Goal: Task Accomplishment & Management: Manage account settings

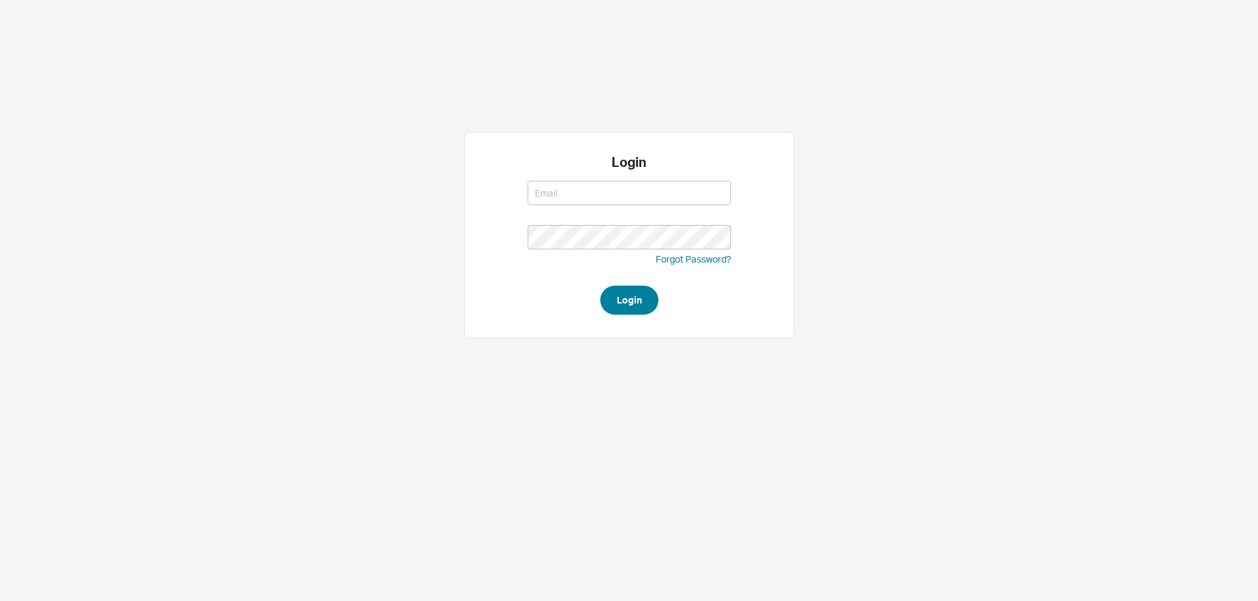
type input "[EMAIL_ADDRESS][DOMAIN_NAME]"
click at [642, 295] on button "Login" at bounding box center [629, 300] width 58 height 29
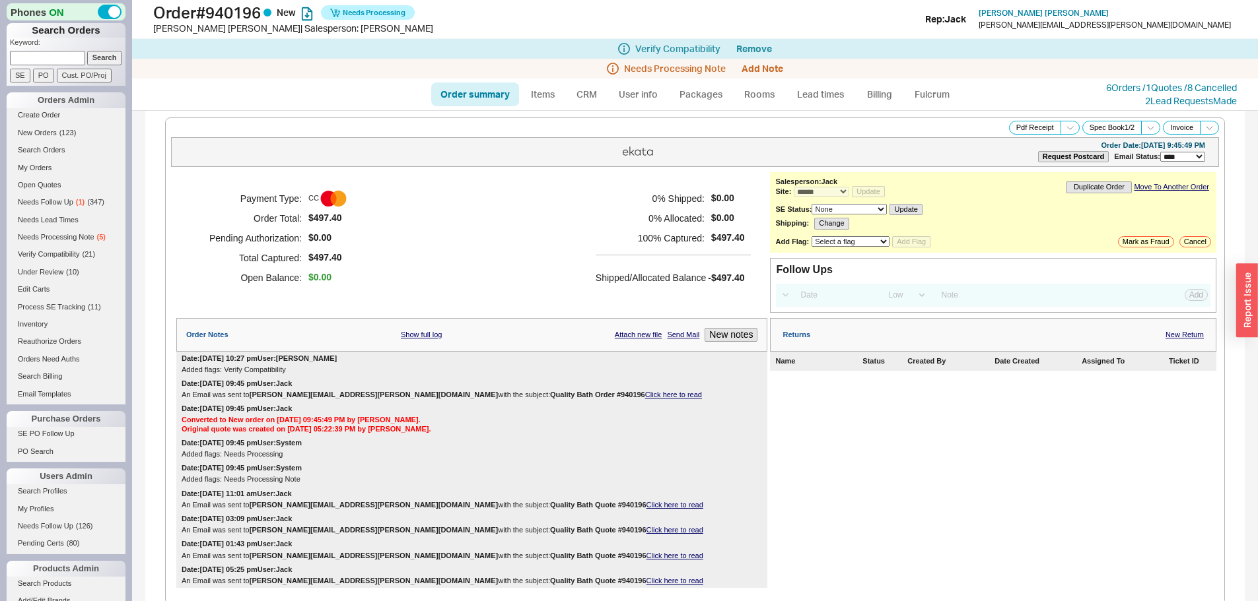
select select "*"
select select "LOW"
select select "3"
click at [691, 213] on h5 "0 % Allocated:" at bounding box center [649, 219] width 109 height 20
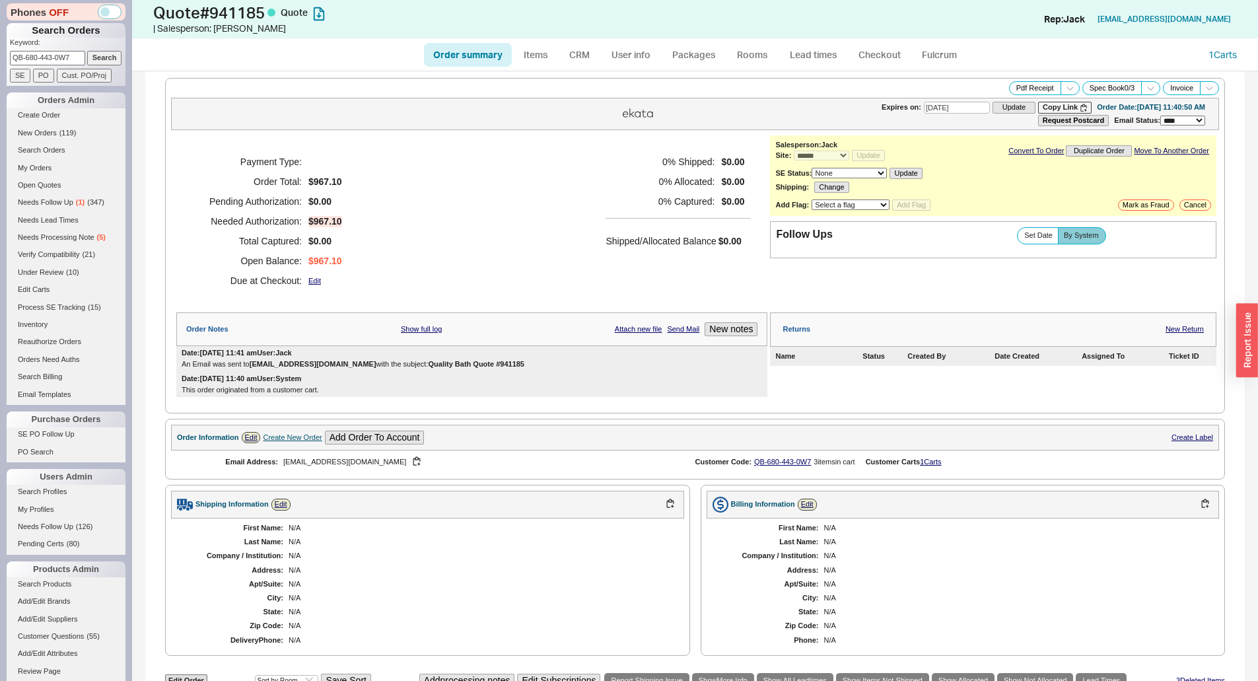
select select "*"
select select "3"
click at [630, 278] on div "0 % Shipped: $0.00 0 % Allocated: $0.00 0 % Captured: $0.00 Shipped/Allocated B…" at bounding box center [677, 221] width 145 height 139
click at [386, 222] on div "Payment Type: Order Total: $967.10 Pending Authorization: $0.00 Needed Authoriz…" at bounding box center [471, 221] width 591 height 172
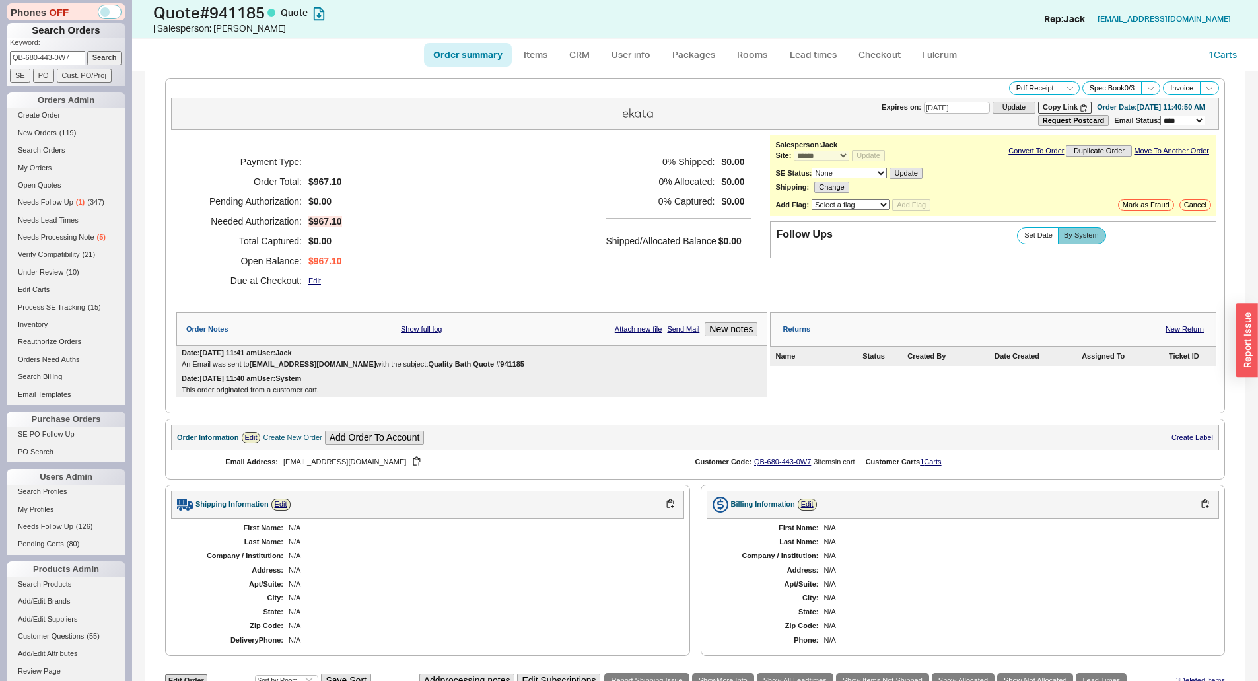
click at [463, 176] on div "Payment Type: Order Total: $967.10 Pending Authorization: $0.00 Needed Authoriz…" at bounding box center [471, 221] width 591 height 172
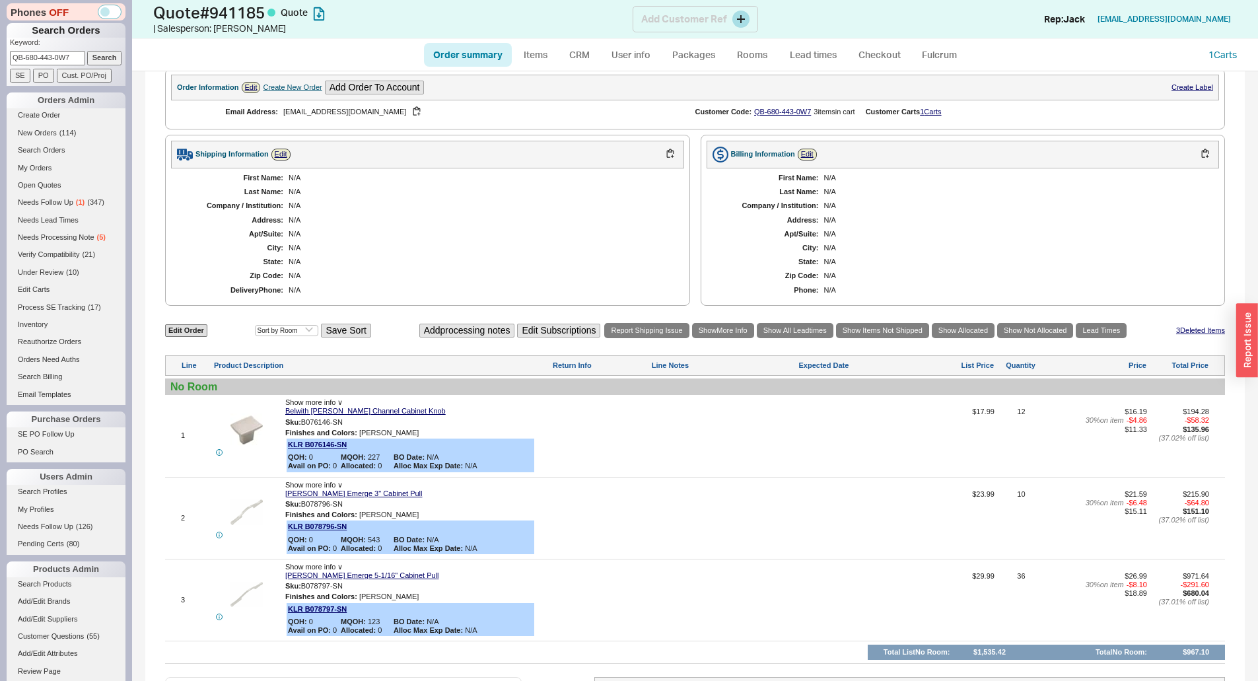
scroll to position [86, 0]
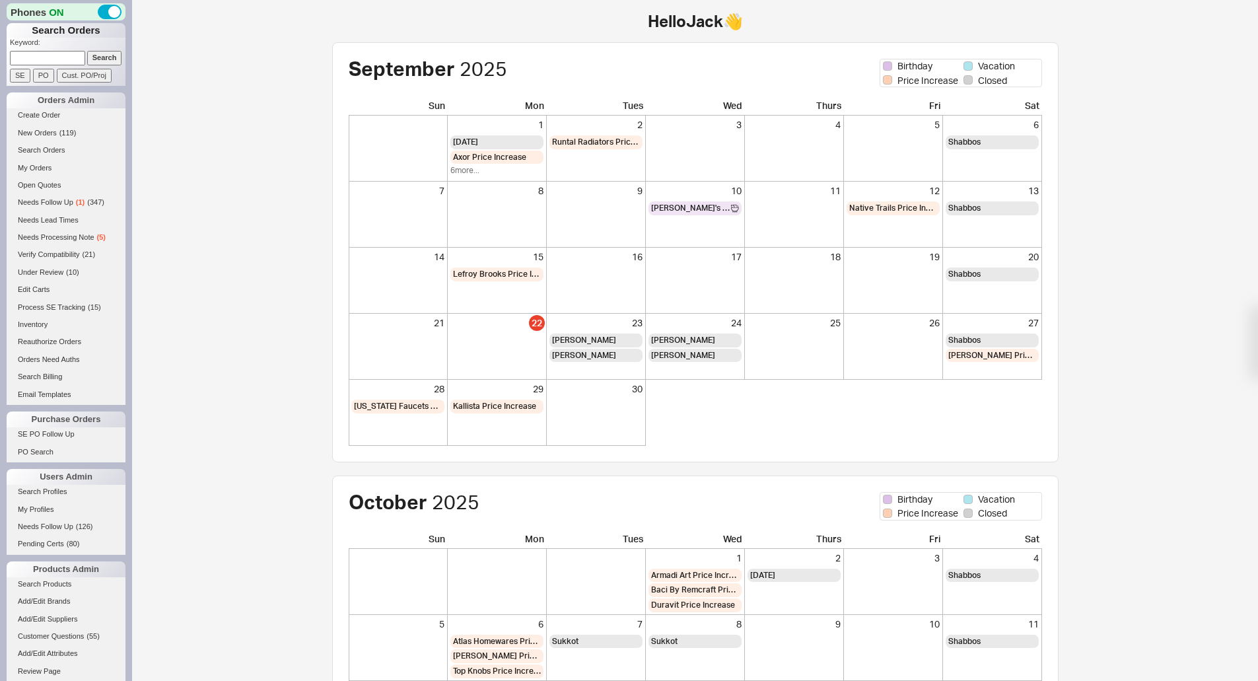
click at [51, 61] on input at bounding box center [47, 58] width 75 height 14
paste input "940887"
type input "940887"
click at [100, 55] on input "Search" at bounding box center [104, 58] width 35 height 14
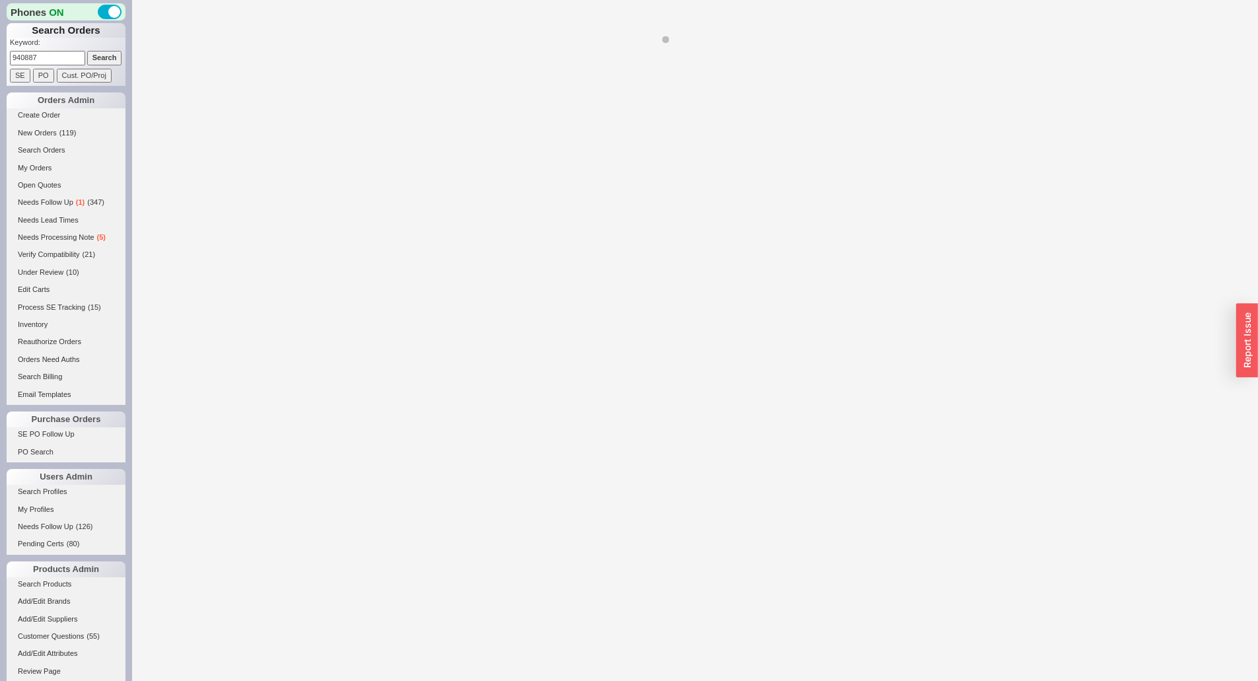
select select "*"
select select "LOW"
select select "3"
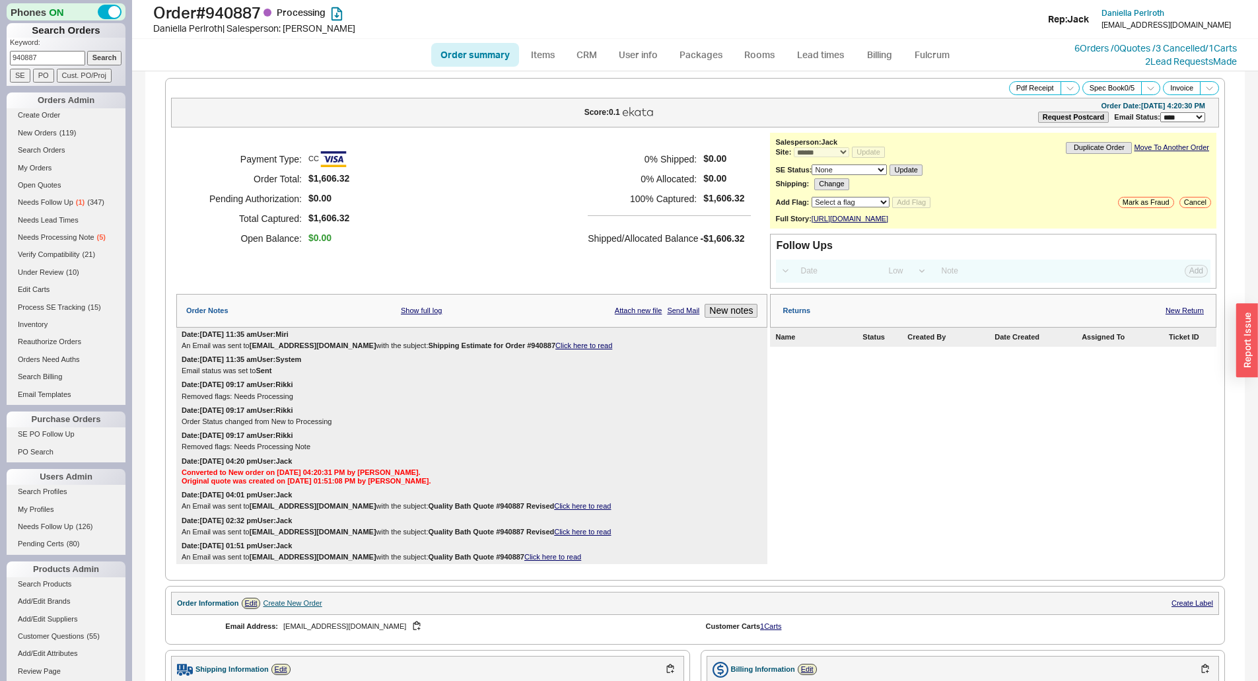
click at [590, 194] on h5 "100 % Captured:" at bounding box center [642, 199] width 109 height 20
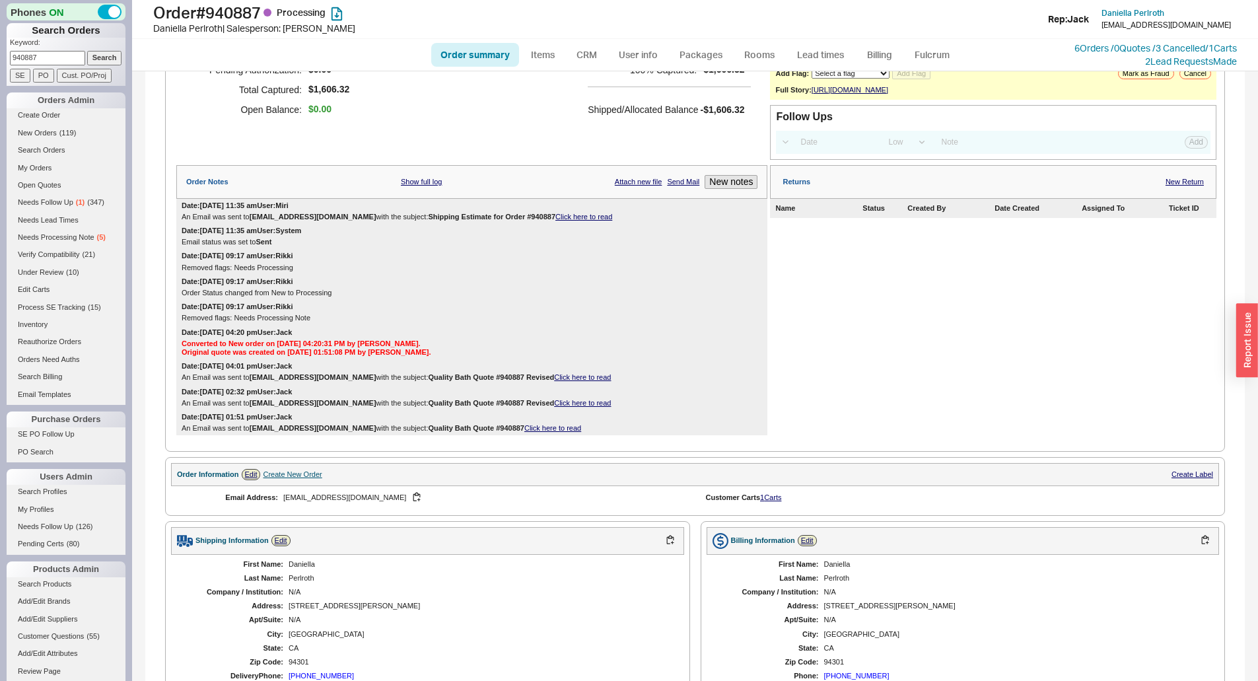
scroll to position [462, 0]
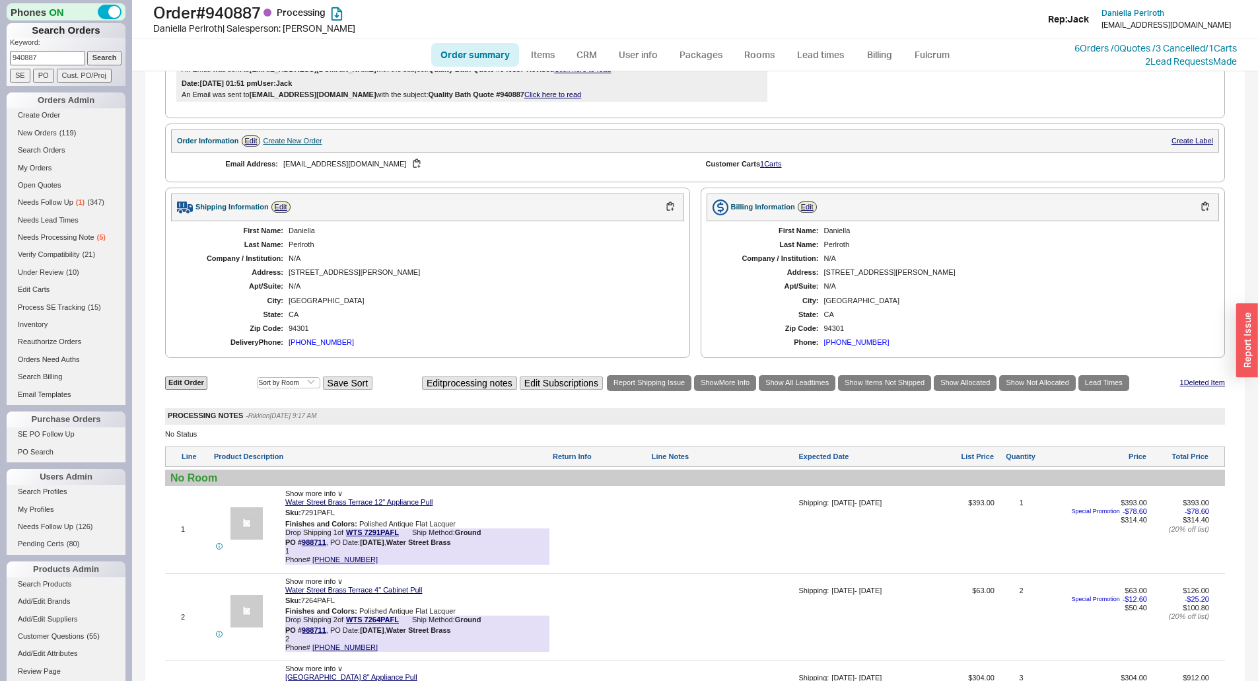
click at [285, 145] on div "Create New Order" at bounding box center [292, 141] width 59 height 9
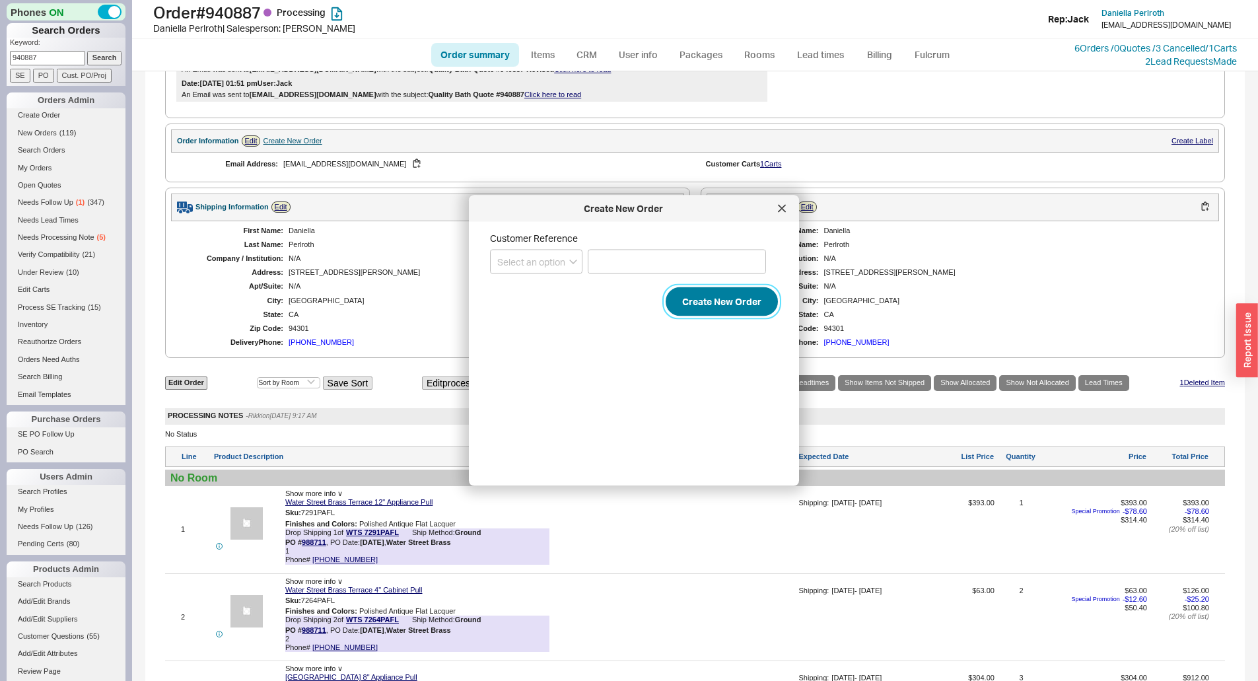
click at [731, 296] on button "Create New Order" at bounding box center [721, 301] width 112 height 29
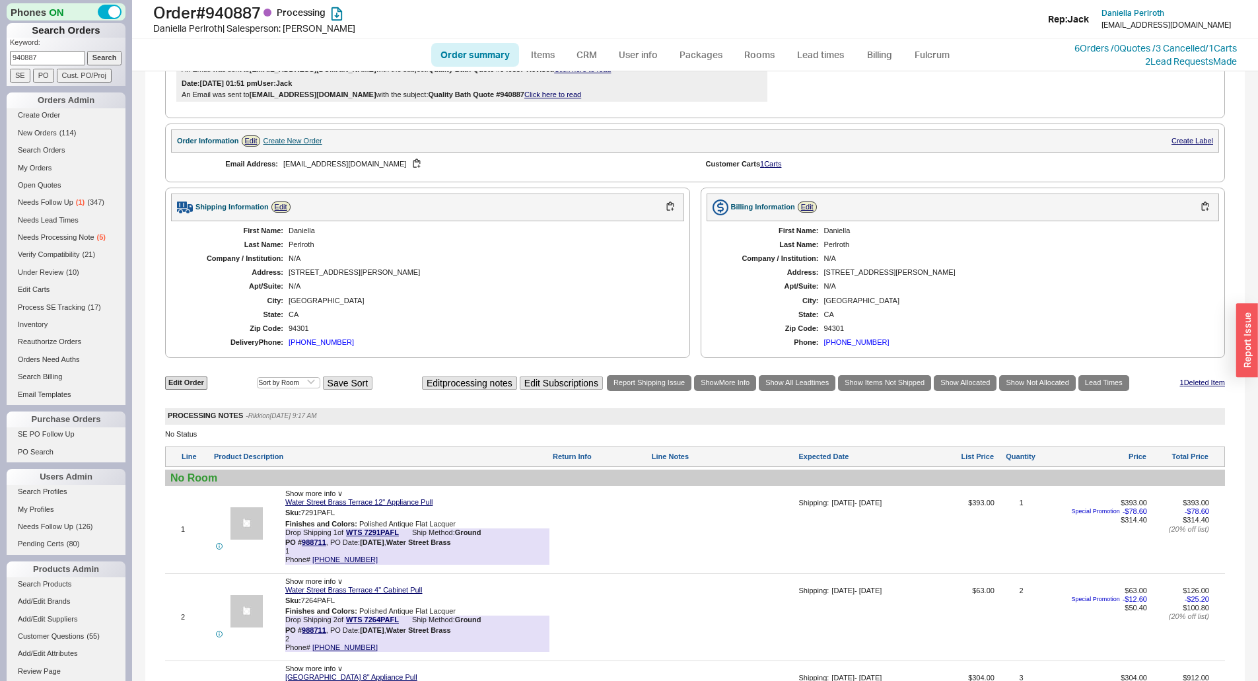
click at [457, 182] on section "Order Information Edit Create New Order Create Label Email Address: daniellajho…" at bounding box center [695, 152] width 1060 height 58
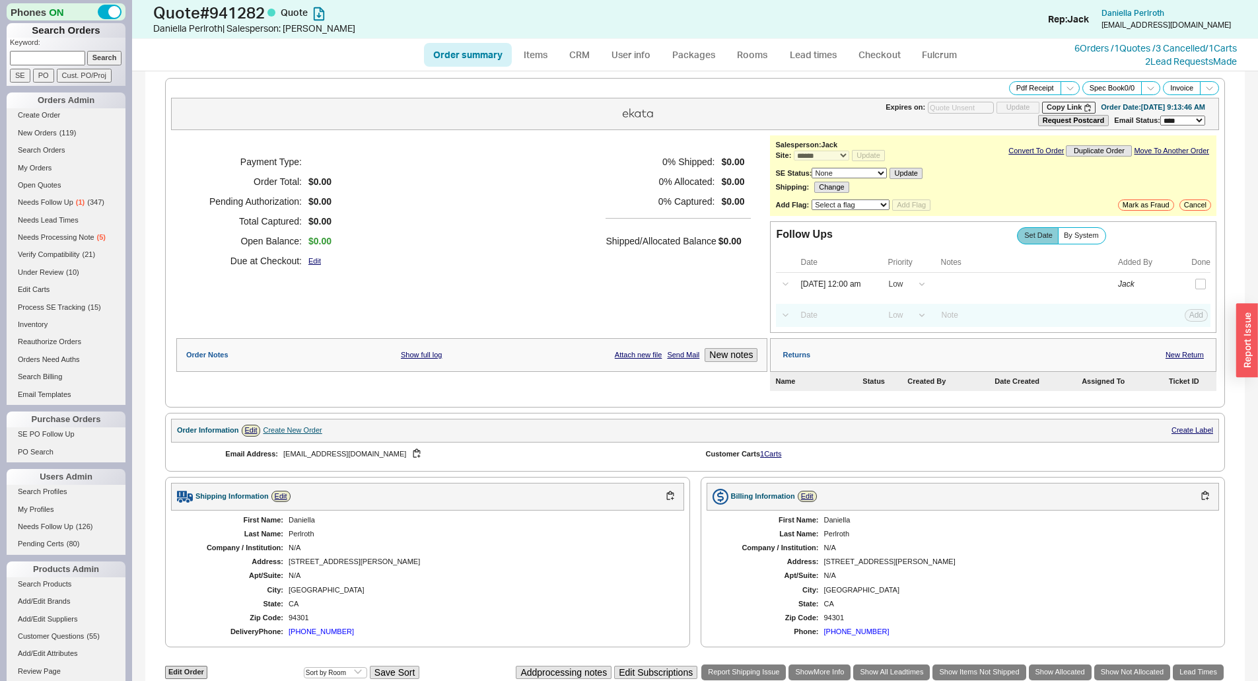
select select "*"
select select "LOW"
select select "3"
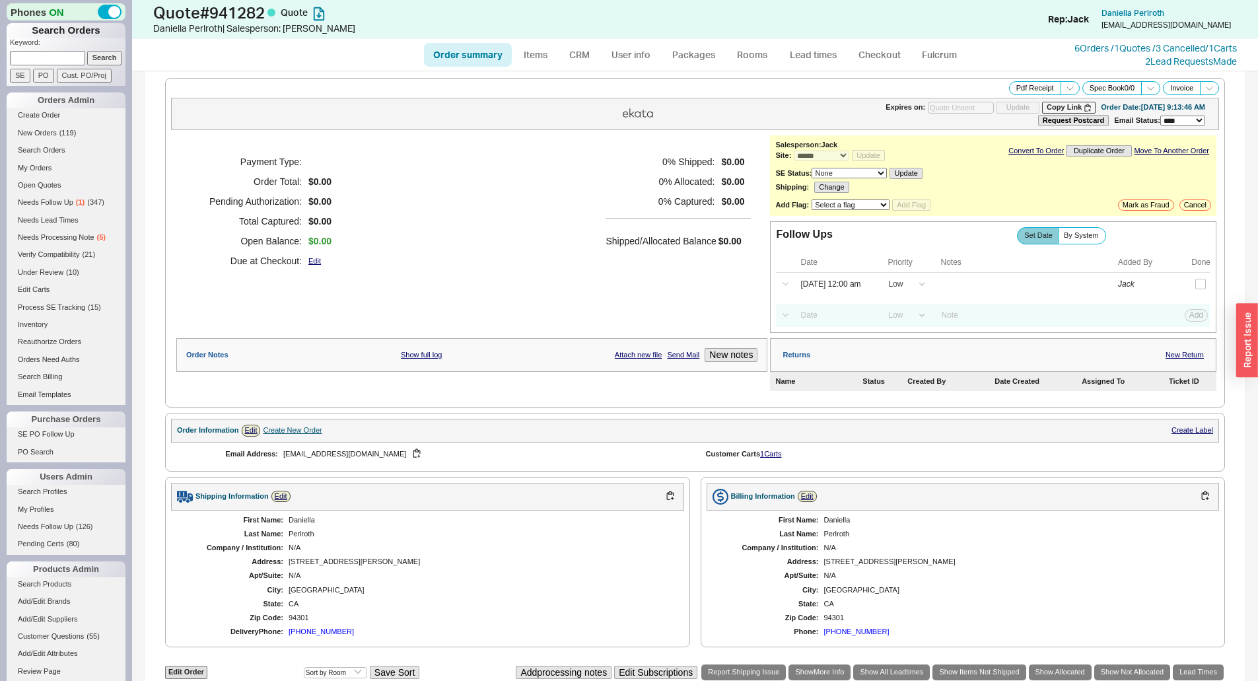
drag, startPoint x: 644, startPoint y: 296, endPoint x: 567, endPoint y: 304, distance: 77.0
click at [644, 296] on div "Payment Type: Order Total: $0.00 Pending Authorization: $0.00 Total Captured: $…" at bounding box center [471, 233] width 591 height 197
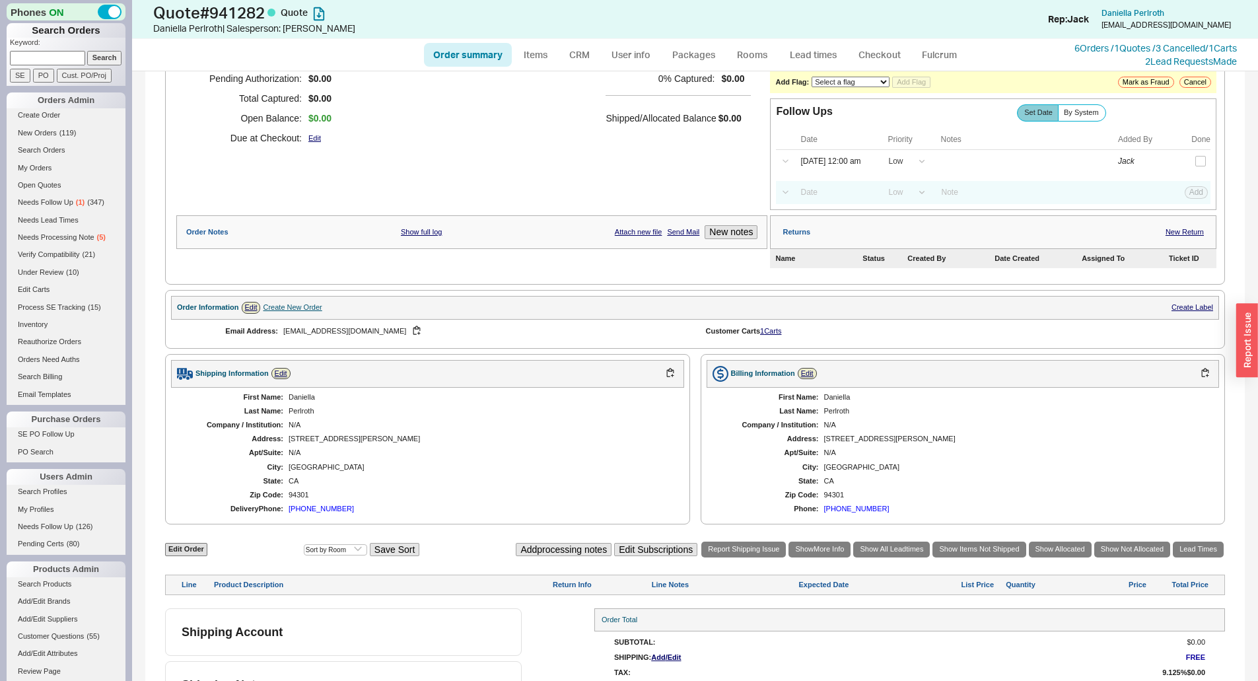
scroll to position [157, 0]
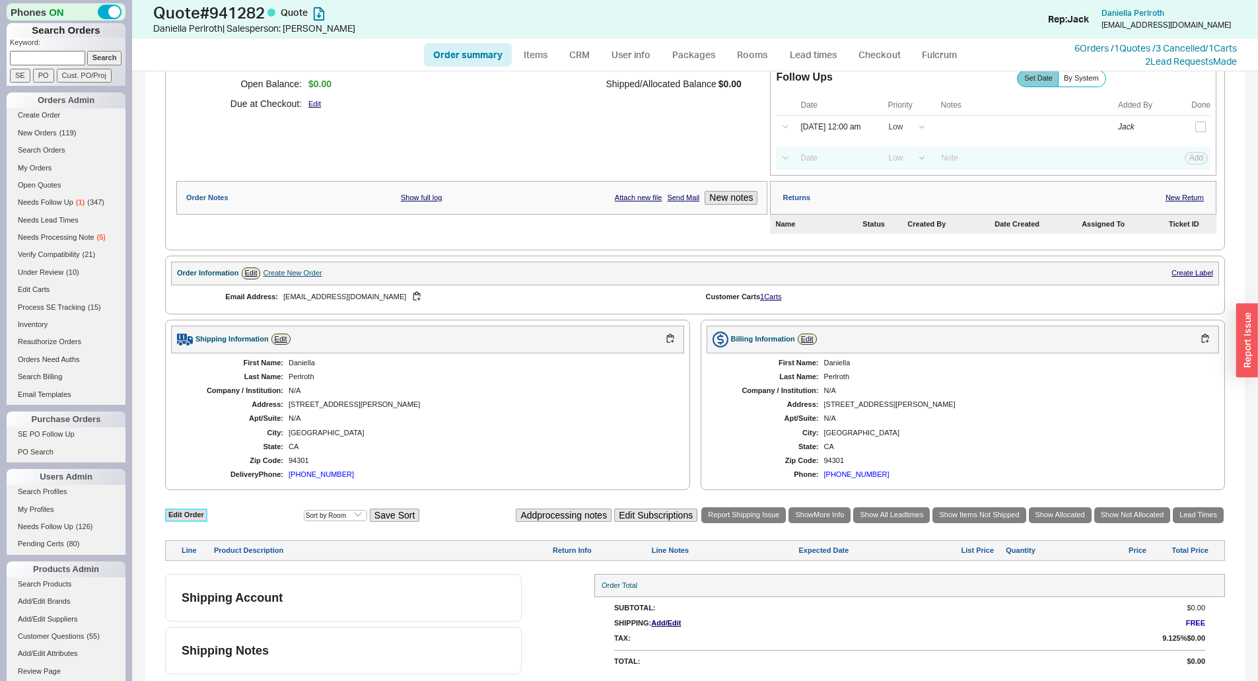
click at [184, 515] on link "Edit Order" at bounding box center [186, 514] width 42 height 13
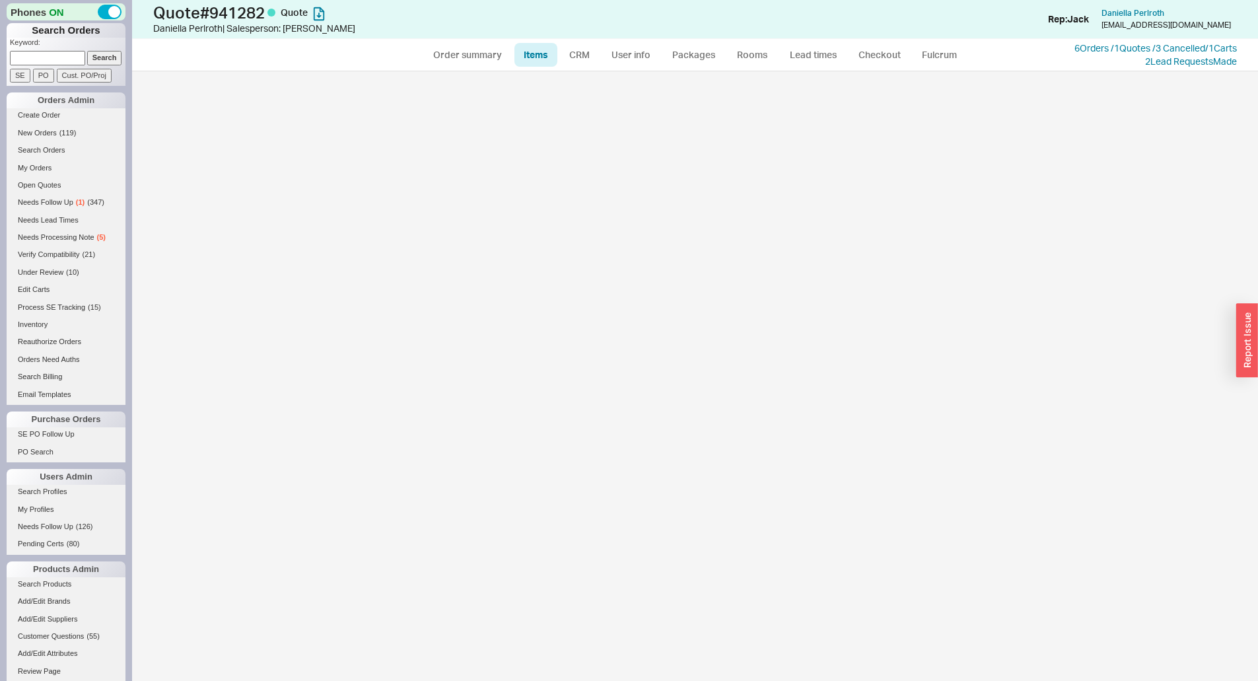
select select "3"
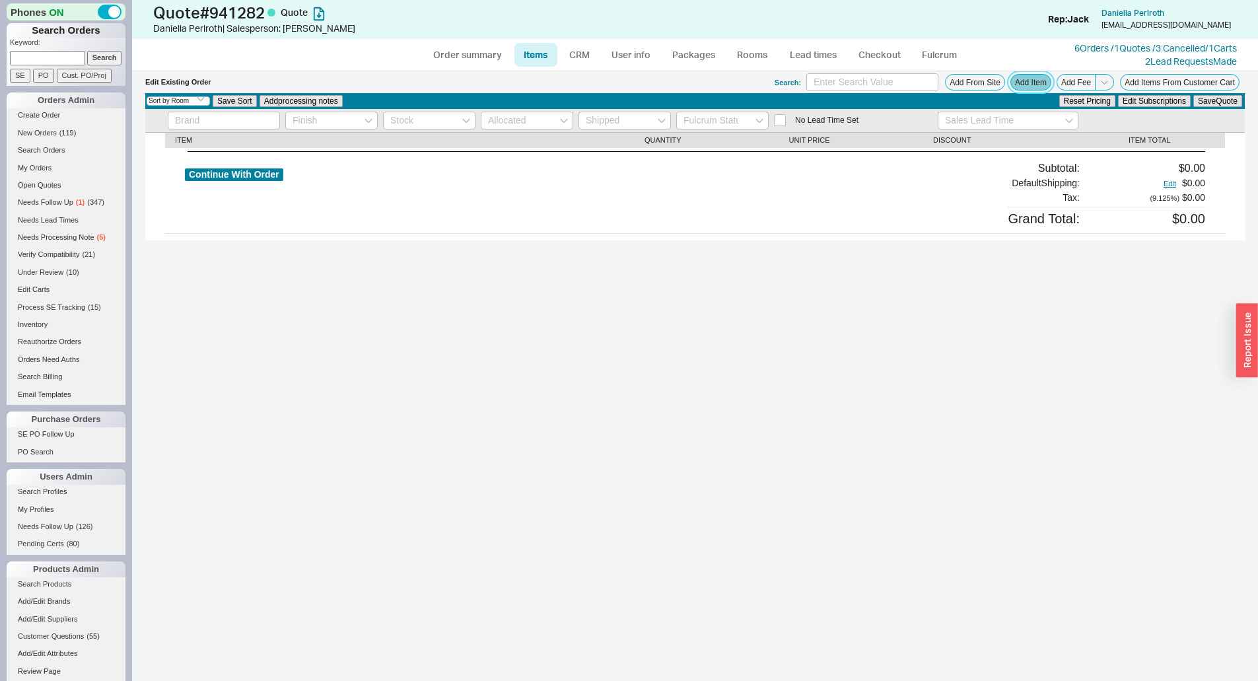
click at [1026, 90] on button "Add Item" at bounding box center [1030, 82] width 41 height 17
click at [876, 213] on div "Continue With Order Subtotal: $0.00 Default Shipping: Edit $0.00 Tax : ( 9.125 …" at bounding box center [695, 194] width 1020 height 65
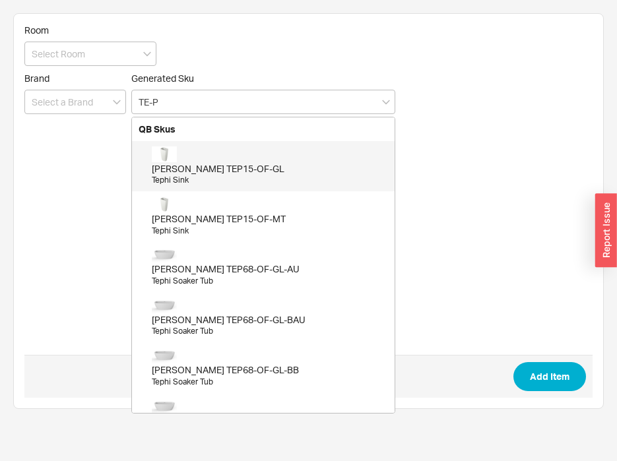
type input "TE-P"
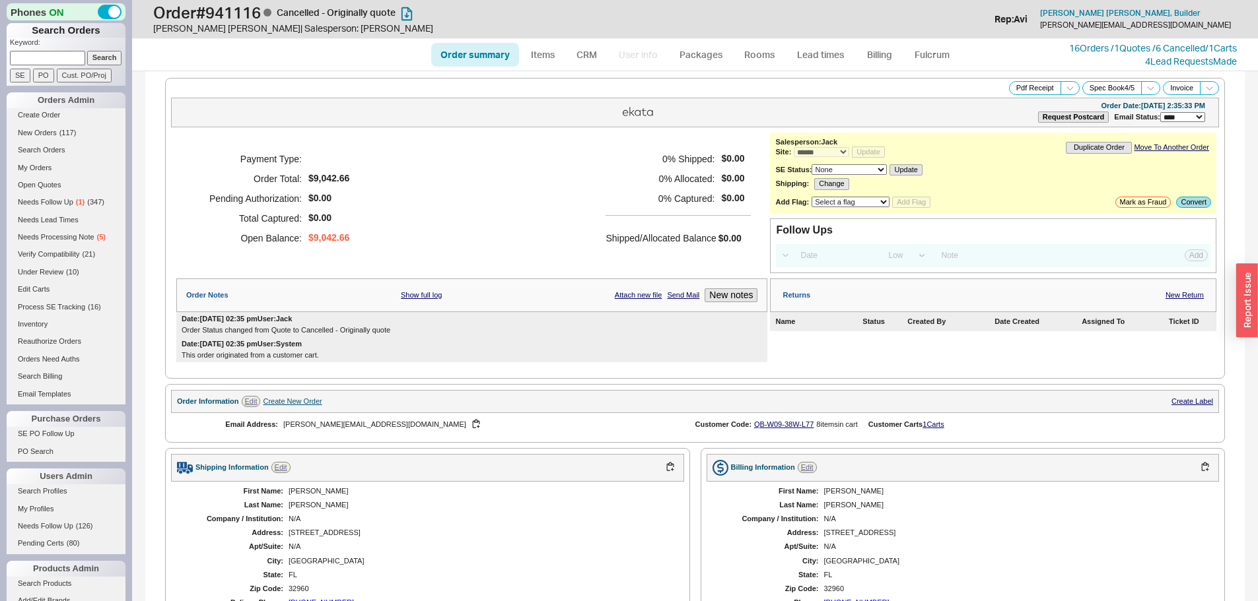
select select "*"
select select "LOW"
select select "3"
click at [523, 185] on div "Payment Type: Order Total: $9,042.66 Pending Authorization: $0.00 Total Capture…" at bounding box center [471, 199] width 591 height 132
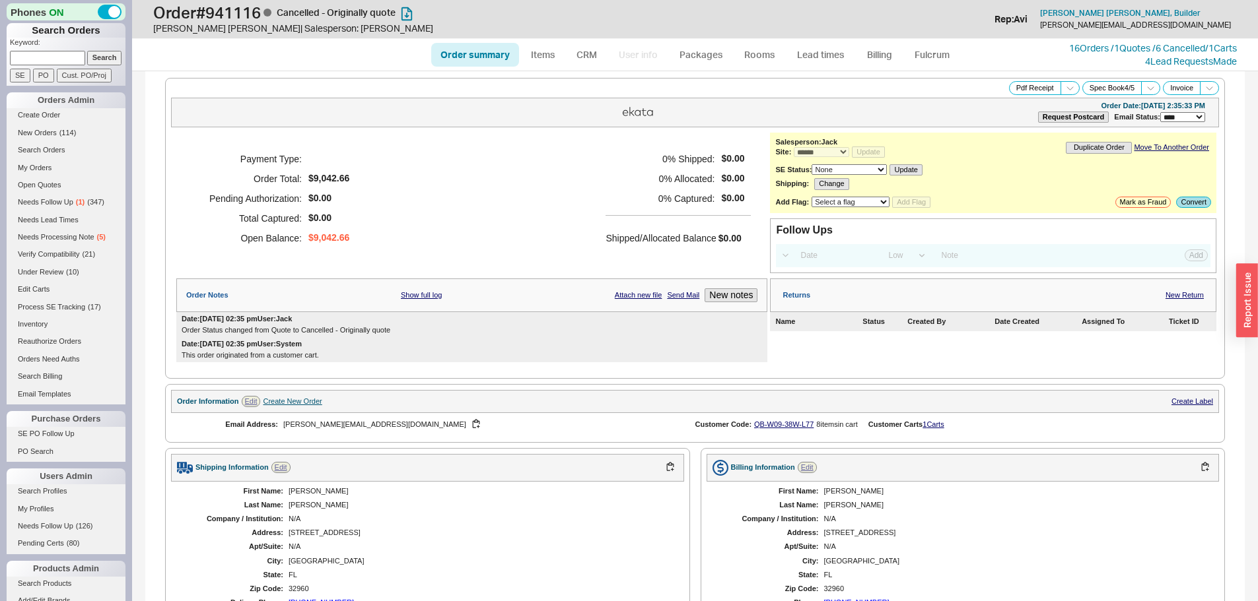
click at [372, 205] on div "Payment Type: Order Total: $9,042.66 Pending Authorization: $0.00 Total Capture…" at bounding box center [471, 199] width 591 height 132
click at [443, 209] on div "Payment Type: Order Total: $9,042.66 Pending Authorization: $0.00 Total Capture…" at bounding box center [471, 199] width 591 height 132
click at [625, 220] on div "Shipped/Allocated Balance $0.00" at bounding box center [677, 231] width 145 height 32
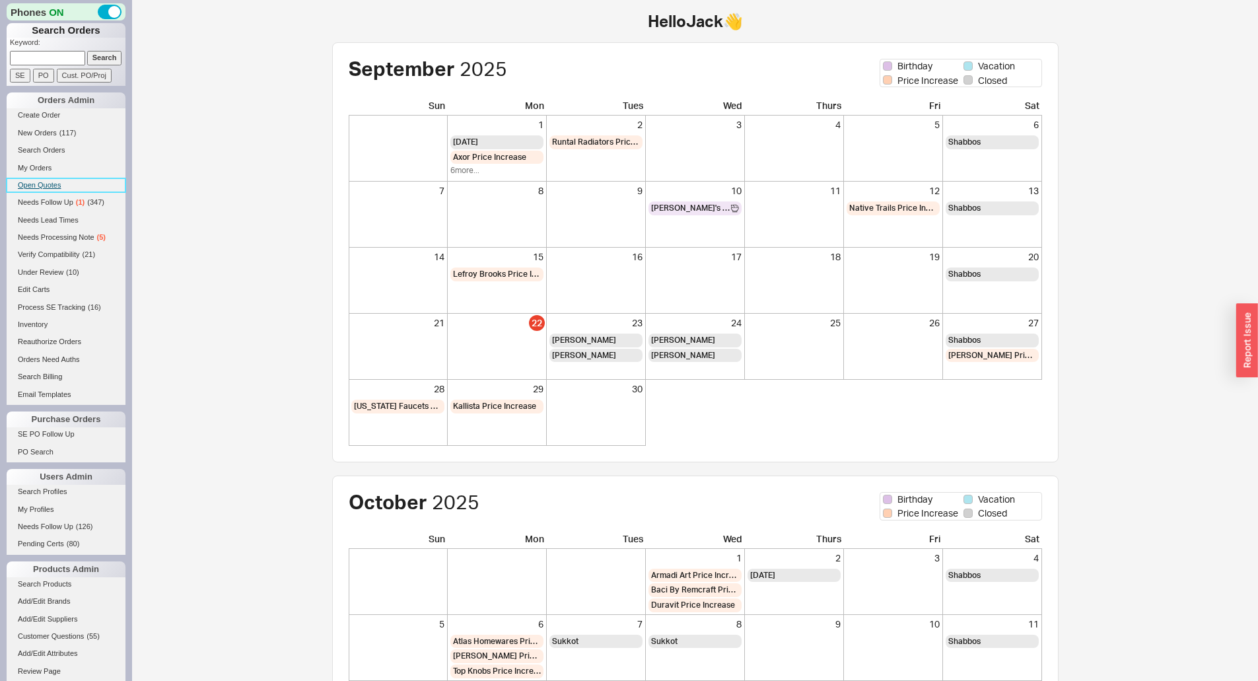
click at [40, 184] on link "Open Quotes" at bounding box center [66, 185] width 119 height 14
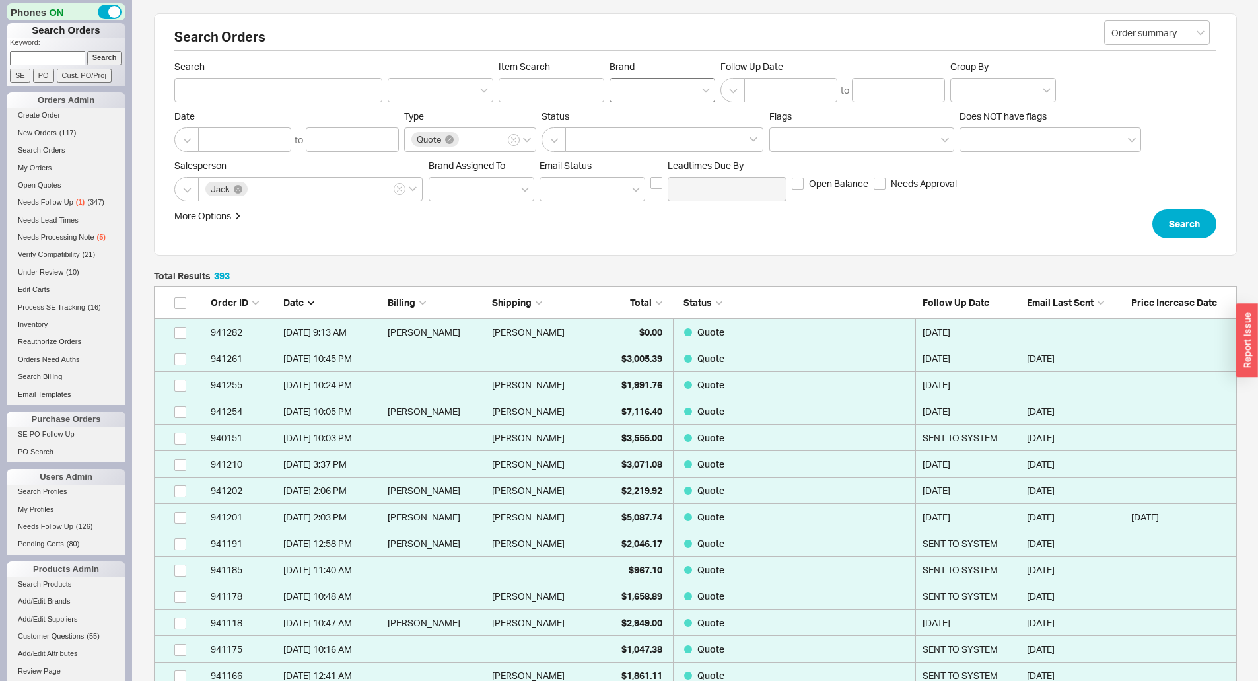
click at [677, 91] on div at bounding box center [662, 90] width 106 height 24
click at [626, 91] on input "Brand" at bounding box center [621, 90] width 9 height 15
type input "rohl"
click at [657, 118] on div "Rohl" at bounding box center [662, 118] width 104 height 24
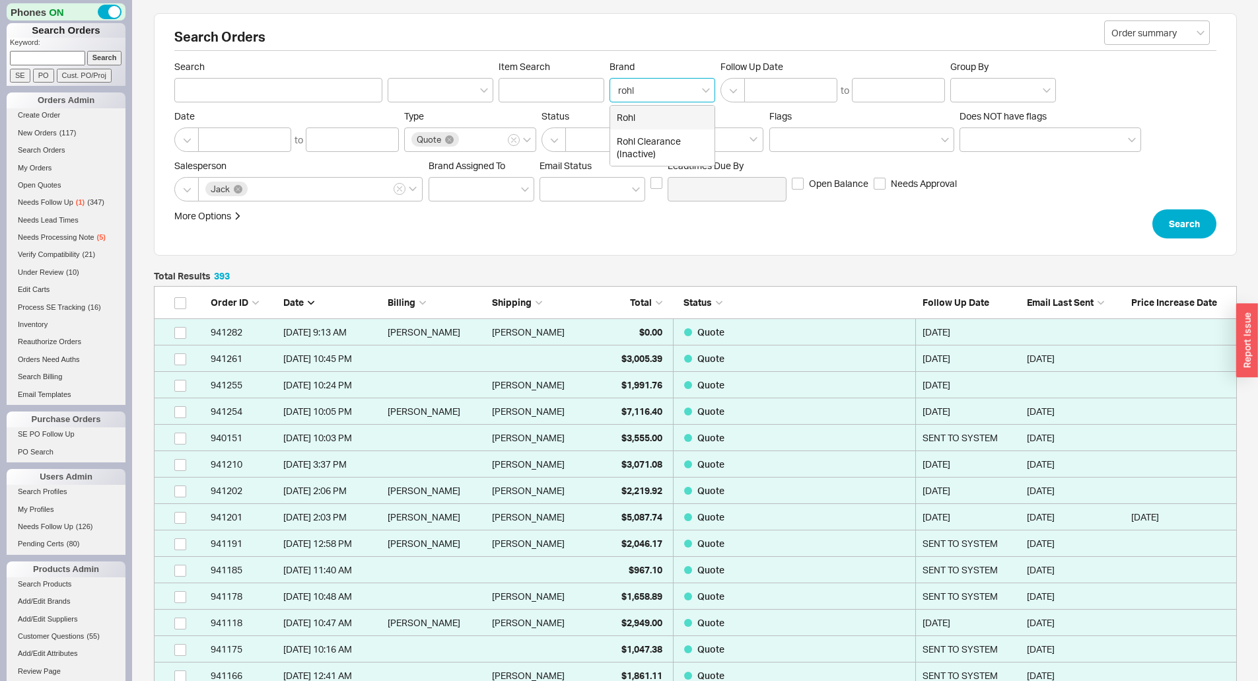
type input "Brand"
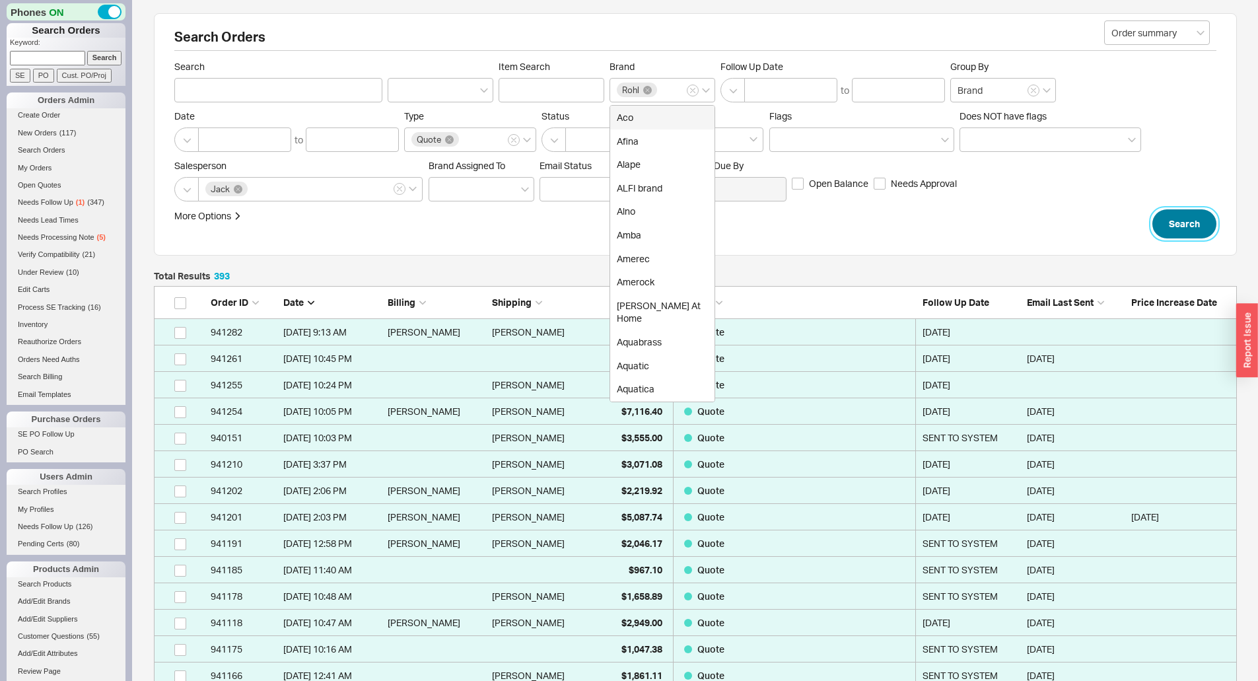
click at [1177, 210] on button "Search" at bounding box center [1184, 223] width 64 height 29
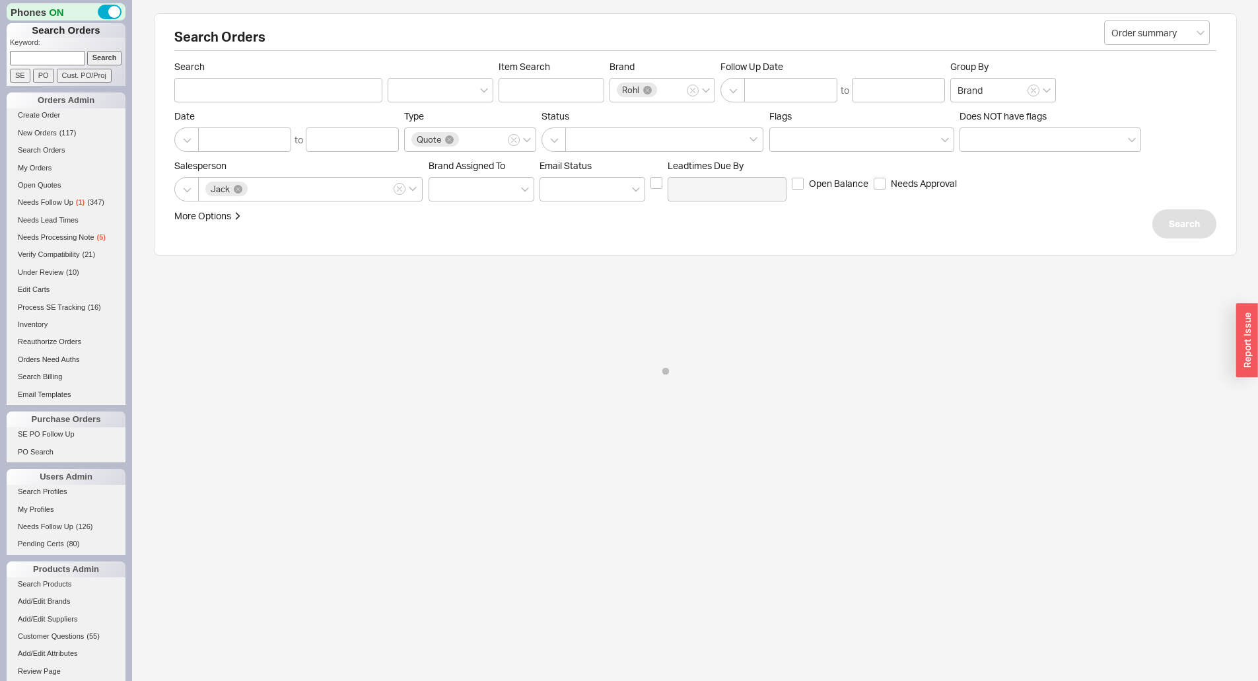
click at [1159, 193] on div "Salesperson Jack Brand Assigned To Em ​ ail Status Leadtimes Due By Open Balanc…" at bounding box center [695, 181] width 1042 height 42
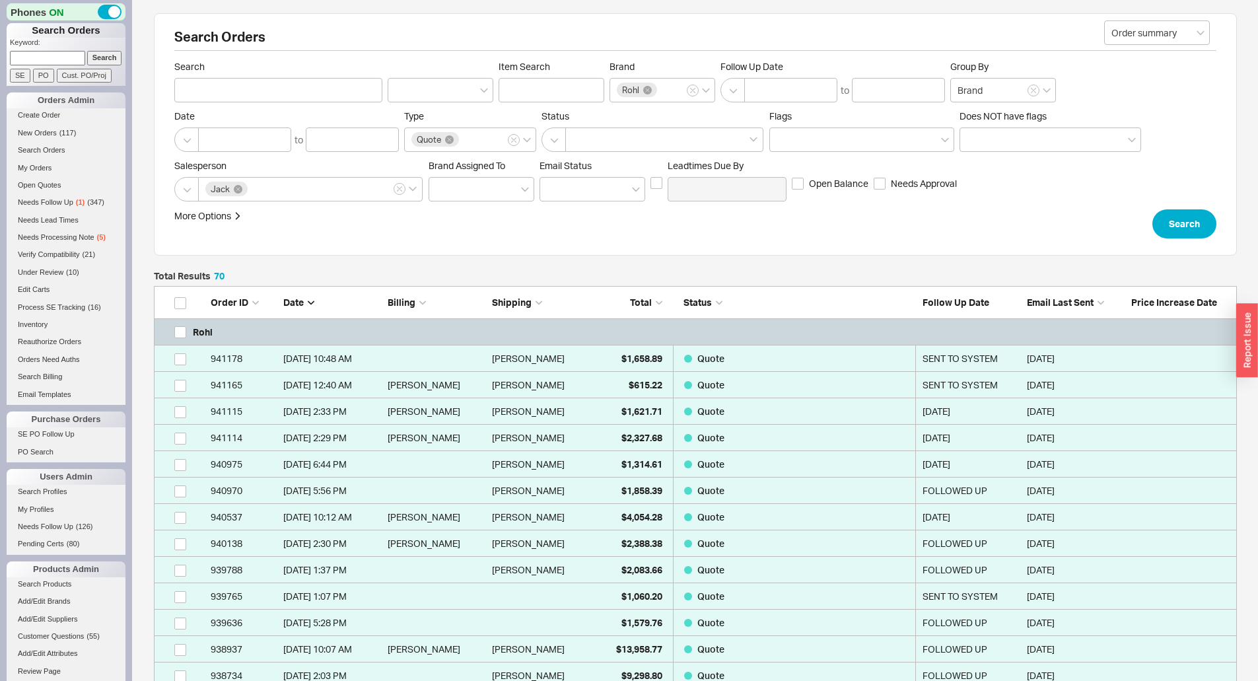
scroll to position [1898, 1073]
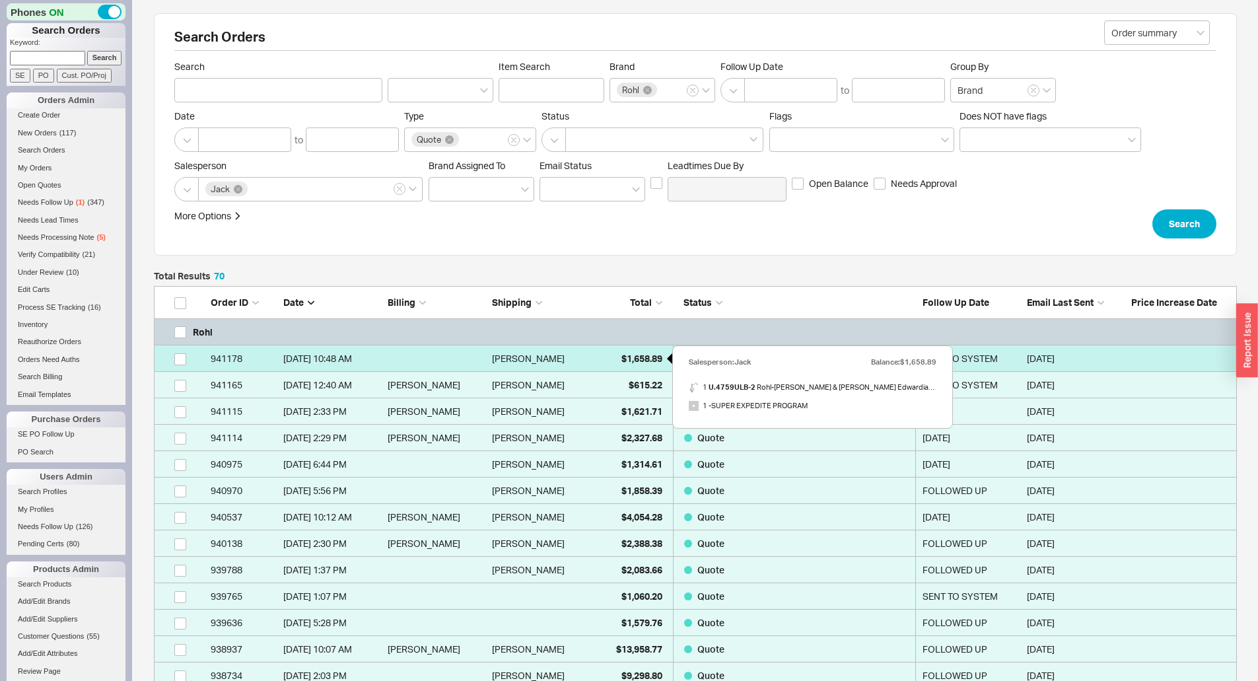
click at [613, 358] on div "$1,658.89" at bounding box center [629, 358] width 66 height 26
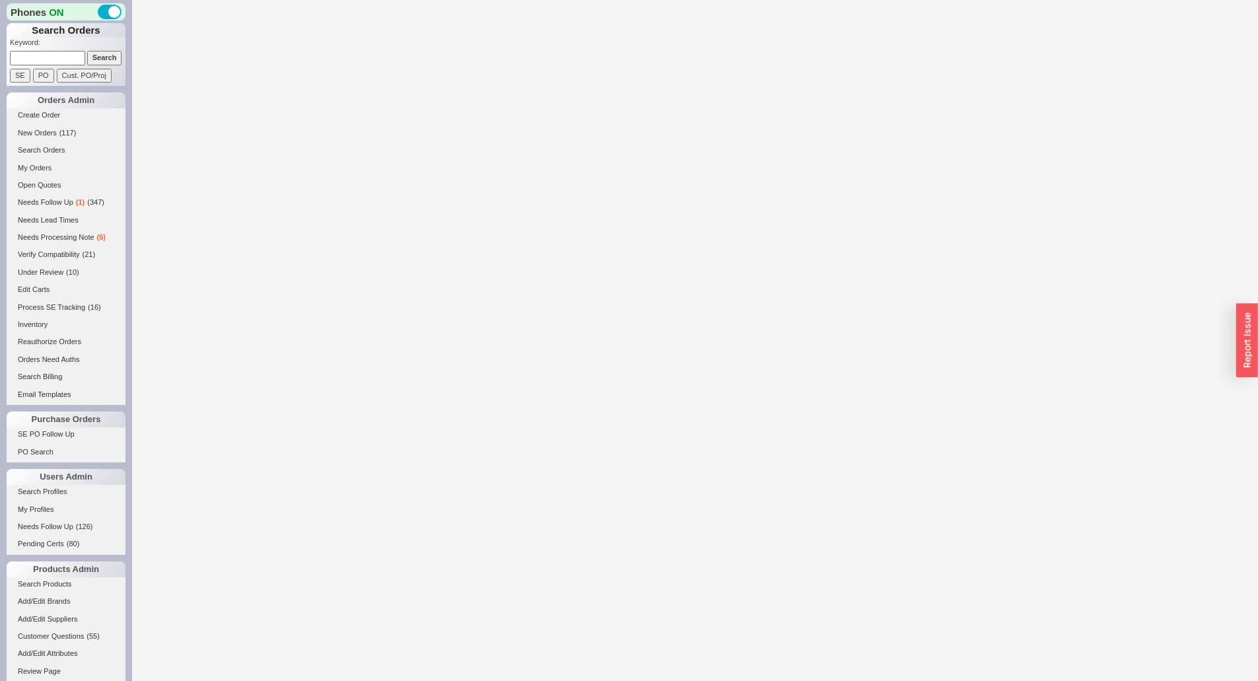
select select "*"
select select "3"
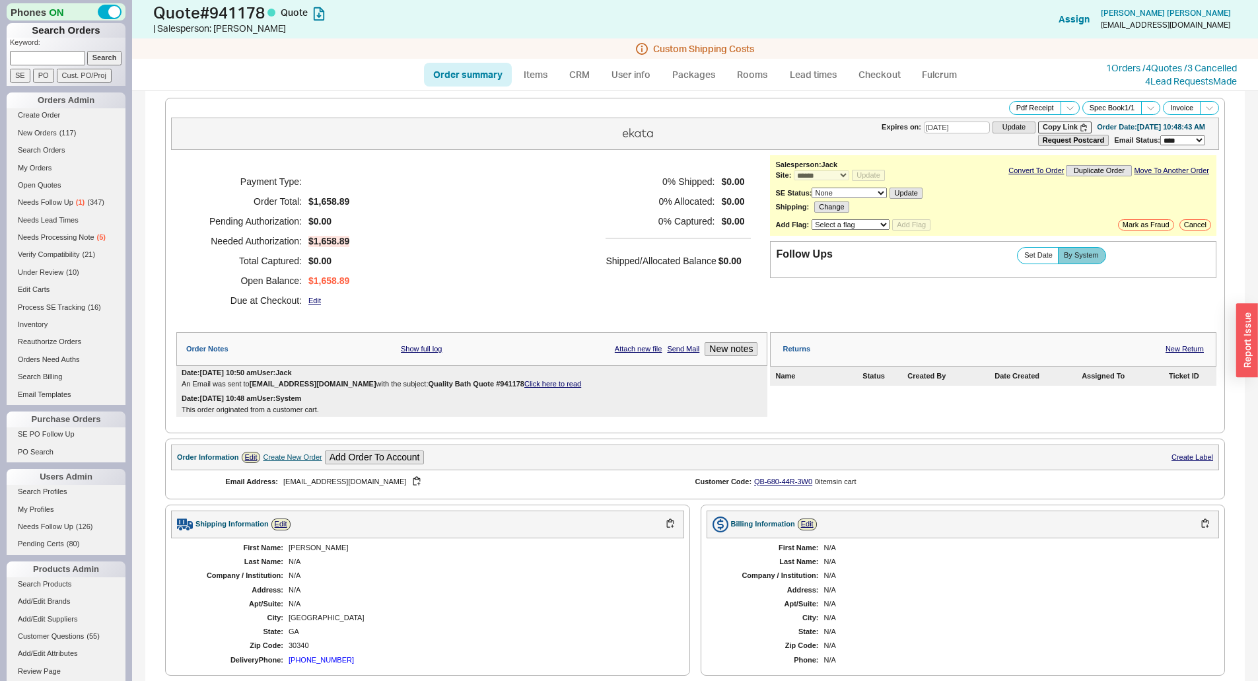
click at [558, 270] on div "Payment Type: Order Total: $1,658.89 Pending Authorization: $0.00 Needed Author…" at bounding box center [471, 241] width 591 height 172
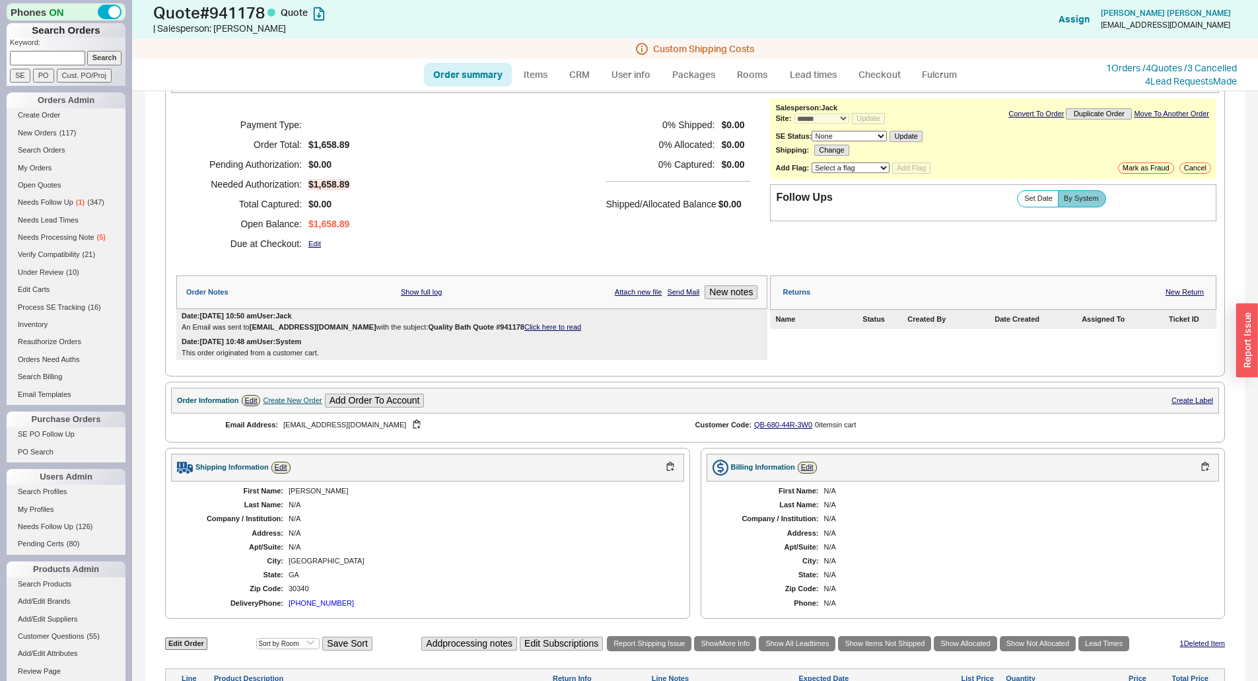
scroll to position [132, 0]
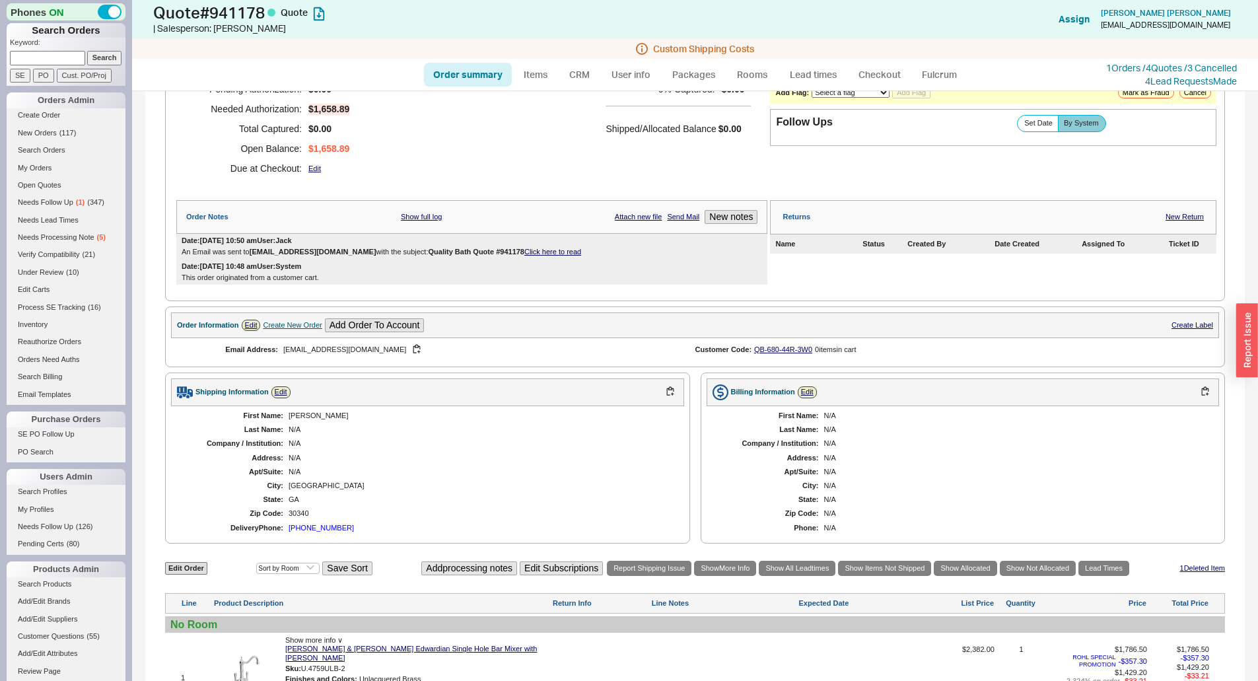
click at [338, 388] on div "Shipping Information Edit" at bounding box center [427, 392] width 513 height 28
click at [627, 469] on div "N/A" at bounding box center [479, 471] width 382 height 9
click at [592, 193] on div "Payment Type: Order Total: $1,658.89 Pending Authorization: $0.00 Needed Author…" at bounding box center [471, 109] width 591 height 172
click at [636, 275] on div "This order originated from a customer cart." at bounding box center [472, 277] width 580 height 9
click at [630, 187] on div "Payment Type: Order Total: $1,658.89 Pending Authorization: $0.00 Needed Author…" at bounding box center [471, 109] width 591 height 172
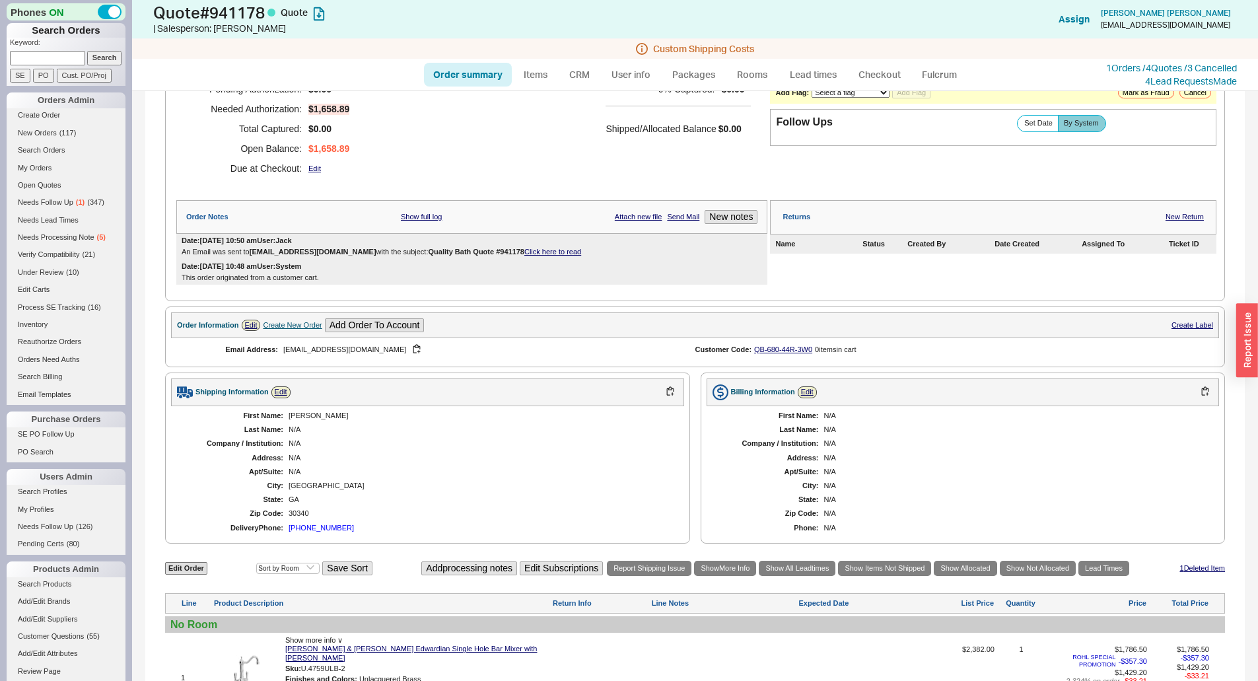
click at [630, 187] on div "Payment Type: Order Total: $1,658.89 Pending Authorization: $0.00 Needed Author…" at bounding box center [471, 109] width 591 height 172
click at [687, 529] on div "Shipping Information Edit First Name: Cynthia Last Name: N/A Company / Institut…" at bounding box center [695, 457] width 1060 height 171
click at [685, 373] on div "Shipping Information Edit First Name: Cynthia Last Name: N/A Company / Institut…" at bounding box center [695, 457] width 1060 height 171
click at [685, 372] on div "Shipping Information Edit First Name: Cynthia Last Name: N/A Company / Institut…" at bounding box center [695, 457] width 1060 height 171
click at [667, 164] on div "0 % Shipped: $0.00 0 % Allocated: $0.00 0 % Captured: $0.00 Shipped/Allocated B…" at bounding box center [677, 109] width 145 height 139
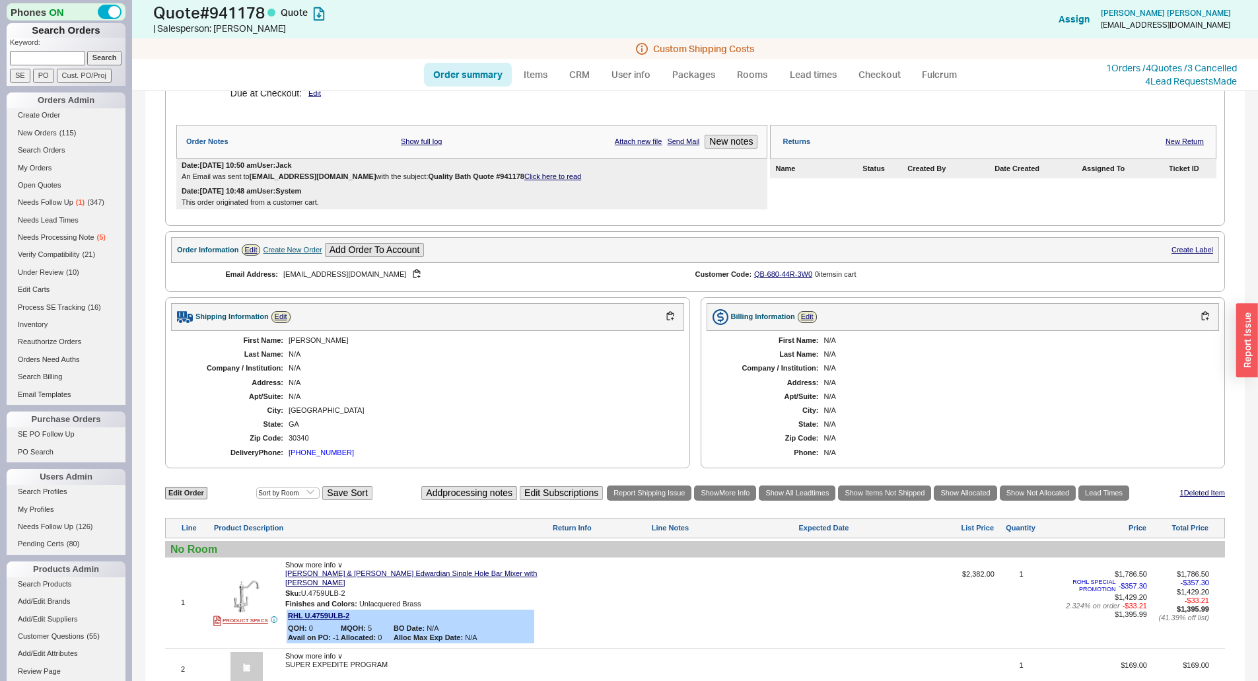
scroll to position [8, 0]
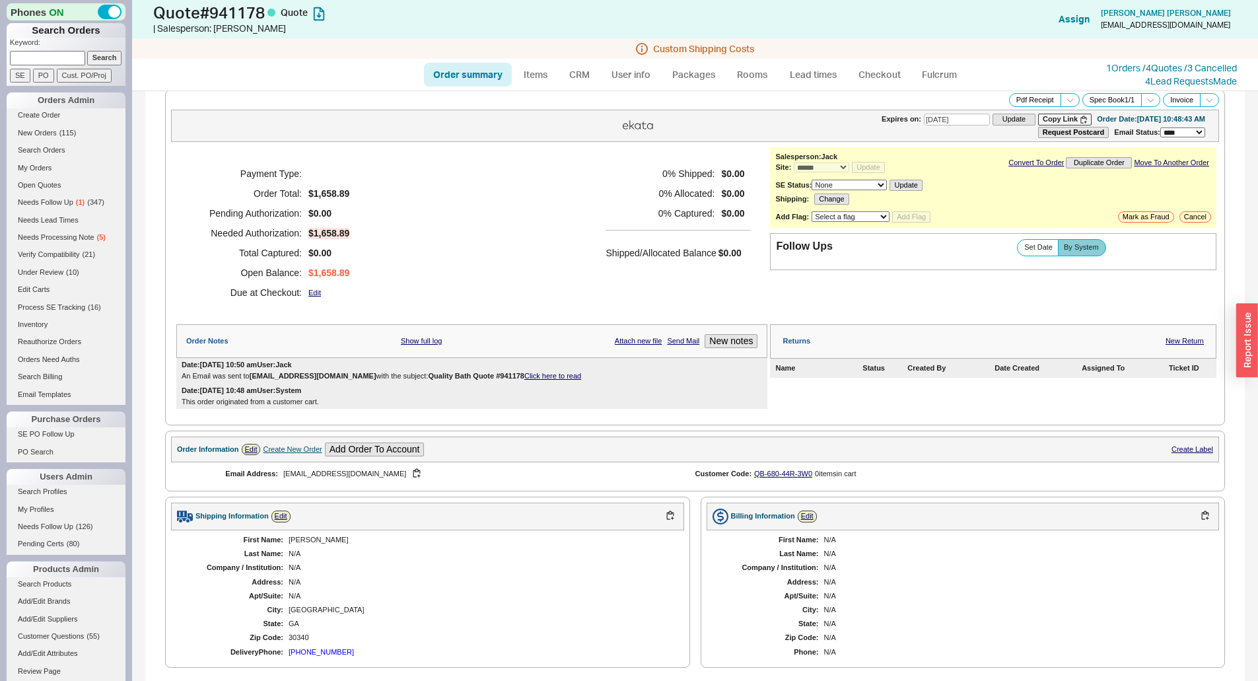
click at [467, 73] on link "Order summary" at bounding box center [468, 75] width 88 height 24
select select "*"
select select "3"
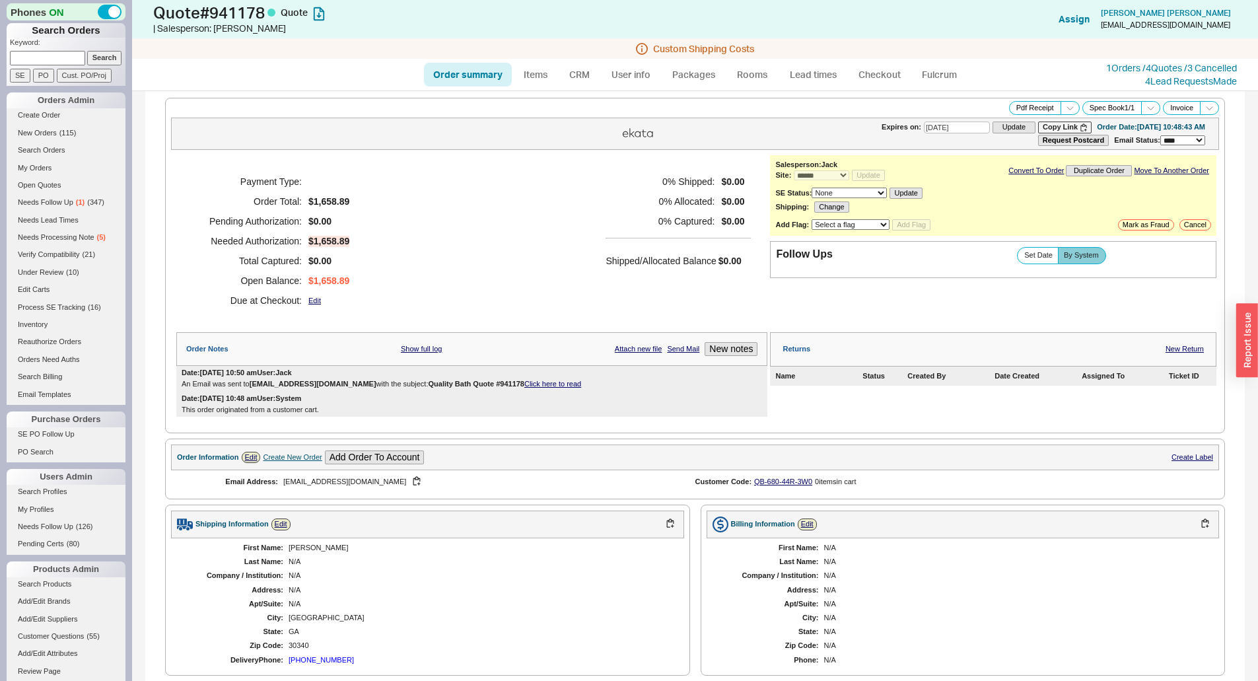
click at [558, 203] on div "Payment Type: Order Total: $1,658.89 Pending Authorization: $0.00 Needed Author…" at bounding box center [471, 241] width 591 height 172
click at [1143, 69] on link "1 Orders / 4 Quotes / 3 Cancelled" at bounding box center [1171, 67] width 131 height 11
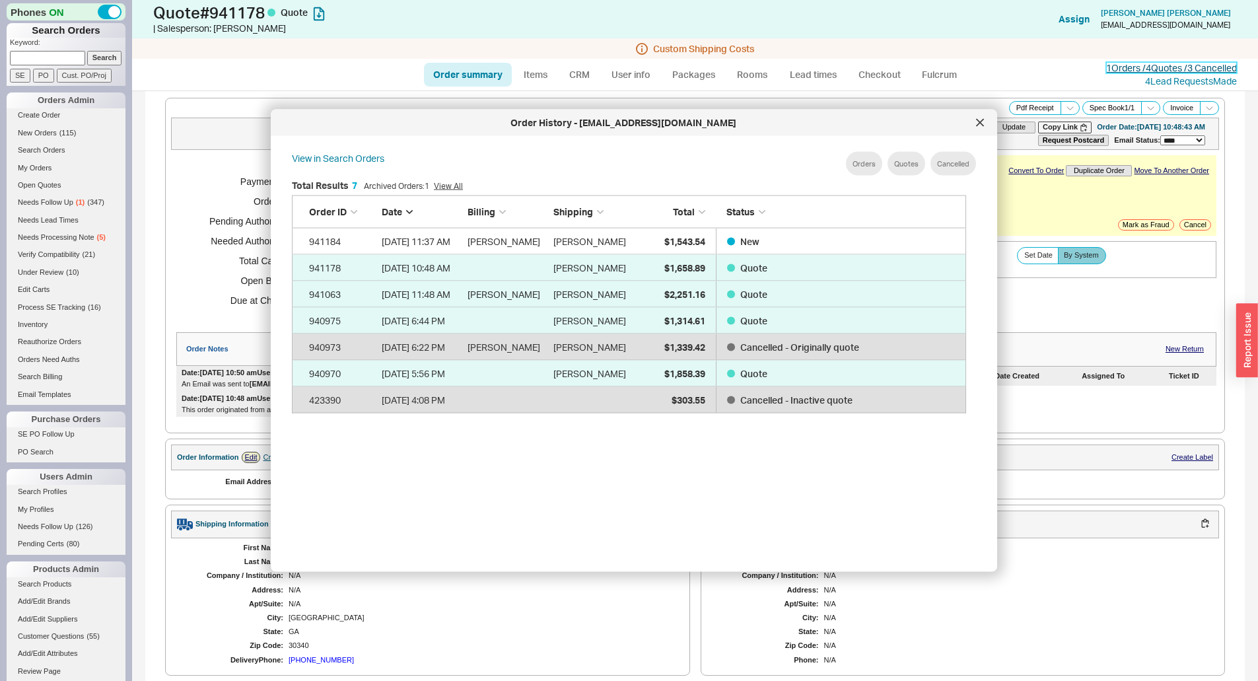
scroll to position [394, 685]
click at [981, 123] on icon at bounding box center [980, 123] width 8 height 8
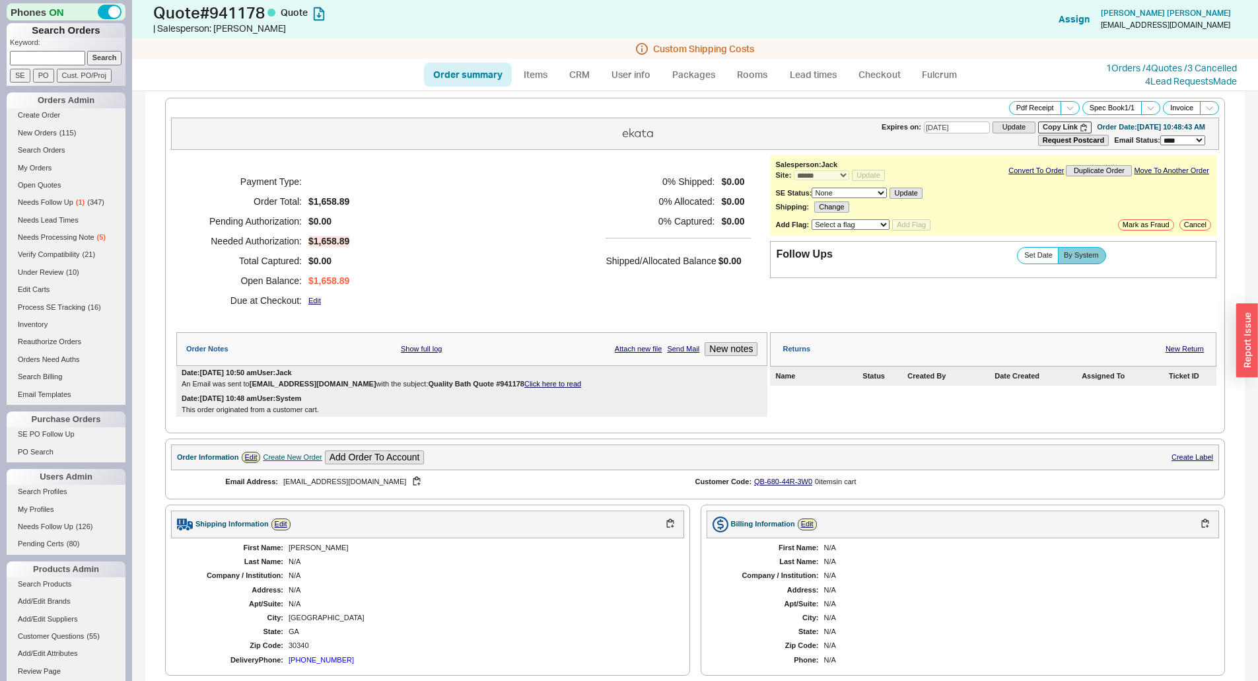
click at [633, 196] on h5 "0 % Allocated:" at bounding box center [659, 201] width 109 height 20
click at [1127, 72] on link "1 Orders / 4 Quotes / 3 Cancelled" at bounding box center [1171, 67] width 131 height 11
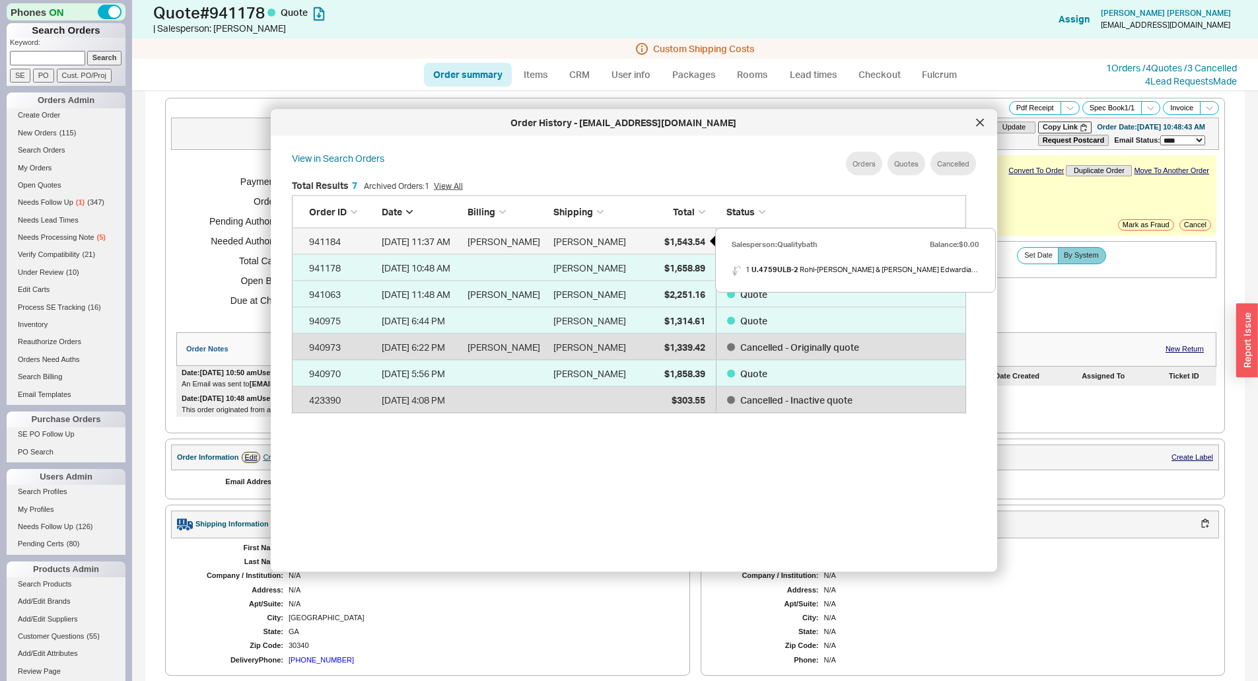
click at [667, 240] on span "$1,543.54" at bounding box center [684, 240] width 41 height 11
select select "*"
select select "LOW"
select select "3"
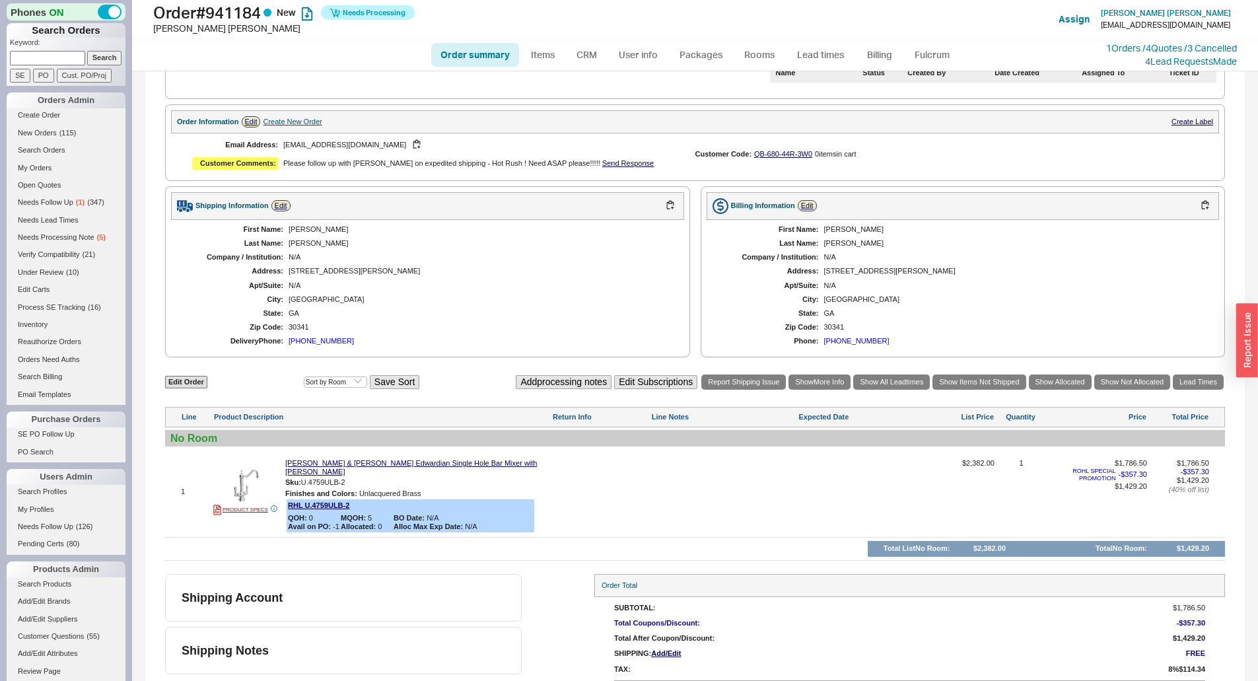
scroll to position [292, 0]
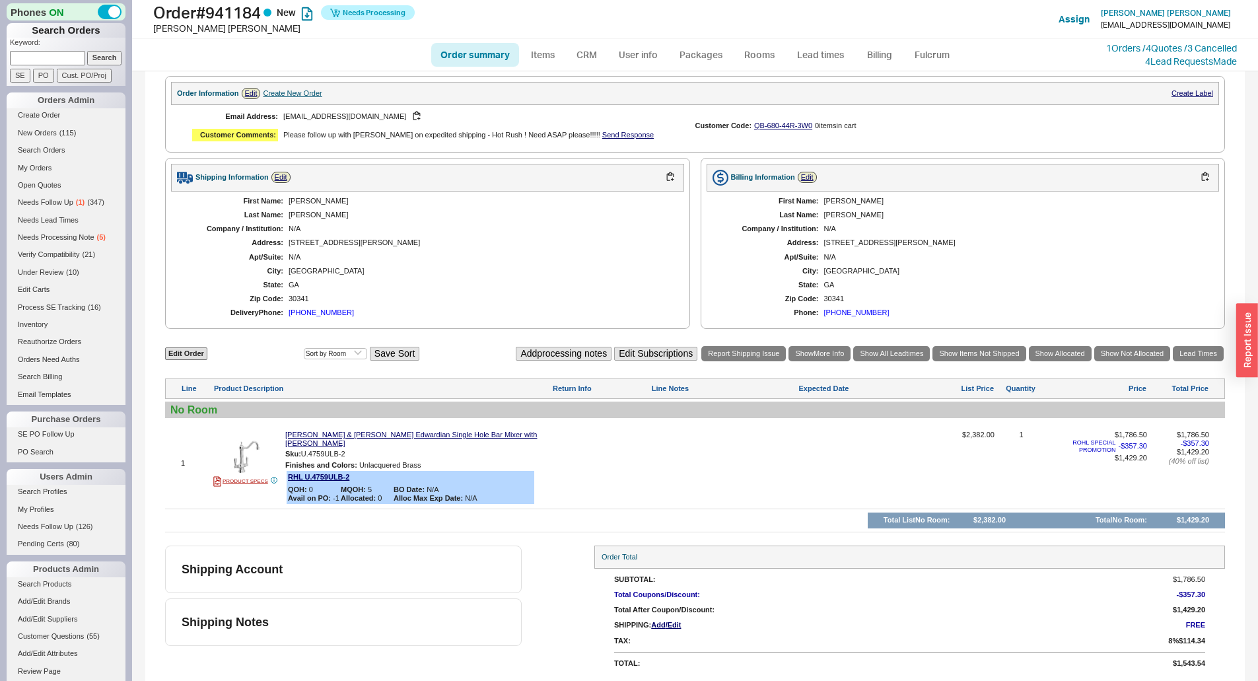
click at [628, 247] on div "3719 Gladney Drive" at bounding box center [479, 242] width 382 height 9
click at [661, 123] on div "cynthiadriscoll123@gmail.com" at bounding box center [478, 116] width 391 height 13
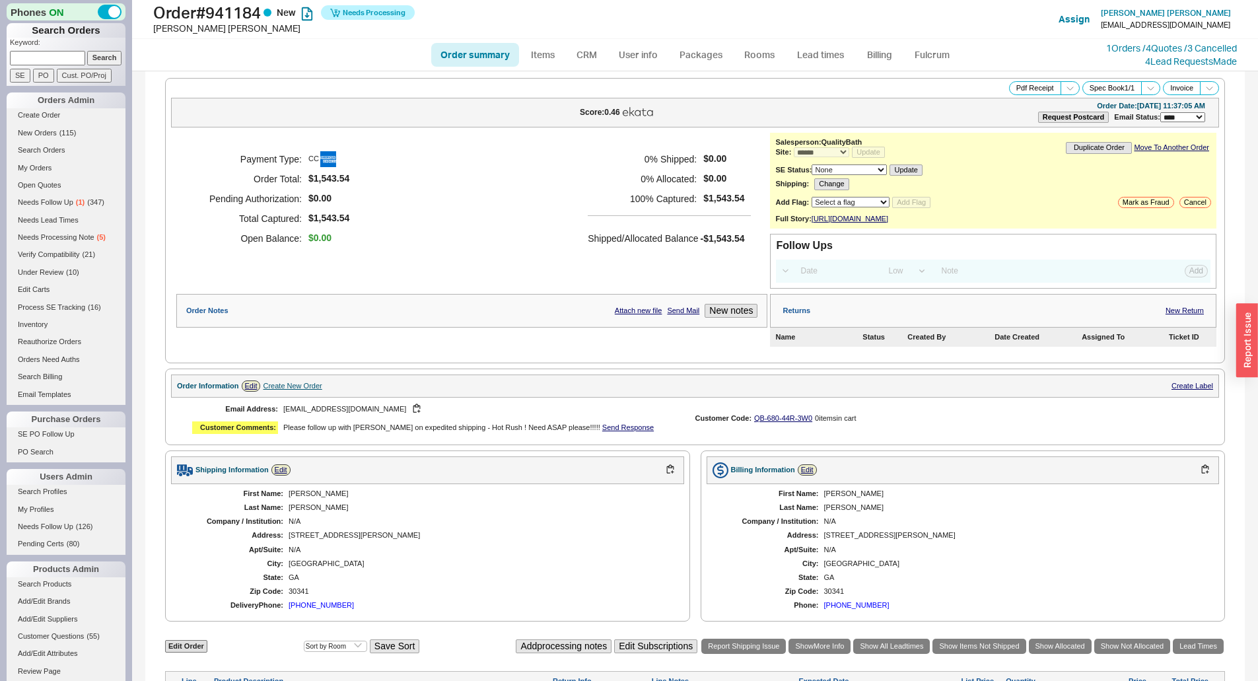
click at [572, 94] on div "Pdf Receipt Spec Book 1 / 1 Invoice" at bounding box center [695, 88] width 1048 height 14
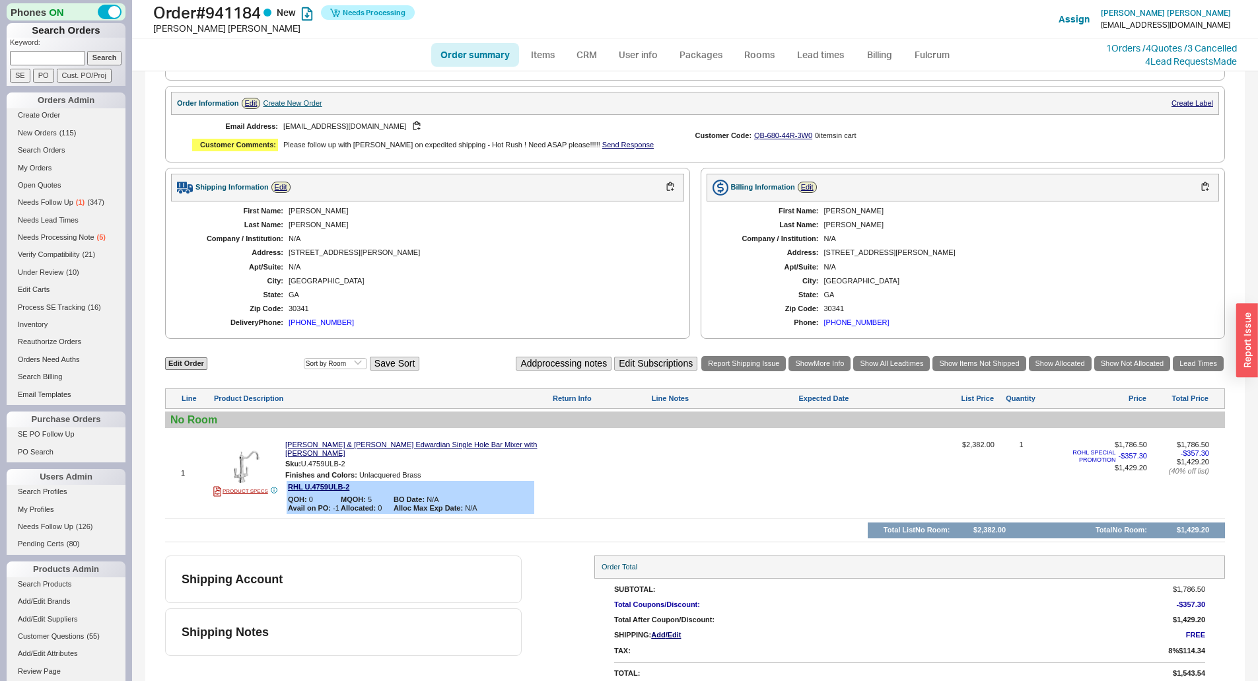
scroll to position [292, 0]
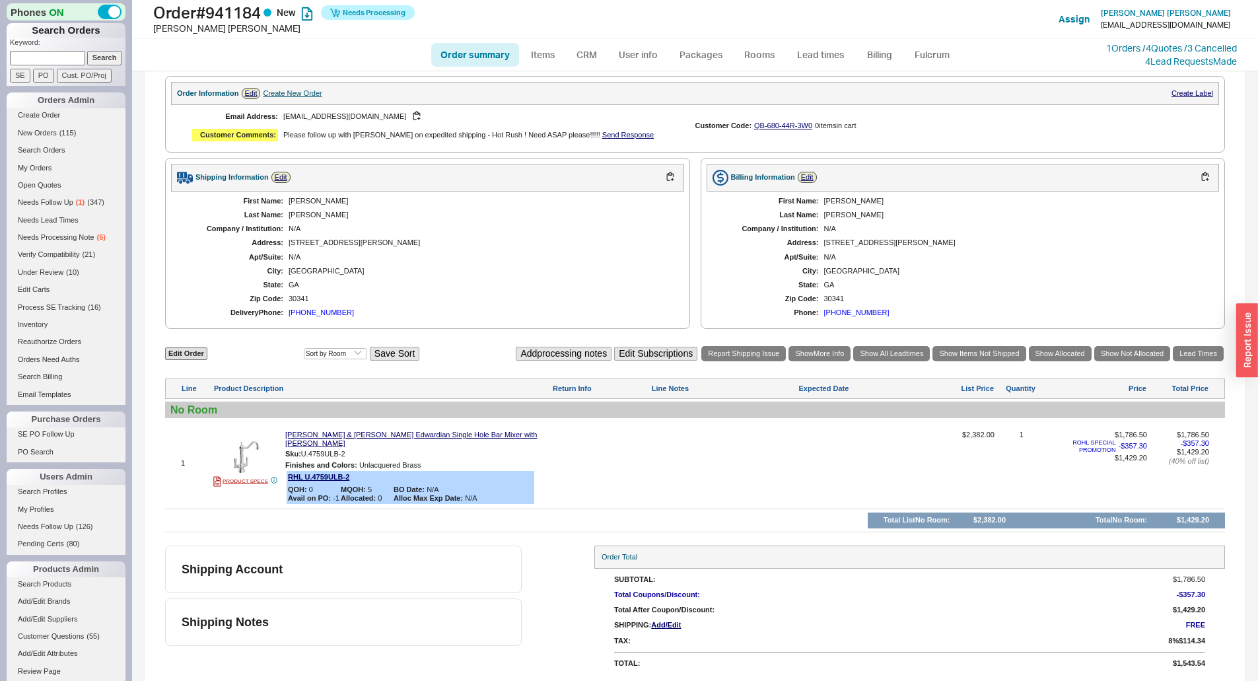
click at [582, 205] on div "Cynthia" at bounding box center [479, 201] width 382 height 9
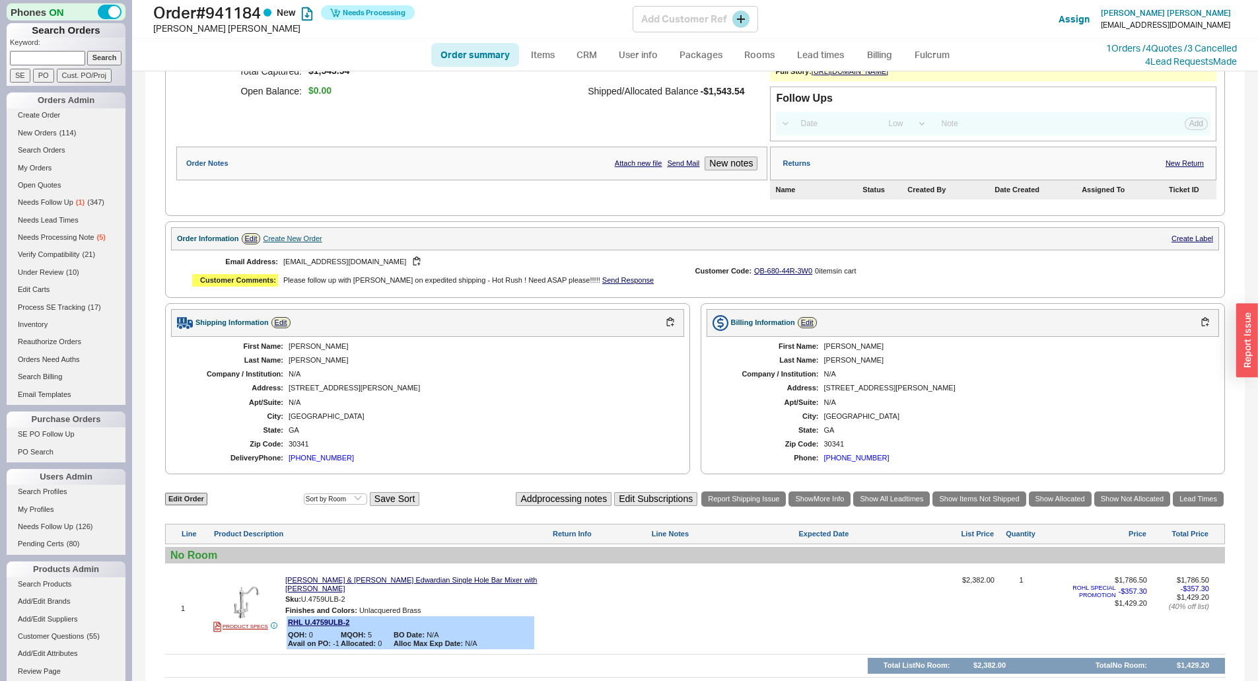
scroll to position [94, 0]
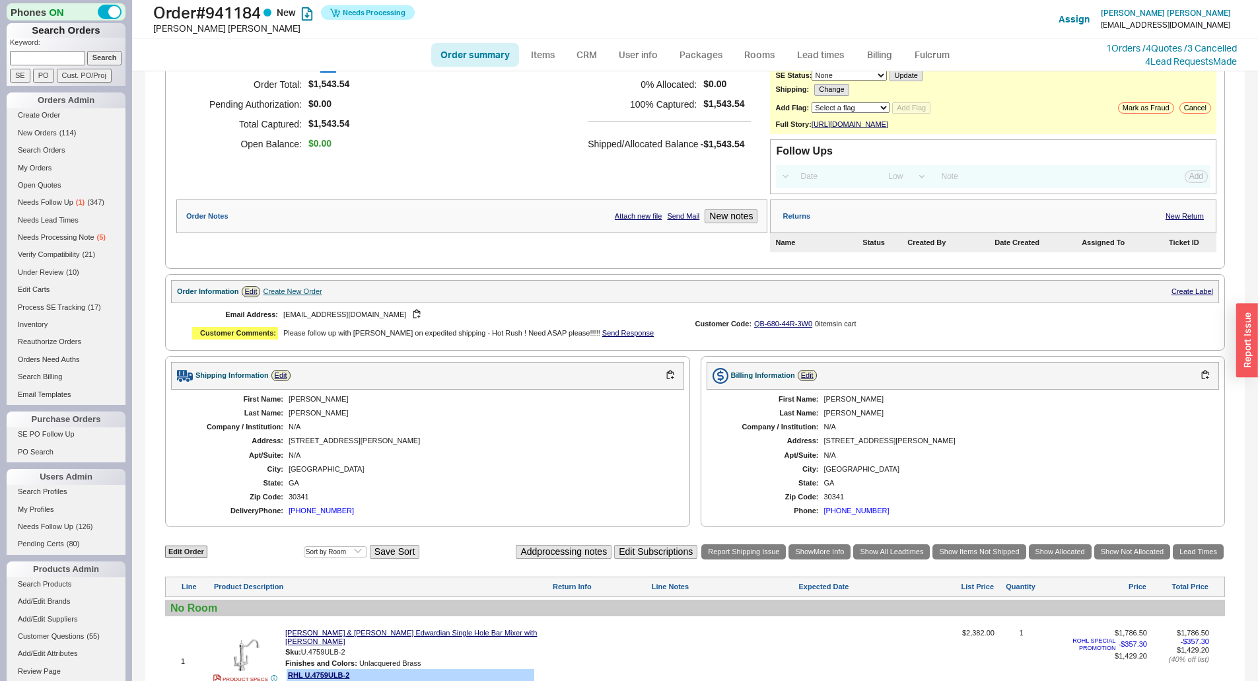
click at [487, 45] on link "Order summary" at bounding box center [475, 55] width 88 height 24
select select "*"
select select "LOW"
select select "3"
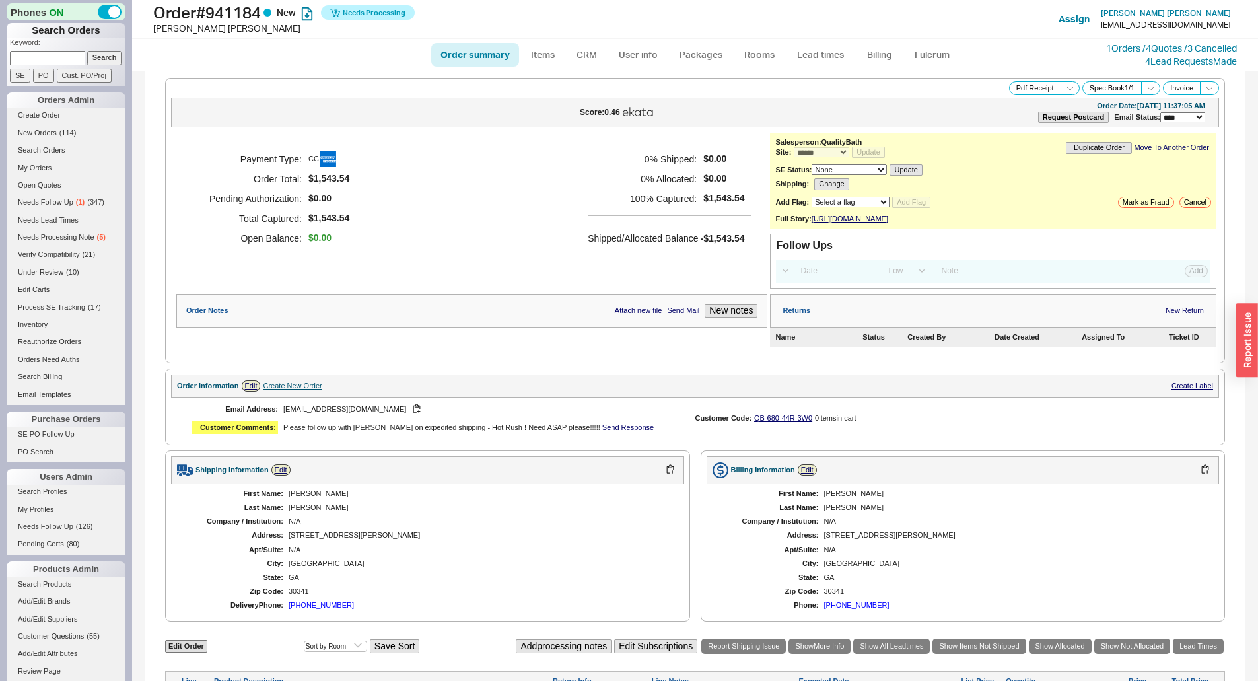
click at [512, 121] on div "**********" at bounding box center [695, 113] width 1048 height 30
click at [409, 415] on button "button" at bounding box center [417, 409] width 16 height 13
click at [508, 205] on div "Payment Type: CC Order Total: $1,543.54 Pending Authorization: $0.00 Total Capt…" at bounding box center [471, 199] width 591 height 132
drag, startPoint x: 457, startPoint y: 188, endPoint x: 931, endPoint y: 112, distance: 480.7
click at [457, 188] on div "Payment Type: CC Order Total: $1,543.54 Pending Authorization: $0.00 Total Capt…" at bounding box center [471, 199] width 591 height 132
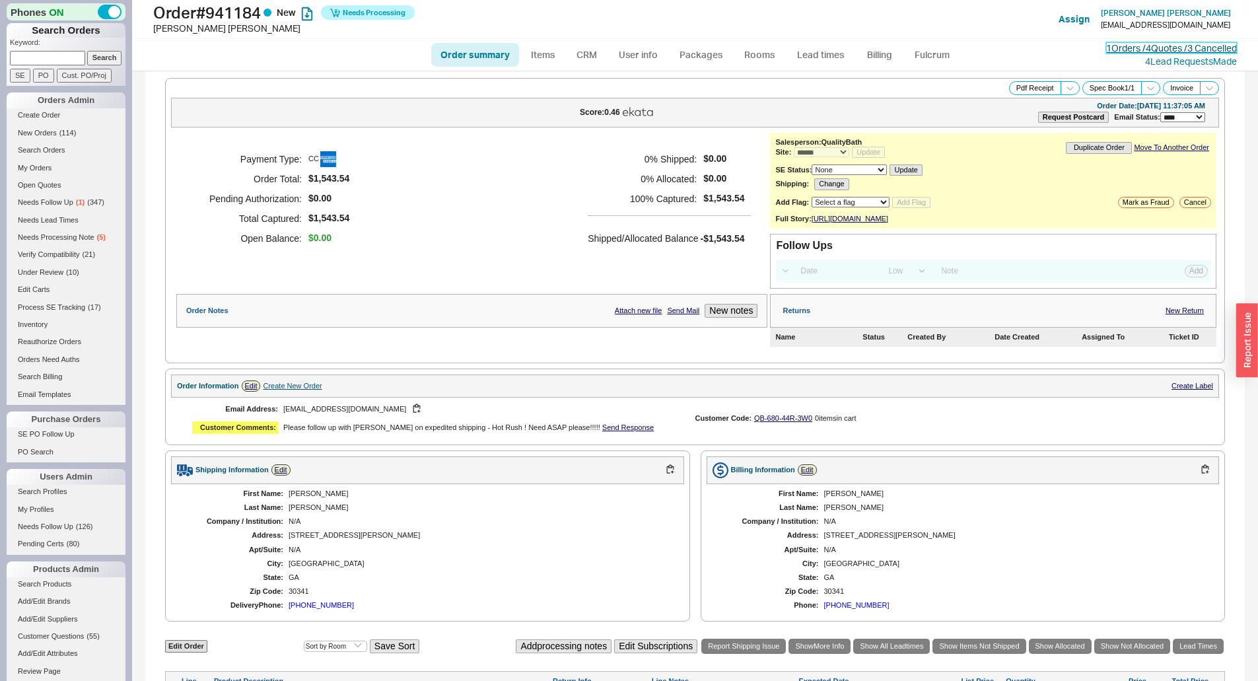
click at [1106, 50] on link "1 Orders / 4 Quotes / 3 Cancelled" at bounding box center [1171, 47] width 131 height 11
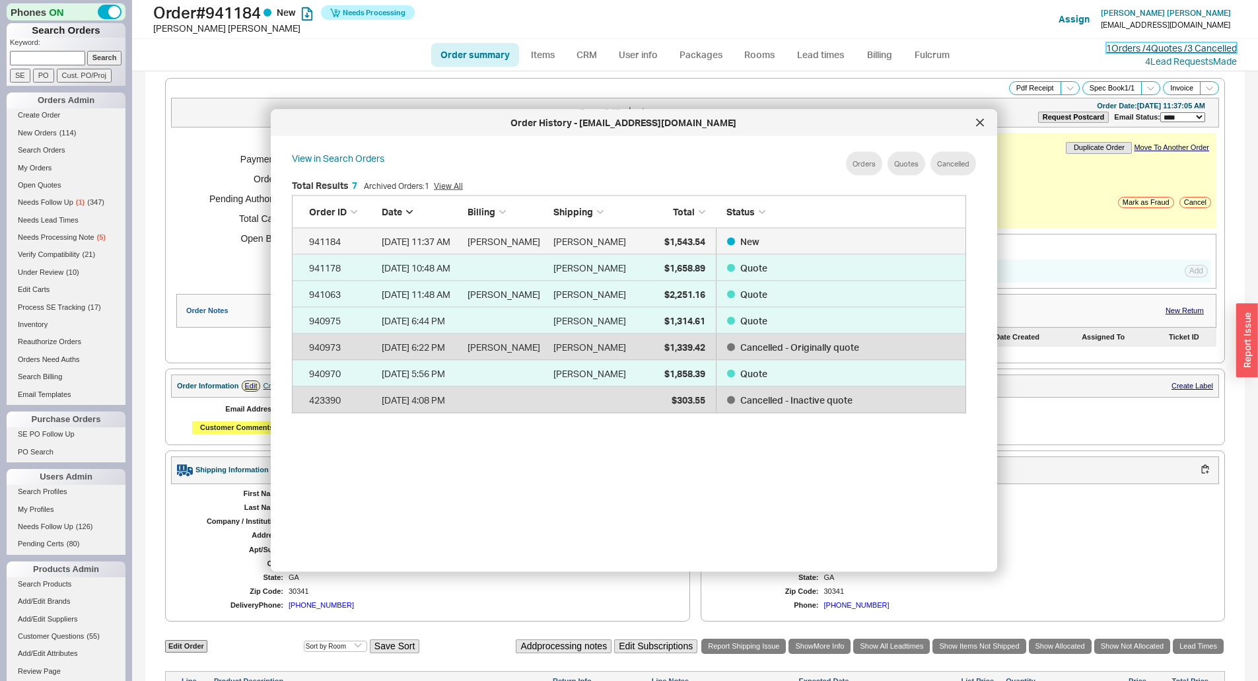
scroll to position [208, 664]
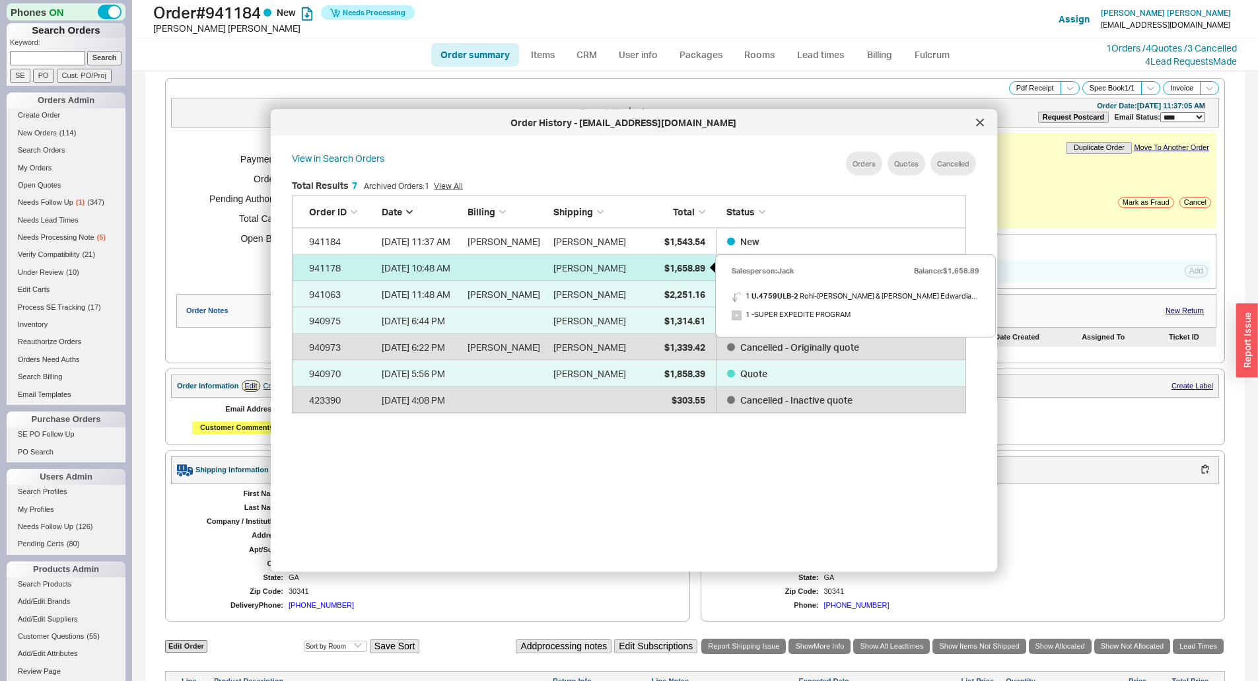
click at [670, 261] on span "$1,658.89" at bounding box center [684, 266] width 41 height 11
select select "*"
select select "3"
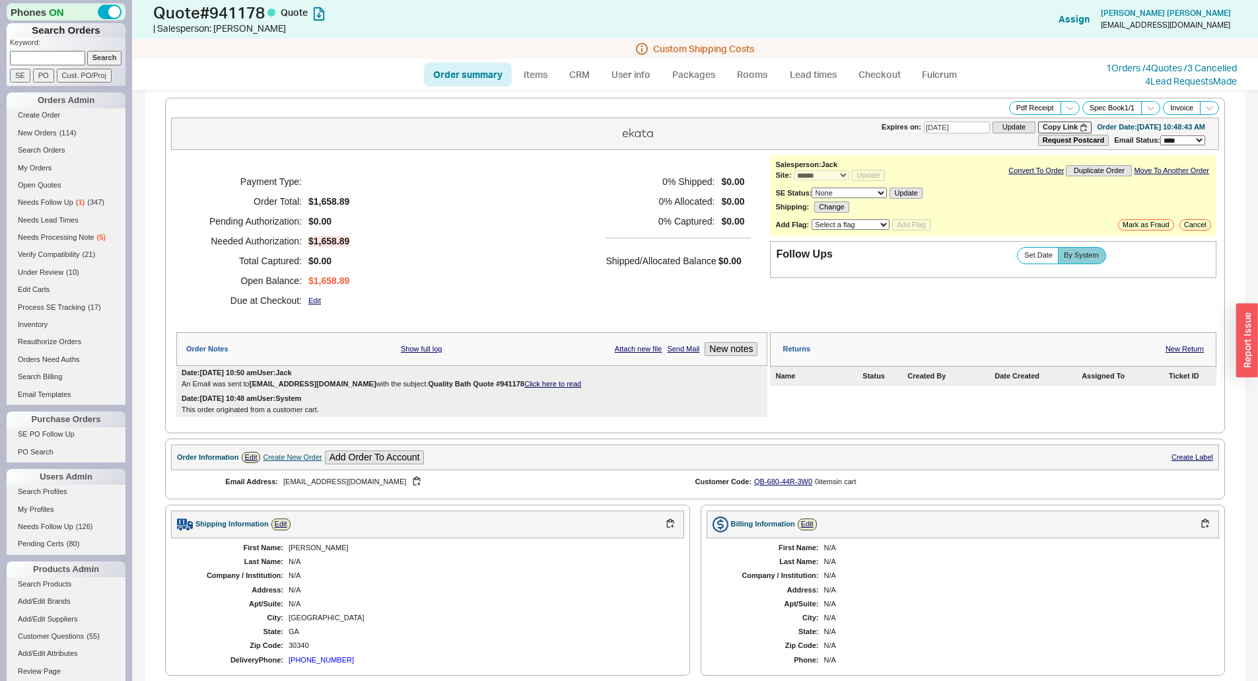
click at [566, 207] on div "Payment Type: Order Total: $1,658.89 Pending Authorization: $0.00 Needed Author…" at bounding box center [471, 241] width 591 height 172
click at [528, 200] on div "Payment Type: Order Total: $1,658.89 Pending Authorization: $0.00 Needed Author…" at bounding box center [471, 241] width 591 height 172
click at [1038, 123] on button "Copy Link" at bounding box center [1064, 126] width 53 height 11
click at [1038, 127] on button "Copy Link" at bounding box center [1064, 126] width 53 height 11
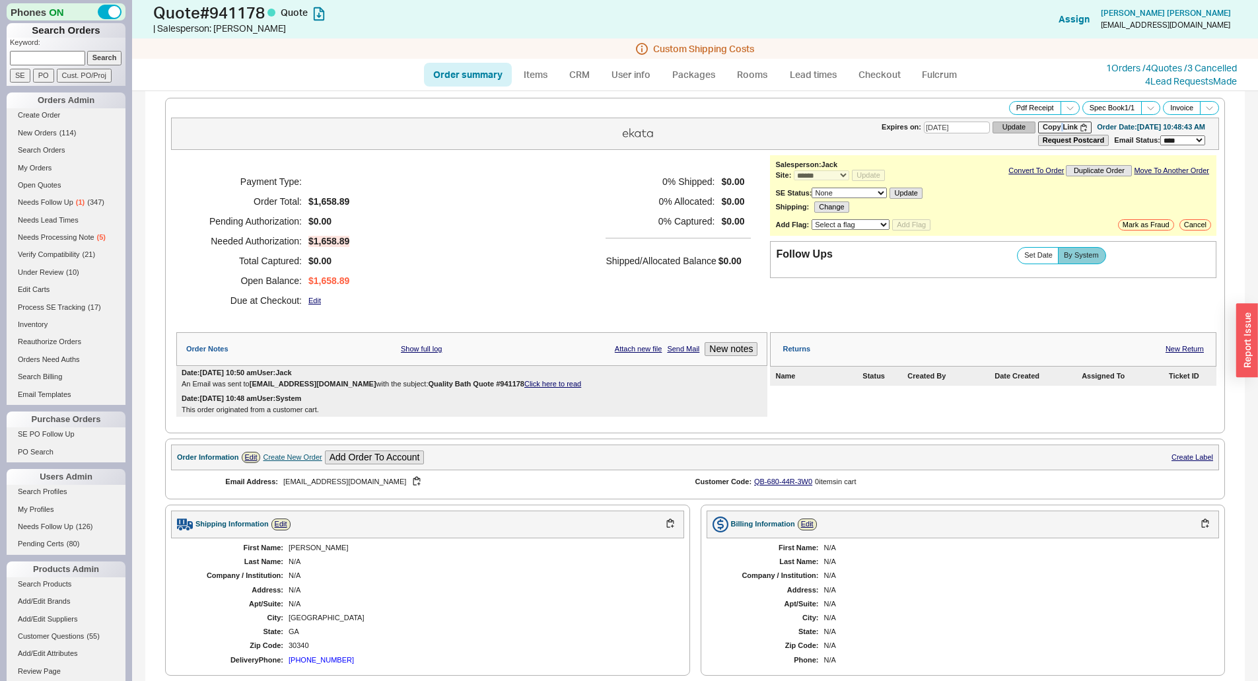
click at [992, 128] on button "Update" at bounding box center [1013, 126] width 43 height 11
click at [1038, 125] on button "Copy Link" at bounding box center [1064, 126] width 53 height 11
click at [504, 252] on div "Payment Type: Order Total: $1,658.89 Pending Authorization: $0.00 Needed Author…" at bounding box center [471, 241] width 591 height 172
click at [548, 189] on div "Payment Type: Order Total: $1,658.89 Pending Authorization: $0.00 Needed Author…" at bounding box center [471, 241] width 591 height 172
click at [496, 76] on link "Order summary" at bounding box center [468, 75] width 88 height 24
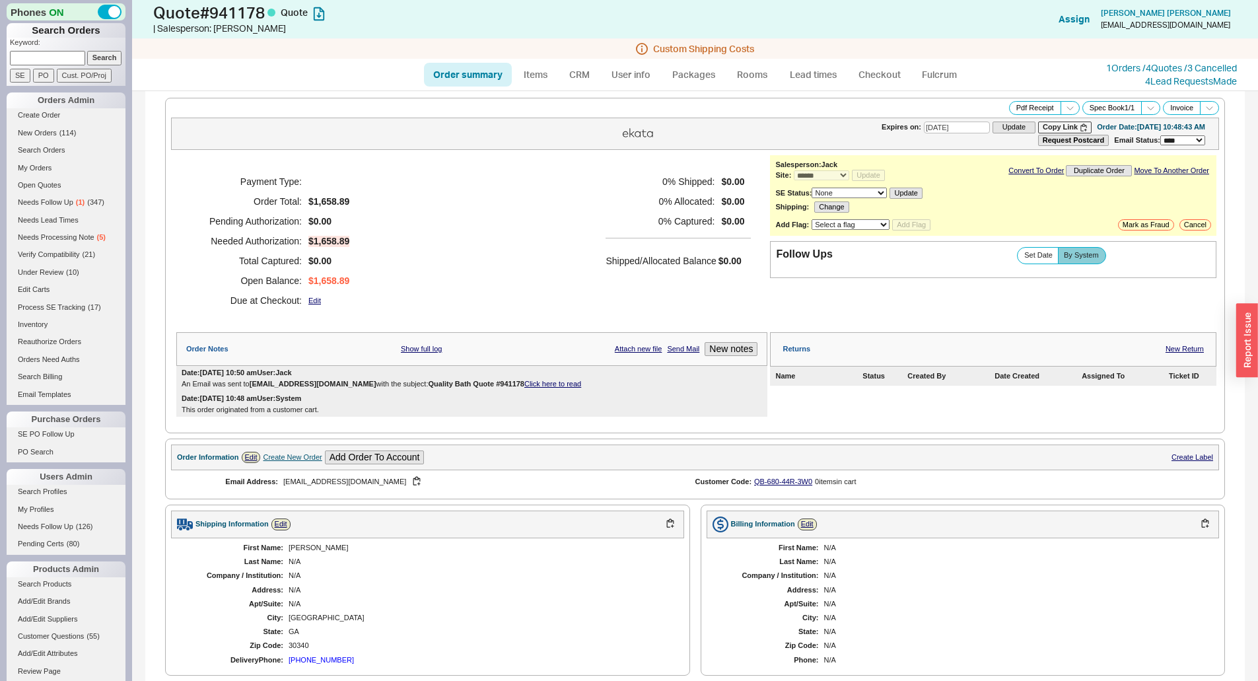
select select "*"
select select "3"
click at [592, 248] on div "Payment Type: Order Total: $1,658.89 Pending Authorization: $0.00 Needed Author…" at bounding box center [471, 241] width 591 height 172
click at [619, 247] on div "Shipped/Allocated Balance $0.00" at bounding box center [677, 254] width 145 height 32
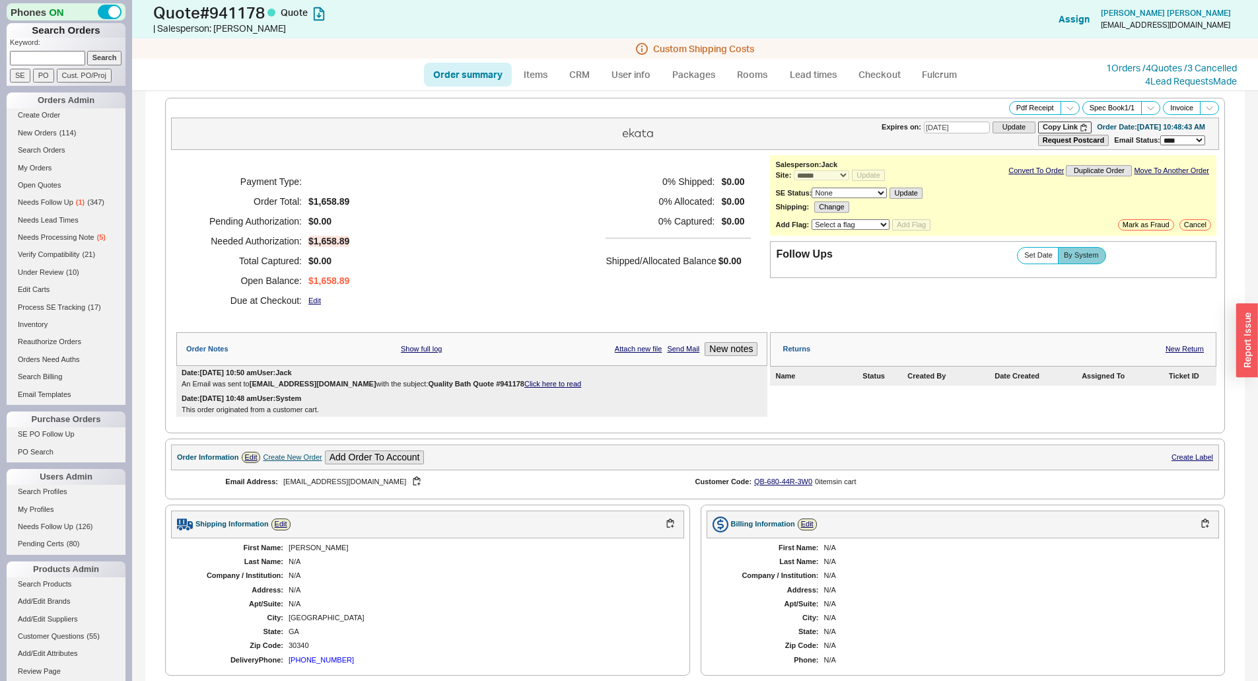
click at [471, 75] on link "Order summary" at bounding box center [468, 75] width 88 height 24
select select "*"
select select "3"
click at [471, 75] on link "Order summary" at bounding box center [468, 75] width 88 height 24
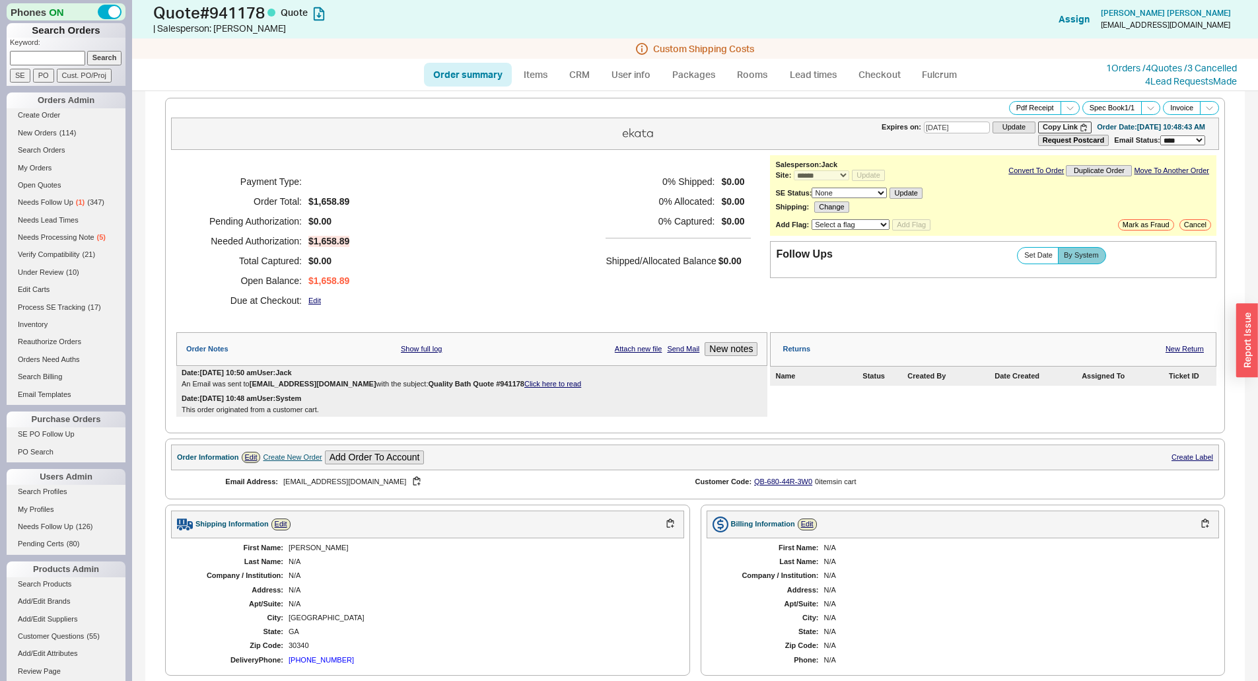
select select "*"
select select "3"
click at [471, 75] on link "Order summary" at bounding box center [468, 75] width 88 height 24
select select "*"
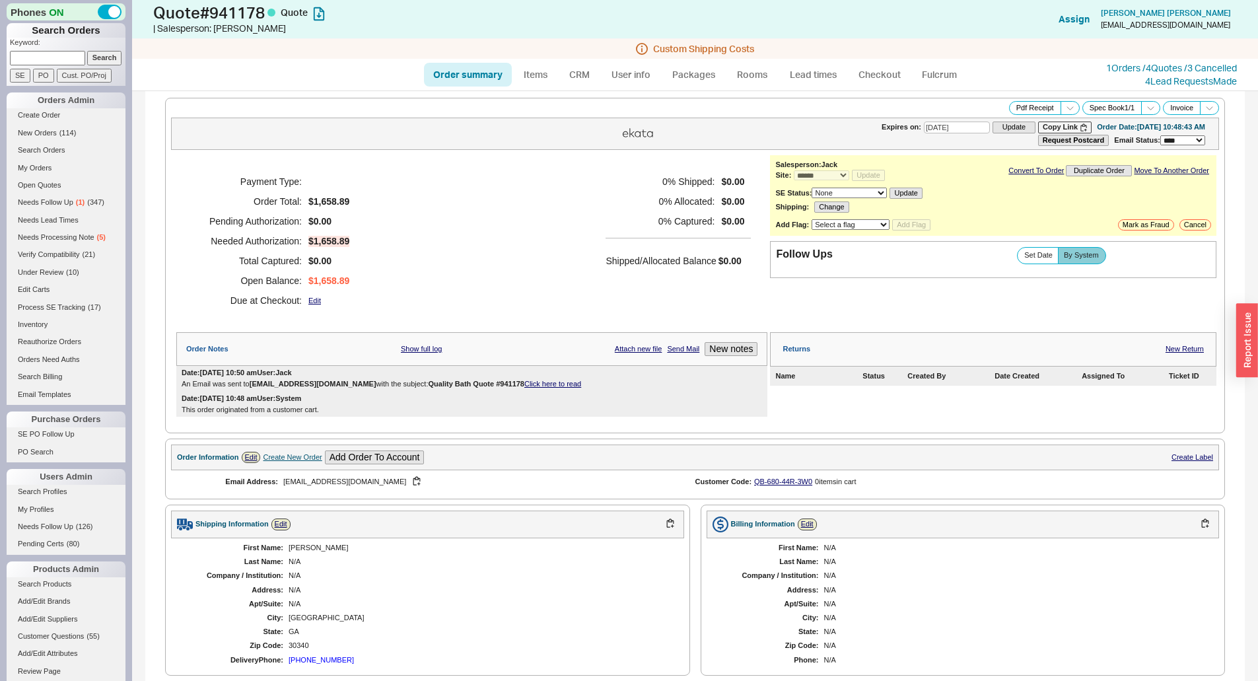
select select "*"
select select "3"
click at [1119, 68] on link "1 Orders / 4 Quotes / 3 Cancelled" at bounding box center [1171, 67] width 131 height 11
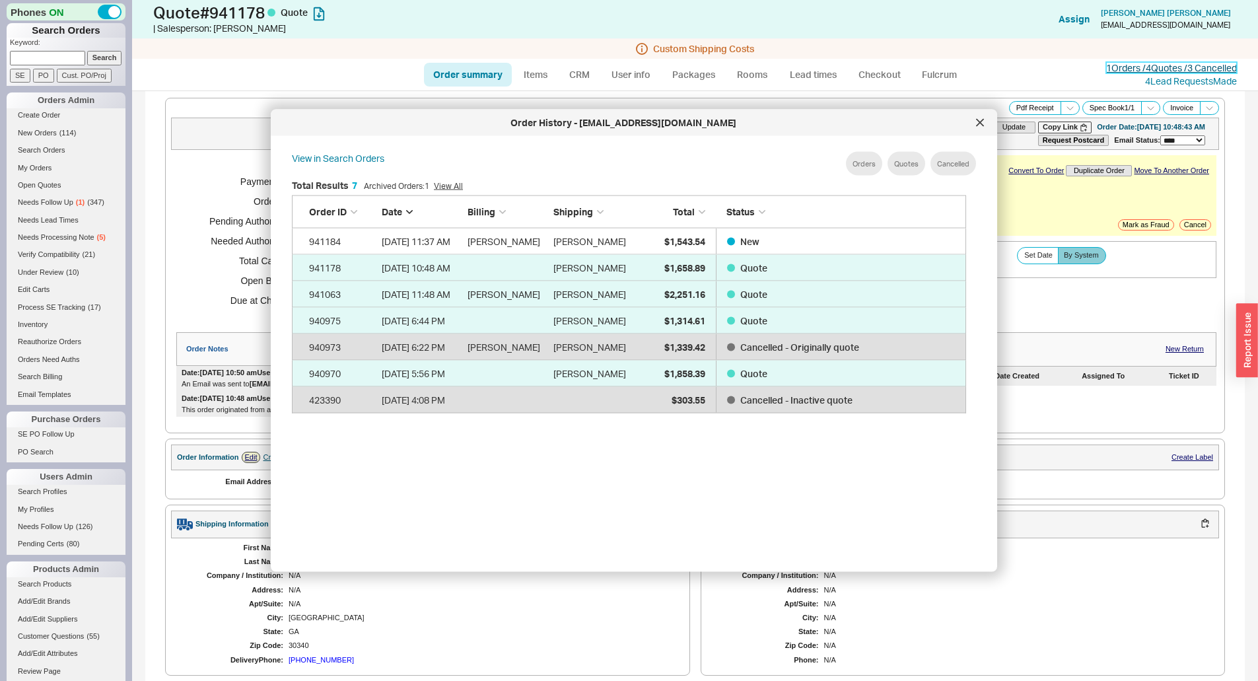
scroll to position [394, 685]
click at [974, 122] on div at bounding box center [979, 122] width 21 height 21
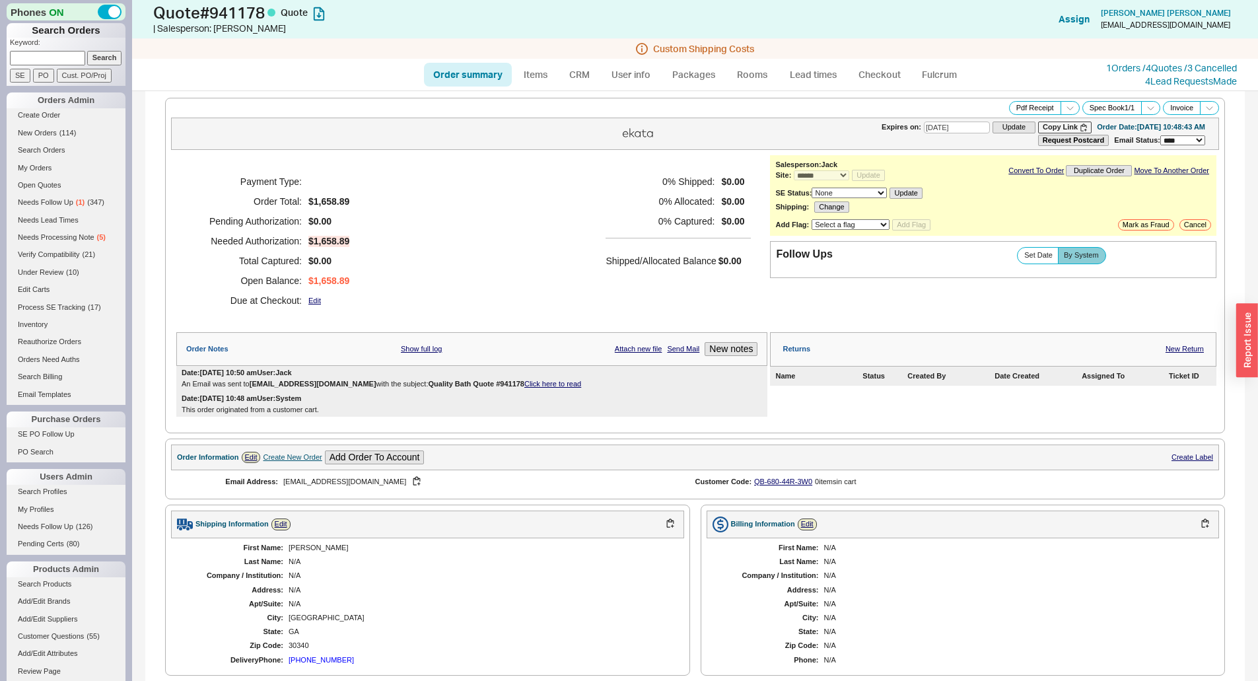
click at [669, 207] on h5 "0 % Allocated:" at bounding box center [659, 201] width 109 height 20
click at [582, 258] on div "Payment Type: Order Total: $1,658.89 Pending Authorization: $0.00 Needed Author…" at bounding box center [471, 241] width 591 height 172
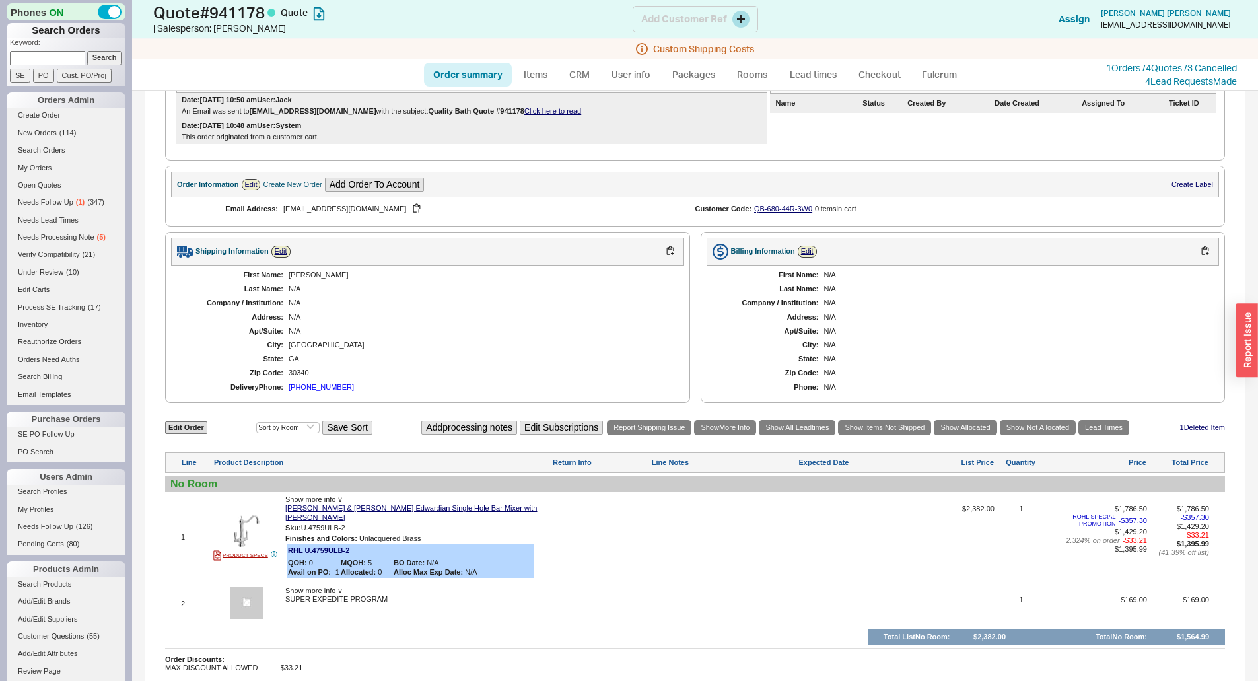
scroll to position [132, 0]
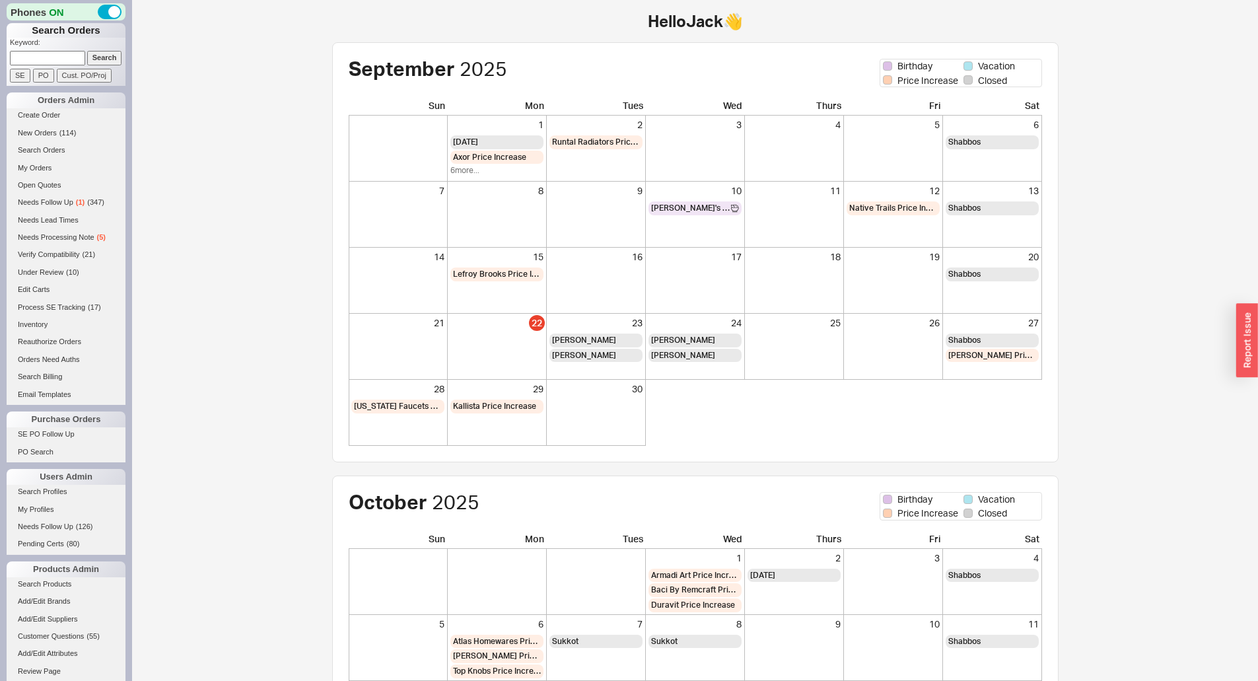
click at [63, 53] on input at bounding box center [47, 58] width 75 height 14
type input "diamond"
click at [87, 51] on input "Search" at bounding box center [104, 58] width 35 height 14
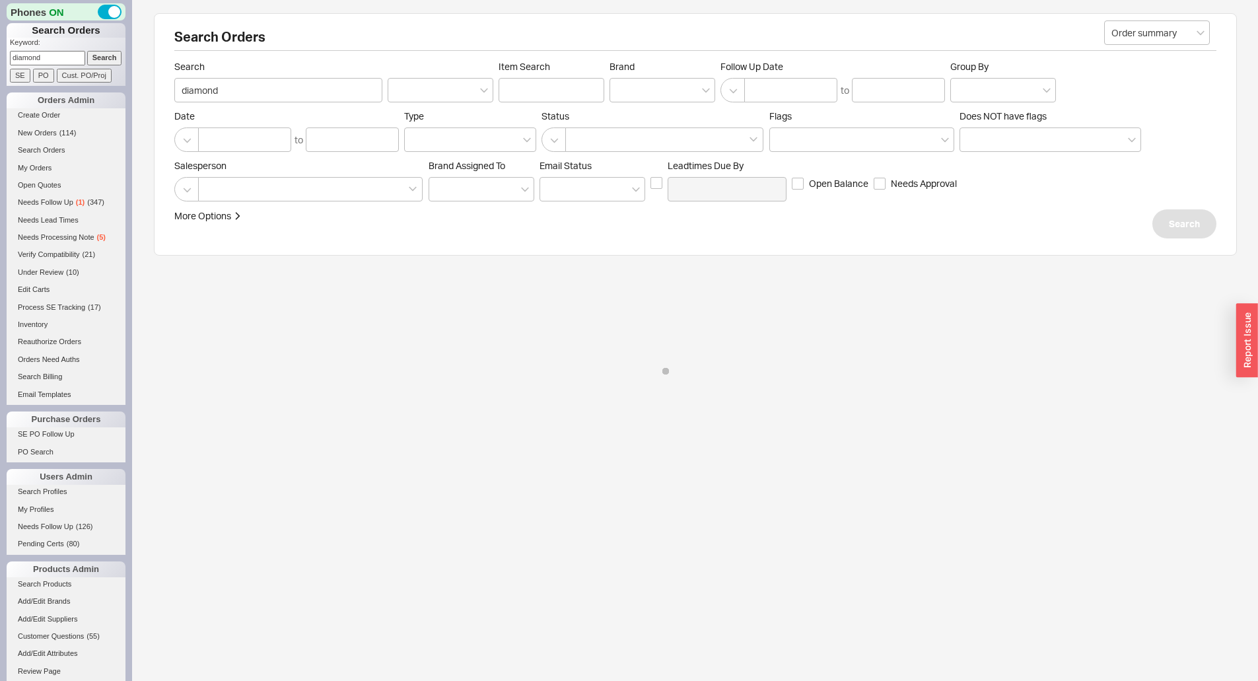
click at [141, 66] on div "Search Orders Order summary Search diamond Item Search Brand Follow Up Date to …" at bounding box center [695, 204] width 1126 height 408
click at [333, 65] on span "Search" at bounding box center [278, 67] width 208 height 12
click at [333, 78] on input "diamond" at bounding box center [278, 90] width 208 height 24
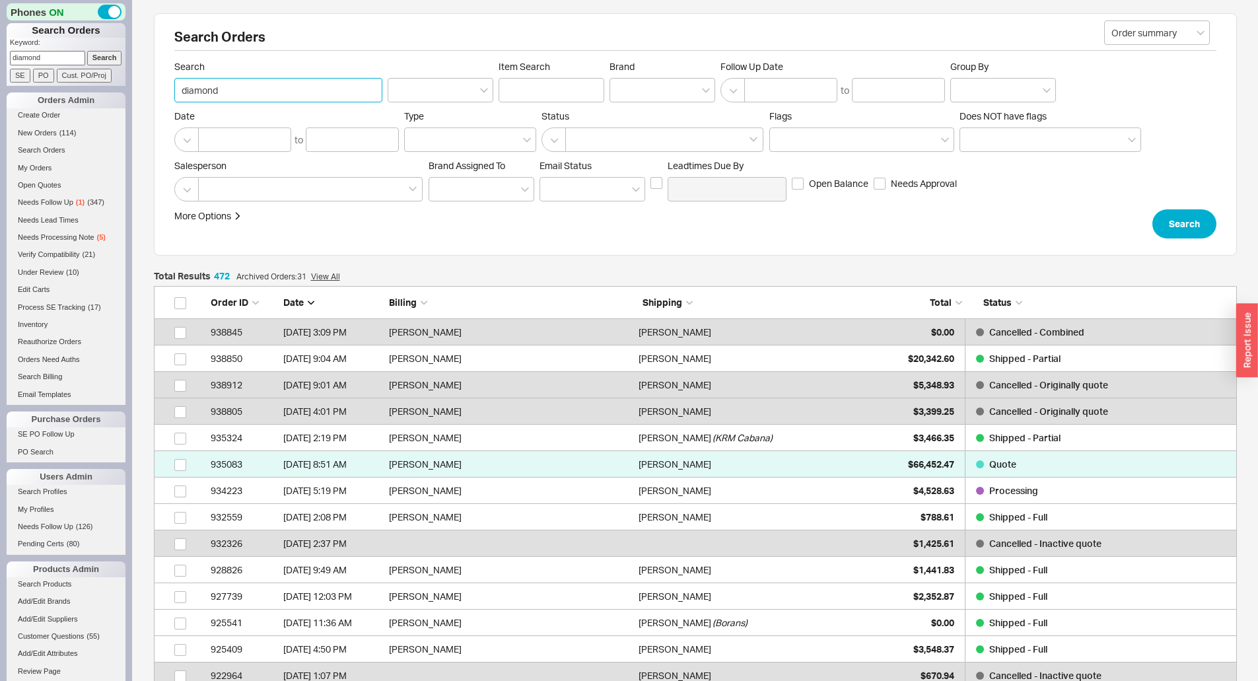
scroll to position [12487, 1073]
drag, startPoint x: 414, startPoint y: 205, endPoint x: 384, endPoint y: 195, distance: 31.3
click at [399, 205] on form "Order summary Search diamond Item Search Brand Follow Up Date to Group By Date …" at bounding box center [695, 150] width 1042 height 178
click at [381, 194] on div at bounding box center [310, 189] width 224 height 24
click at [215, 194] on input at bounding box center [209, 189] width 9 height 15
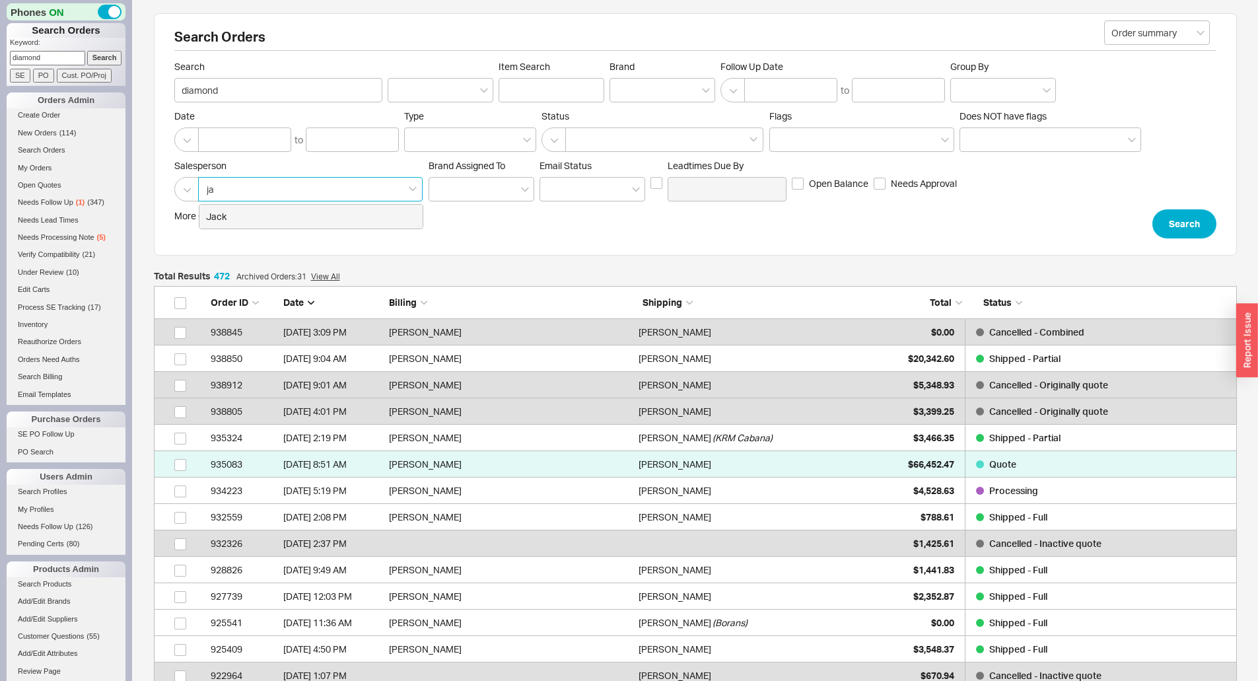
type input "jac"
click at [325, 226] on div "Jack" at bounding box center [310, 217] width 223 height 24
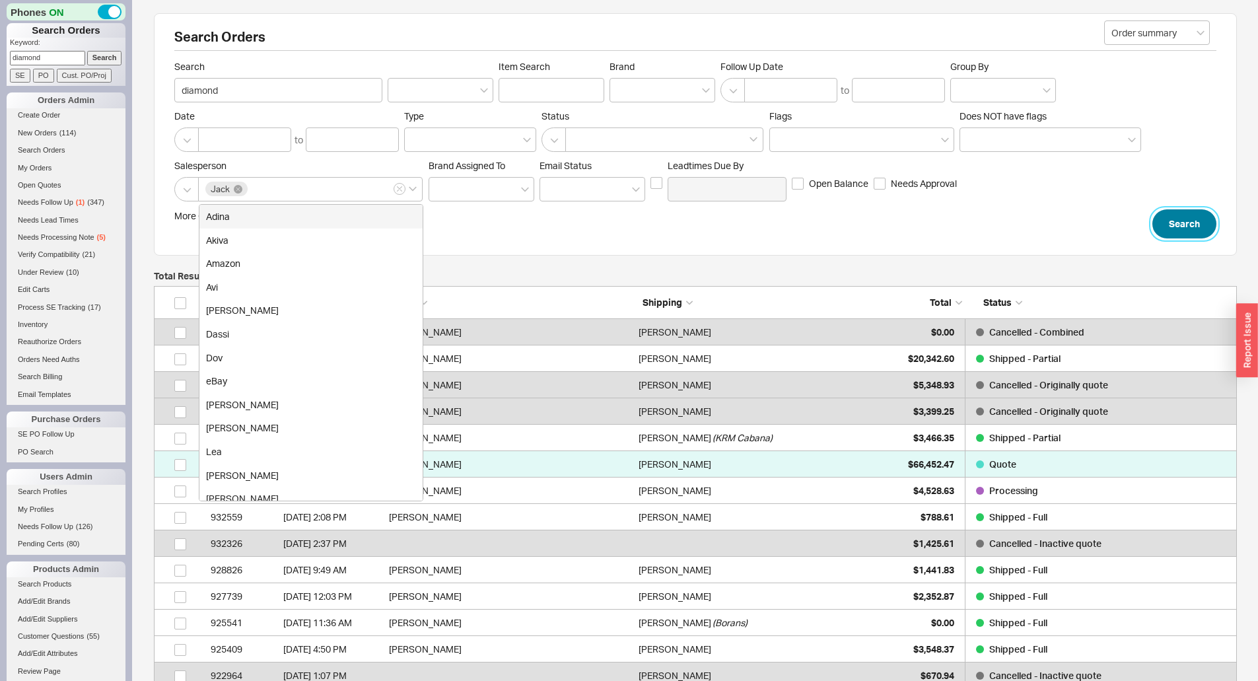
click at [1178, 220] on button "Search" at bounding box center [1184, 223] width 64 height 29
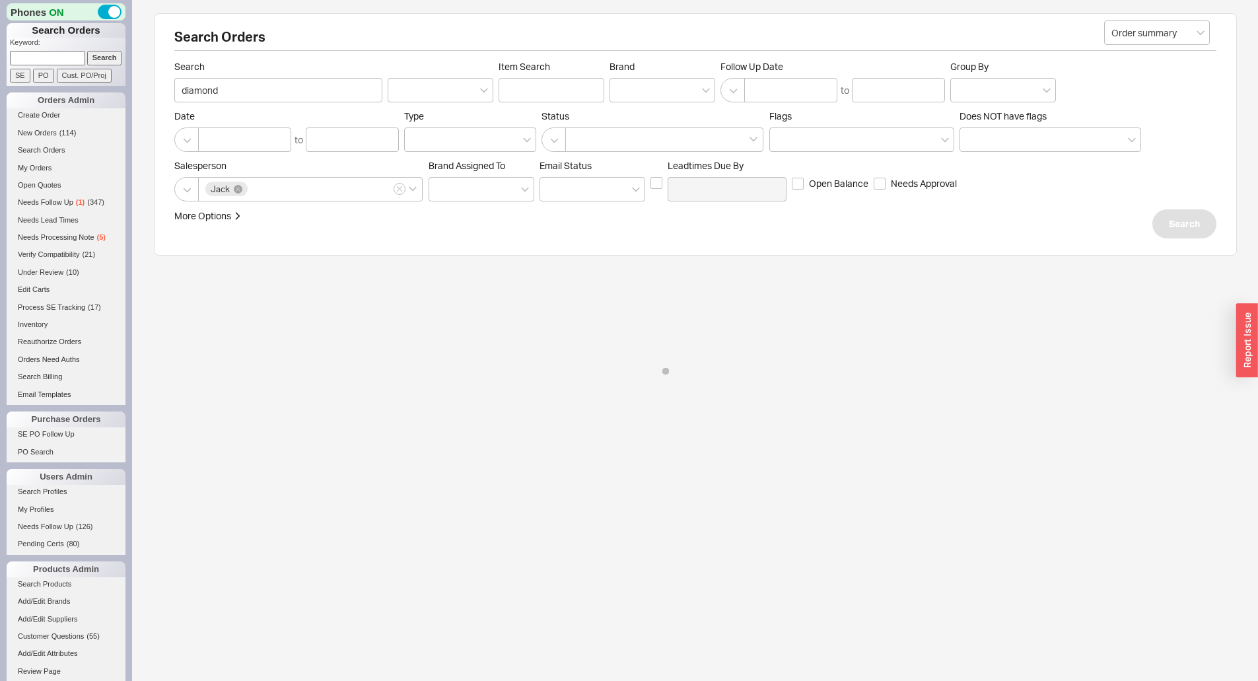
click at [1078, 210] on div "More Options Sites Excluded From Reviews Converted By Amount Over Shipping or B…" at bounding box center [695, 223] width 1042 height 29
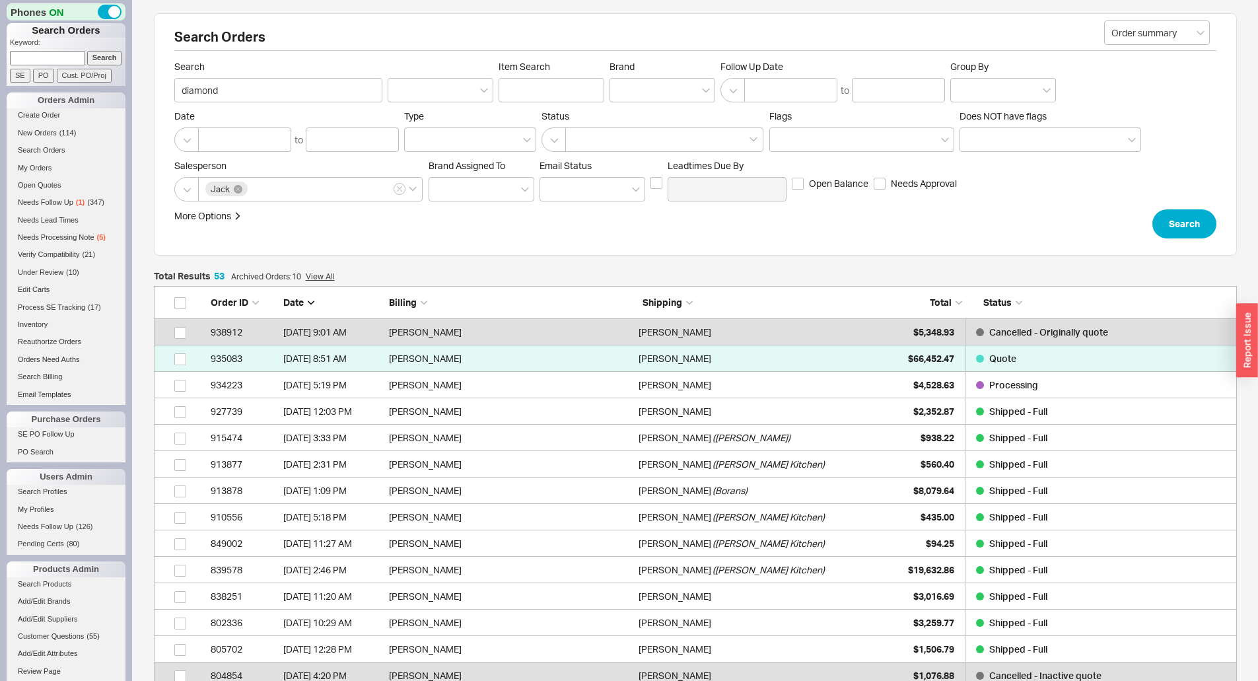
scroll to position [1423, 1073]
click at [869, 255] on div "Search Orders Order summary Search diamond Item Search Brand Follow Up Date to …" at bounding box center [695, 134] width 1083 height 242
click at [55, 53] on input at bounding box center [47, 58] width 75 height 14
type input "934223"
click at [87, 51] on input "Search" at bounding box center [104, 58] width 35 height 14
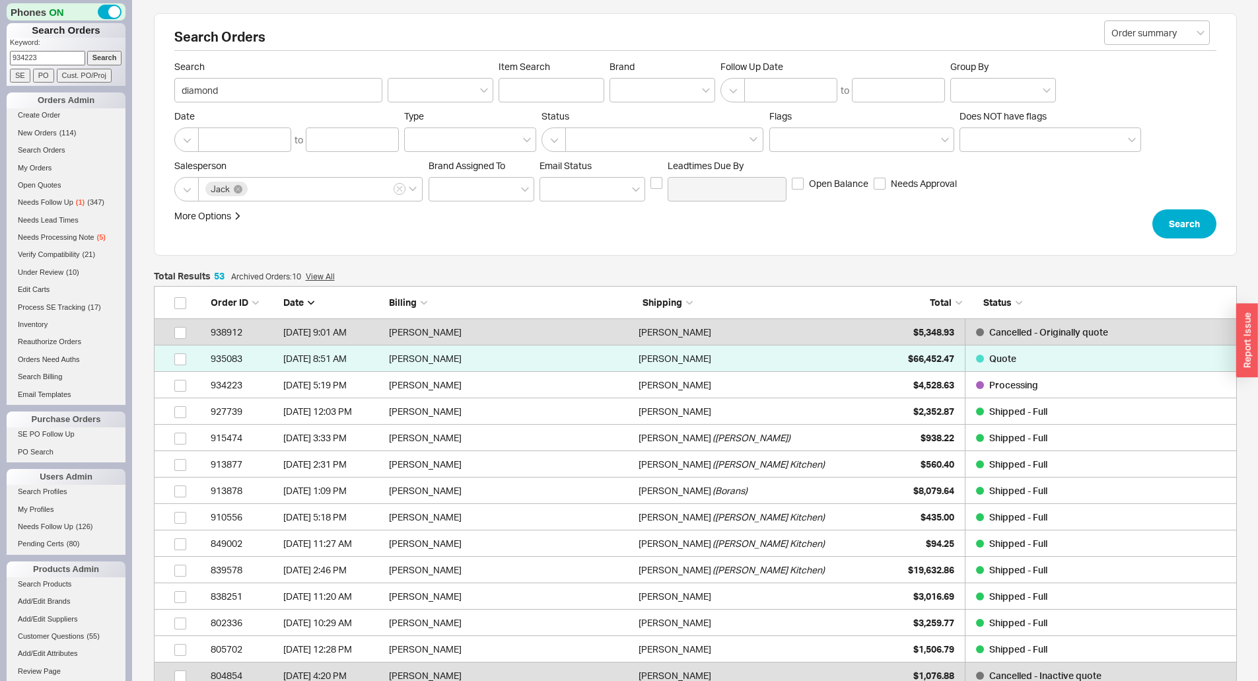
type input "934223"
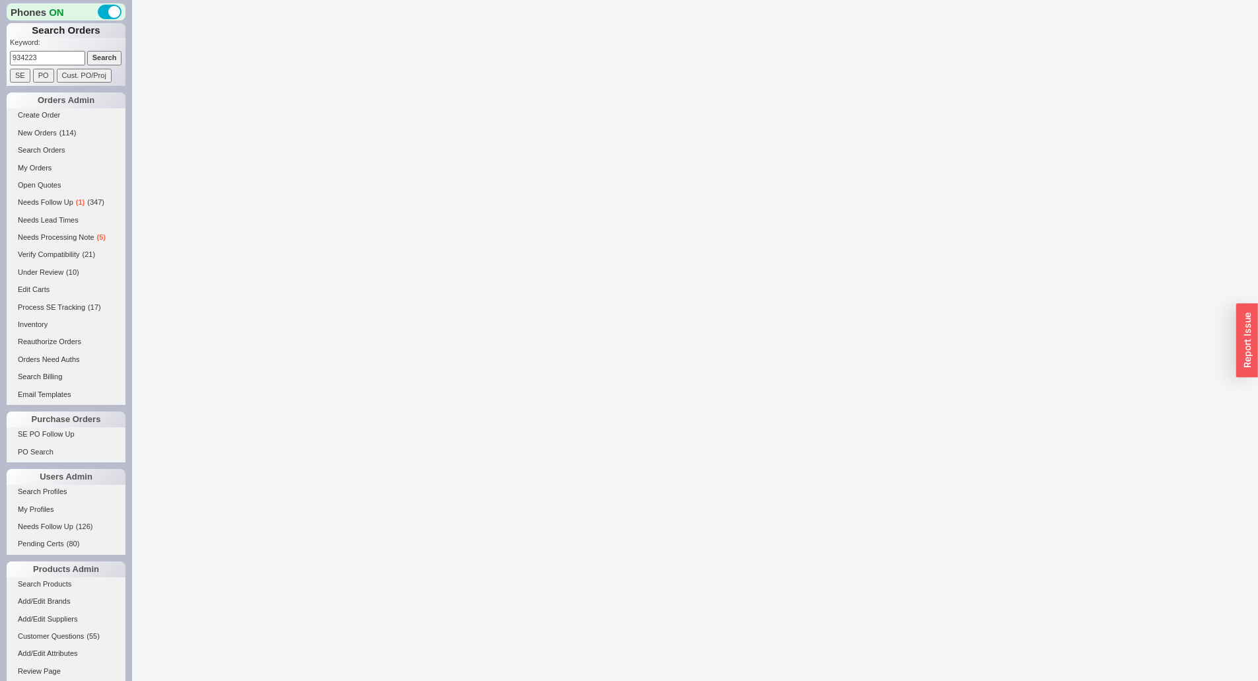
select select "*"
select select "LOW"
select select "3"
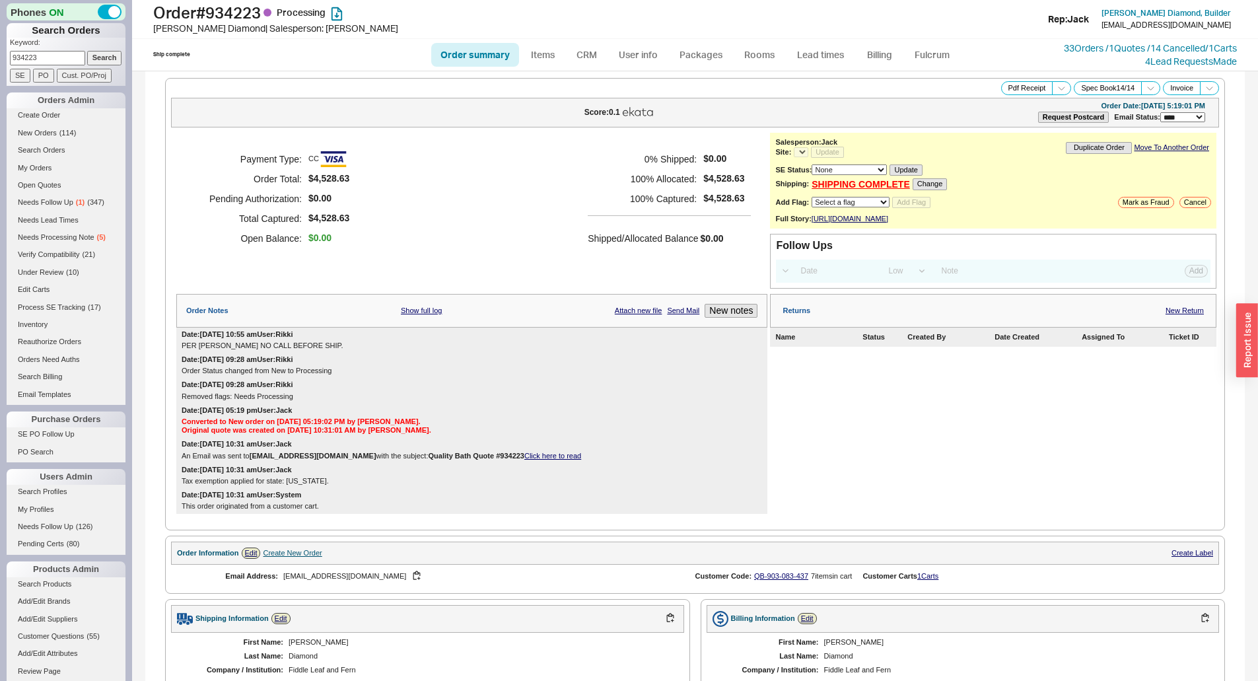
select select "*"
click at [391, 187] on div "Payment Type: CC Order Total: $4,528.63 Pending Authorization: $0.00 Total Capt…" at bounding box center [471, 199] width 591 height 132
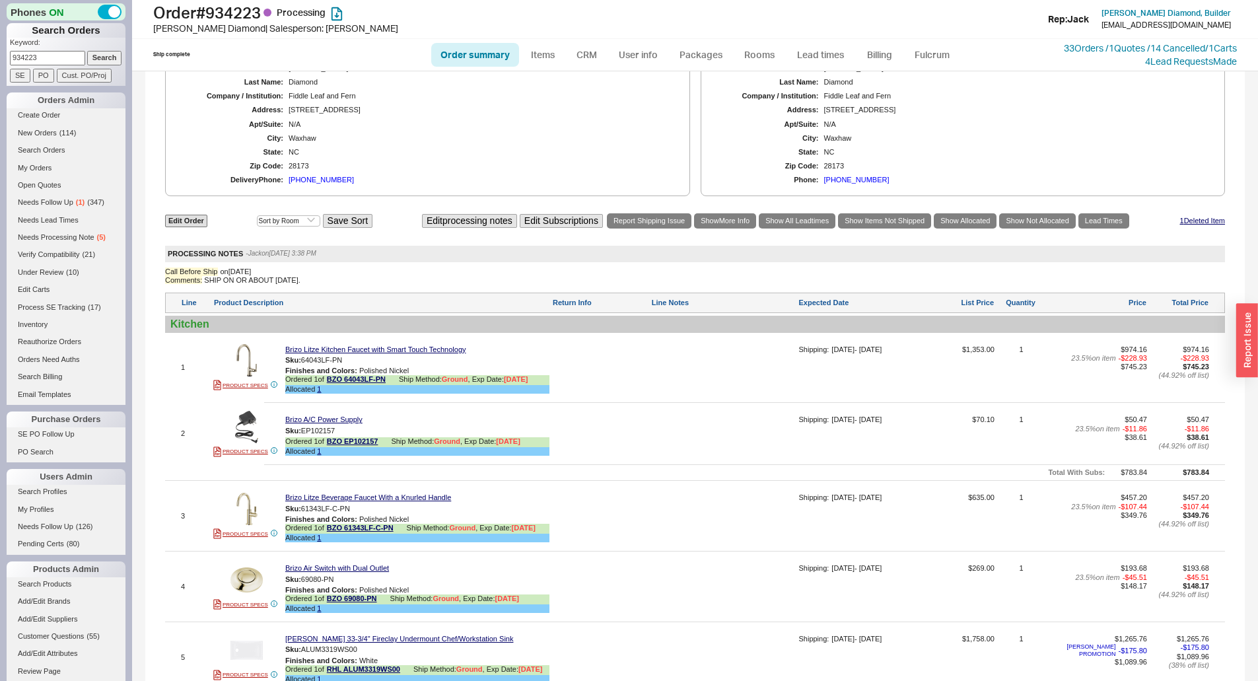
scroll to position [594, 0]
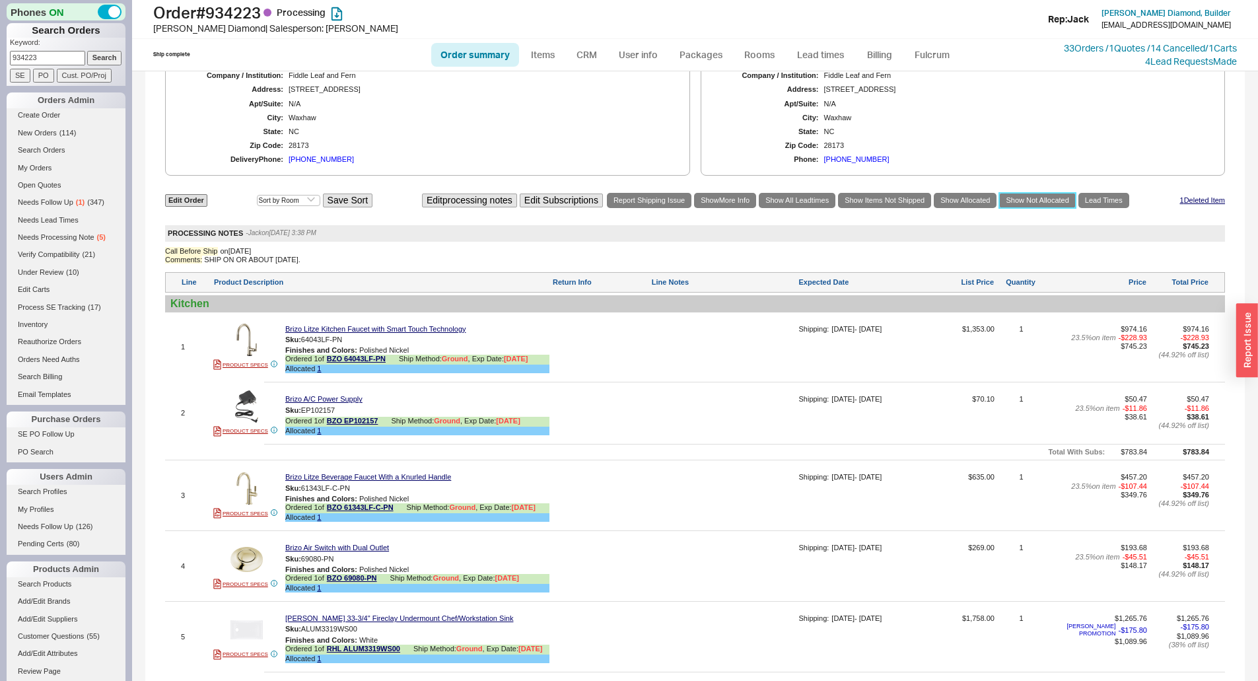
click at [1023, 208] on link "Show Not Allocated" at bounding box center [1037, 200] width 76 height 15
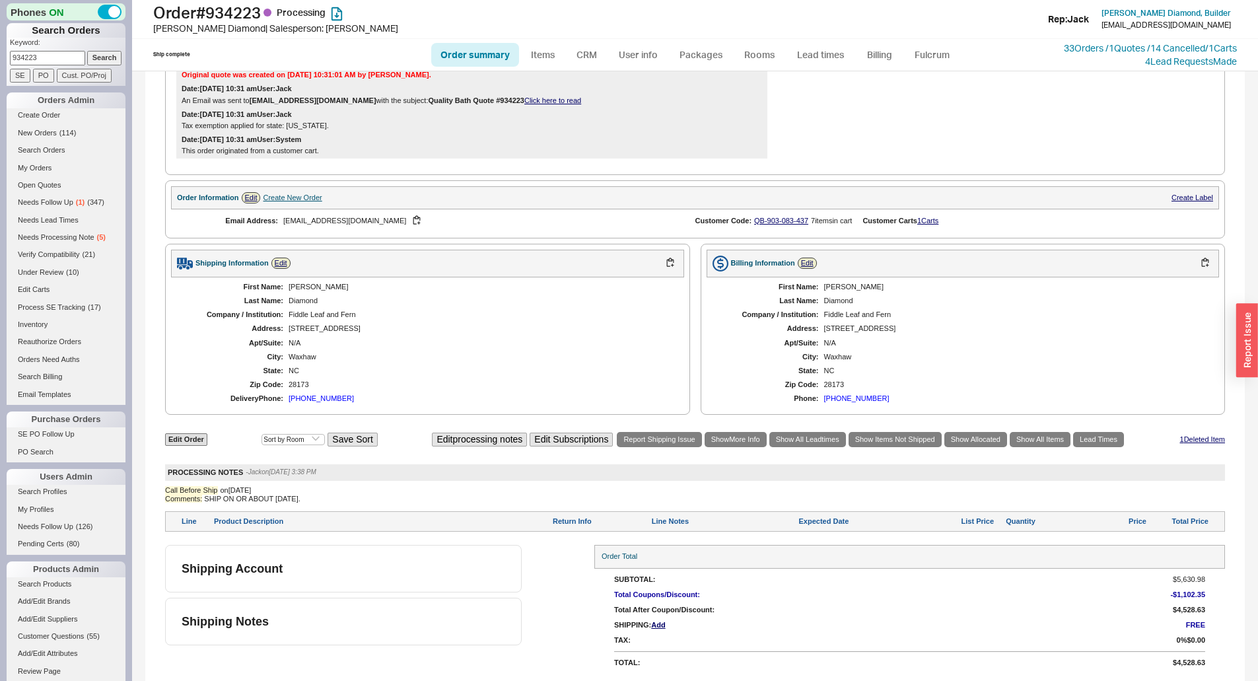
scroll to position [364, 0]
click at [489, 49] on link "Order summary" at bounding box center [475, 55] width 88 height 24
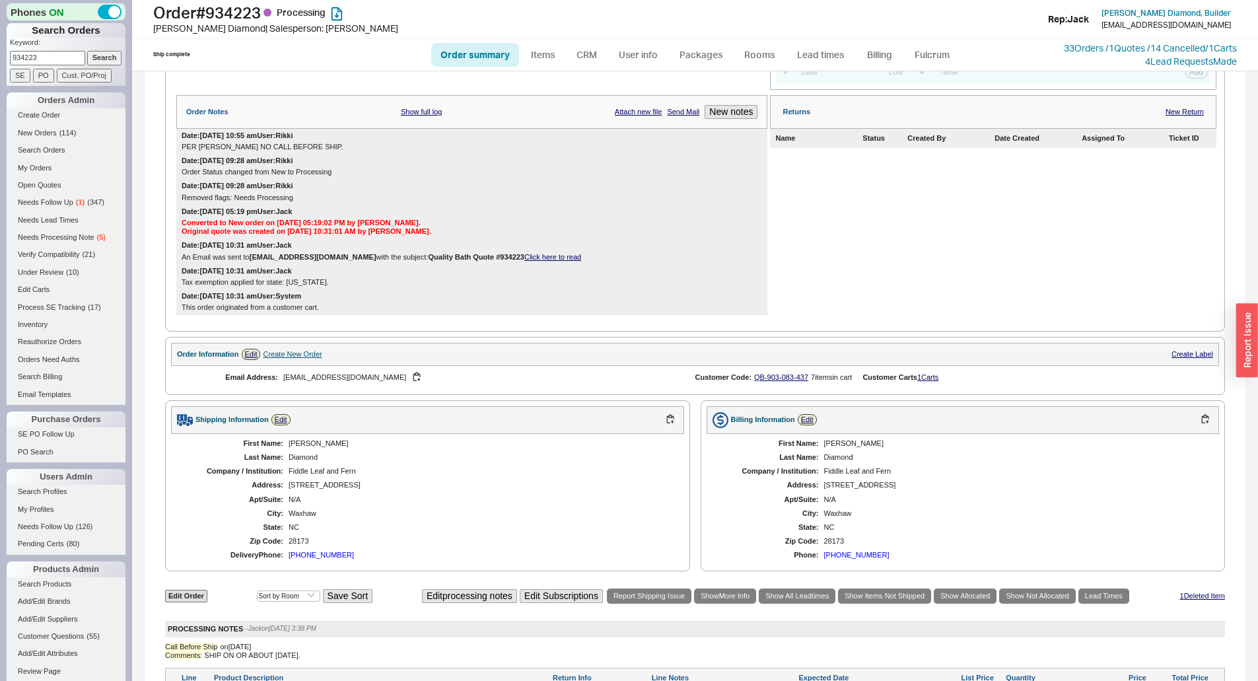
scroll to position [463, 0]
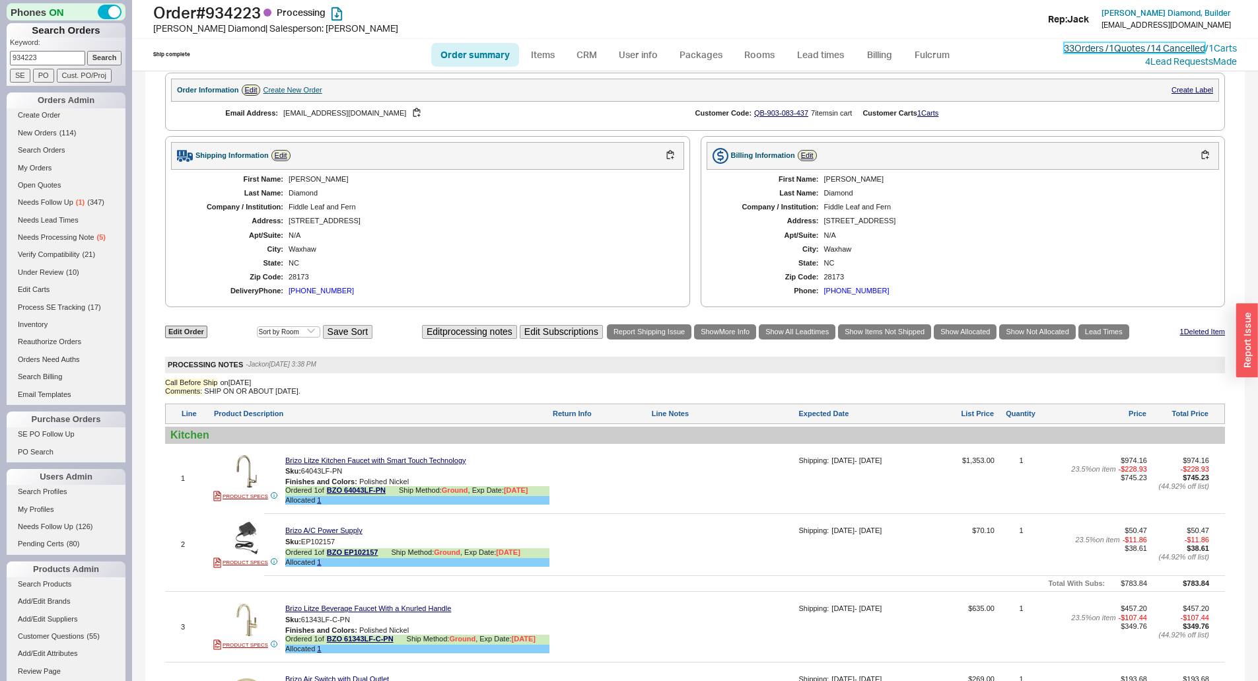
click at [1093, 49] on link "33 Orders / 1 Quotes / 14 Cancelled" at bounding box center [1134, 47] width 141 height 11
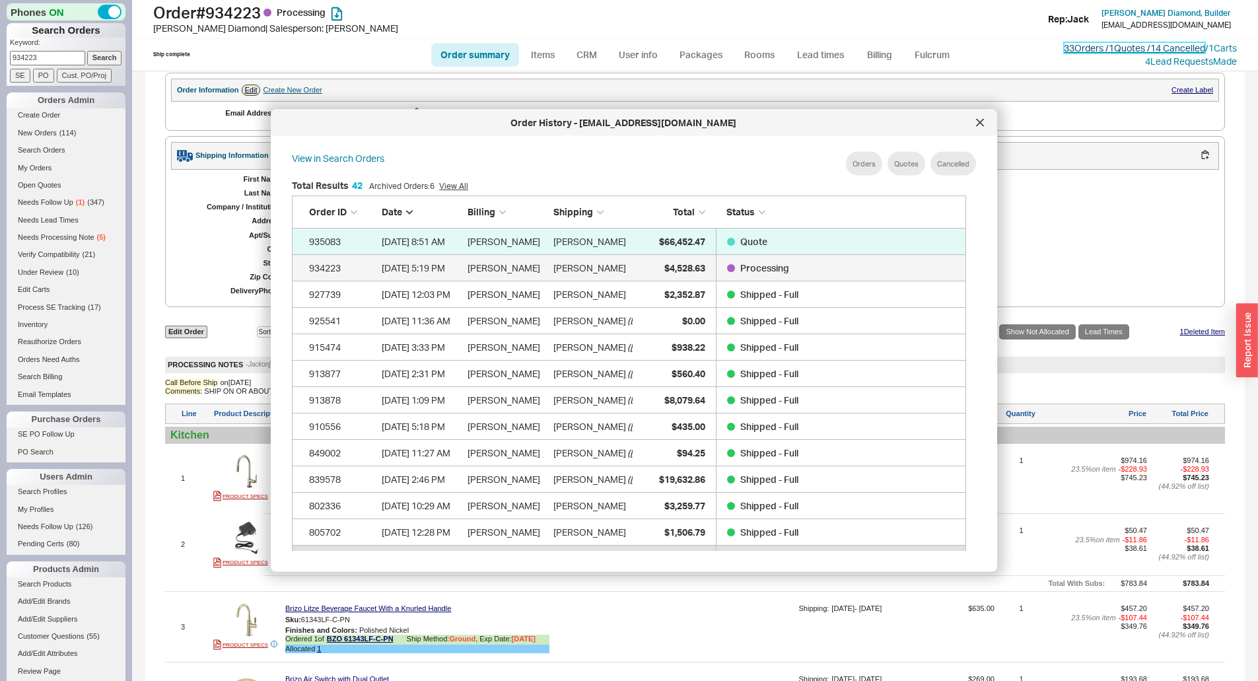
scroll to position [1132, 664]
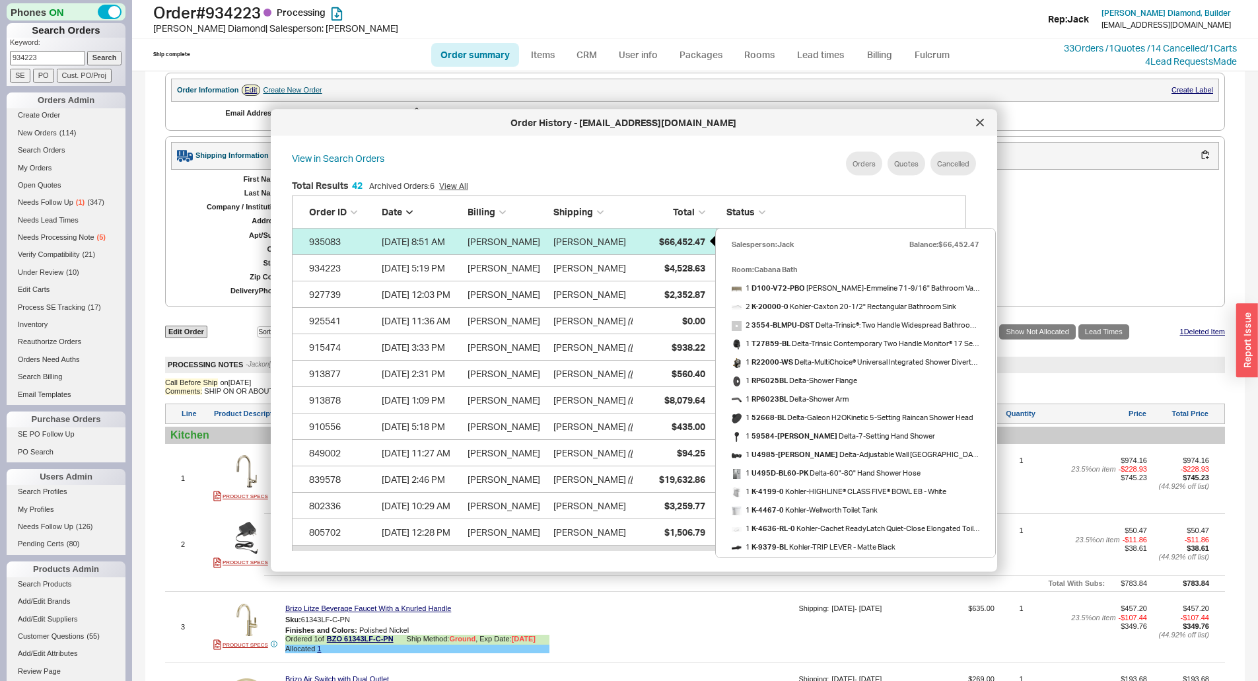
click at [668, 241] on span "$66,452.47" at bounding box center [682, 240] width 46 height 11
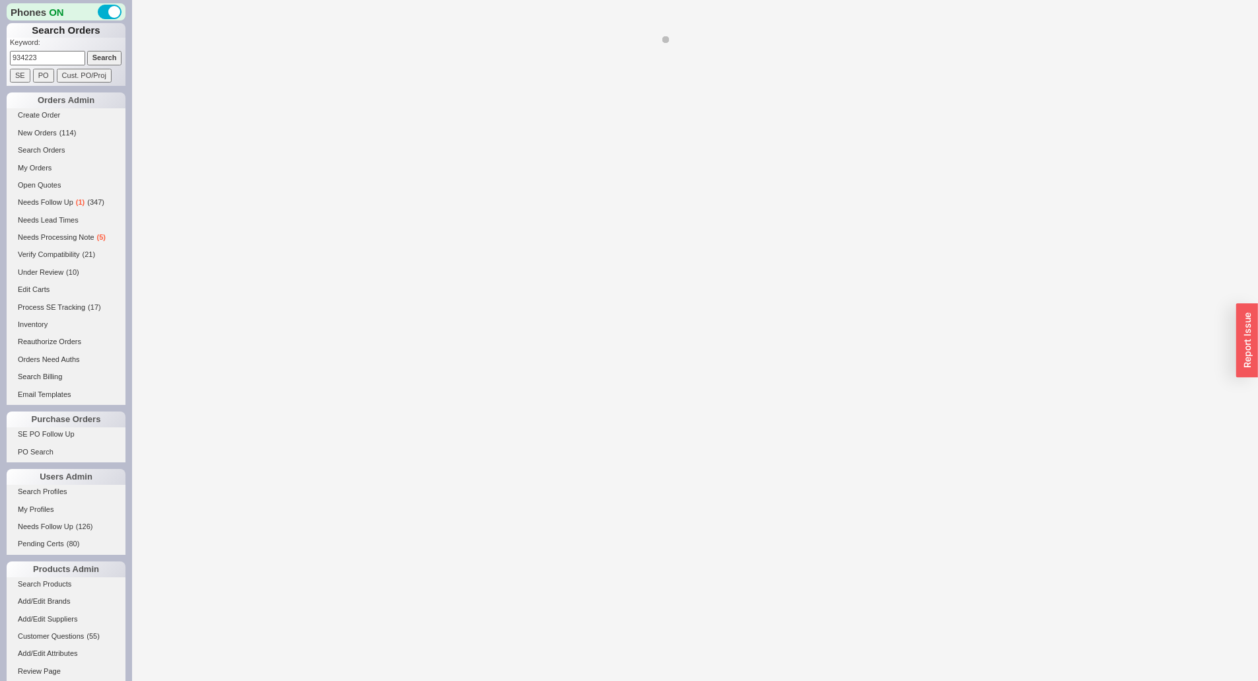
select select "*"
select select "LOW"
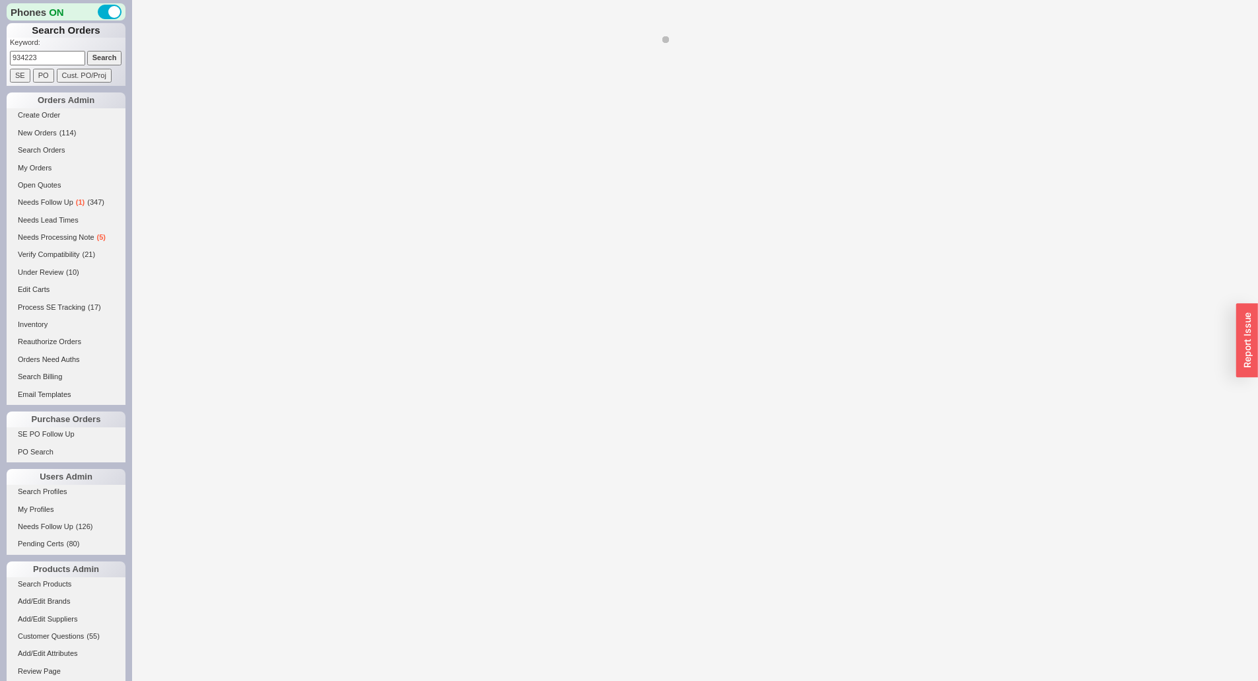
select select "LOW"
select select "3"
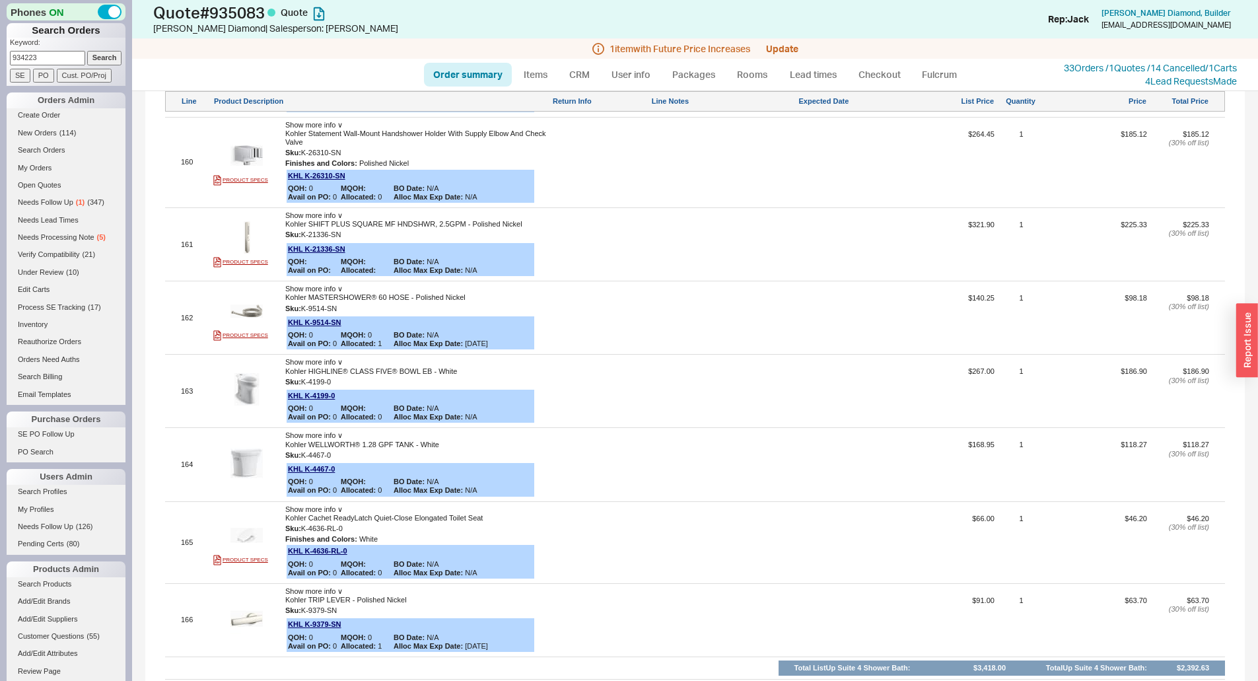
scroll to position [14733, 0]
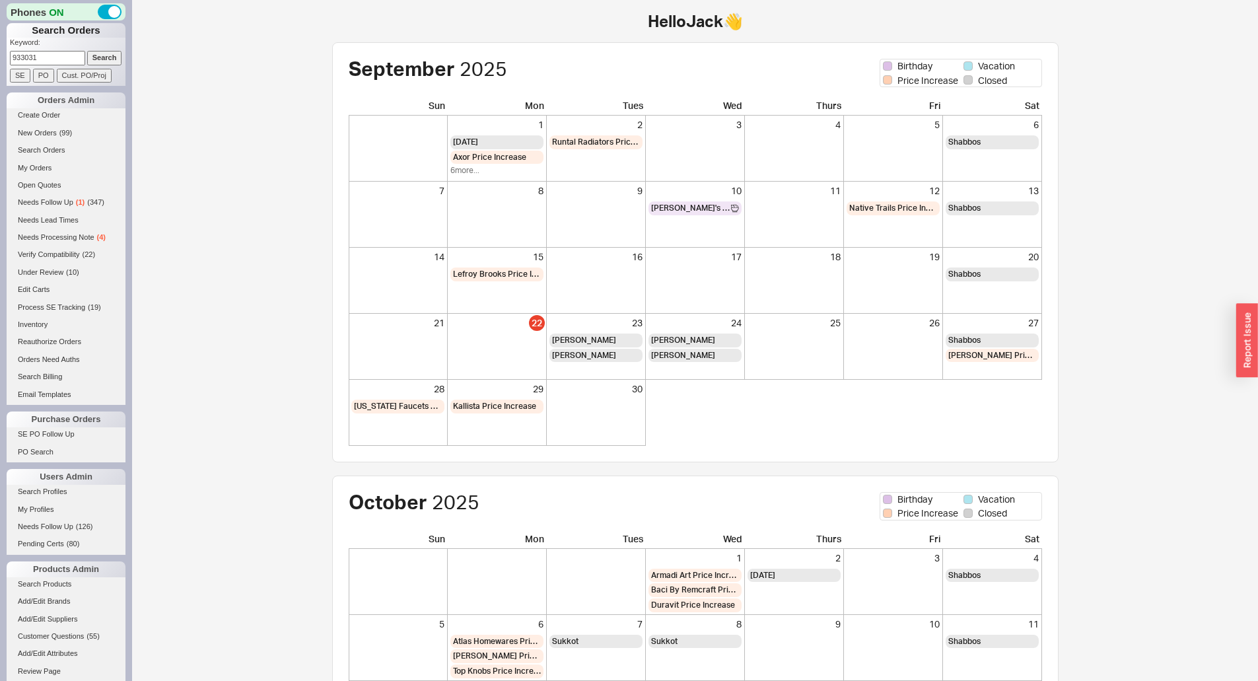
type input "933031"
click at [87, 51] on input "Search" at bounding box center [104, 58] width 35 height 14
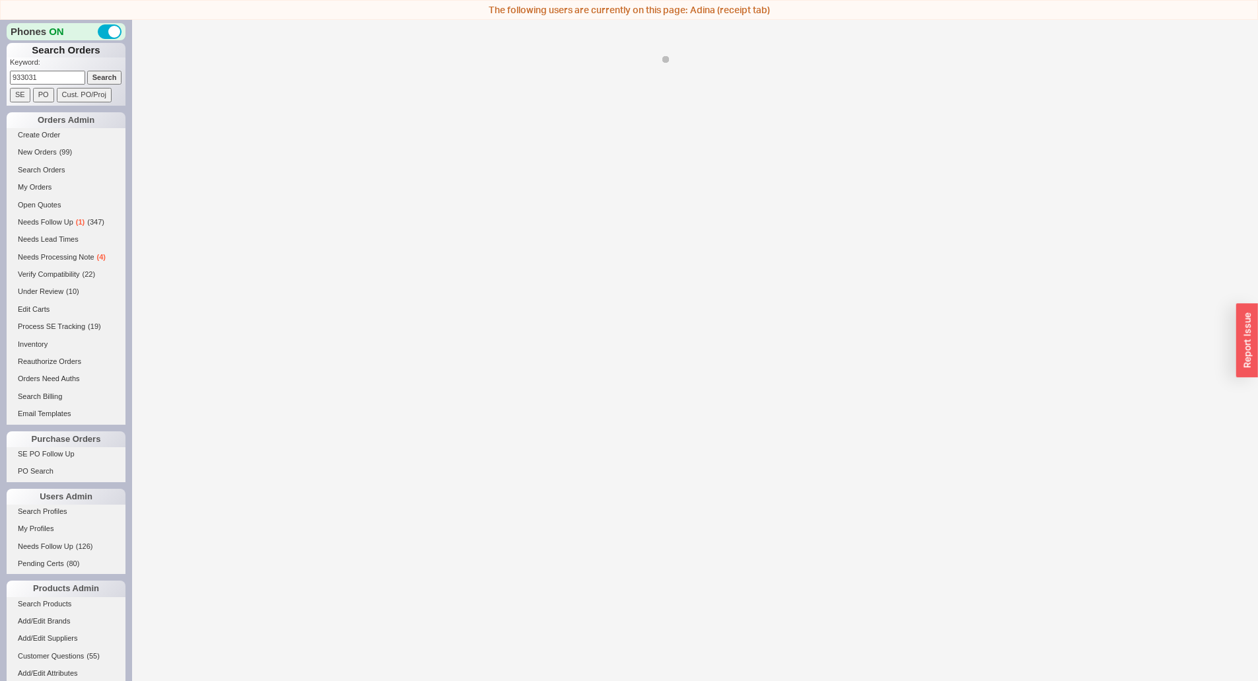
select select "LOW"
select select "3"
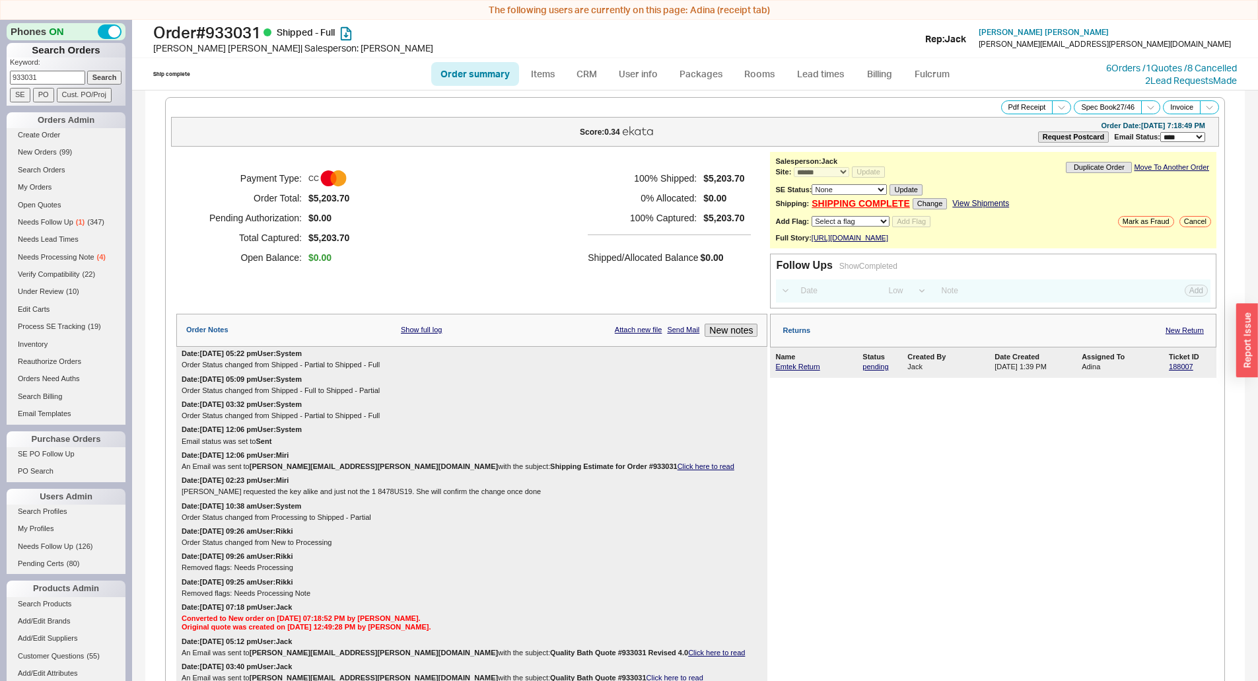
select select "*"
click at [588, 184] on h5 "100 % Shipped:" at bounding box center [642, 178] width 109 height 20
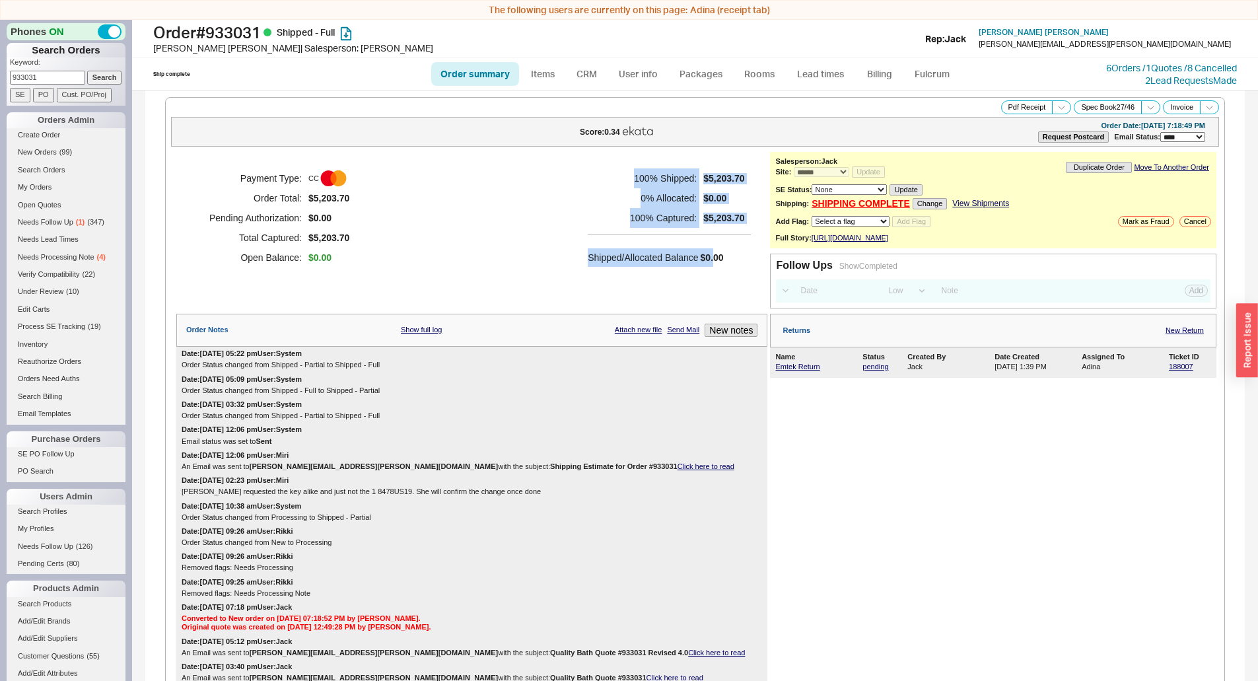
drag, startPoint x: 706, startPoint y: 235, endPoint x: 723, endPoint y: 265, distance: 34.6
click at [730, 271] on div "Payment Type: CC Order Total: $5,203.70 Pending Authorization: $0.00 Total Capt…" at bounding box center [471, 218] width 591 height 132
click at [723, 265] on div "Shipped/Allocated Balance $0.00" at bounding box center [669, 250] width 163 height 32
drag, startPoint x: 720, startPoint y: 261, endPoint x: 605, endPoint y: 169, distance: 147.4
click at [606, 171] on div "100 % Shipped: $5,203.70 0 % Allocated: $0.00 100 % Captured: $5,203.70 Shipped…" at bounding box center [669, 217] width 163 height 99
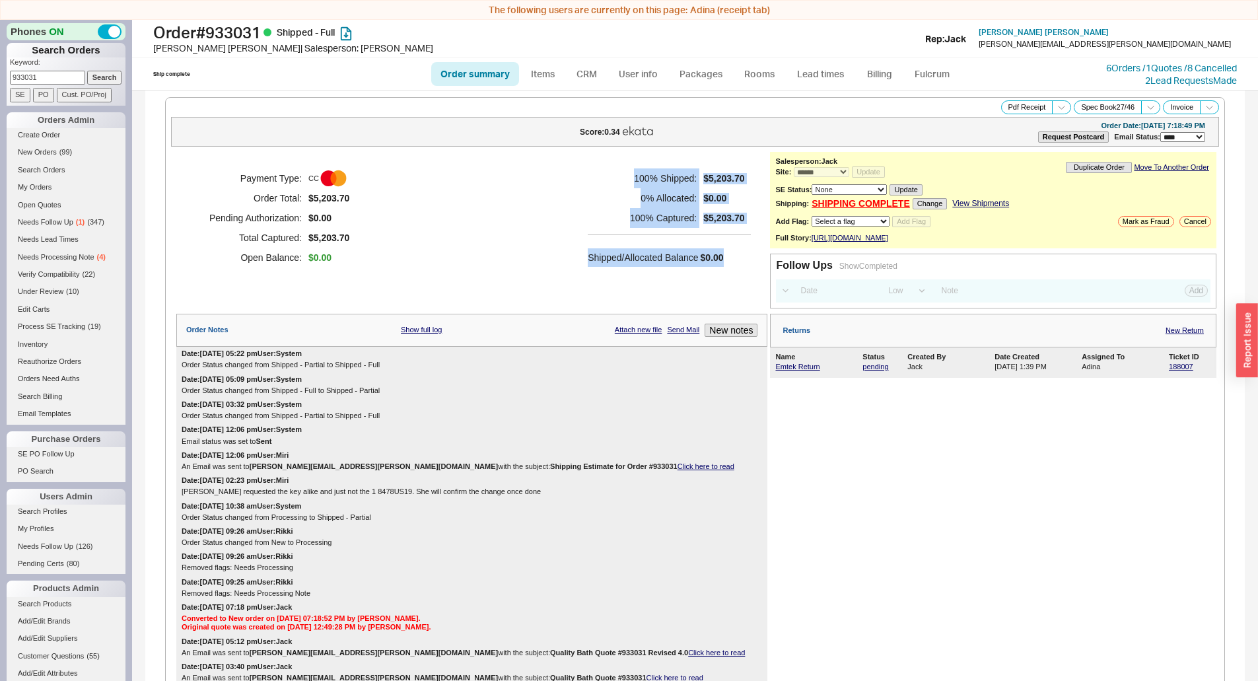
click at [605, 169] on h5 "100 % Shipped:" at bounding box center [642, 178] width 109 height 20
drag, startPoint x: 605, startPoint y: 169, endPoint x: 717, endPoint y: 249, distance: 137.2
click at [717, 249] on div "100 % Shipped: $5,203.70 0 % Allocated: $0.00 100 % Captured: $5,203.70 Shipped…" at bounding box center [669, 217] width 163 height 99
click at [722, 253] on div "Shipped/Allocated Balance $0.00" at bounding box center [669, 250] width 163 height 32
drag, startPoint x: 722, startPoint y: 253, endPoint x: 628, endPoint y: 191, distance: 111.5
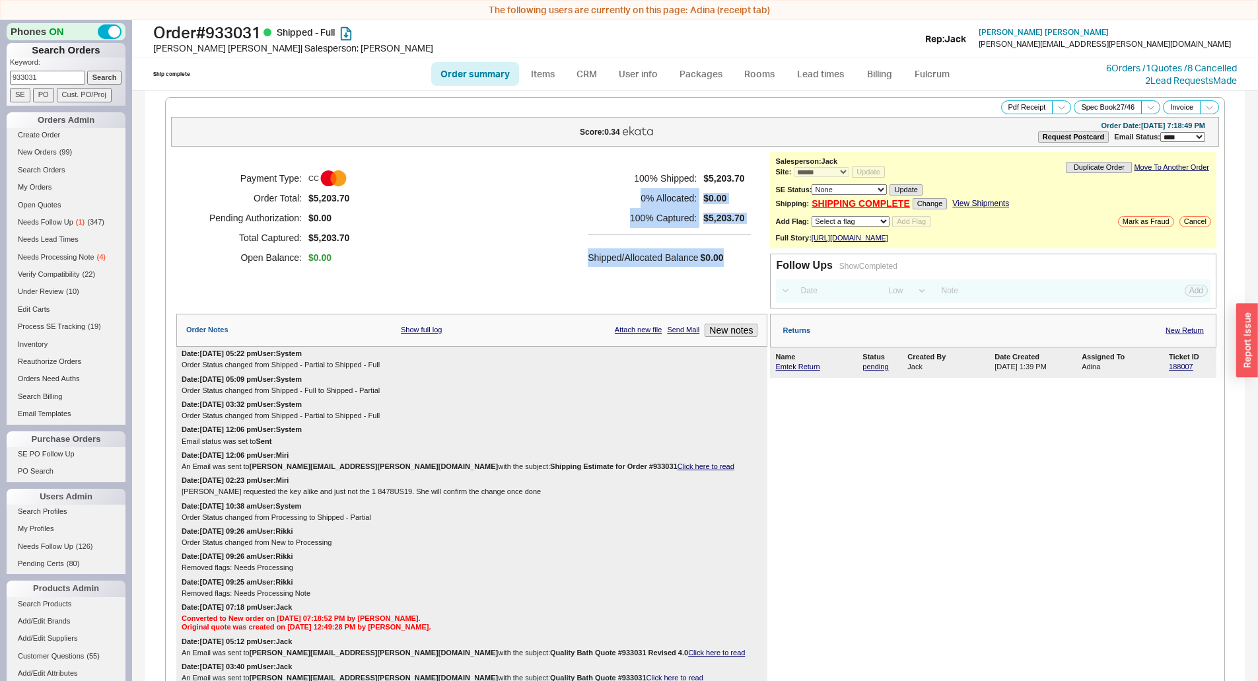
click at [629, 191] on div "100 % Shipped: $5,203.70 0 % Allocated: $0.00 100 % Captured: $5,203.70 Shipped…" at bounding box center [669, 217] width 163 height 99
drag, startPoint x: 624, startPoint y: 179, endPoint x: 736, endPoint y: 267, distance: 142.9
click at [729, 263] on div "100 % Shipped: $5,203.70 0 % Allocated: $0.00 100 % Captured: $5,203.70 Shipped…" at bounding box center [669, 217] width 163 height 99
click at [737, 268] on div "Payment Type: CC Order Total: $5,203.70 Pending Authorization: $0.00 Total Capt…" at bounding box center [471, 218] width 591 height 132
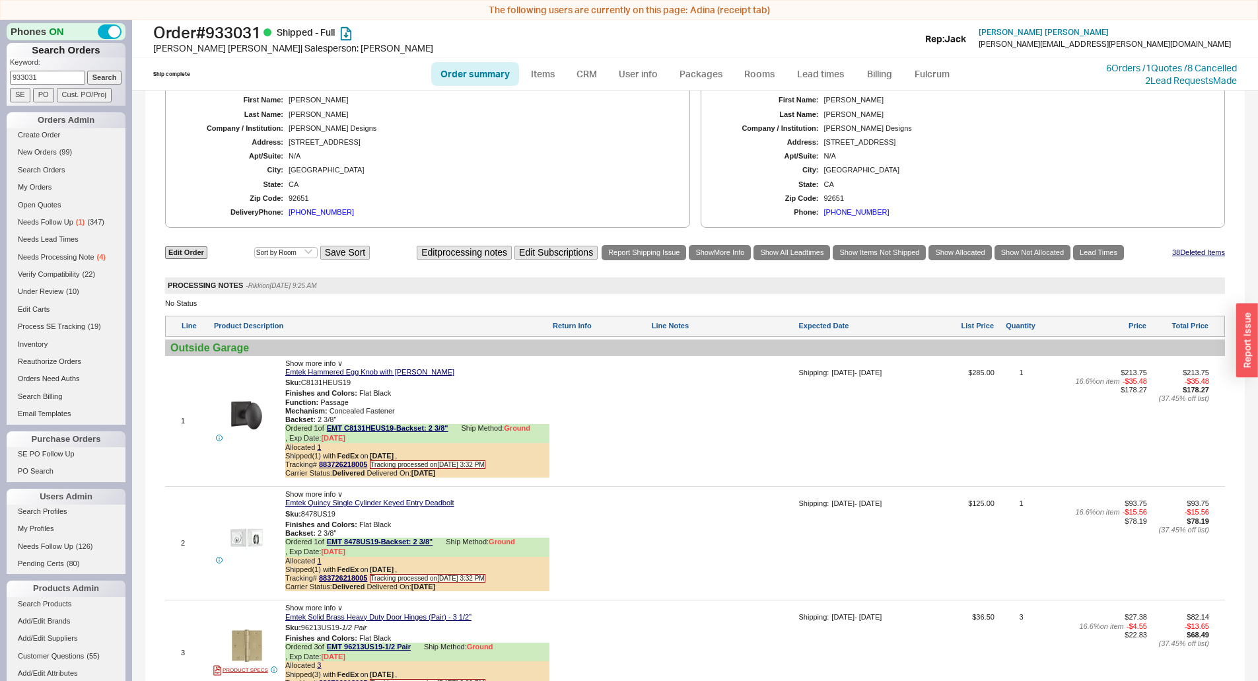
scroll to position [858, 0]
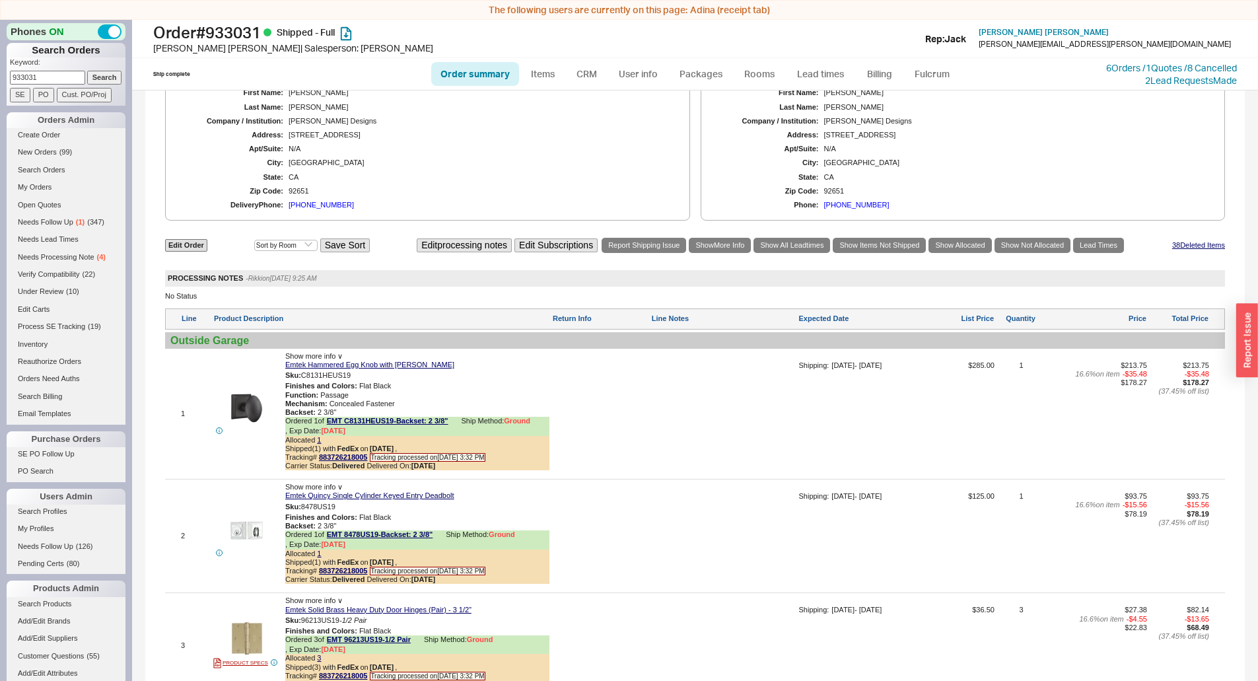
click at [682, 270] on div "PROCESSING NOTES - Rikki on 08/12/2025 9:25 AM" at bounding box center [695, 278] width 1060 height 17
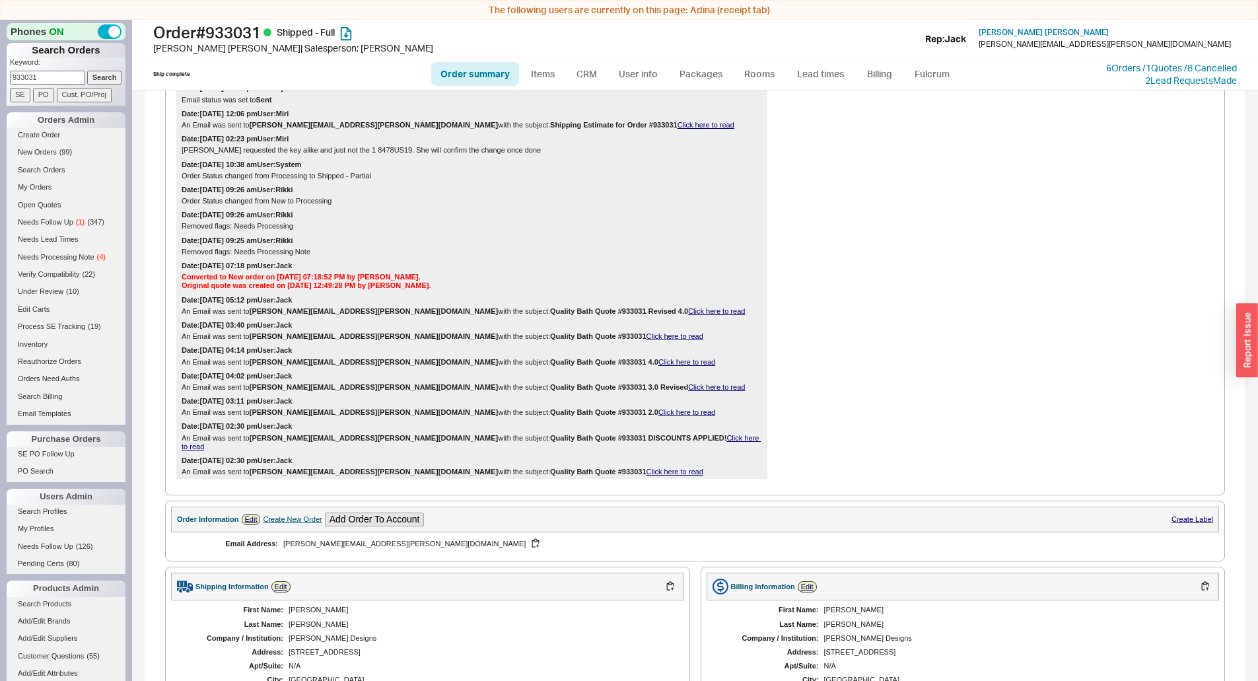
scroll to position [198, 0]
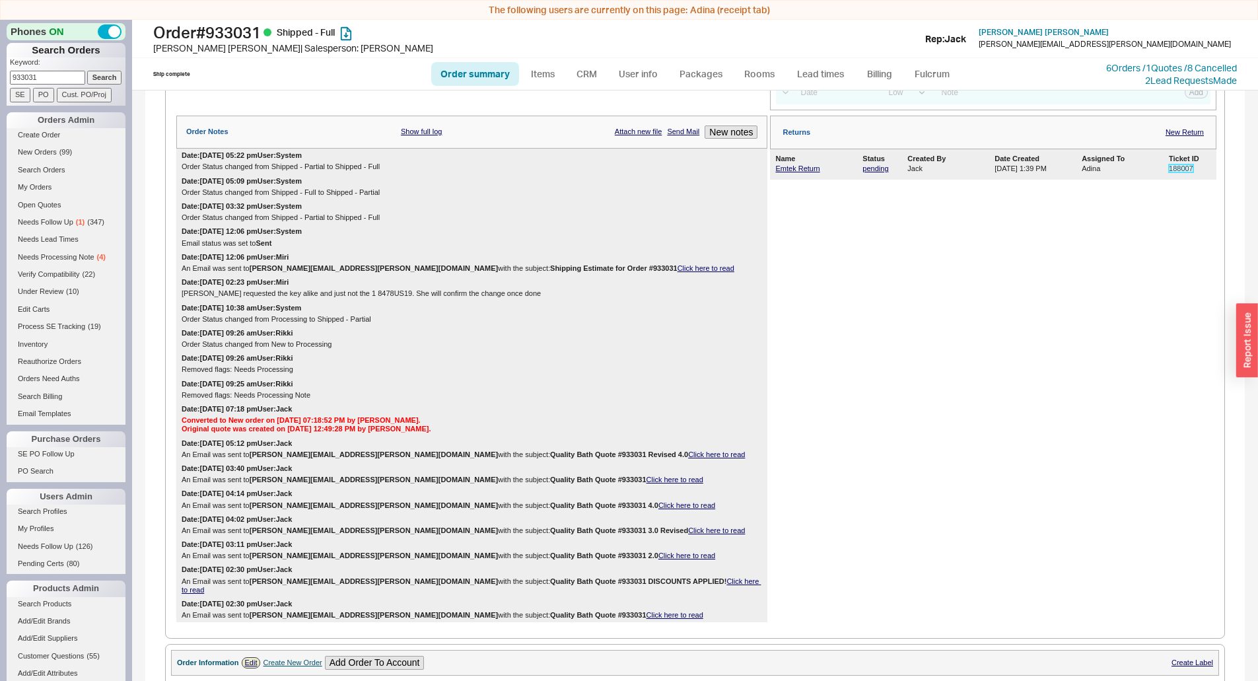
click at [1168, 172] on link "188007" at bounding box center [1180, 168] width 24 height 8
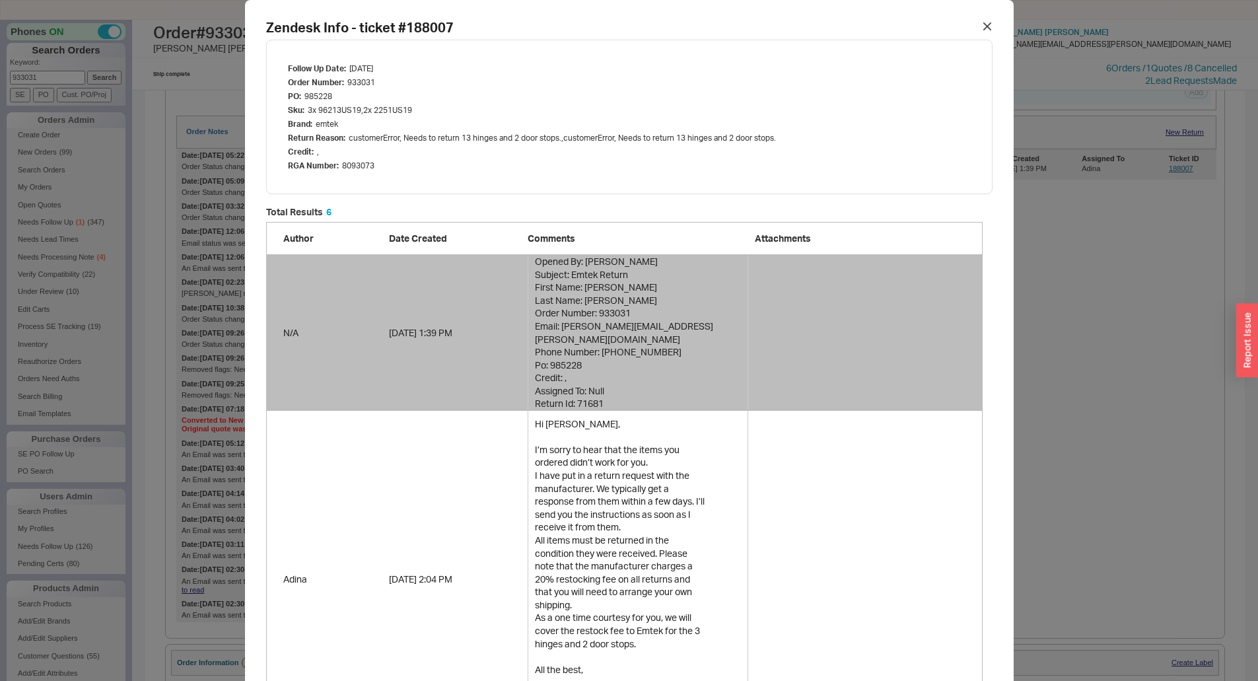
scroll to position [1488, 706]
click at [976, 27] on div at bounding box center [986, 26] width 21 height 21
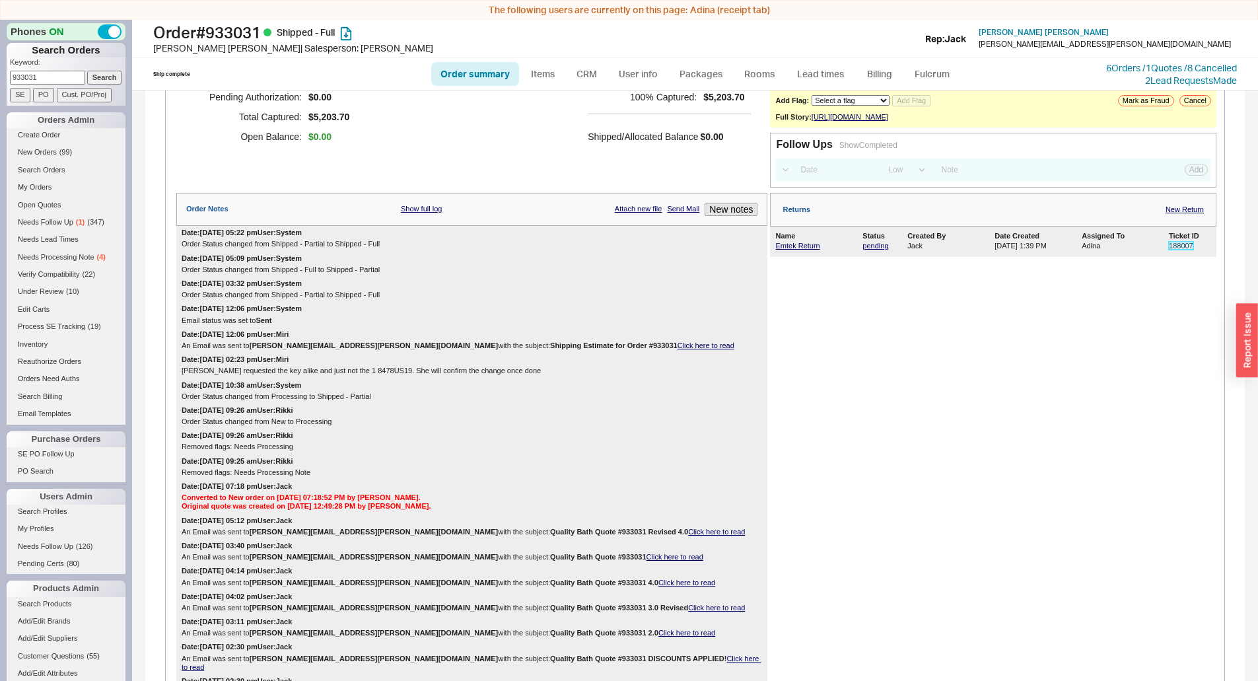
scroll to position [0, 0]
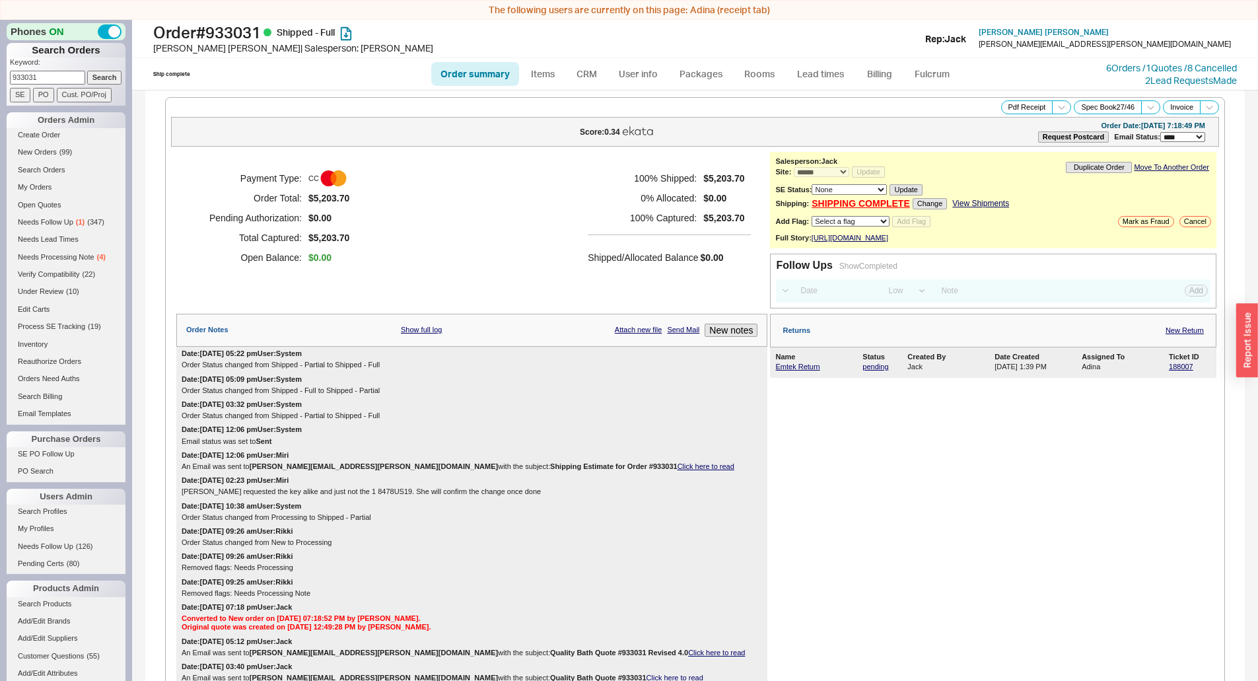
click at [566, 186] on div "Payment Type: CC Order Total: $5,203.70 Pending Authorization: $0.00 Total Capt…" at bounding box center [471, 218] width 591 height 132
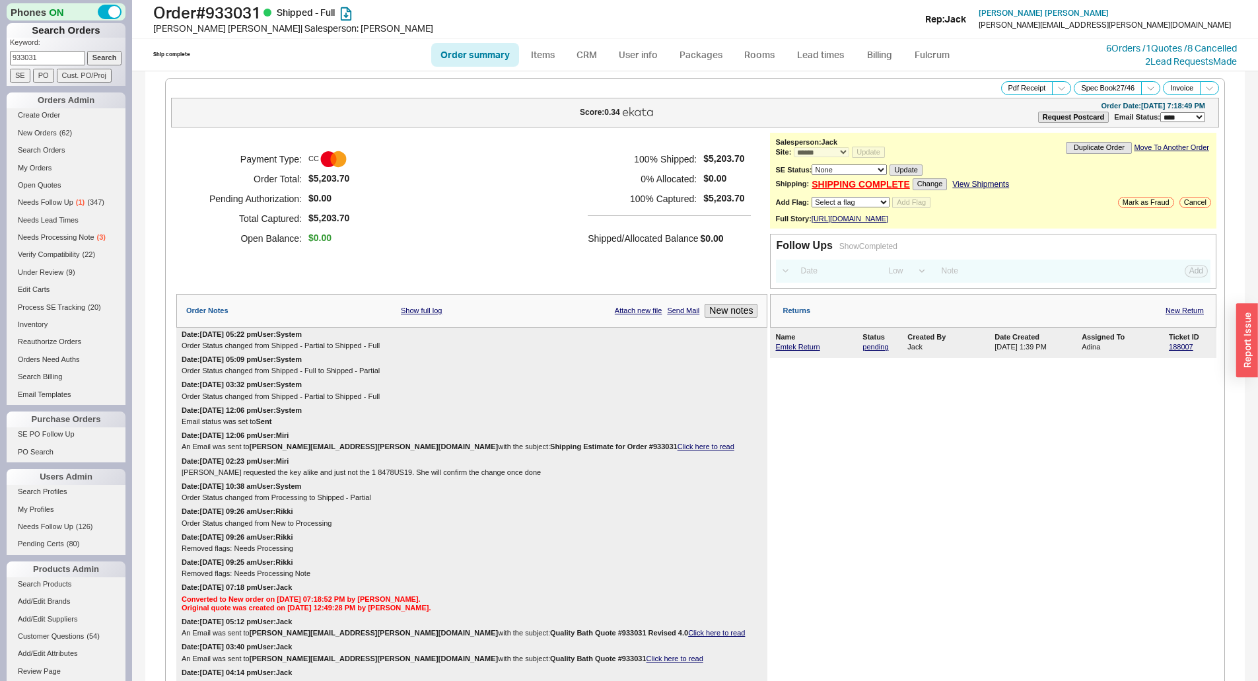
click at [452, 159] on div "Payment Type: CC Order Total: $5,203.70 Pending Authorization: $0.00 Total Capt…" at bounding box center [471, 199] width 591 height 132
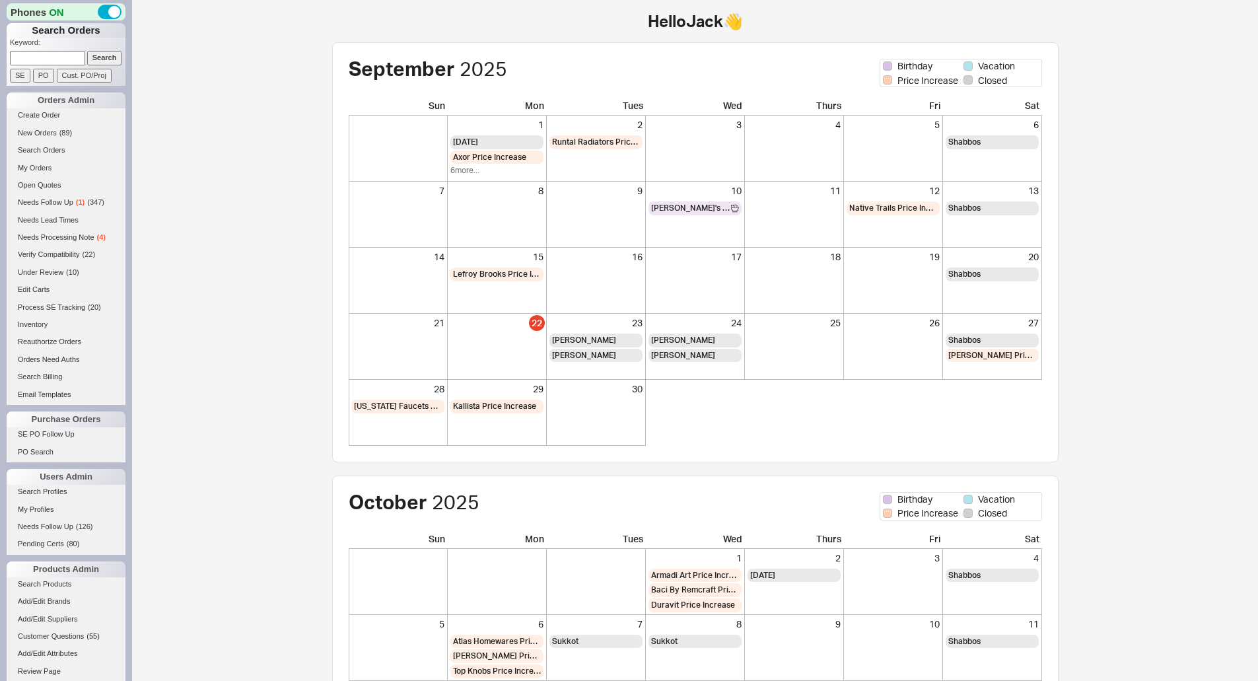
click at [87, 53] on input "Search" at bounding box center [104, 58] width 35 height 14
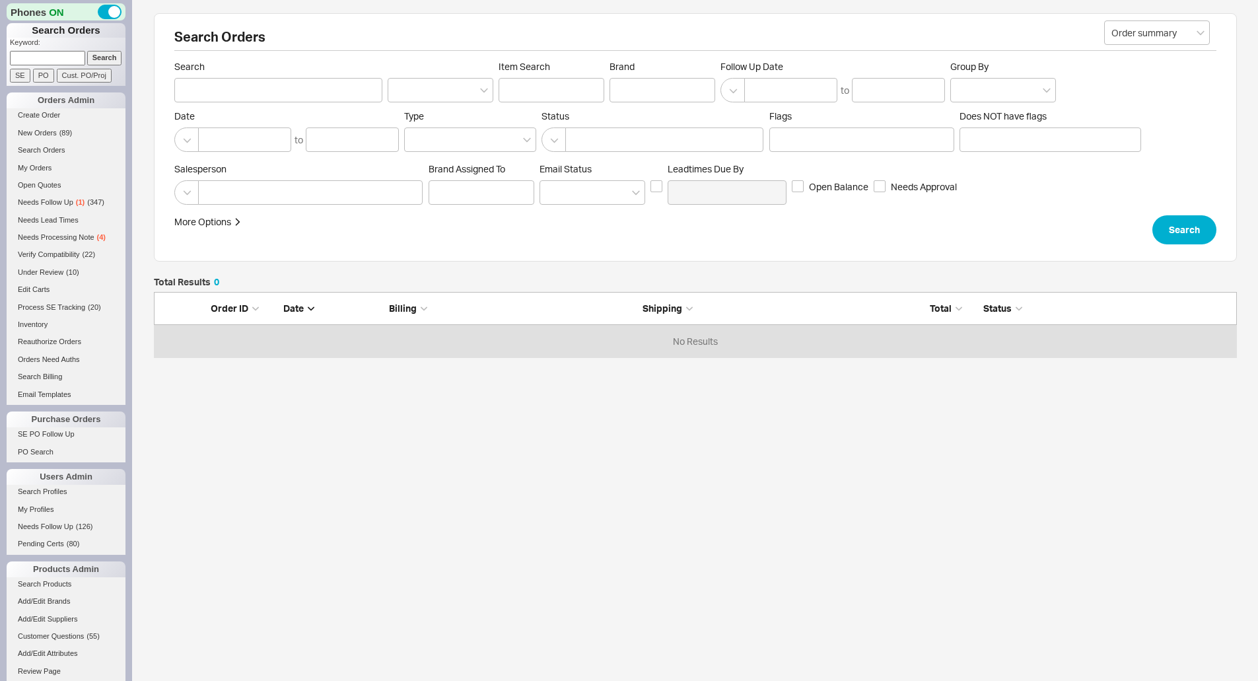
scroll to position [55, 1073]
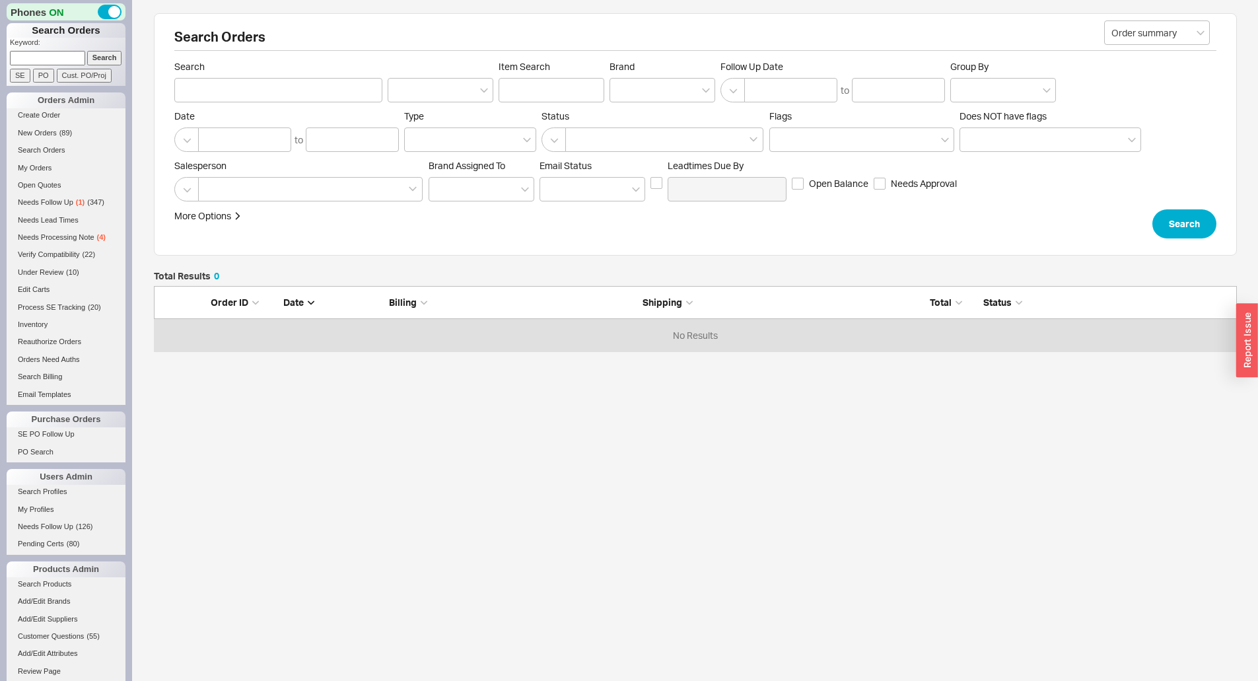
click at [72, 58] on input at bounding box center [47, 58] width 75 height 14
paste input "[EMAIL_ADDRESS][DOMAIN_NAME]"
type input "[EMAIL_ADDRESS][DOMAIN_NAME]"
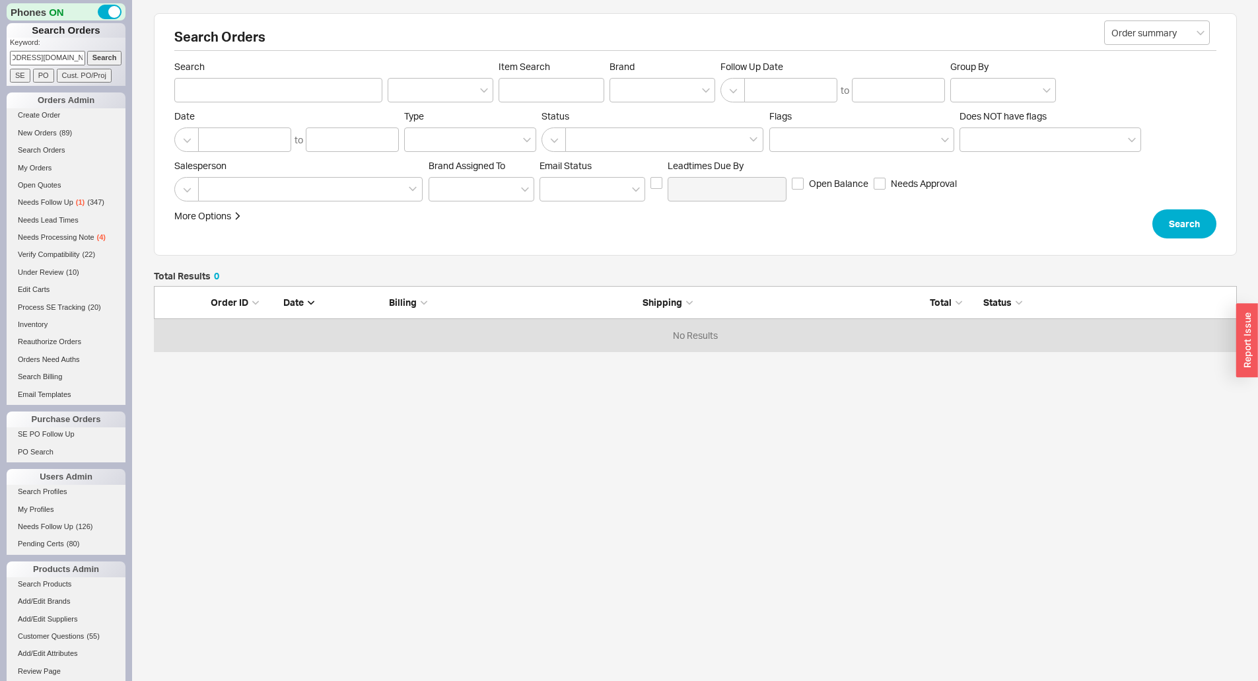
click at [87, 55] on input "Search" at bounding box center [104, 58] width 35 height 14
type input "[EMAIL_ADDRESS][DOMAIN_NAME]"
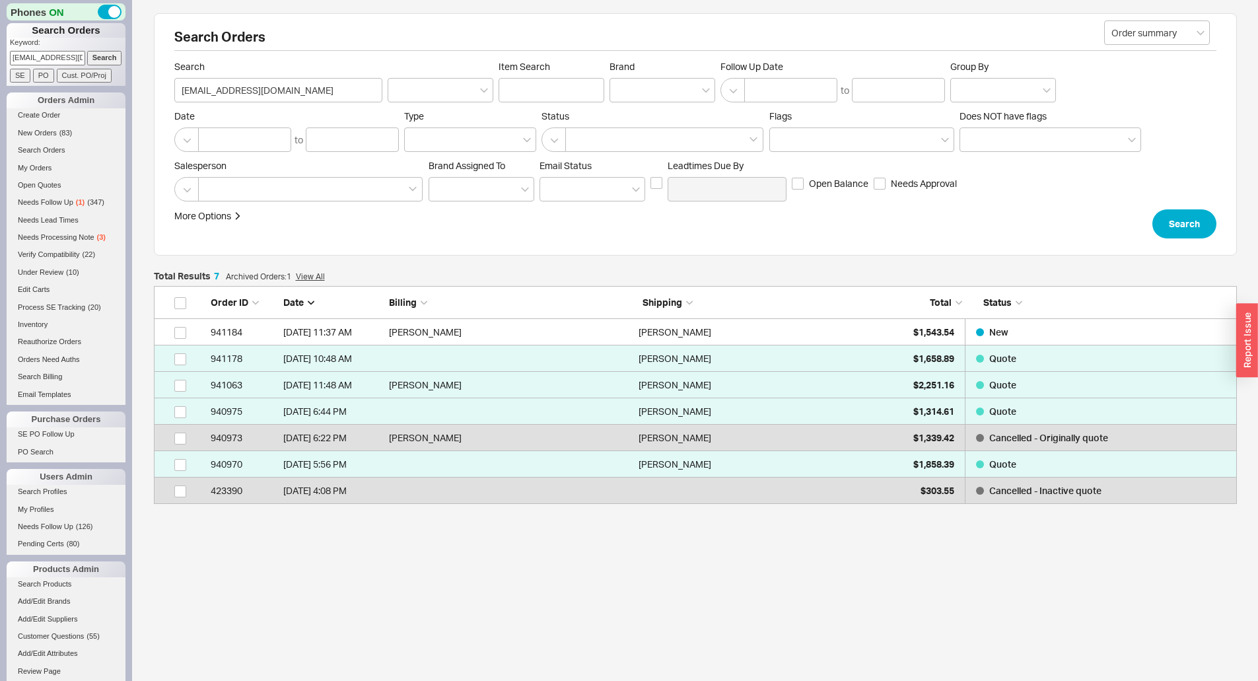
scroll to position [208, 1073]
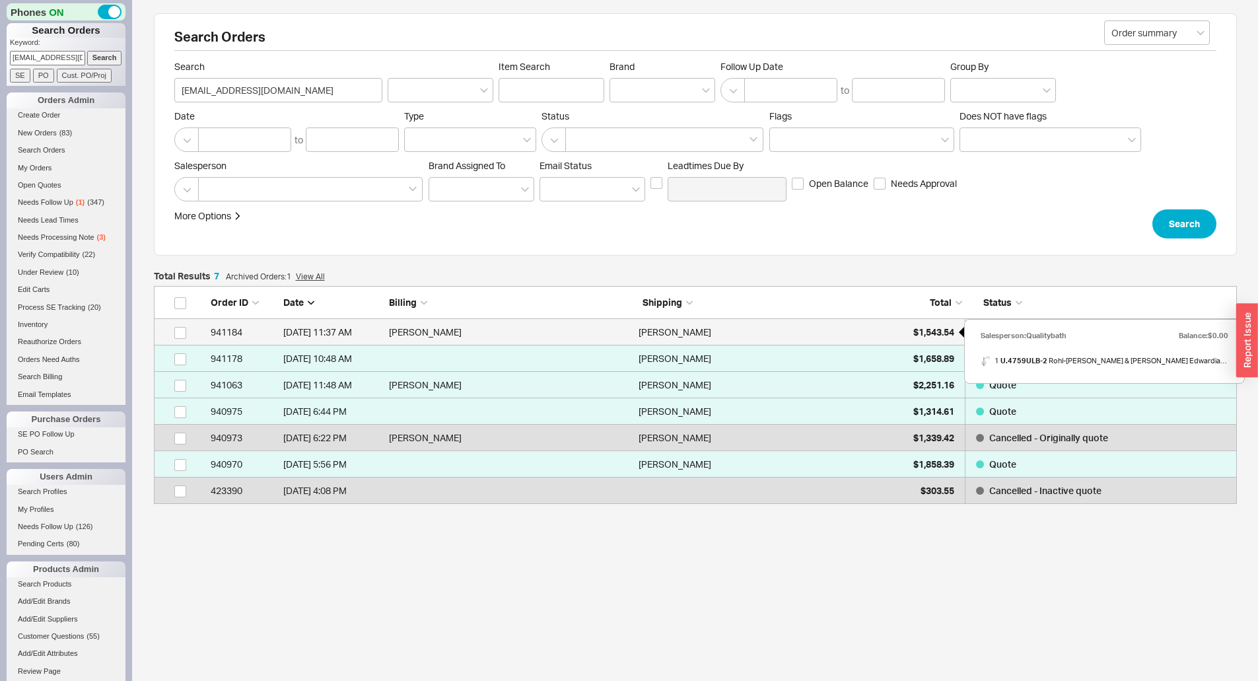
click at [907, 327] on div "$1,543.54" at bounding box center [921, 332] width 66 height 26
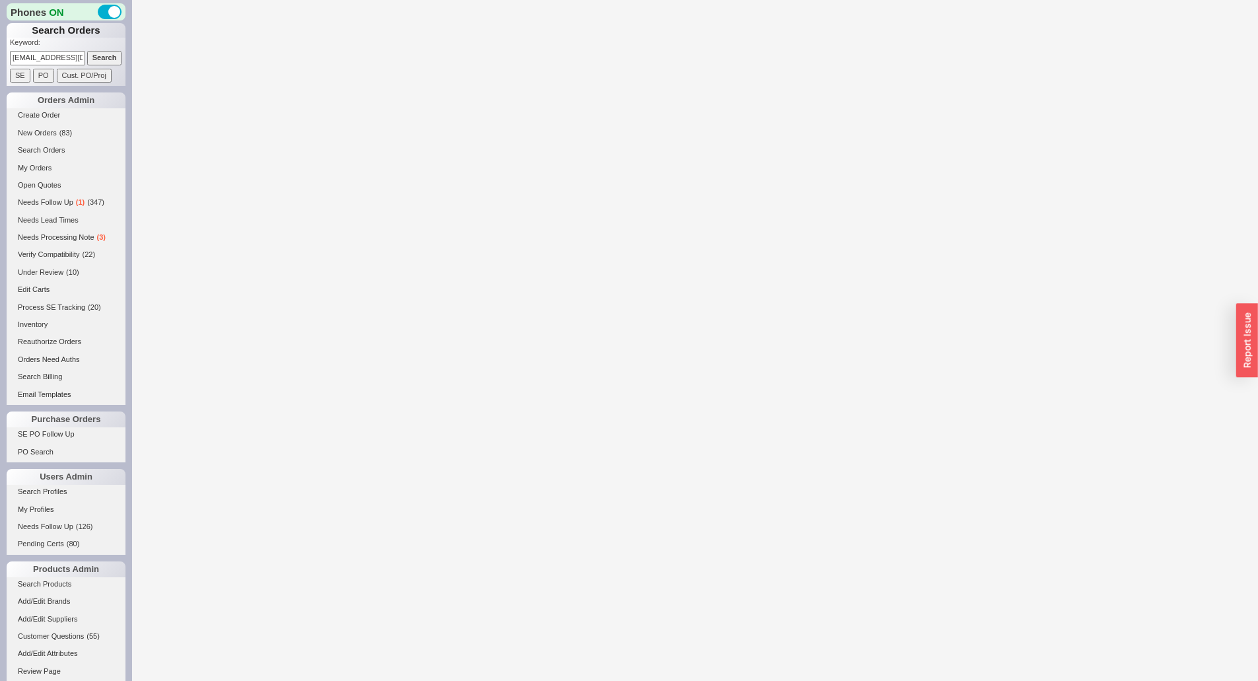
select select "*"
select select "LOW"
select select "3"
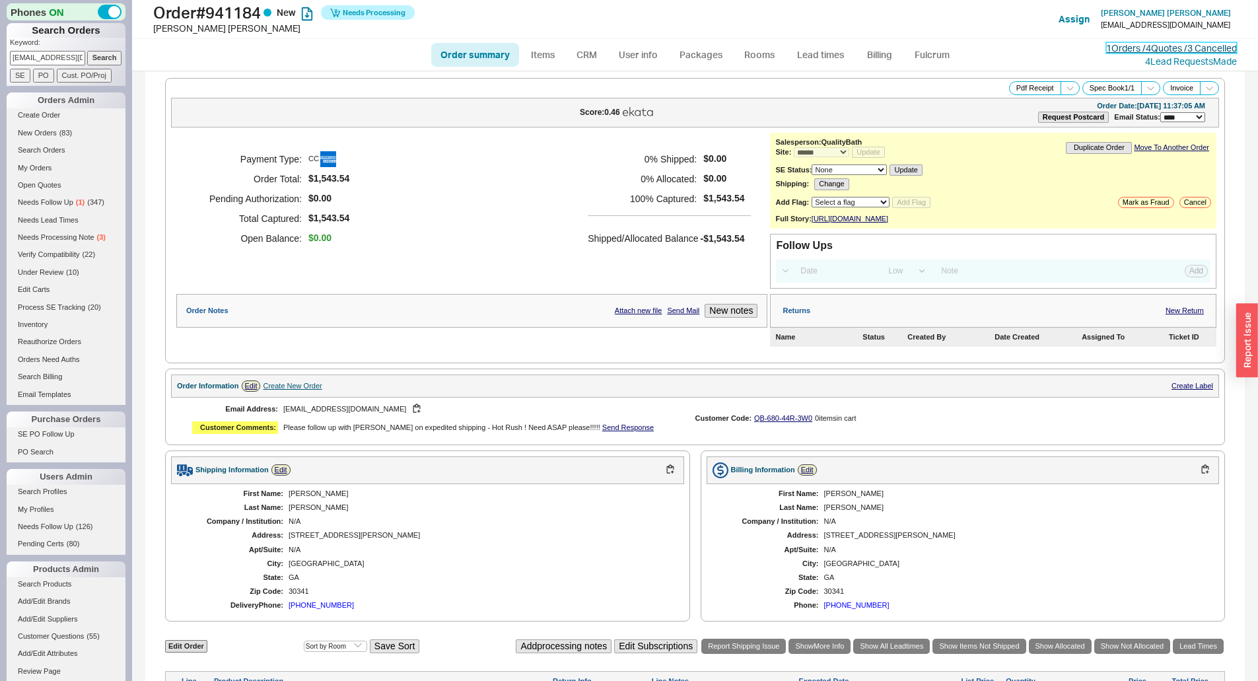
click at [1158, 43] on link "1 Orders / 4 Quotes / 3 Cancelled" at bounding box center [1171, 47] width 131 height 11
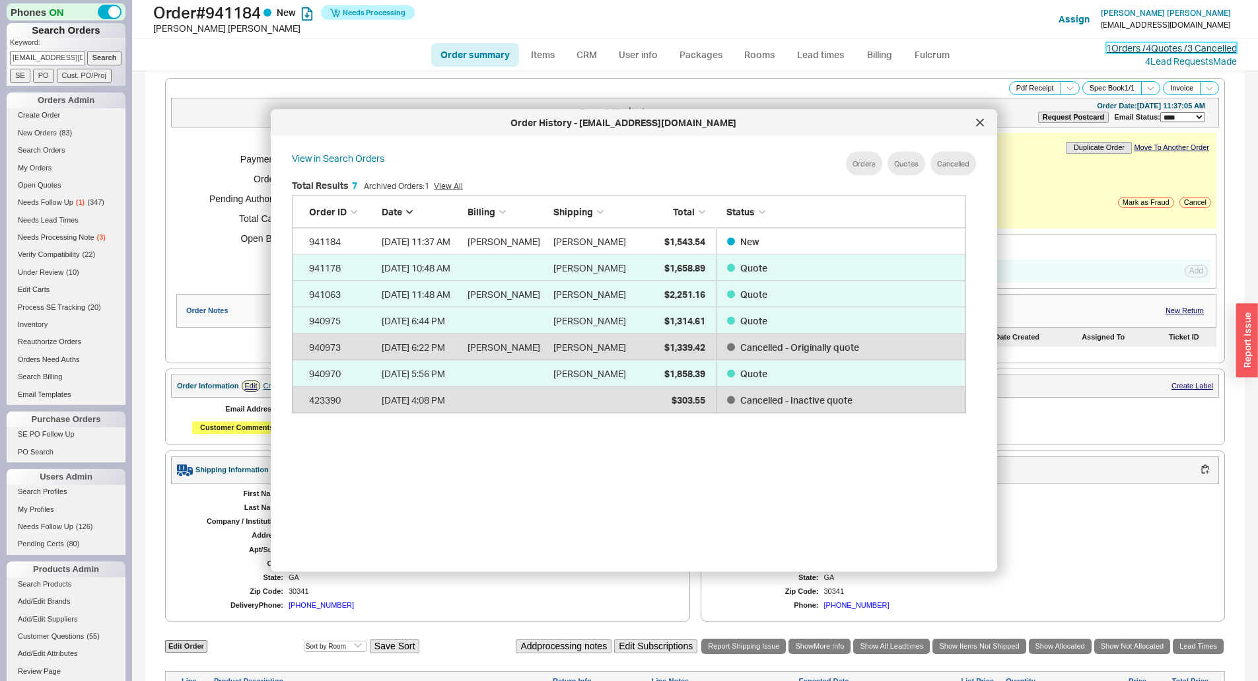
scroll to position [394, 685]
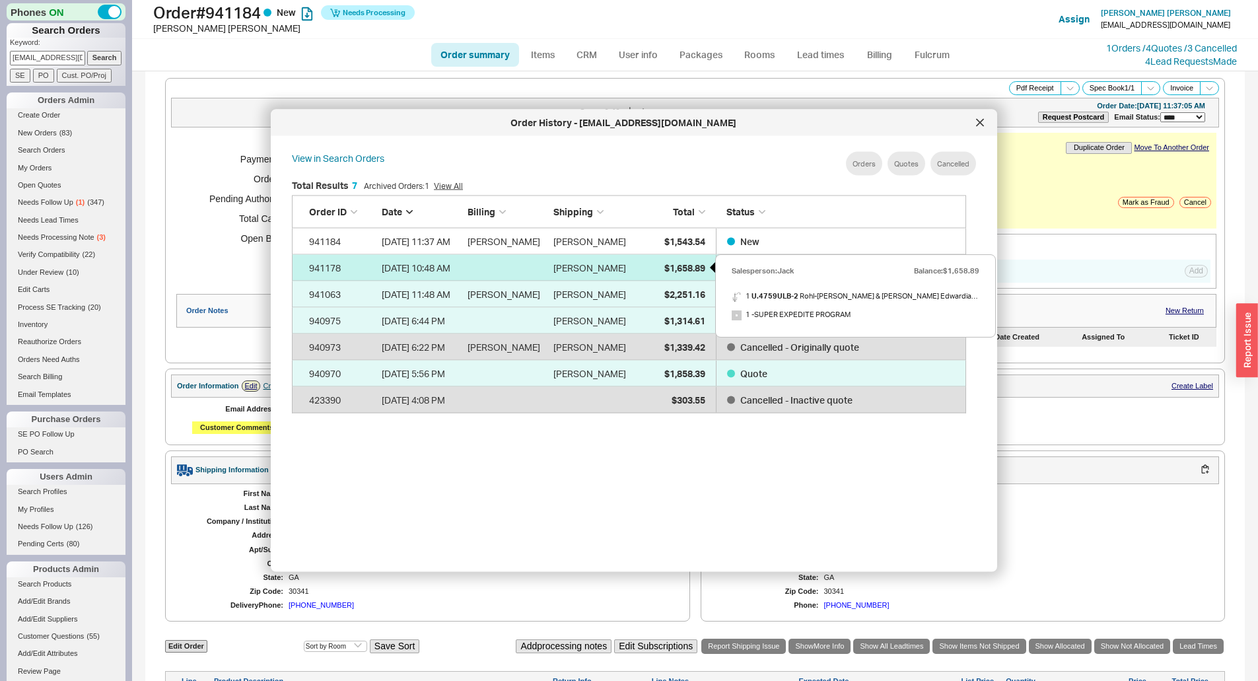
click at [676, 271] on span "$1,658.89" at bounding box center [684, 266] width 41 height 11
select select "*"
select select "3"
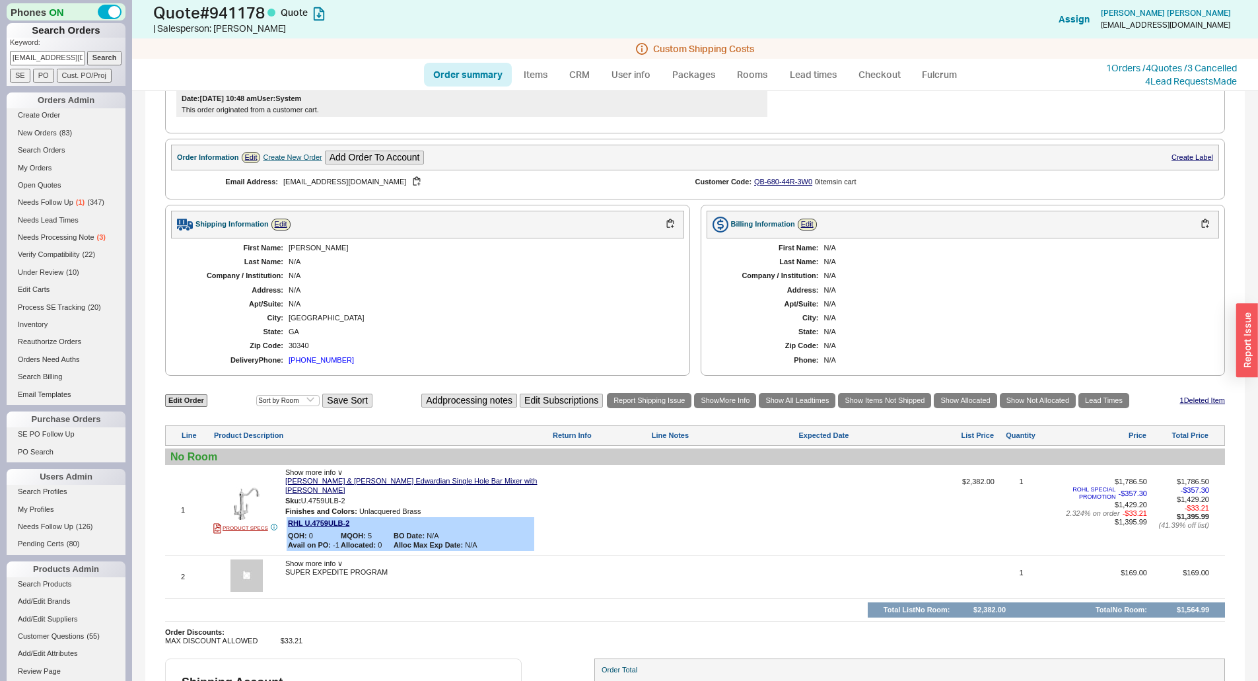
scroll to position [330, 0]
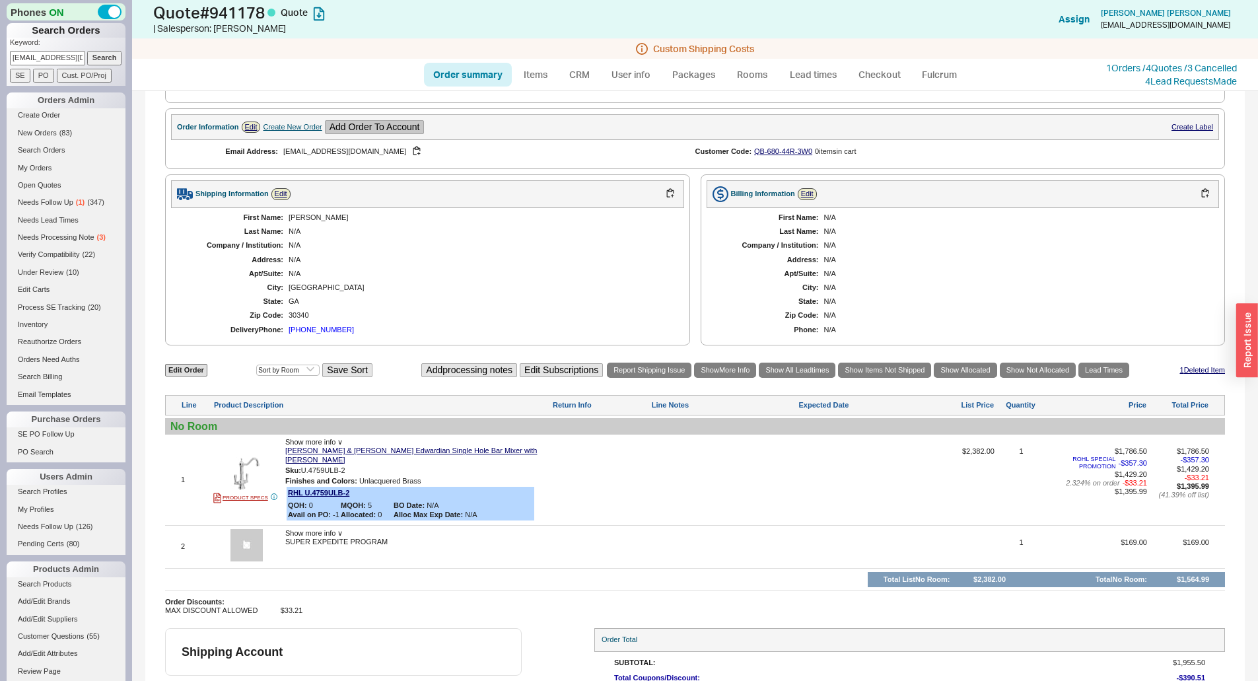
click at [380, 129] on button "Add Order To Account" at bounding box center [375, 127] width 100 height 14
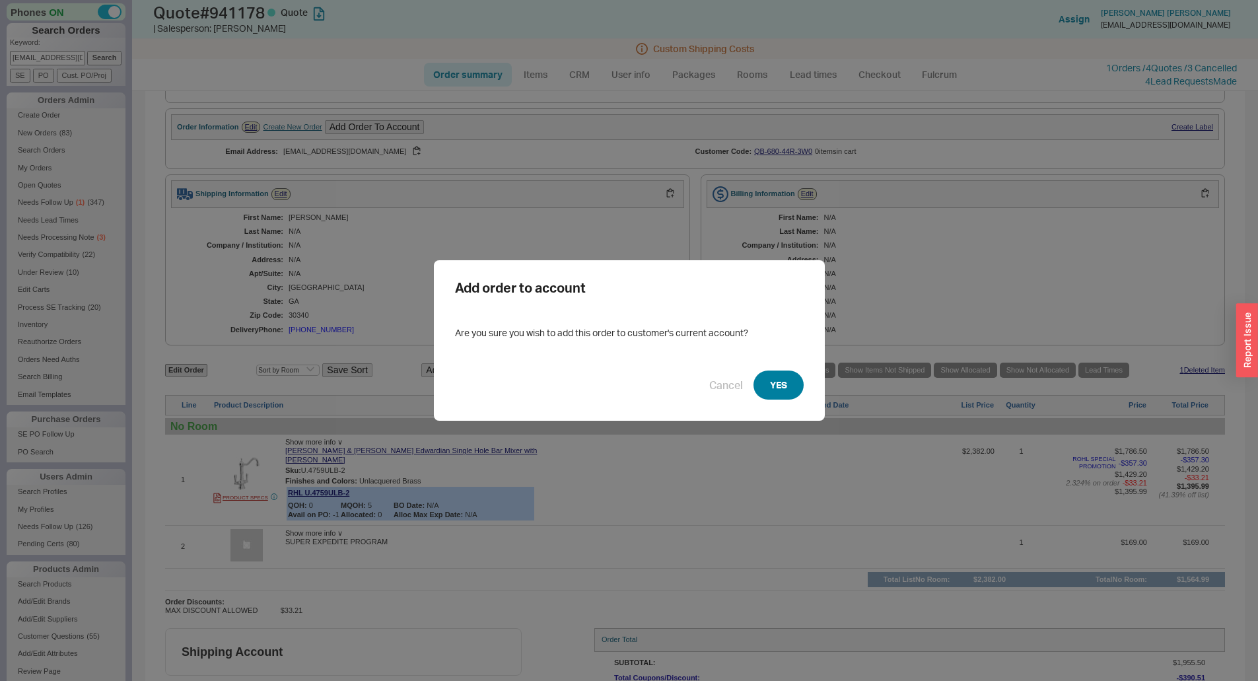
click at [764, 372] on button "YES" at bounding box center [778, 384] width 50 height 29
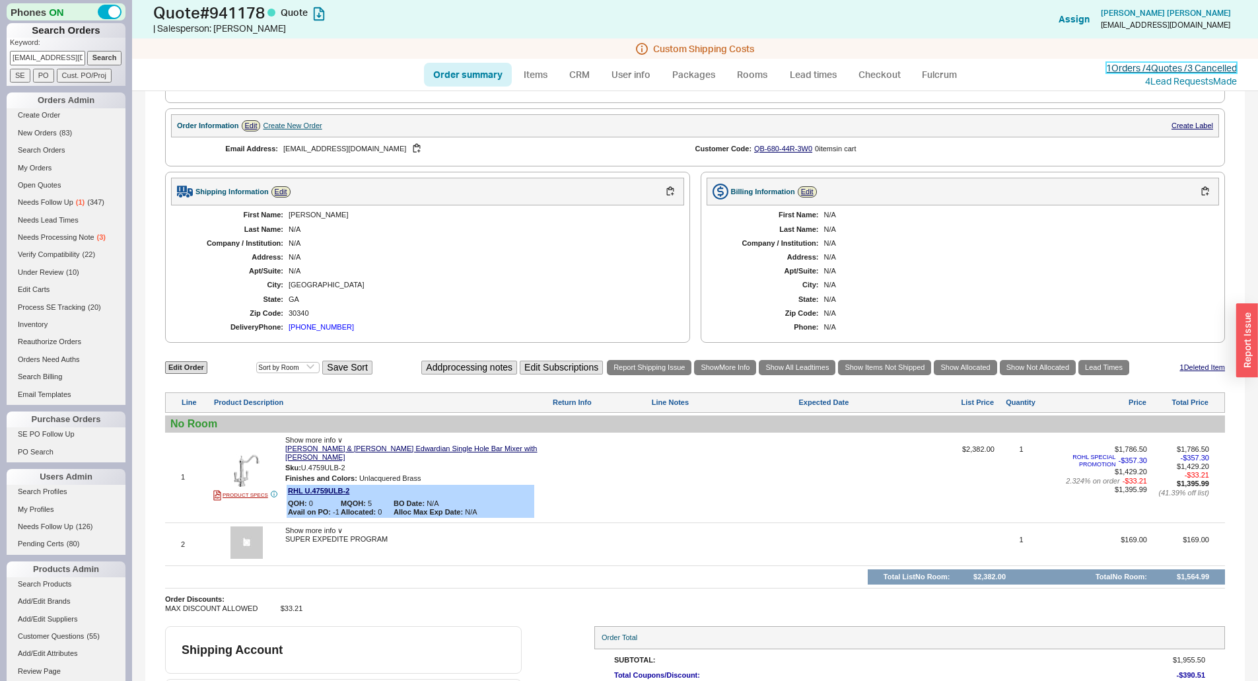
click at [1128, 69] on link "1 Orders / 4 Quotes / 3 Cancelled" at bounding box center [1171, 67] width 131 height 11
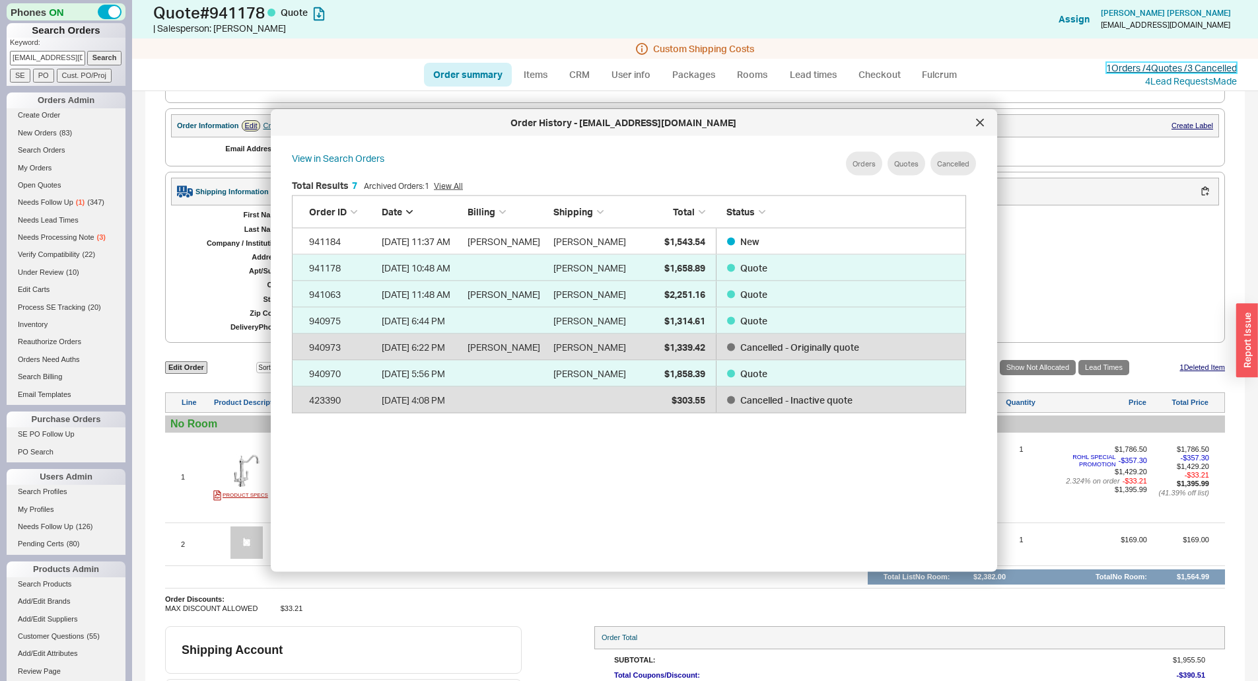
scroll to position [394, 685]
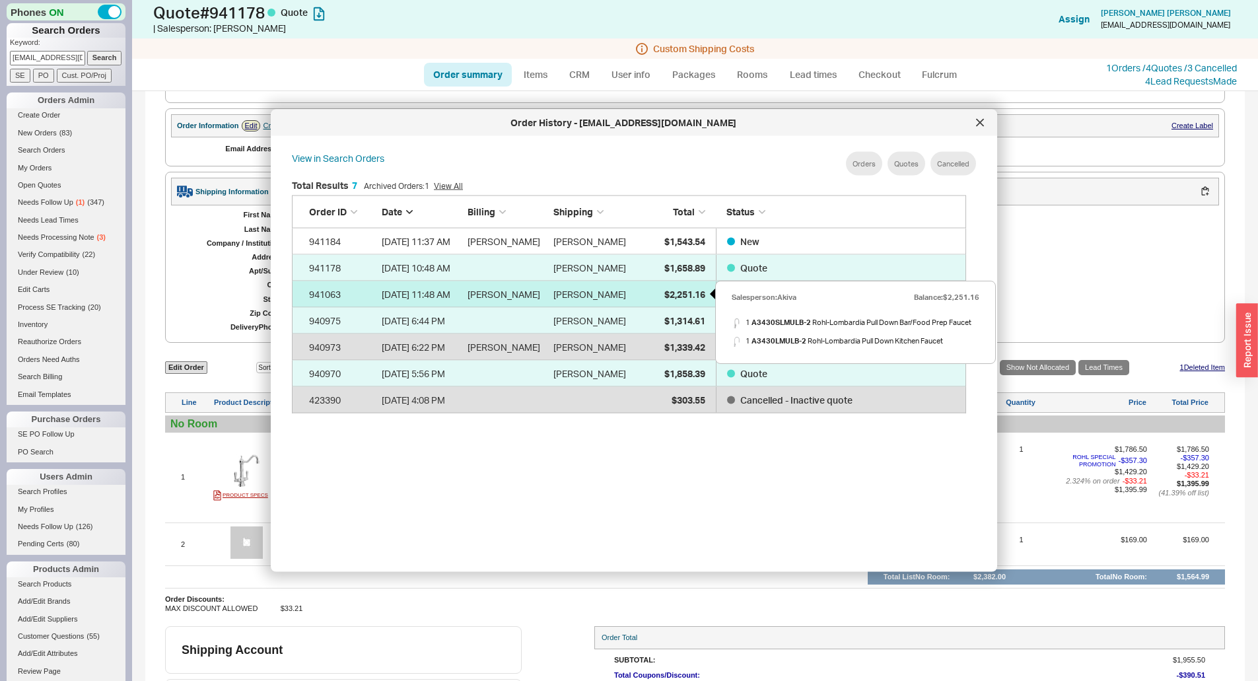
click at [676, 288] on span "$2,251.16" at bounding box center [684, 293] width 41 height 11
select select "*"
select select "LOW"
select select "3"
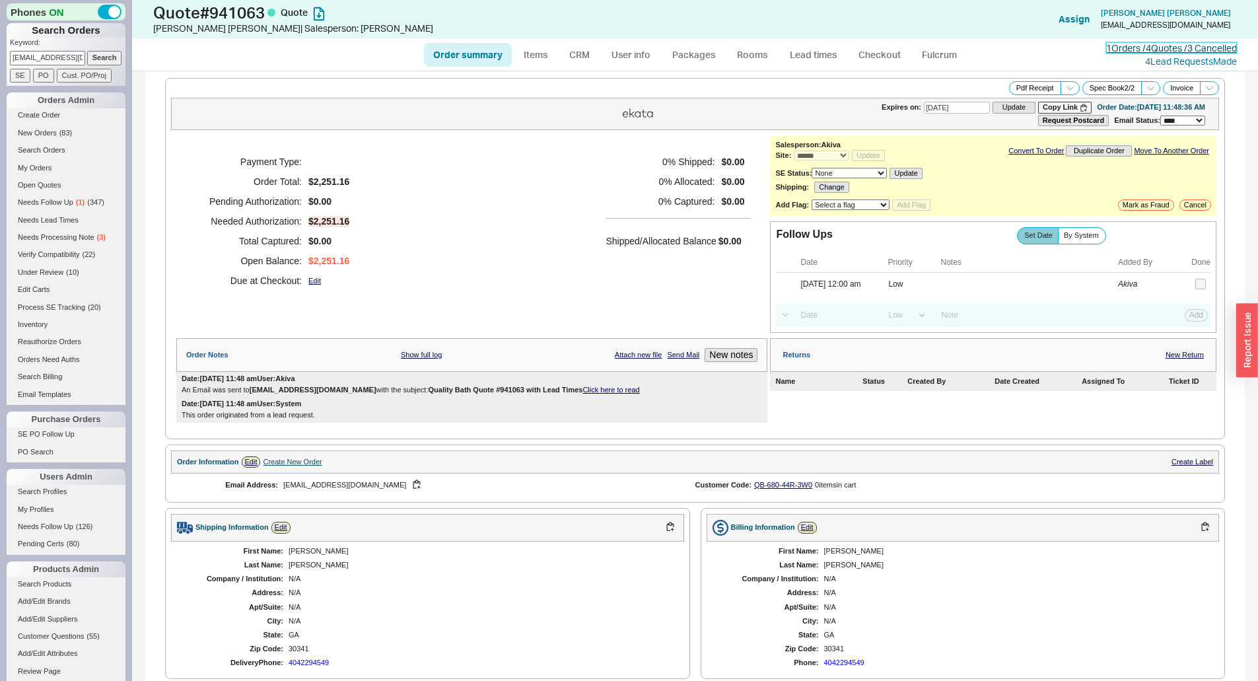
click at [1124, 50] on link "1 Orders / 4 Quotes / 3 Cancelled" at bounding box center [1171, 47] width 131 height 11
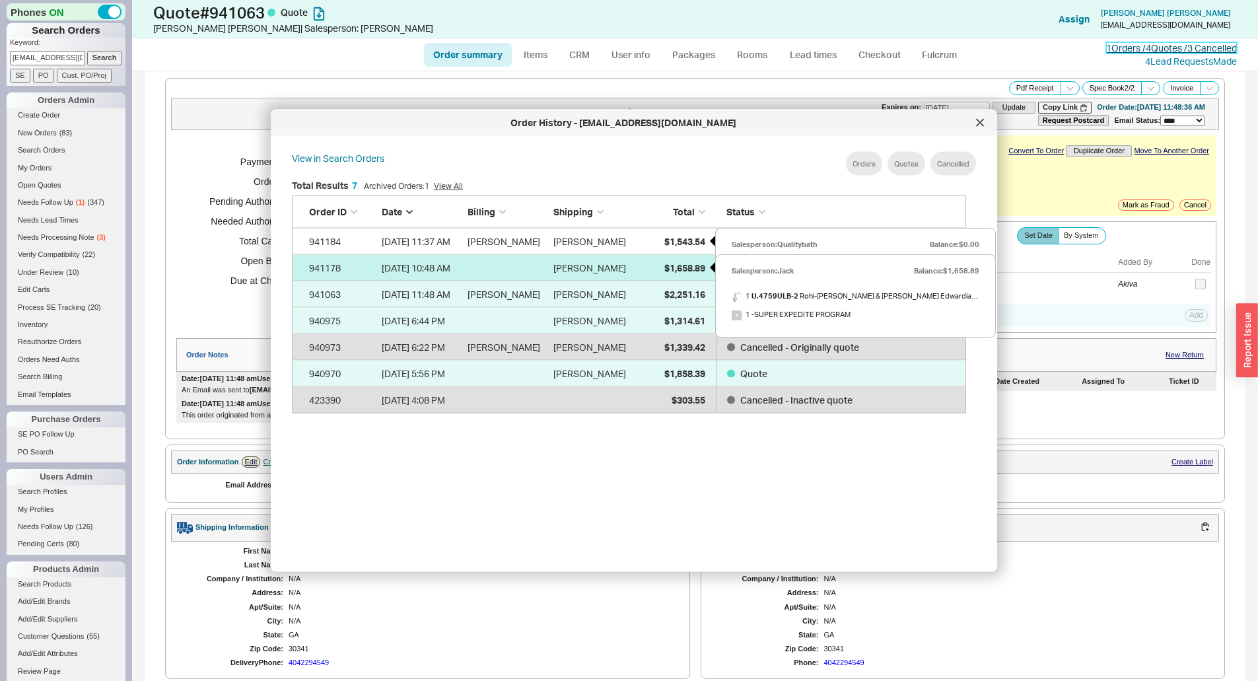
scroll to position [394, 685]
click at [669, 264] on span "$1,658.89" at bounding box center [684, 266] width 41 height 11
select select "*"
select select "3"
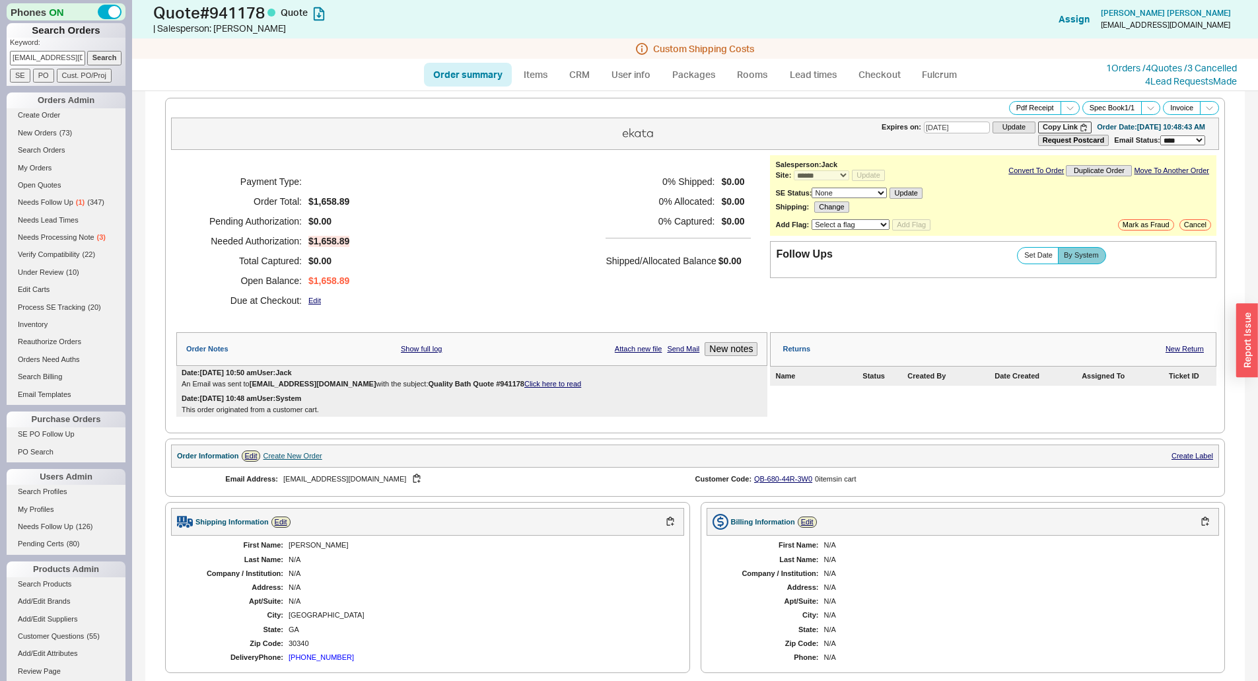
click at [633, 214] on h5 "0 % Captured:" at bounding box center [659, 221] width 109 height 20
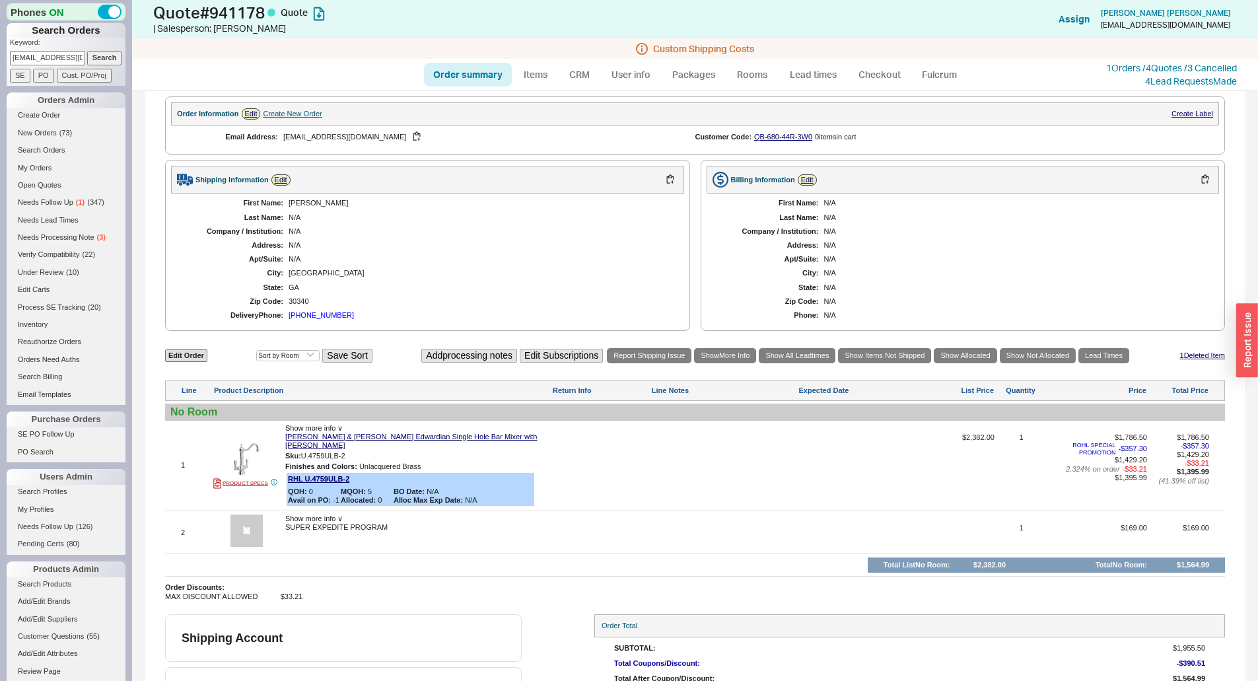
scroll to position [396, 0]
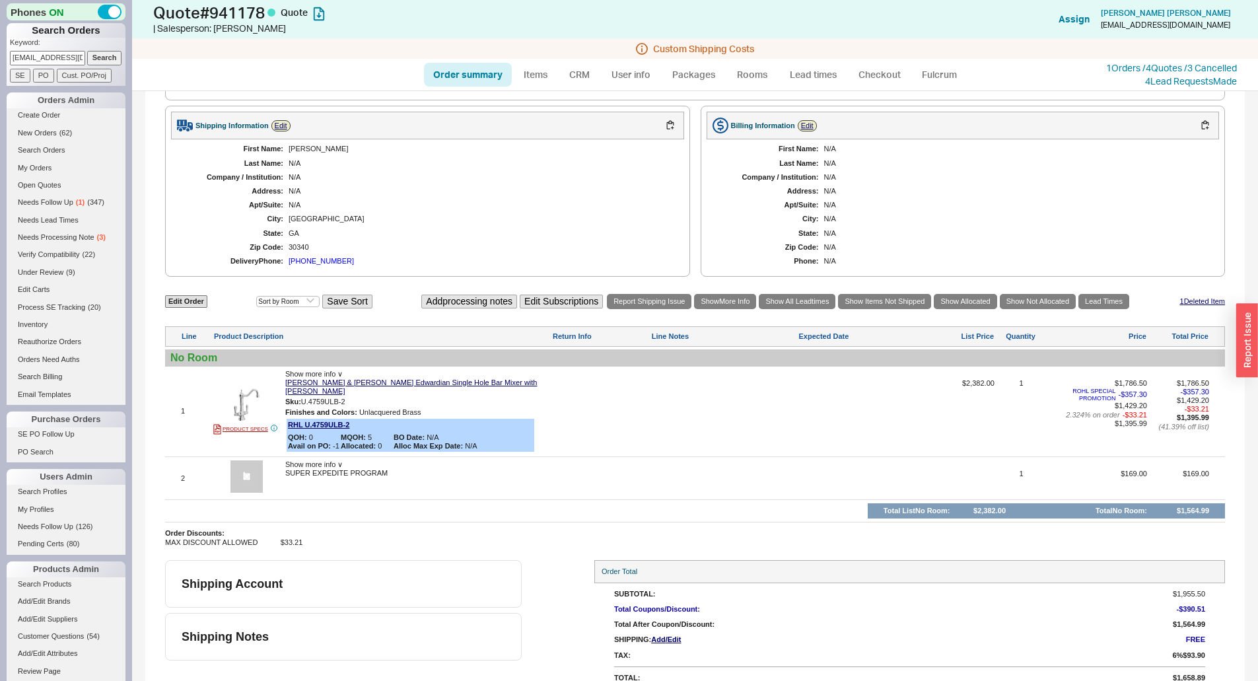
click at [463, 203] on div "N/A" at bounding box center [479, 205] width 382 height 9
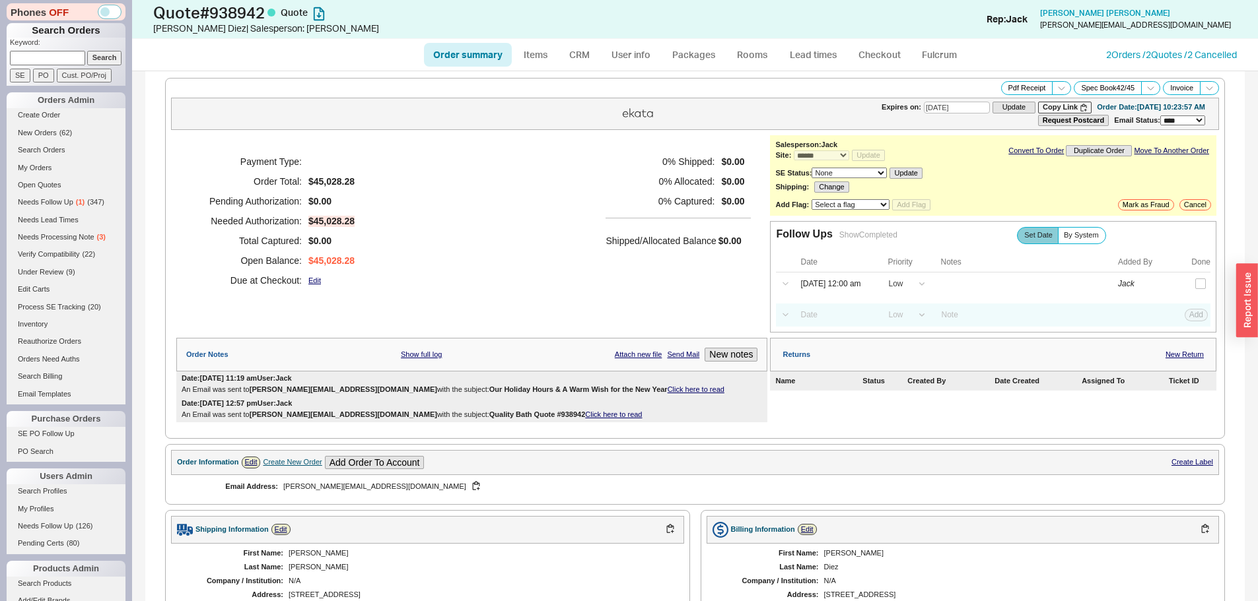
select select "*"
select select "LOW"
select select "3"
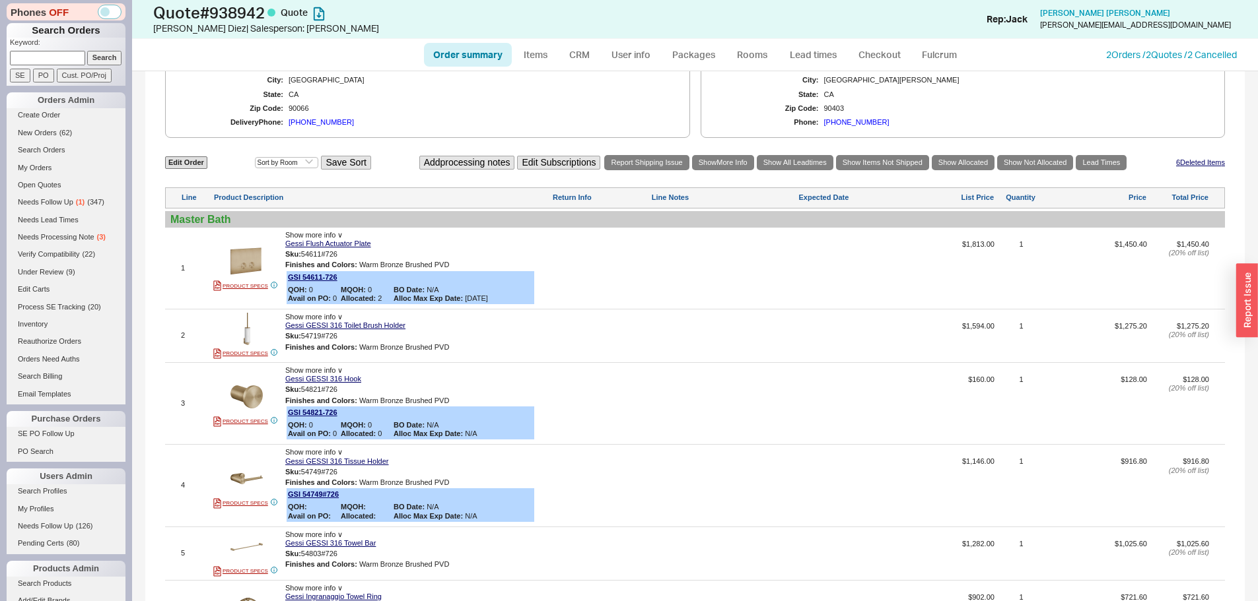
scroll to position [396, 0]
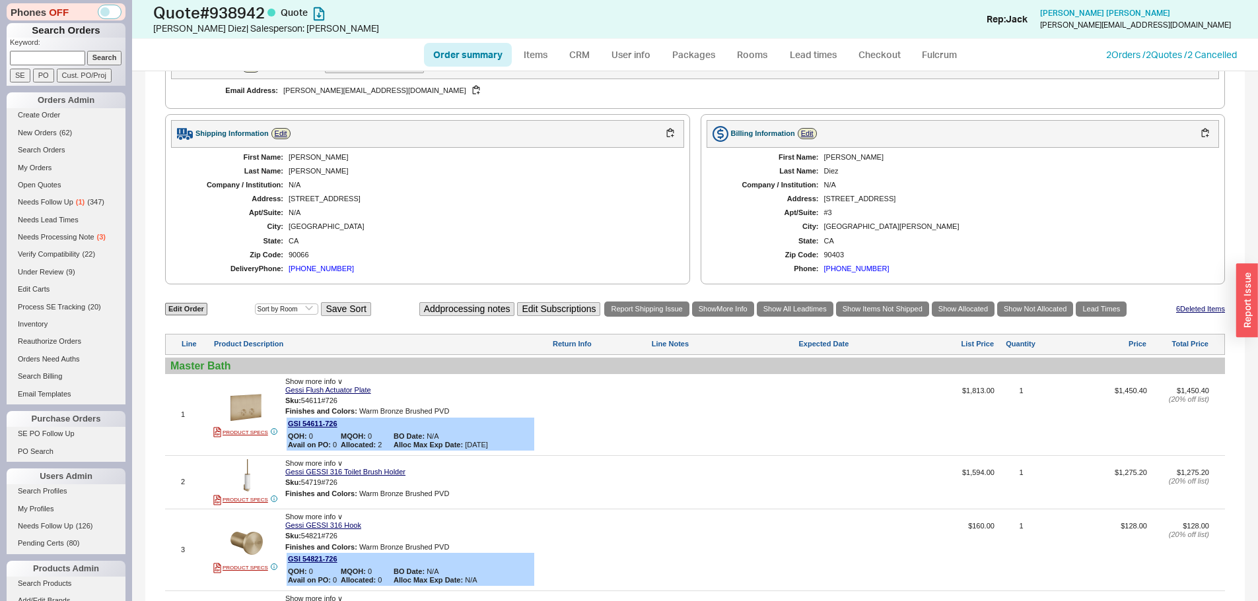
click at [449, 51] on link "Order summary" at bounding box center [468, 55] width 88 height 24
select select "*"
select select "LOW"
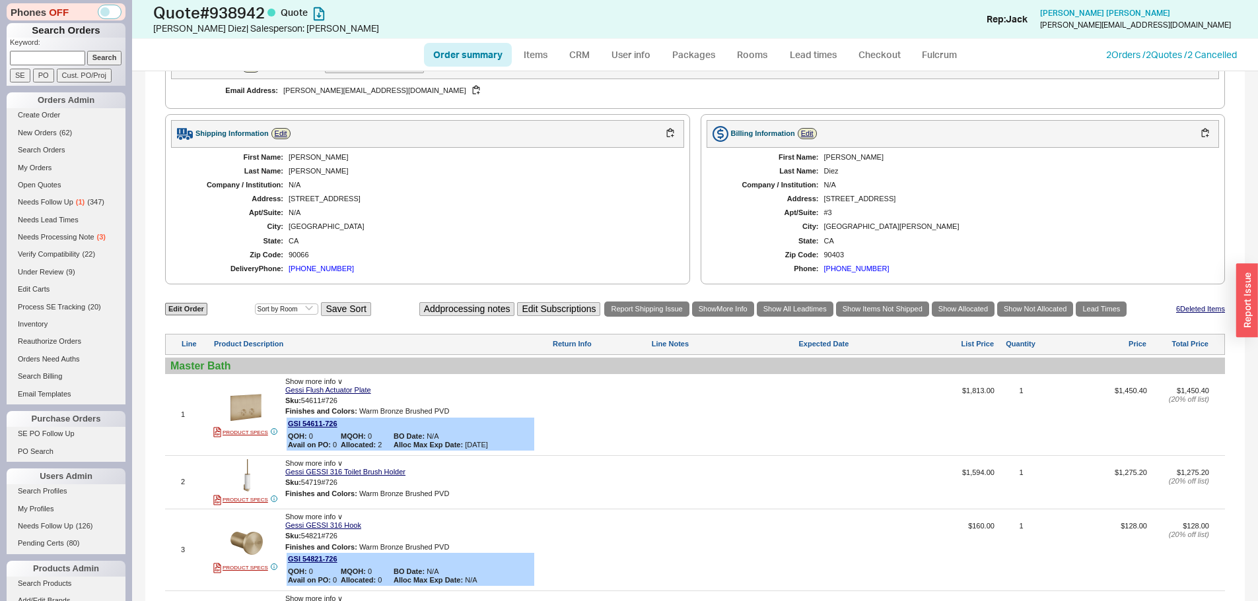
select select "3"
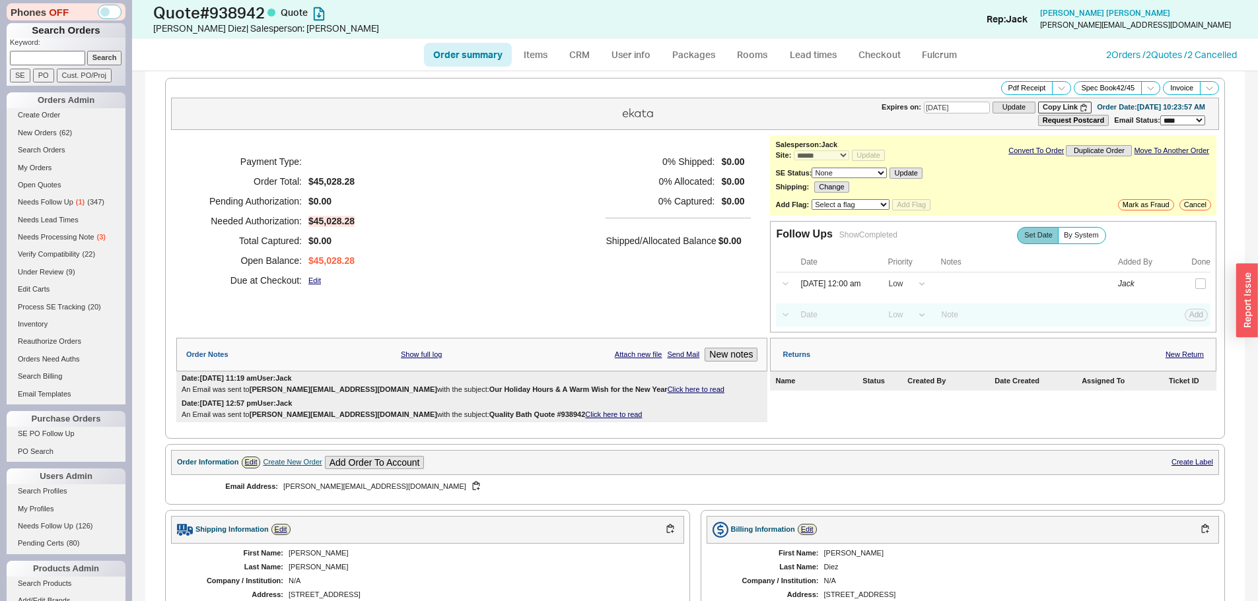
click at [449, 51] on link "Order summary" at bounding box center [468, 55] width 88 height 24
select select "*"
select select "LOW"
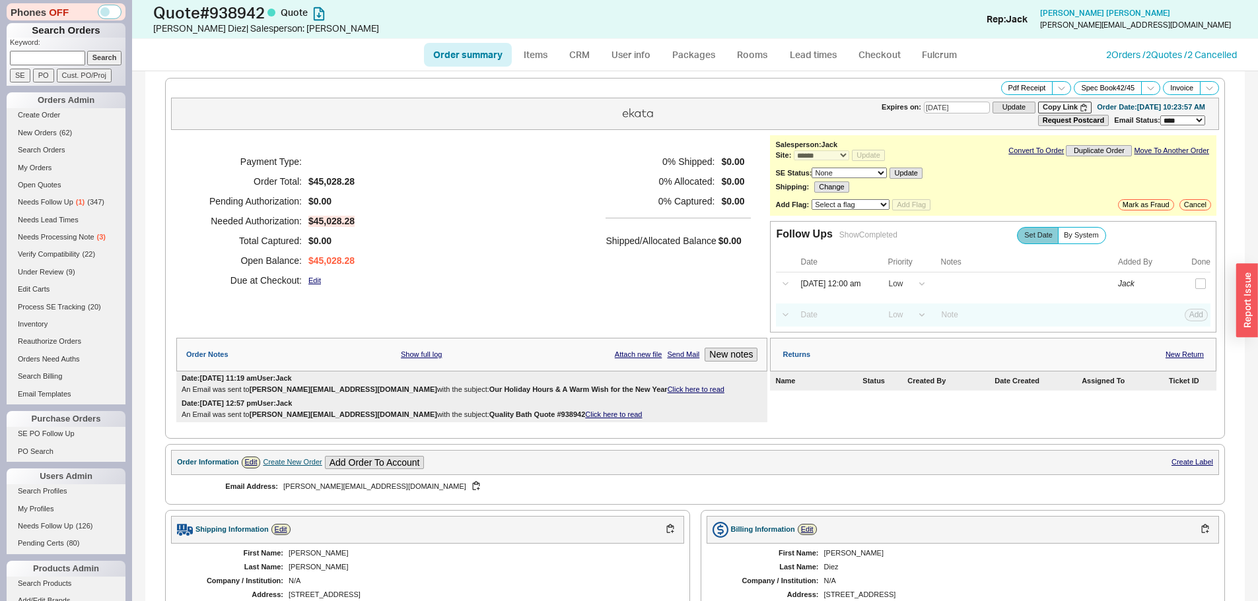
select select "3"
click at [449, 51] on link "Order summary" at bounding box center [468, 55] width 88 height 24
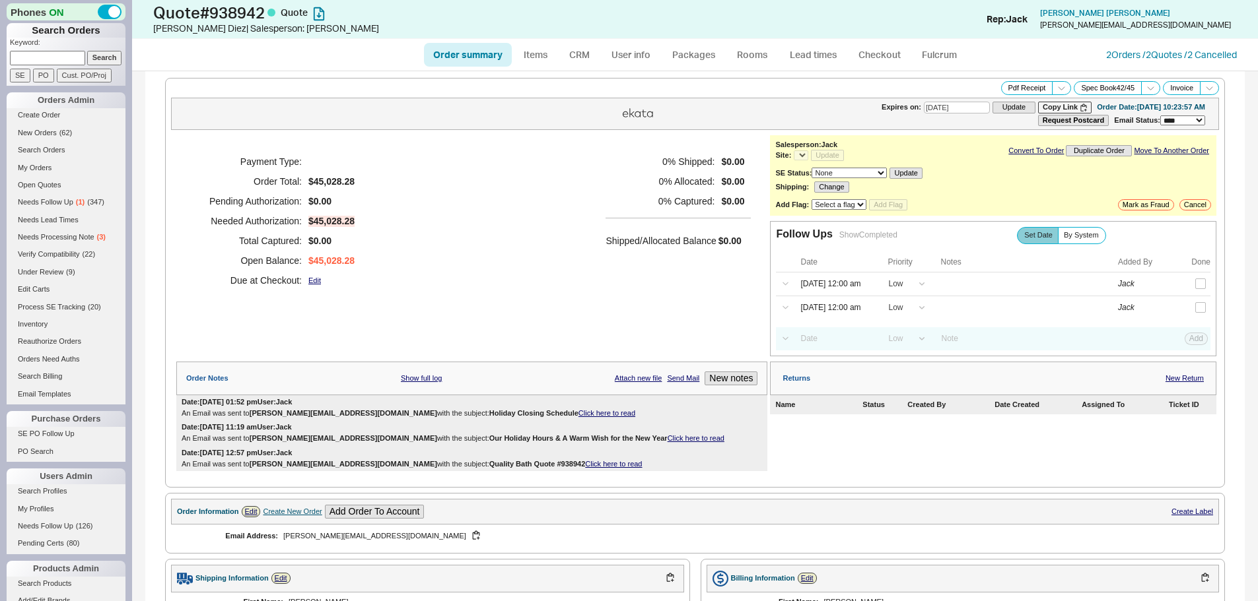
select select "*"
select select "LOW"
select select "3"
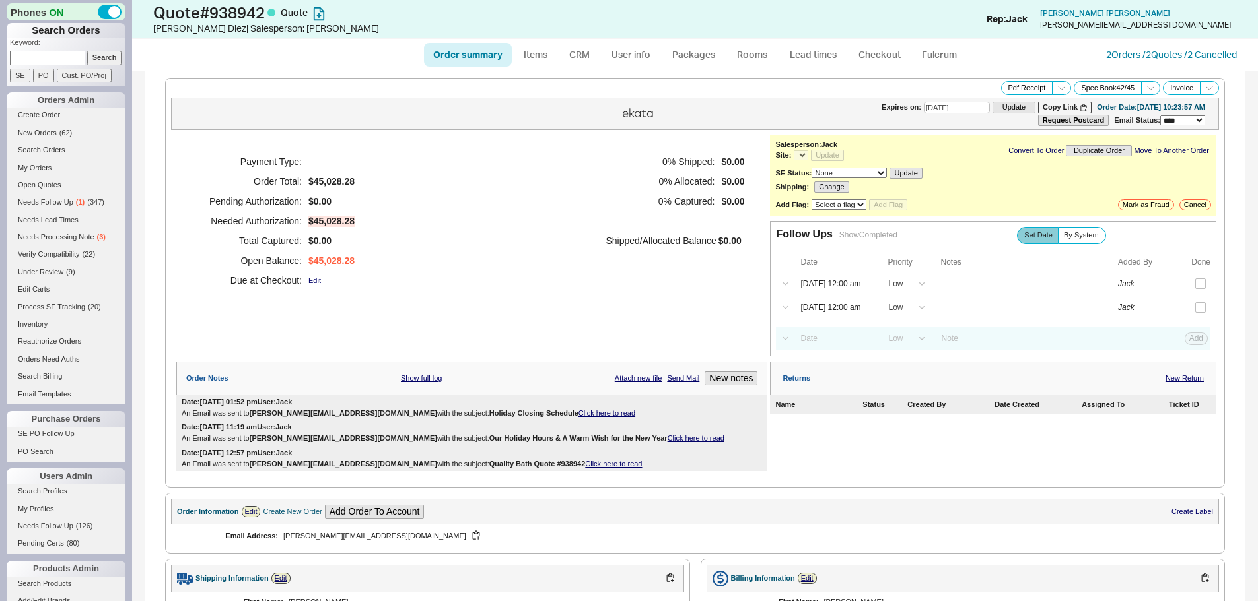
select select "*"
click at [586, 51] on link "CRM" at bounding box center [579, 55] width 39 height 24
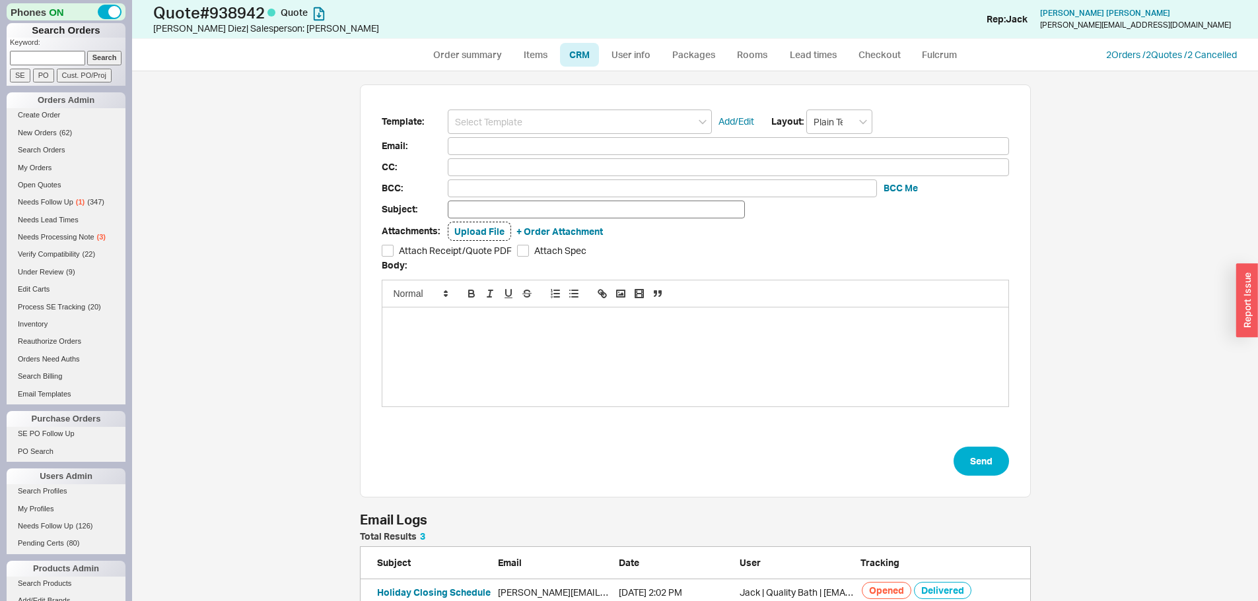
scroll to position [117, 661]
drag, startPoint x: 479, startPoint y: 24, endPoint x: 475, endPoint y: 32, distance: 8.3
click at [475, 32] on div "Kevin Diez | Salesperson: Jack" at bounding box center [392, 28] width 479 height 13
click at [460, 51] on link "Order summary" at bounding box center [468, 55] width 88 height 24
select select "*"
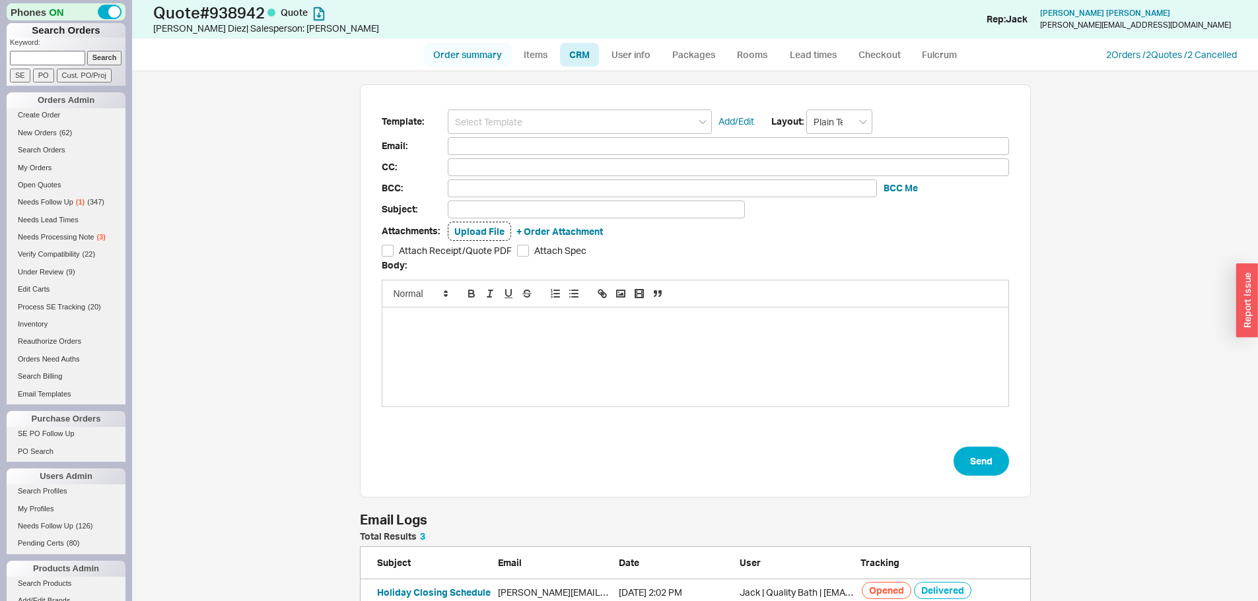
select select "*"
select select "LOW"
select select "3"
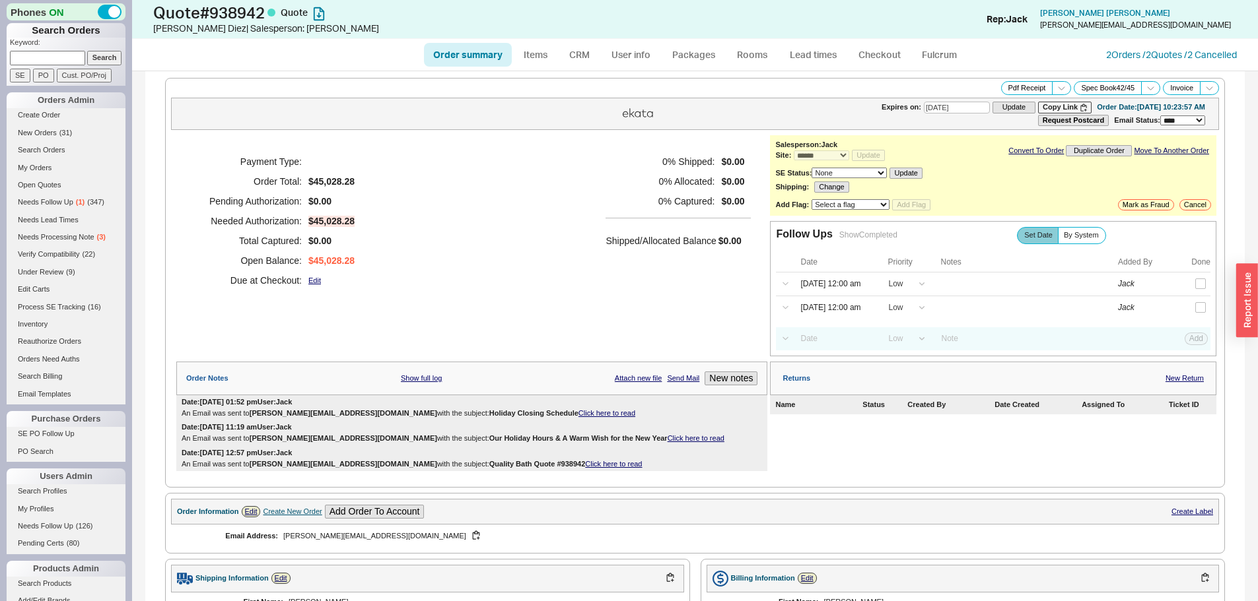
click at [493, 197] on div "Payment Type: Order Total: $45,028.28 Pending Authorization: $0.00 Needed Autho…" at bounding box center [471, 221] width 591 height 172
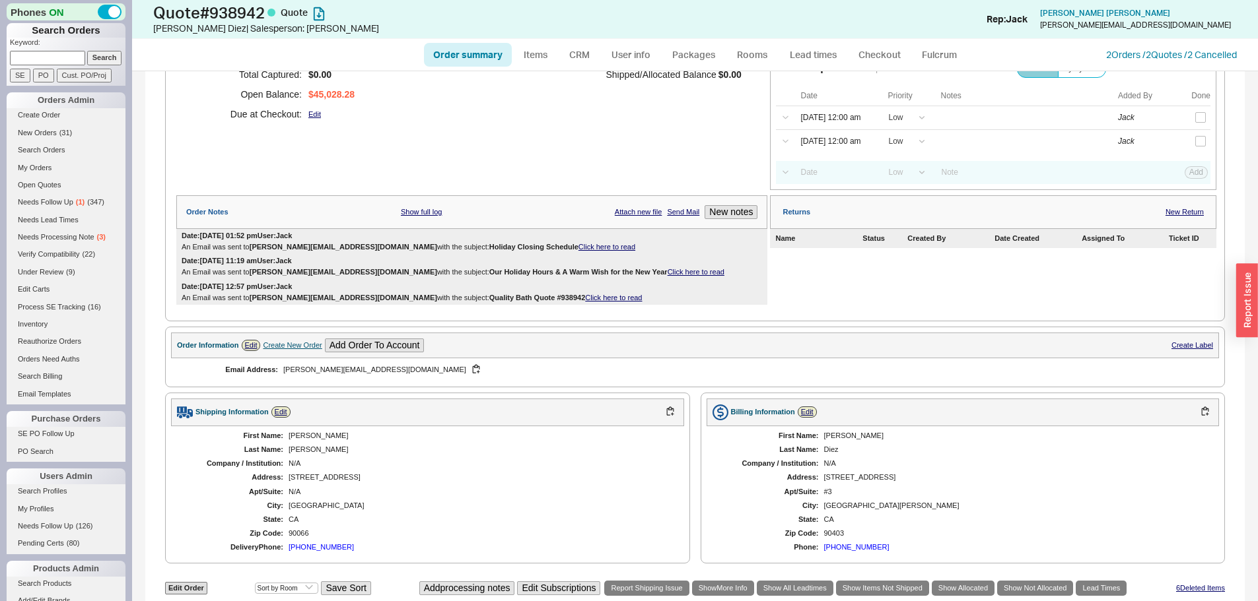
scroll to position [330, 0]
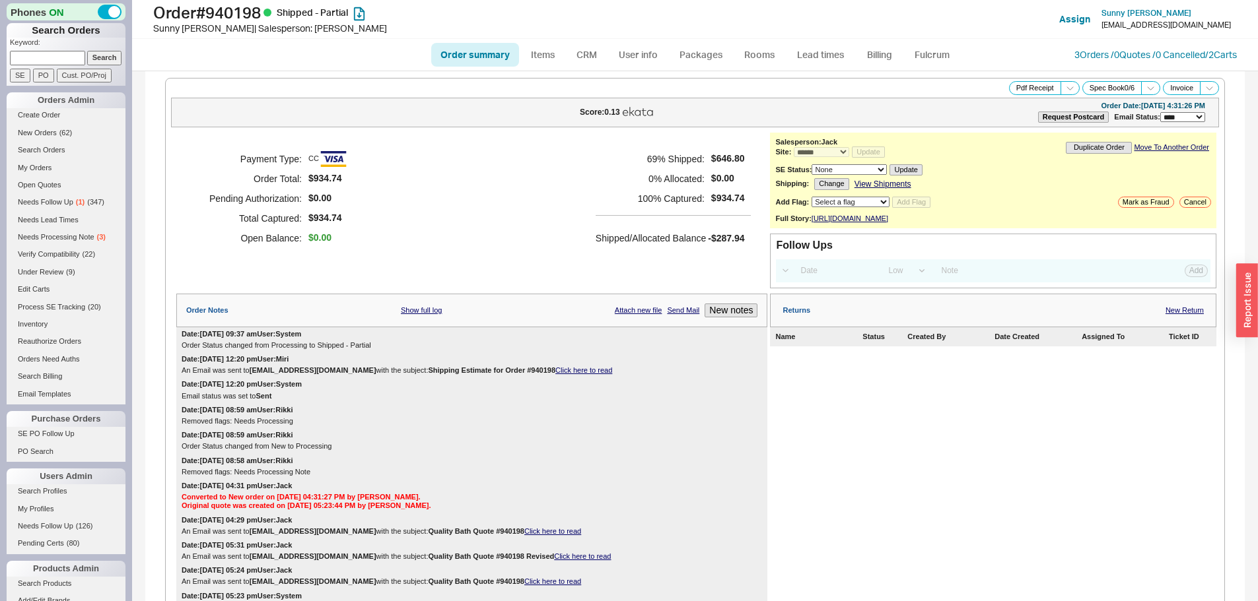
select select "*"
select select "LOW"
select select "3"
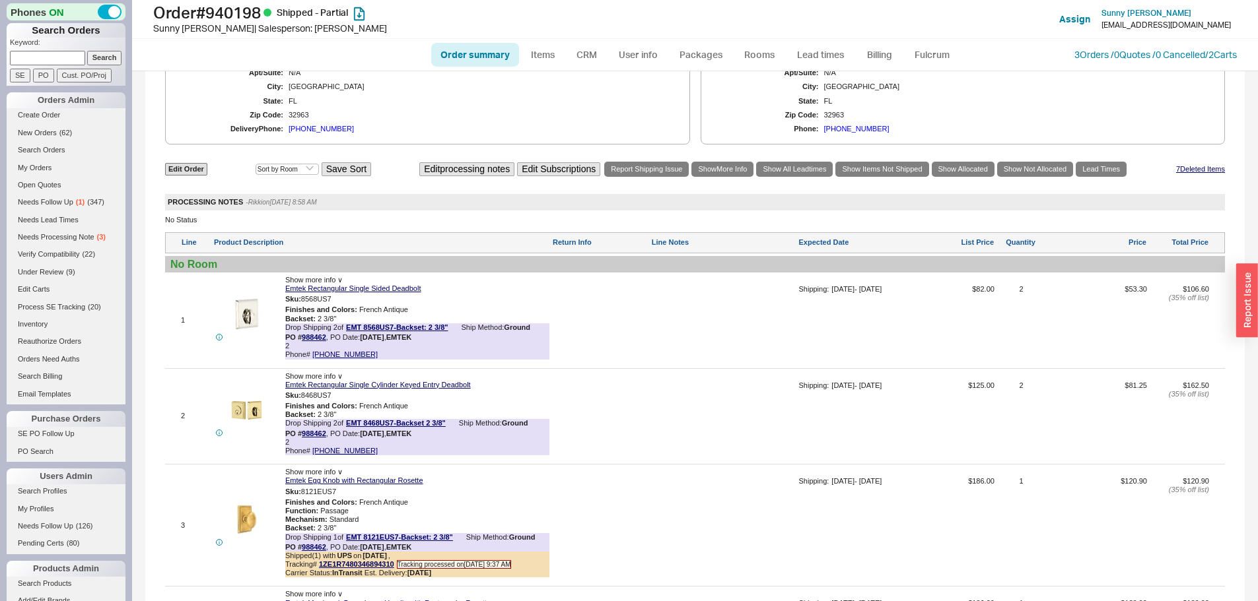
scroll to position [792, 0]
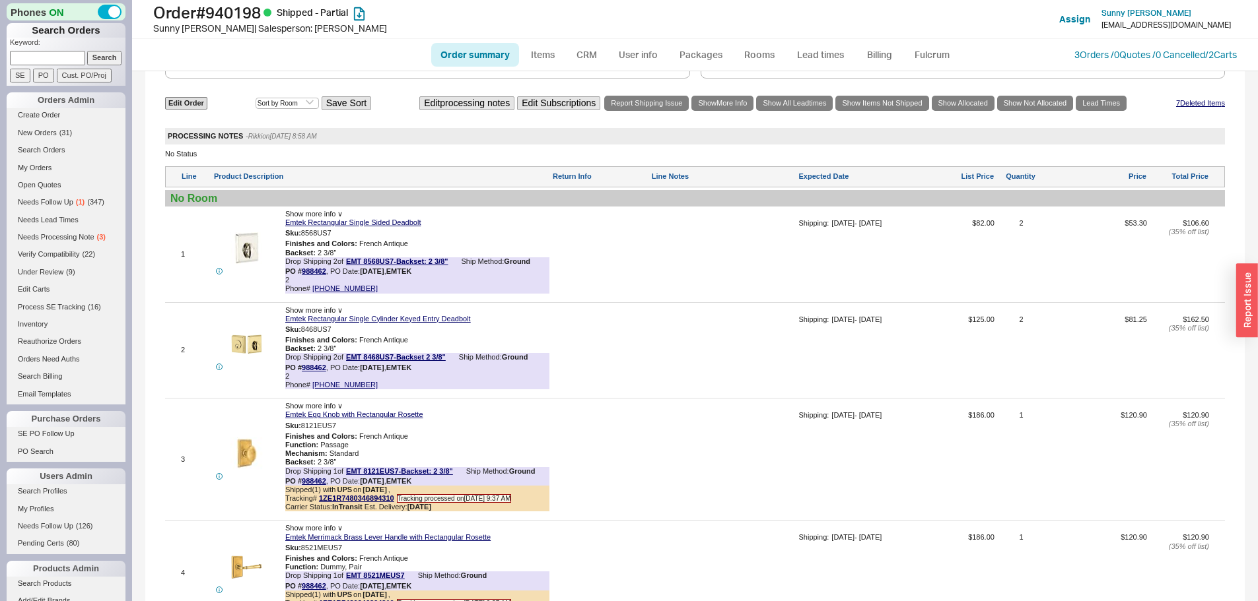
click at [688, 277] on div at bounding box center [723, 259] width 145 height 80
click at [702, 244] on div at bounding box center [723, 259] width 145 height 80
click at [599, 293] on div at bounding box center [600, 259] width 96 height 80
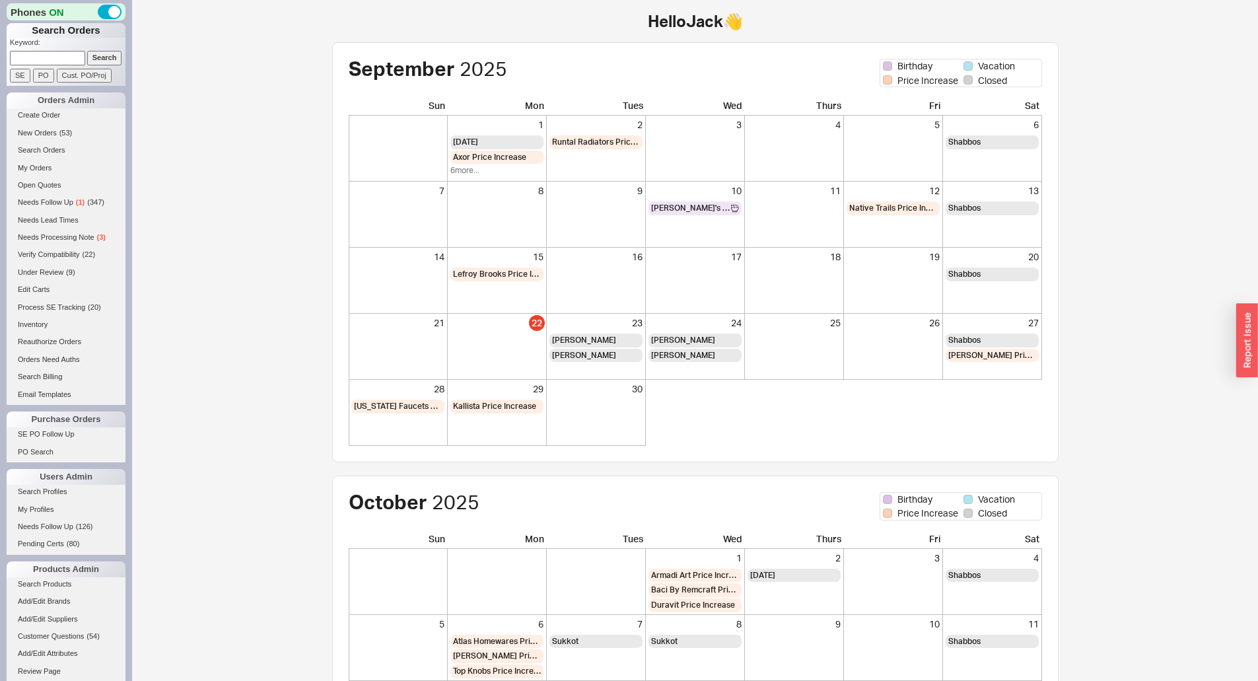
click at [63, 55] on input at bounding box center [47, 58] width 75 height 14
type input "qbl4rr9773r"
click at [87, 51] on input "Search" at bounding box center [104, 58] width 35 height 14
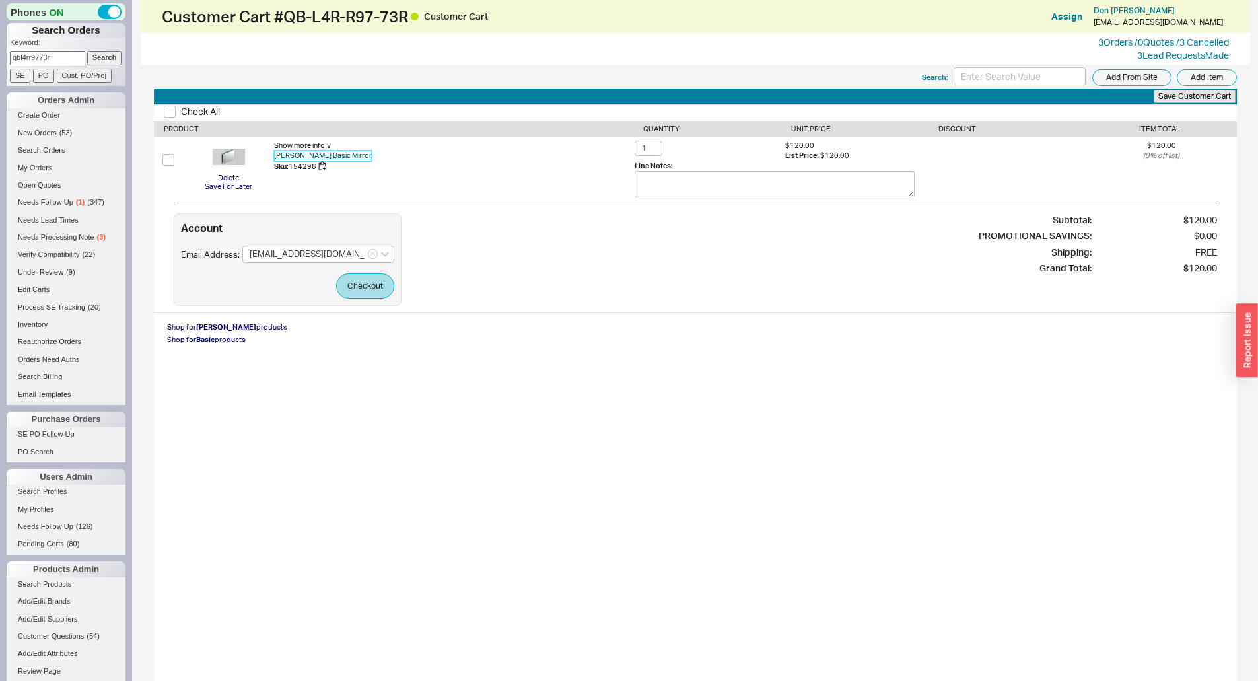
click at [302, 156] on link "[PERSON_NAME] Basic Mirror" at bounding box center [323, 156] width 98 height 10
click at [506, 192] on div "Show more info ∨ [PERSON_NAME] Basic Mirror Sku: 154296" at bounding box center [454, 172] width 361 height 62
click at [398, 156] on button "833.476.6836" at bounding box center [414, 159] width 50 height 13
click at [678, 341] on div "Shop for Sonia products Shop for Basic products" at bounding box center [695, 333] width 1083 height 26
click at [454, 275] on div "Account Email Address: DonJonesAnaMadrid@gmail.com Checkout Subtotal: $120.00 P…" at bounding box center [695, 259] width 1043 height 92
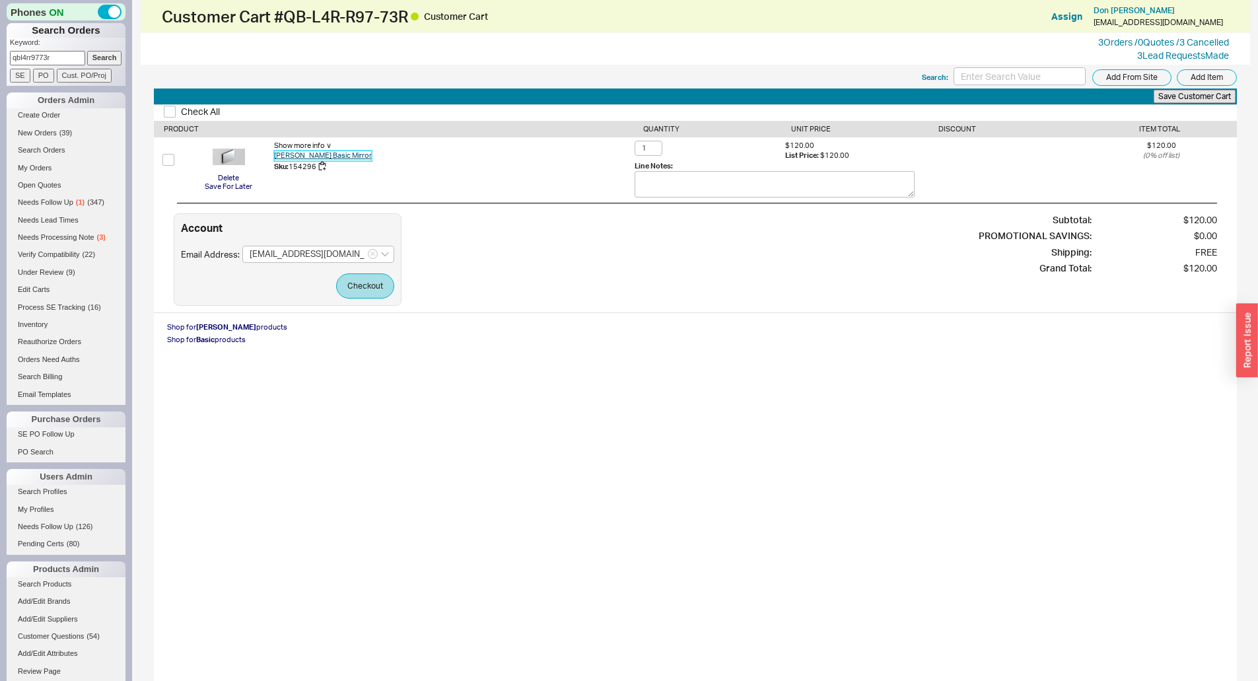
click at [321, 156] on link "Sonia Basic Mirror" at bounding box center [323, 156] width 98 height 10
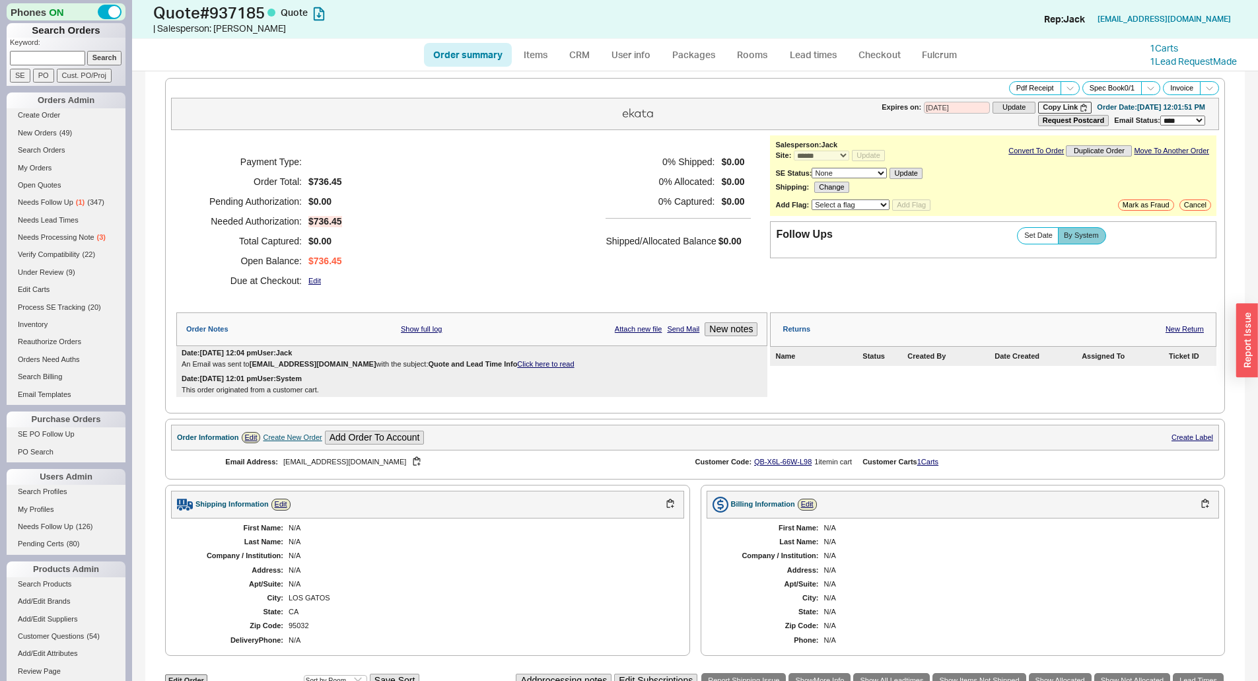
select select "*"
select select "3"
click at [428, 219] on div "Payment Type: Order Total: $736.45 Pending Authorization: $0.00 Needed Authoriz…" at bounding box center [471, 221] width 591 height 172
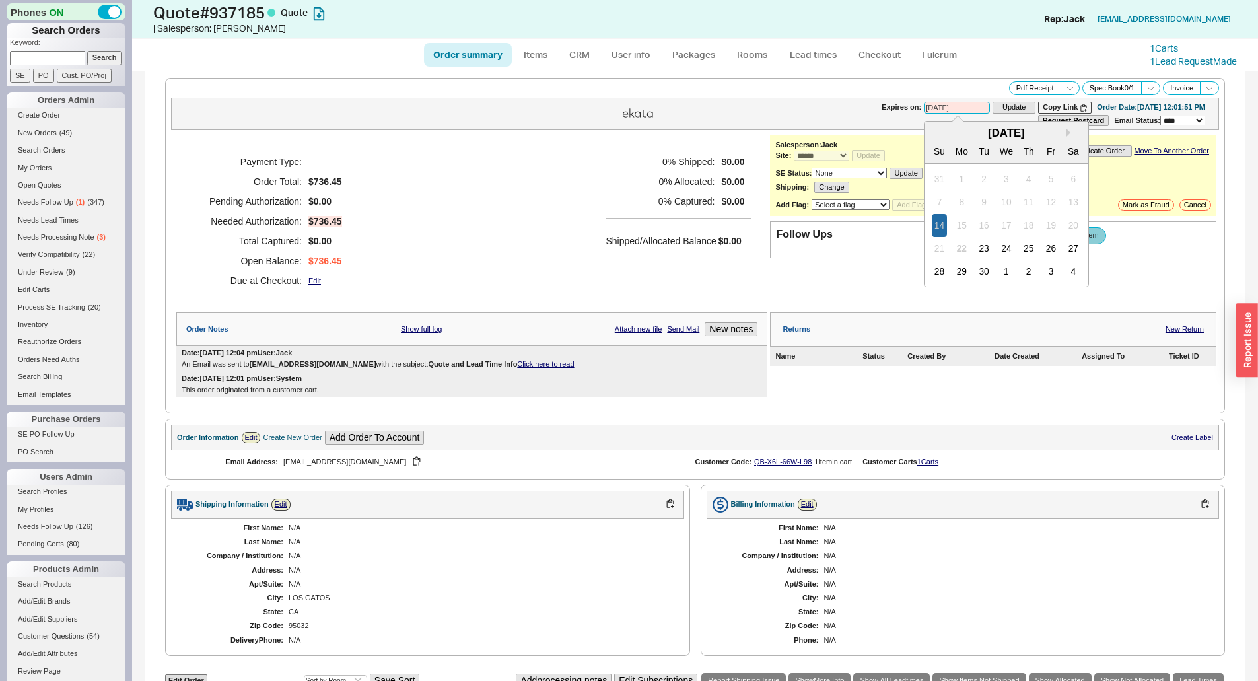
click at [924, 108] on input "[DATE]" at bounding box center [957, 108] width 66 height 13
click at [1021, 267] on div "2" at bounding box center [1029, 271] width 16 height 23
type input "10/02/2025"
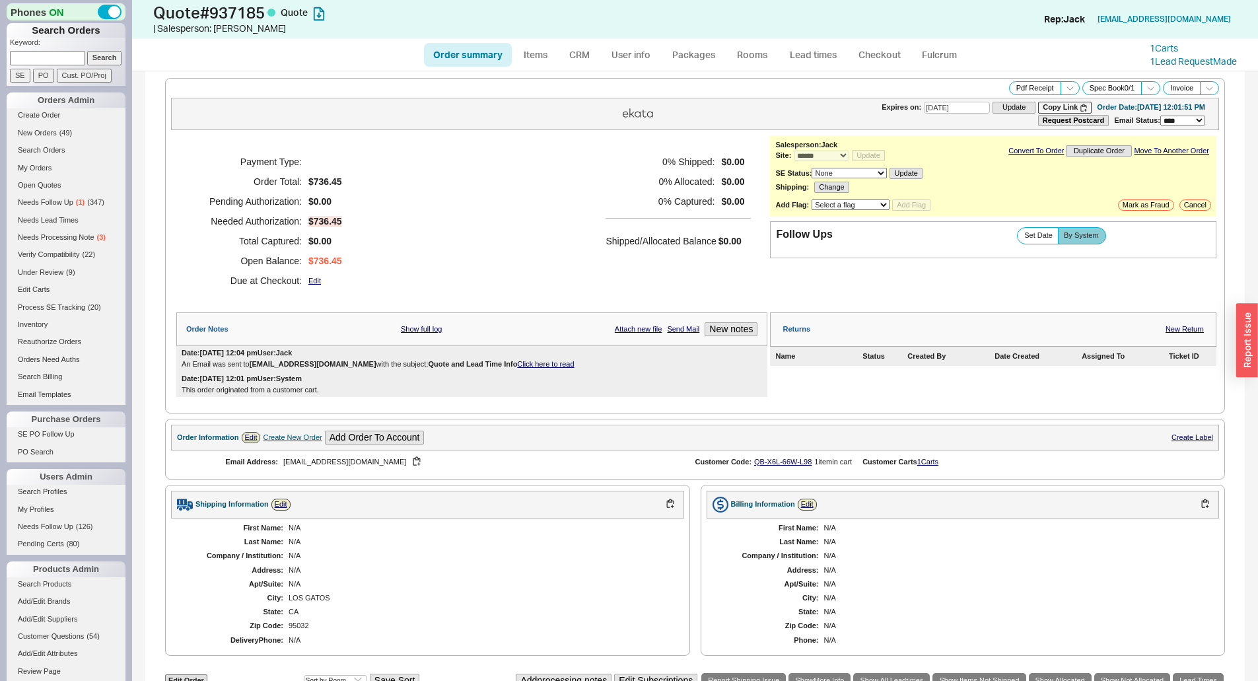
click at [731, 219] on div "Shipped/Allocated Balance $0.00" at bounding box center [677, 234] width 145 height 32
click at [629, 143] on div "Payment Type: Order Total: $736.45 Pending Authorization: $0.00 Needed Authoriz…" at bounding box center [471, 221] width 591 height 172
click at [593, 55] on link "CRM" at bounding box center [579, 55] width 39 height 24
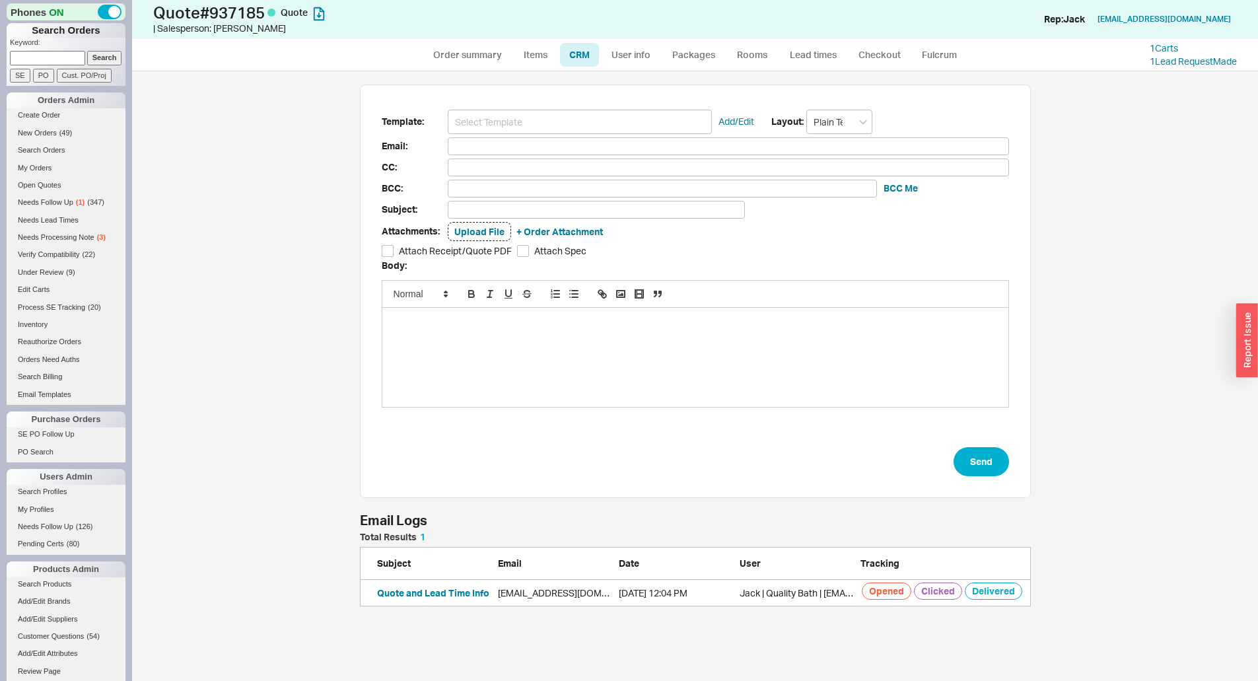
scroll to position [11, 11]
click at [601, 130] on input at bounding box center [580, 122] width 264 height 24
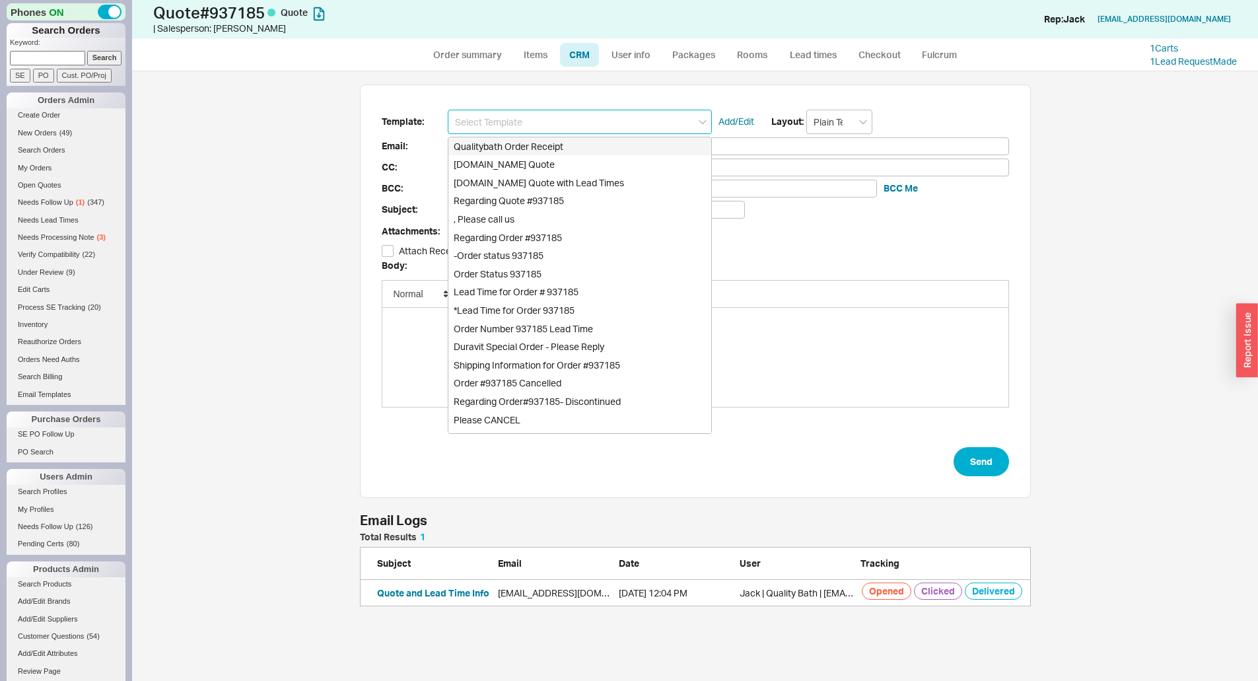
click at [569, 150] on div "Qualitybath Order Receipt" at bounding box center [579, 146] width 263 height 18
type input "Receipt"
type input "suerobson8@gmail.com"
type input "Quality Bath Order # 937185 Receipt"
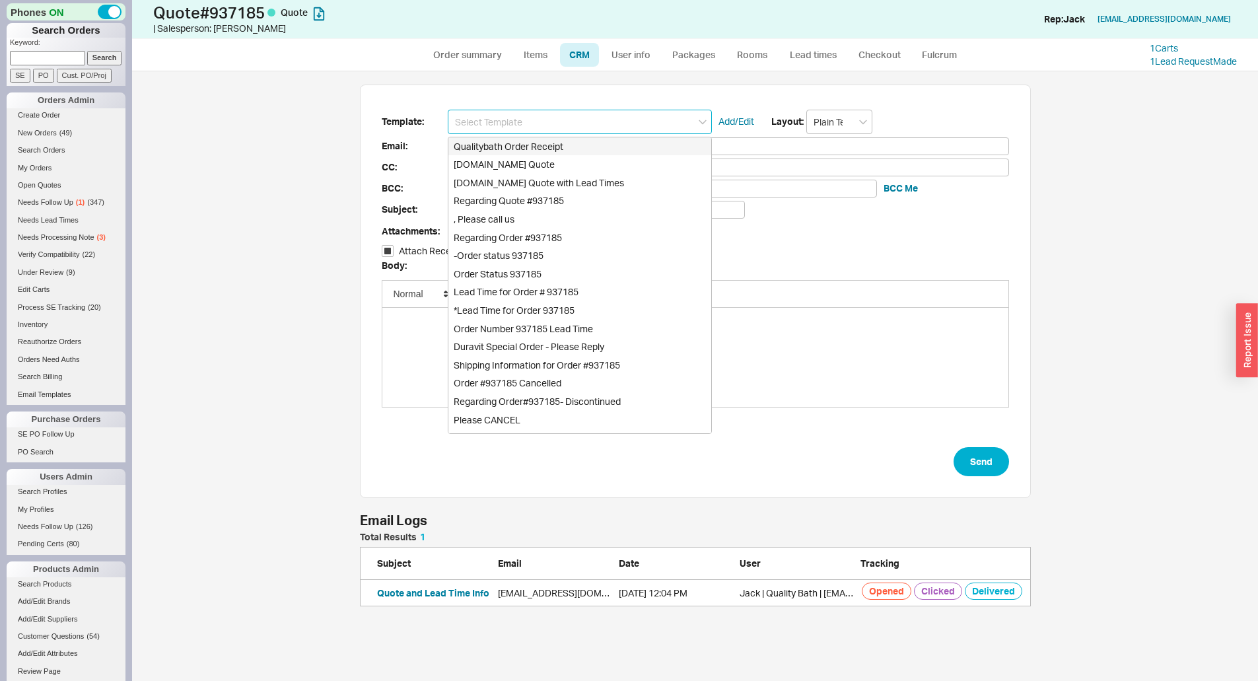
checkbox input "true"
type input "Qualitybath Order Receipt"
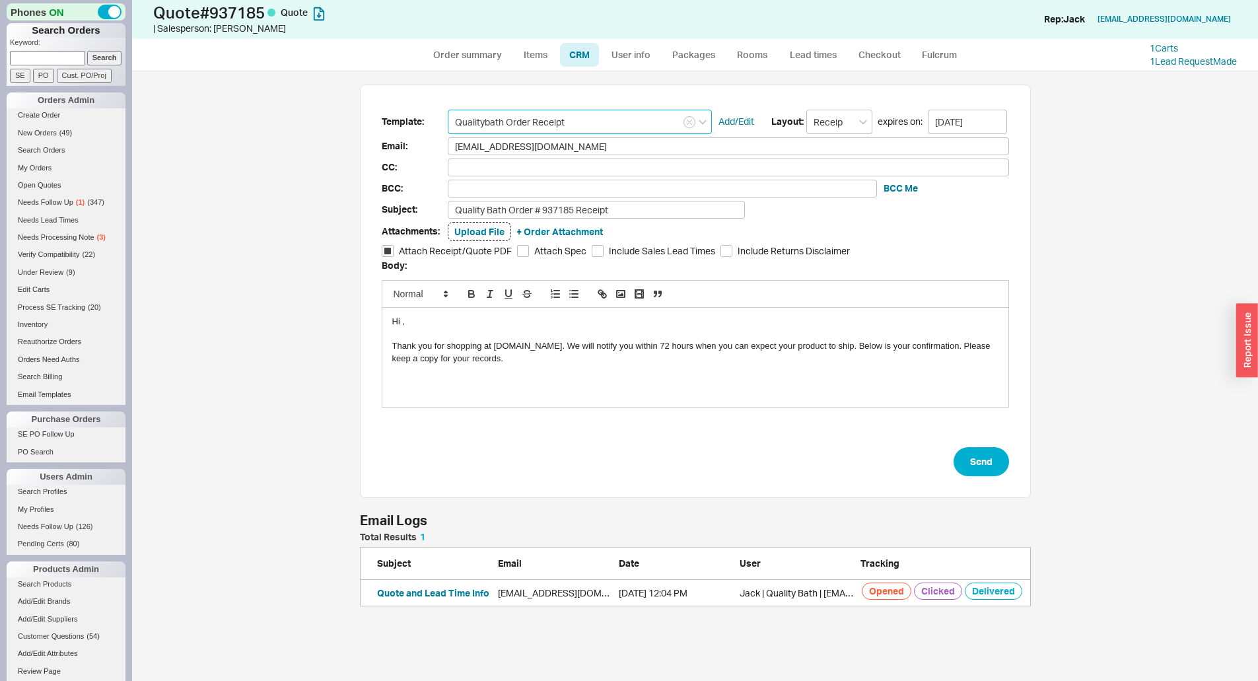
click at [557, 122] on input "Qualitybath Order Receipt" at bounding box center [580, 122] width 264 height 24
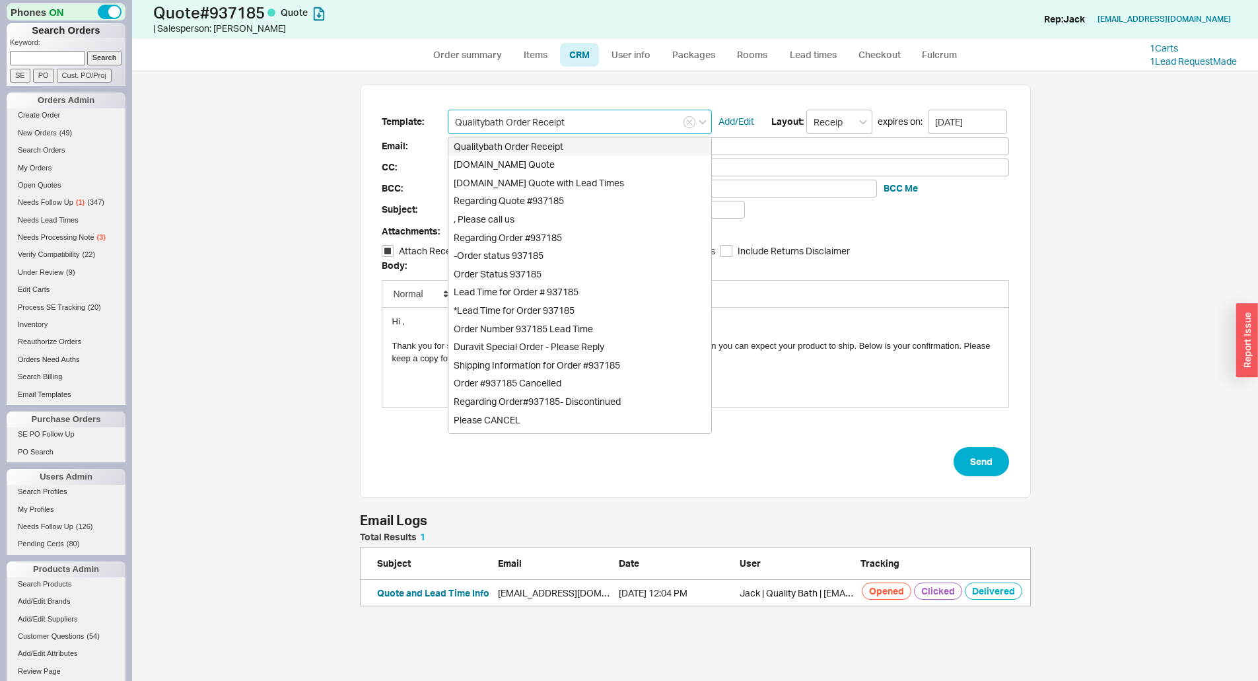
click at [553, 154] on div "Qualitybath Order Receipt" at bounding box center [579, 146] width 263 height 18
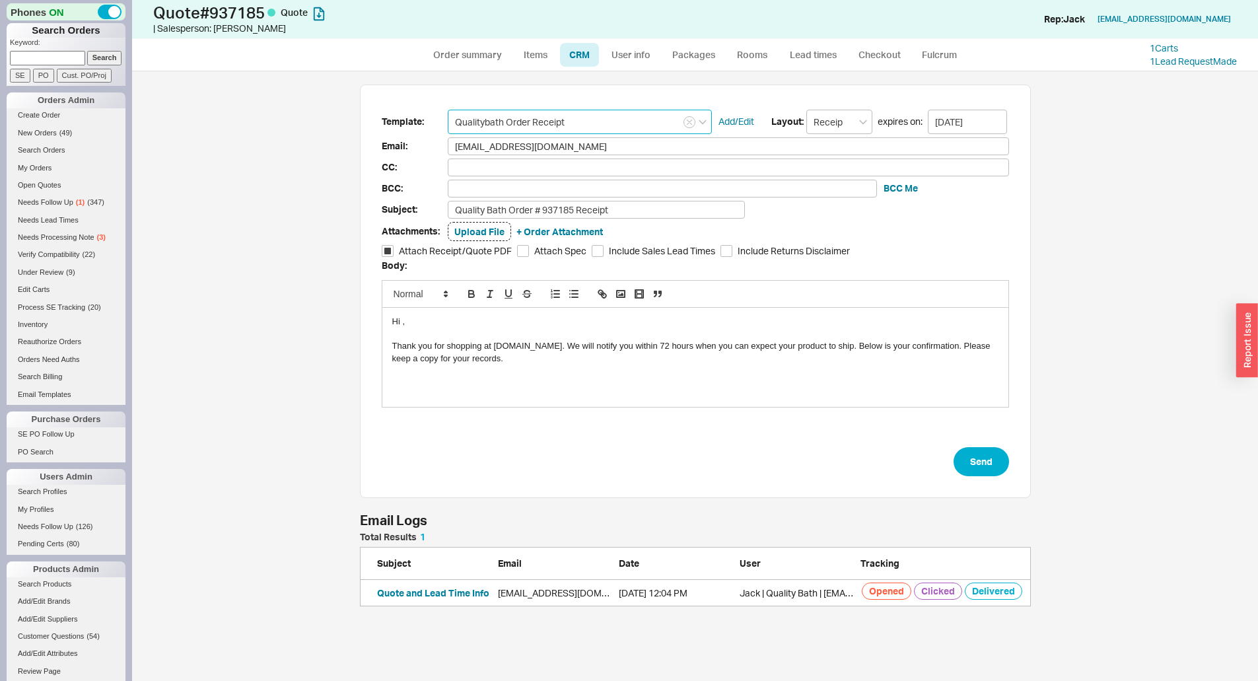
click at [555, 119] on input "Qualitybath Order Receipt" at bounding box center [580, 122] width 264 height 24
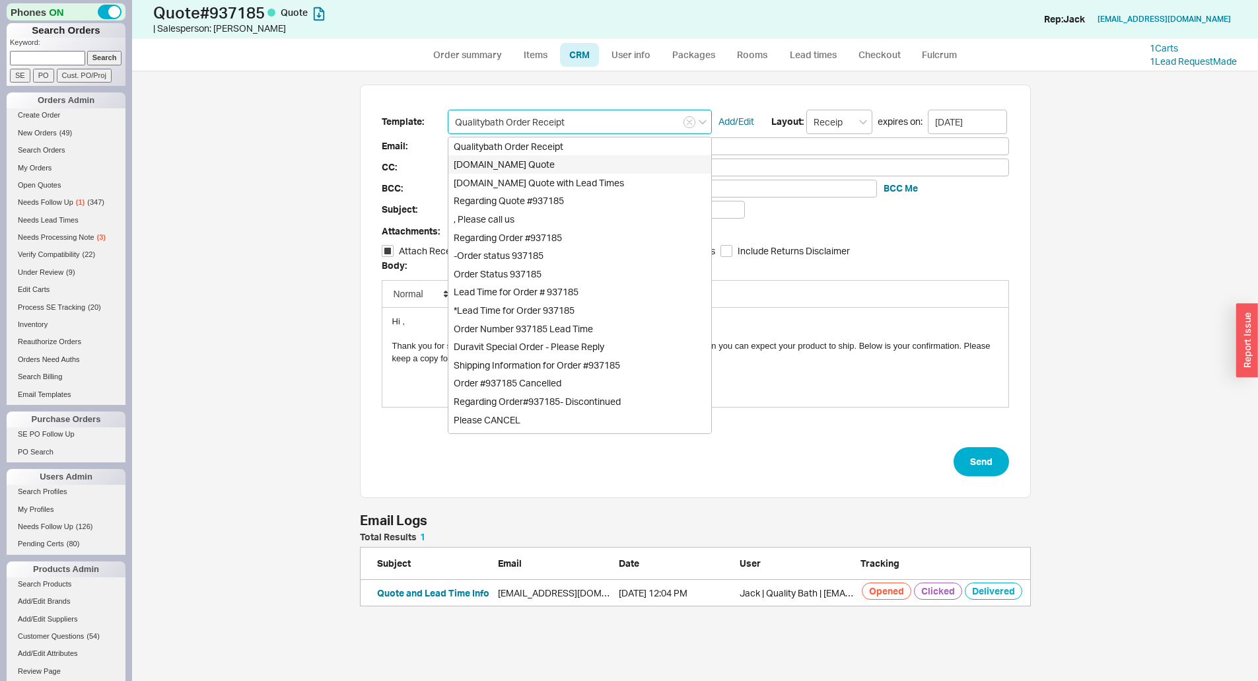
click at [554, 167] on div "Qualitybath.com Quote" at bounding box center [579, 164] width 263 height 18
type input "Quality Bath Quote #937185"
type input "Qualitybath.com Quote"
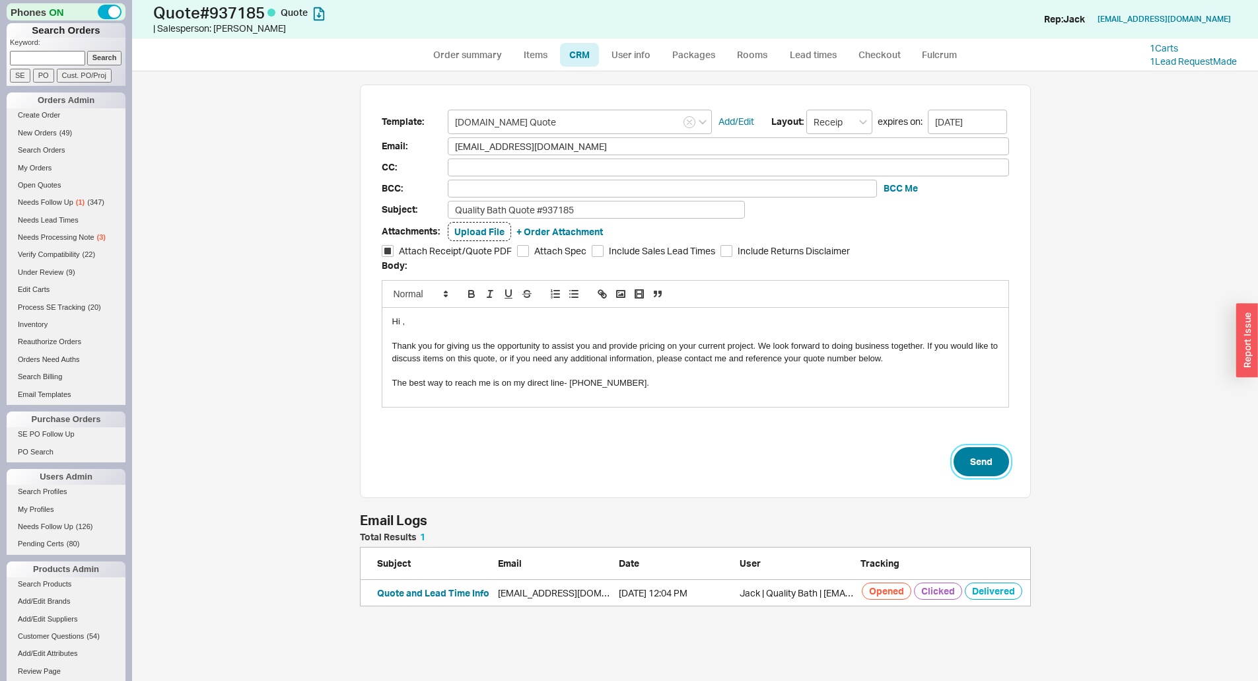
click at [994, 459] on button "Send" at bounding box center [980, 461] width 55 height 29
select select "*"
select select "3"
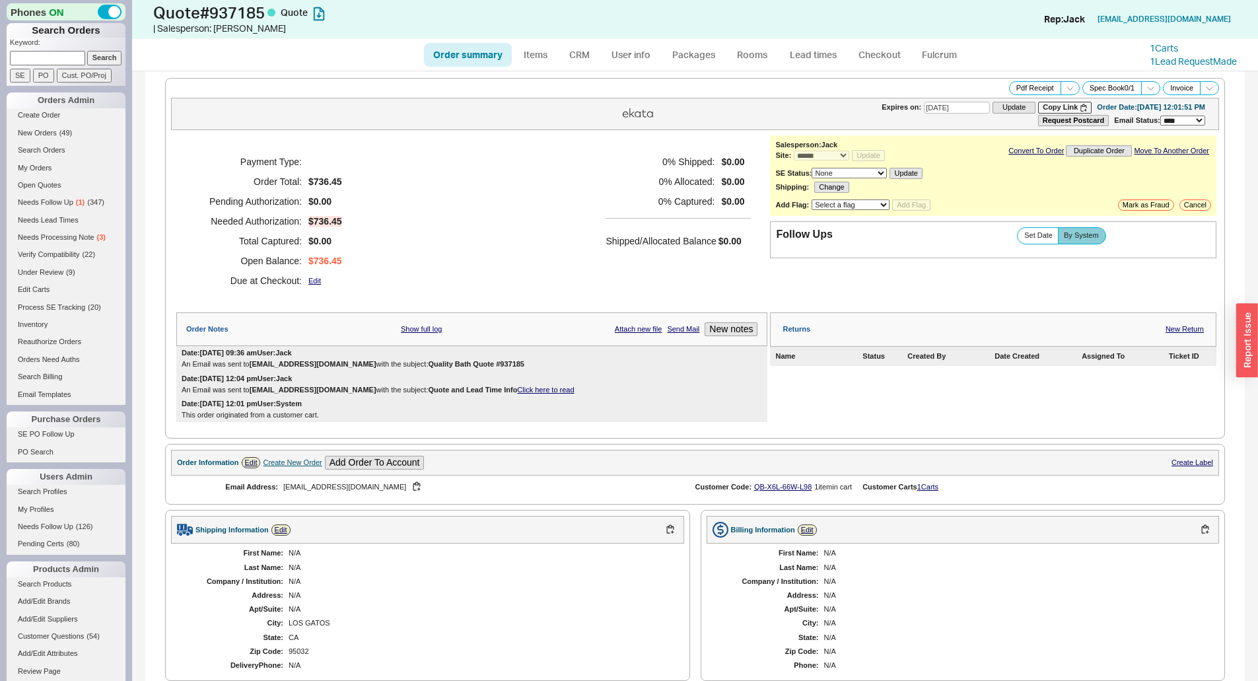
click at [552, 246] on div "Payment Type: Order Total: $736.45 Pending Authorization: $0.00 Needed Authoriz…" at bounding box center [471, 221] width 591 height 172
drag, startPoint x: 61, startPoint y: 54, endPoint x: 76, endPoint y: 53, distance: 14.5
click at [61, 54] on input at bounding box center [47, 58] width 75 height 14
paste input "941115"
type input "941115"
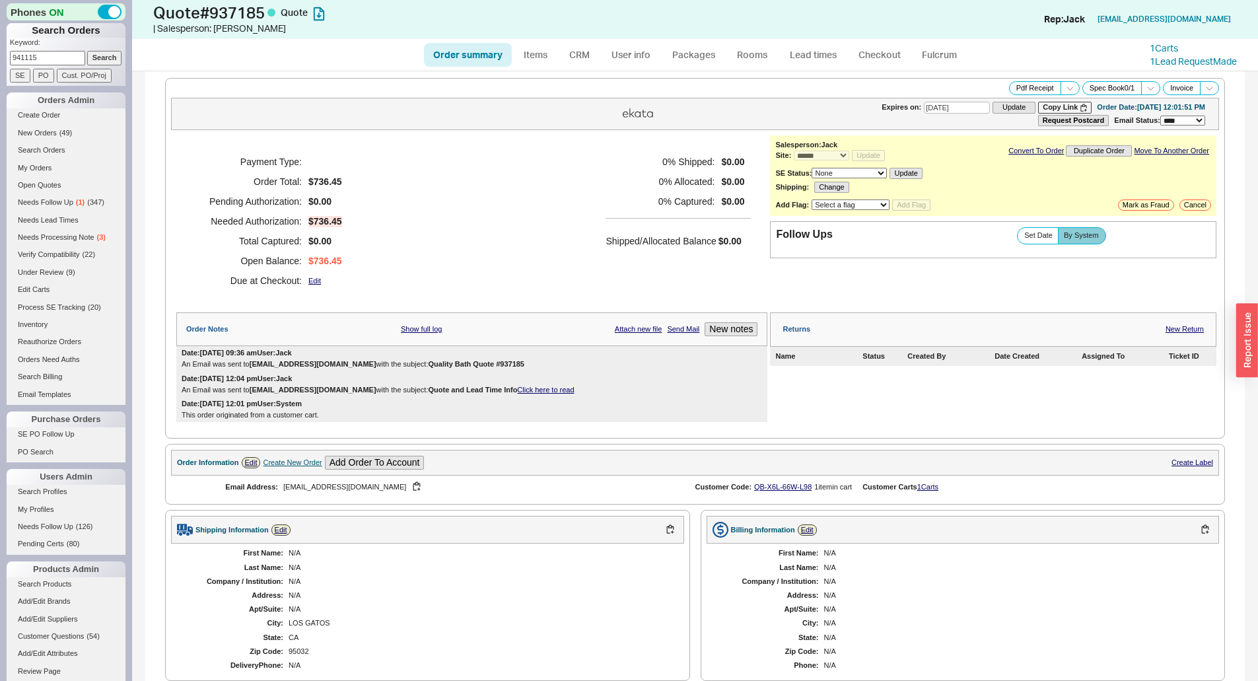
click at [98, 51] on input "Search" at bounding box center [104, 58] width 35 height 14
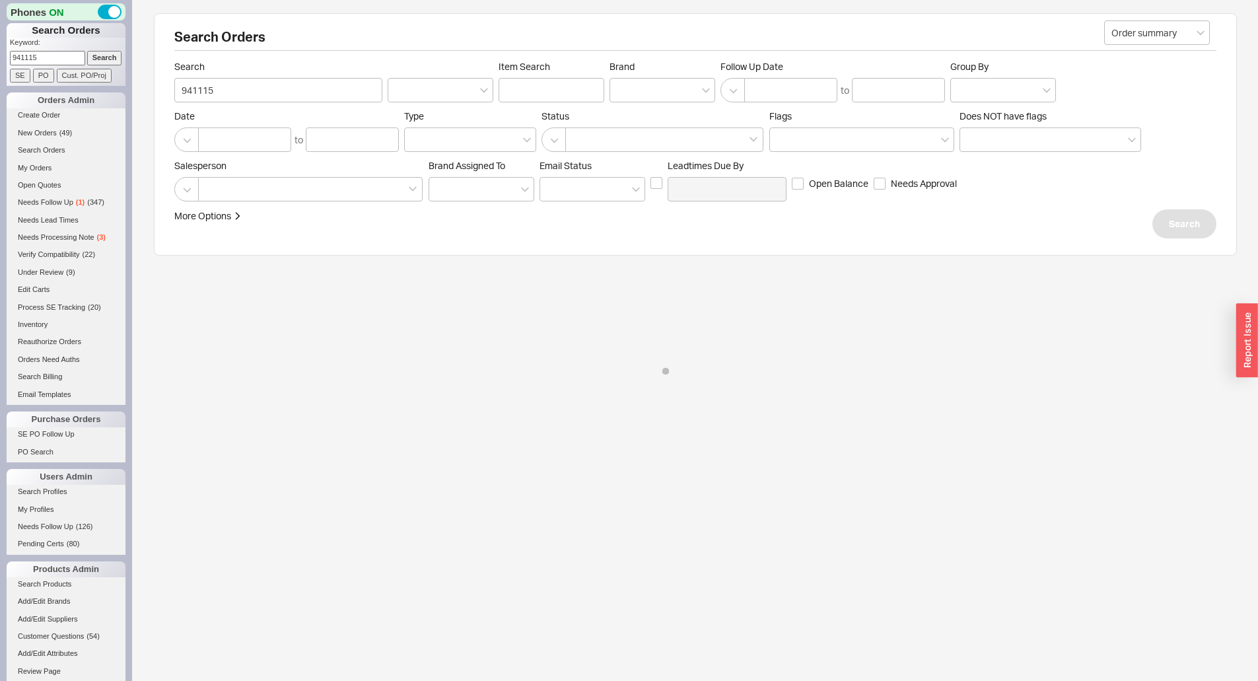
select select "*"
select select "LOW"
select select "3"
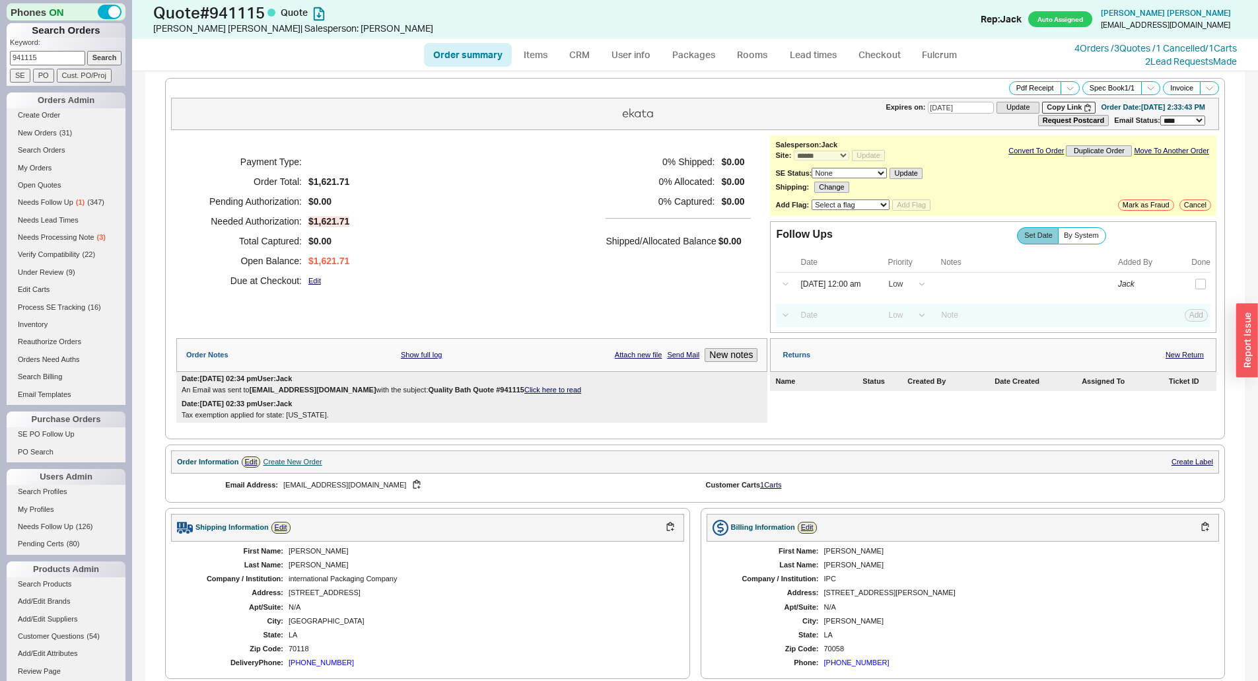
click at [430, 209] on div "Payment Type: Order Total: $1,621.71 Pending Authorization: $0.00 Needed Author…" at bounding box center [471, 221] width 591 height 172
click at [715, 300] on div "Payment Type: Order Total: $1,621.71 Pending Authorization: $0.00 Needed Author…" at bounding box center [471, 221] width 591 height 172
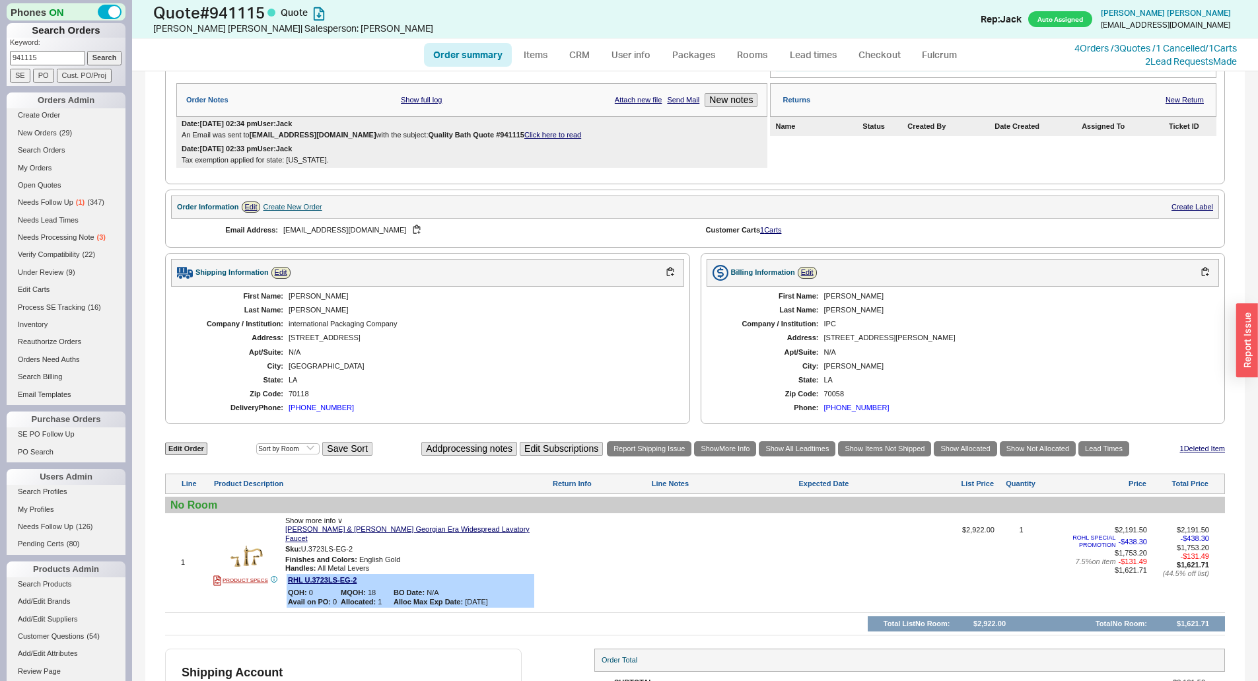
scroll to position [264, 0]
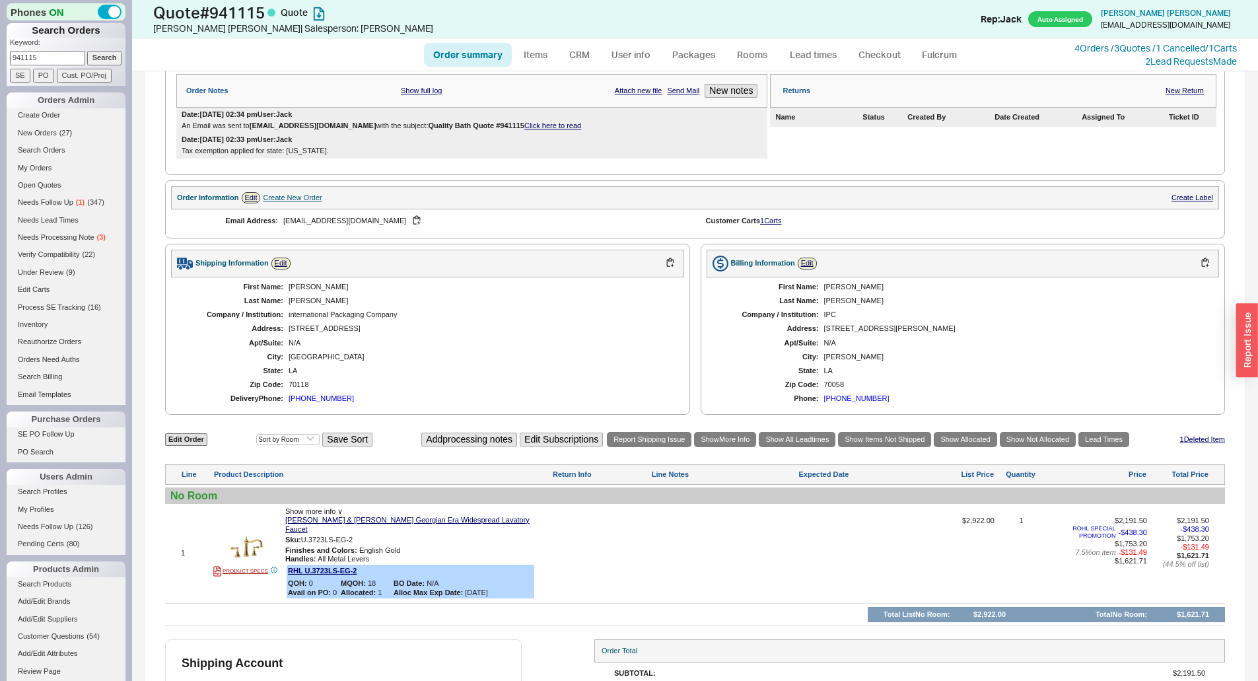
click at [626, 366] on div "First Name: Juliet Last Name: Schindler Company / Institution: international Pa…" at bounding box center [427, 342] width 513 height 131
click at [476, 265] on div "Shipping Information Edit" at bounding box center [427, 264] width 513 height 28
click at [50, 61] on input "941115" at bounding box center [47, 58] width 75 height 14
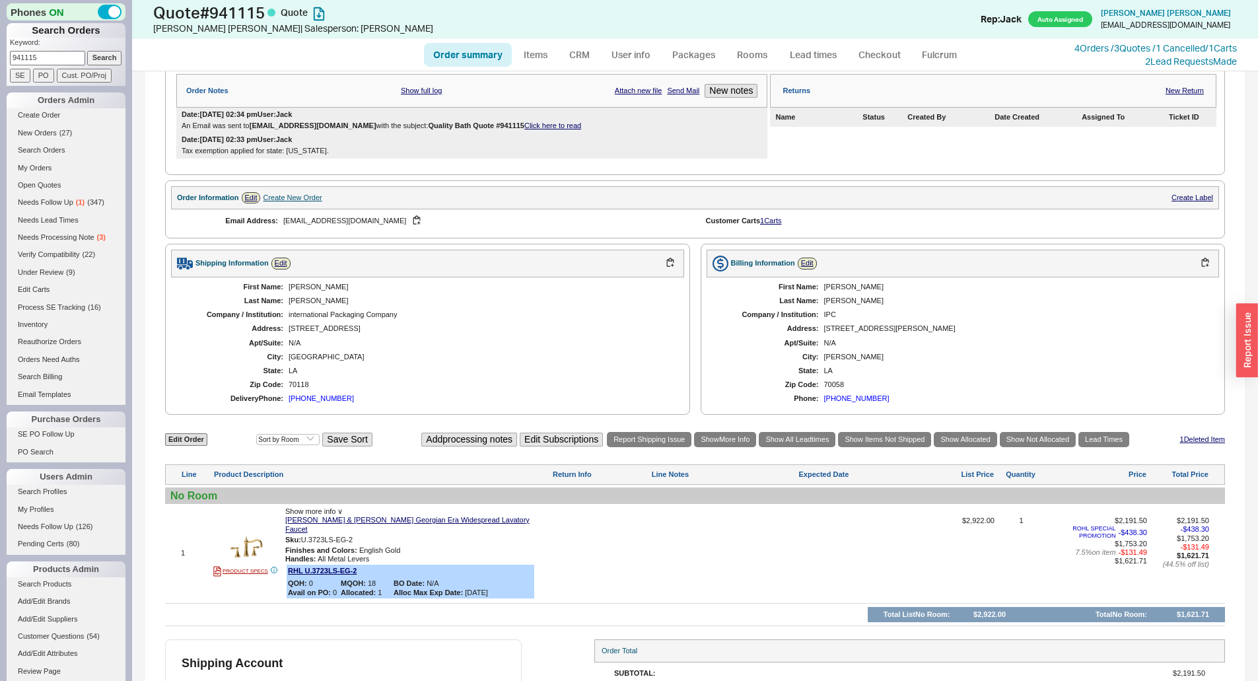
paste input "06003"
type input "906003"
click at [90, 56] on input "Search" at bounding box center [104, 58] width 35 height 14
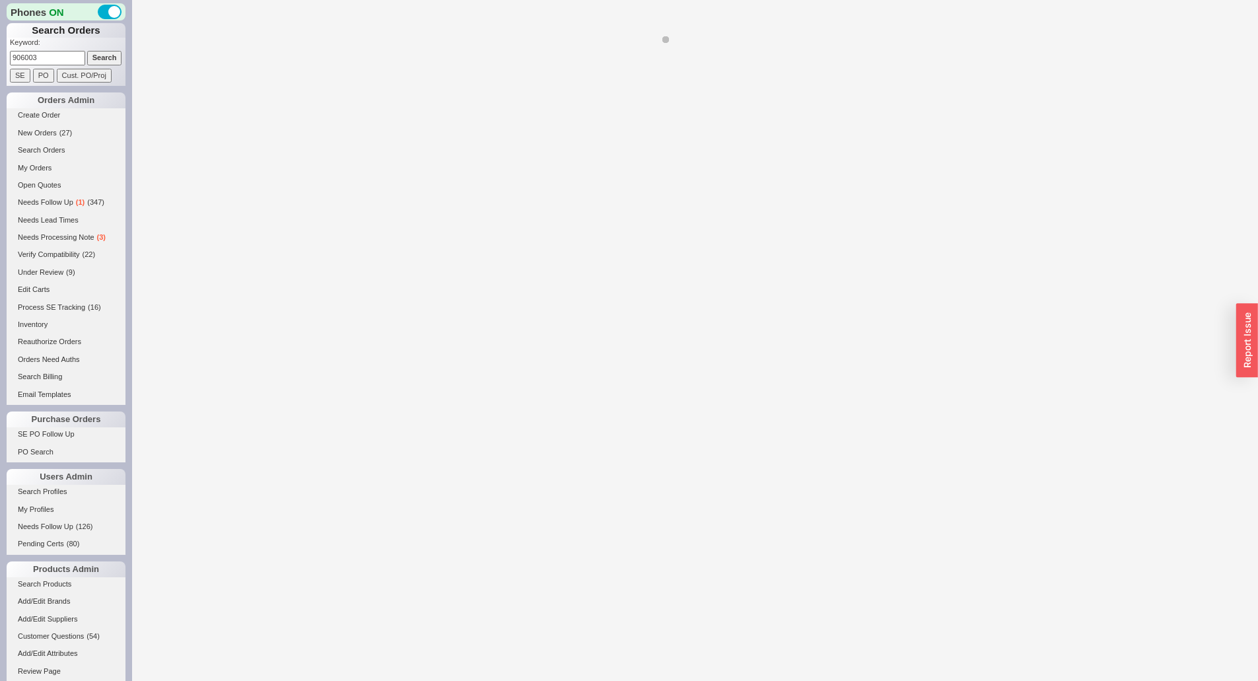
select select "*"
select select "LOW"
select select "3"
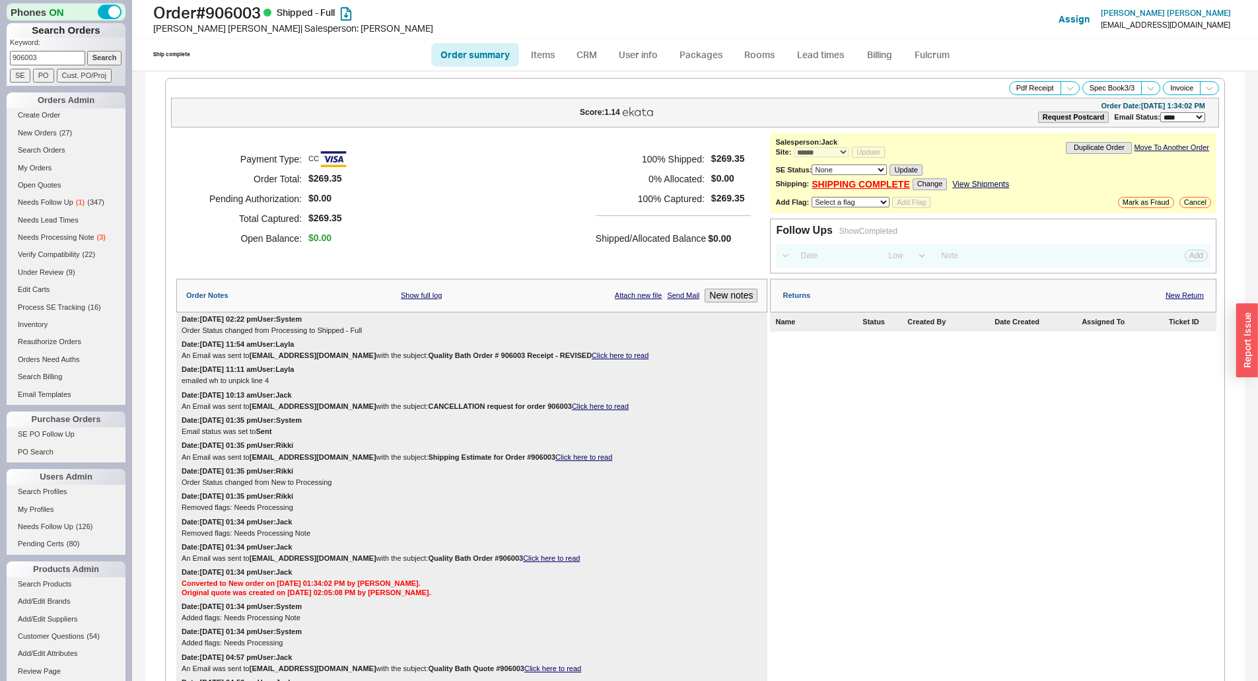
click at [514, 155] on div "Payment Type: CC Order Total: $269.35 Pending Authorization: $0.00 Total Captur…" at bounding box center [471, 199] width 591 height 132
click at [590, 133] on div "Payment Type: CC Order Total: $269.35 Pending Authorization: $0.00 Total Captur…" at bounding box center [471, 199] width 591 height 132
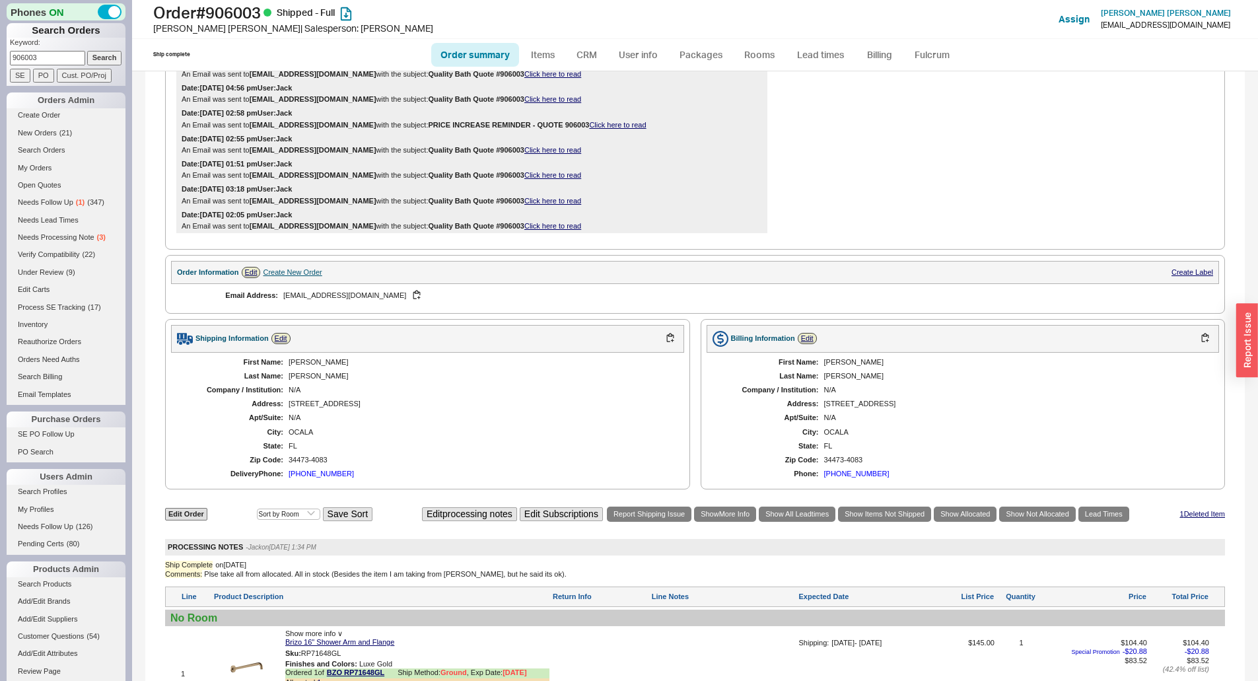
scroll to position [999, 0]
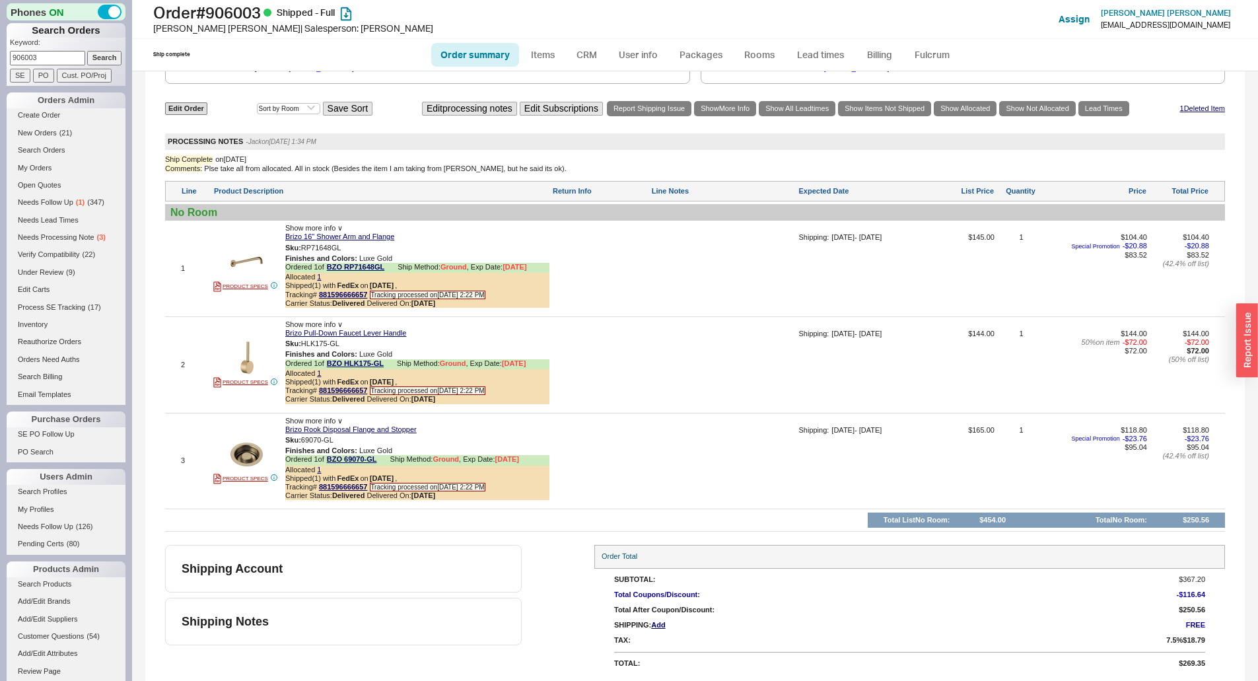
click at [857, 335] on div "05/27/25 - 05/28/25" at bounding box center [856, 333] width 50 height 9
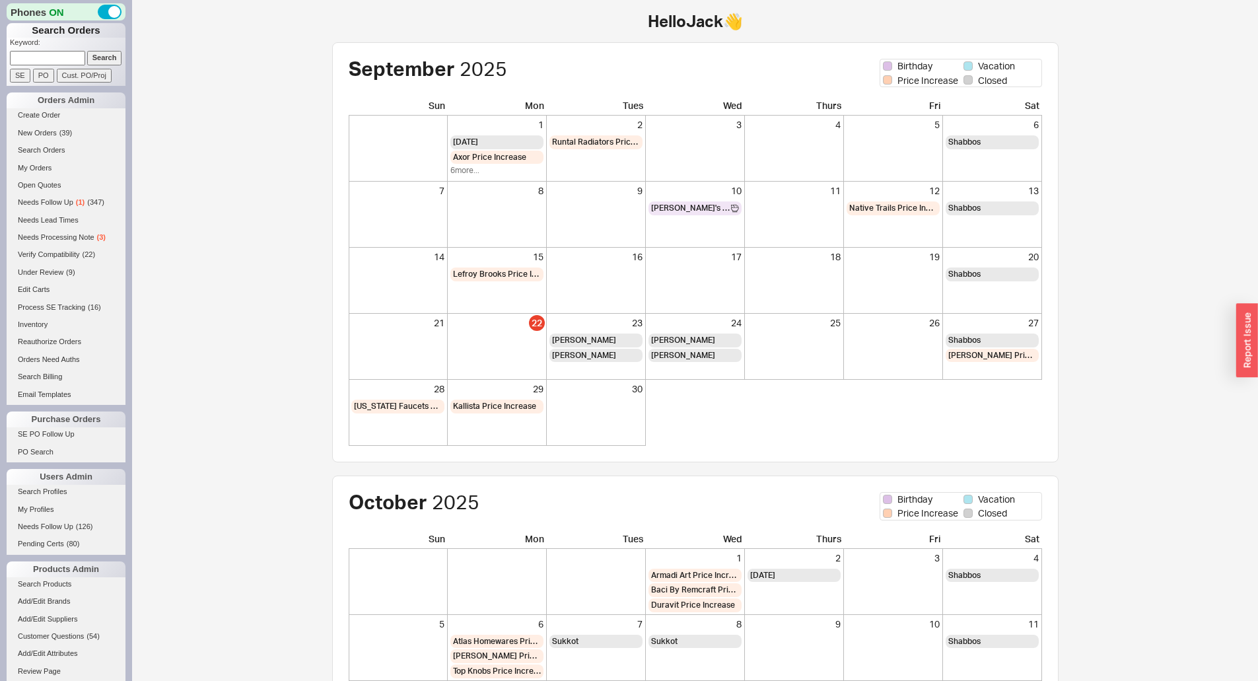
click at [203, 143] on div "Hello Jack 👋 [DEMOGRAPHIC_DATA] Birthday Vacation Price Increase Closed Sun Mon…" at bounding box center [695, 454] width 1126 height 908
click at [346, 30] on div "Hello Jack 👋 [DEMOGRAPHIC_DATA] Birthday Vacation Price Increase Closed Sun Mon…" at bounding box center [695, 454] width 832 height 882
click at [340, 250] on div "[DEMOGRAPHIC_DATA] Birthday Vacation Price Increase Closed Sun Mon Tues Wed Thu…" at bounding box center [695, 252] width 726 height 420
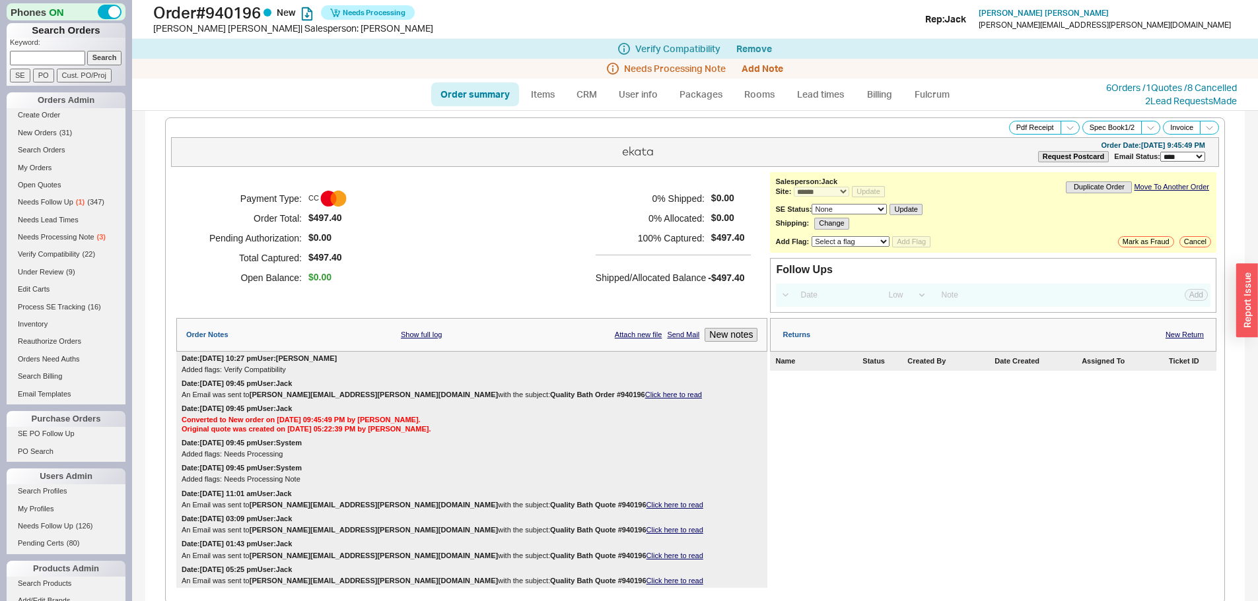
select select "*"
select select "LOW"
select select "3"
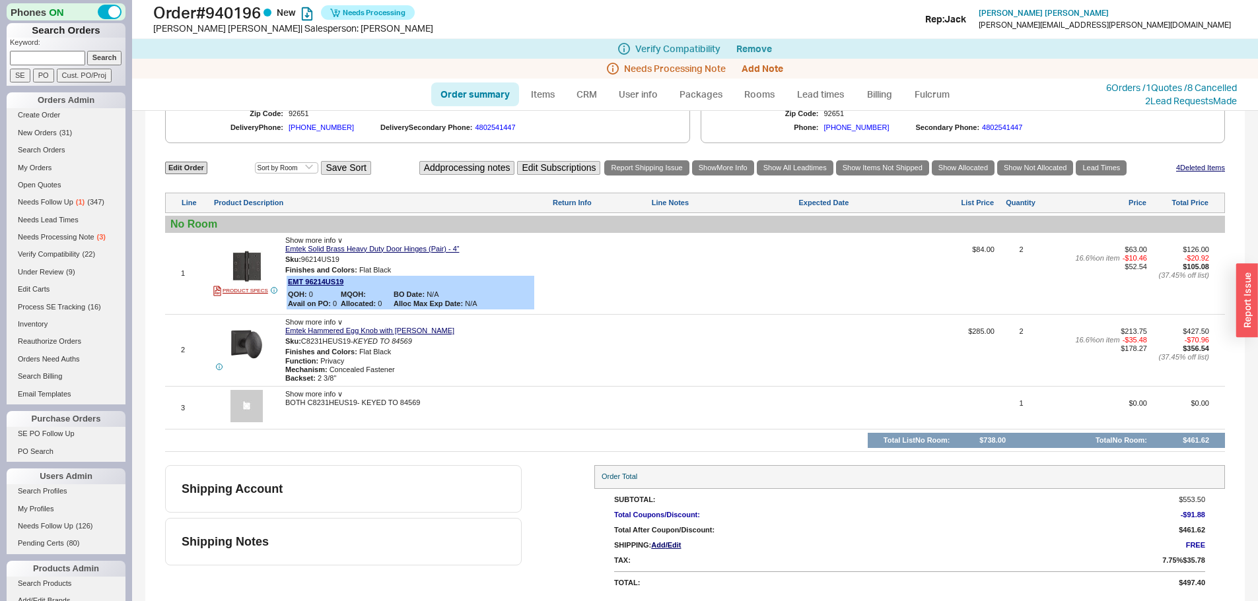
click at [473, 98] on link "Order summary" at bounding box center [475, 95] width 88 height 24
select select "*"
select select "LOW"
select select "3"
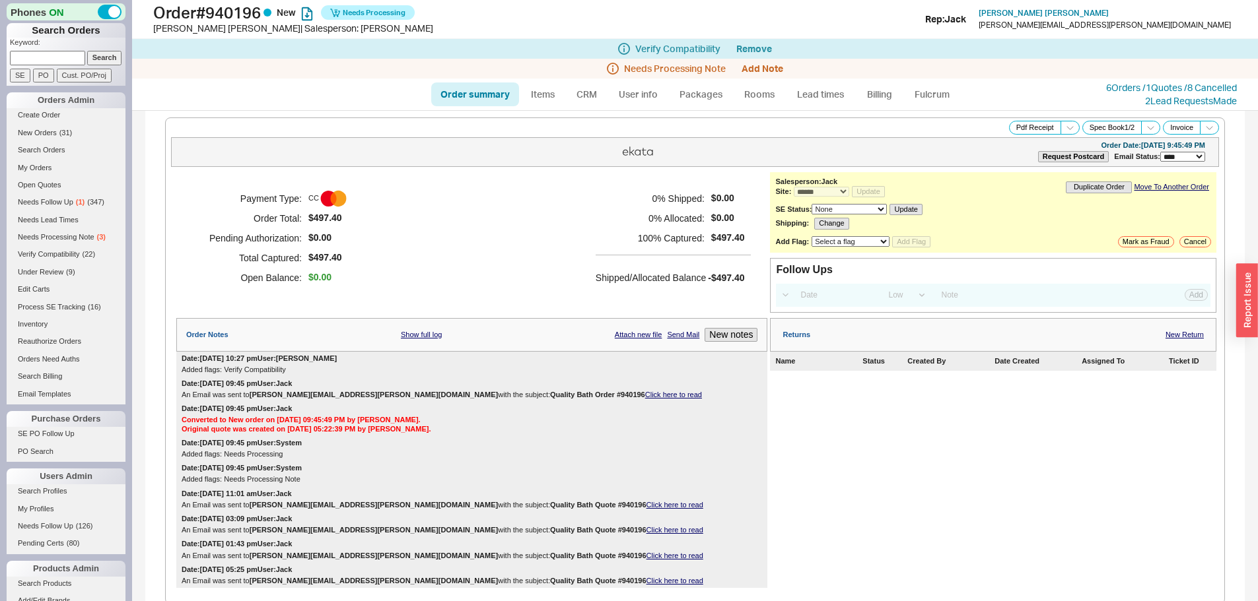
click at [560, 255] on div "Payment Type: CC Order Total: $497.40 Pending Authorization: $0.00 Total Captur…" at bounding box center [471, 238] width 591 height 132
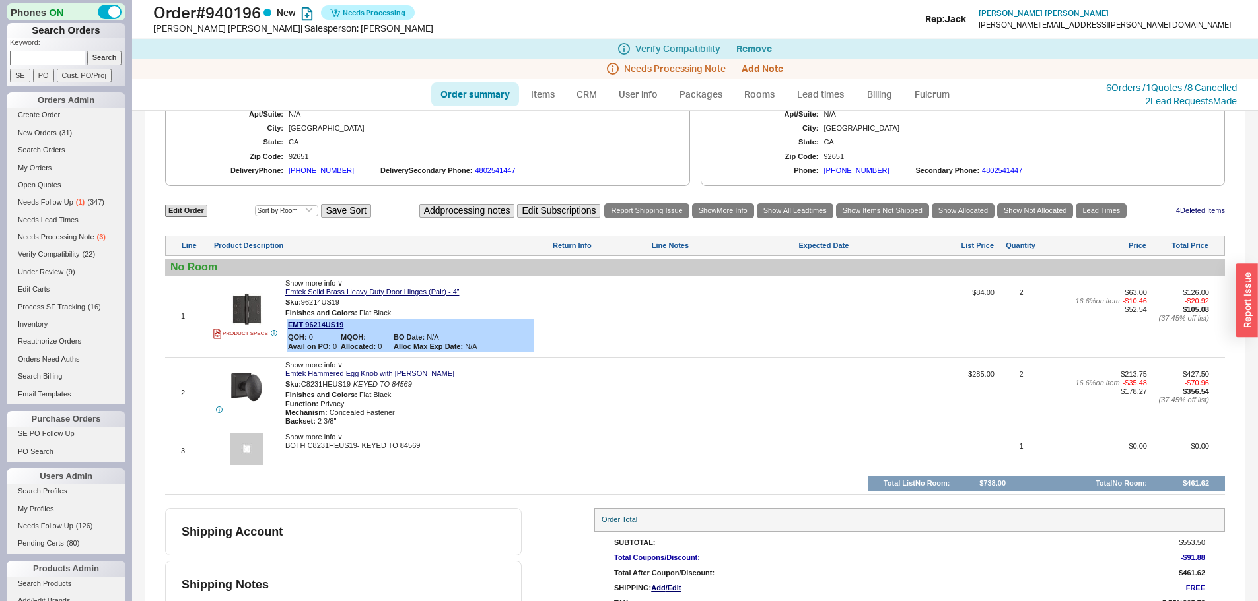
scroll to position [656, 0]
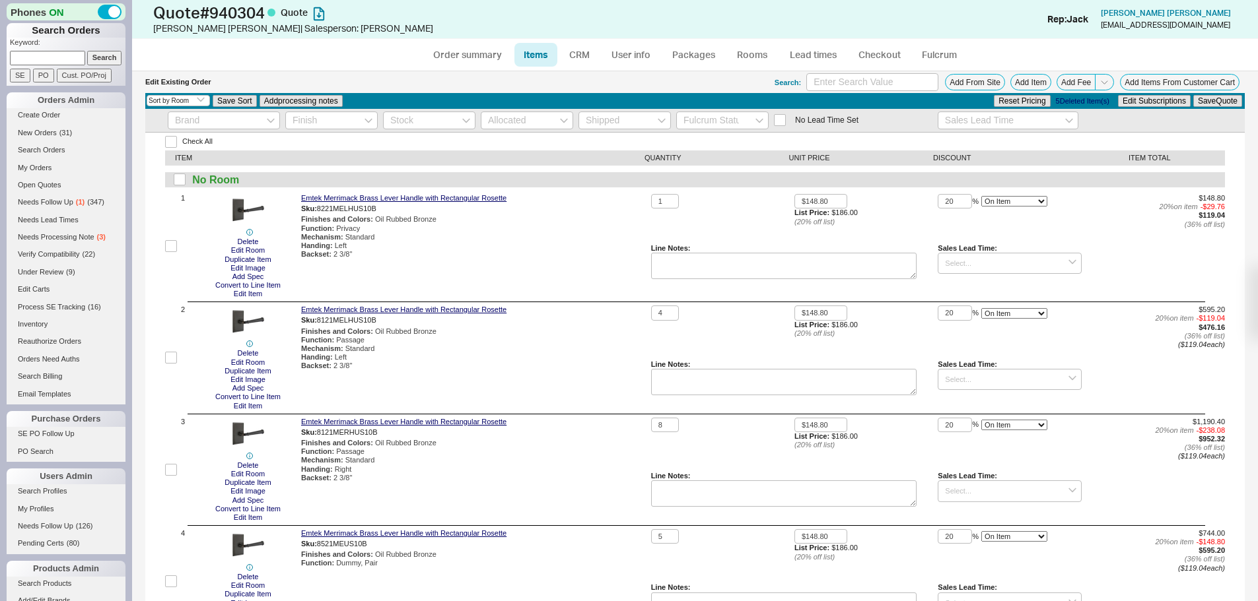
select select "3"
click at [621, 251] on div "Backset : 2 3/8"" at bounding box center [473, 254] width 345 height 9
click at [464, 65] on link "Order summary" at bounding box center [468, 55] width 88 height 24
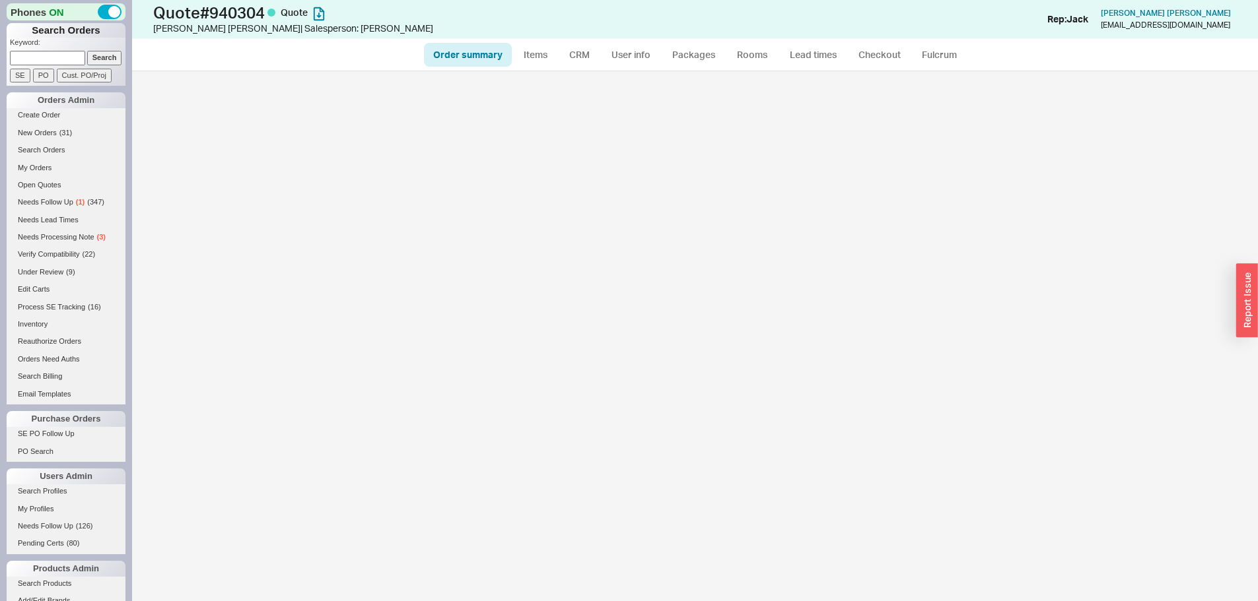
select select "*"
select select "LOW"
select select "3"
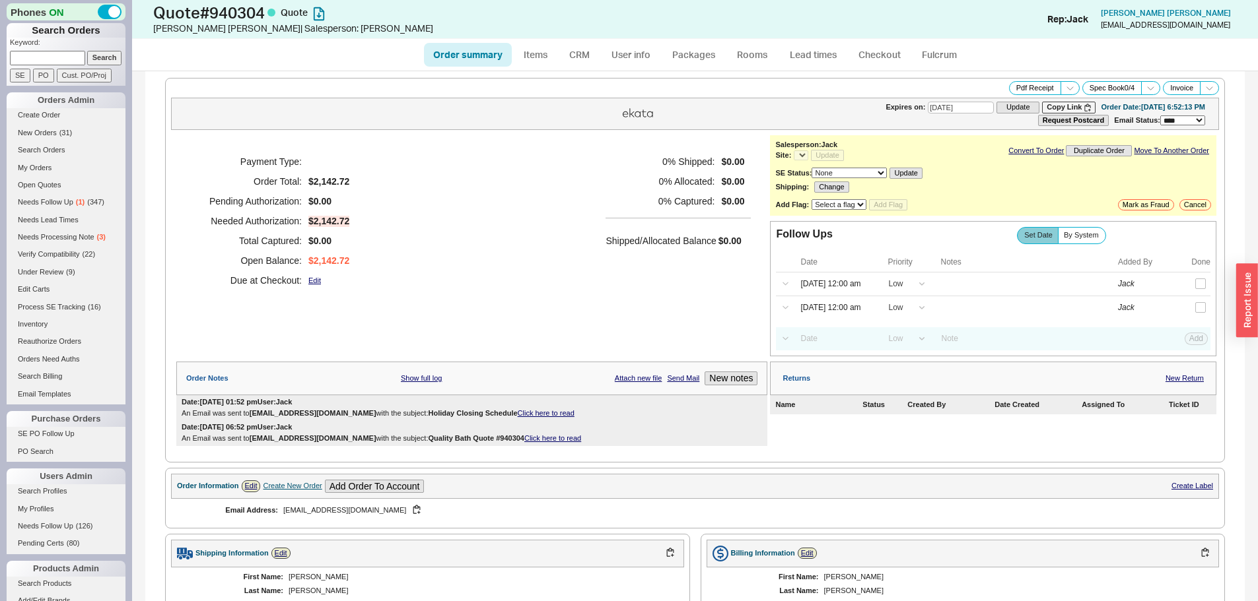
select select "*"
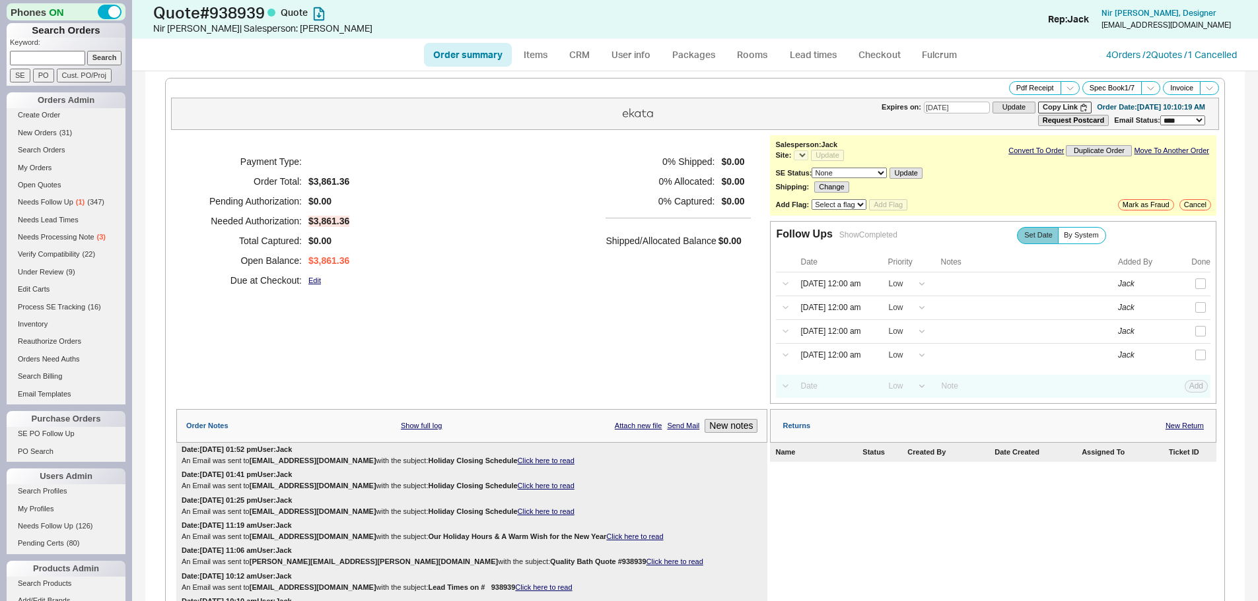
select select "*"
select select "LOW"
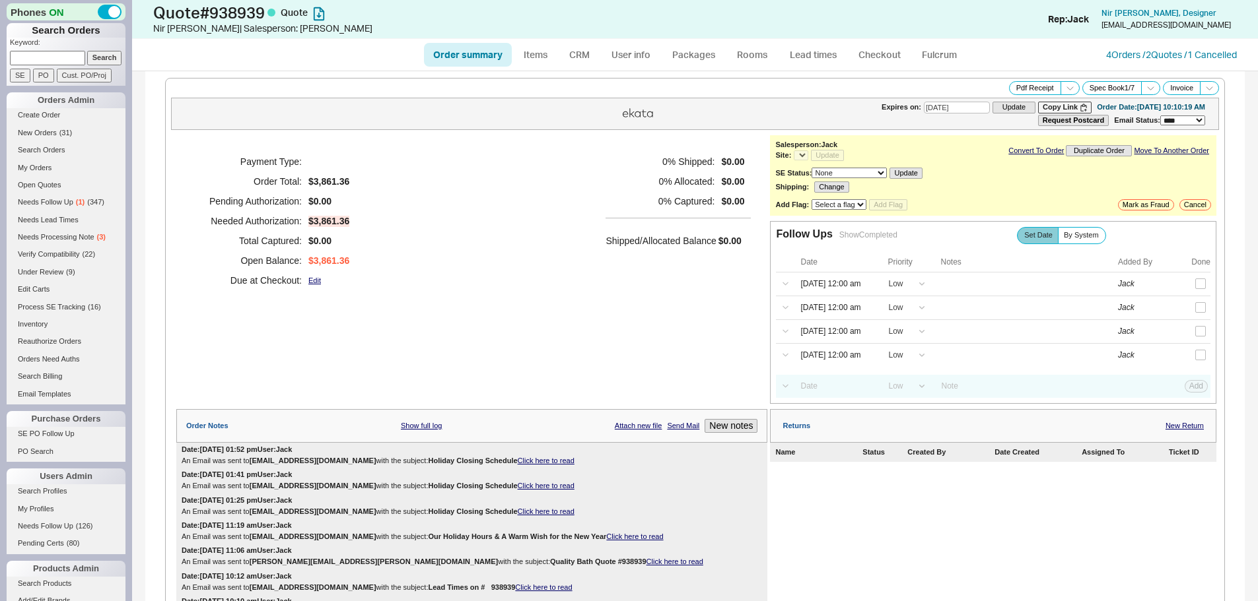
select select "LOW"
select select "3"
select select "*"
click at [533, 245] on div "Payment Type: Order Total: $3,861.36 Pending Authorization: $0.00 Needed Author…" at bounding box center [471, 221] width 591 height 172
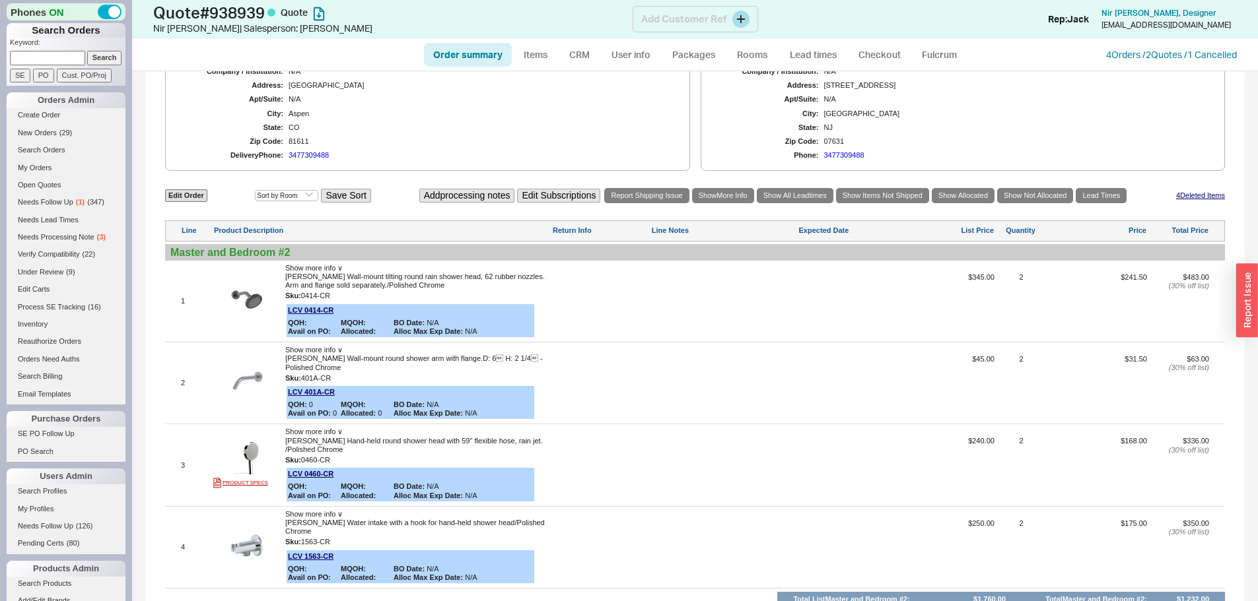
scroll to position [512, 0]
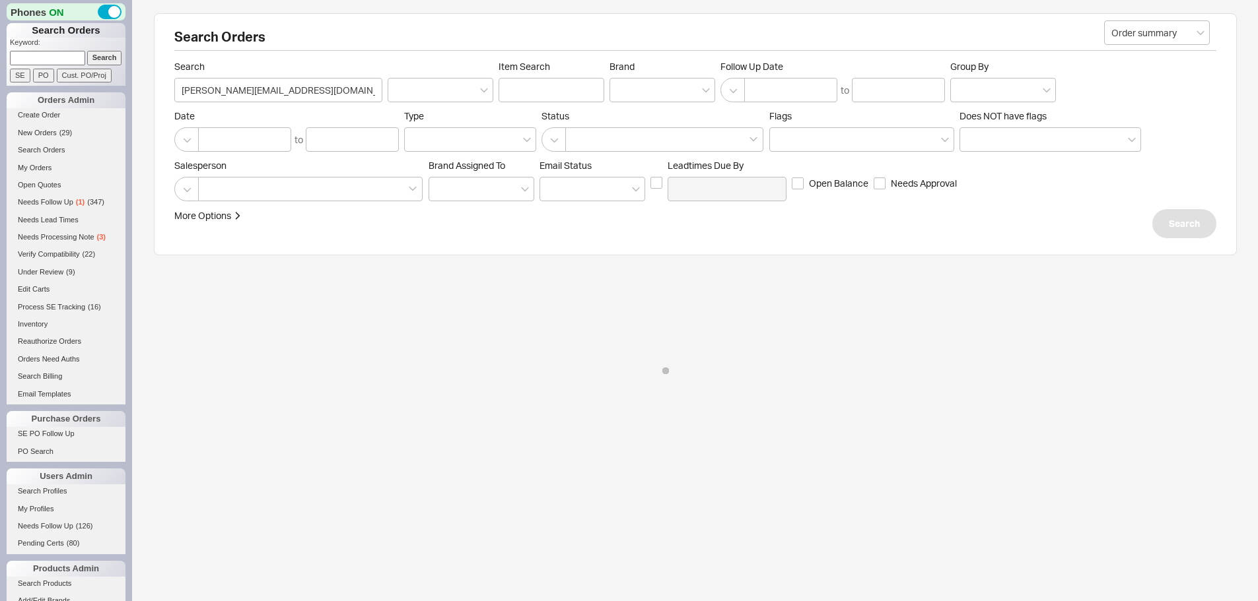
click at [444, 244] on div "Search Orders Order summary Search [PERSON_NAME][EMAIL_ADDRESS][DOMAIN_NAME] It…" at bounding box center [695, 134] width 1083 height 242
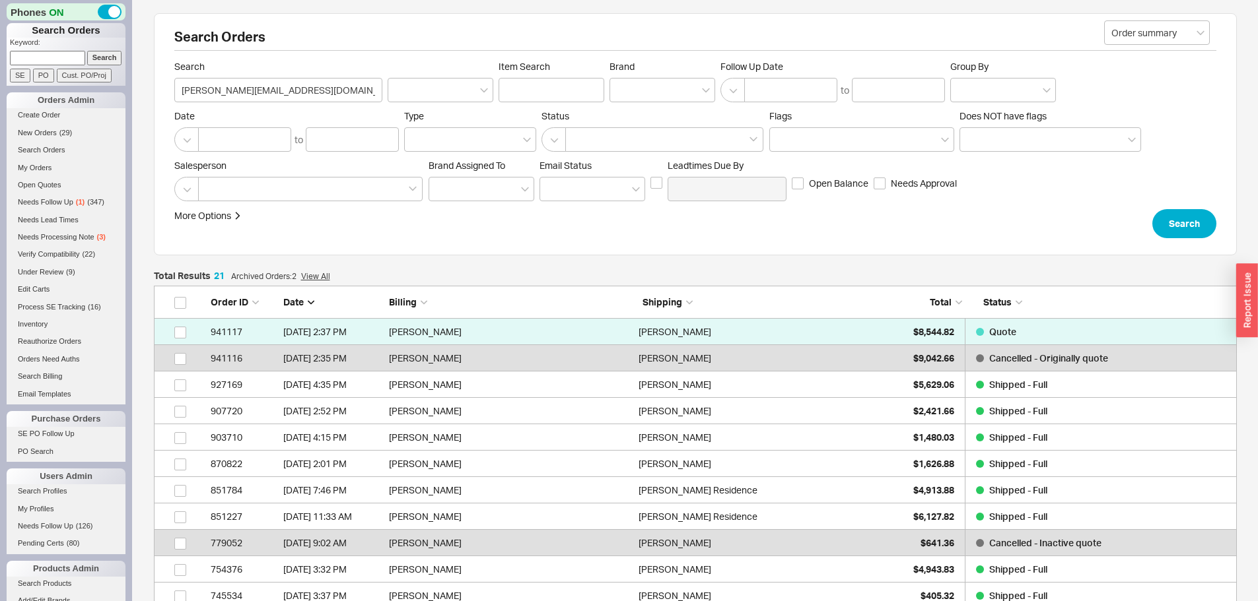
scroll to position [578, 1073]
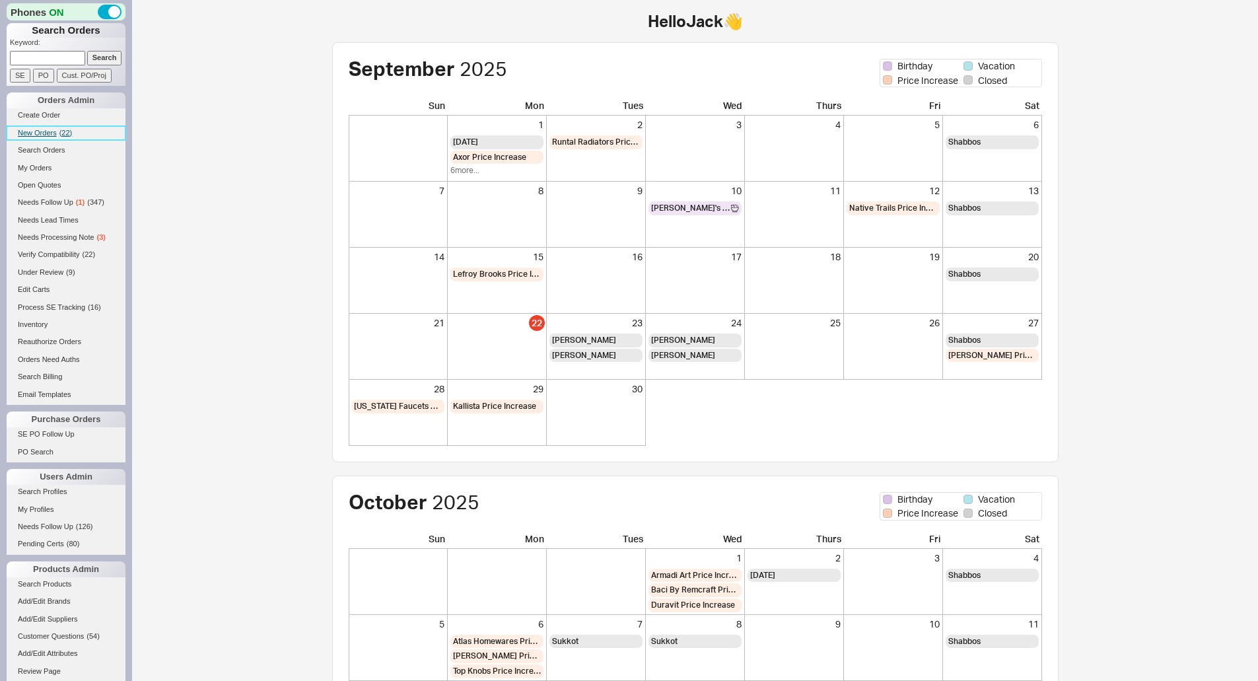
click at [47, 131] on span "New Orders" at bounding box center [37, 133] width 39 height 8
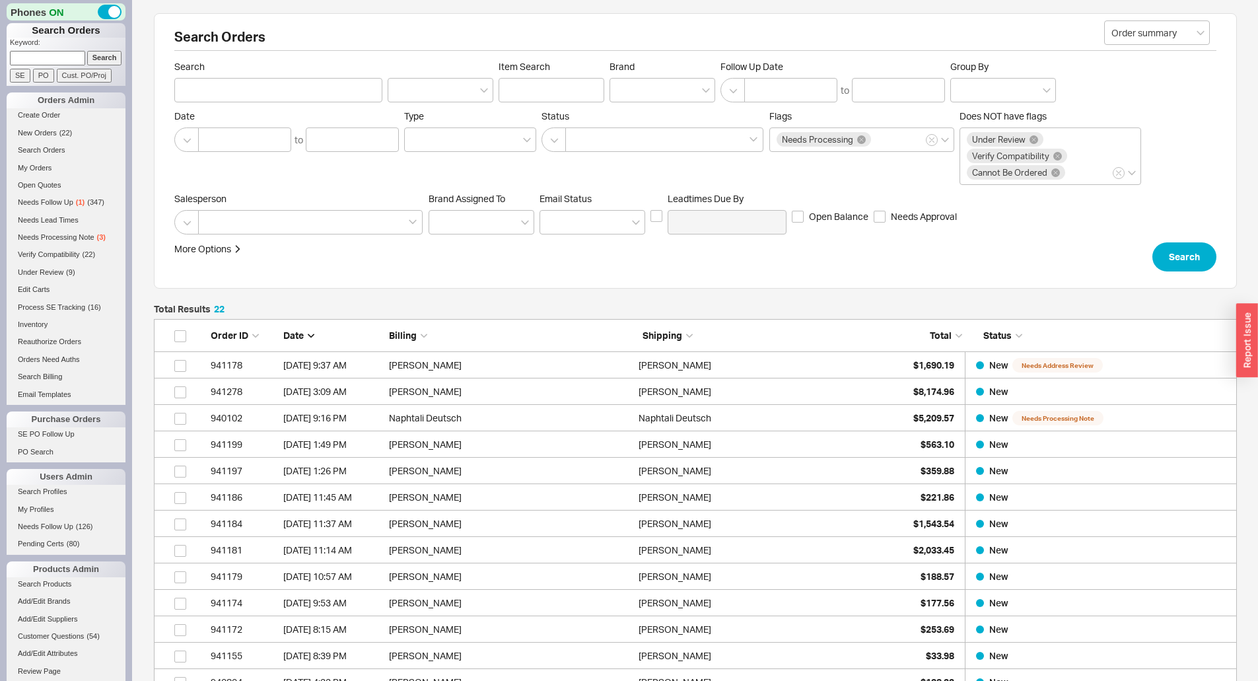
scroll to position [604, 1073]
click at [882, 357] on link "941178 9/22/25 9:37 AM Cynthia Driscoll Cynthia Driscoll $1,690.19 New Needs Ad…" at bounding box center [695, 365] width 1083 height 26
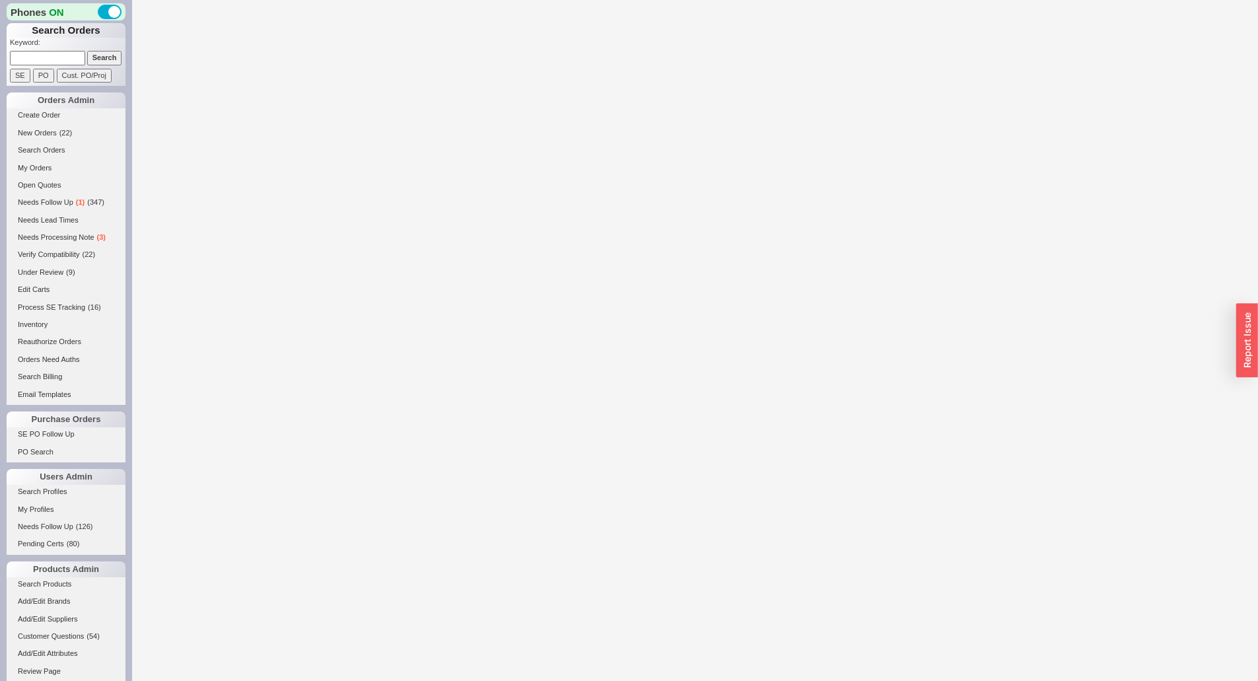
select select "*"
select select "LOW"
select select "3"
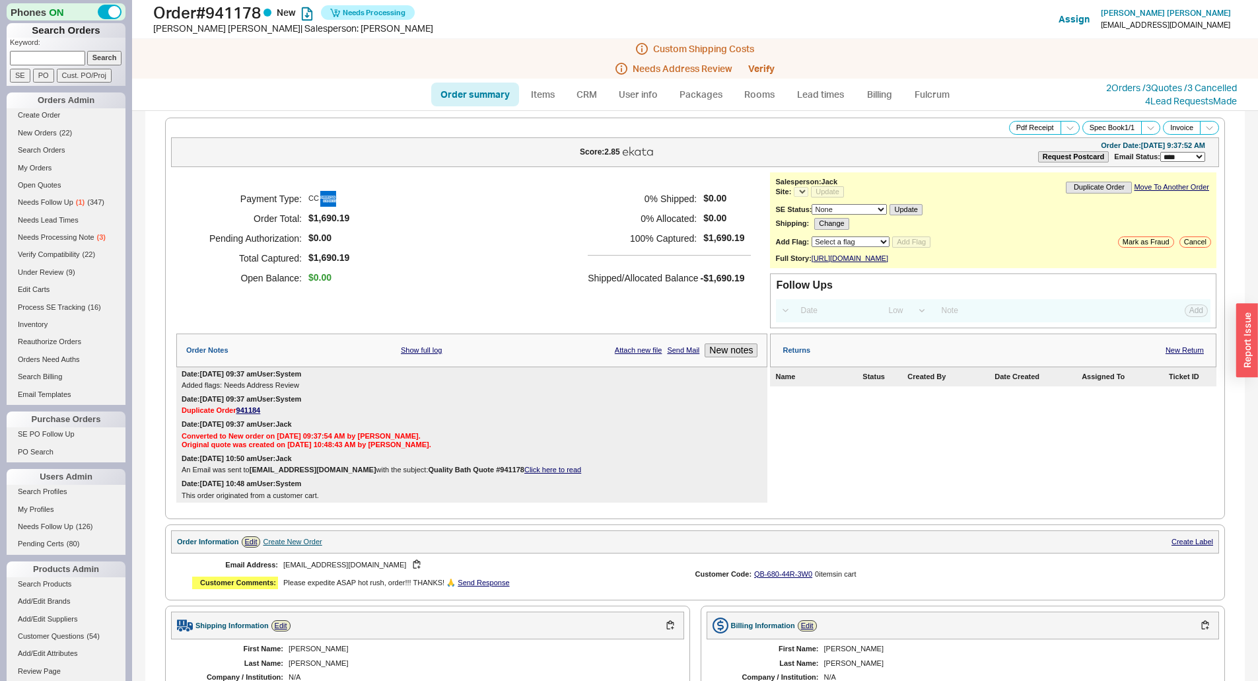
select select "*"
click at [588, 237] on h5 "100 % Captured:" at bounding box center [642, 238] width 109 height 20
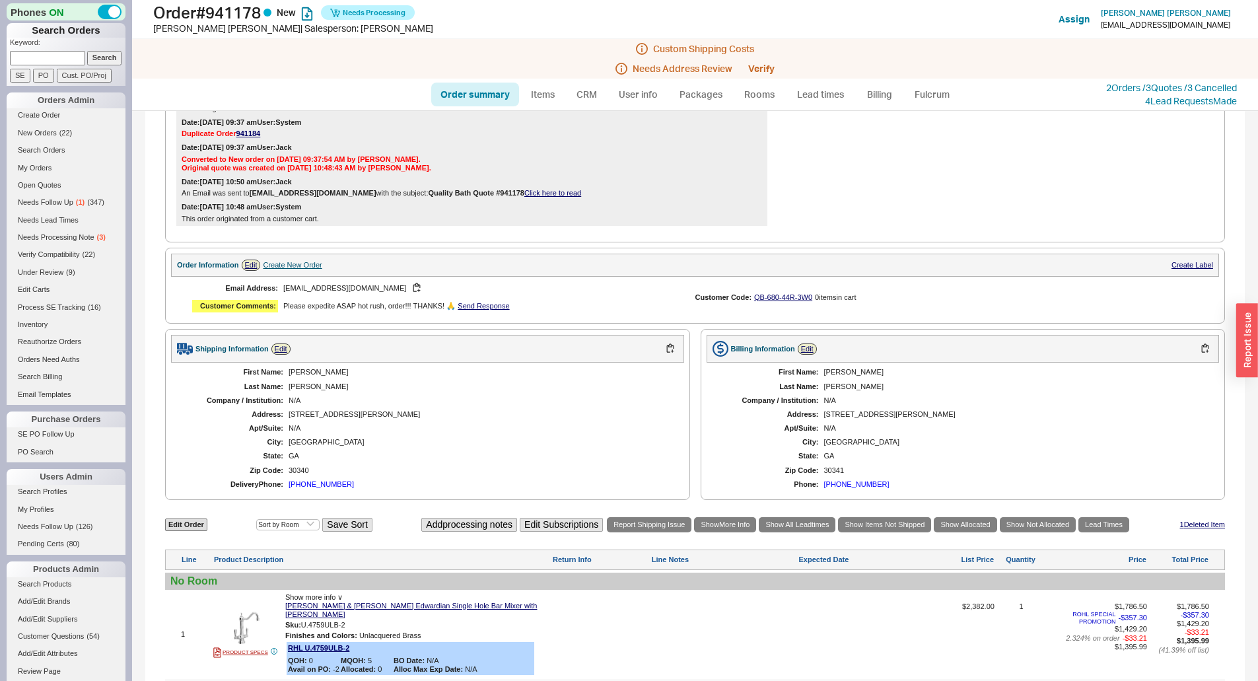
scroll to position [118, 0]
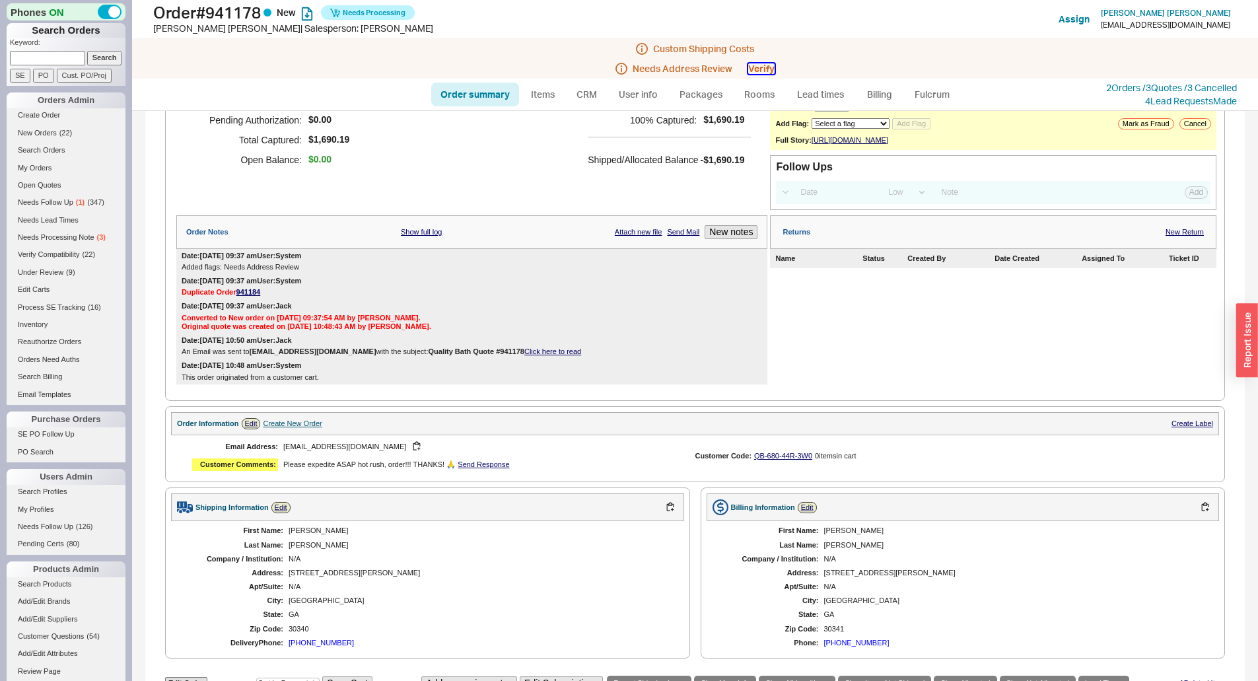
click at [762, 73] on button "Verify" at bounding box center [761, 68] width 26 height 11
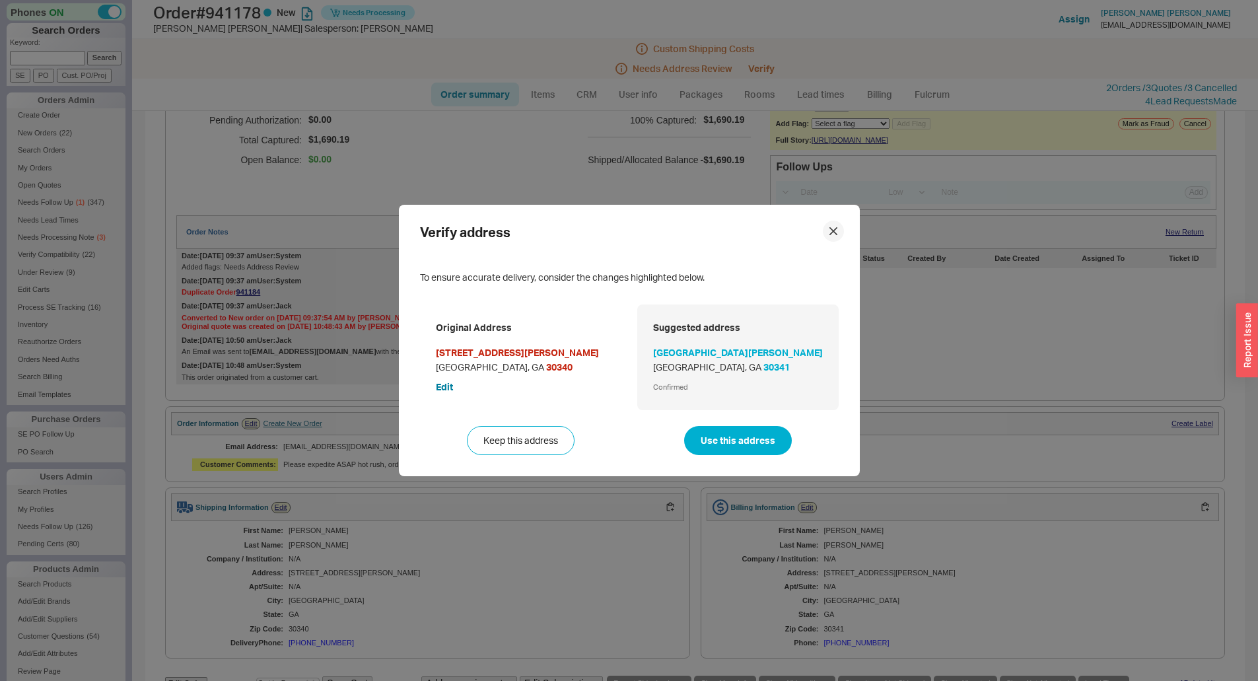
click at [823, 230] on div at bounding box center [833, 230] width 21 height 21
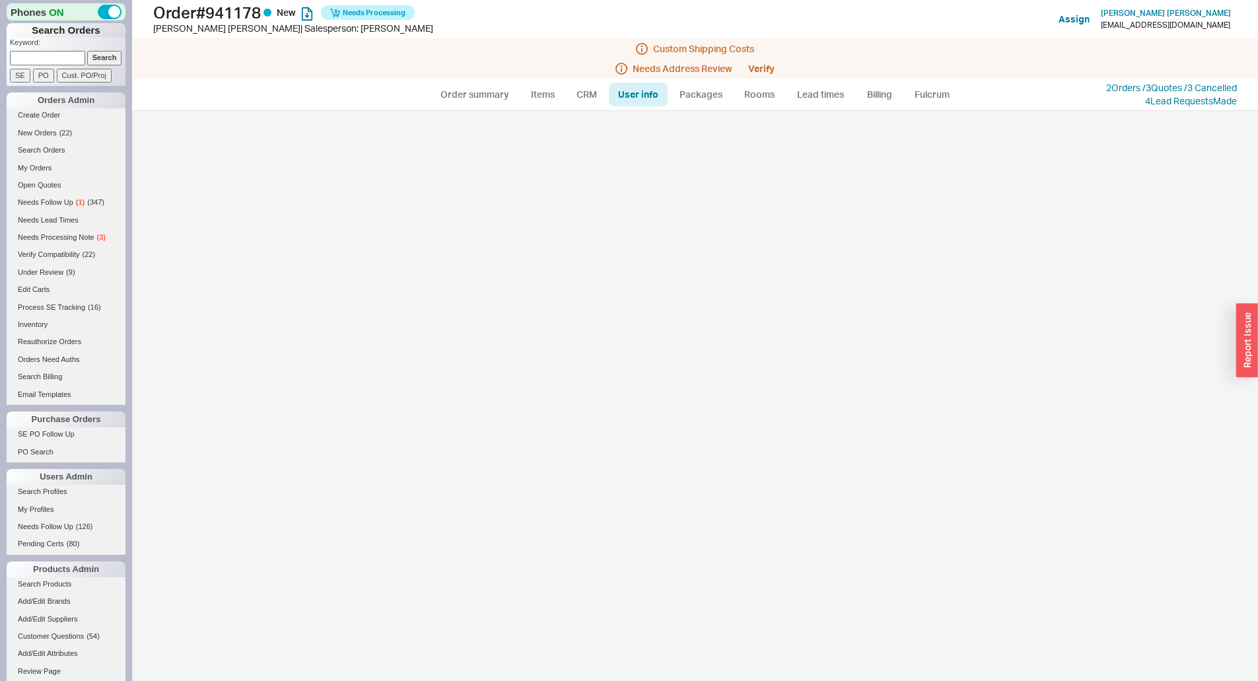
click at [621, 255] on div "Verify address To ensure accurate delivery, consider the changes highlighted be…" at bounding box center [629, 341] width 461 height 272
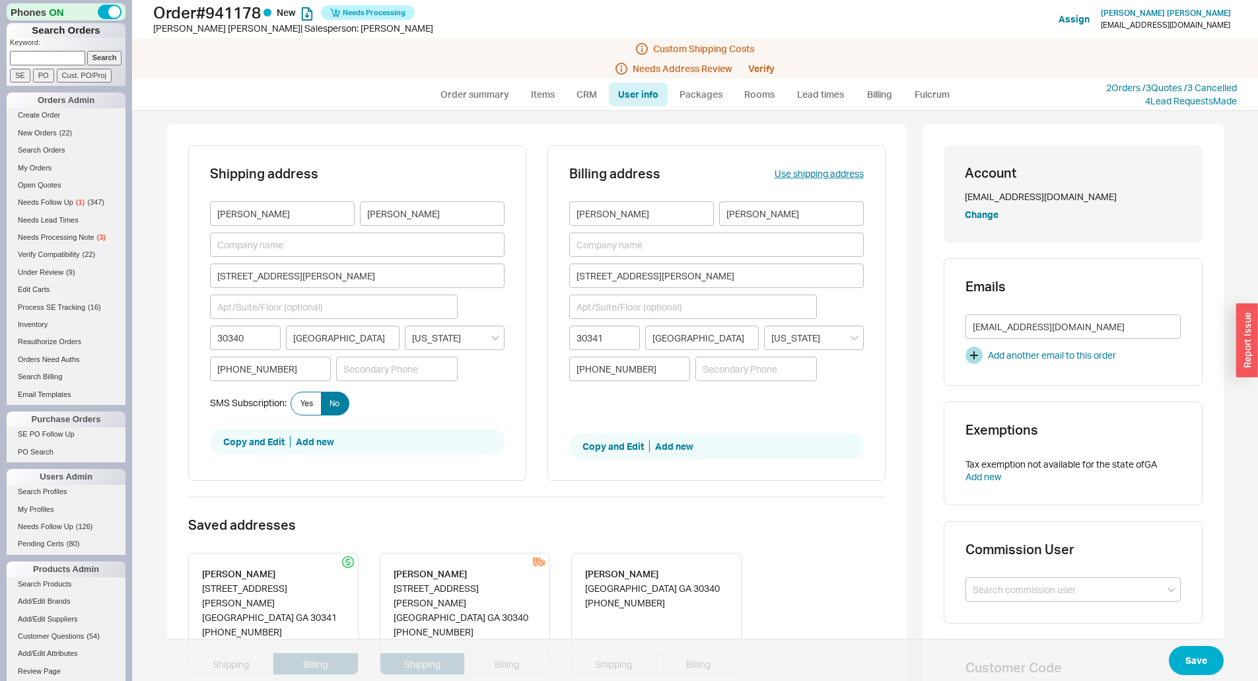
click at [500, 108] on ul "Order summary Items CRM User info Packages Rooms Lead times Billing Fulcrum" at bounding box center [695, 95] width 539 height 32
click at [498, 101] on link "Order summary" at bounding box center [475, 95] width 88 height 24
select select "*"
select select "LOW"
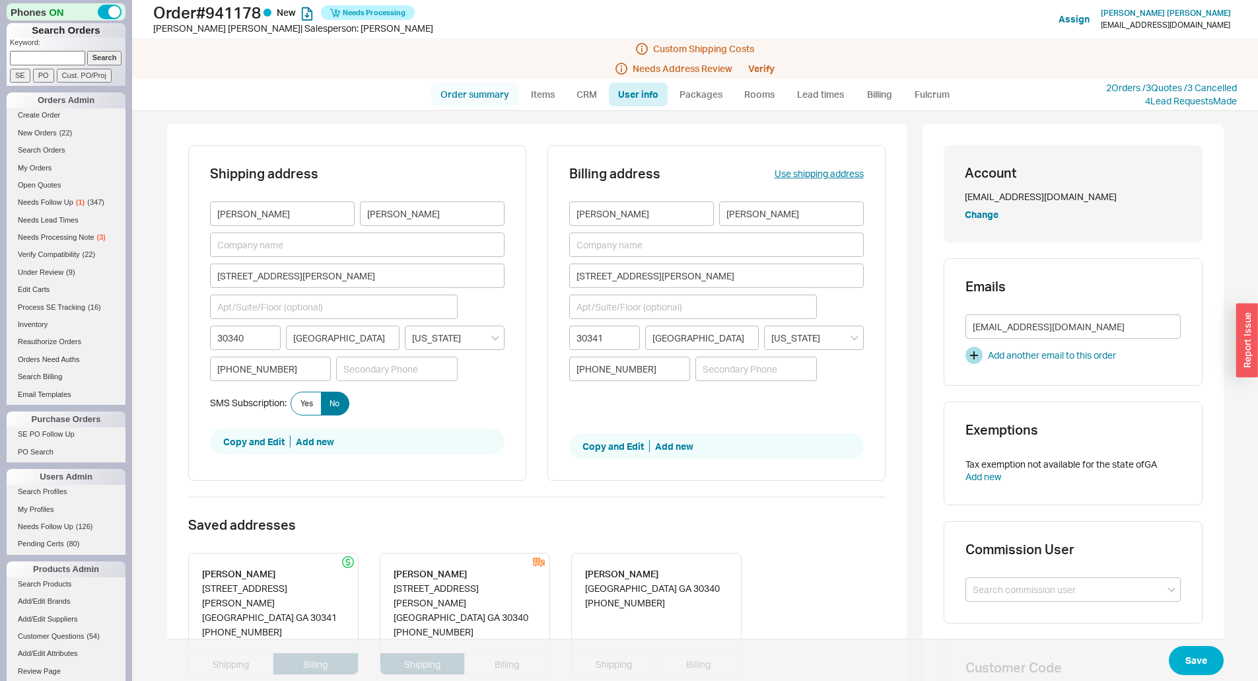
select select "3"
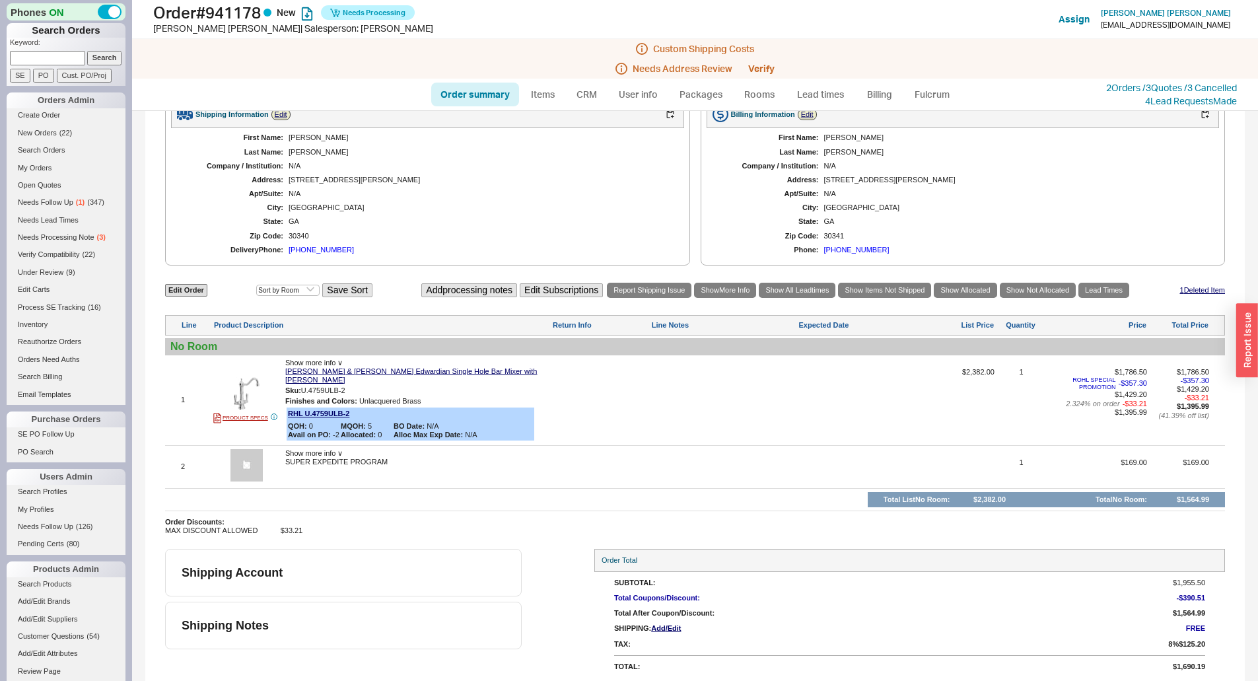
scroll to position [514, 0]
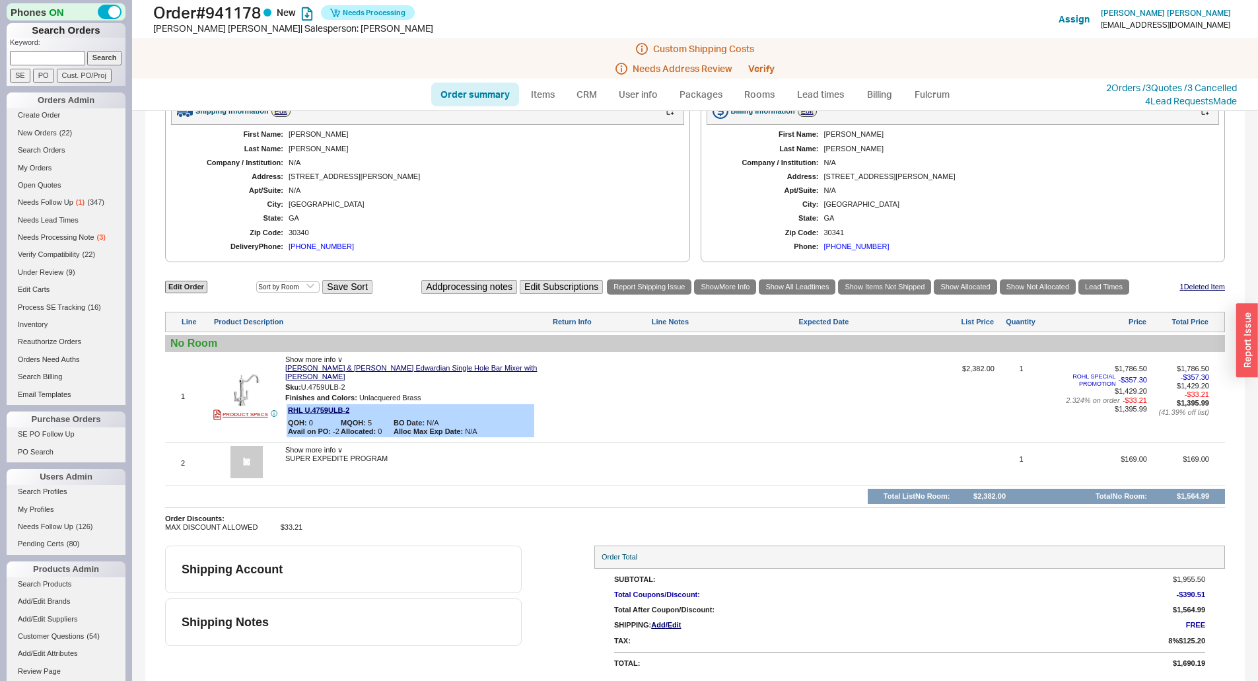
click at [474, 88] on link "Order summary" at bounding box center [475, 95] width 88 height 24
select select "*"
select select "LOW"
select select "3"
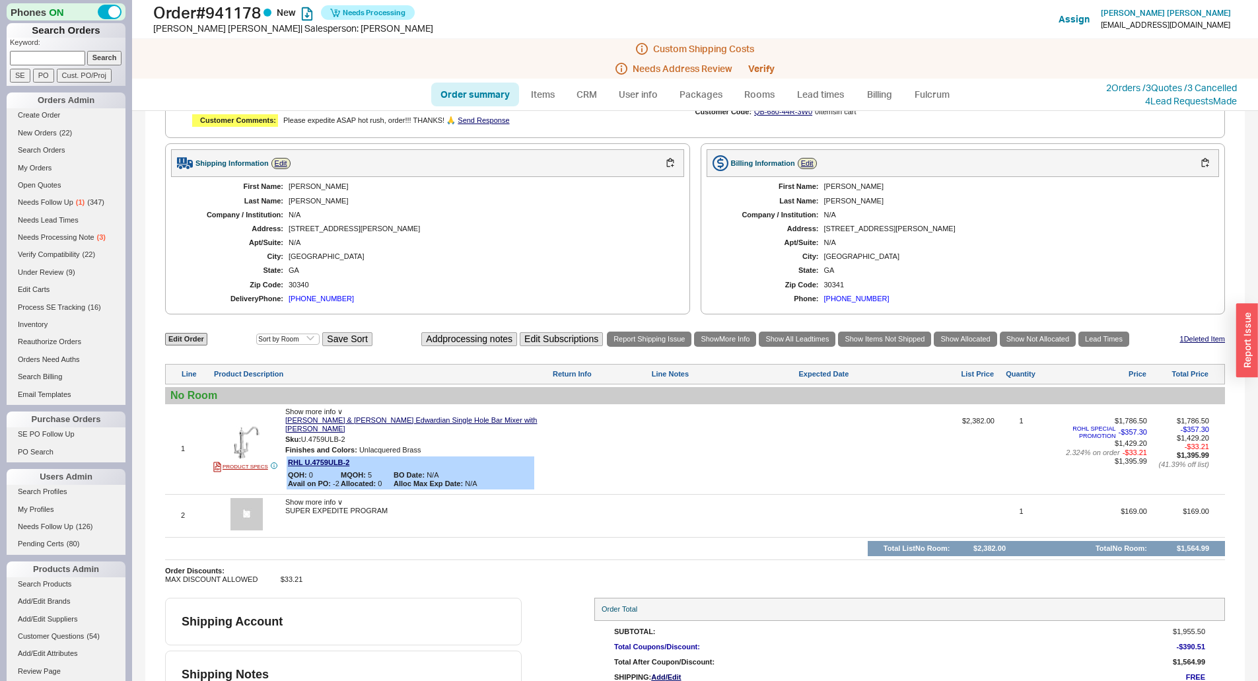
scroll to position [0, 0]
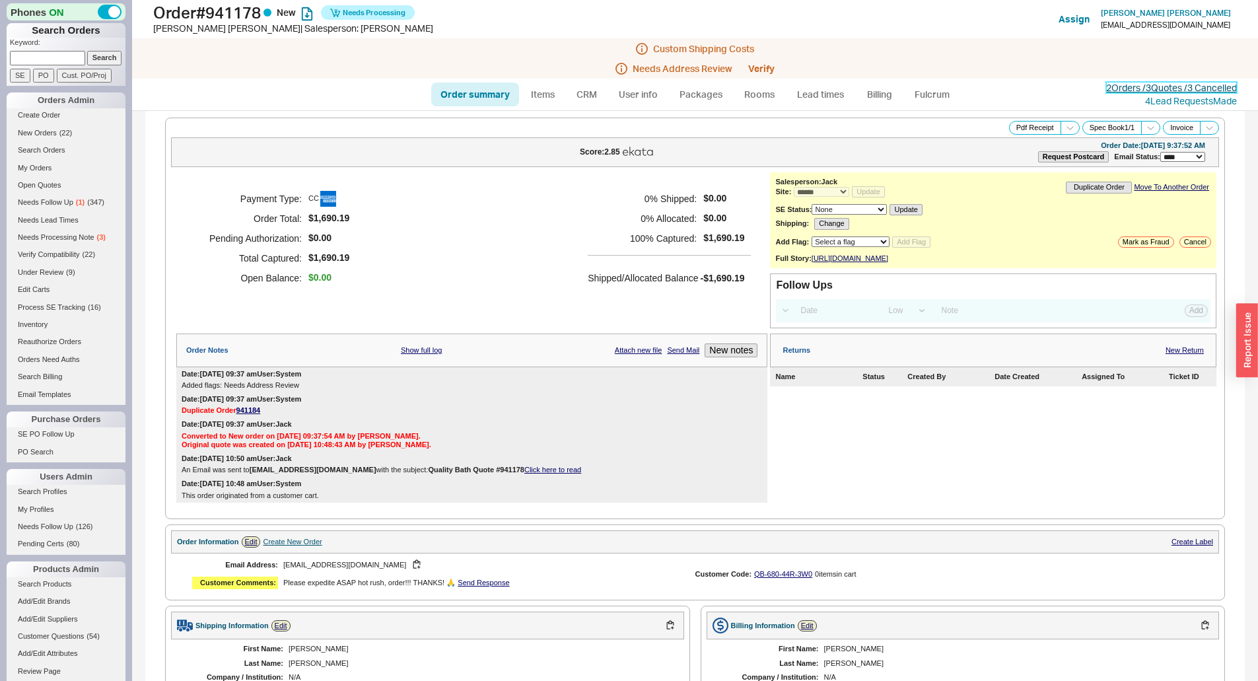
click at [1124, 82] on link "2 Orders / 3 Quotes / 3 Cancelled" at bounding box center [1171, 87] width 131 height 11
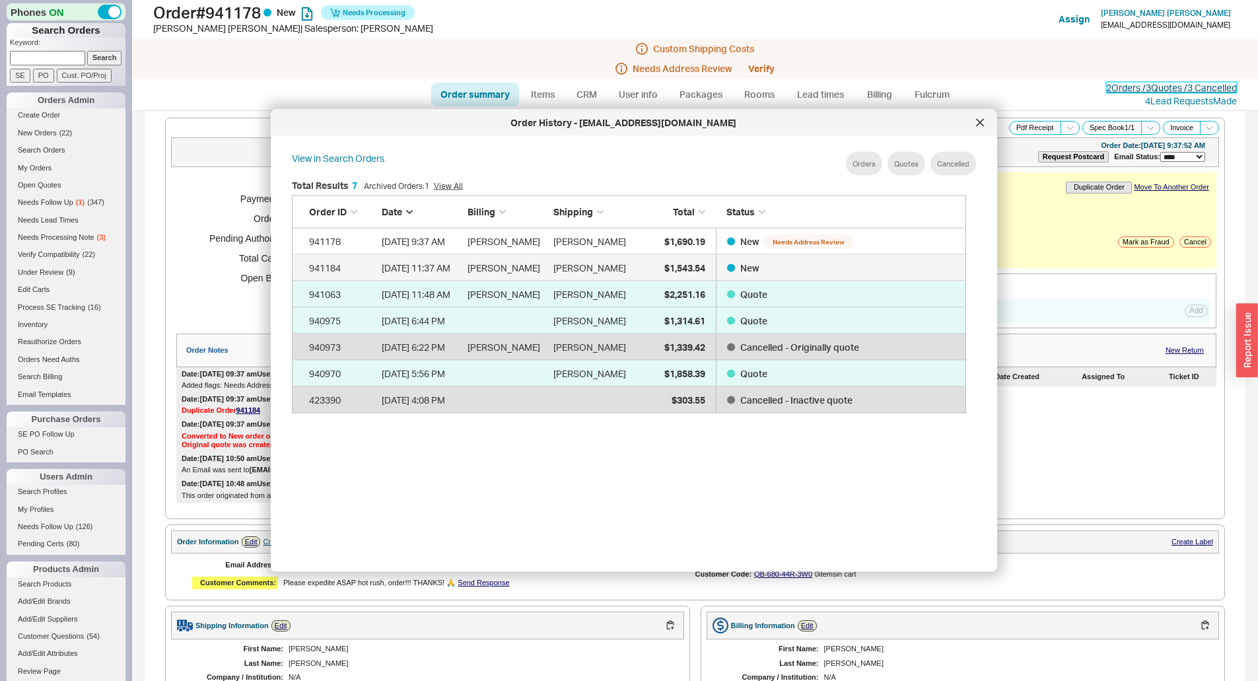
scroll to position [394, 685]
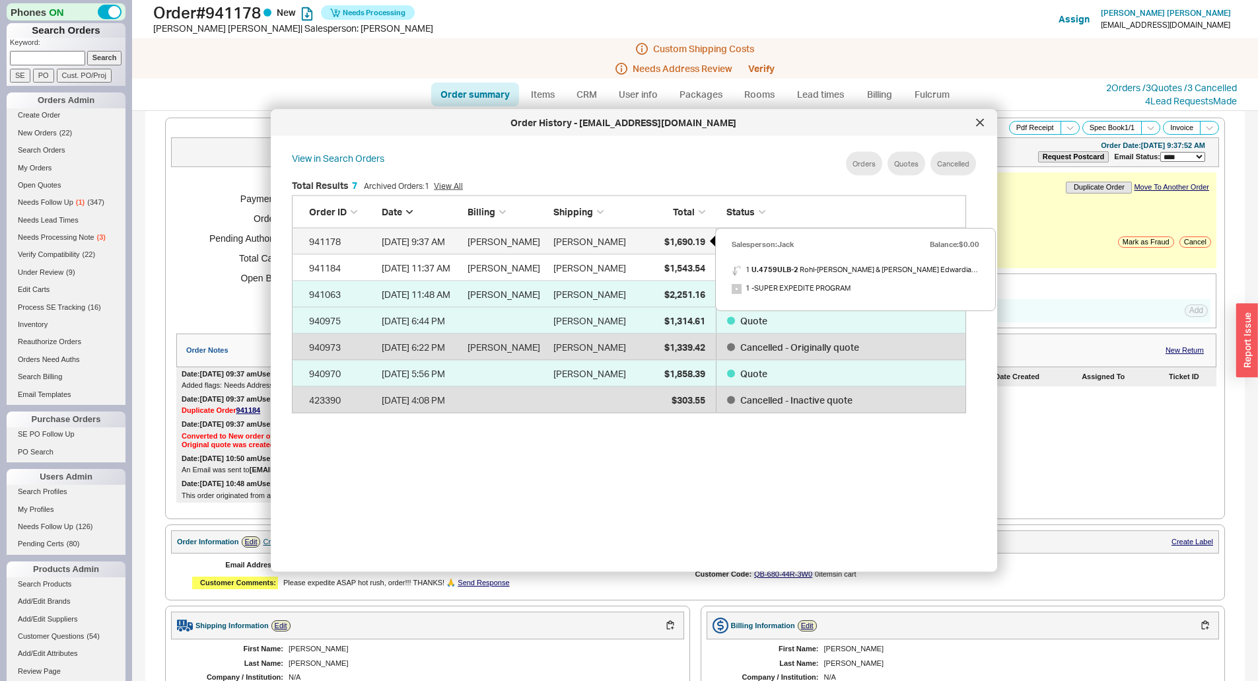
click at [679, 240] on span "$1,690.19" at bounding box center [684, 240] width 41 height 11
select select "*"
select select "LOW"
select select "3"
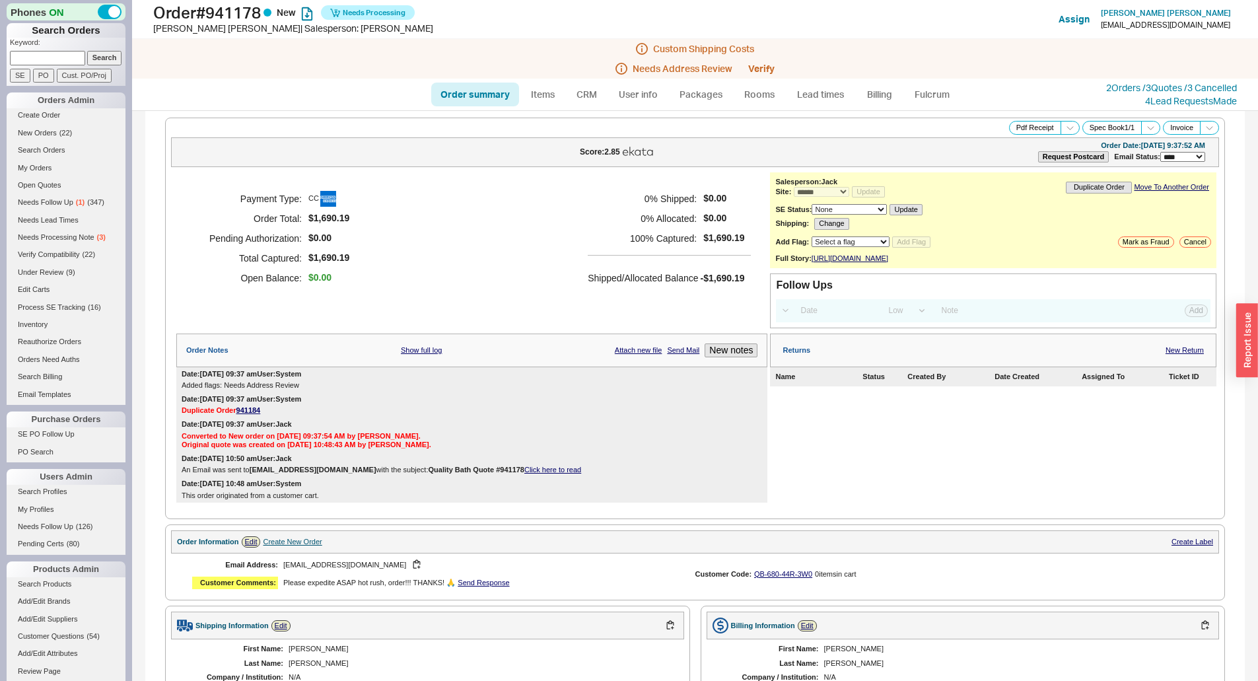
click at [679, 240] on h5 "100 % Captured:" at bounding box center [642, 238] width 109 height 20
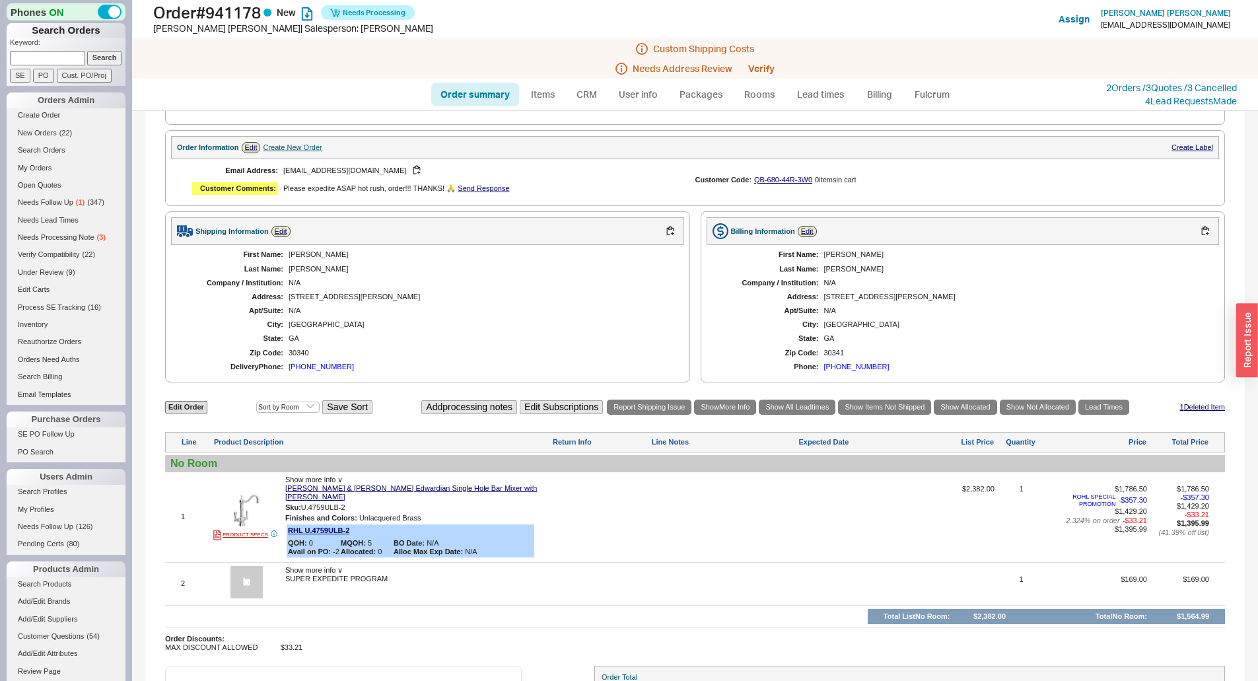
scroll to position [514, 0]
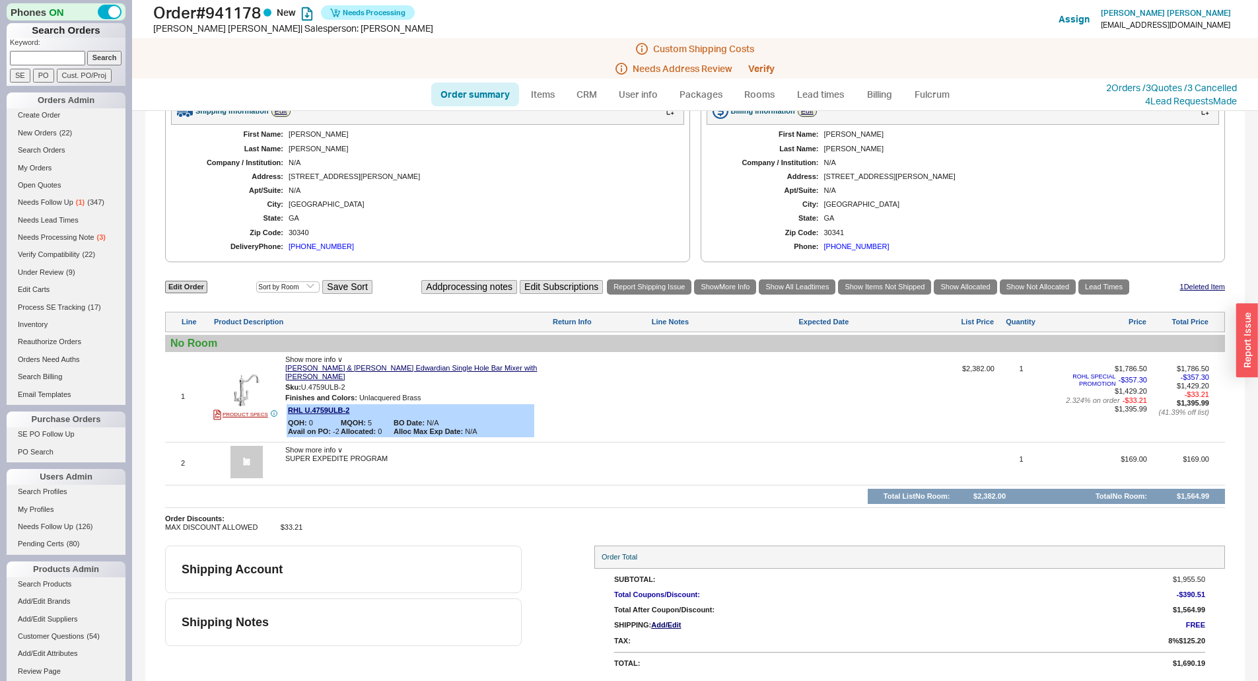
click at [720, 443] on div "Edit Order Select an option Sort by Brand Sort by Room Save Sort Add processing…" at bounding box center [695, 405] width 1060 height 254
click at [712, 456] on div at bounding box center [723, 468] width 145 height 26
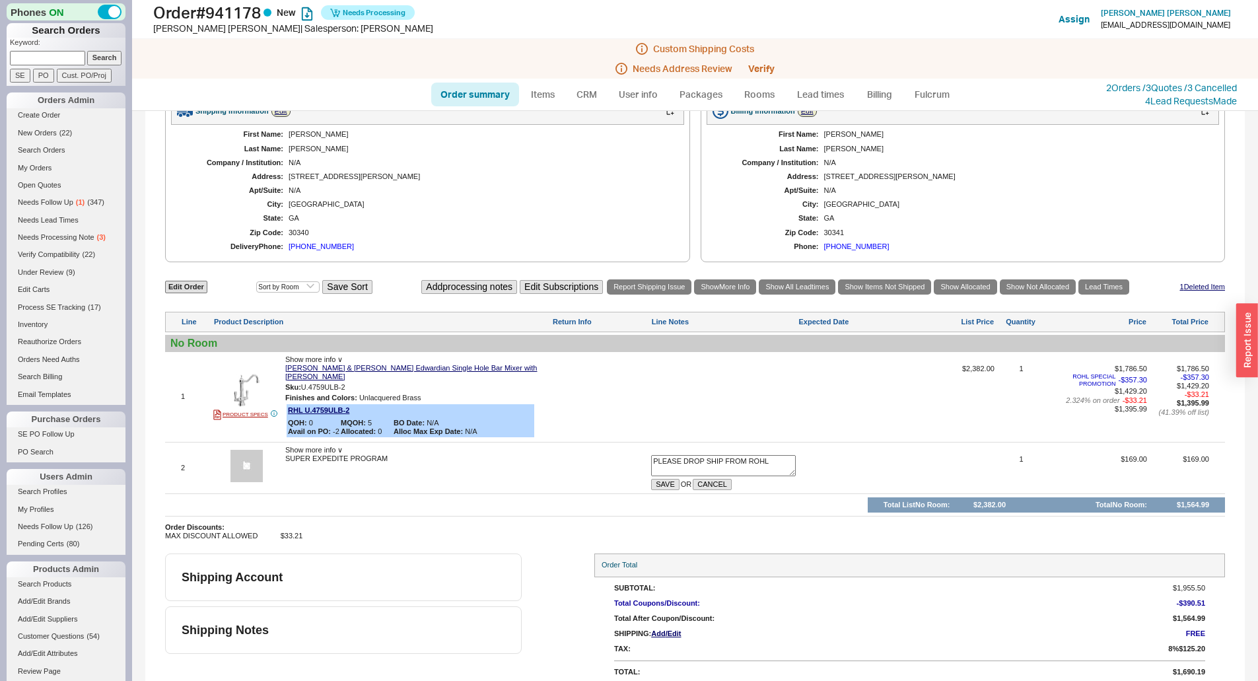
scroll to position [448, 0]
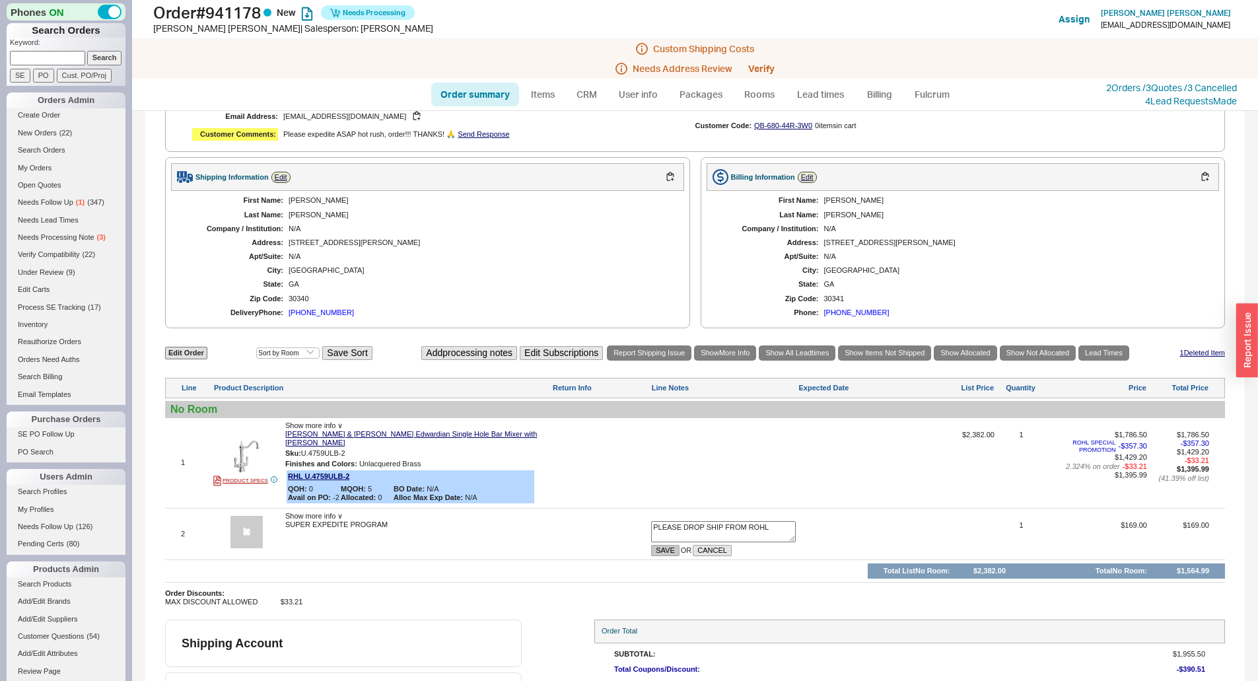
type textarea "PLEASE DROP SHIP FROM ROHL"
click at [661, 555] on button "SAVE" at bounding box center [665, 550] width 28 height 11
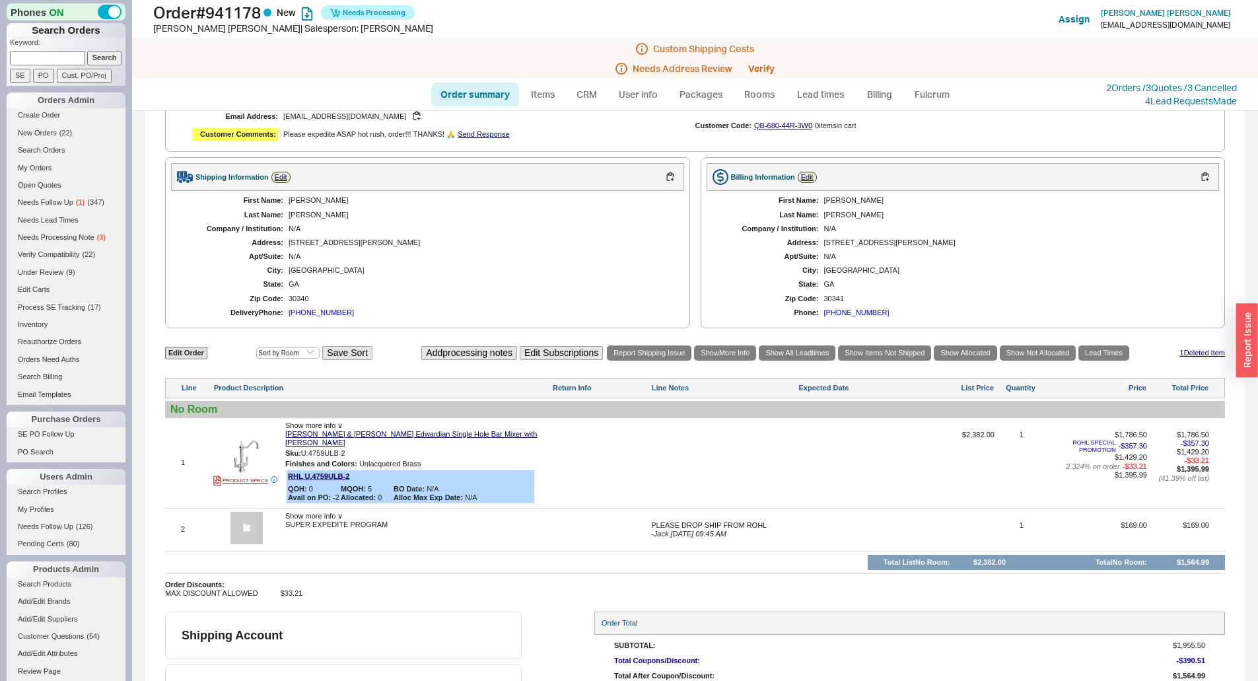
click at [715, 472] on div at bounding box center [723, 467] width 145 height 75
click at [660, 322] on div "First Name: Cynthia Last Name: Driscoll Company / Institution: N/A Address: 371…" at bounding box center [427, 256] width 513 height 131
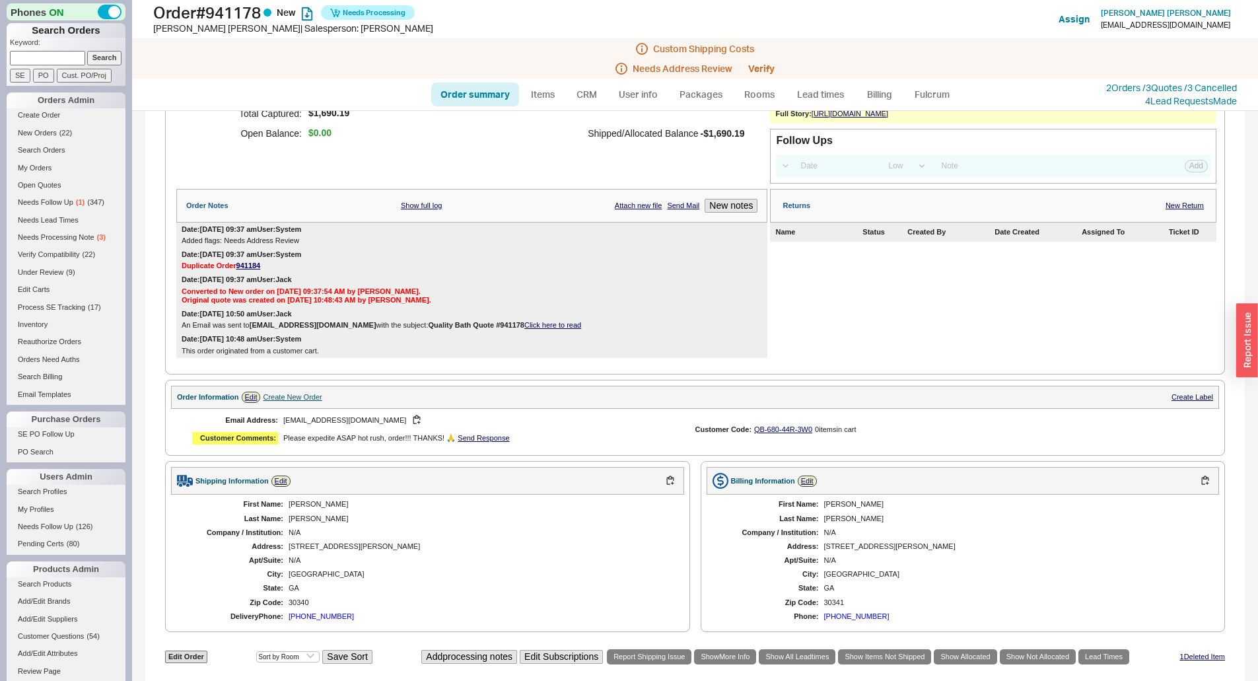
scroll to position [396, 0]
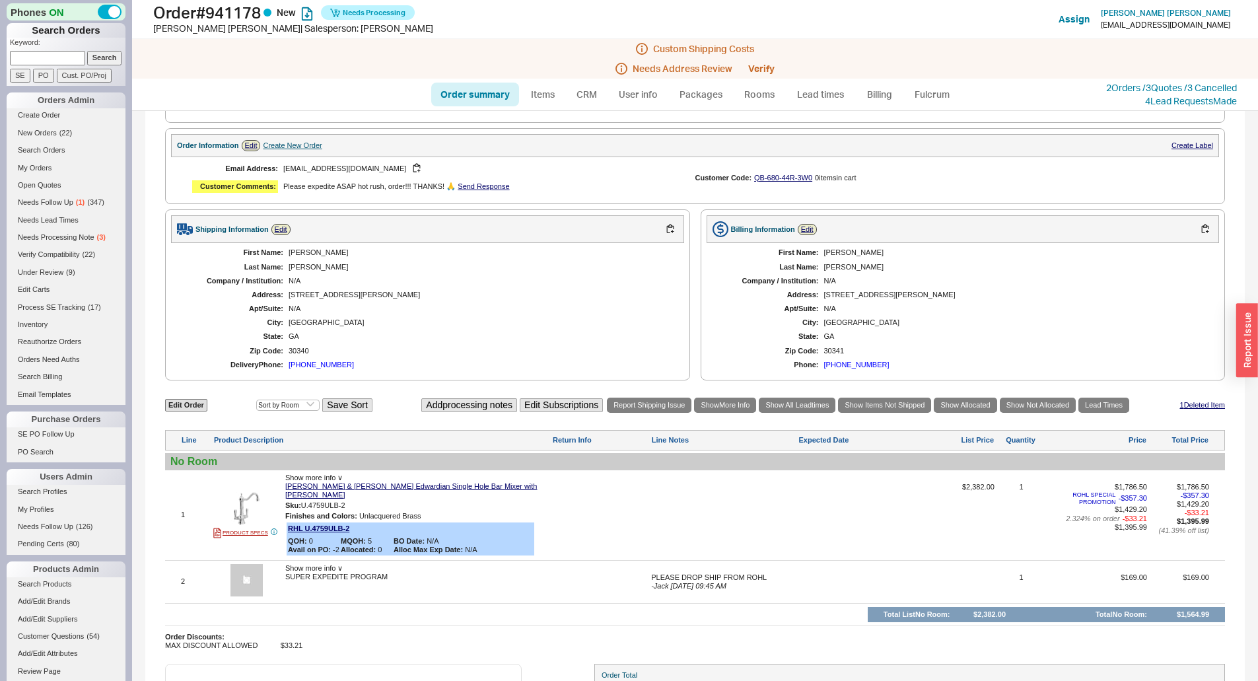
click at [326, 285] on div "N/A" at bounding box center [479, 281] width 382 height 9
click at [329, 299] on div "3719 Gladney Dr ." at bounding box center [479, 294] width 382 height 9
copy div "3719 Gladney Dr ."
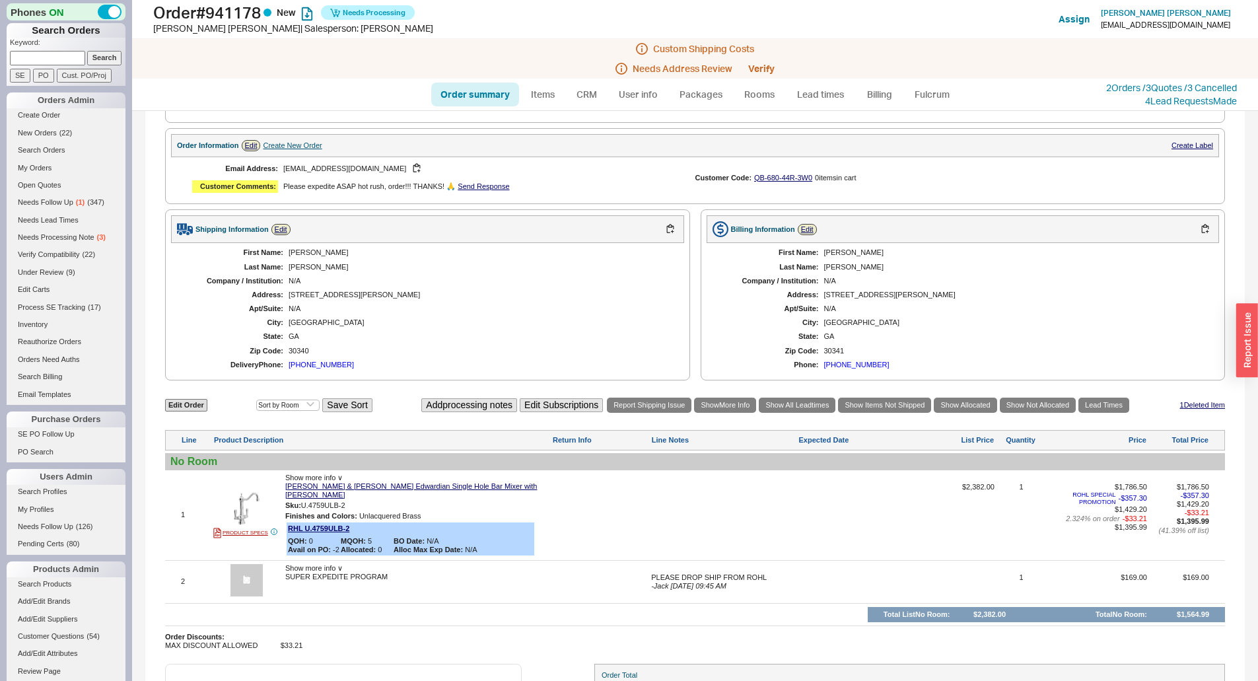
click at [359, 313] on div "N/A" at bounding box center [479, 308] width 382 height 9
click at [516, 323] on div "First Name: Cynthia Last Name: Driscoll Company / Institution: N/A Address: 371…" at bounding box center [427, 308] width 513 height 131
click at [280, 234] on link "Edit" at bounding box center [280, 229] width 19 height 11
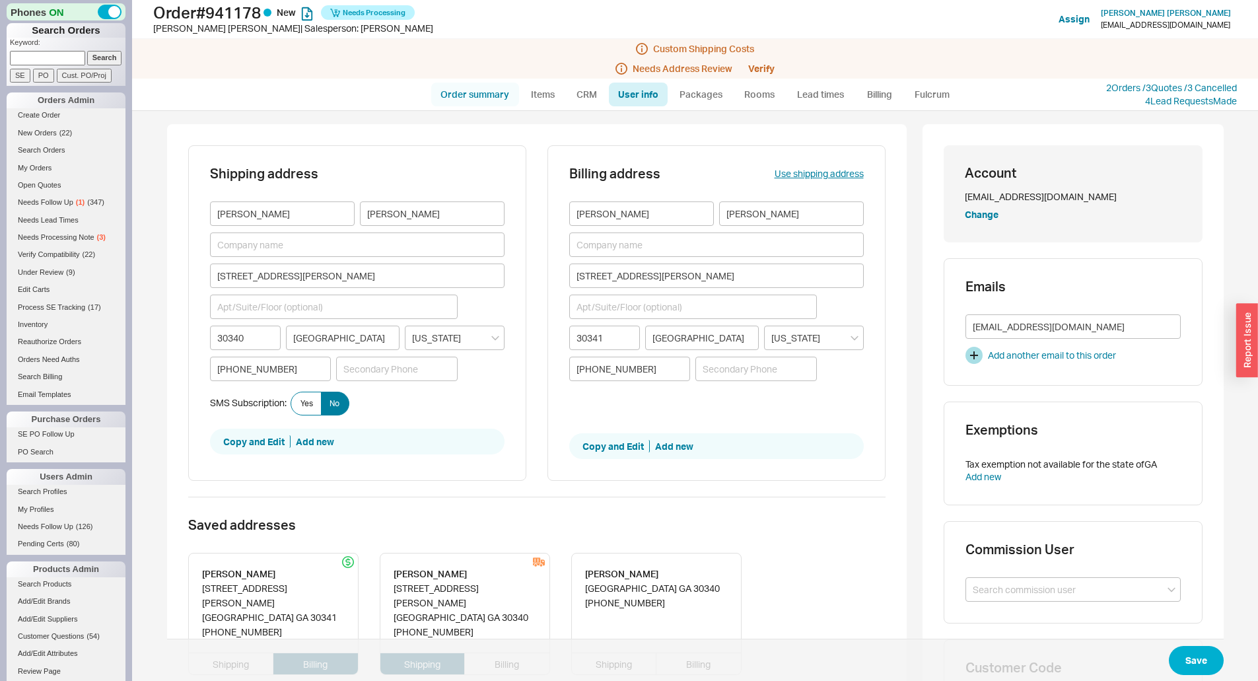
click at [469, 83] on link "Order summary" at bounding box center [475, 95] width 88 height 24
select select "*"
select select "LOW"
select select "3"
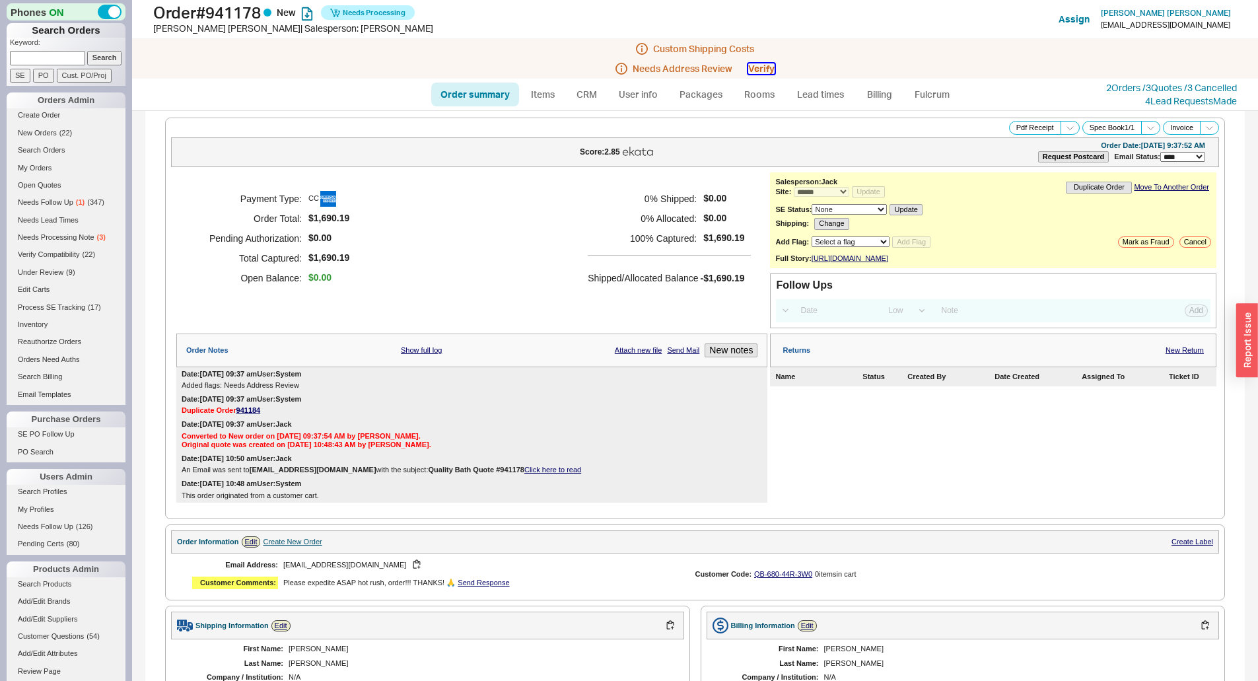
click at [765, 69] on button "Verify" at bounding box center [761, 68] width 26 height 11
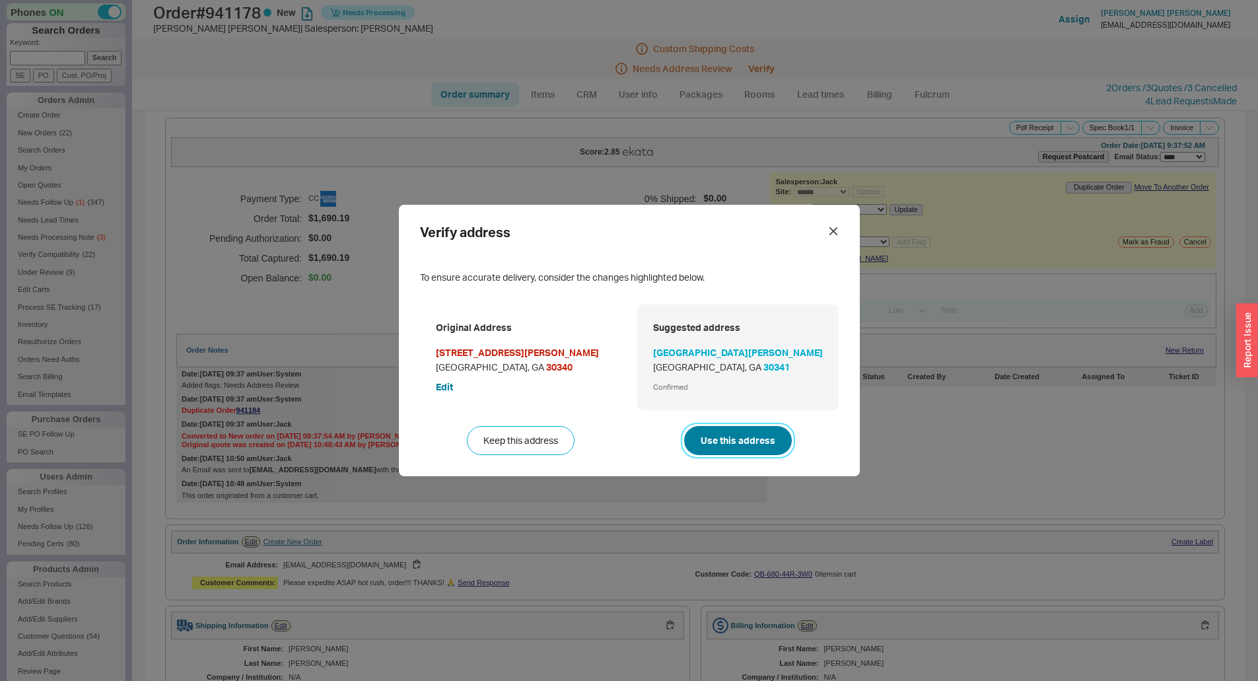
click at [730, 440] on button "Use this address" at bounding box center [738, 440] width 108 height 29
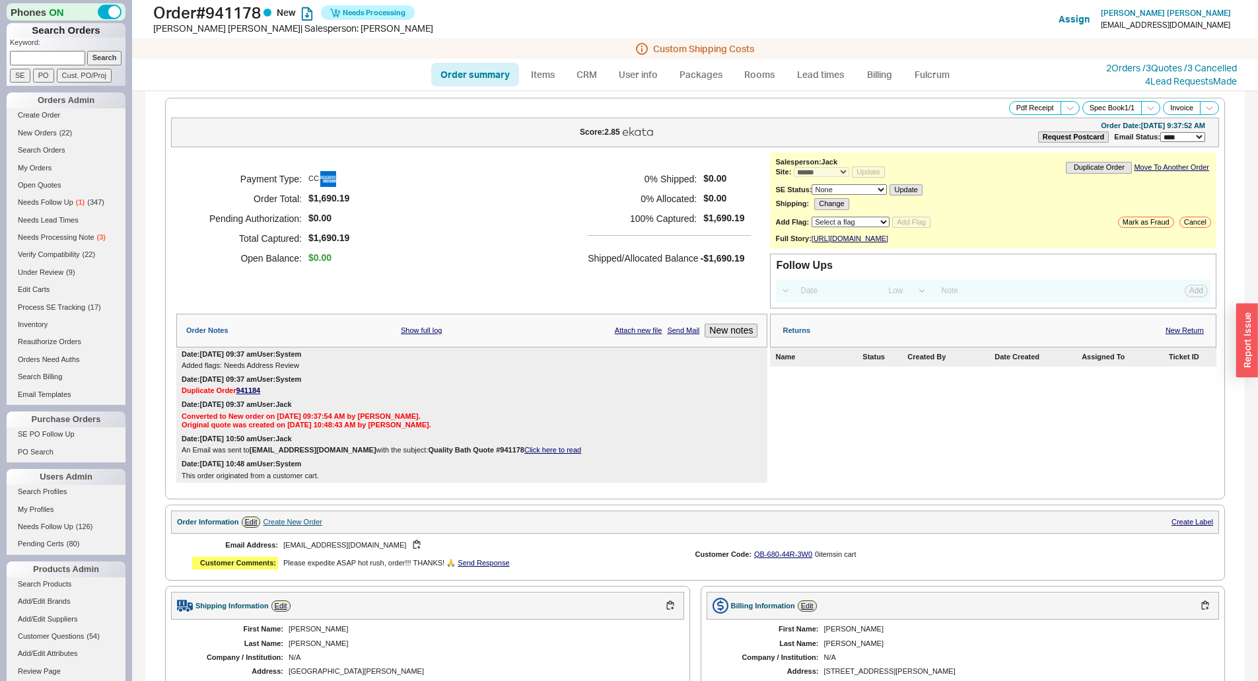
click at [655, 261] on h5 "Shipped/Allocated Balance" at bounding box center [643, 258] width 110 height 18
click at [487, 83] on link "Order summary" at bounding box center [475, 75] width 88 height 24
select select "*"
select select "LOW"
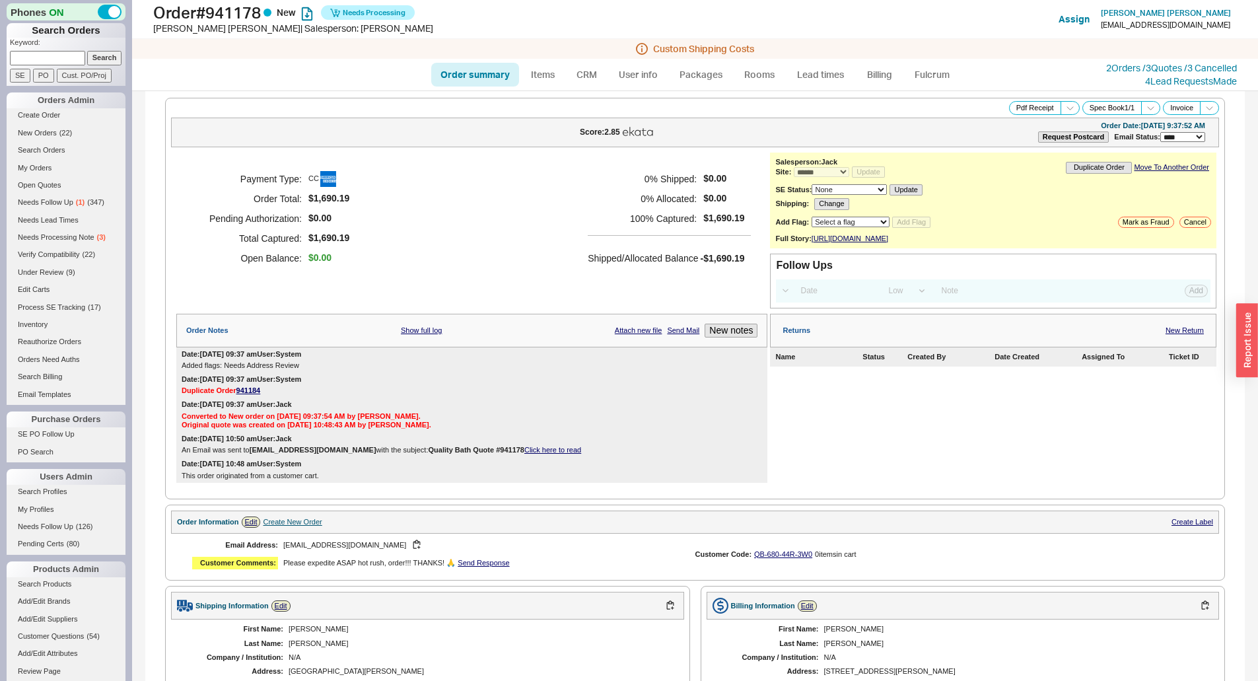
select select "3"
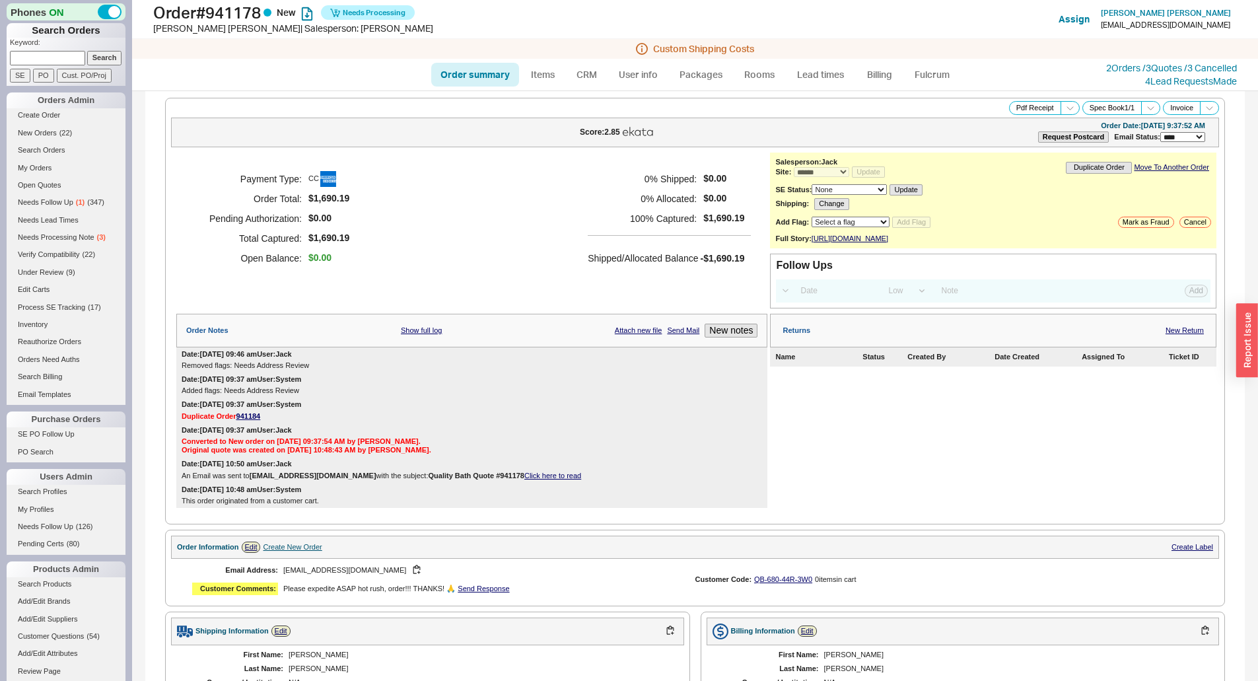
click at [601, 169] on h5 "0 % Shipped:" at bounding box center [642, 179] width 109 height 20
click at [1132, 69] on link "2 Orders / 3 Quotes / 3 Cancelled" at bounding box center [1171, 67] width 131 height 11
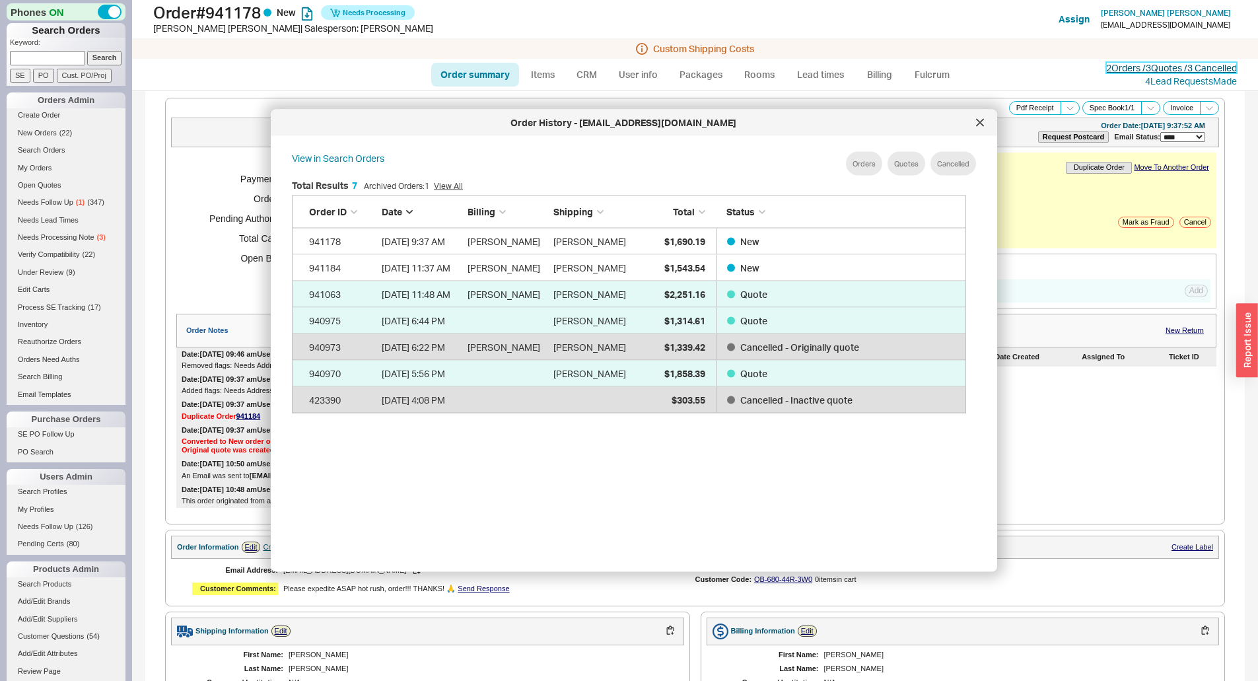
scroll to position [394, 685]
click at [619, 261] on div "Cynthia Driscoll" at bounding box center [592, 267] width 79 height 26
select select "*"
select select "LOW"
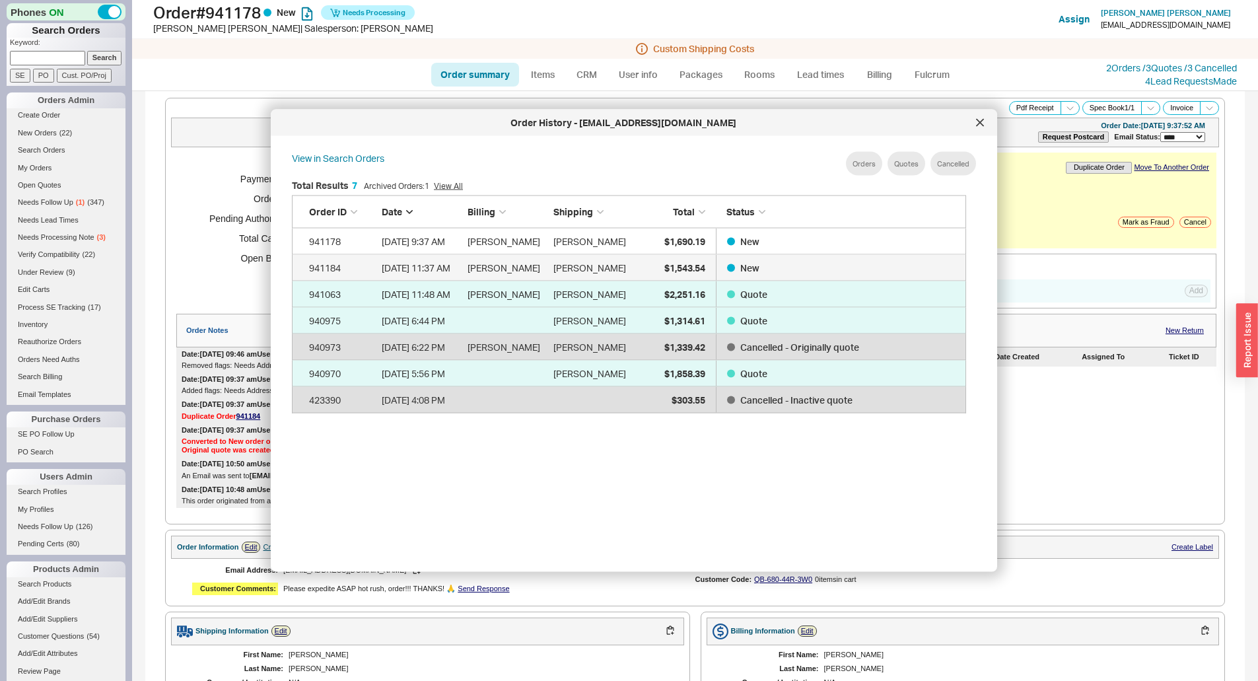
select select "3"
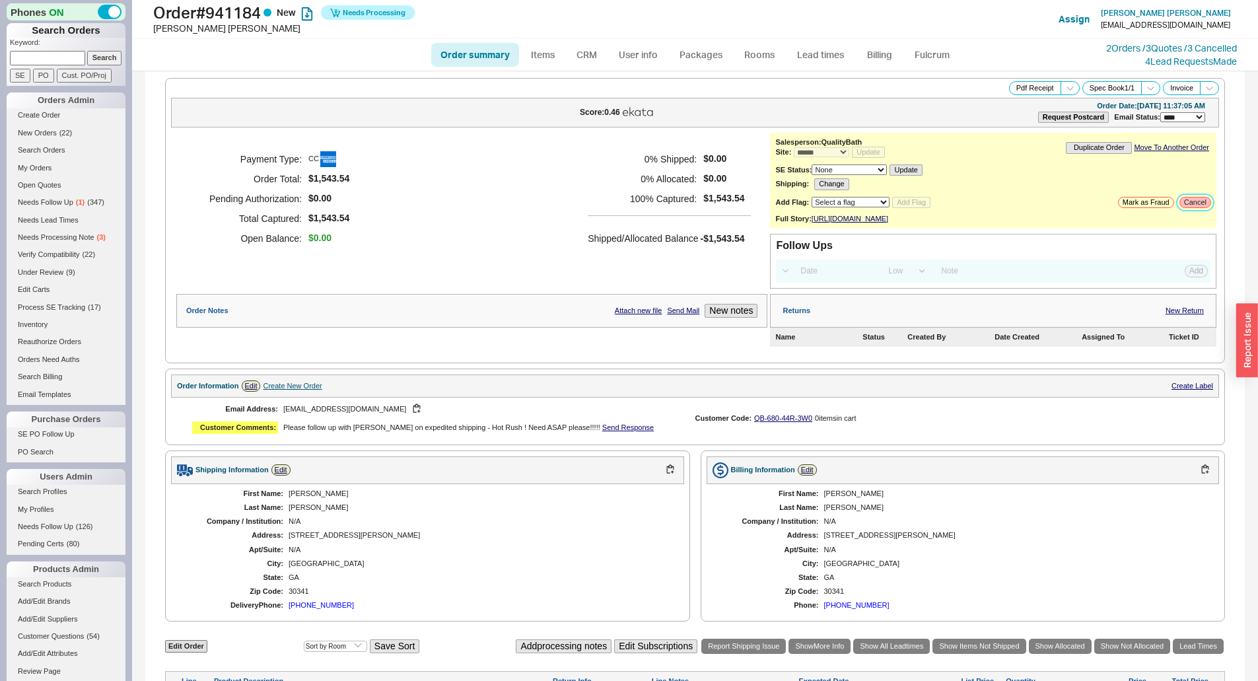
click at [1179, 200] on button "Cancel" at bounding box center [1195, 202] width 32 height 11
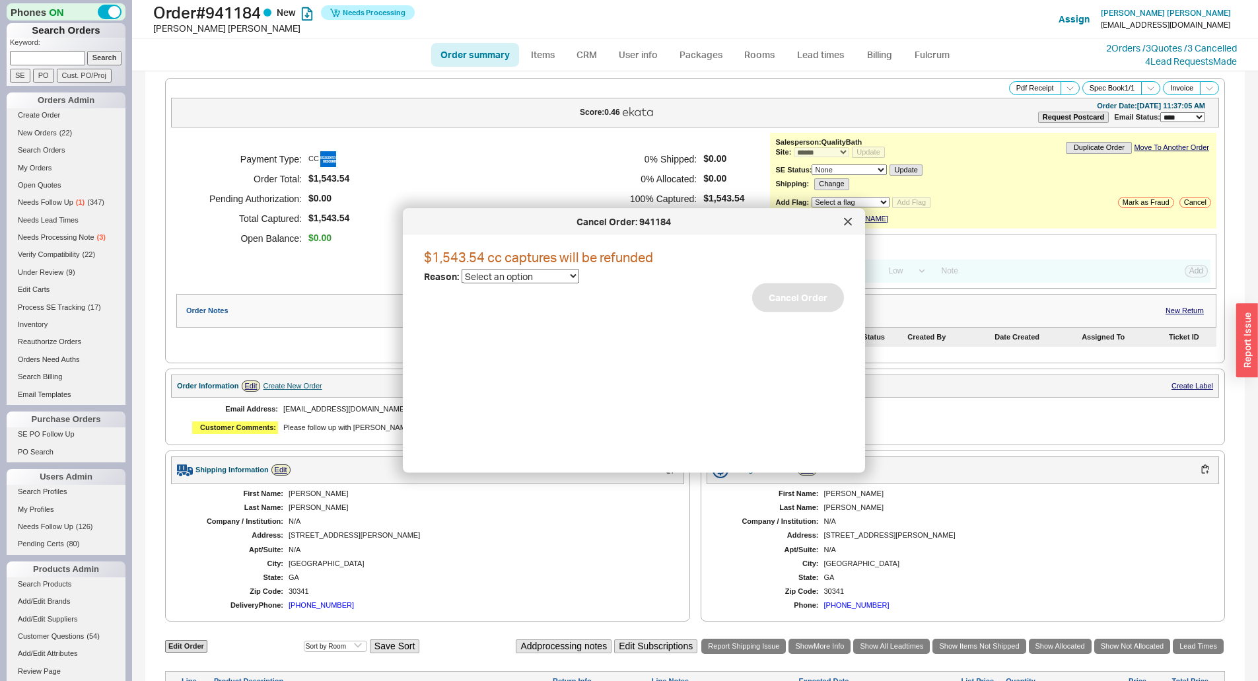
click at [527, 283] on select "Select an option Cancelled Return Combined Lead time Discontinued Sales rep/Web…" at bounding box center [520, 276] width 118 height 14
select select "6"
click at [461, 269] on select "Select an option Cancelled Return Combined Lead time Discontinued Sales rep/Web…" at bounding box center [520, 276] width 118 height 14
drag, startPoint x: 721, startPoint y: 301, endPoint x: 745, endPoint y: 300, distance: 24.5
click at [722, 301] on div "$1,543.54 cc captures will be refunded Reason: Cancelled Return Combined Lead t…" at bounding box center [644, 349] width 441 height 206
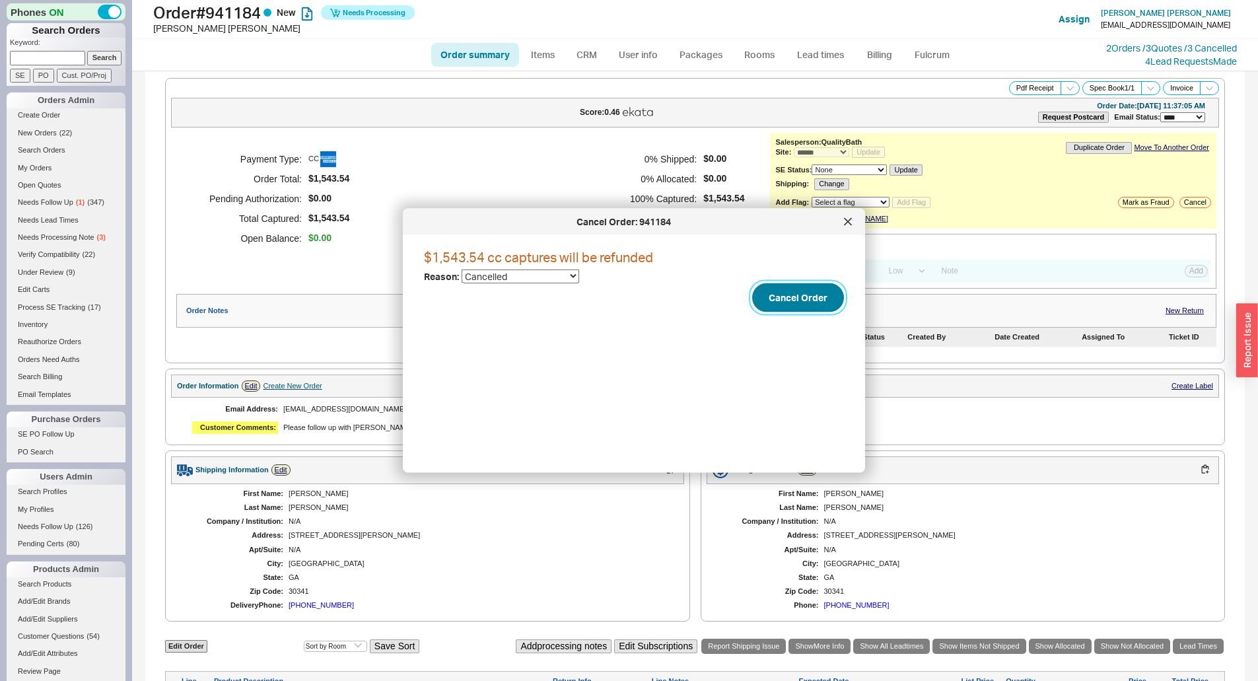
click at [795, 294] on button "Cancel Order" at bounding box center [798, 297] width 92 height 29
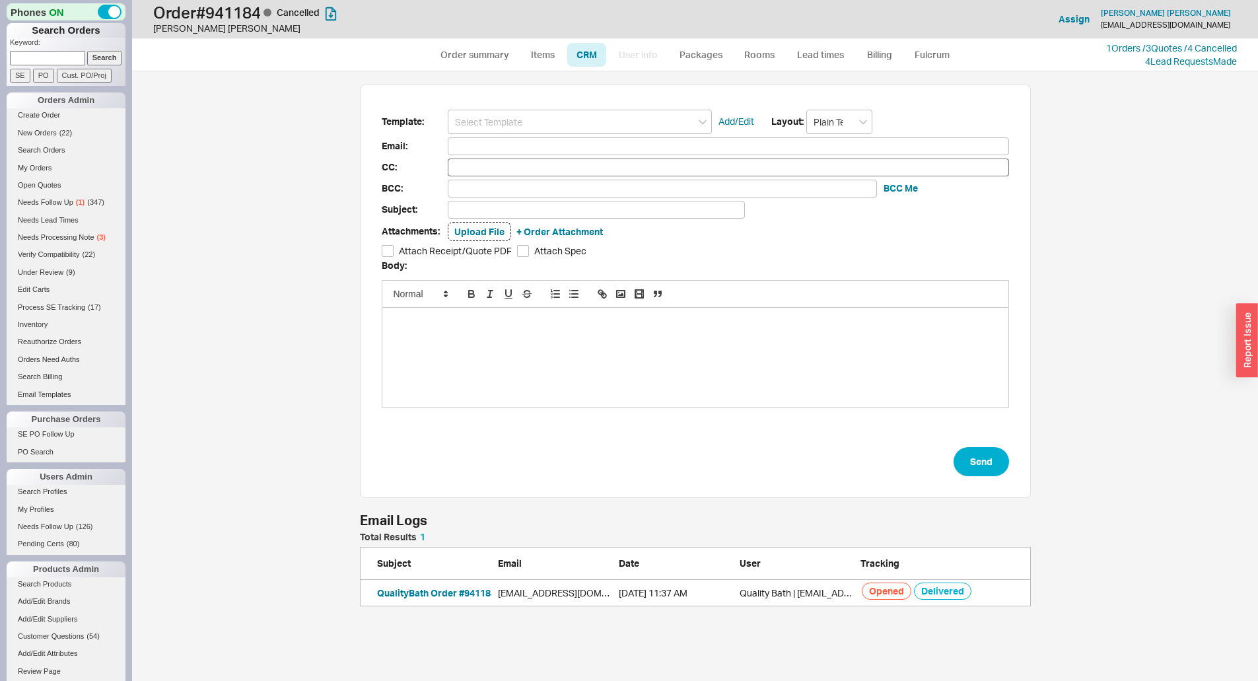
scroll to position [600, 1116]
click at [598, 123] on input at bounding box center [580, 122] width 264 height 24
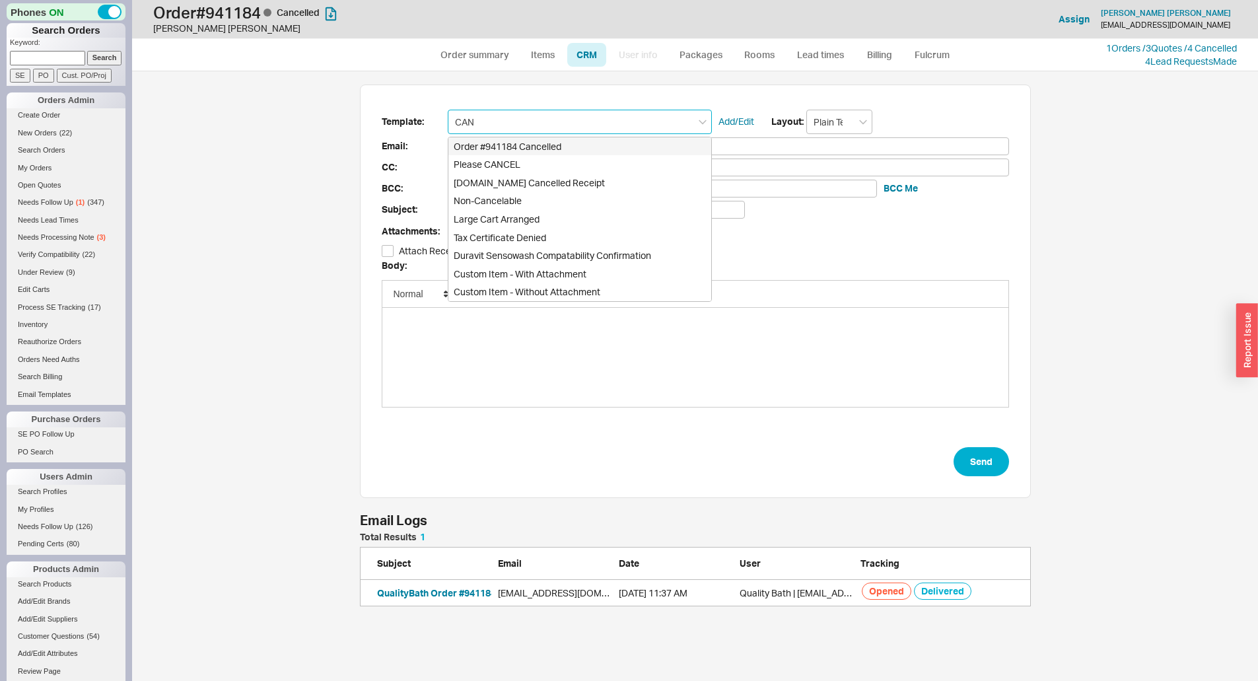
click at [570, 143] on div "Order #941184 Cancelled" at bounding box center [579, 146] width 263 height 18
type input "Order #941184 Cancelled"
type input "cynthiadriscoll123@gmail.com"
type input "Order #941184 Cancelled"
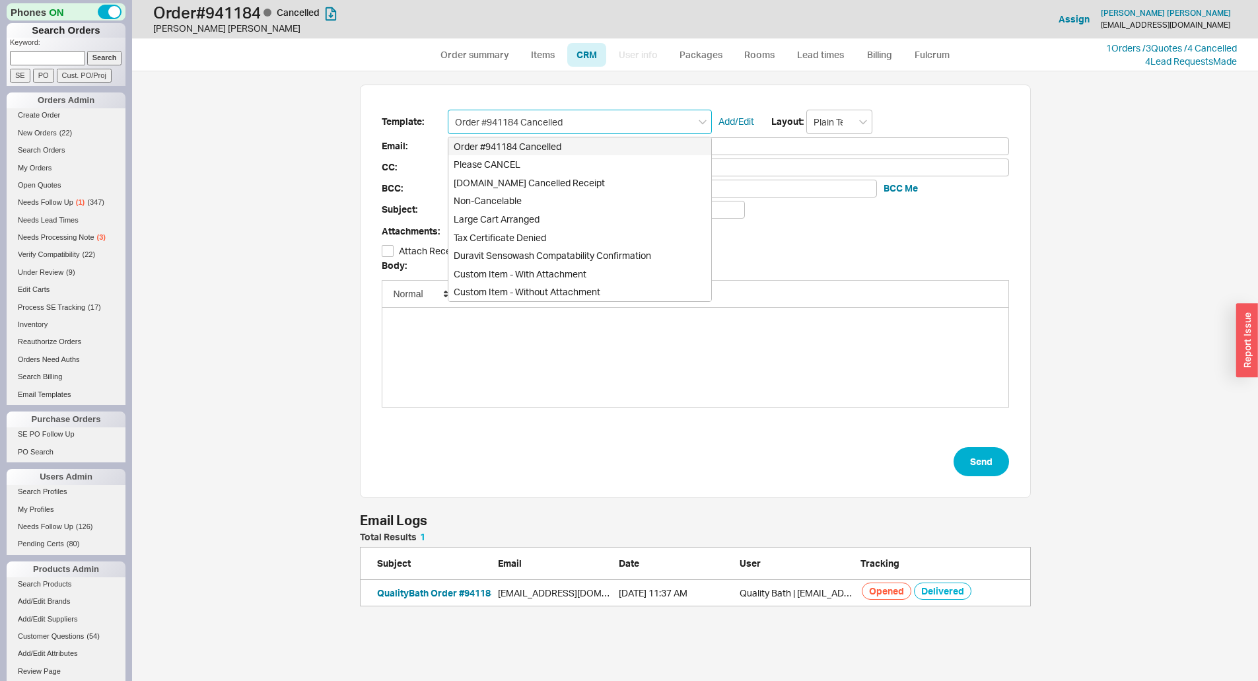
scroll to position [600, 1106]
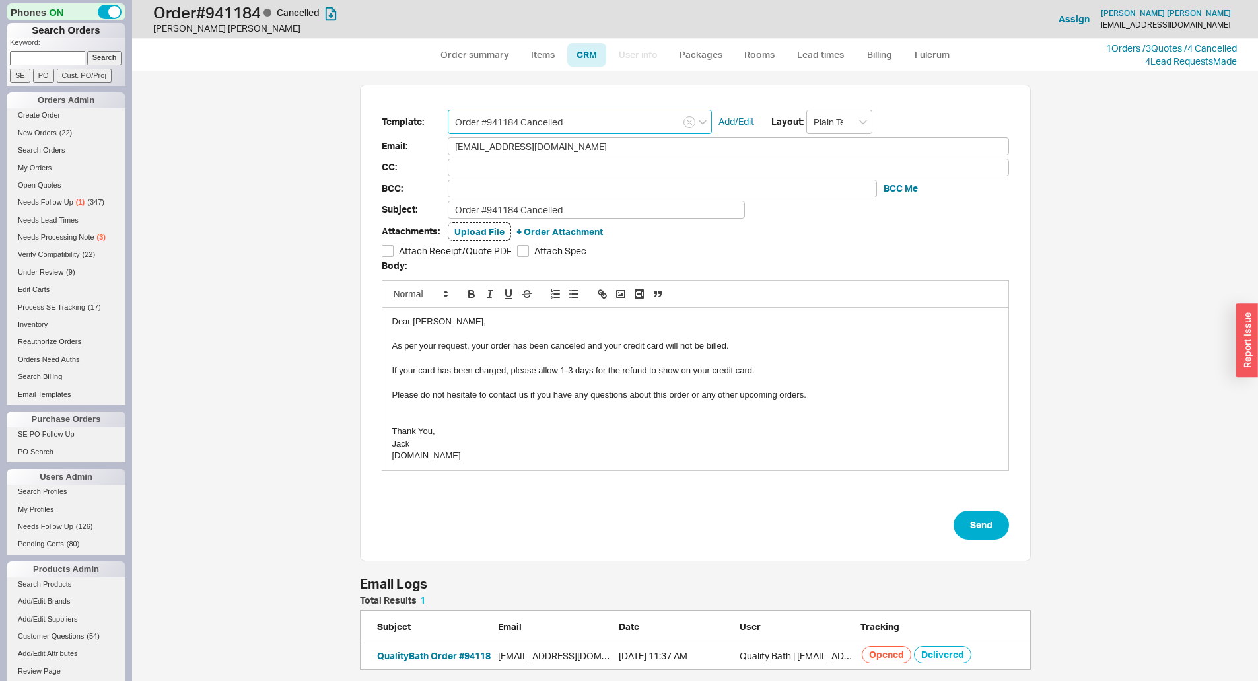
type input "Order #941184 Cancelled"
click at [966, 508] on form "Template: Order #941184 Cancelled Add/Edit Layout: Plain Text Email: cynthiadri…" at bounding box center [695, 325] width 627 height 430
click at [968, 511] on button "Send" at bounding box center [980, 524] width 55 height 29
select select "*"
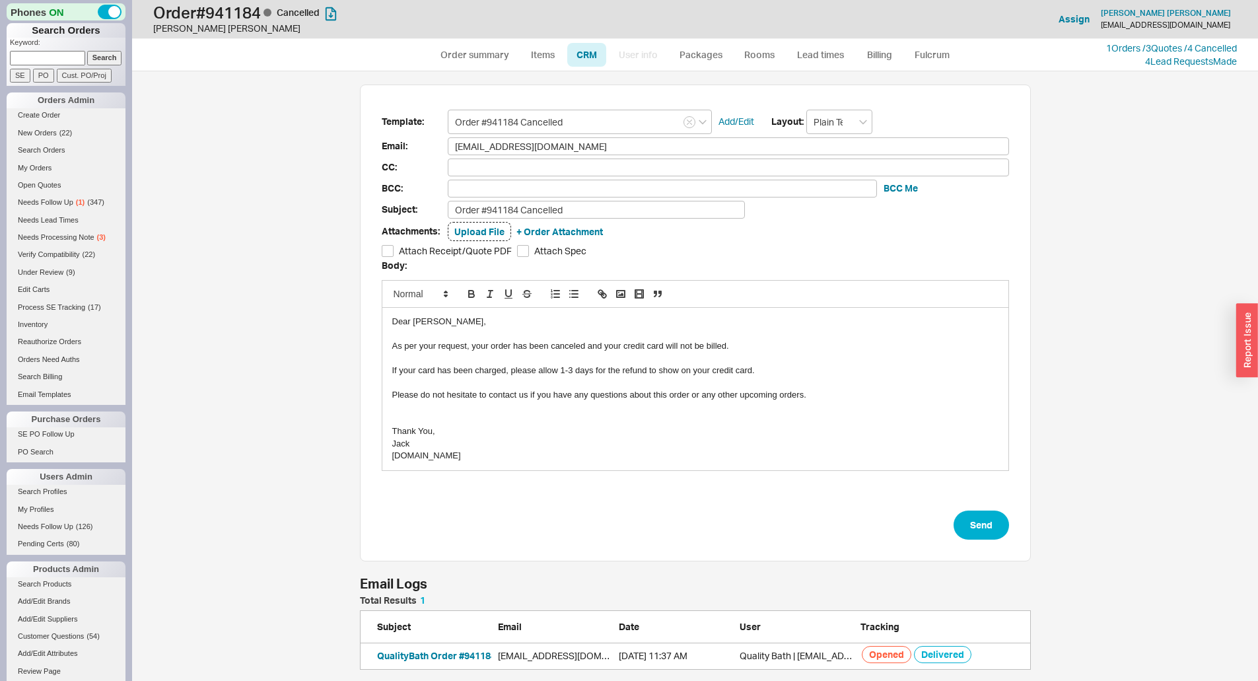
select select "LOW"
select select "3"
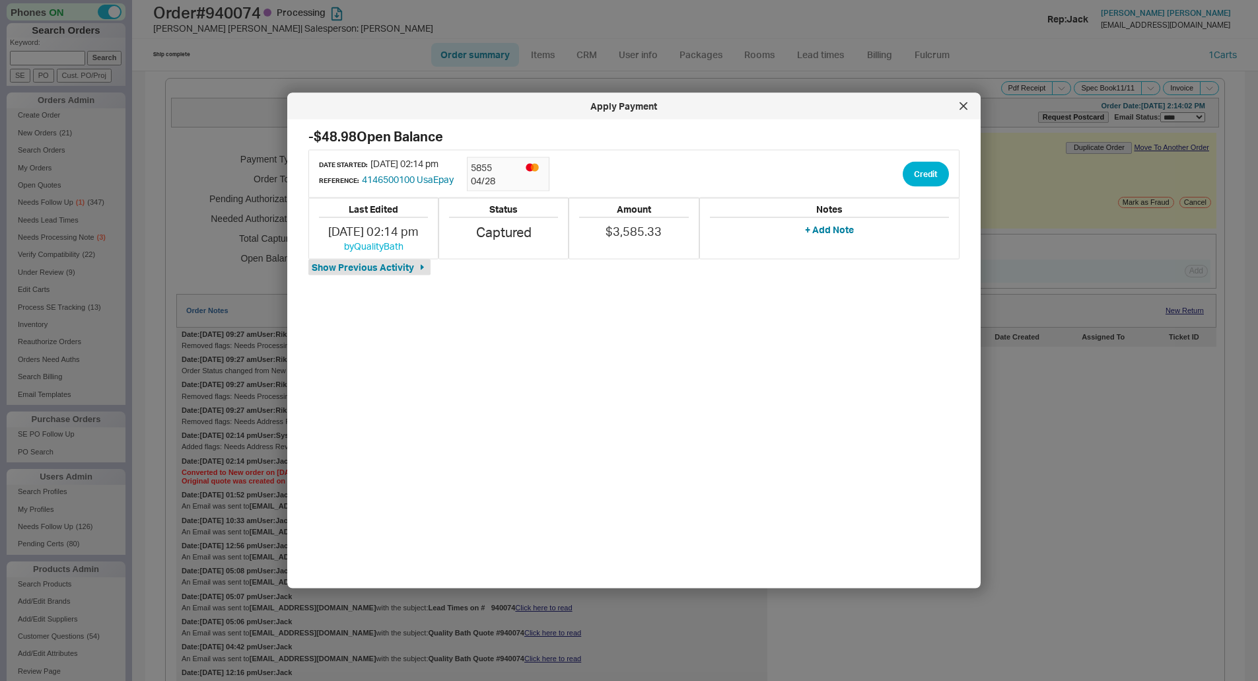
select select "*"
select select "LOW"
select select "3"
click at [971, 108] on div at bounding box center [963, 106] width 21 height 21
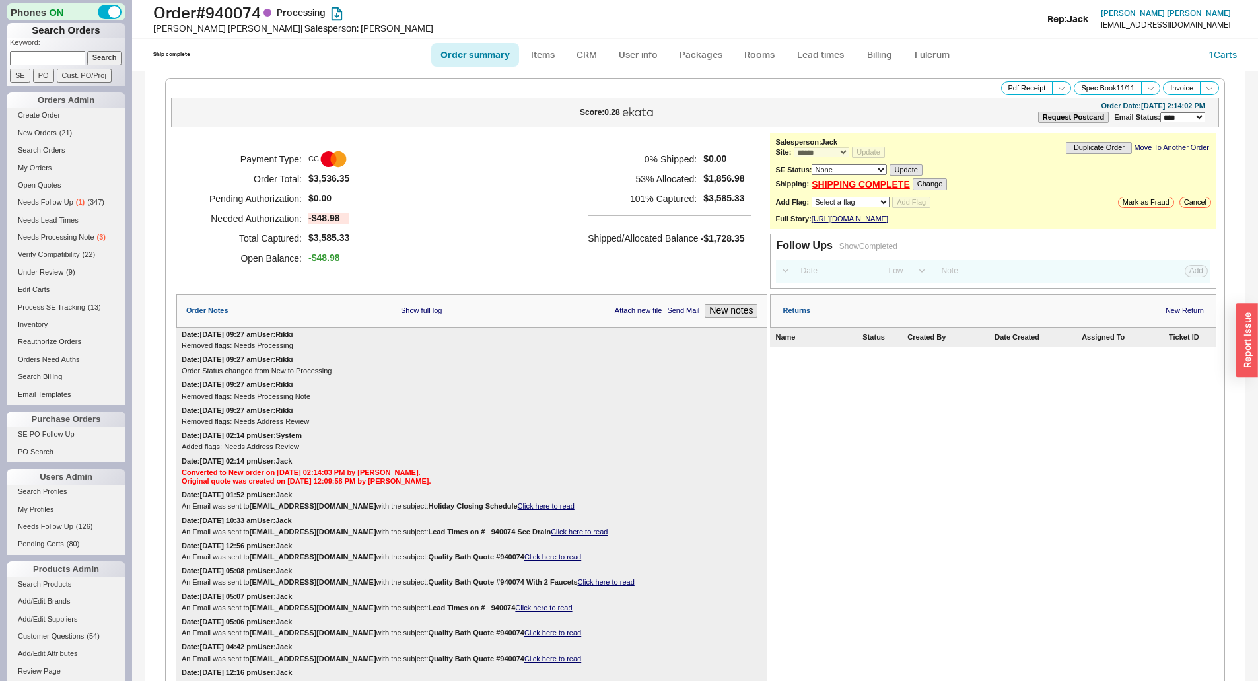
click at [691, 196] on div "0 % Shipped: $0.00 53 % Allocated: $1,856.98 101 % Captured: $3,585.33" at bounding box center [666, 178] width 156 height 59
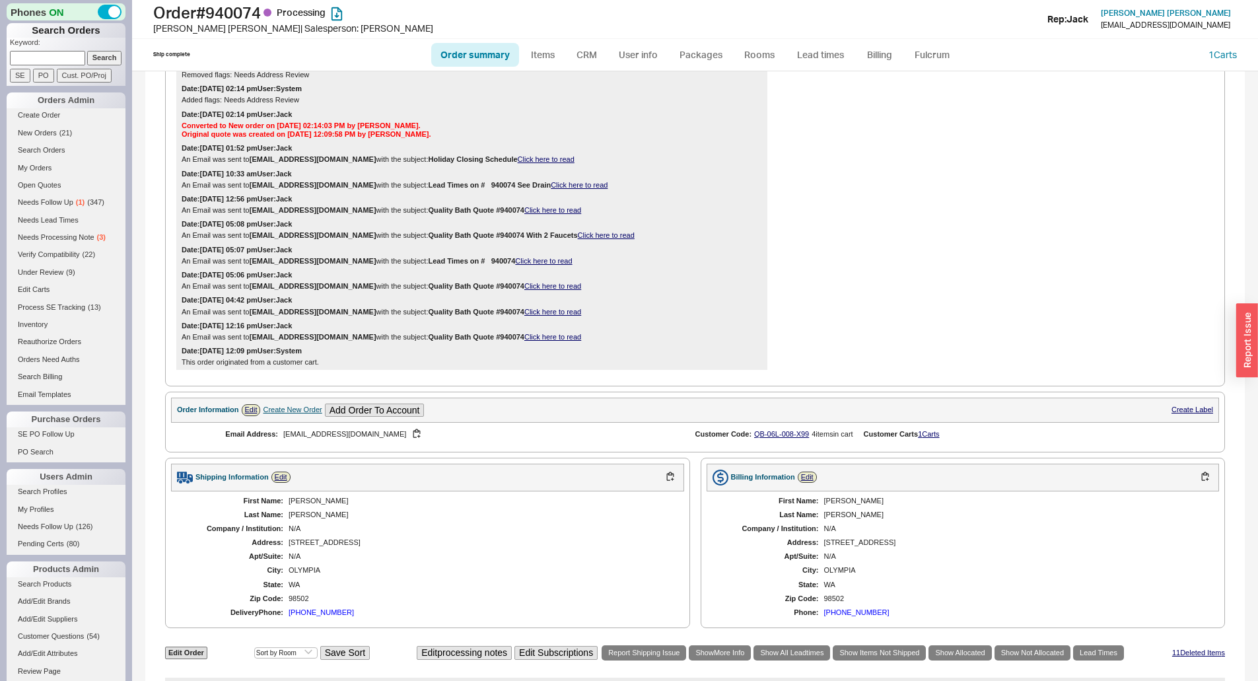
scroll to position [10, 0]
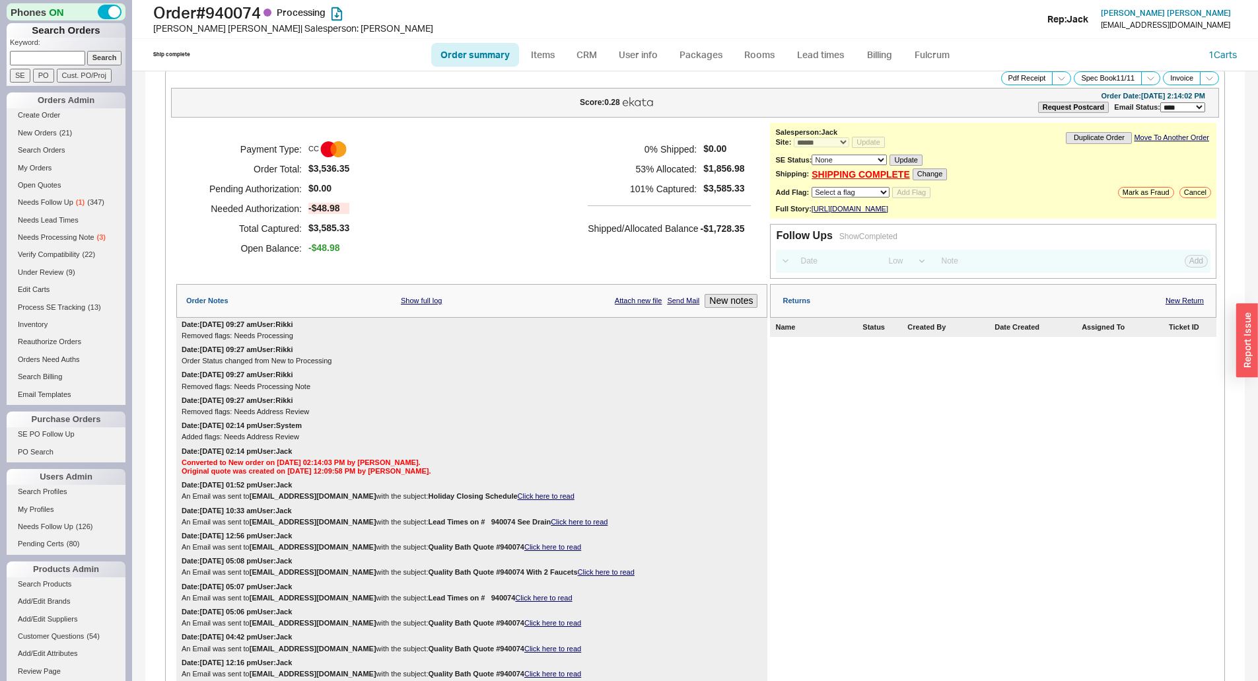
click at [648, 224] on h5 "Shipped/Allocated Balance" at bounding box center [643, 228] width 110 height 18
click at [711, 229] on span "-$1,728.35" at bounding box center [722, 228] width 44 height 11
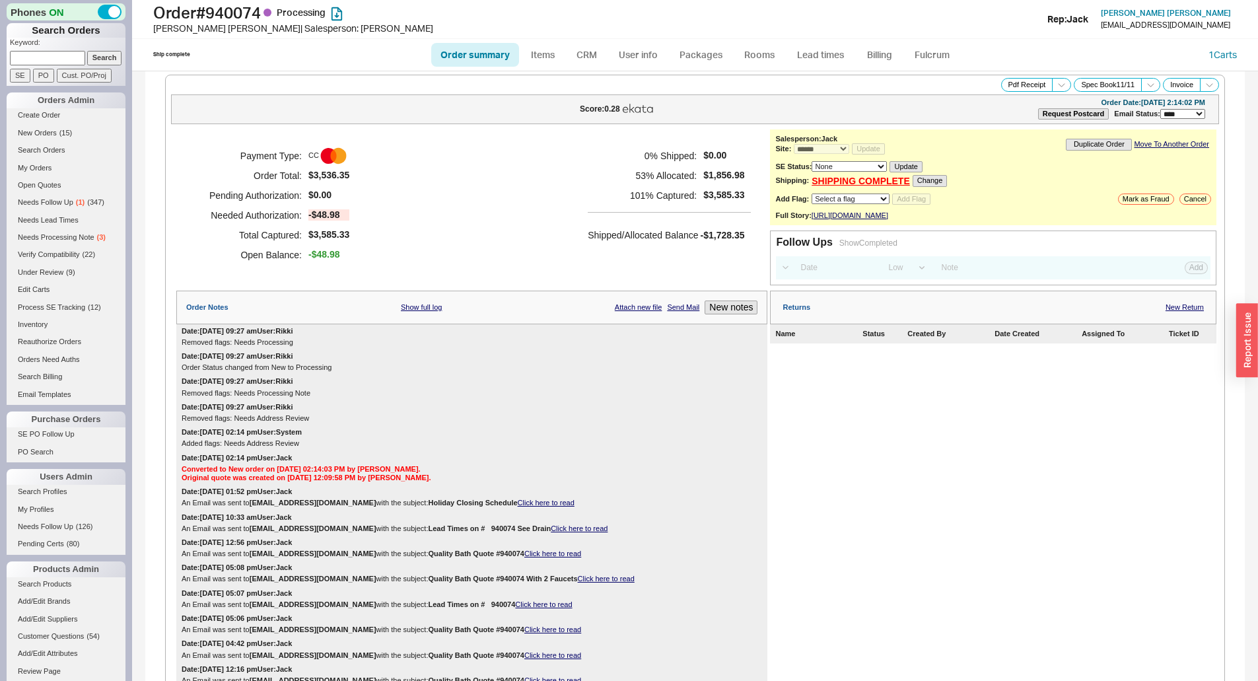
scroll to position [0, 0]
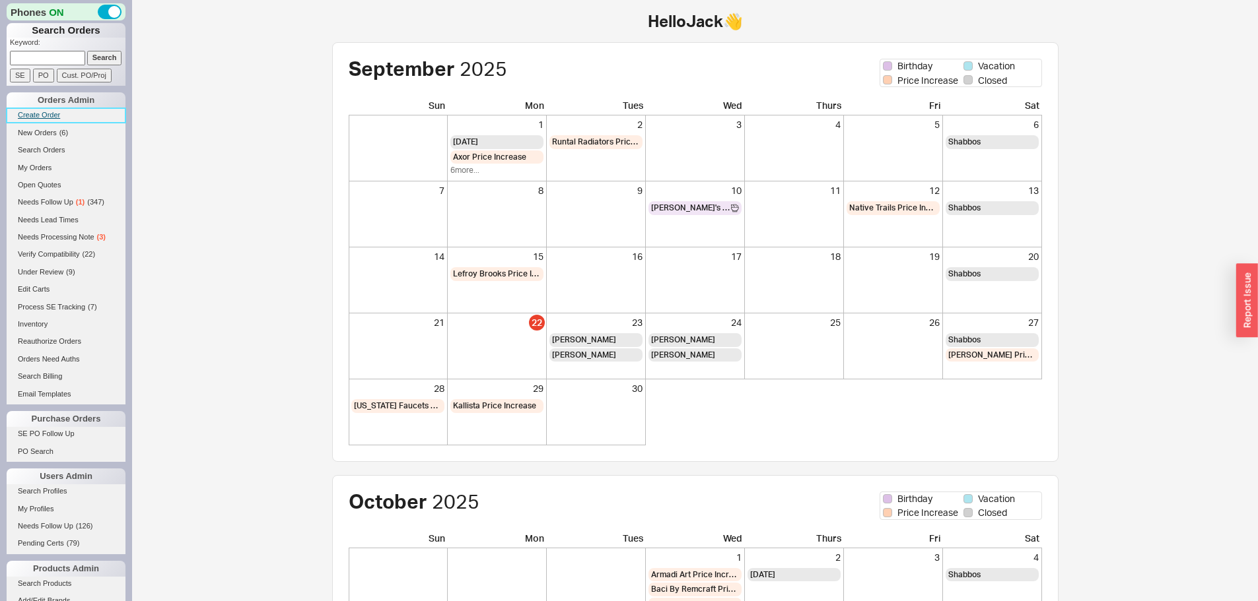
click at [34, 119] on link "Create Order" at bounding box center [66, 115] width 119 height 14
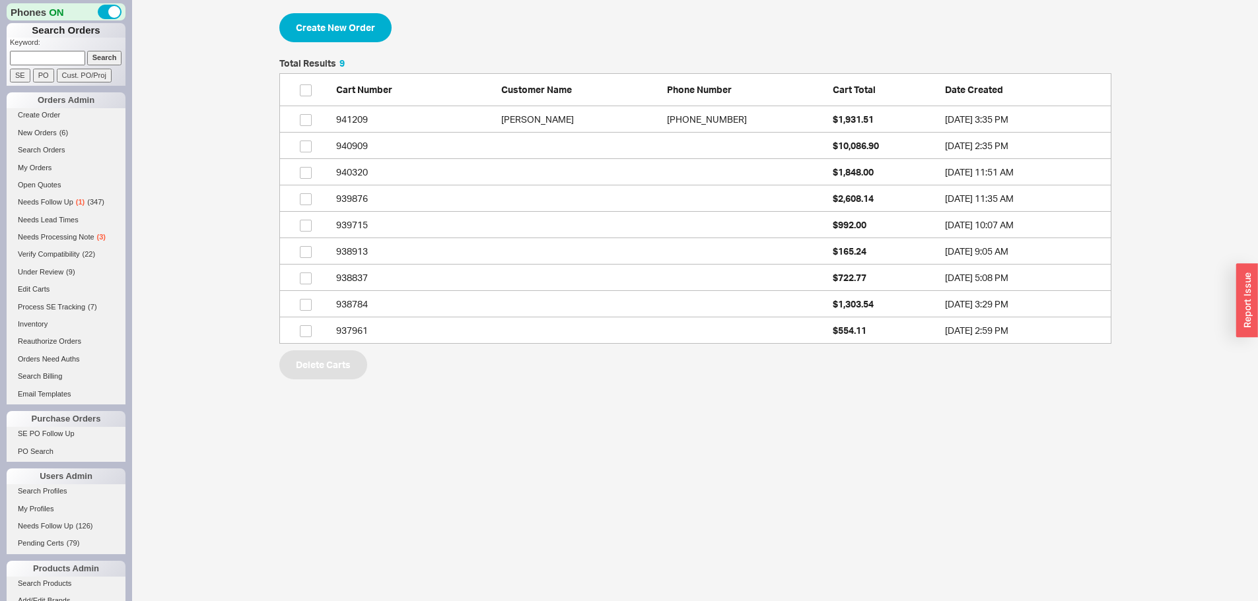
click at [55, 91] on div "Phones ON Search Orders Keyword: Search SE PO Cust. PO/Proj Orders Admin Create…" at bounding box center [66, 300] width 132 height 601
click at [269, 49] on div "Create New Order Total Results 9 Cart Number Customer Name Phone Number Cart To…" at bounding box center [695, 196] width 1126 height 393
click at [340, 30] on button "Create New Order" at bounding box center [335, 27] width 112 height 29
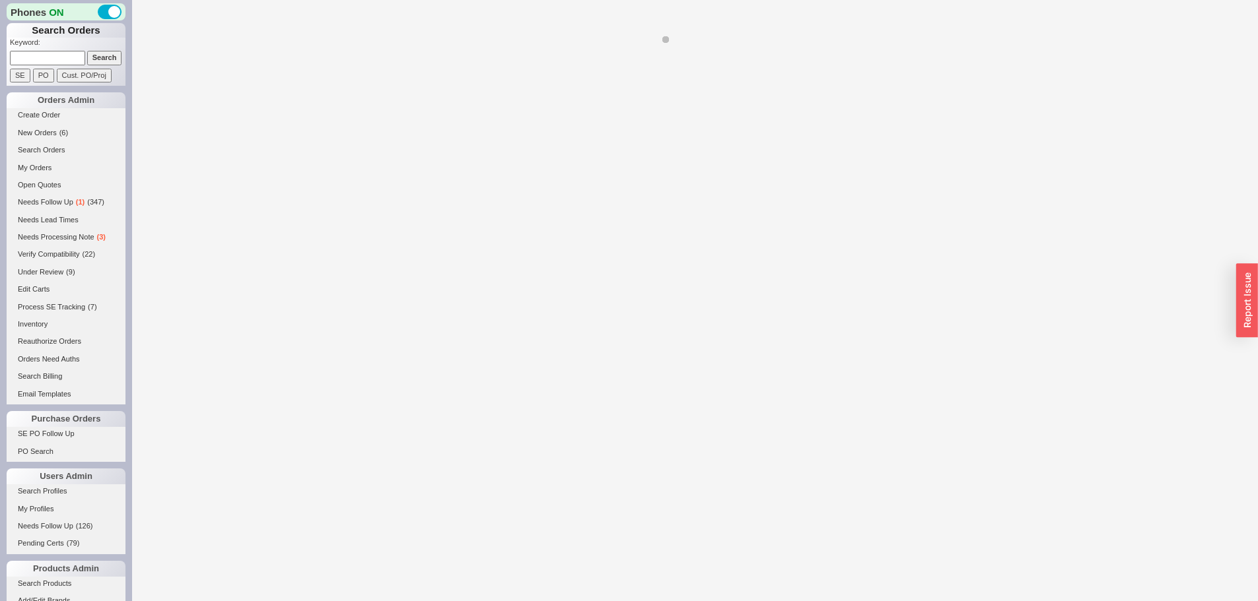
select select "3"
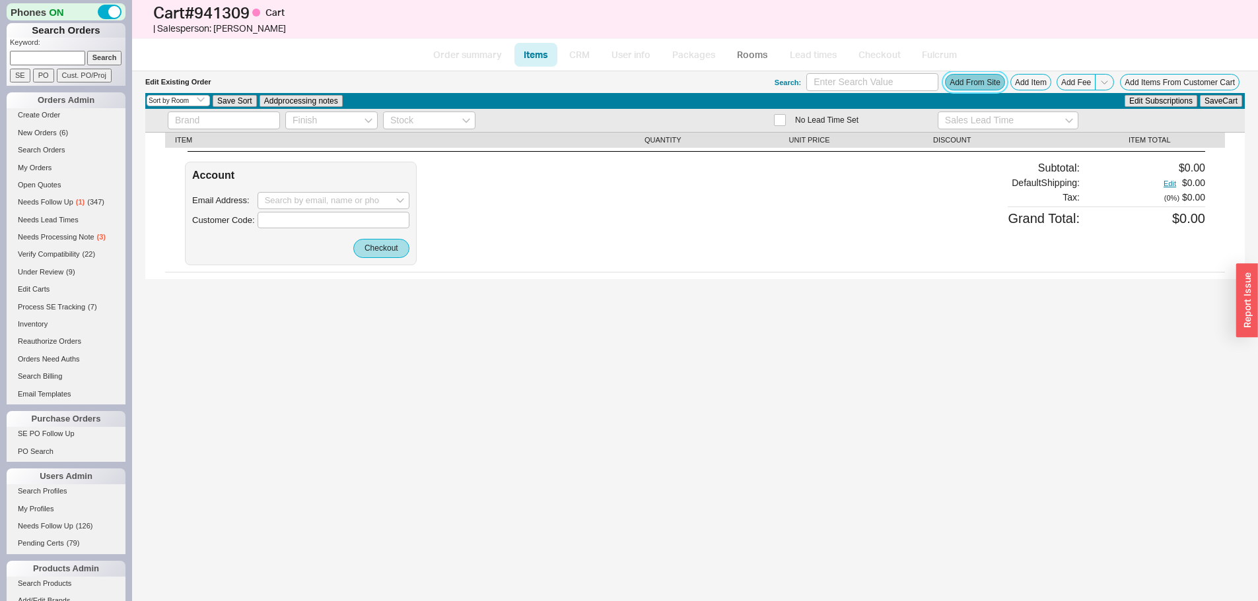
click at [996, 81] on button "Add From Site" at bounding box center [975, 82] width 60 height 17
click at [570, 171] on div "Account Email Address: Customer Code: Checkout Subtotal: $0.00 Default Shipping…" at bounding box center [695, 214] width 1020 height 104
click at [1025, 85] on button "Add Item" at bounding box center [1030, 82] width 41 height 17
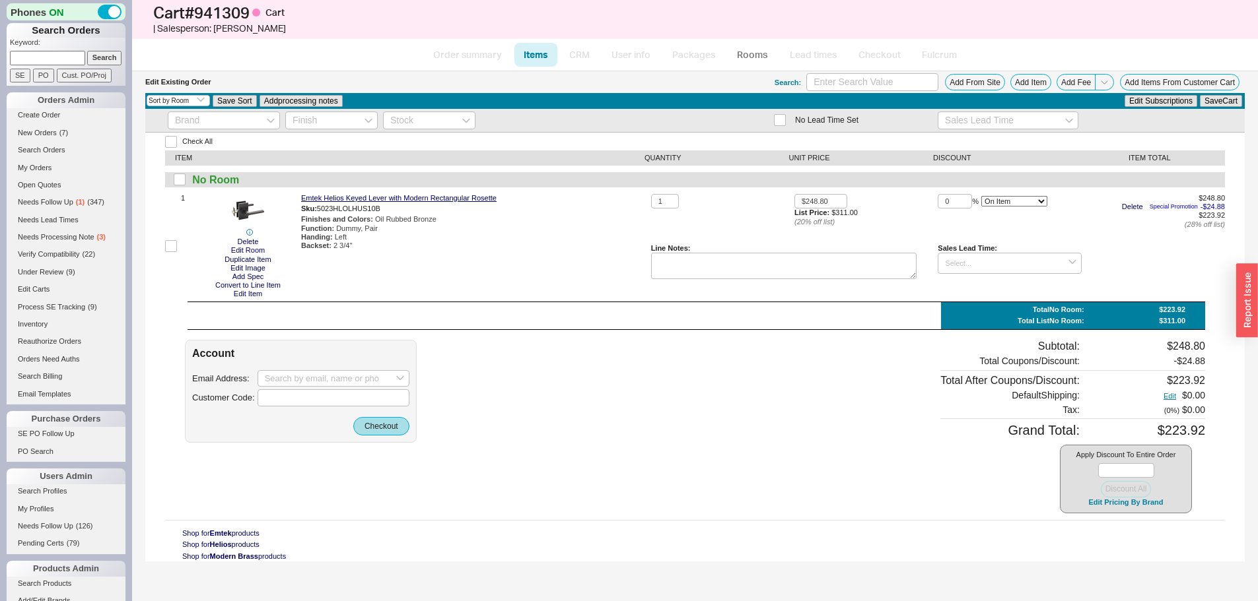
click at [293, 314] on div "Check All ITEM QUANTITY UNIT PRICE DISCOUNT ITEM TOTAL No Room 1 Delete Edit Ro…" at bounding box center [694, 347] width 1099 height 429
click at [236, 296] on button "Edit Item" at bounding box center [248, 294] width 36 height 9
click at [236, 294] on button "Edit Item" at bounding box center [248, 294] width 36 height 9
click at [590, 421] on div "Account Email Address: Customer Code: Checkout Subtotal: $248.80 Total Coupons/…" at bounding box center [695, 427] width 1020 height 174
click at [959, 84] on button "Add From Site" at bounding box center [975, 82] width 60 height 17
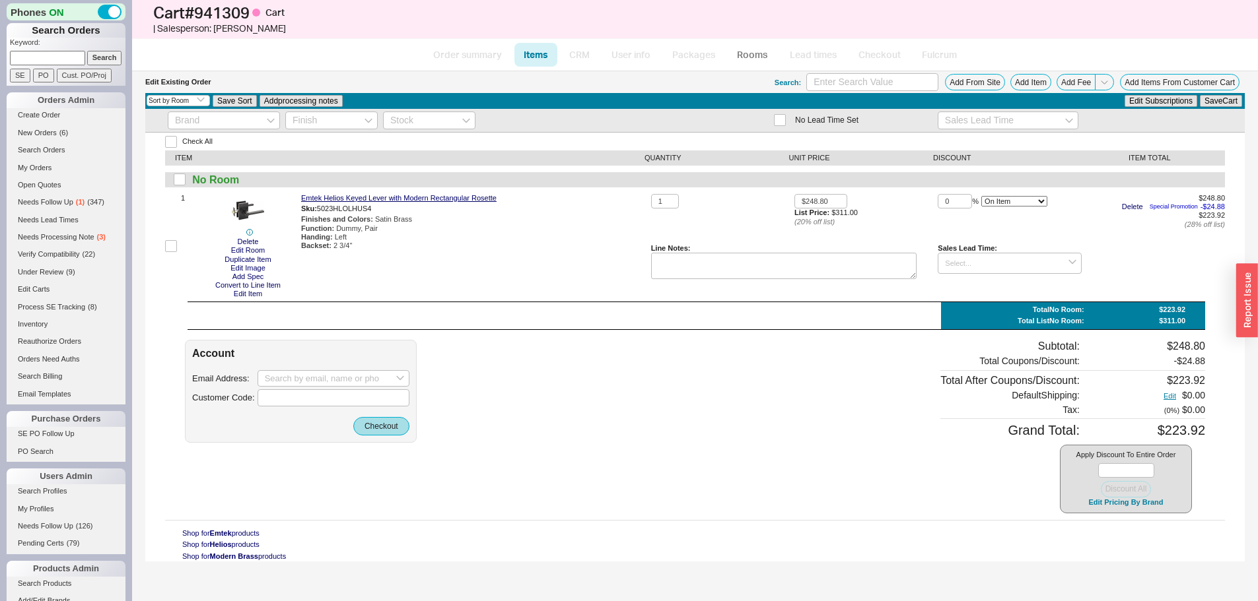
click at [388, 290] on div "Emtek Helios Keyed Lever with Modern Rectangular Rosette Sku: 5023HLOLHUS4 Fini…" at bounding box center [473, 246] width 345 height 104
click at [382, 382] on input at bounding box center [333, 378] width 152 height 17
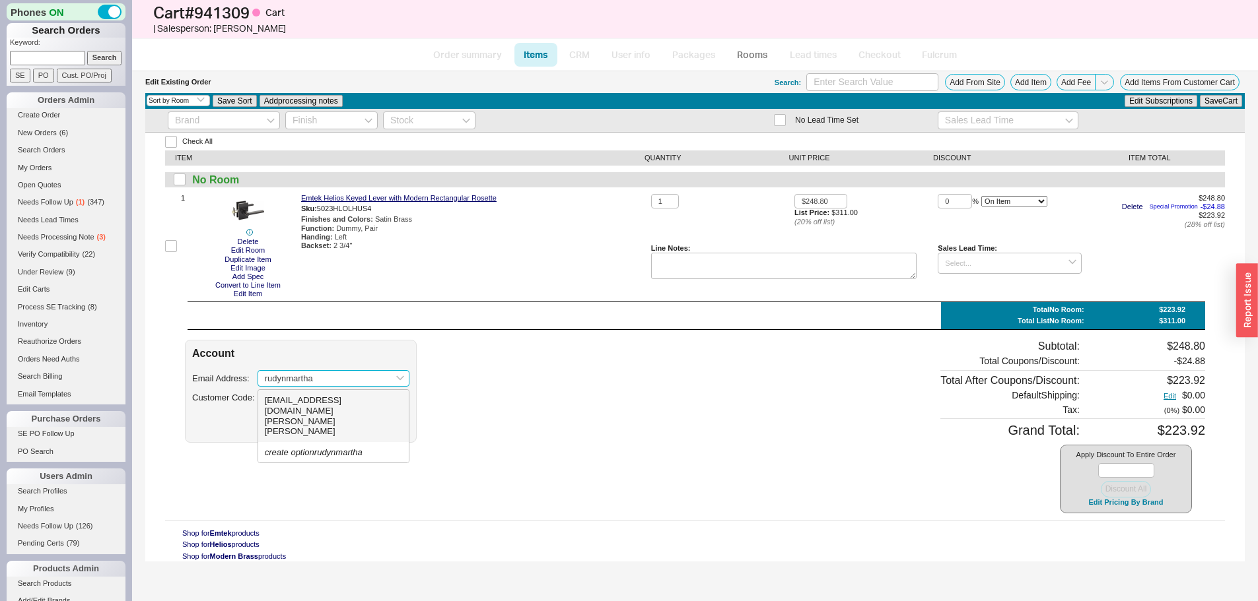
click at [352, 417] on div "Rudy Fernandez" at bounding box center [333, 427] width 137 height 20
type input "[EMAIL_ADDRESS][DOMAIN_NAME]"
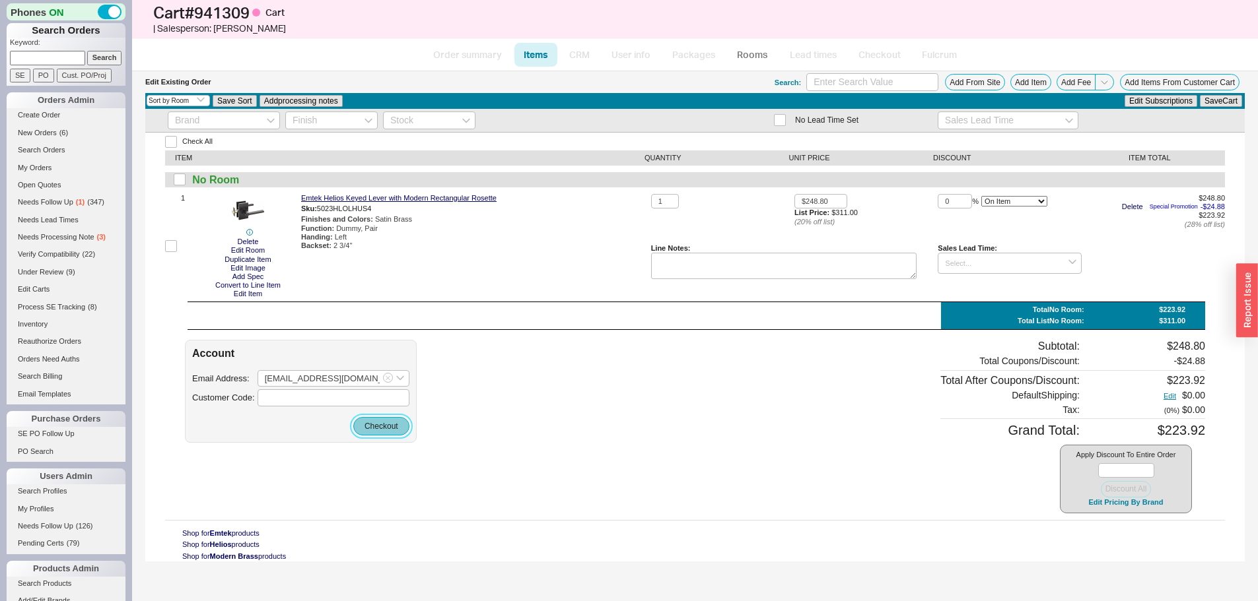
click at [370, 417] on button "Checkout" at bounding box center [381, 426] width 56 height 18
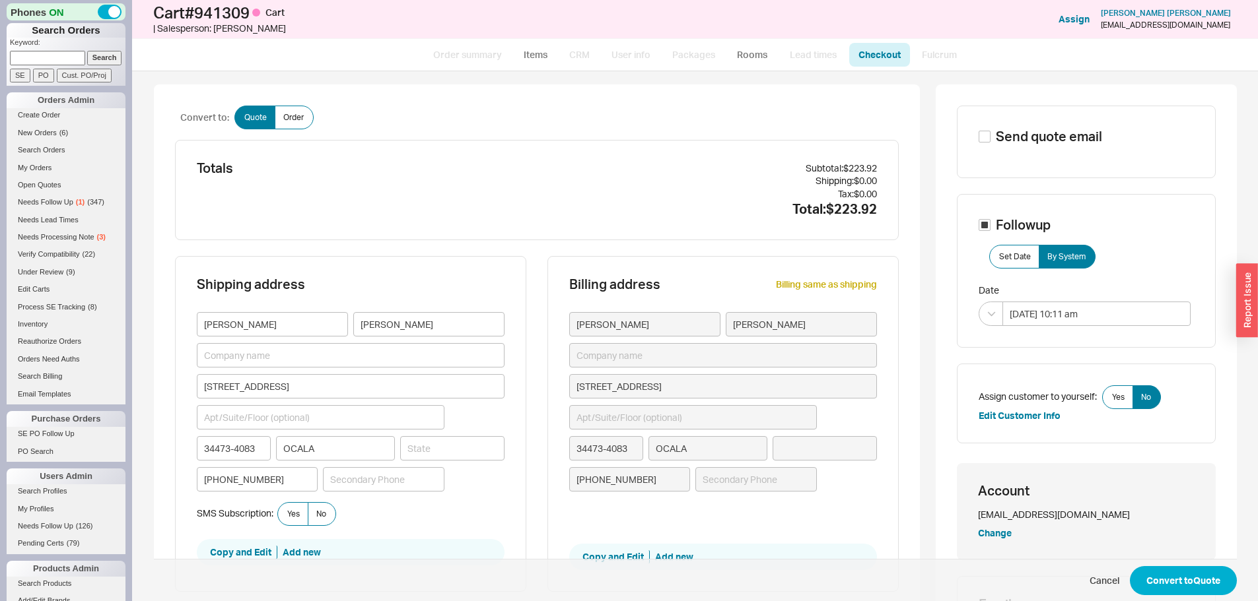
type input "Florida"
click at [1114, 405] on label "Yes" at bounding box center [1117, 398] width 31 height 24
click at [0, 0] on input "Yes" at bounding box center [0, 0] width 0 height 0
click at [1167, 590] on button "Convert to Quote" at bounding box center [1183, 580] width 107 height 29
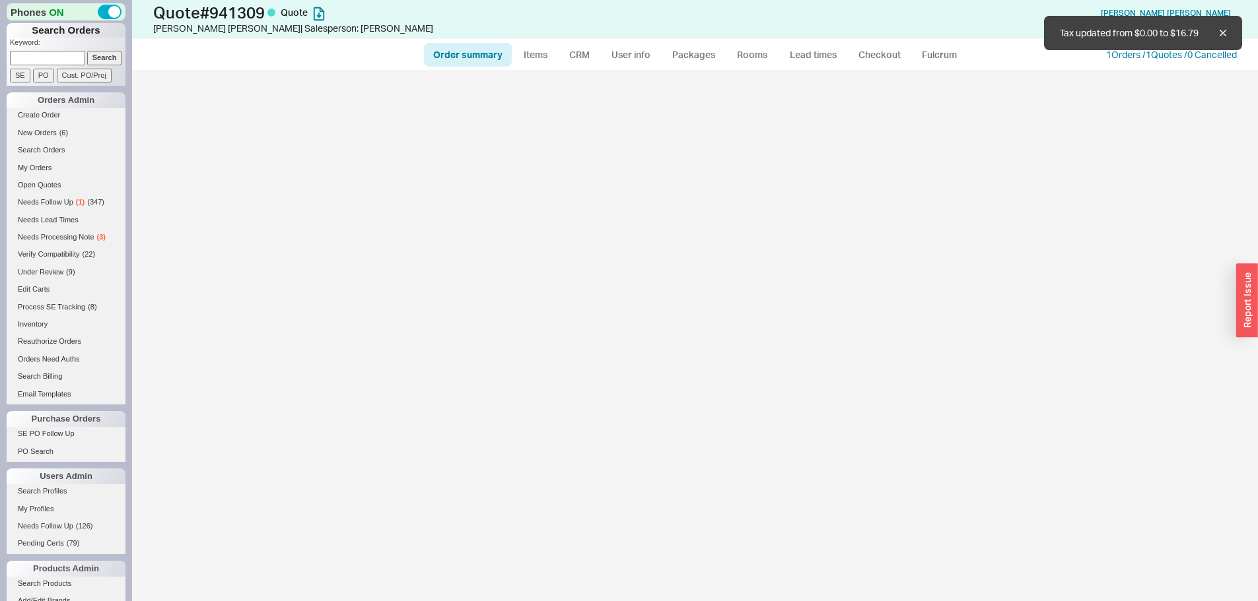
select select "*"
select select "3"
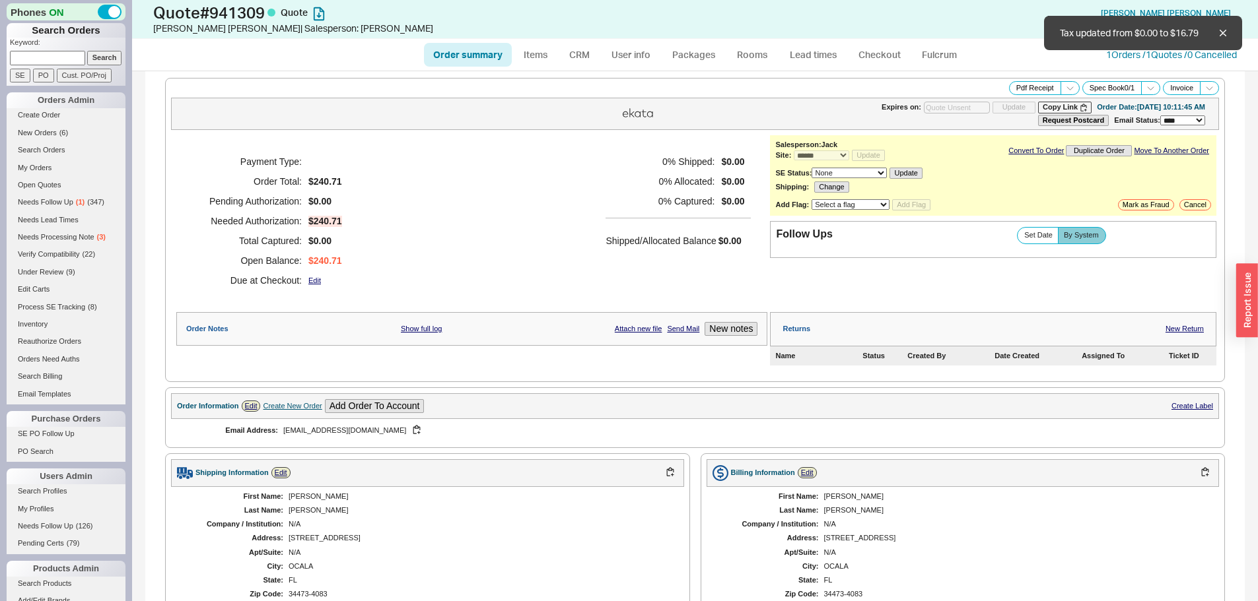
click at [619, 250] on h5 "Shipped/Allocated Balance" at bounding box center [660, 241] width 110 height 18
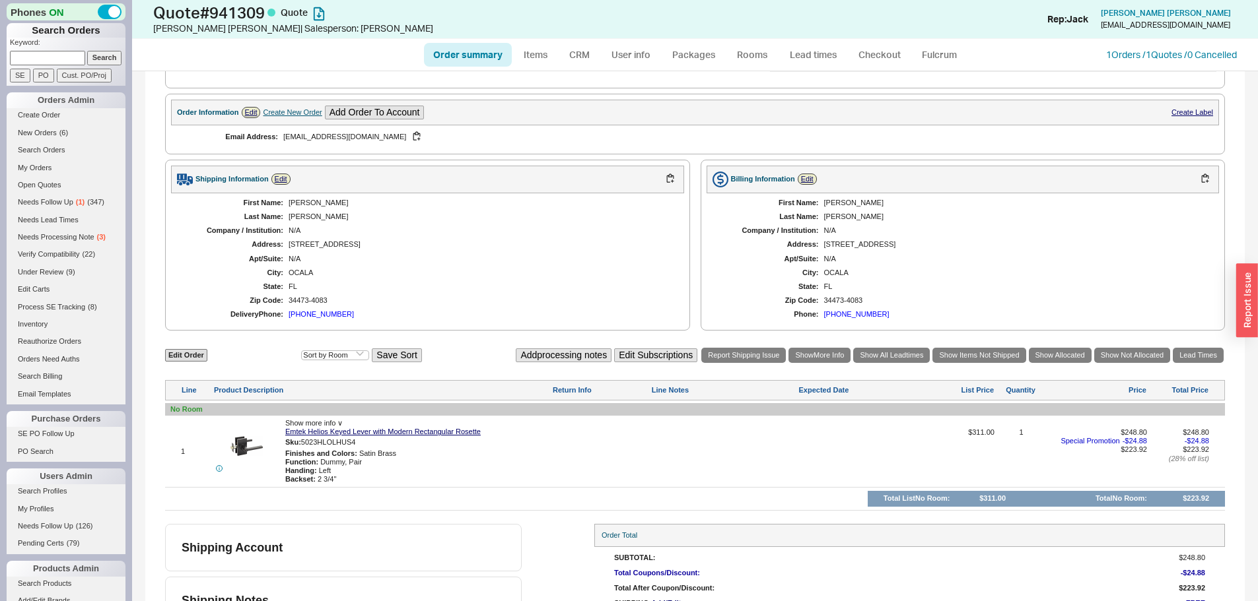
scroll to position [352, 0]
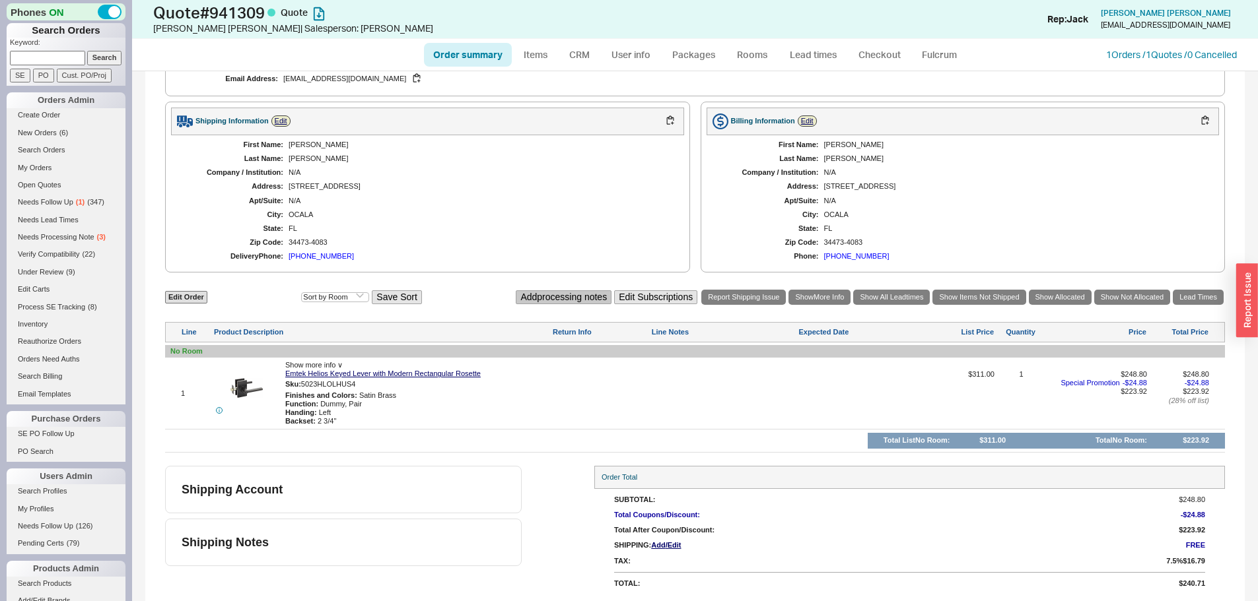
click at [523, 292] on button "Add processing notes" at bounding box center [564, 297] width 96 height 14
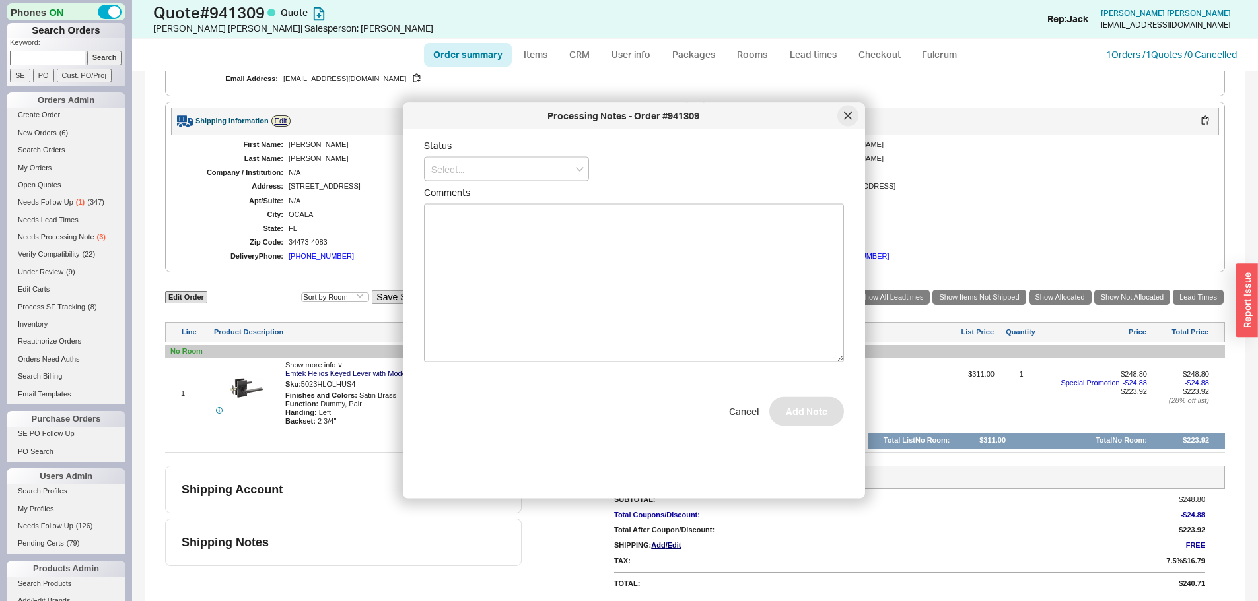
click at [852, 115] on div at bounding box center [847, 116] width 21 height 21
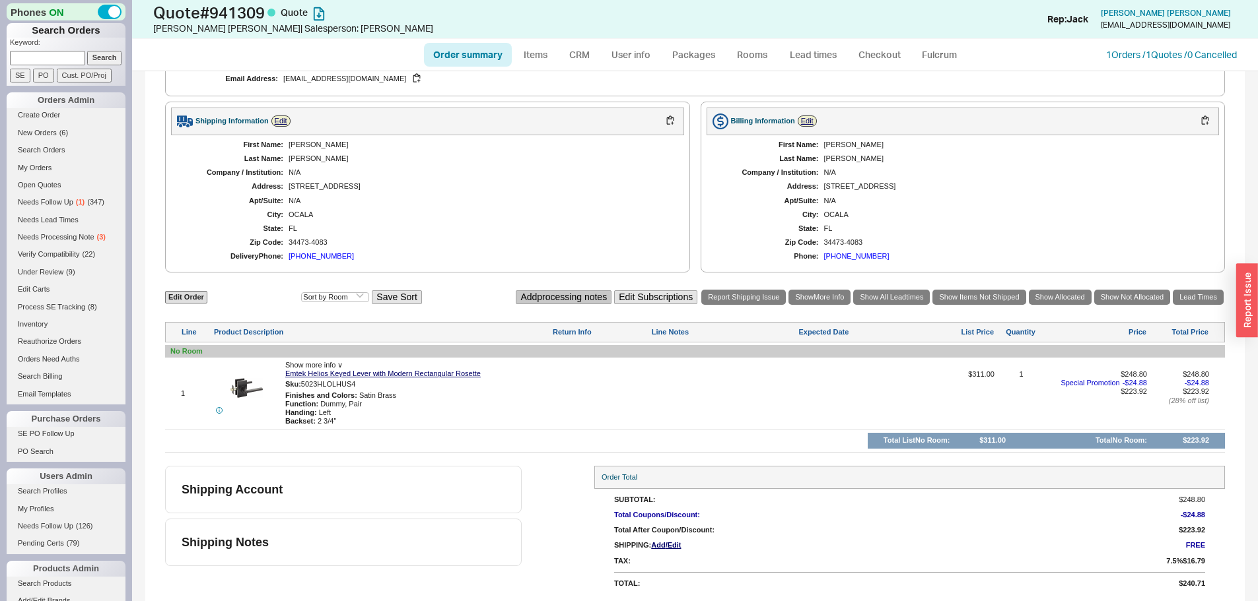
click at [549, 299] on button "Add processing notes" at bounding box center [564, 297] width 96 height 14
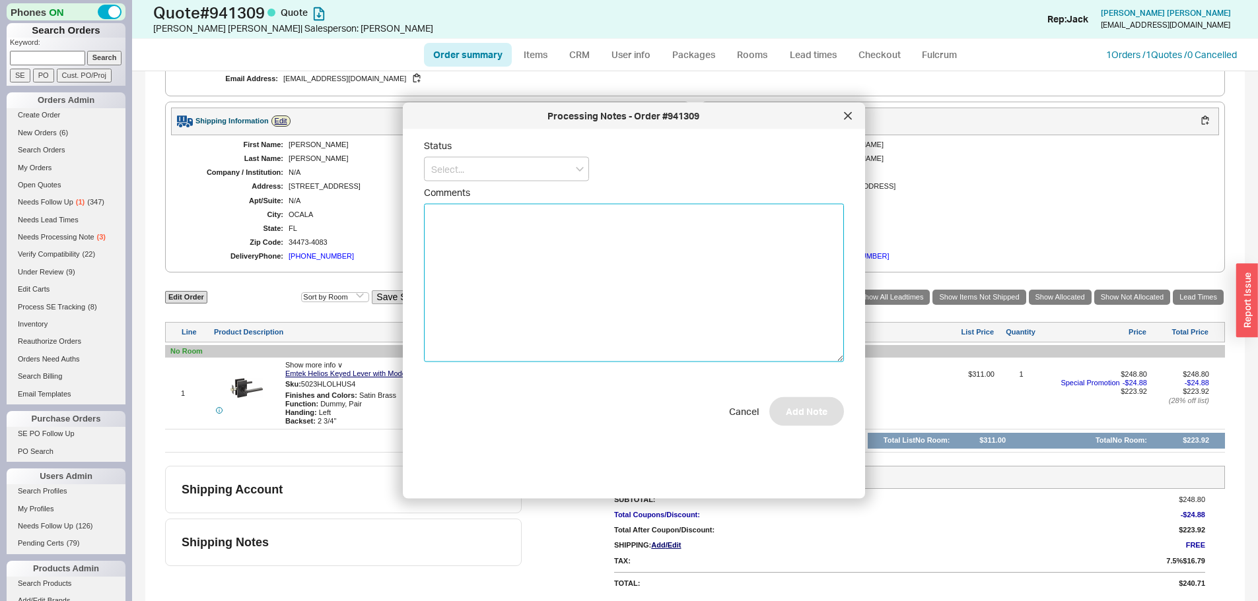
click at [549, 299] on textarea "Comments" at bounding box center [634, 283] width 420 height 158
type textarea "ORDER .5 AS SAMPLE!"
click at [456, 162] on input at bounding box center [506, 169] width 165 height 24
click at [607, 234] on textarea "ORDER .5 AS SAMPLE!" at bounding box center [634, 283] width 420 height 158
click at [554, 187] on span "Comments" at bounding box center [634, 193] width 420 height 12
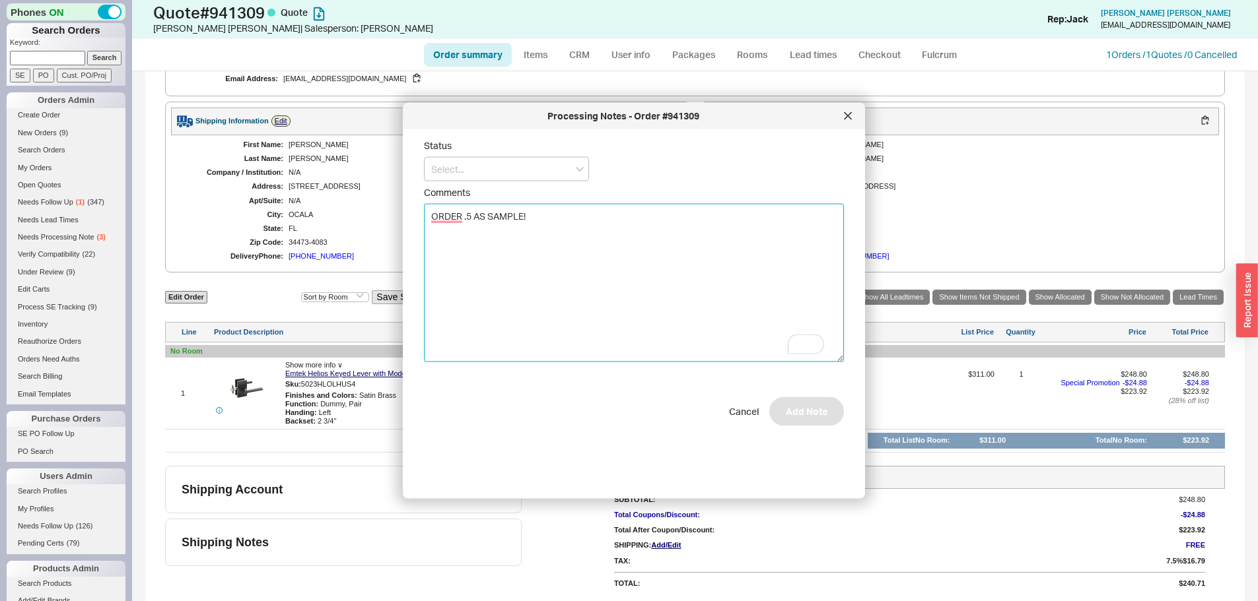
click at [554, 204] on textarea "ORDER .5 AS SAMPLE!" at bounding box center [634, 283] width 420 height 158
click at [540, 169] on input at bounding box center [506, 169] width 165 height 24
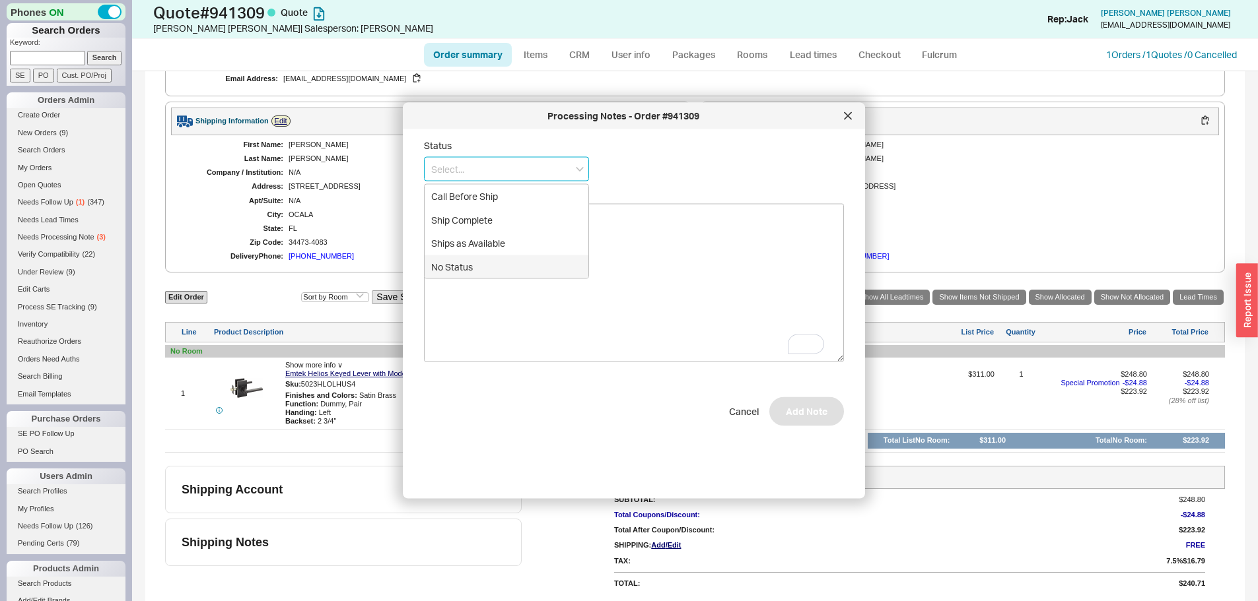
click at [469, 262] on div "No Status" at bounding box center [506, 267] width 164 height 24
type input "No Status"
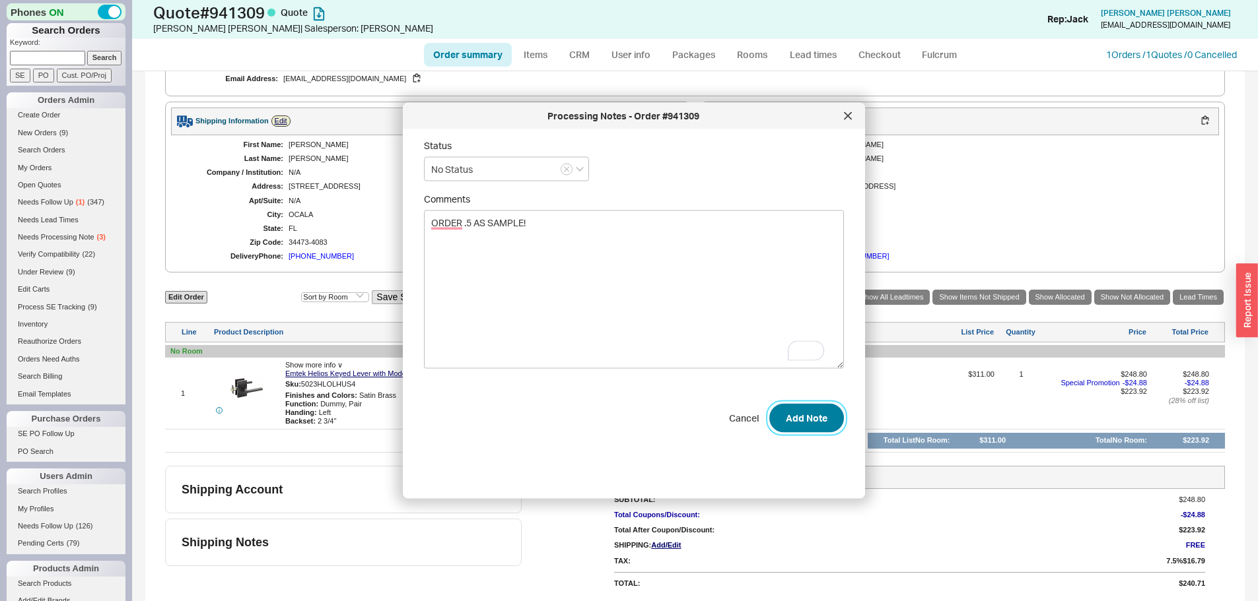
click at [805, 415] on button "Add Note" at bounding box center [806, 417] width 75 height 29
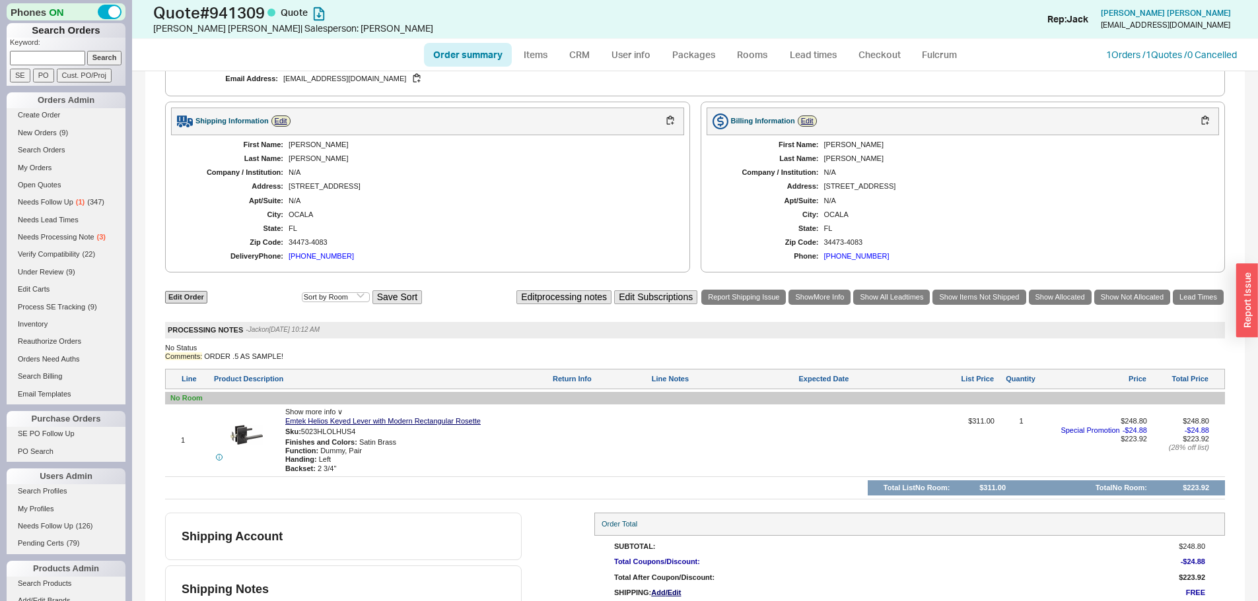
click at [591, 209] on div "First Name: Rudy Last Name: Fernandez Company / Institution: N/A Address: 14081…" at bounding box center [427, 200] width 513 height 131
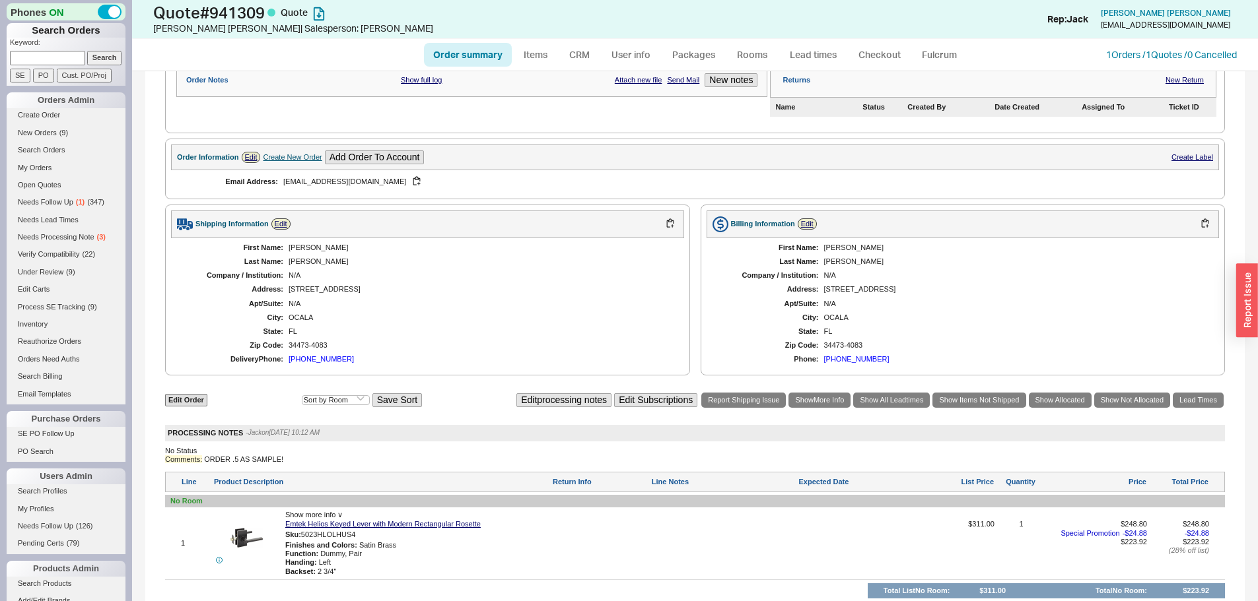
scroll to position [154, 0]
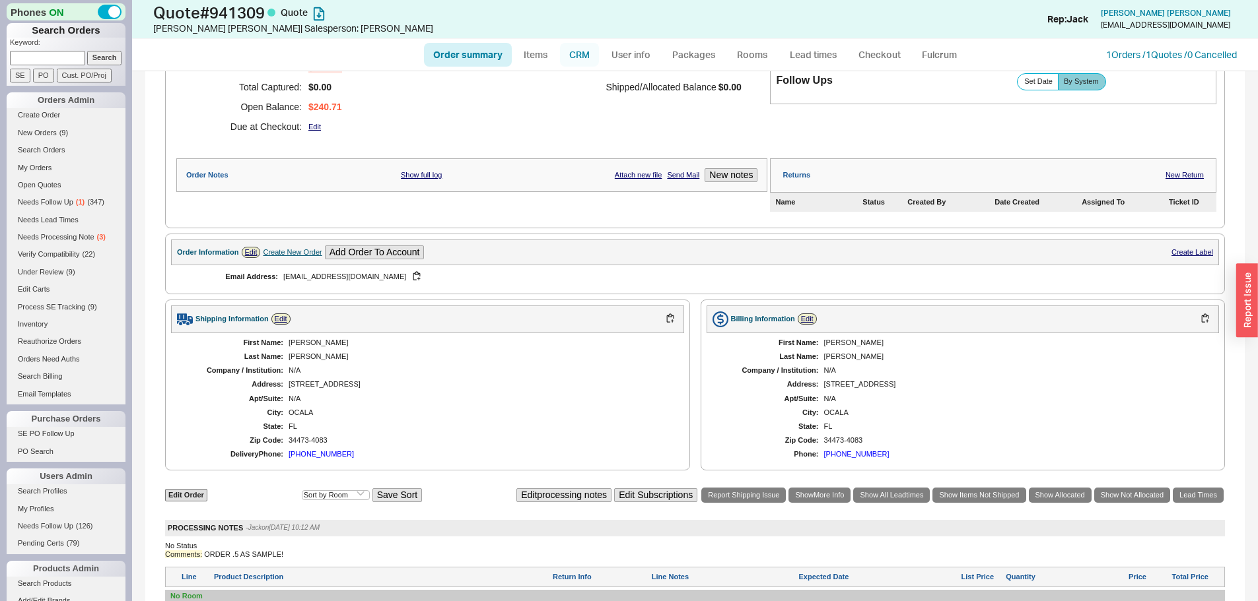
click at [566, 61] on link "CRM" at bounding box center [579, 55] width 39 height 24
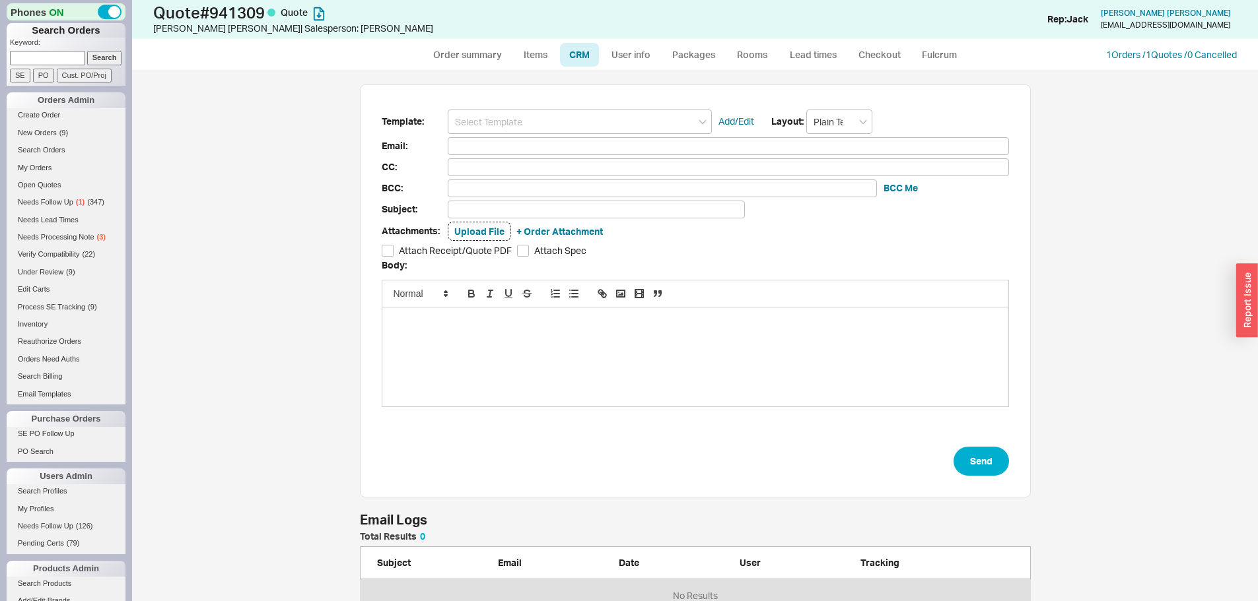
scroll to position [521, 1106]
click at [483, 56] on link "Order summary" at bounding box center [468, 55] width 88 height 24
select select "*"
select select "3"
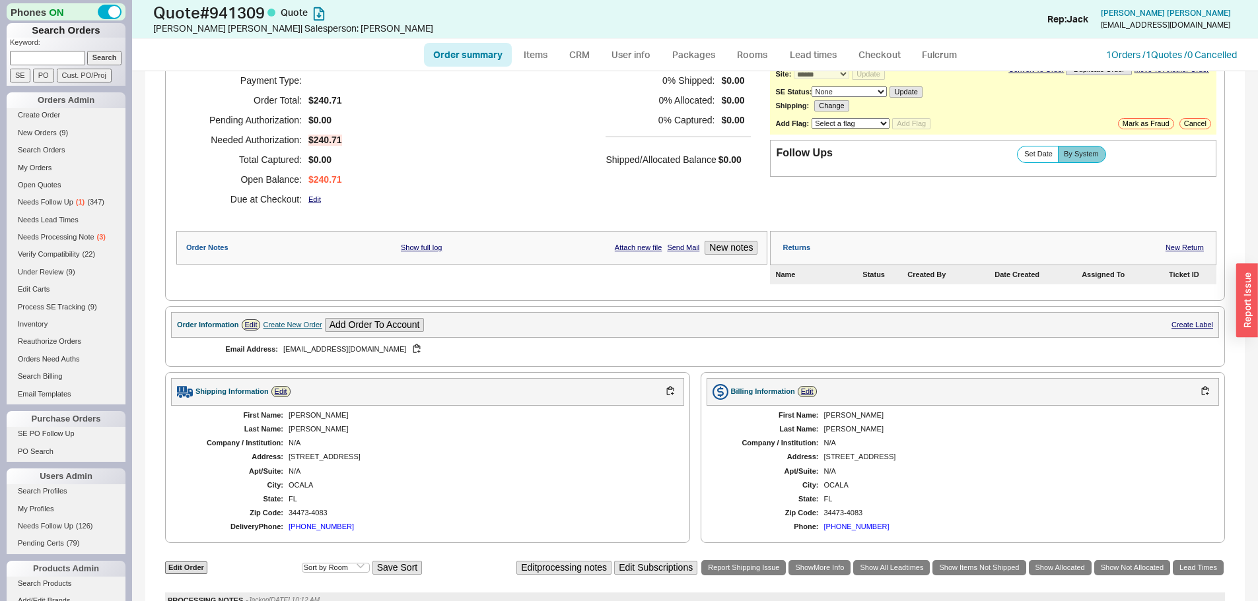
scroll to position [399, 0]
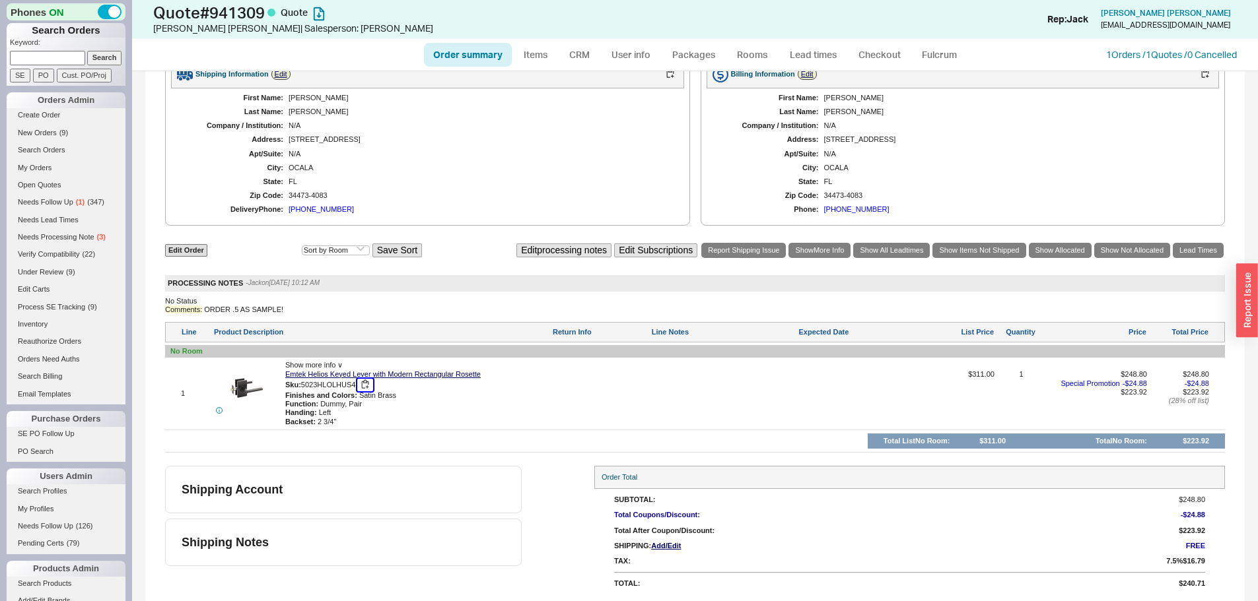
click at [368, 388] on button "button" at bounding box center [365, 385] width 16 height 13
click at [479, 400] on div "Function : Dummy, Pair" at bounding box center [417, 404] width 264 height 9
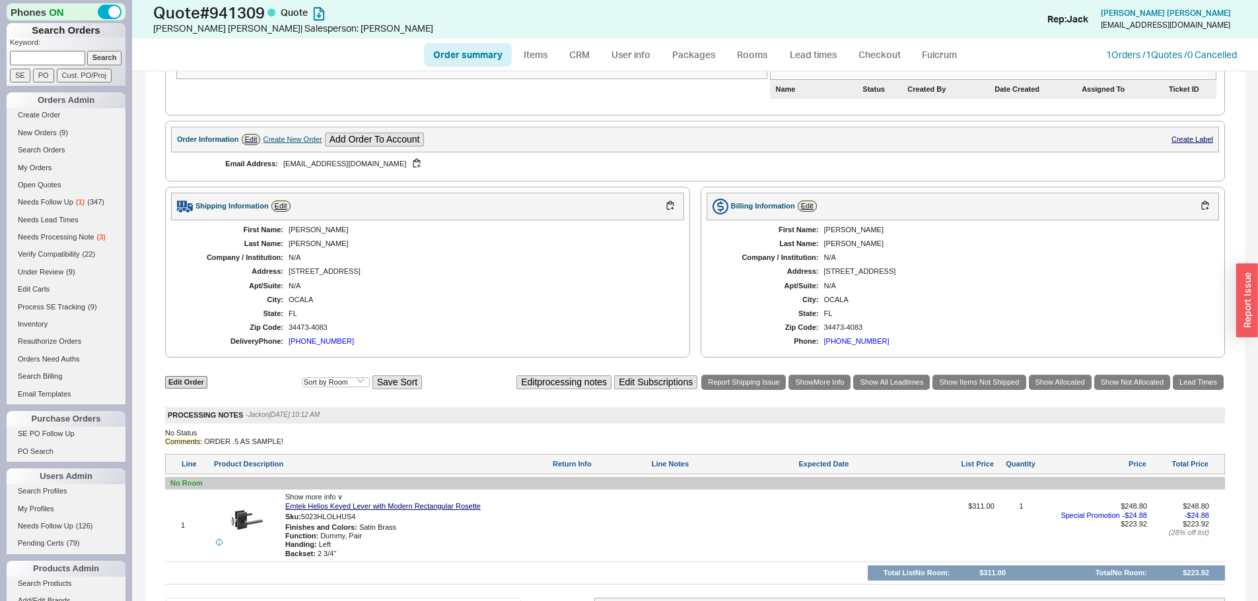
click at [552, 516] on div at bounding box center [600, 529] width 96 height 55
click at [731, 446] on div "Comments: ORDER .5 AS SAMPLE!" at bounding box center [695, 442] width 1060 height 9
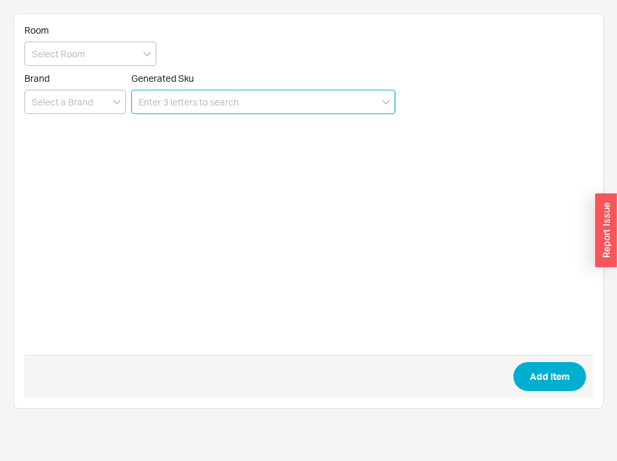
click at [265, 100] on input at bounding box center [263, 102] width 264 height 24
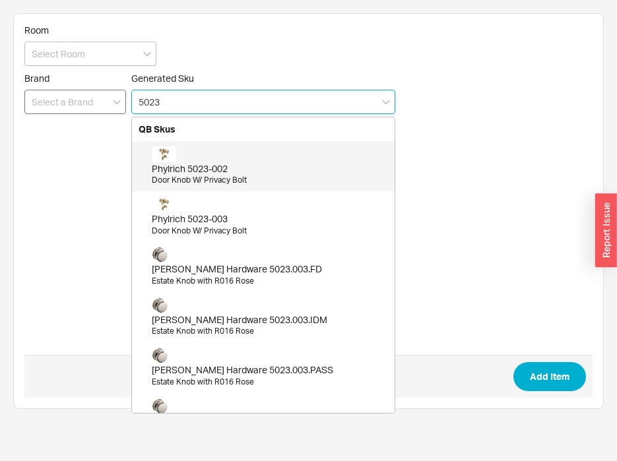
type input "5023"
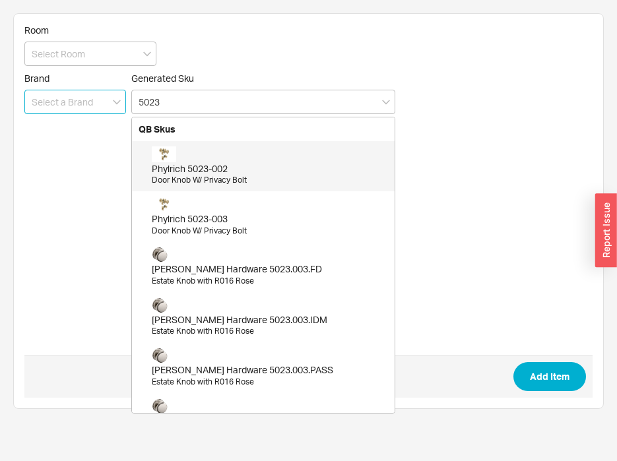
click at [90, 95] on input at bounding box center [75, 102] width 102 height 24
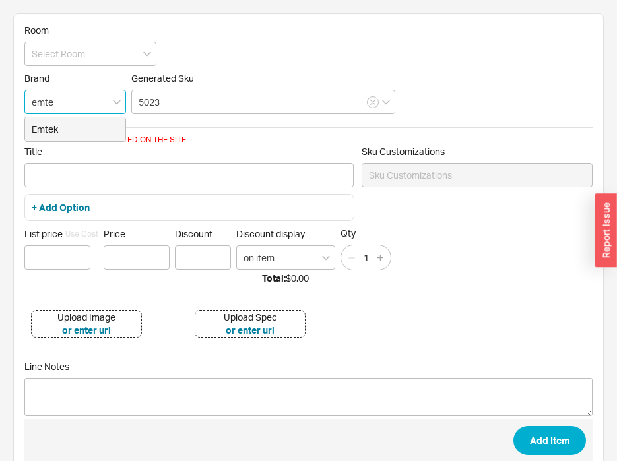
click at [65, 127] on div "Emtek" at bounding box center [75, 130] width 100 height 24
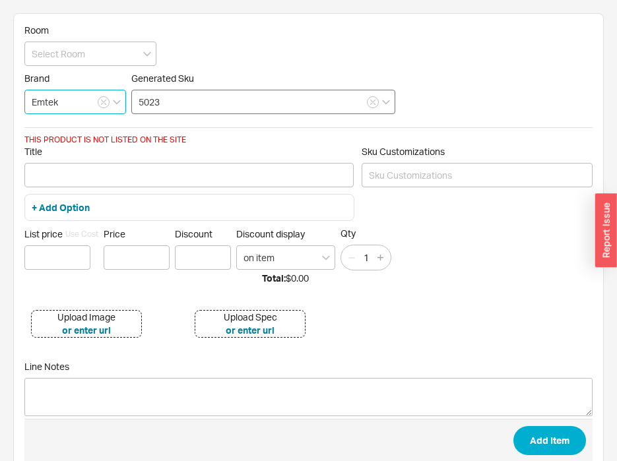
type input "Emtek"
click at [195, 100] on input "5023" at bounding box center [263, 102] width 264 height 24
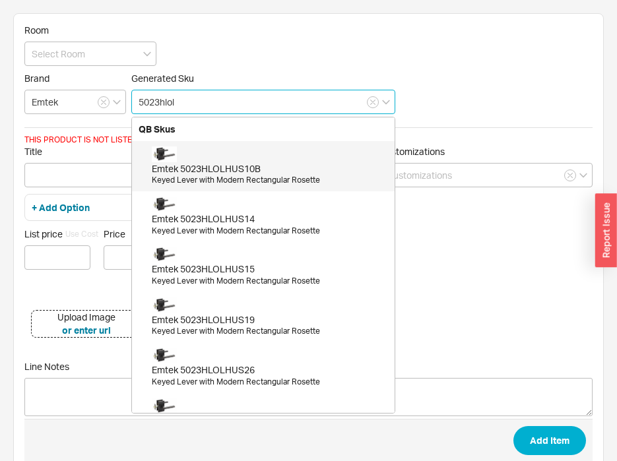
click at [225, 166] on div "Emtek 5023HLOLHUS10B" at bounding box center [270, 168] width 236 height 13
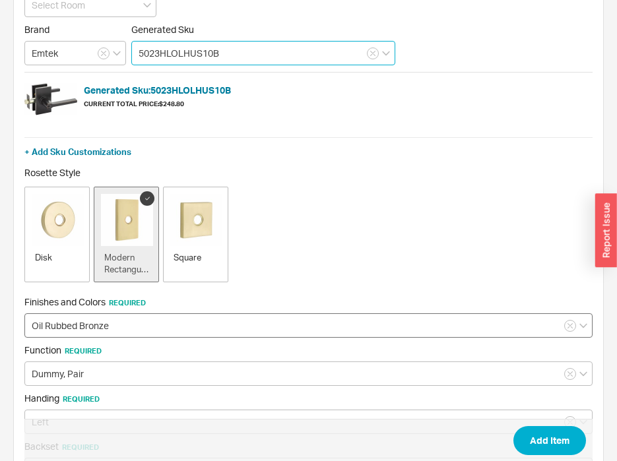
scroll to position [198, 0]
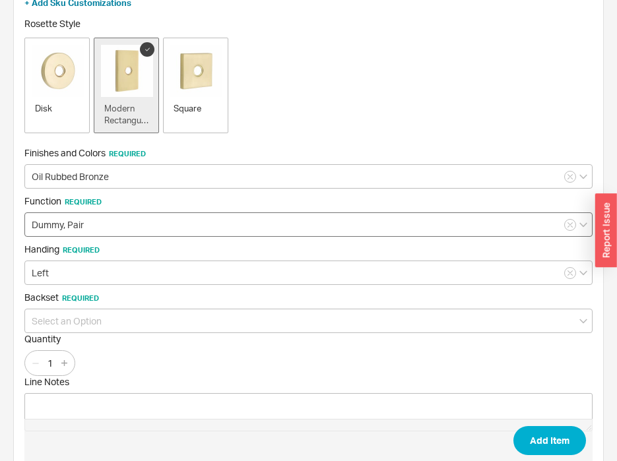
type input "5023HLOLHUS10B"
click at [101, 225] on input "Dummy, Pair" at bounding box center [308, 225] width 568 height 24
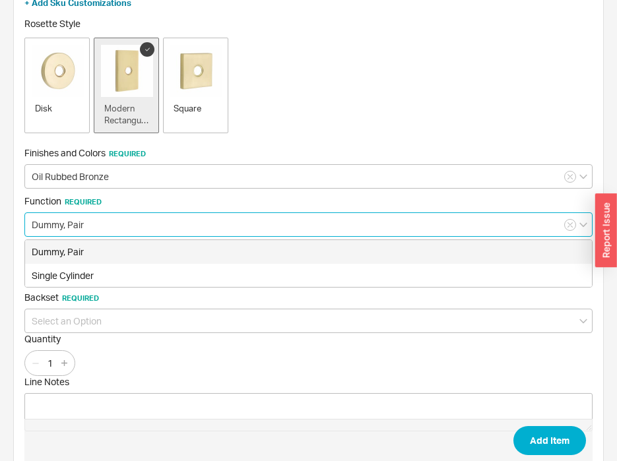
click at [92, 258] on div "Dummy, Pair" at bounding box center [308, 252] width 567 height 24
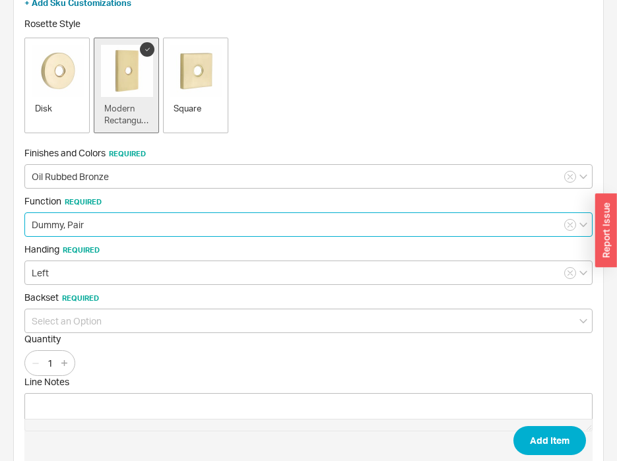
scroll to position [236, 0]
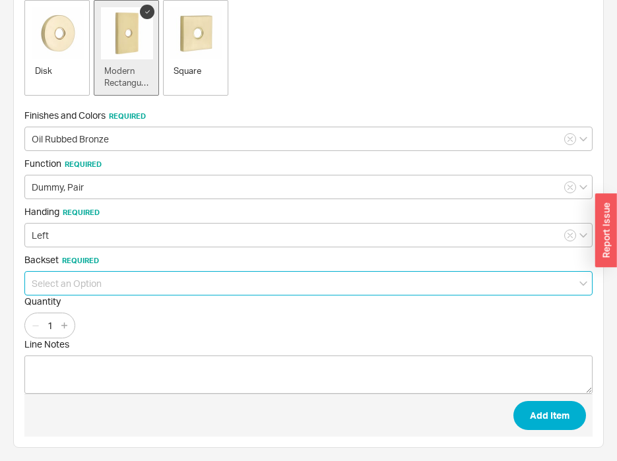
click at [107, 283] on input at bounding box center [308, 283] width 568 height 24
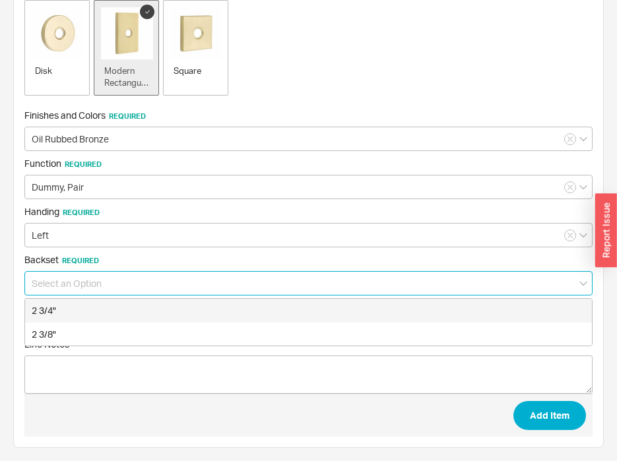
click at [79, 315] on div "2 3/4"" at bounding box center [308, 311] width 567 height 24
type input "2 3/4""
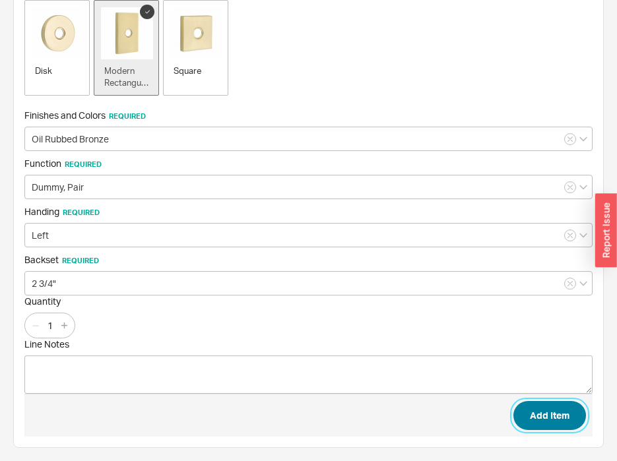
click at [533, 405] on button "Add Item" at bounding box center [550, 415] width 73 height 29
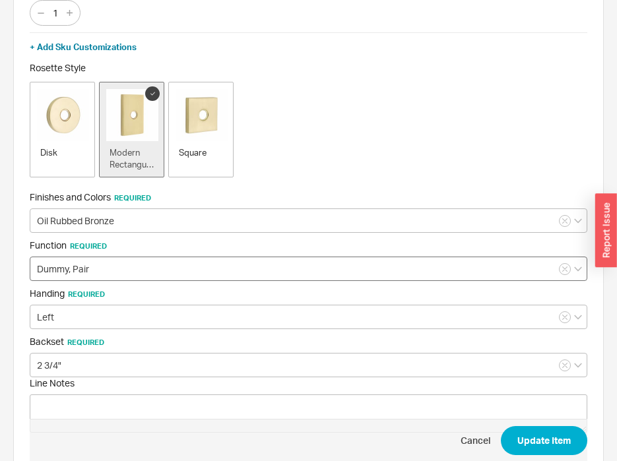
scroll to position [132, 0]
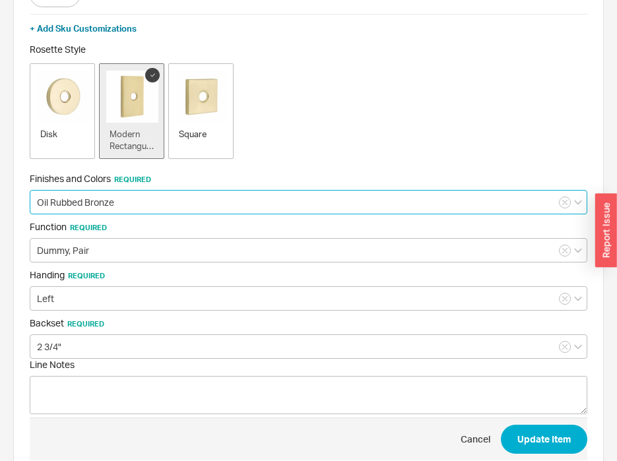
click at [96, 213] on input "Oil Rubbed Bronze" at bounding box center [309, 202] width 558 height 24
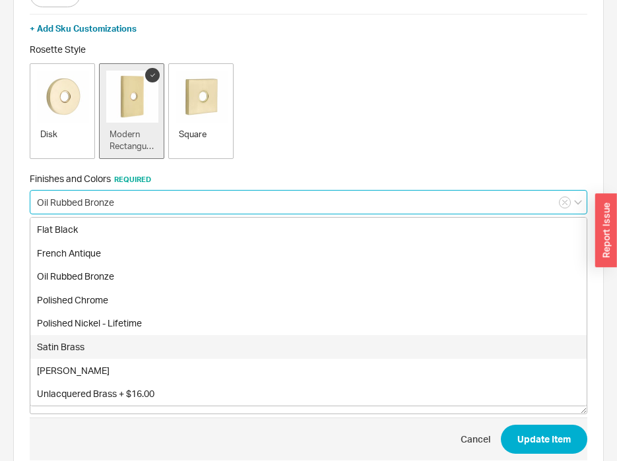
click at [106, 340] on div "Satin Brass" at bounding box center [308, 347] width 557 height 24
type input "Satin Brass"
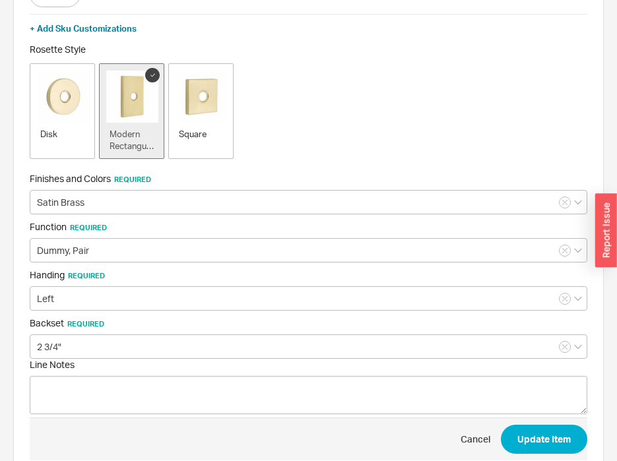
click at [210, 224] on span "Function Required" at bounding box center [309, 227] width 558 height 12
click at [343, 137] on div "Disk Modern Rectangular Square" at bounding box center [309, 113] width 558 height 100
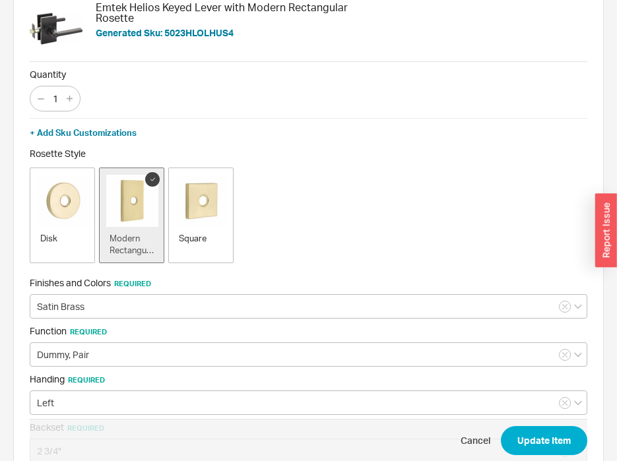
scroll to position [0, 0]
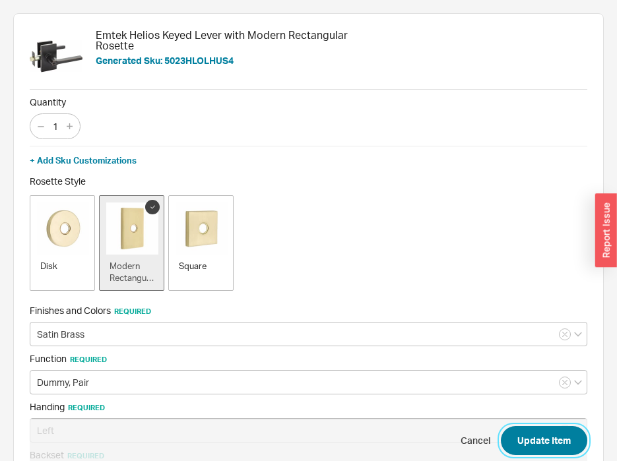
click at [541, 442] on button "Update Item" at bounding box center [544, 440] width 86 height 29
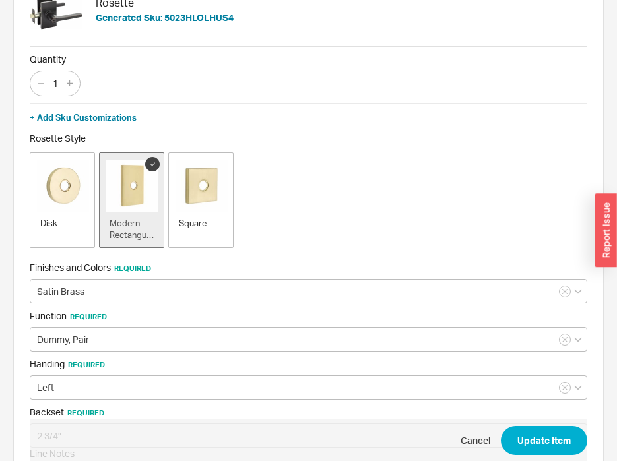
scroll to position [66, 0]
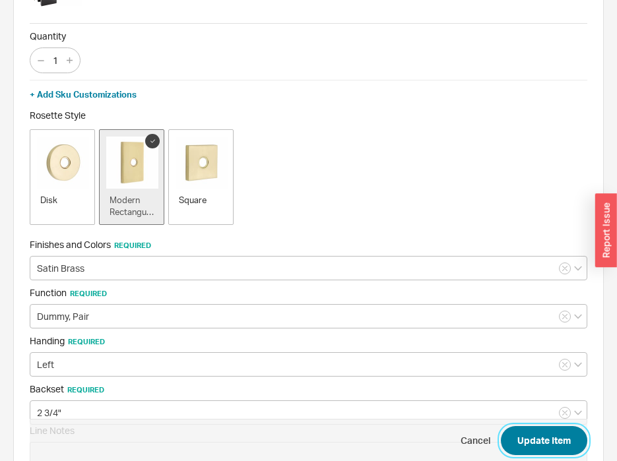
click at [531, 450] on button "Update Item" at bounding box center [544, 440] width 86 height 29
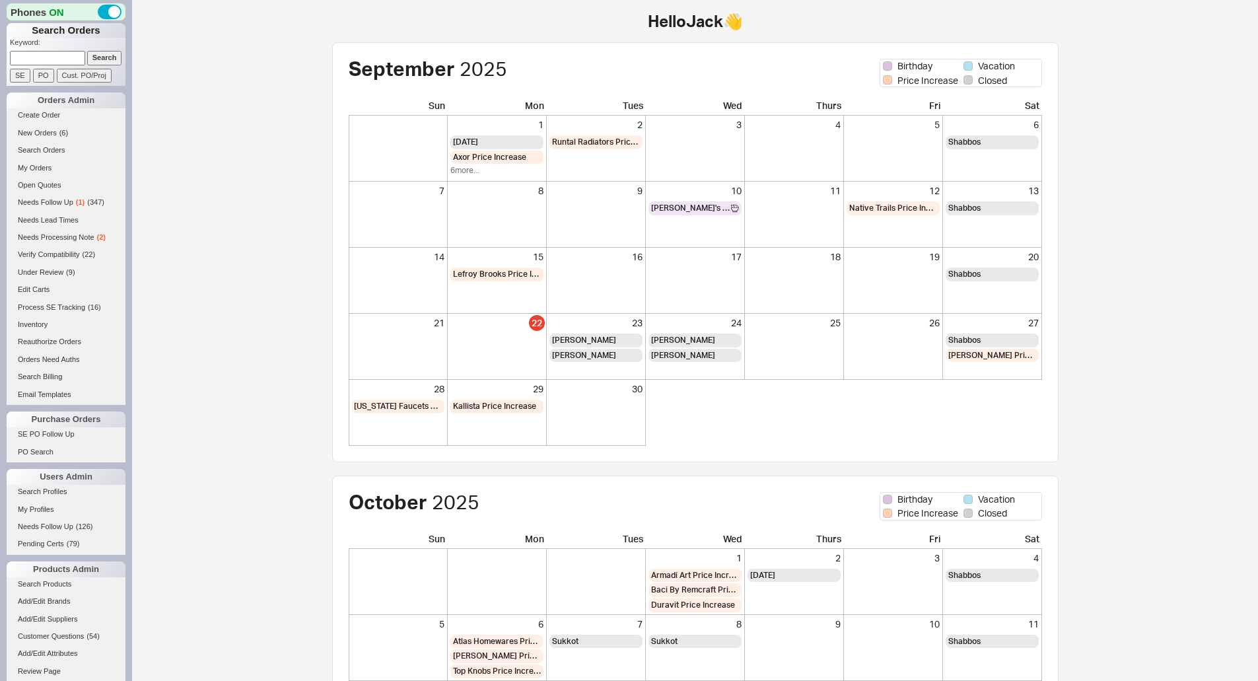
click at [59, 57] on input at bounding box center [47, 58] width 75 height 14
type input "903090"
click at [98, 53] on input "Search" at bounding box center [104, 58] width 35 height 14
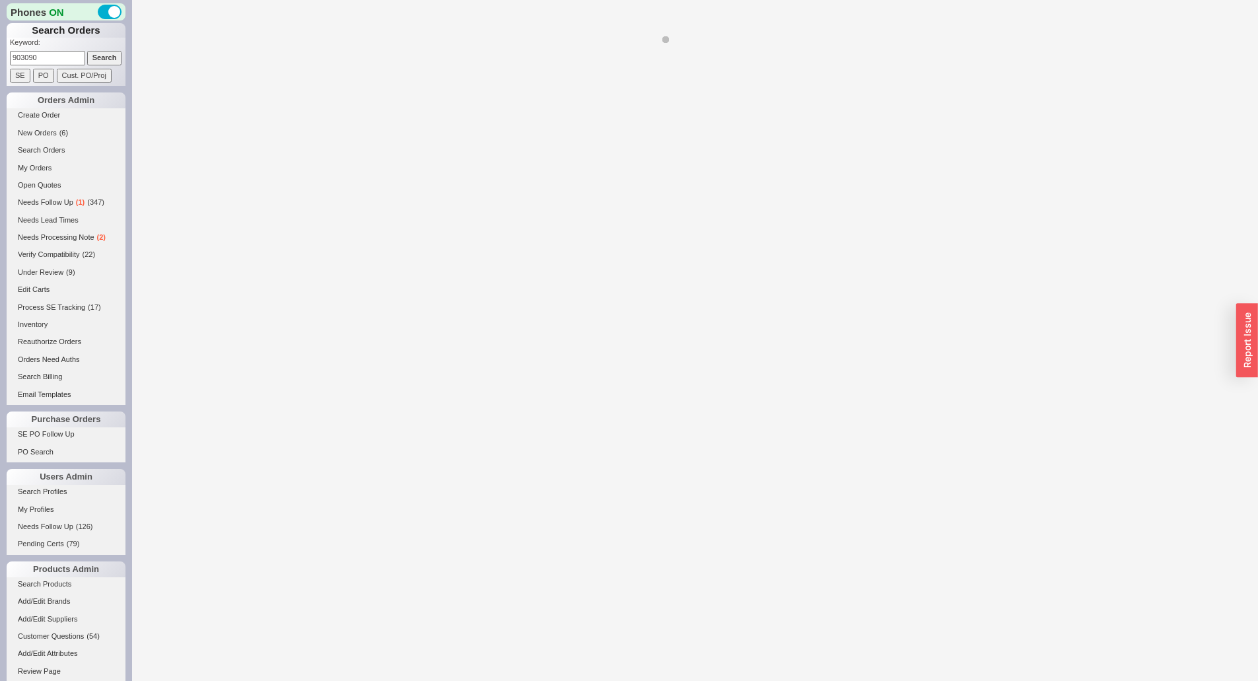
select select "LOW"
select select "3"
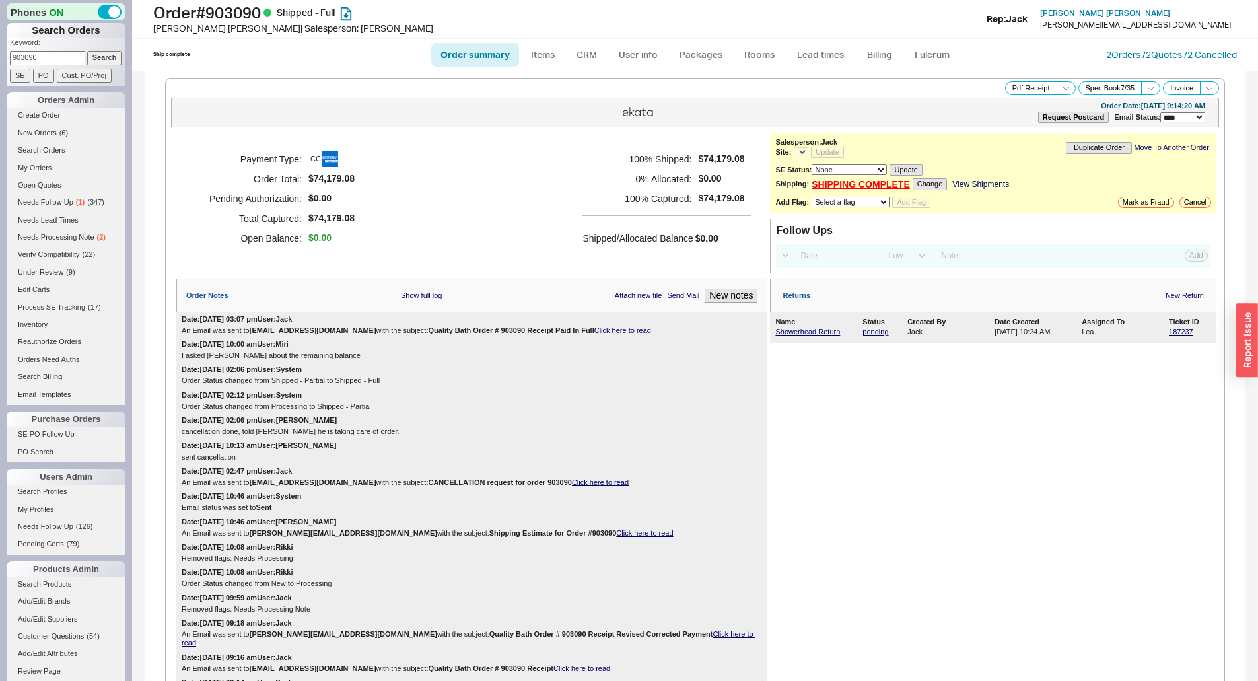
select select "*"
click at [565, 170] on div "Payment Type: CC Order Total: $74,179.08 Pending Authorization: $0.00 Total Cap…" at bounding box center [471, 199] width 591 height 132
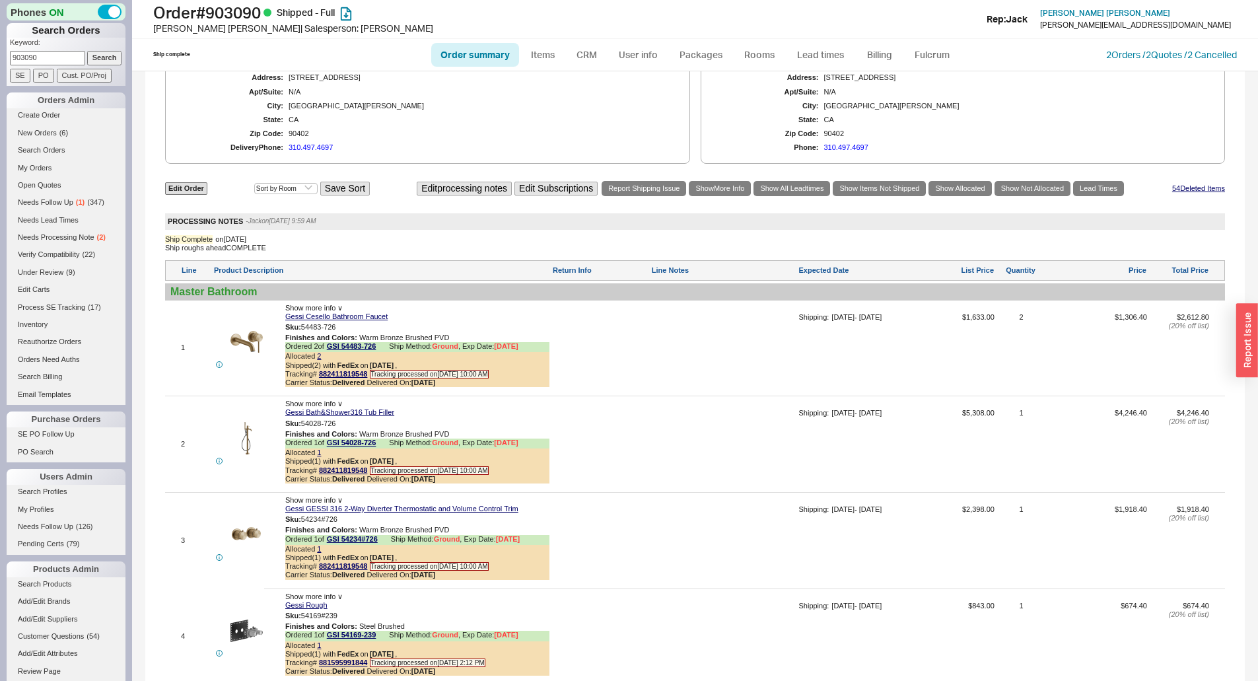
scroll to position [1254, 0]
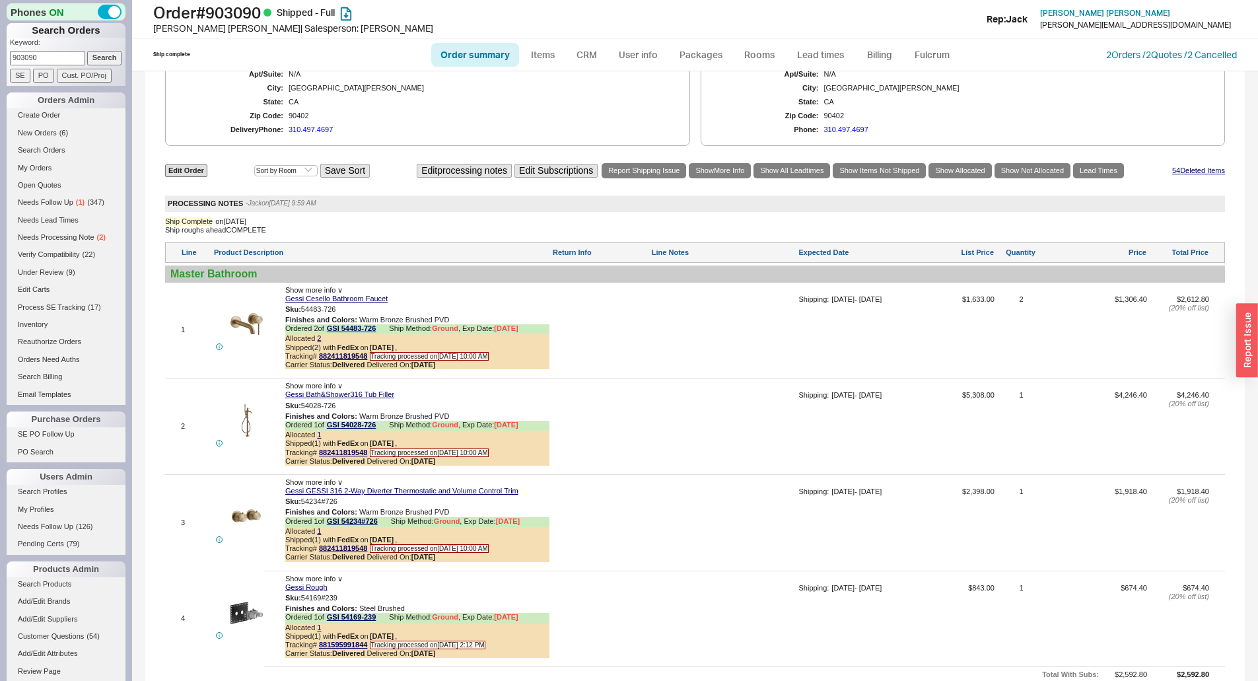
click at [651, 295] on div at bounding box center [723, 335] width 145 height 80
click at [805, 301] on div "Shipping: 07/14/25 - 07/28/25" at bounding box center [858, 335] width 121 height 80
click at [605, 267] on div "Master Bathroom" at bounding box center [694, 273] width 1049 height 13
click at [650, 265] on div "Master Bathroom" at bounding box center [695, 273] width 1060 height 17
click at [625, 311] on div at bounding box center [600, 335] width 96 height 80
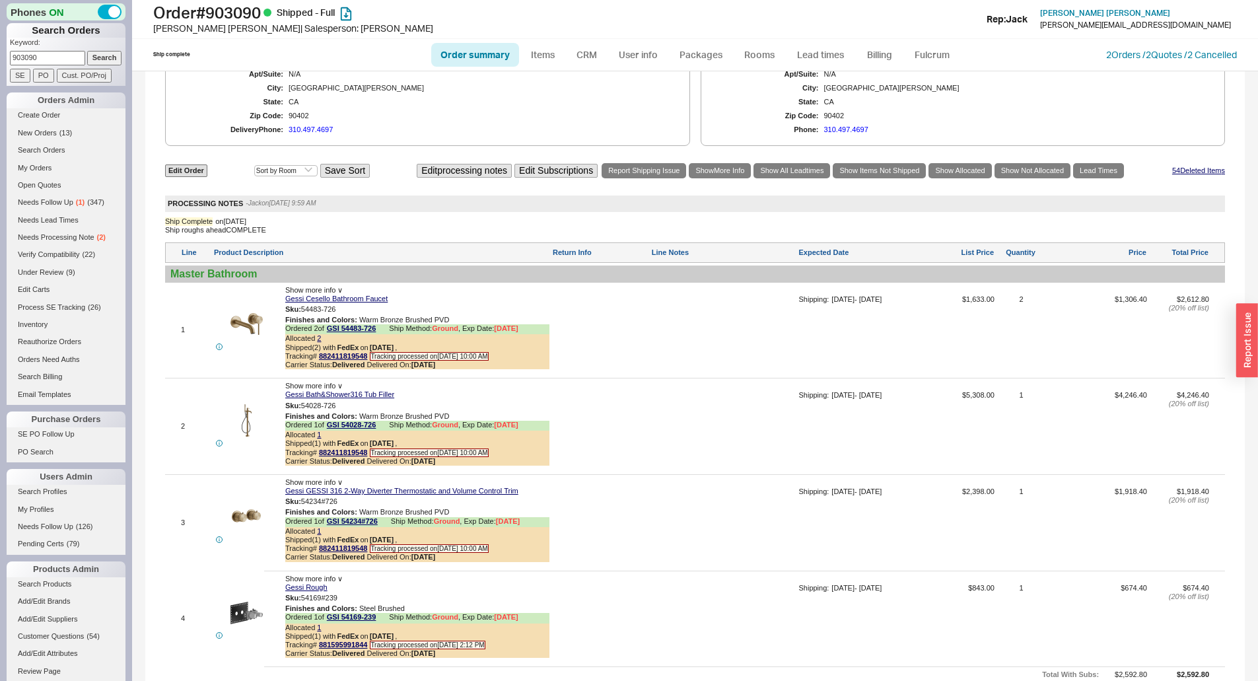
click at [53, 54] on input "903090" at bounding box center [47, 58] width 75 height 14
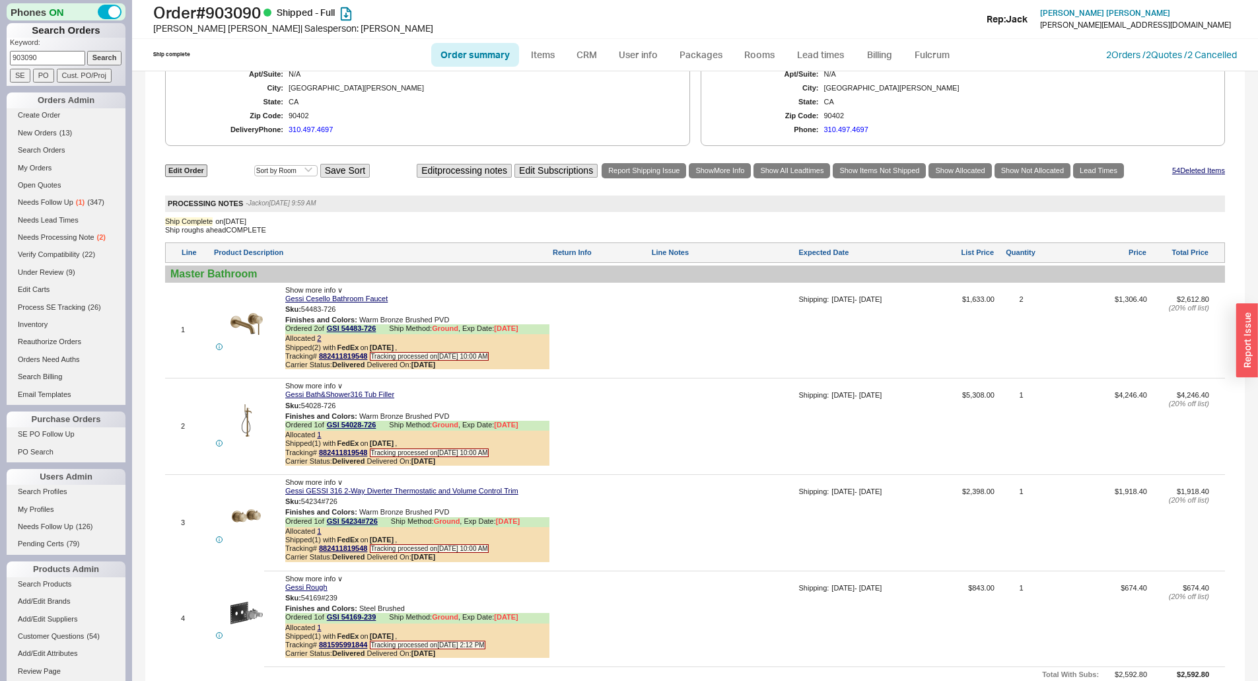
click at [53, 54] on input "903090" at bounding box center [47, 58] width 75 height 14
type input "diamond"
click at [87, 59] on input "Search" at bounding box center [104, 58] width 35 height 14
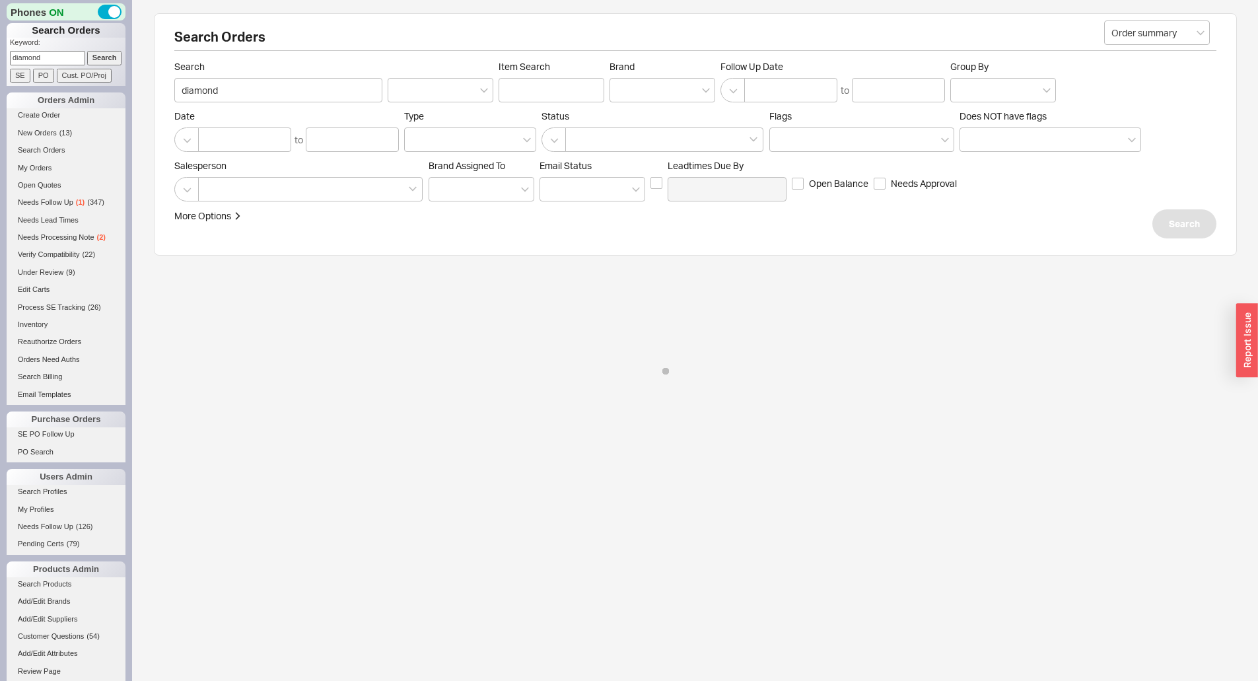
click at [555, 15] on div "Search Orders Order summary Search diamond Item Search Brand Follow Up Date to …" at bounding box center [695, 134] width 1083 height 242
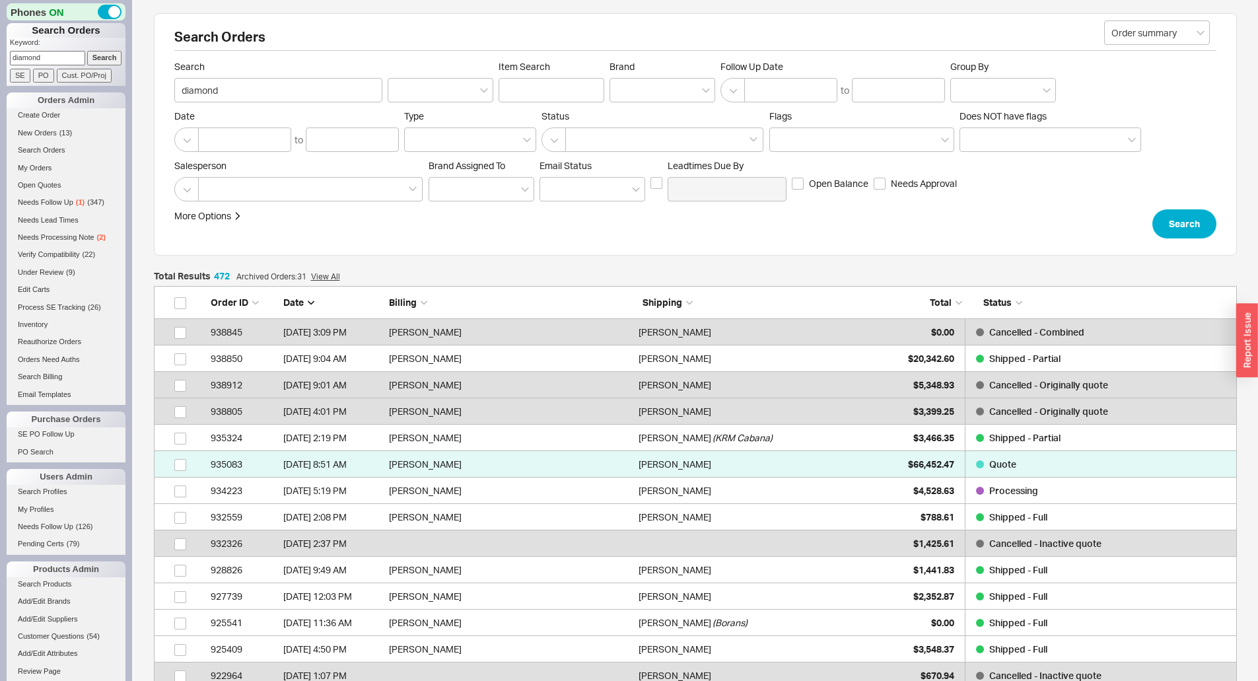
scroll to position [12487, 1073]
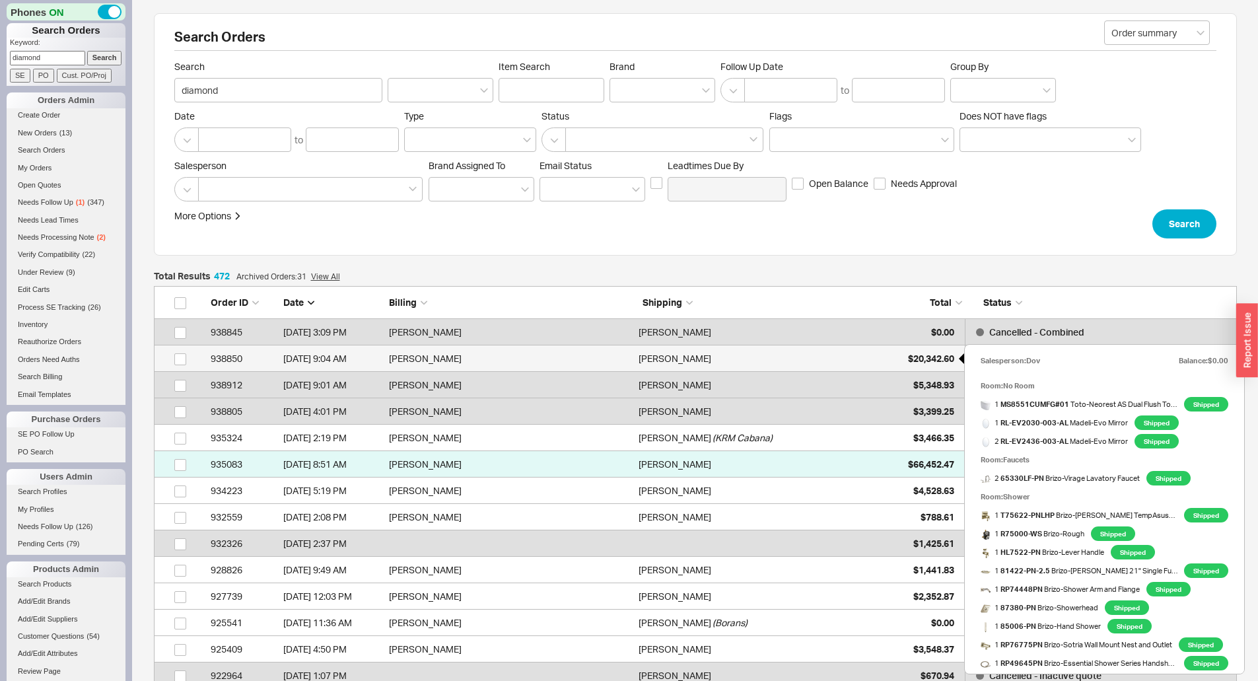
click at [899, 356] on div "$20,342.60" at bounding box center [921, 358] width 66 height 26
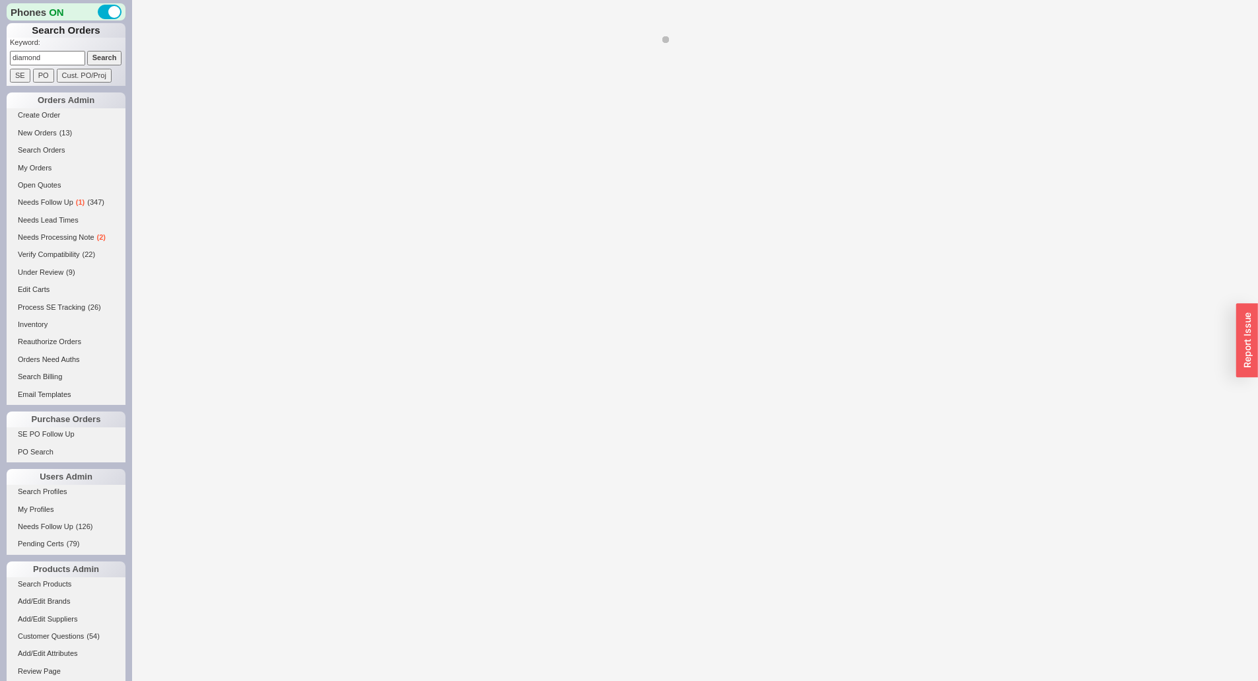
select select "*"
select select "LOW"
select select "3"
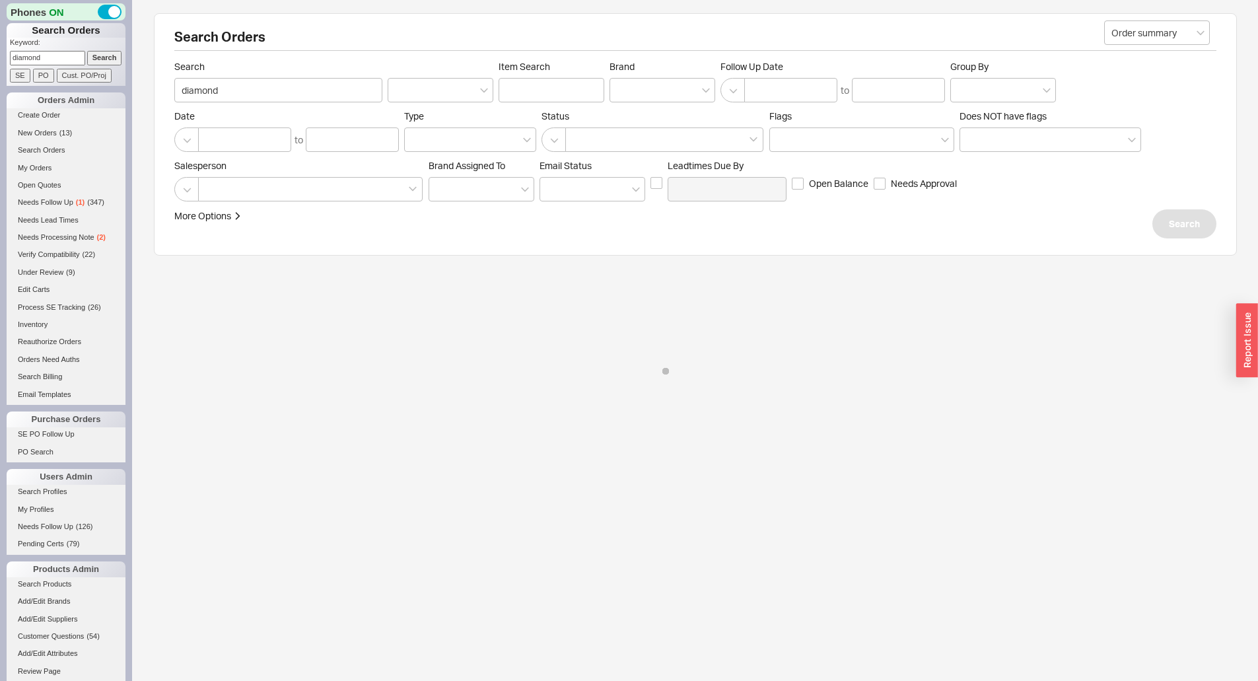
click at [273, 170] on span "Salesperson" at bounding box center [298, 166] width 249 height 12
click at [265, 183] on div at bounding box center [310, 189] width 224 height 24
click at [215, 183] on input at bounding box center [209, 189] width 9 height 15
type input "JAC"
click at [248, 217] on div "Jack" at bounding box center [310, 217] width 223 height 24
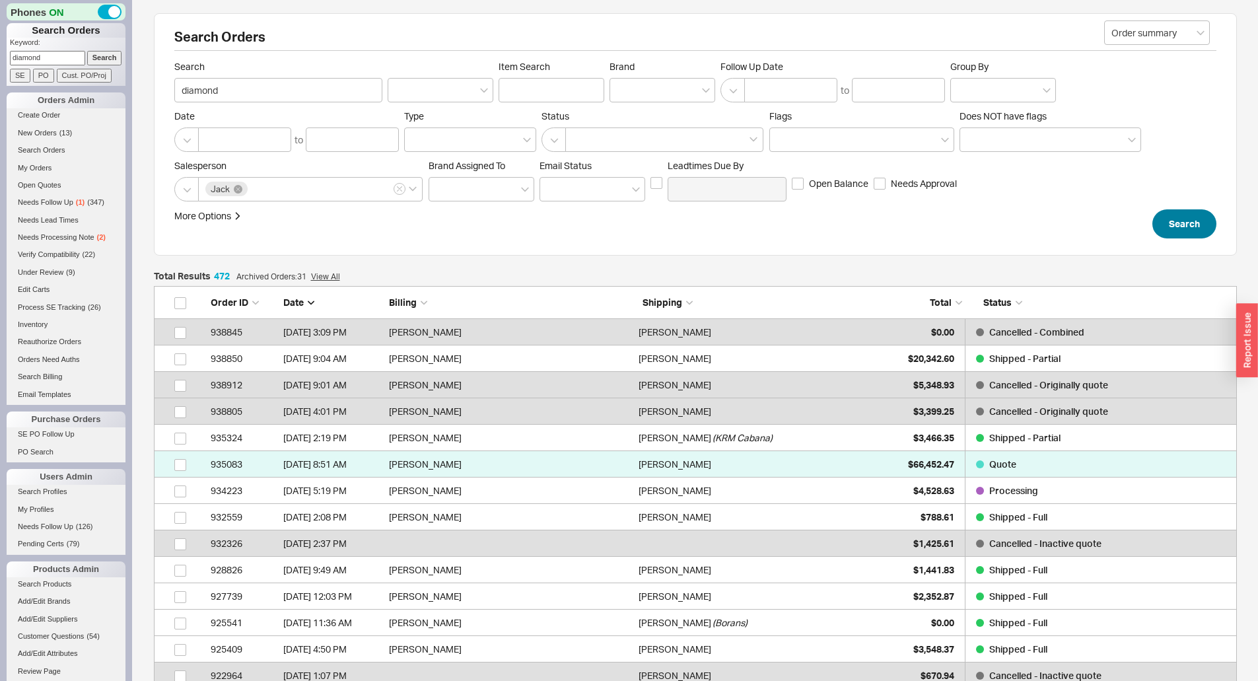
scroll to position [12487, 1073]
click at [1178, 215] on button "Search" at bounding box center [1184, 223] width 64 height 29
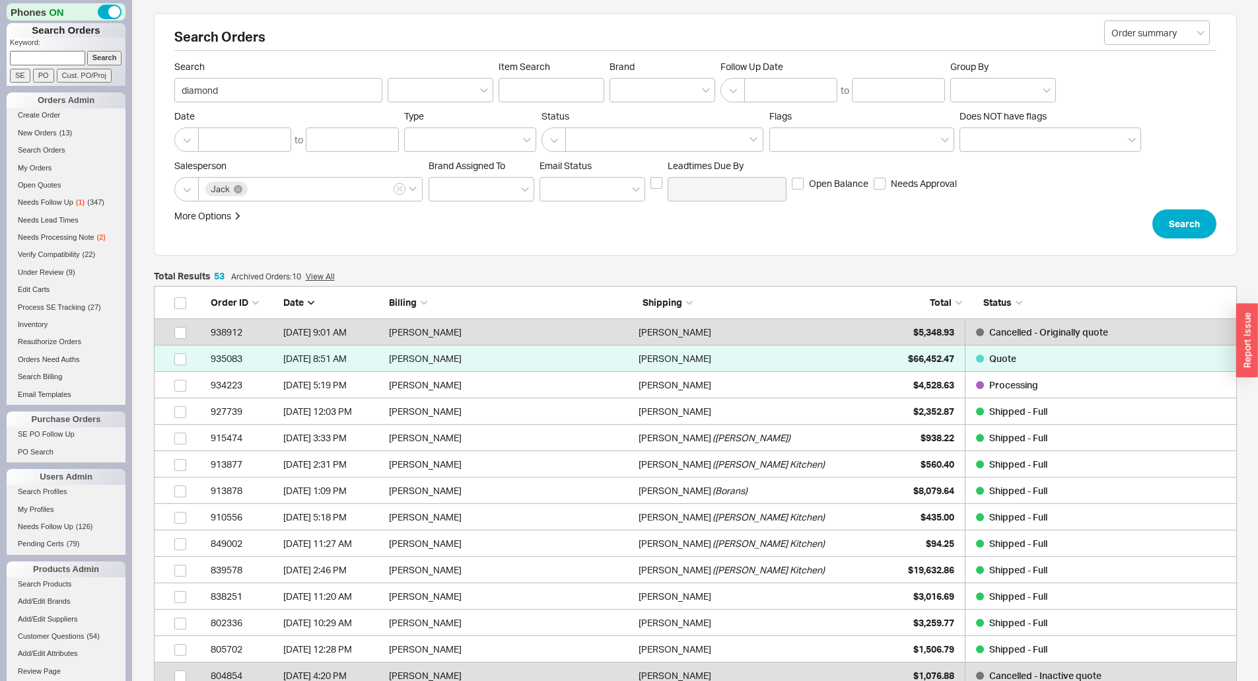
scroll to position [1423, 1073]
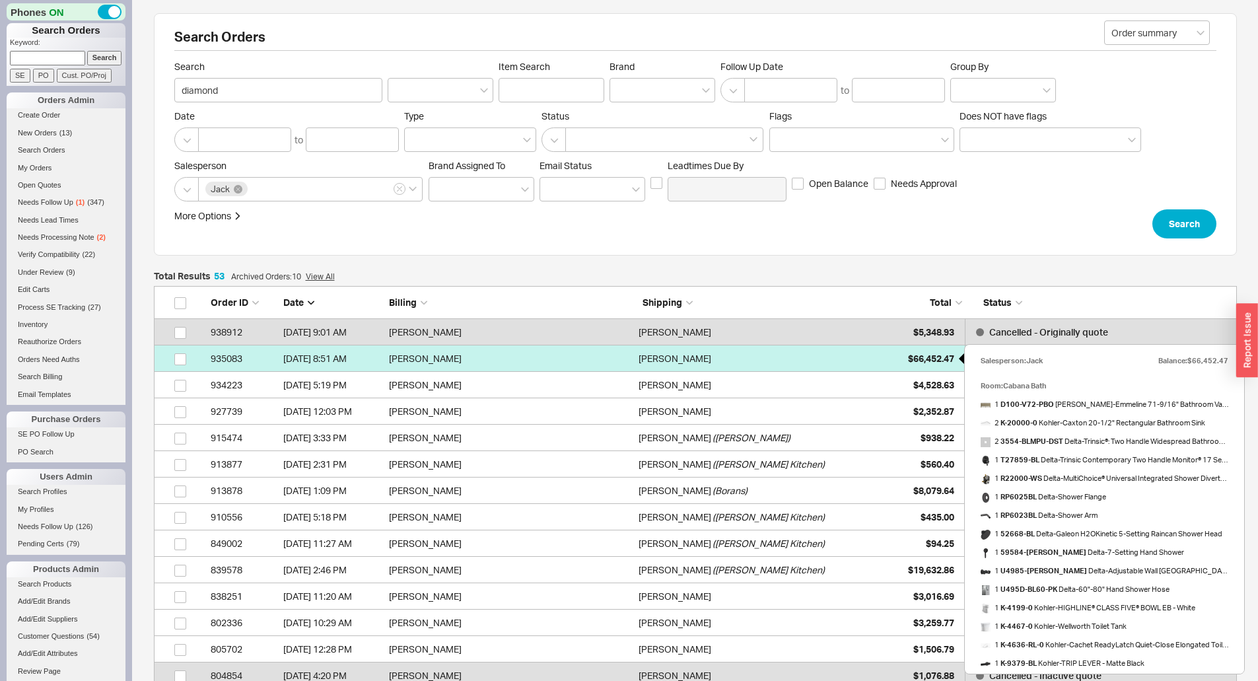
click at [903, 362] on div "$66,452.47" at bounding box center [921, 358] width 66 height 26
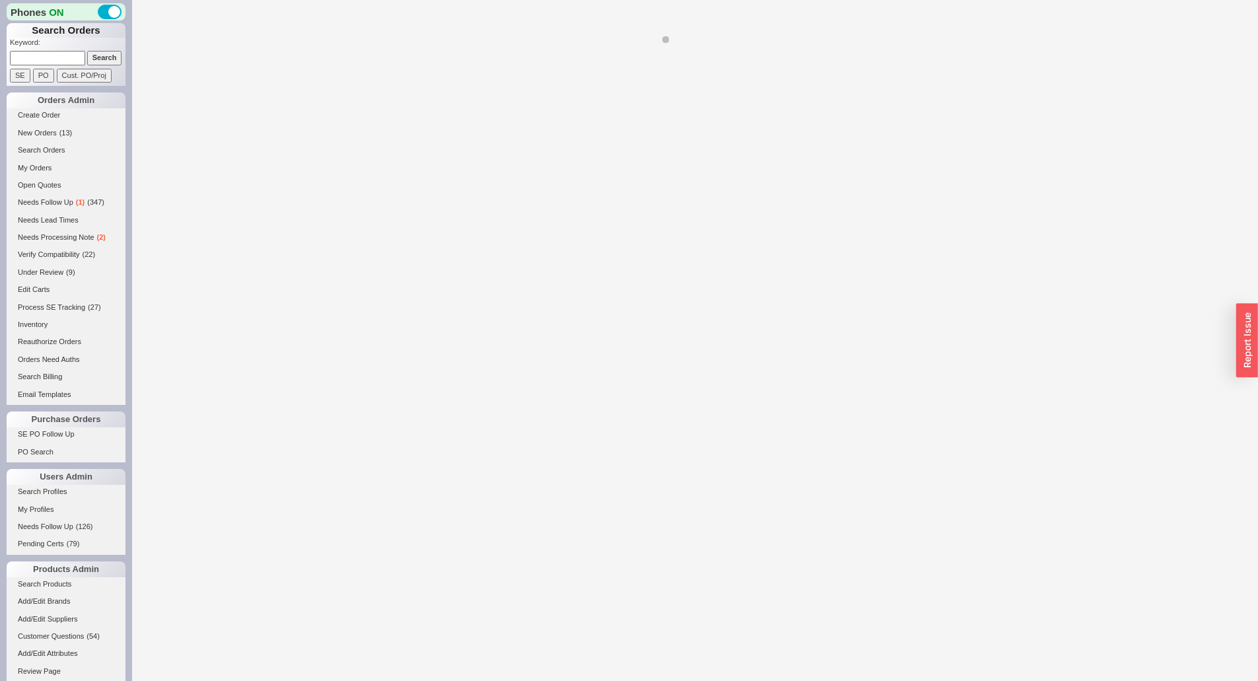
select select "*"
select select "LOW"
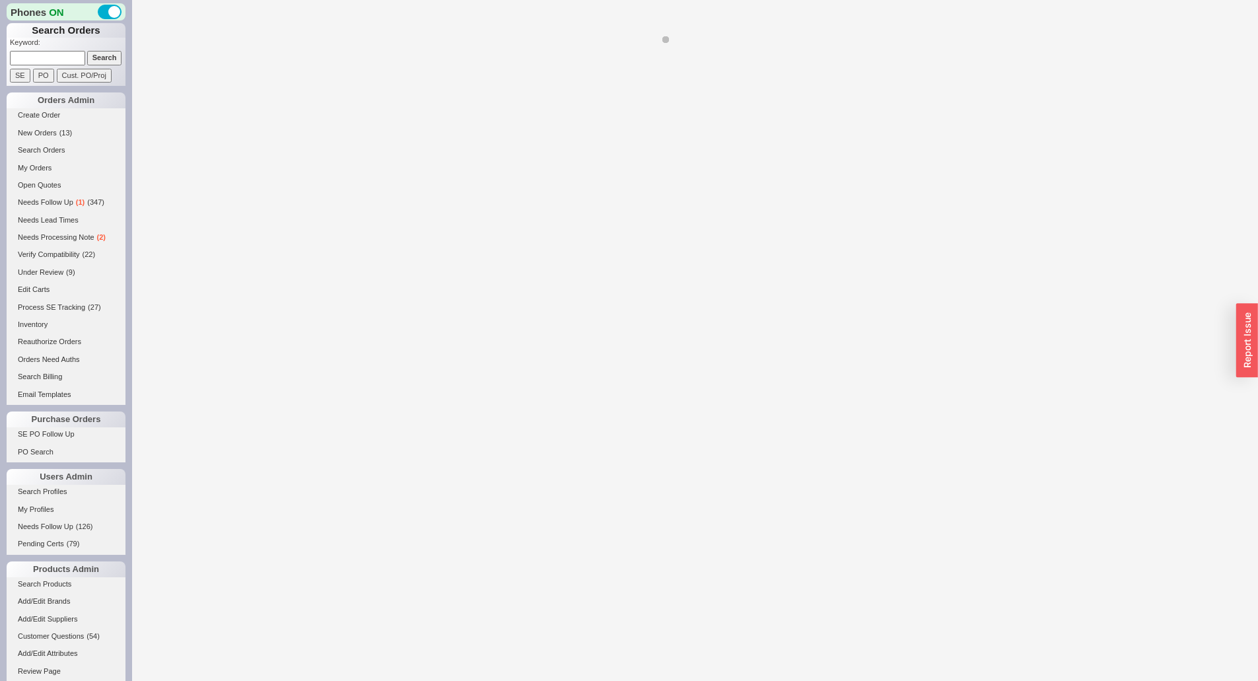
select select "LOW"
select select "3"
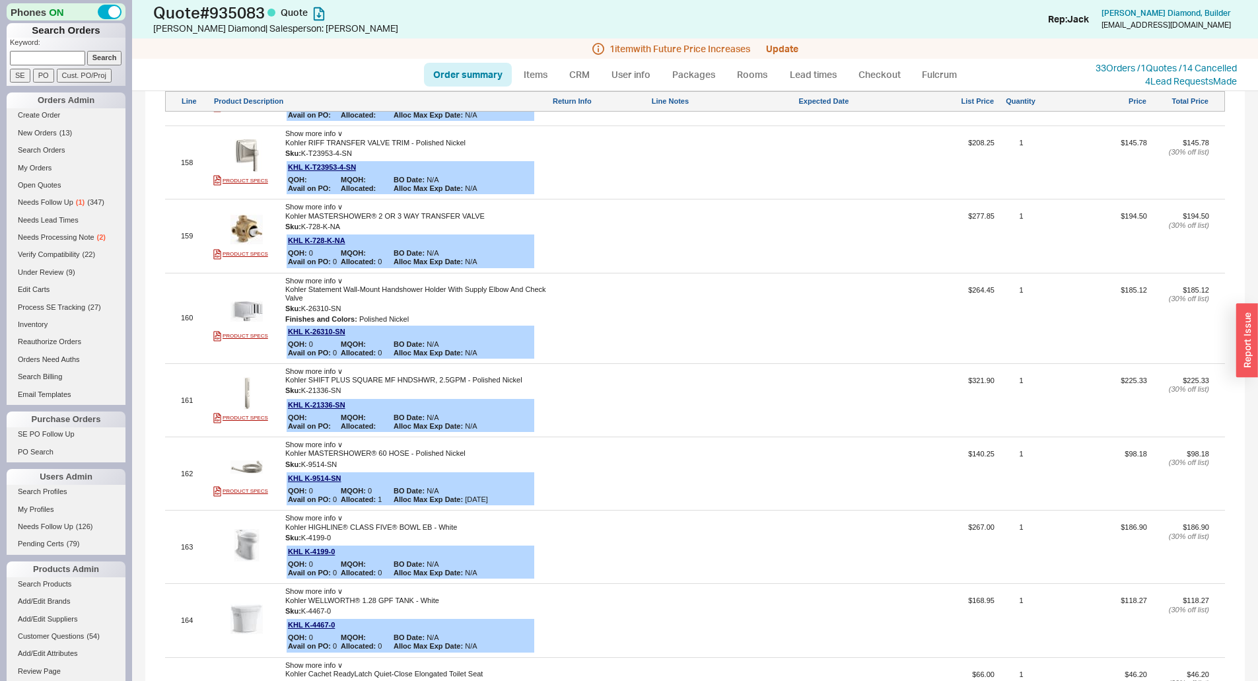
scroll to position [14733, 0]
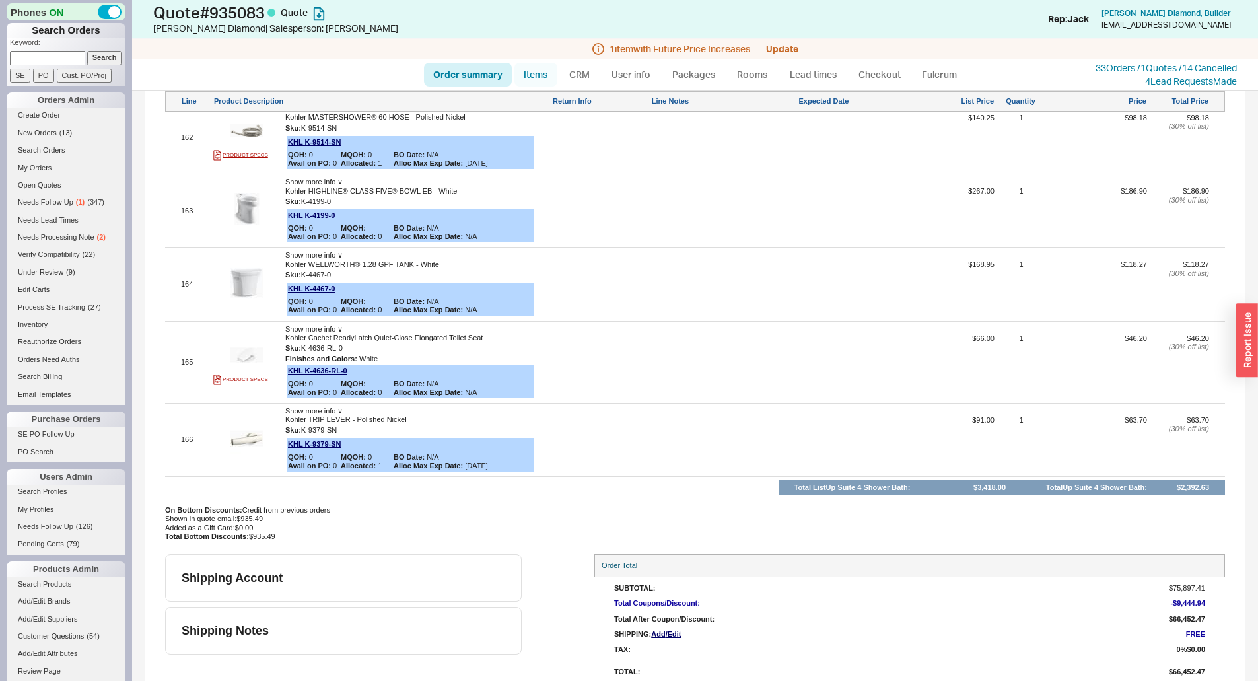
click at [548, 67] on link "Items" at bounding box center [535, 75] width 43 height 24
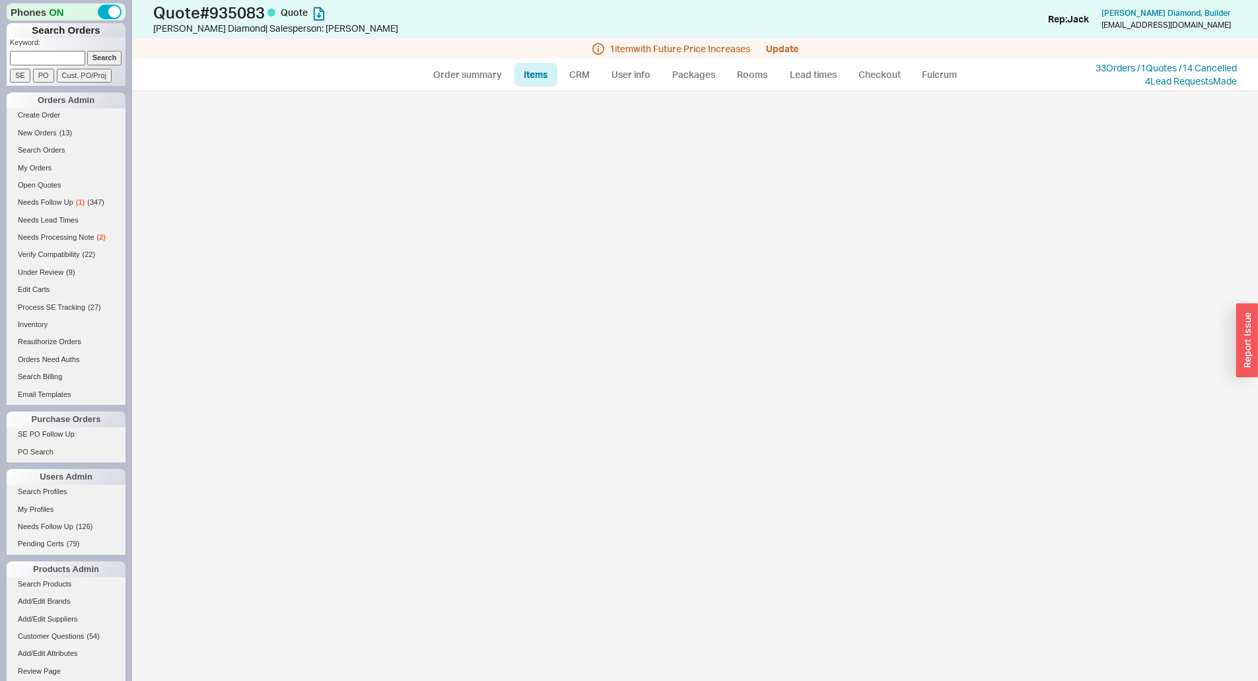
select select "3"
select select "AGGREGATED"
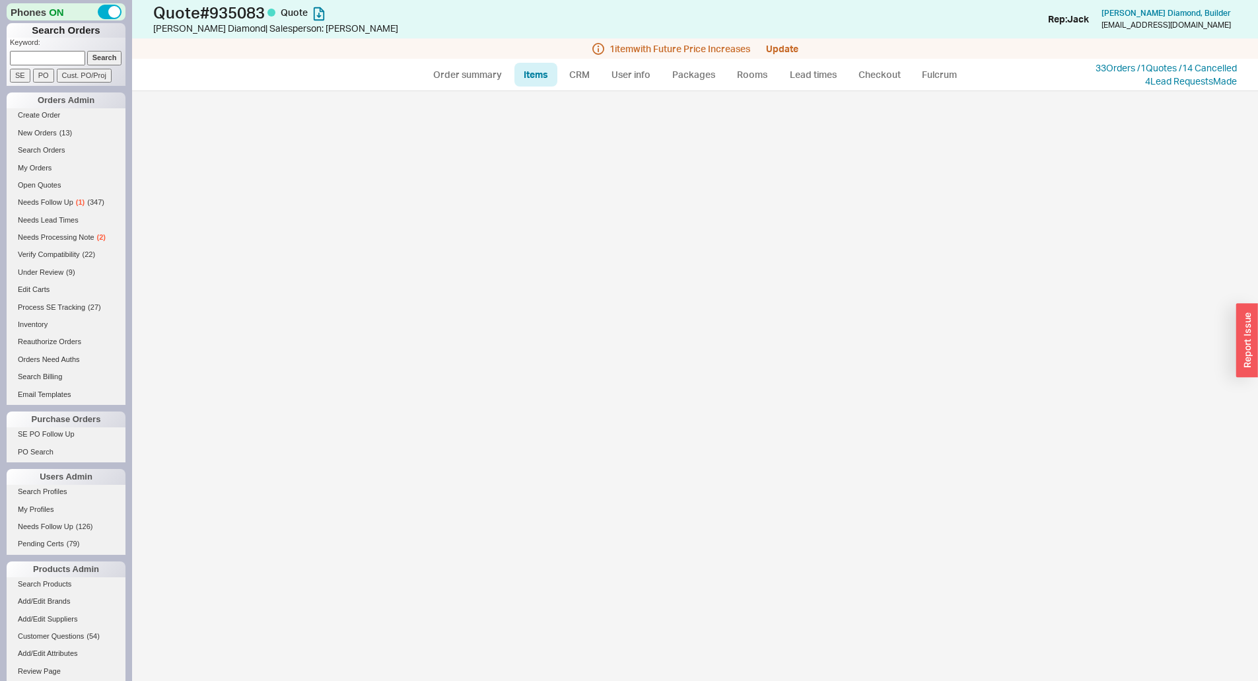
select select "AGGREGATED"
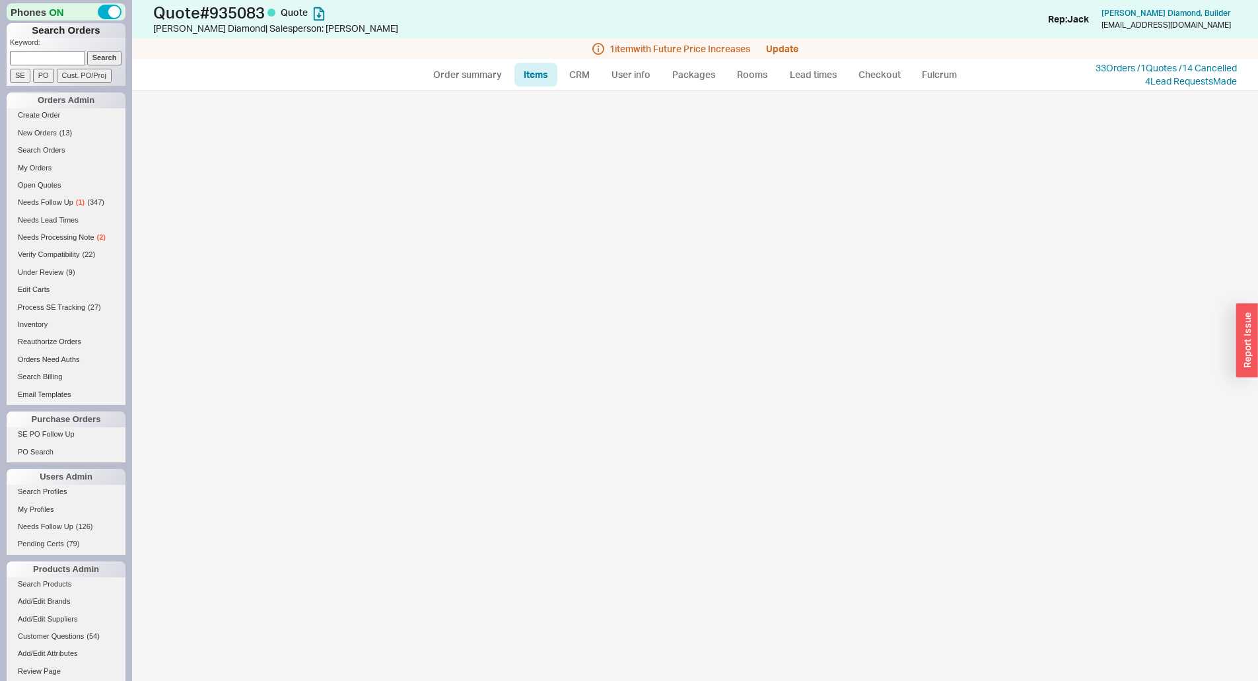
select select "AGGREGATED"
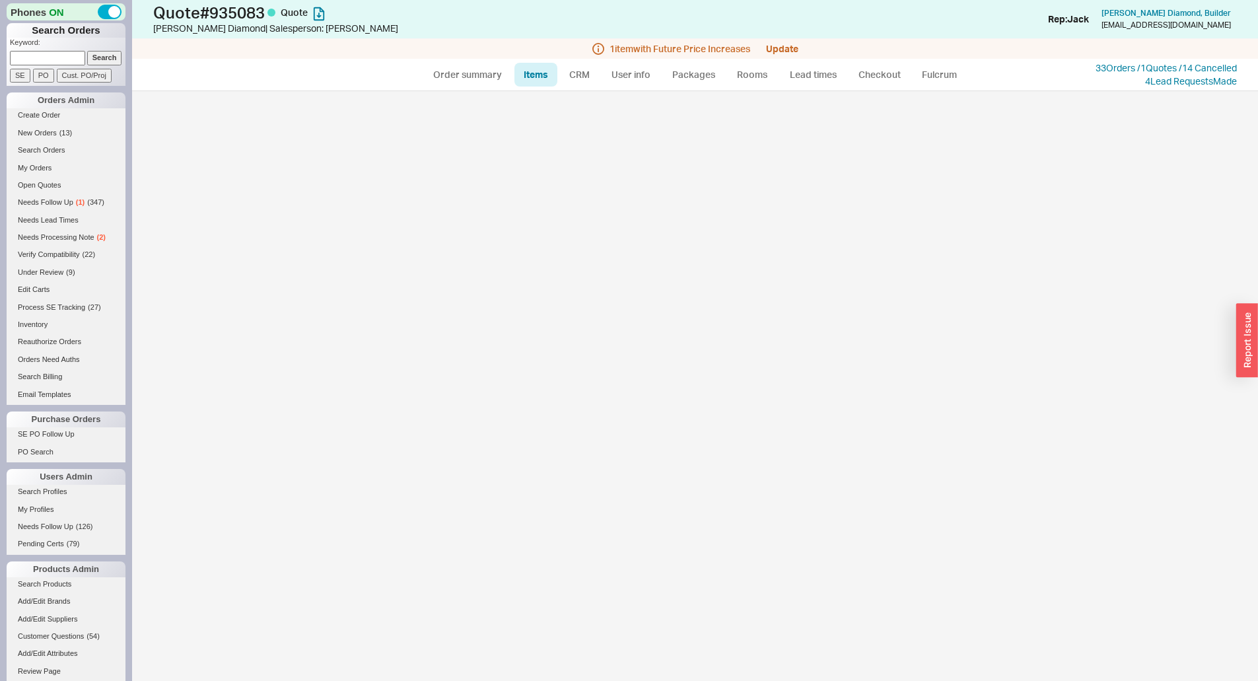
select select "AGGREGATED"
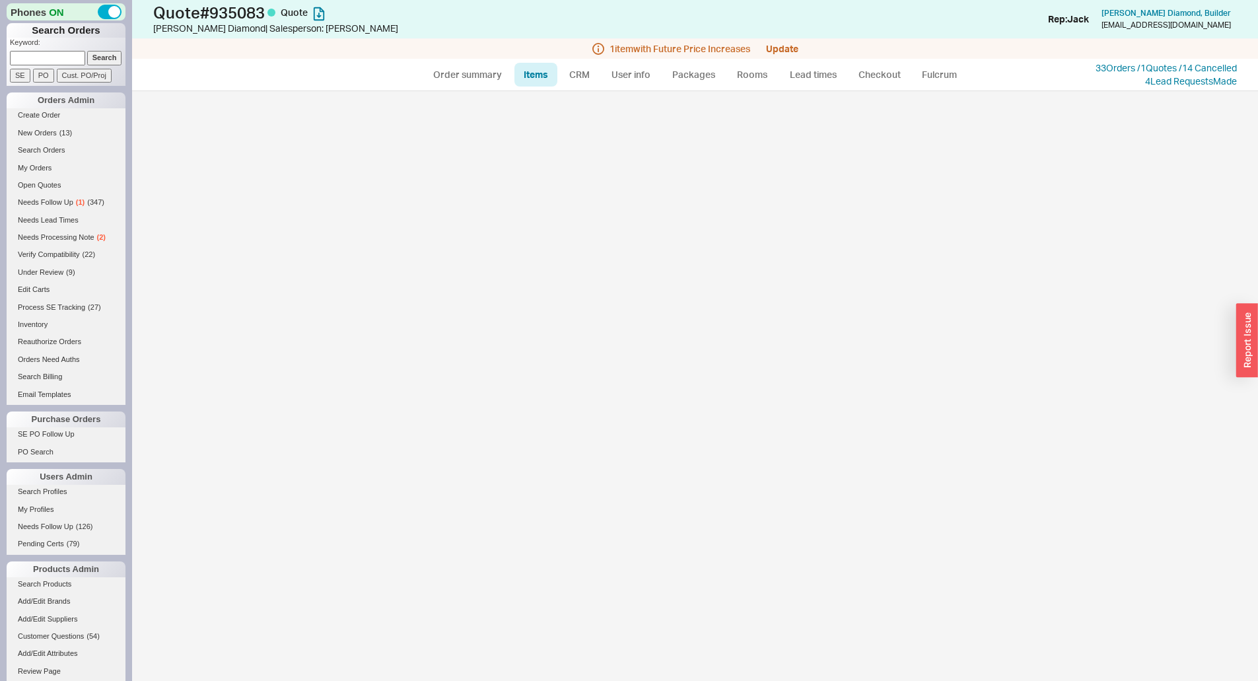
select select "AGGREGATED"
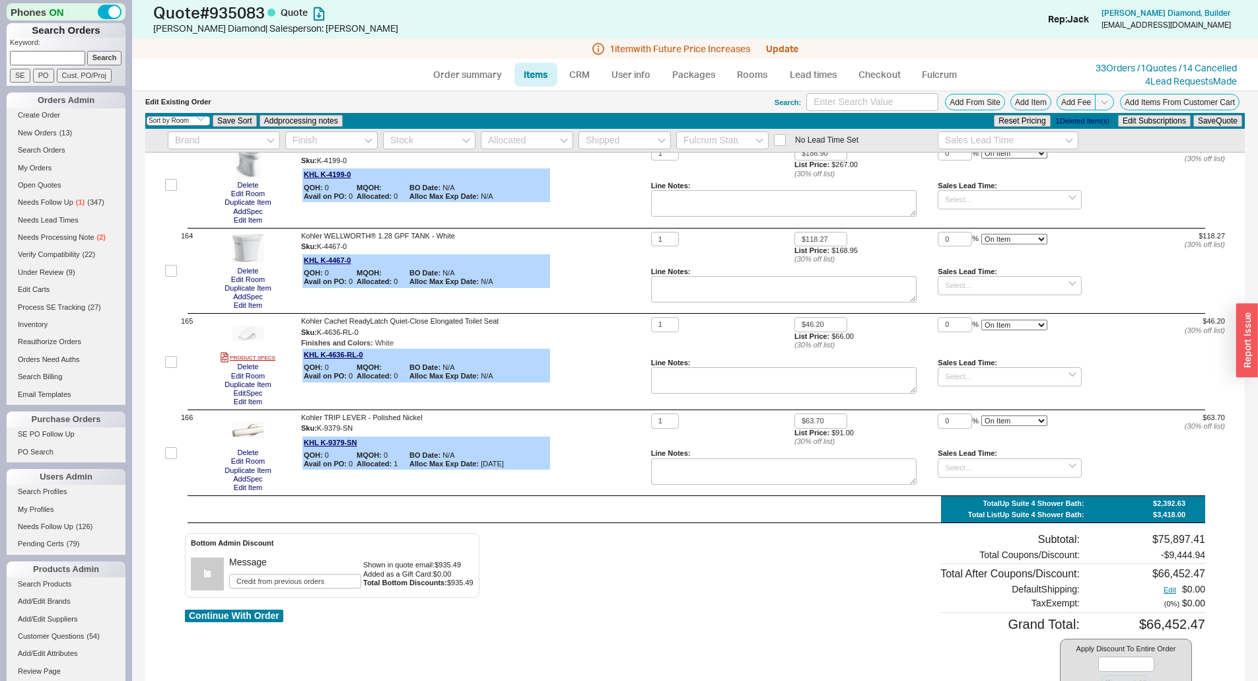
scroll to position [17373, 0]
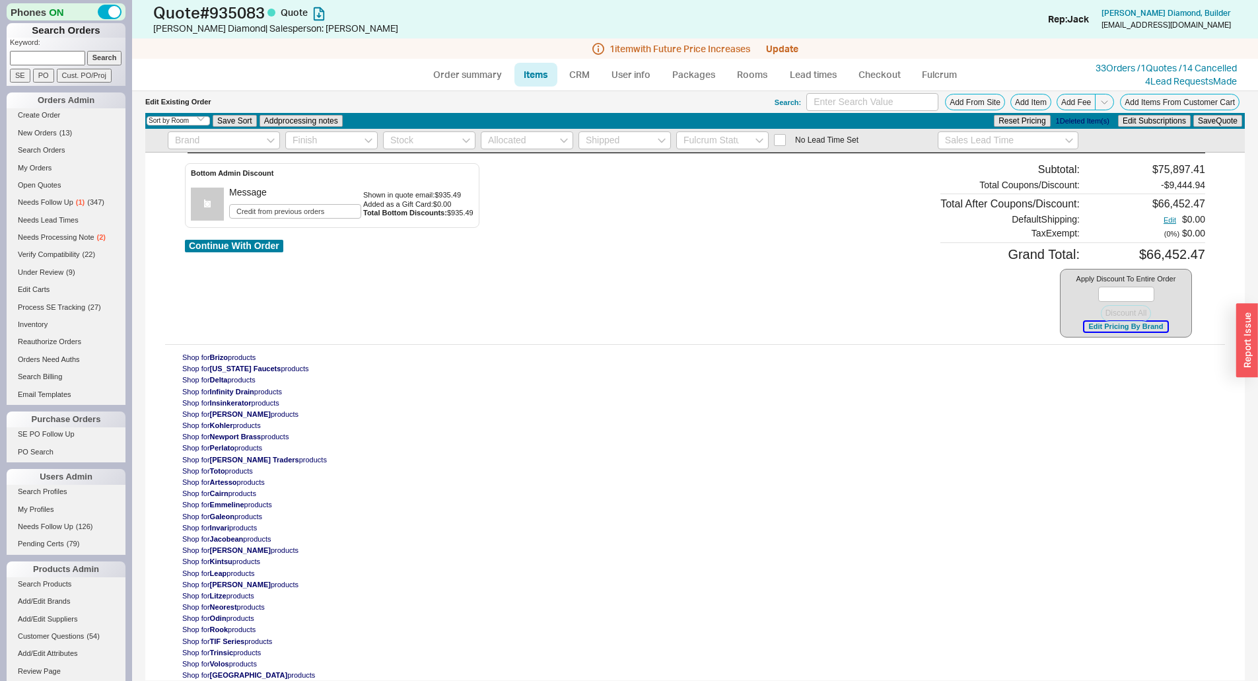
click at [1104, 325] on button "Edit Pricing By Brand" at bounding box center [1125, 326] width 83 height 10
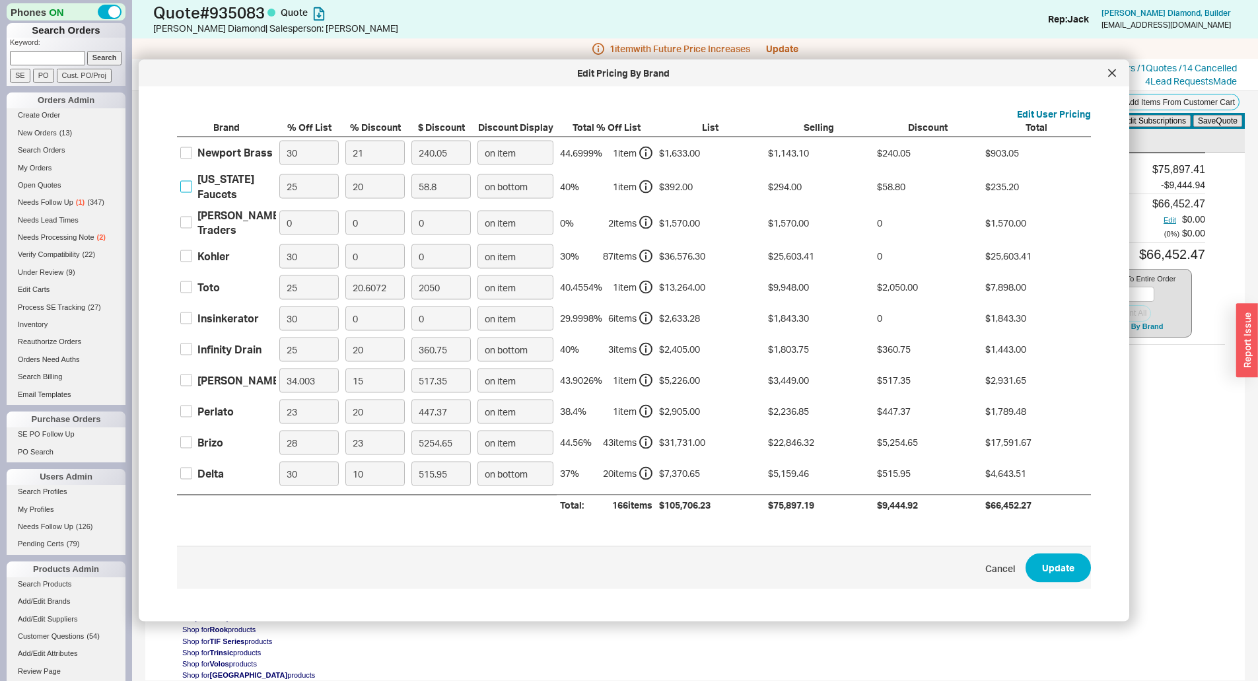
click at [187, 186] on input "California Faucets" at bounding box center [186, 186] width 12 height 12
click at [188, 186] on input "California Faucets" at bounding box center [186, 186] width 12 height 12
click at [185, 188] on input "California Faucets" at bounding box center [186, 186] width 12 height 12
checkbox input "true"
click at [510, 186] on input "on bottom" at bounding box center [515, 186] width 76 height 24
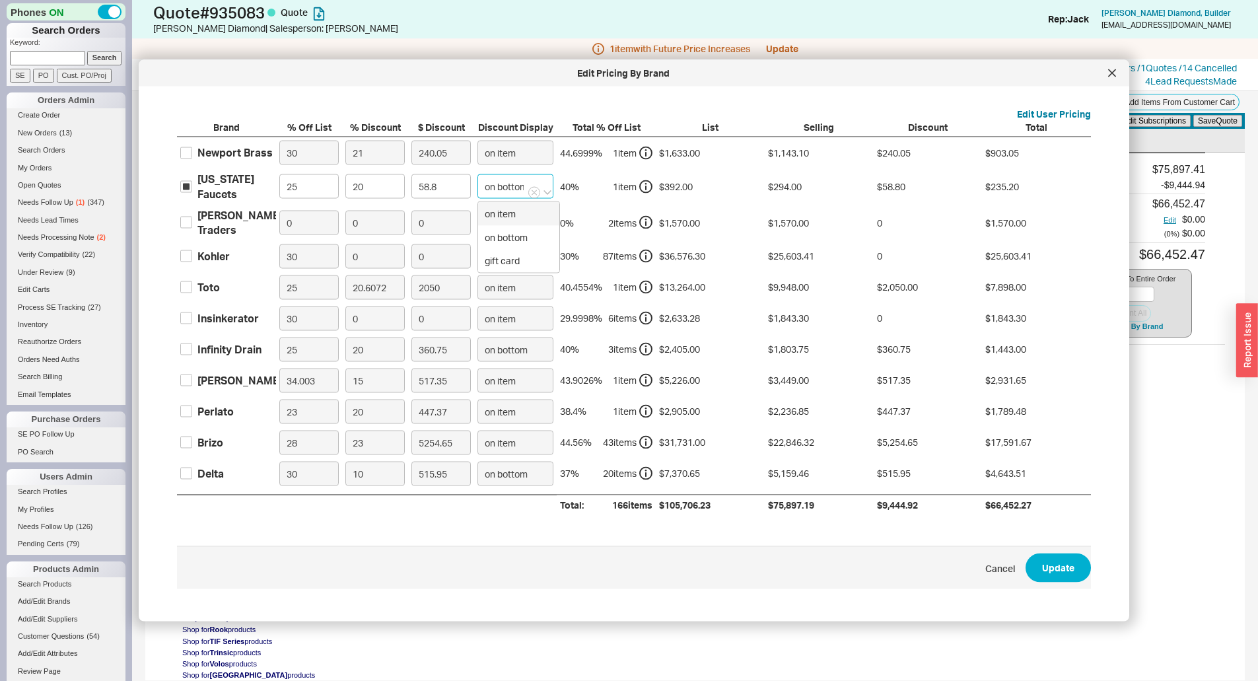
click at [504, 215] on div "on item" at bounding box center [518, 214] width 81 height 24
type input "on item"
click at [189, 349] on input "Infinity Drain" at bounding box center [186, 349] width 12 height 12
checkbox input "true"
click at [498, 347] on input "on bottom" at bounding box center [515, 349] width 76 height 24
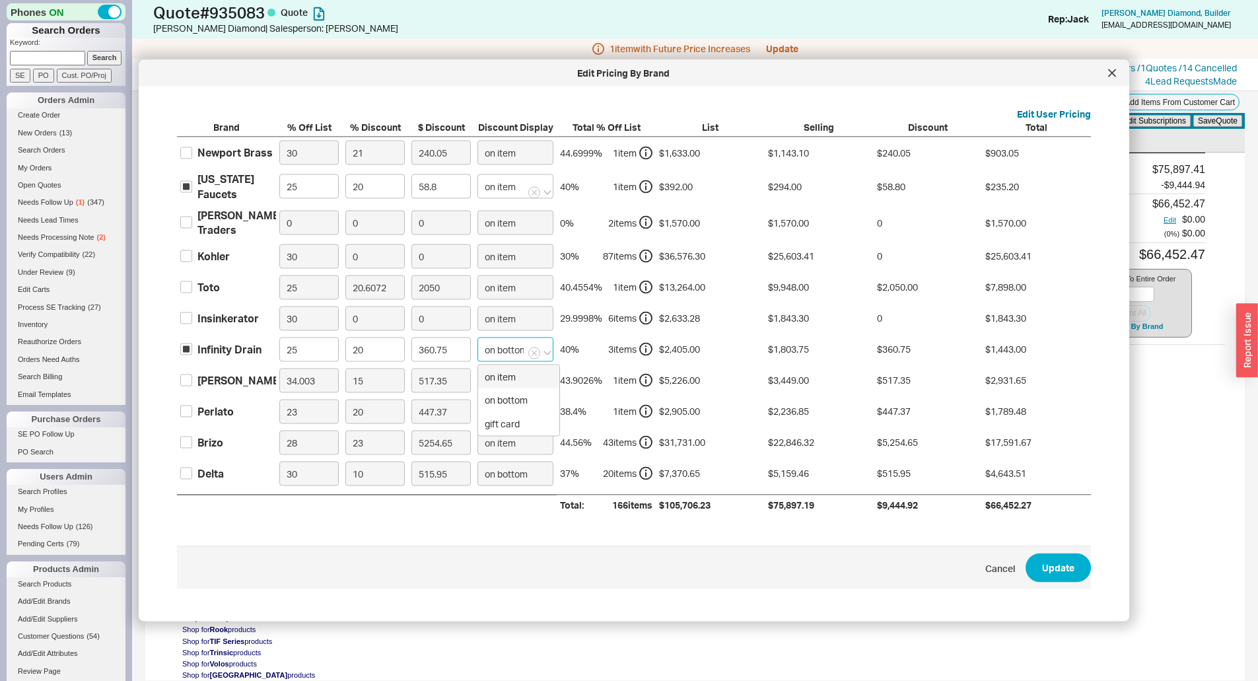
click at [498, 382] on div "on item" at bounding box center [518, 376] width 81 height 24
type input "on item"
click at [558, 332] on div "29.9998 % 6 item s" at bounding box center [606, 317] width 99 height 31
click at [186, 473] on input "Delta" at bounding box center [186, 473] width 12 height 12
checkbox input "true"
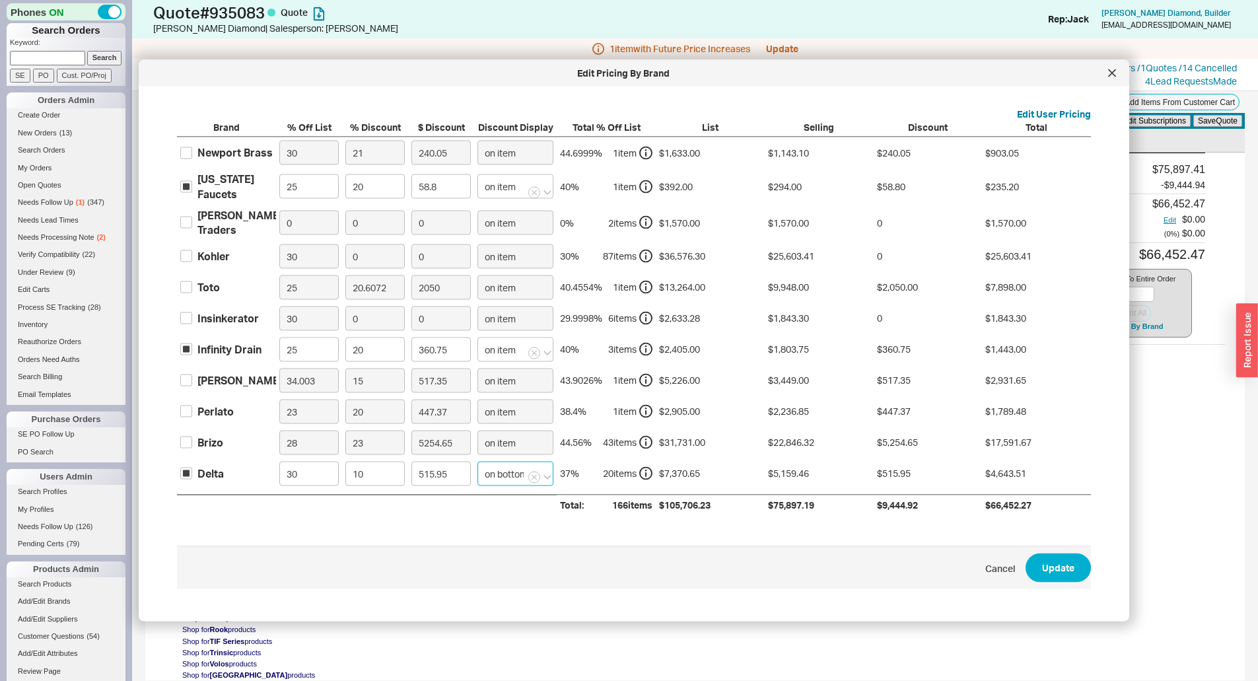
click at [495, 473] on input "on bottom" at bounding box center [515, 473] width 76 height 24
click at [496, 500] on div "on item" at bounding box center [518, 501] width 81 height 24
type input "on item"
click at [1063, 570] on button "Update" at bounding box center [1057, 567] width 65 height 29
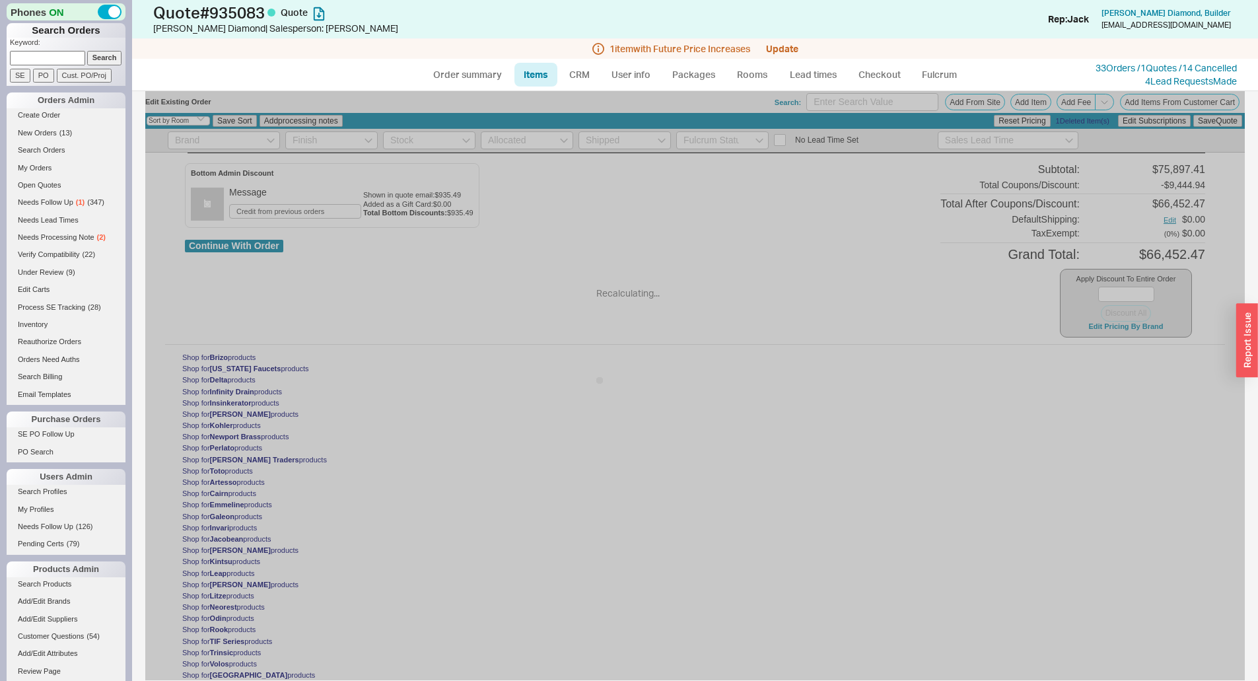
select select "ON_ITEM"
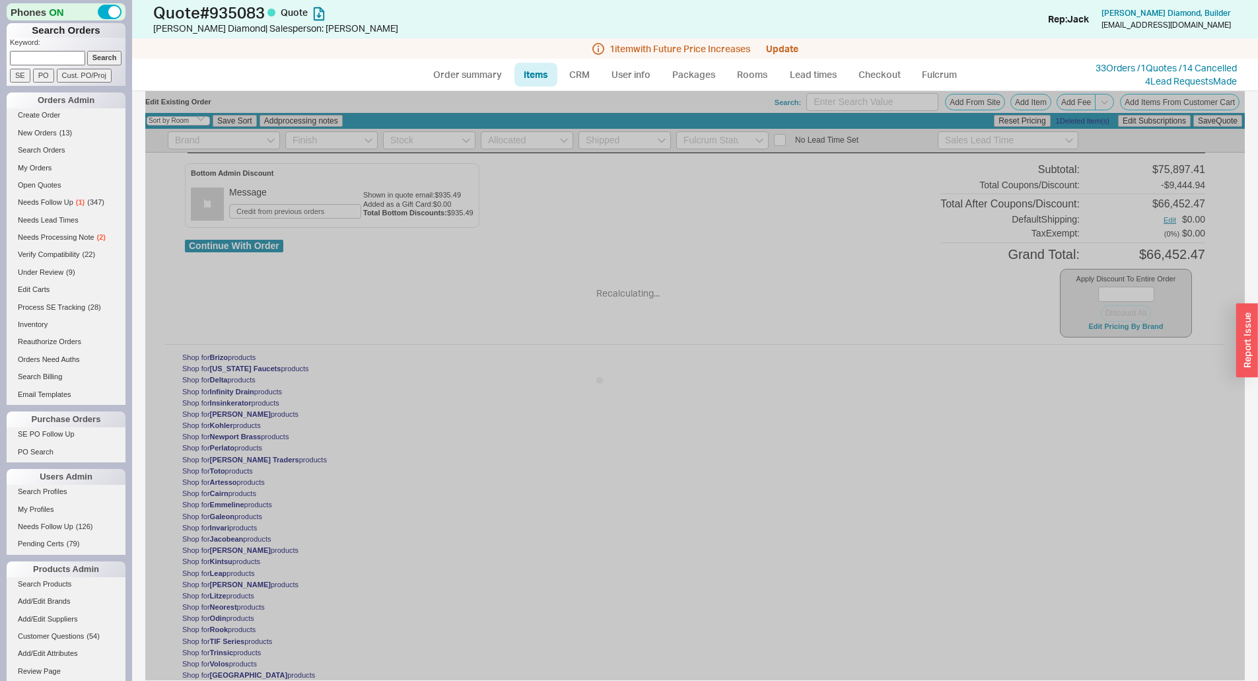
select select "ON_ITEM"
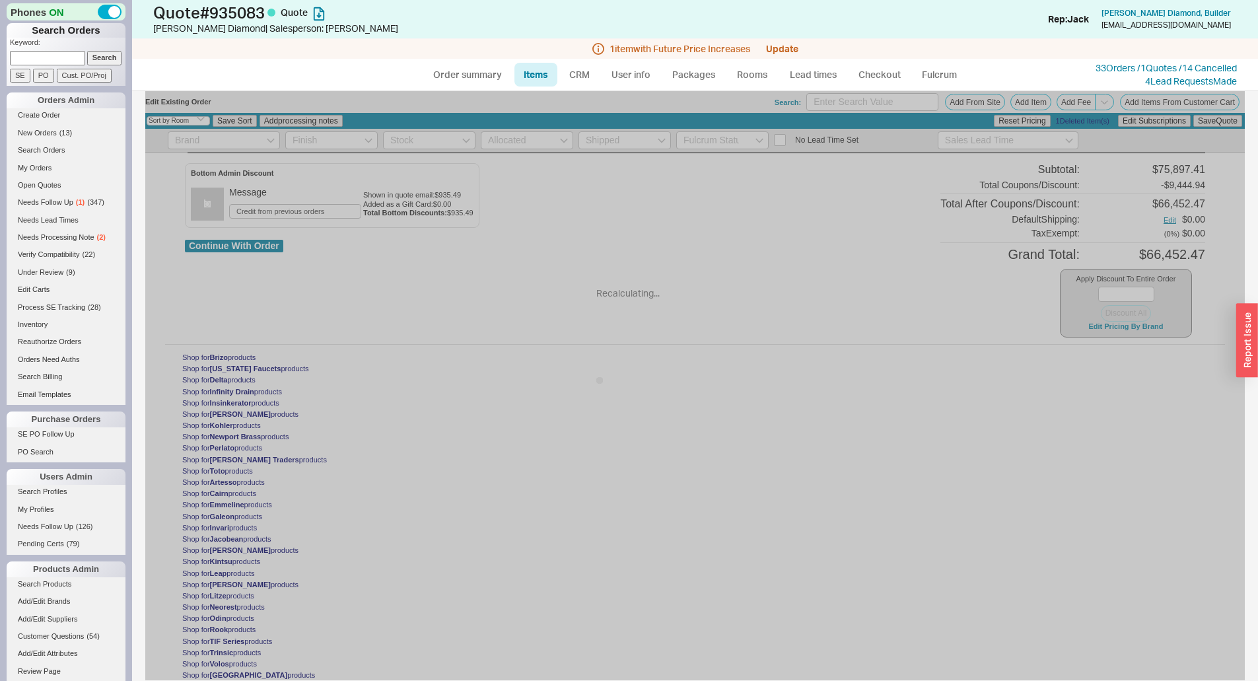
select select "ON_ITEM"
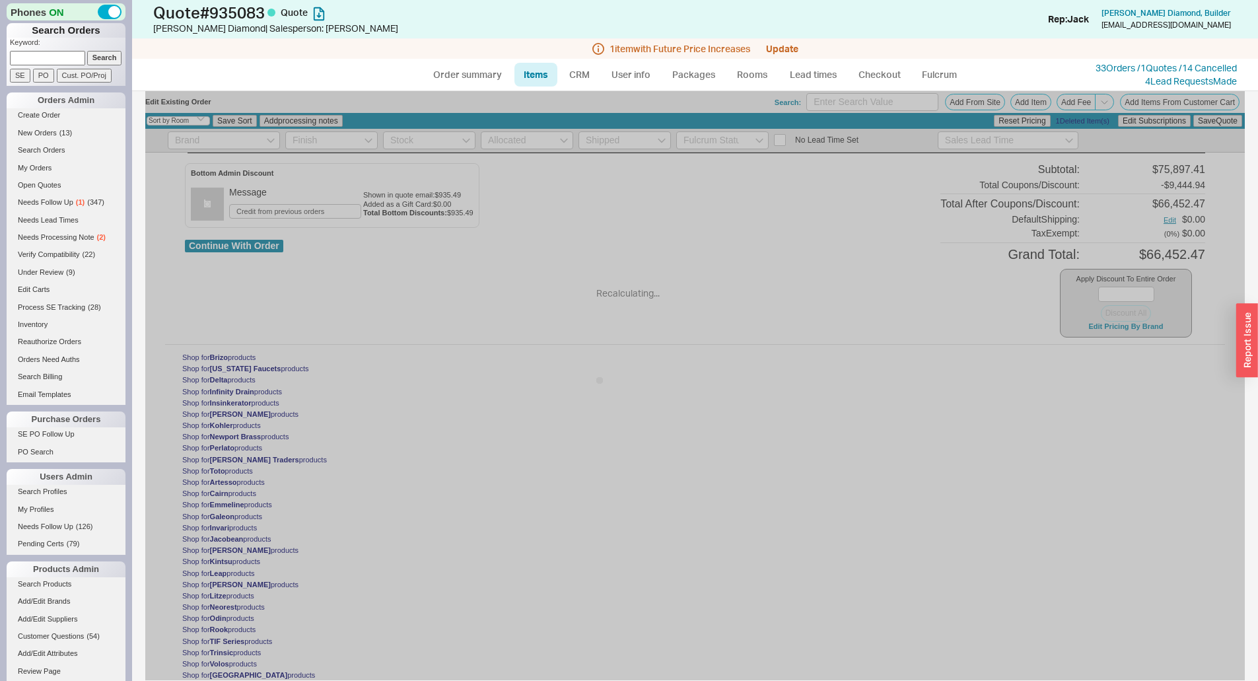
select select "ON_ITEM"
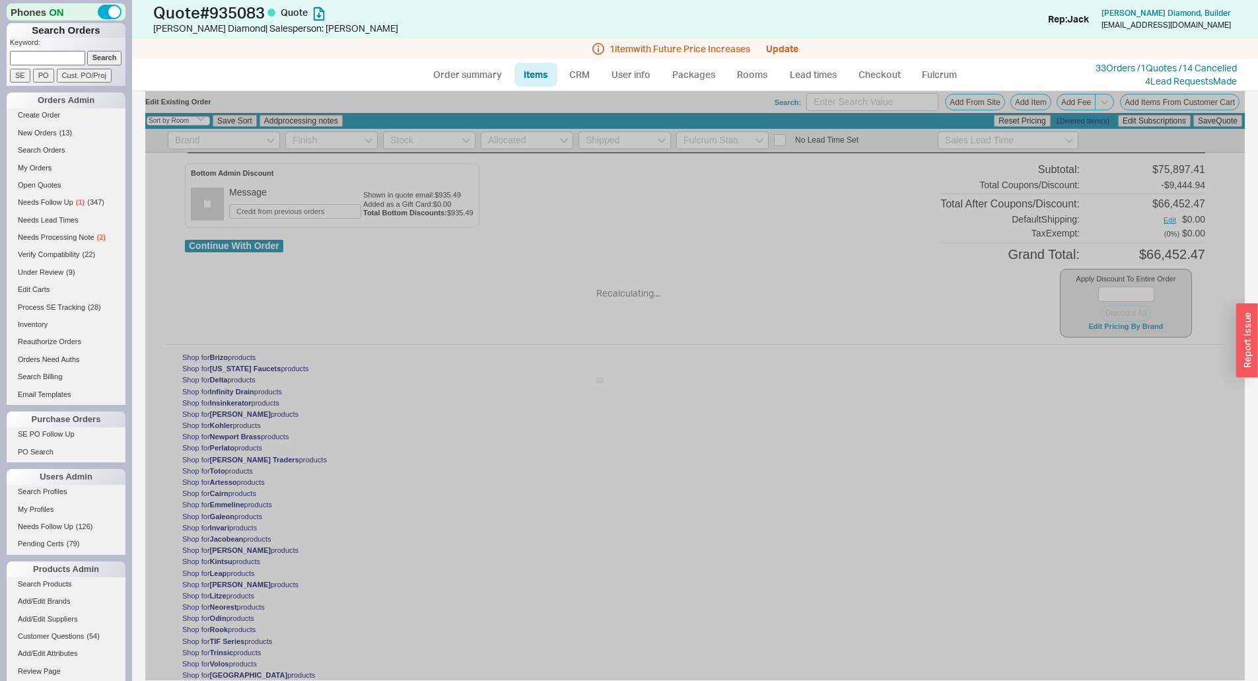
select select "ON_ITEM"
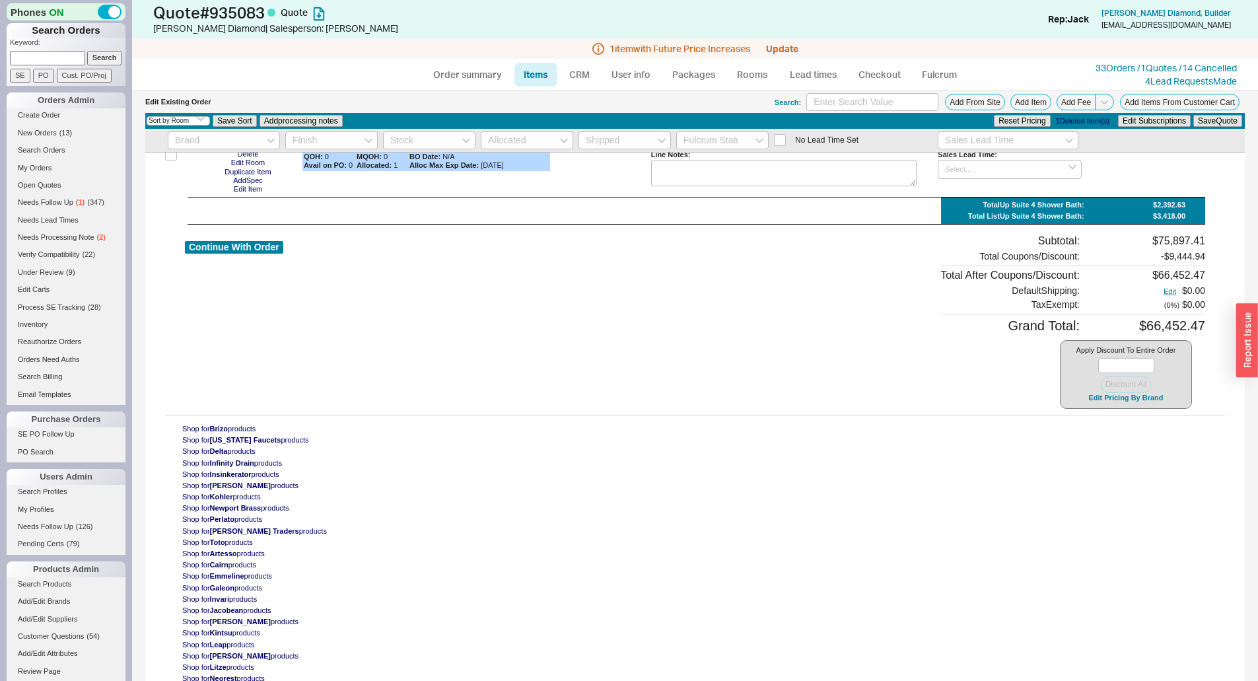
scroll to position [17241, 0]
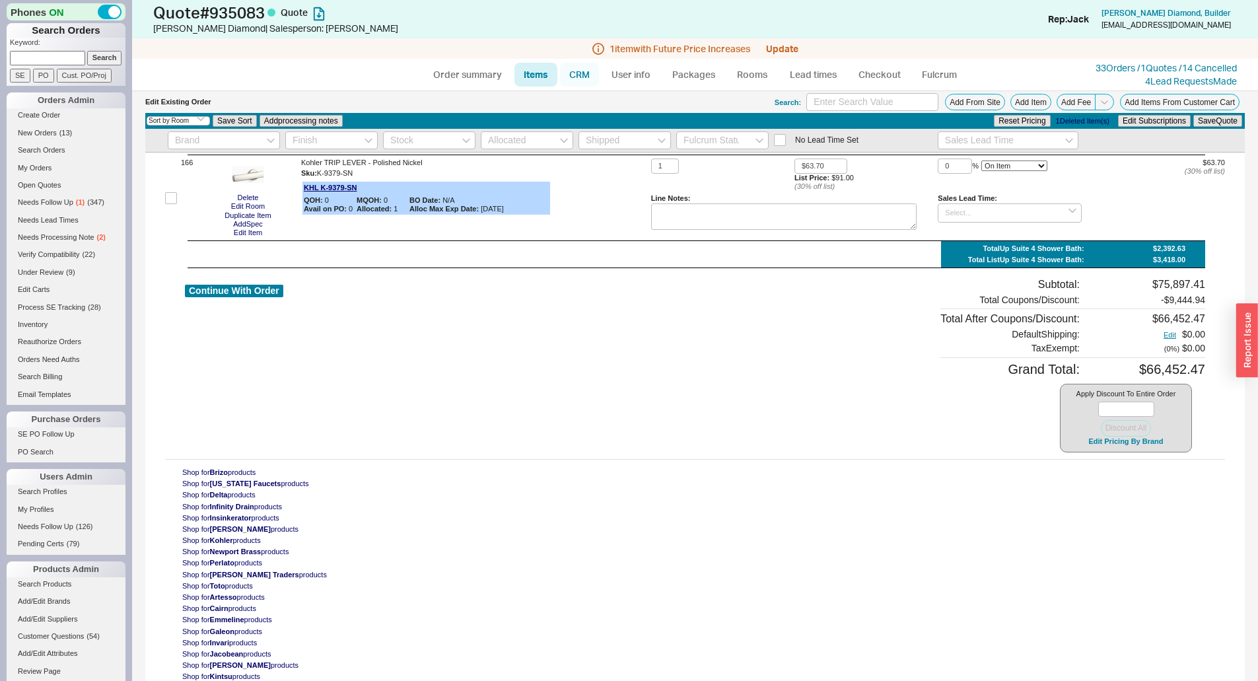
click at [570, 68] on link "CRM" at bounding box center [579, 75] width 39 height 24
click at [574, 76] on link "CRM" at bounding box center [579, 75] width 39 height 24
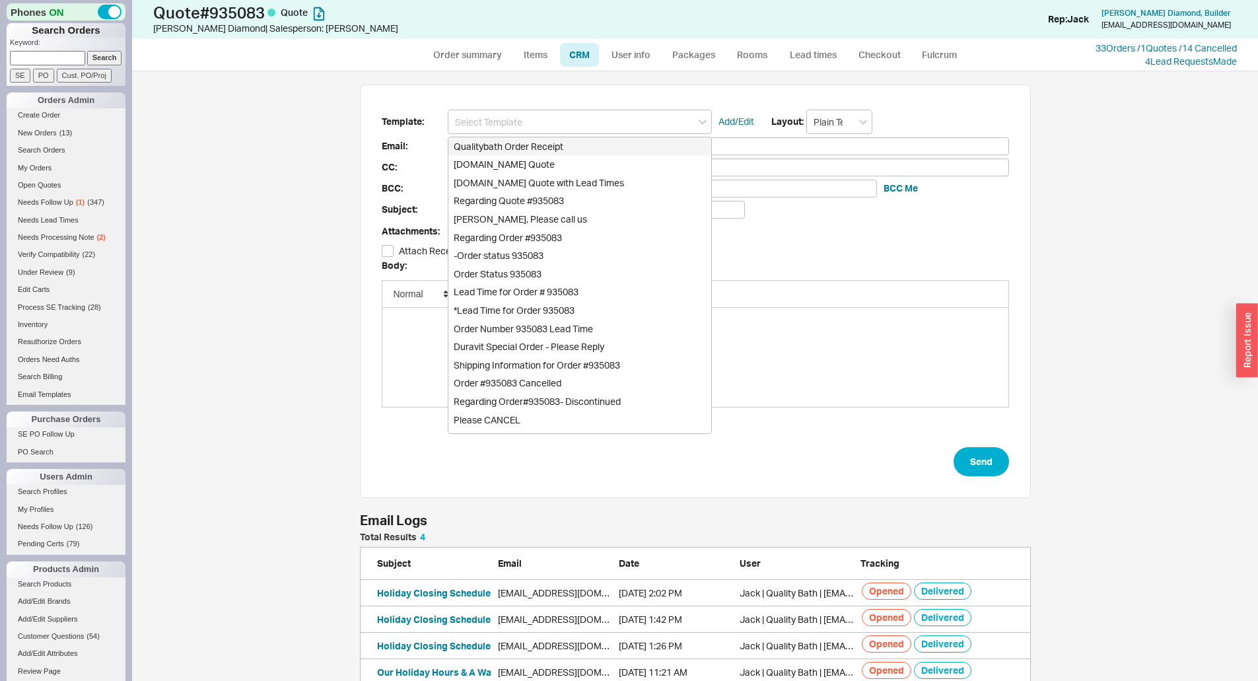
scroll to position [143, 661]
click at [537, 164] on div "Qualitybath Order Receipt Qualitybath.com Quote Qualitybath.com Quote with Lead…" at bounding box center [580, 285] width 264 height 297
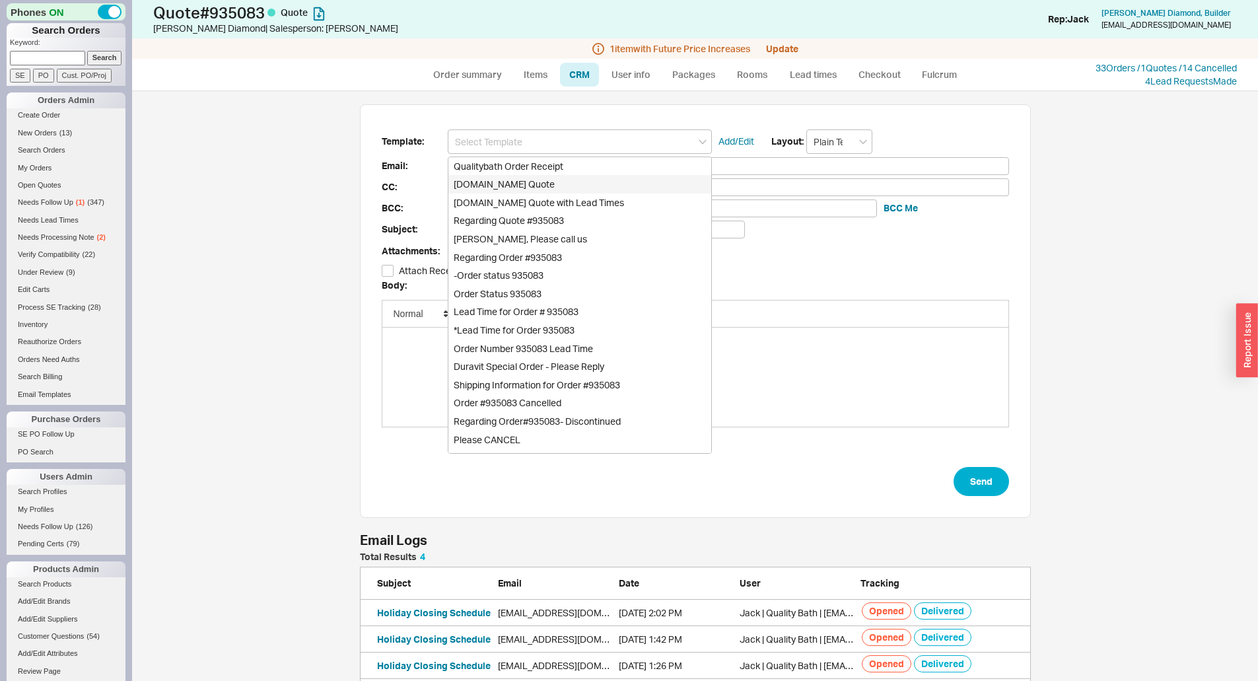
click at [552, 185] on div "Qualitybath.com Quote" at bounding box center [579, 184] width 263 height 18
type input "Receipt"
type input "cdiamond@fiddleleafandfern.com"
type input "Quality Bath Quote #935083"
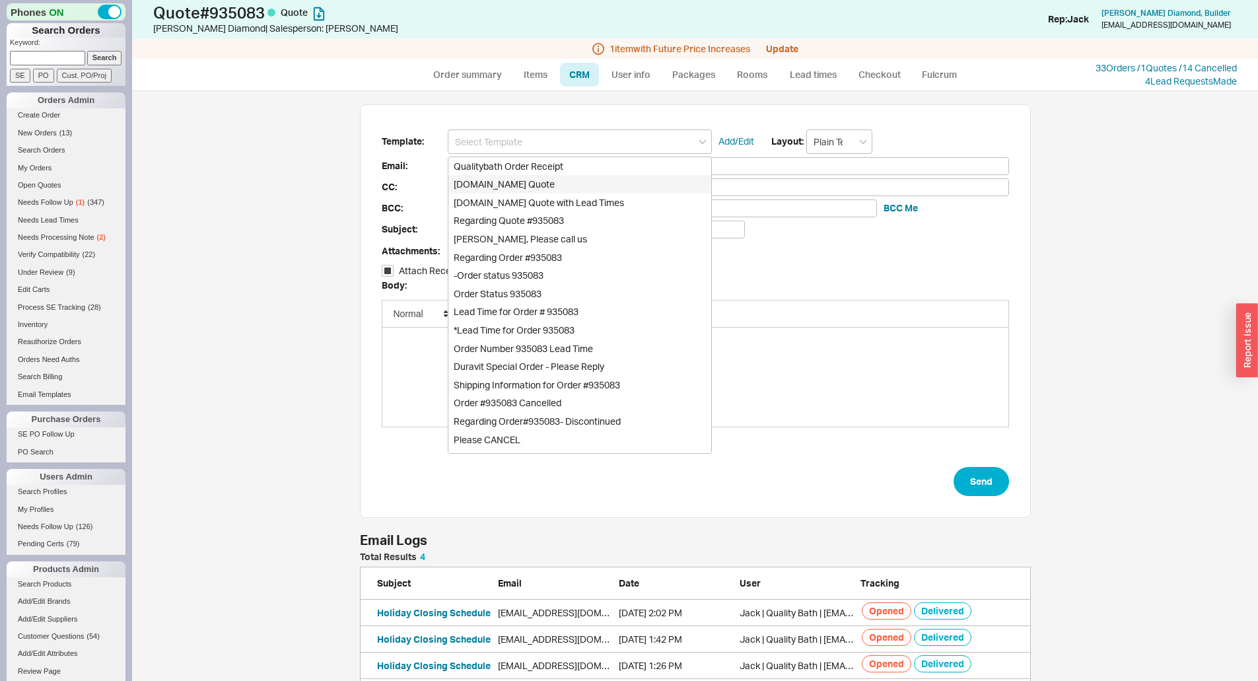
checkbox input "true"
type input "Qualitybath.com Quote"
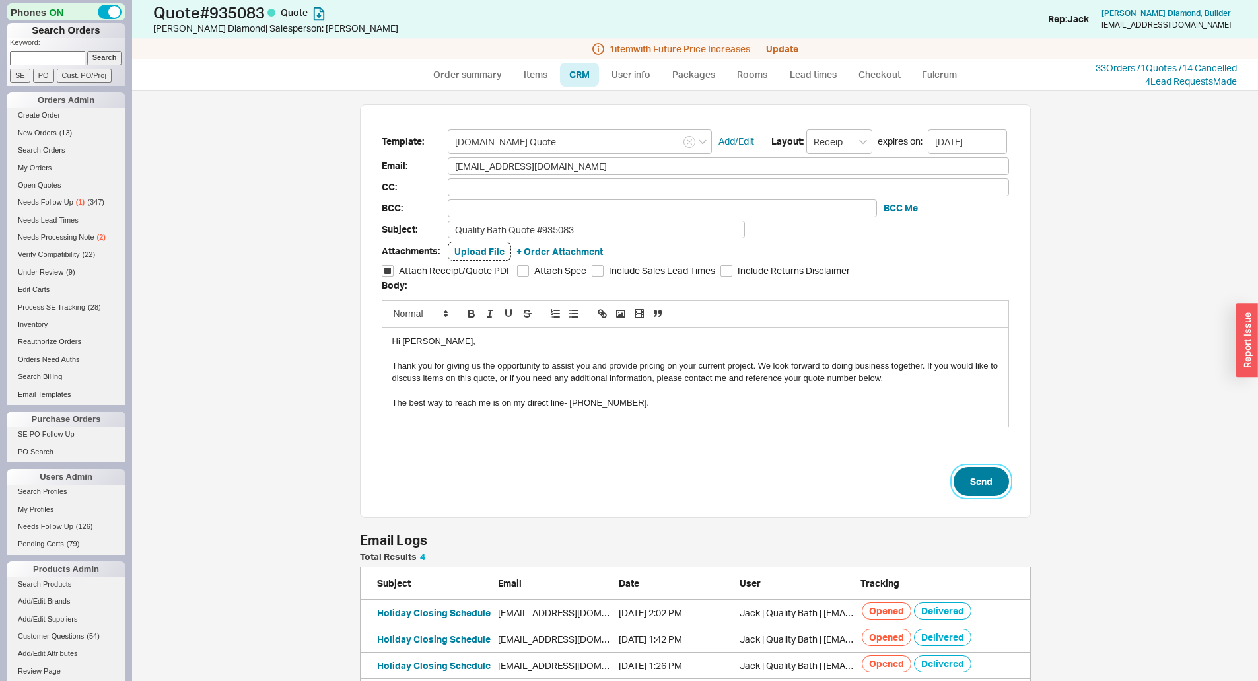
click at [997, 473] on button "Send" at bounding box center [980, 481] width 55 height 29
select select "*"
select select "LOW"
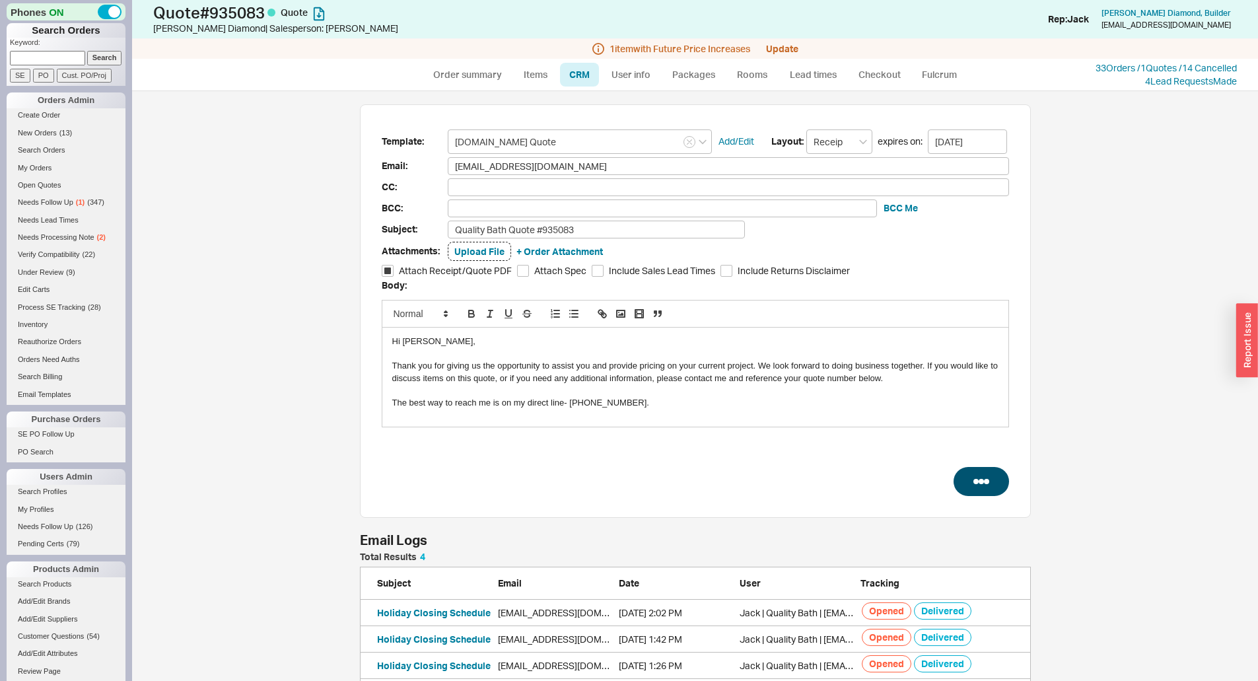
select select "LOW"
select select "3"
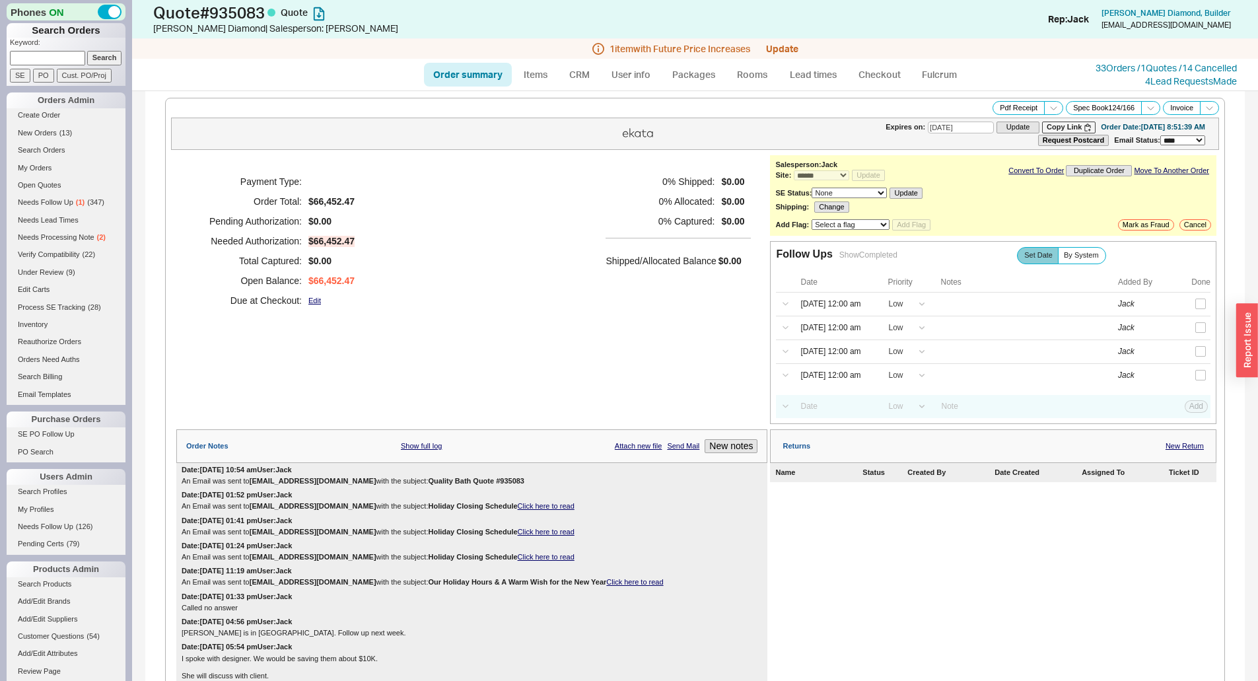
click at [647, 278] on div "0 % Shipped: $0.00 0 % Allocated: $0.00 0 % Captured: $0.00 Shipped/Allocated B…" at bounding box center [677, 241] width 145 height 139
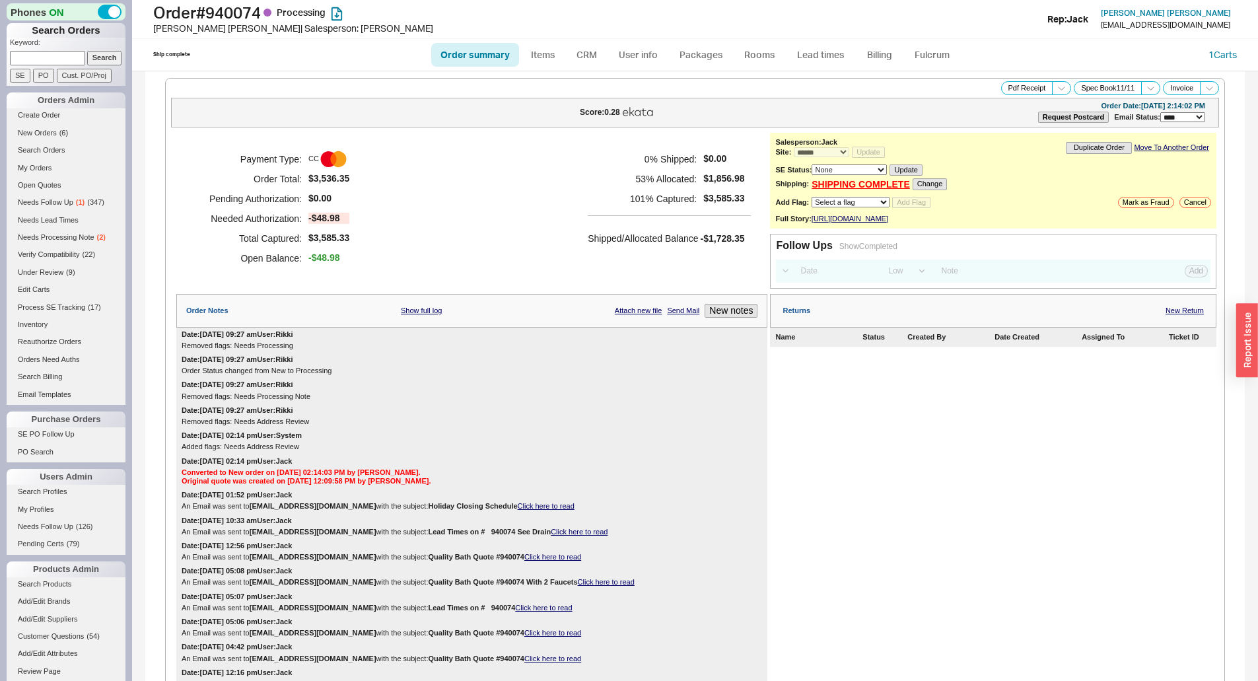
select select "*"
select select "LOW"
select select "3"
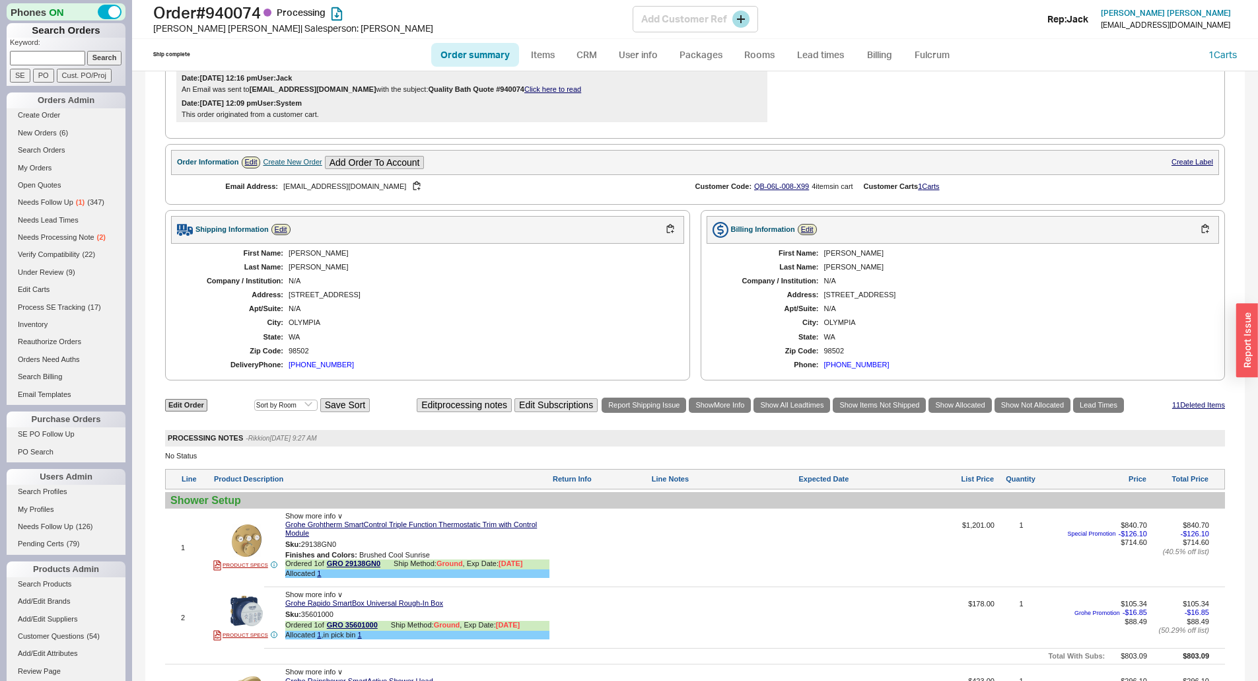
click at [465, 30] on div "[PERSON_NAME] | Salesperson: [PERSON_NAME]" at bounding box center [392, 28] width 479 height 13
click at [469, 46] on link "Order summary" at bounding box center [475, 55] width 88 height 24
select select "*"
select select "LOW"
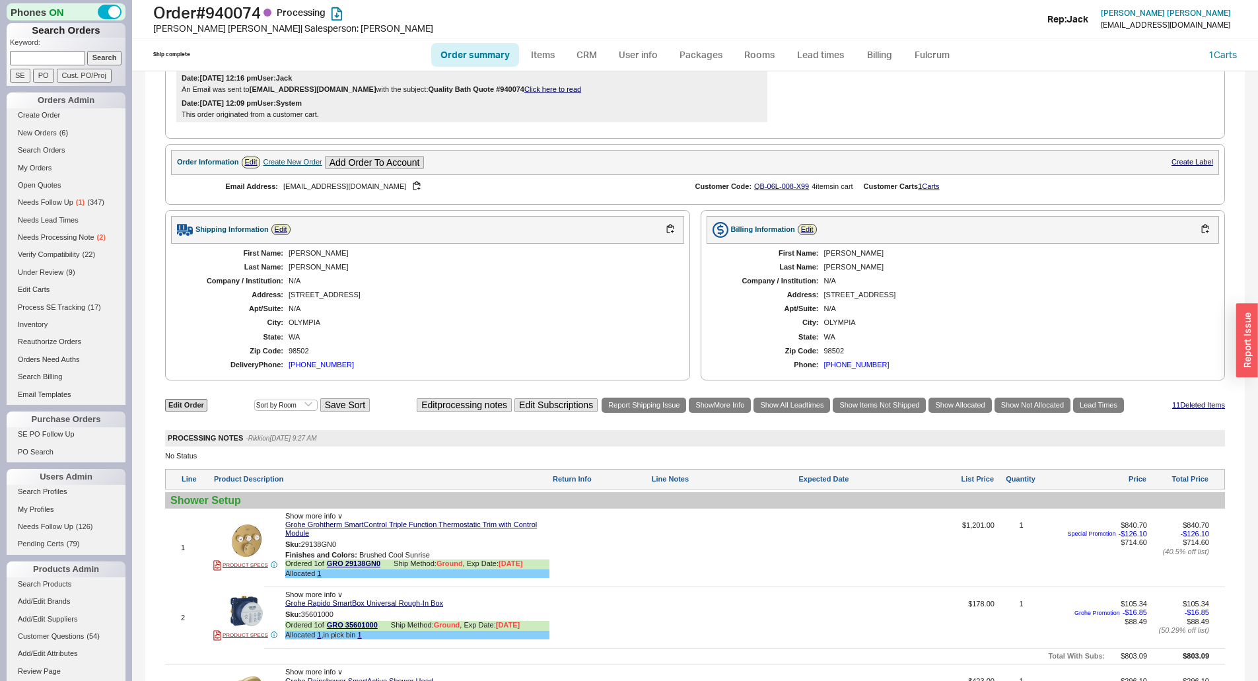
select select "3"
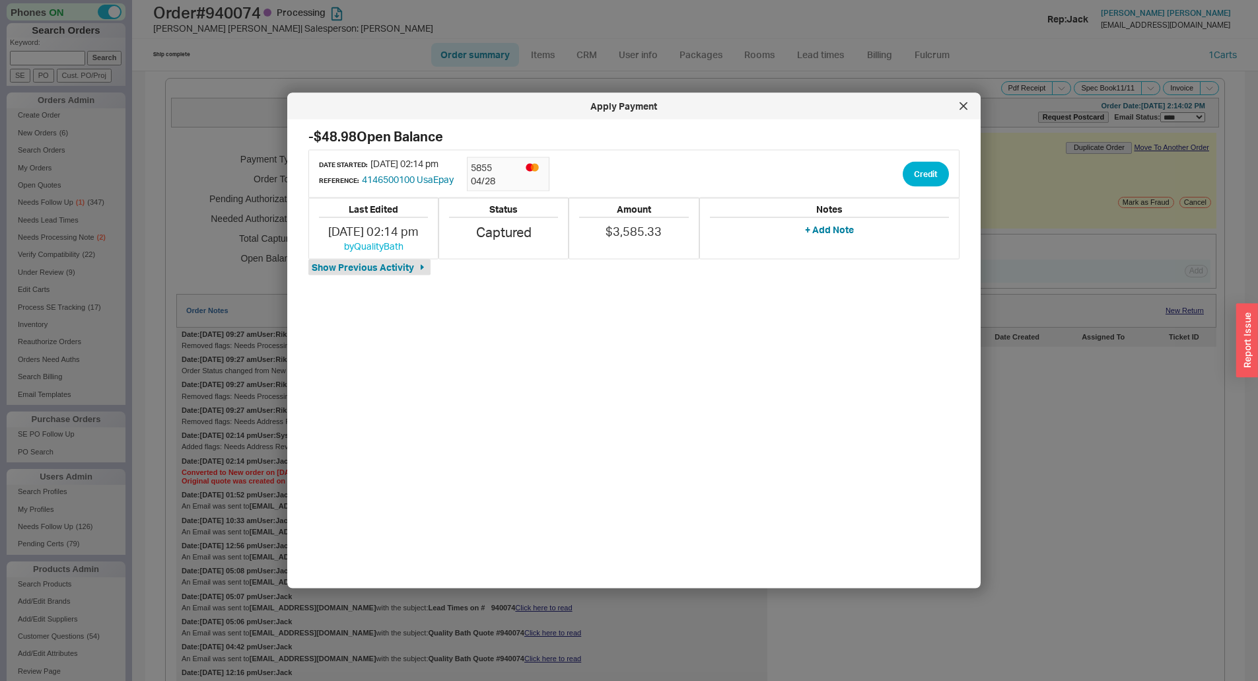
click at [867, 53] on div at bounding box center [629, 340] width 1258 height 681
click at [920, 166] on button "Credit" at bounding box center [925, 173] width 46 height 25
click at [907, 242] on button "Credit" at bounding box center [914, 235] width 45 height 25
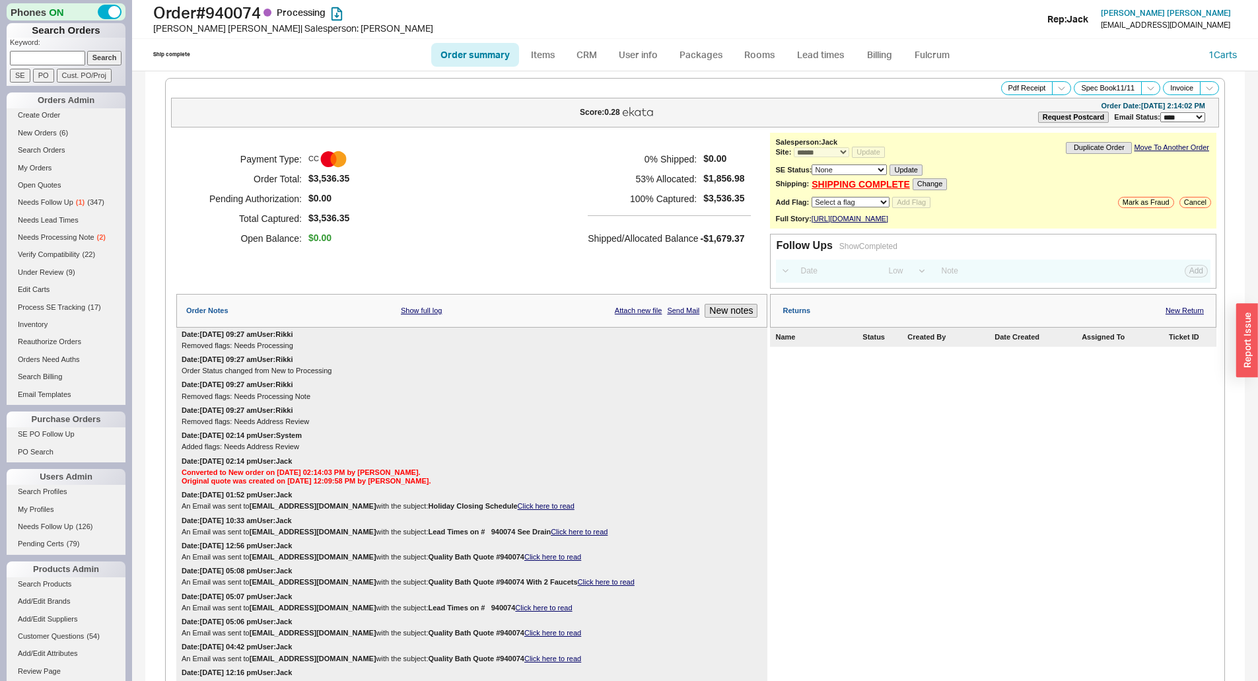
click at [645, 189] on h5 "100 % Captured:" at bounding box center [642, 199] width 109 height 20
click at [87, 59] on input "Search" at bounding box center [104, 58] width 35 height 14
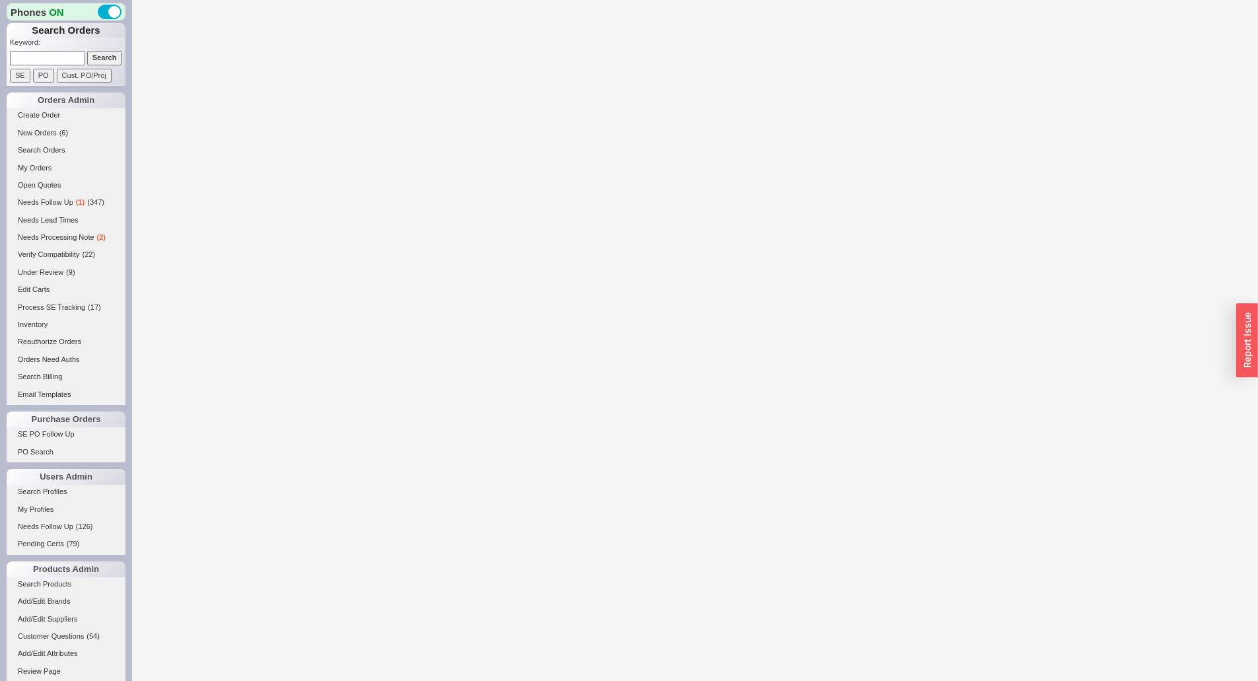
click at [35, 61] on input at bounding box center [47, 58] width 75 height 14
paste input "940151"
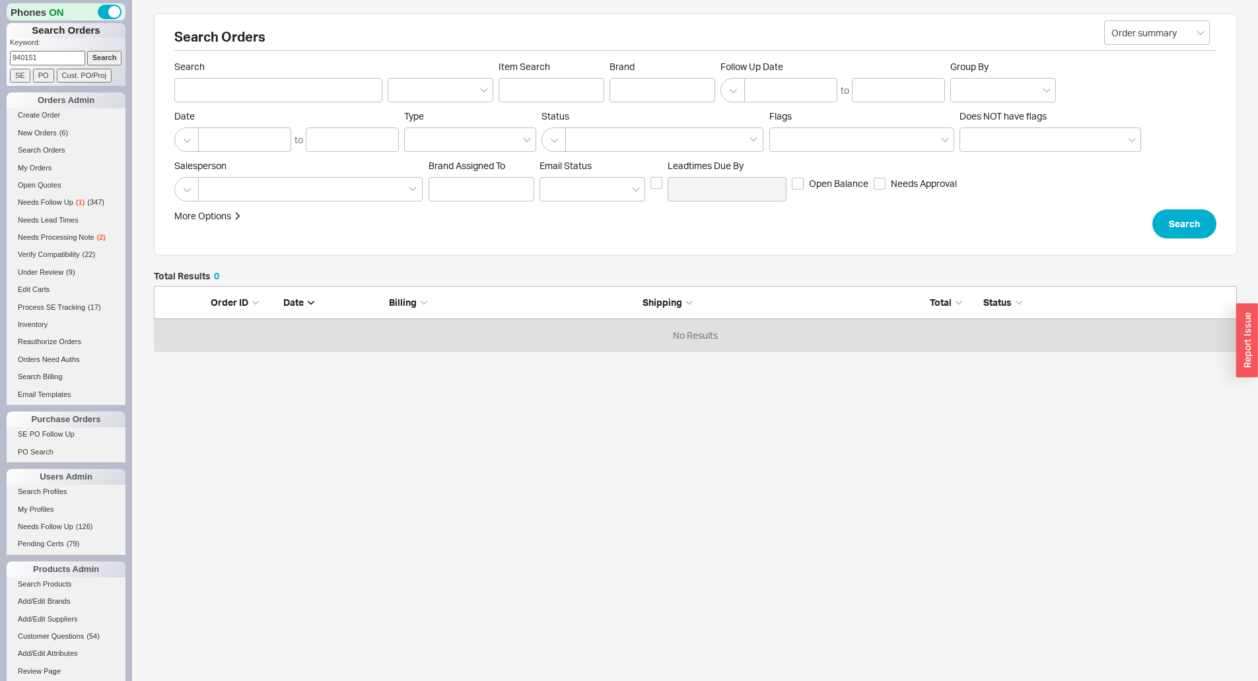
type input "940151"
click at [91, 58] on input "Search" at bounding box center [104, 58] width 35 height 14
type input "940151"
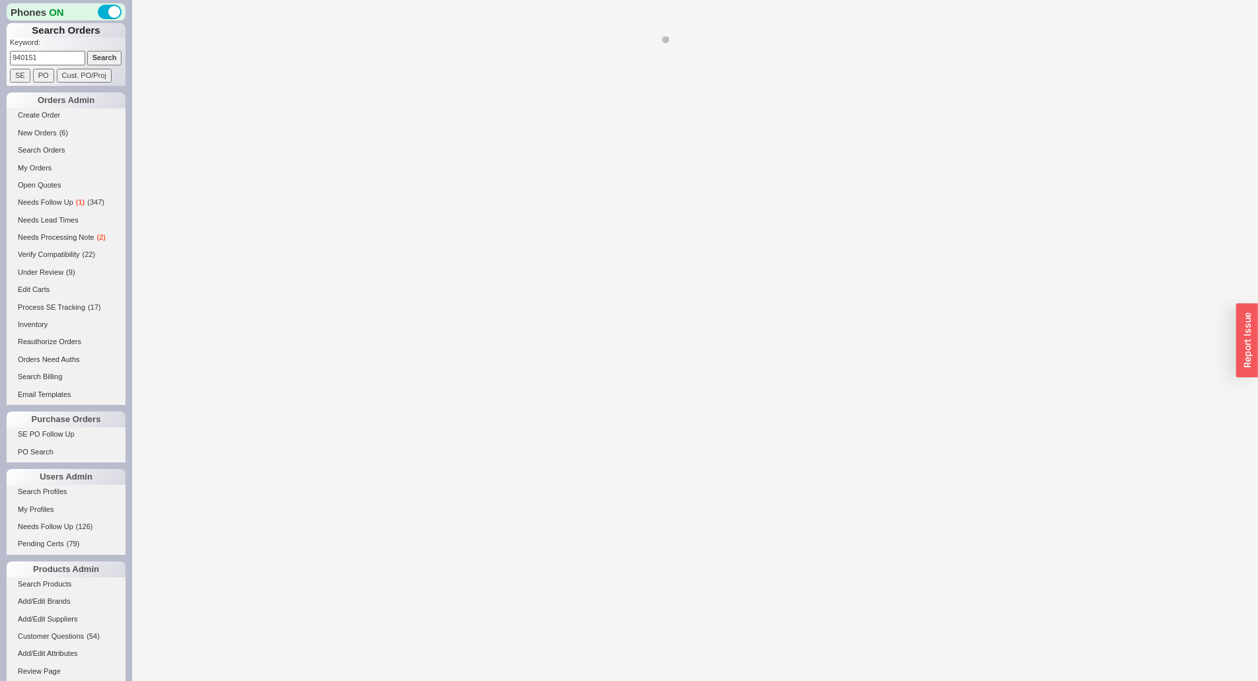
select select "*"
select select "3"
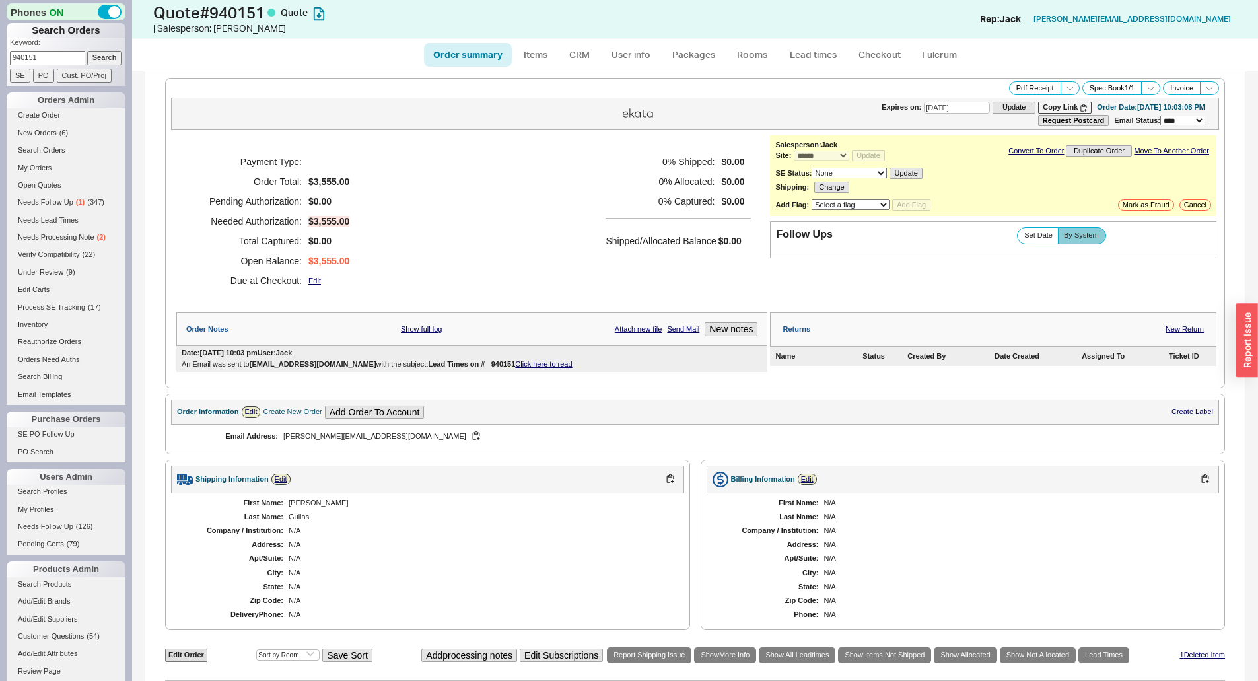
click at [592, 265] on div "Payment Type: Order Total: $3,555.00 Pending Authorization: $0.00 Needed Author…" at bounding box center [471, 221] width 591 height 172
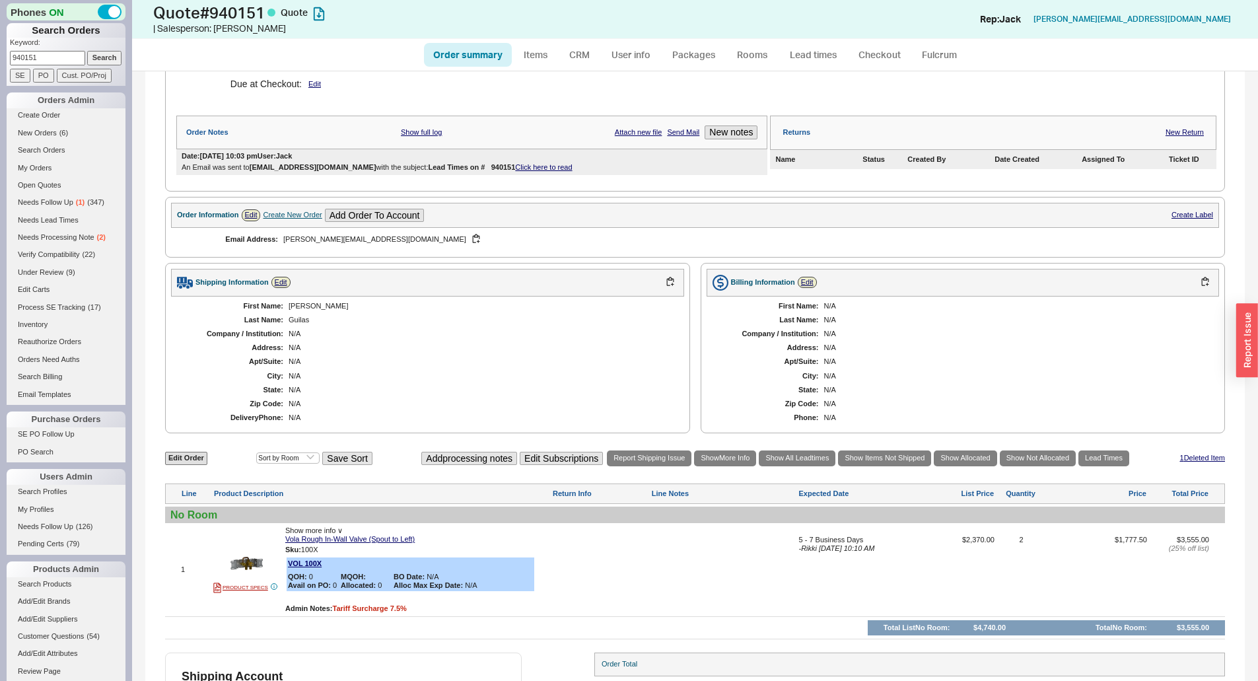
scroll to position [198, 0]
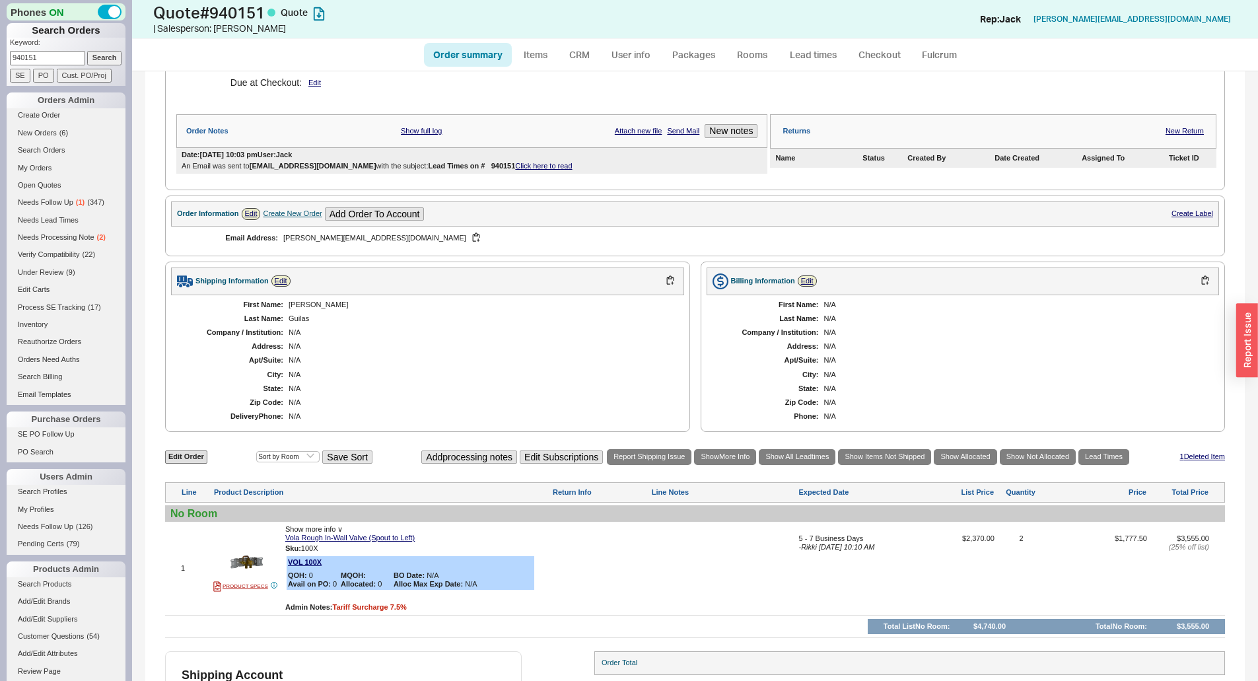
click at [440, 389] on div "N/A" at bounding box center [479, 388] width 382 height 9
click at [404, 377] on div "N/A" at bounding box center [479, 374] width 382 height 9
click at [525, 360] on div "N/A" at bounding box center [479, 360] width 382 height 9
click at [570, 50] on link "CRM" at bounding box center [579, 55] width 39 height 24
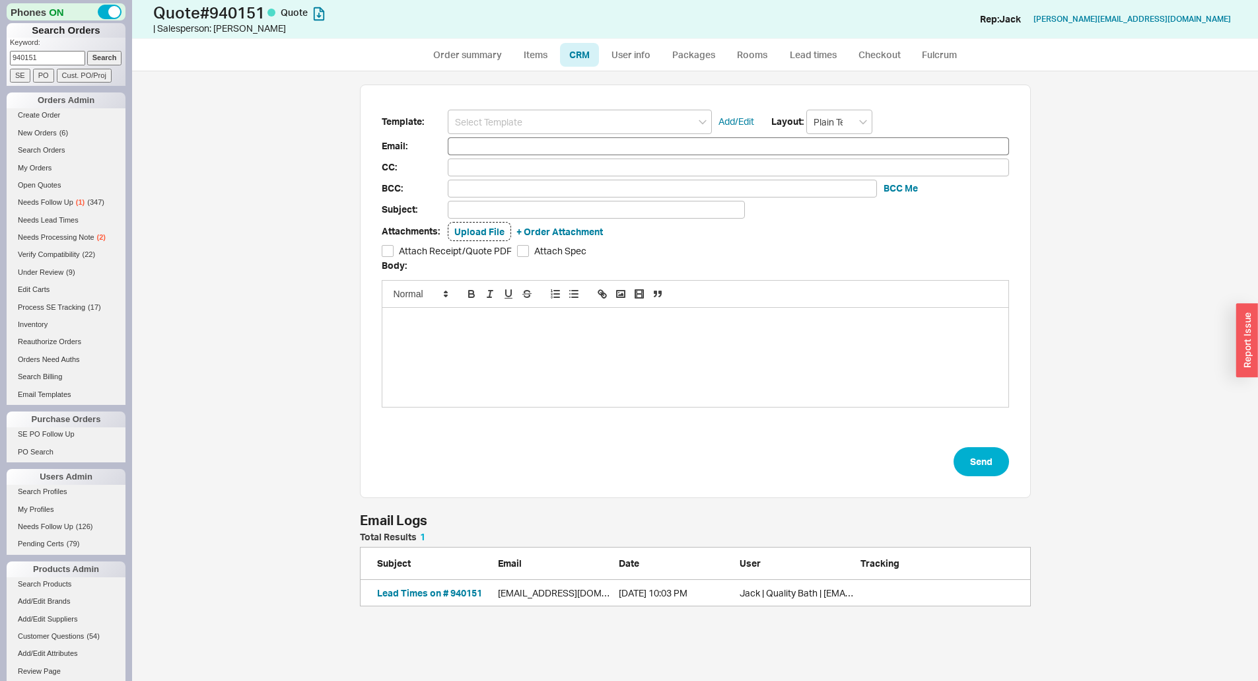
scroll to position [64, 661]
click at [492, 131] on input at bounding box center [580, 122] width 264 height 24
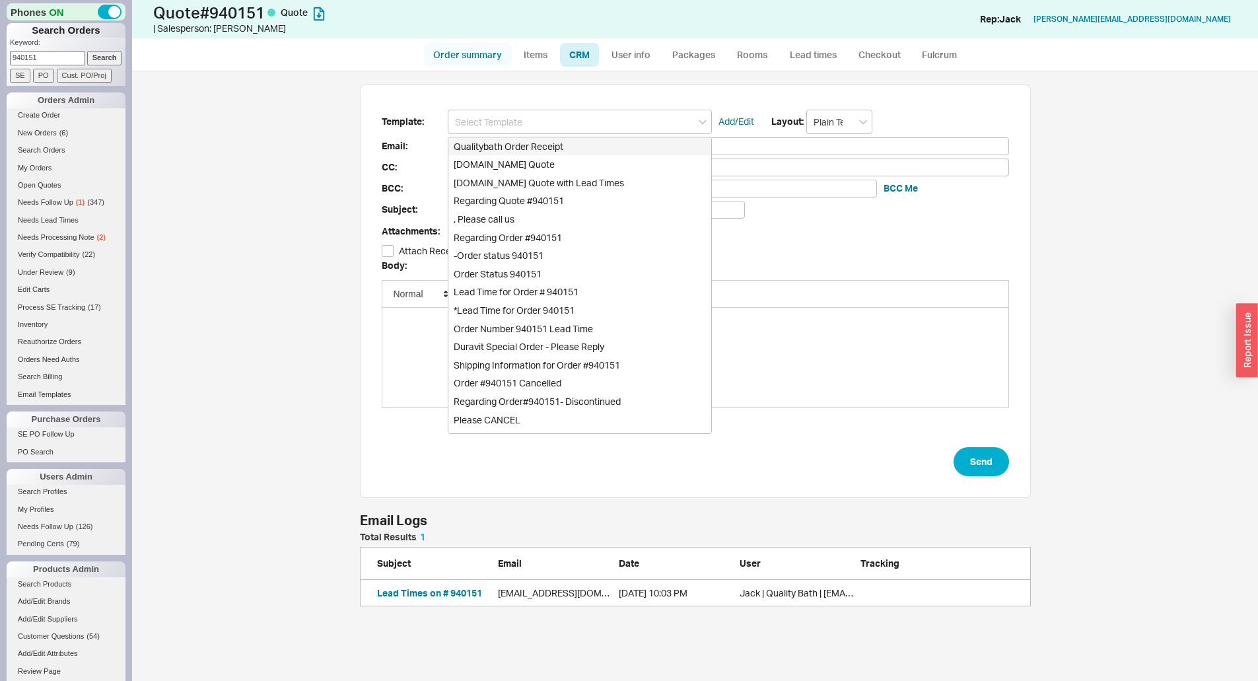
click at [496, 64] on link "Order summary" at bounding box center [468, 55] width 88 height 24
select select "*"
select select "3"
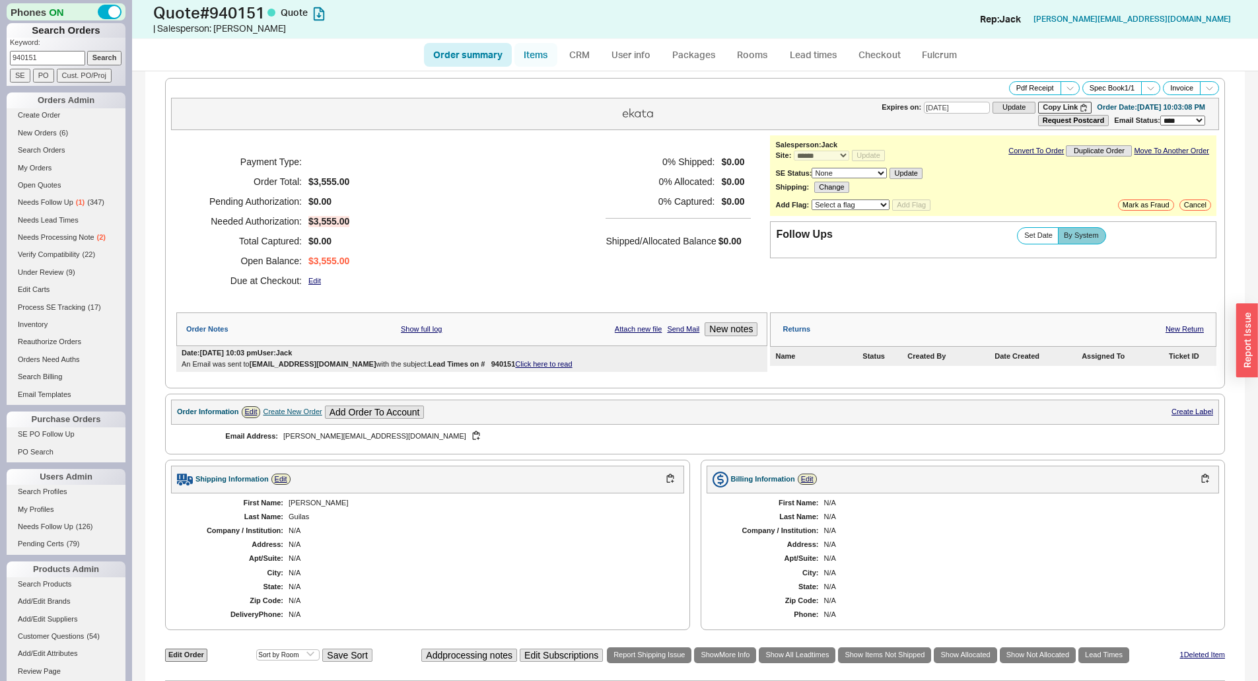
click at [535, 56] on link "Items" at bounding box center [535, 55] width 43 height 24
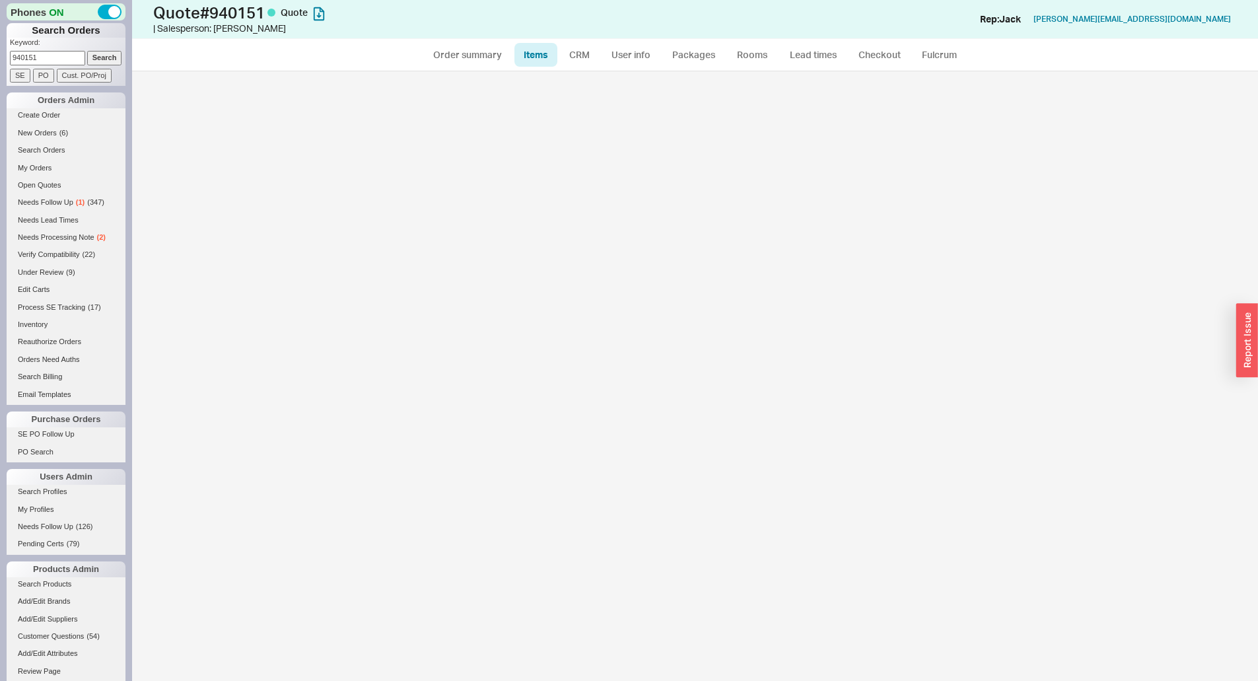
select select "3"
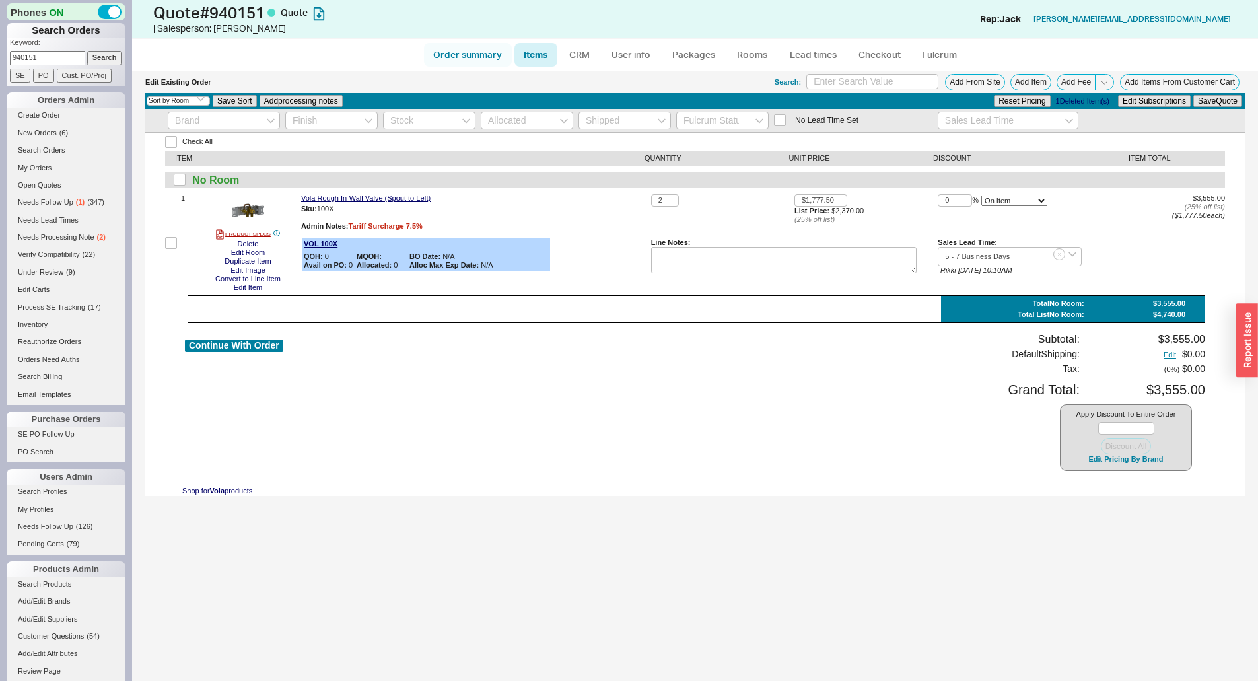
click at [467, 56] on link "Order summary" at bounding box center [468, 55] width 88 height 24
select select "*"
select select "3"
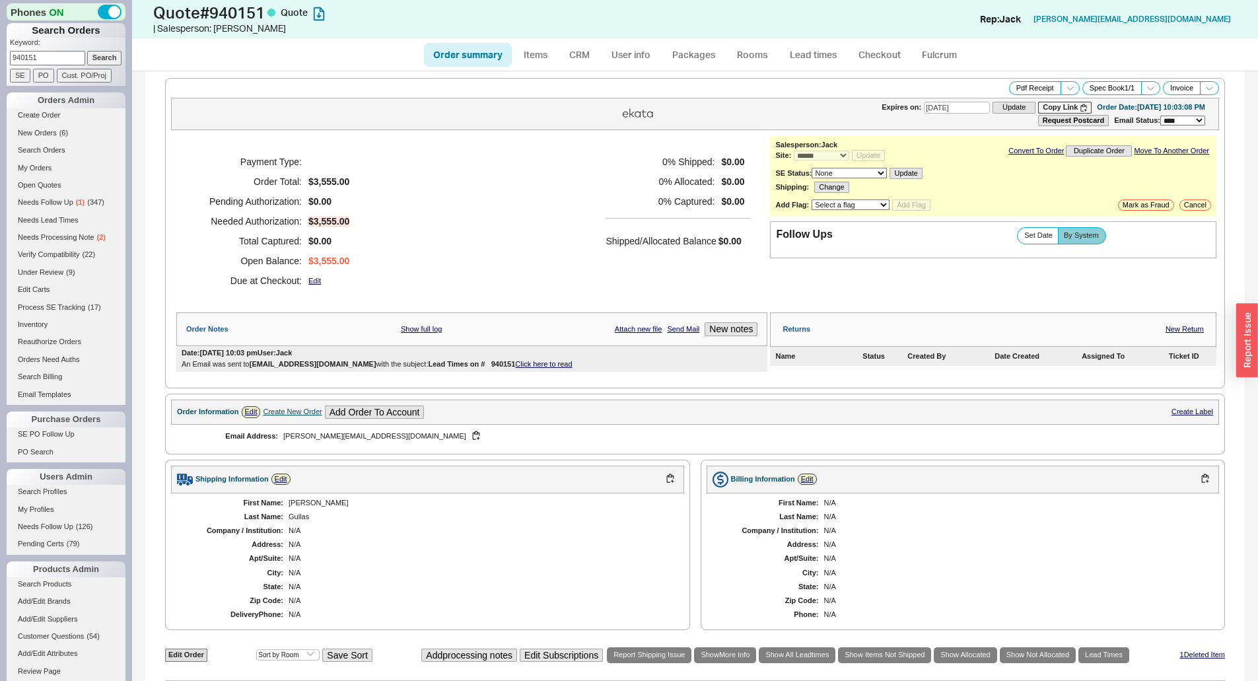
click at [525, 229] on div "Payment Type: Order Total: $3,555.00 Pending Authorization: $0.00 Needed Author…" at bounding box center [471, 221] width 591 height 172
click at [543, 232] on div "Payment Type: Order Total: $3,555.00 Pending Authorization: $0.00 Needed Author…" at bounding box center [471, 221] width 591 height 172
click at [417, 155] on div "Payment Type: Order Total: $3,555.00 Pending Authorization: $0.00 Needed Author…" at bounding box center [471, 221] width 591 height 172
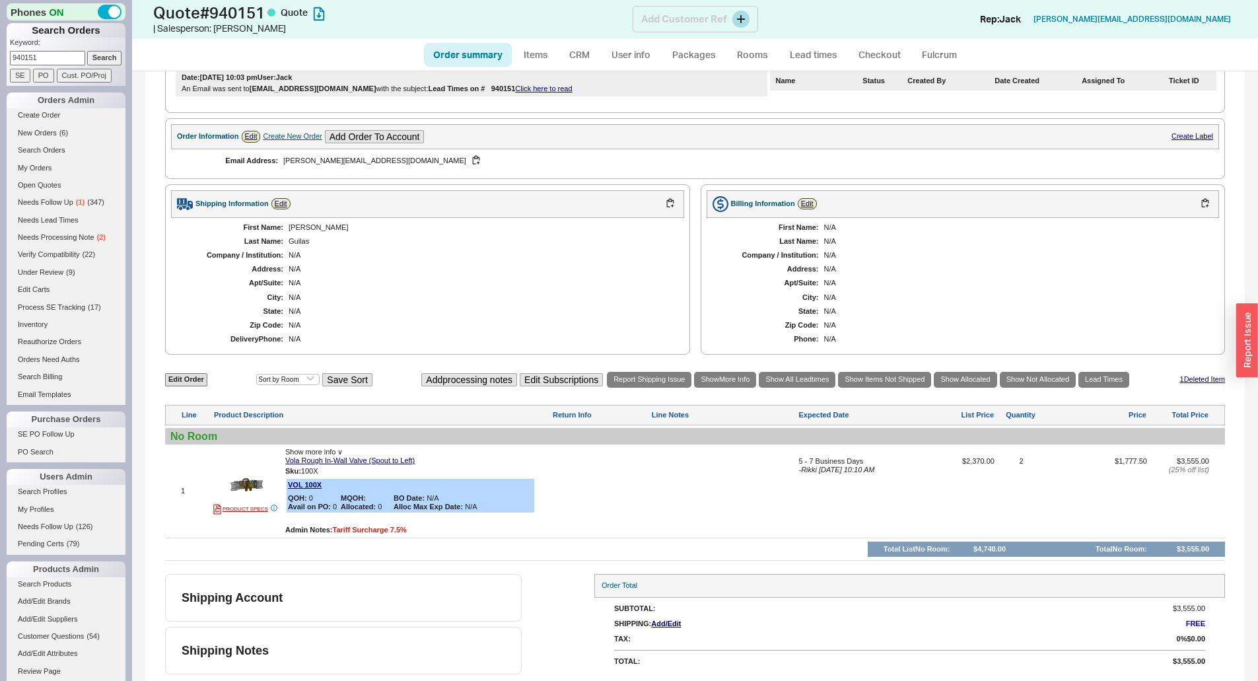
scroll to position [77, 0]
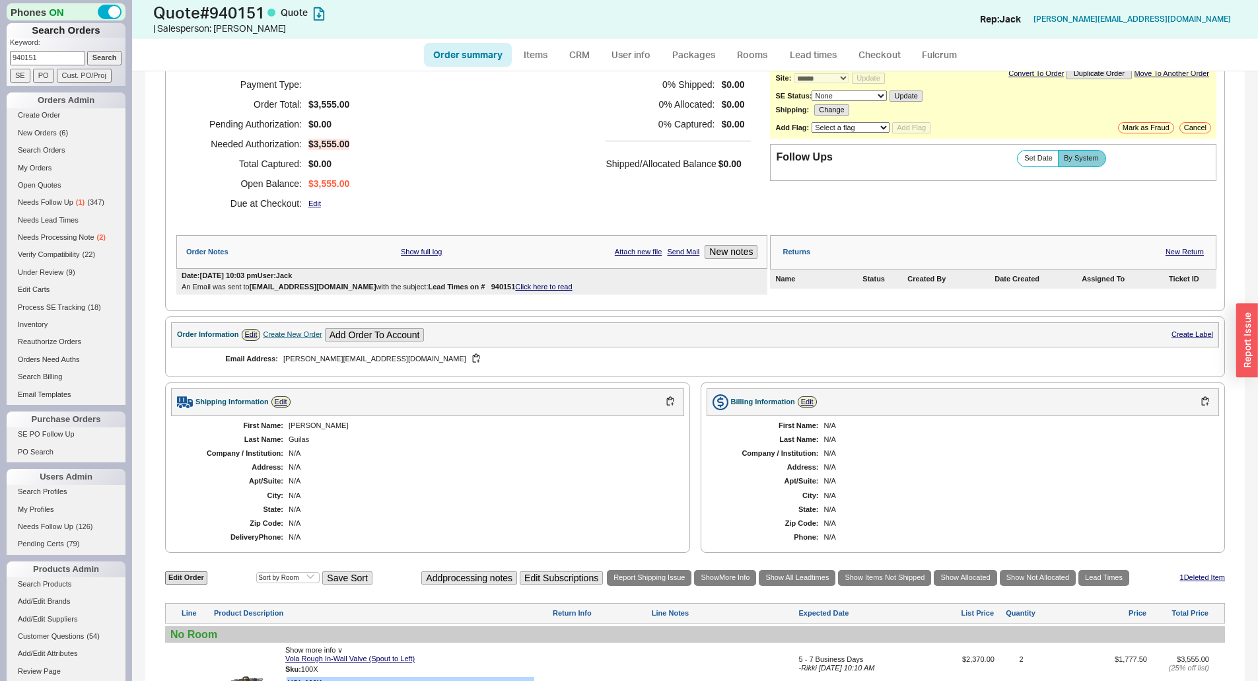
click at [659, 145] on div "Shipped/Allocated Balance $0.00" at bounding box center [677, 157] width 145 height 32
click at [567, 202] on div "Payment Type: Order Total: $3,555.00 Pending Authorization: $0.00 Needed Author…" at bounding box center [471, 144] width 591 height 172
click at [463, 419] on div "First Name: [PERSON_NAME] Last Name: [PERSON_NAME] Company / Institution: N/A A…" at bounding box center [427, 481] width 513 height 131
click at [468, 359] on button "button" at bounding box center [476, 359] width 16 height 13
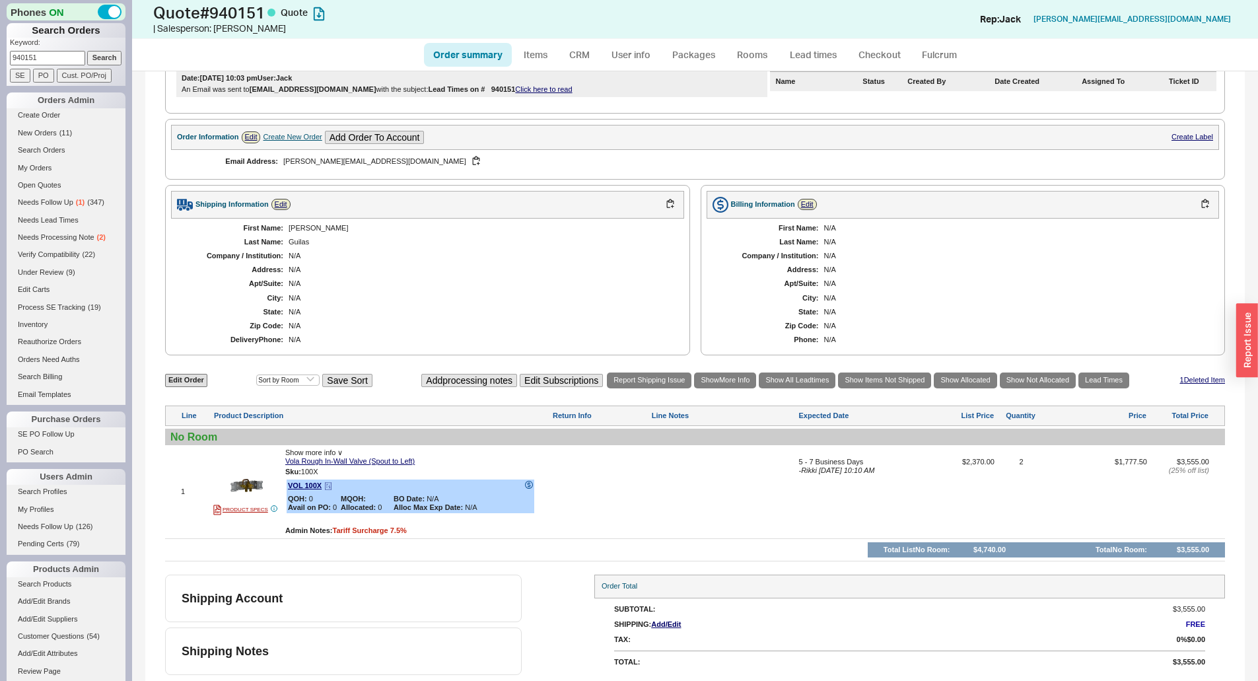
scroll to position [275, 0]
drag, startPoint x: 428, startPoint y: 456, endPoint x: 423, endPoint y: 461, distance: 7.0
click at [428, 456] on div "Hastings [PHONE_NUMBER] CS: [PERSON_NAME] / Returns: Adina" at bounding box center [414, 471] width 148 height 32
click at [423, 461] on button "[PHONE_NUMBER]" at bounding box center [415, 463] width 70 height 13
click at [471, 357] on div "**********" at bounding box center [694, 238] width 1099 height 885
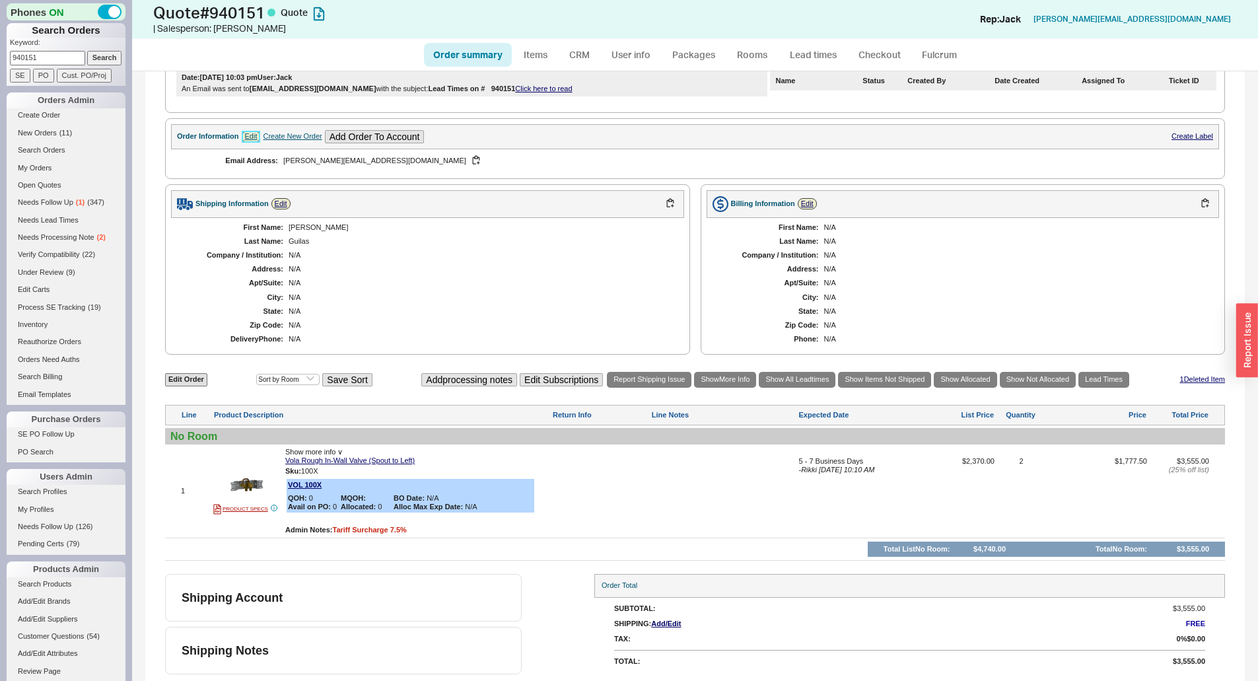
click at [256, 134] on link "Edit" at bounding box center [251, 136] width 19 height 11
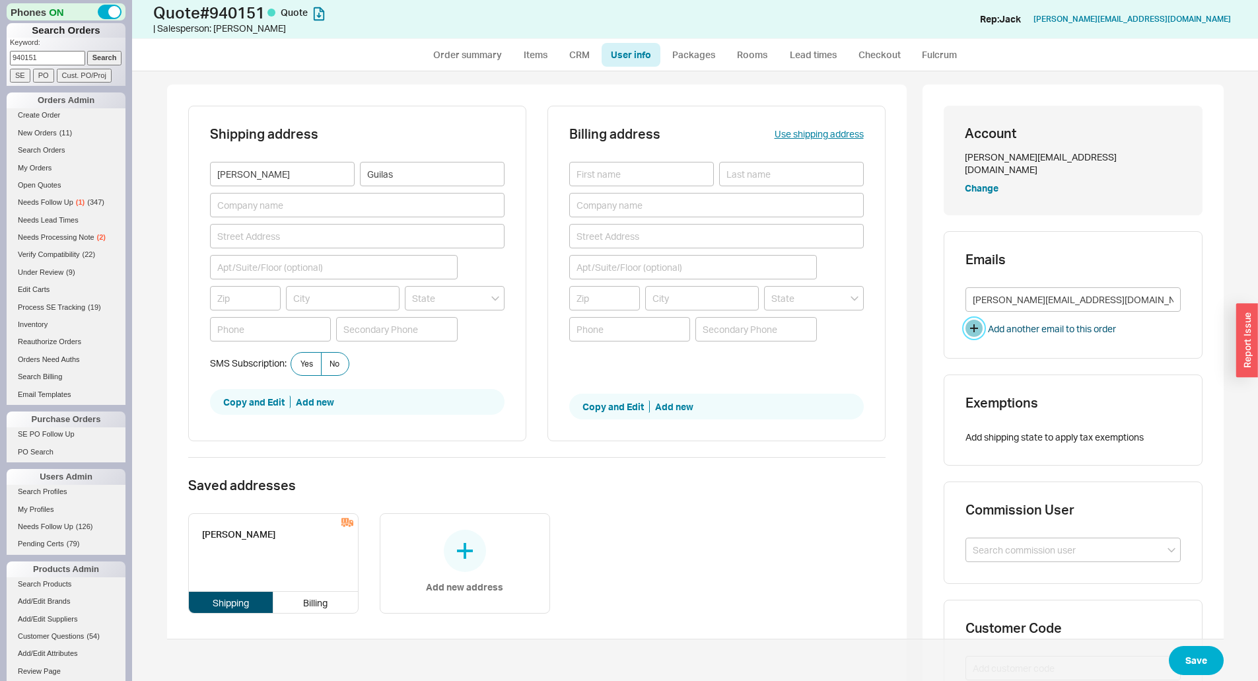
click at [976, 320] on button "button" at bounding box center [973, 328] width 17 height 17
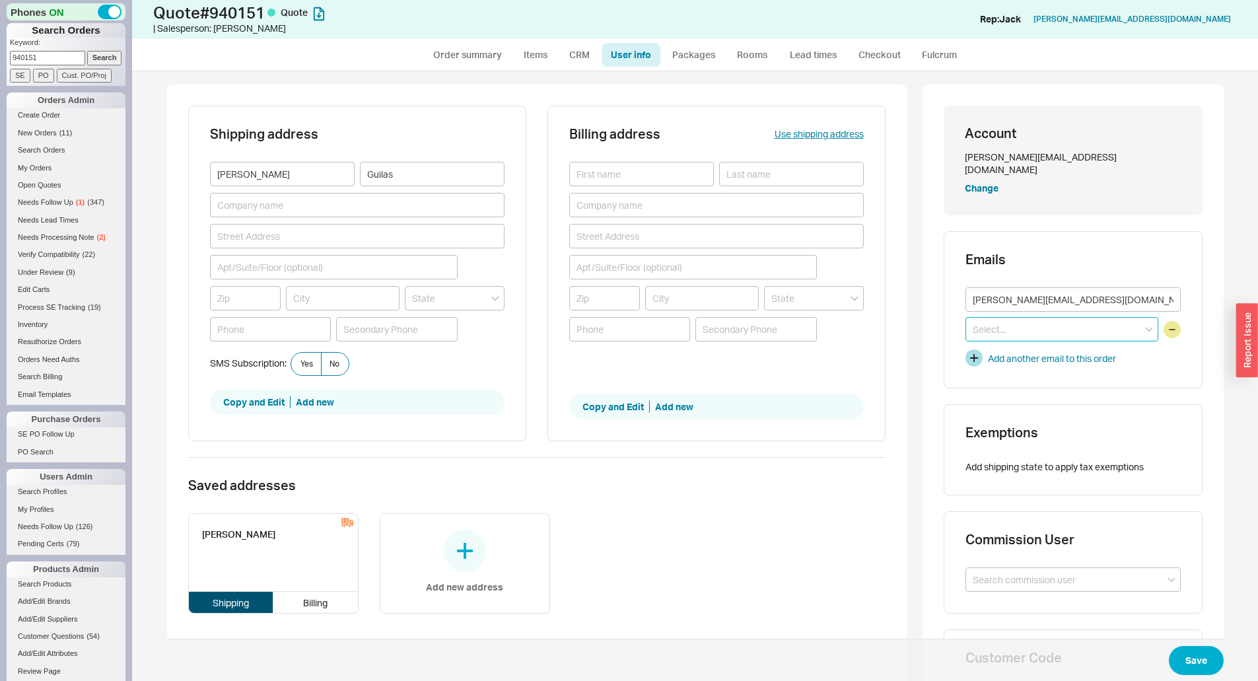
click at [976, 320] on input at bounding box center [1061, 329] width 193 height 24
paste input "[PERSON_NAME] <[PERSON_NAME][EMAIL_ADDRESS][DOMAIN_NAME]>"
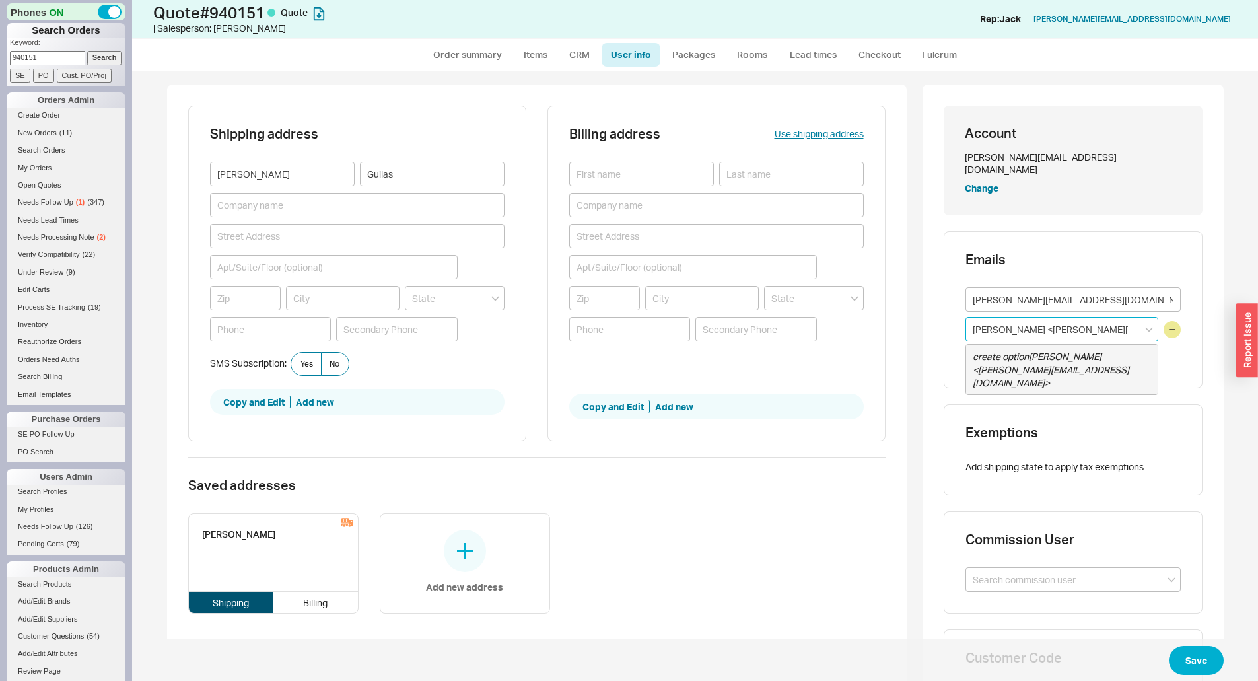
drag, startPoint x: 1009, startPoint y: 317, endPoint x: 943, endPoint y: 329, distance: 66.5
click at [943, 329] on div "Emails [PERSON_NAME][EMAIL_ADDRESS][DOMAIN_NAME] [PERSON_NAME] <[PERSON_NAME][E…" at bounding box center [1072, 309] width 259 height 157
click at [1074, 317] on input "[PERSON_NAME][EMAIL_ADDRESS][DOMAIN_NAME]>" at bounding box center [1061, 329] width 193 height 24
click at [1087, 317] on input "[PERSON_NAME][EMAIL_ADDRESS][DOMAIN_NAME]>" at bounding box center [1061, 329] width 193 height 24
type input "[PERSON_NAME][EMAIL_ADDRESS][DOMAIN_NAME]"
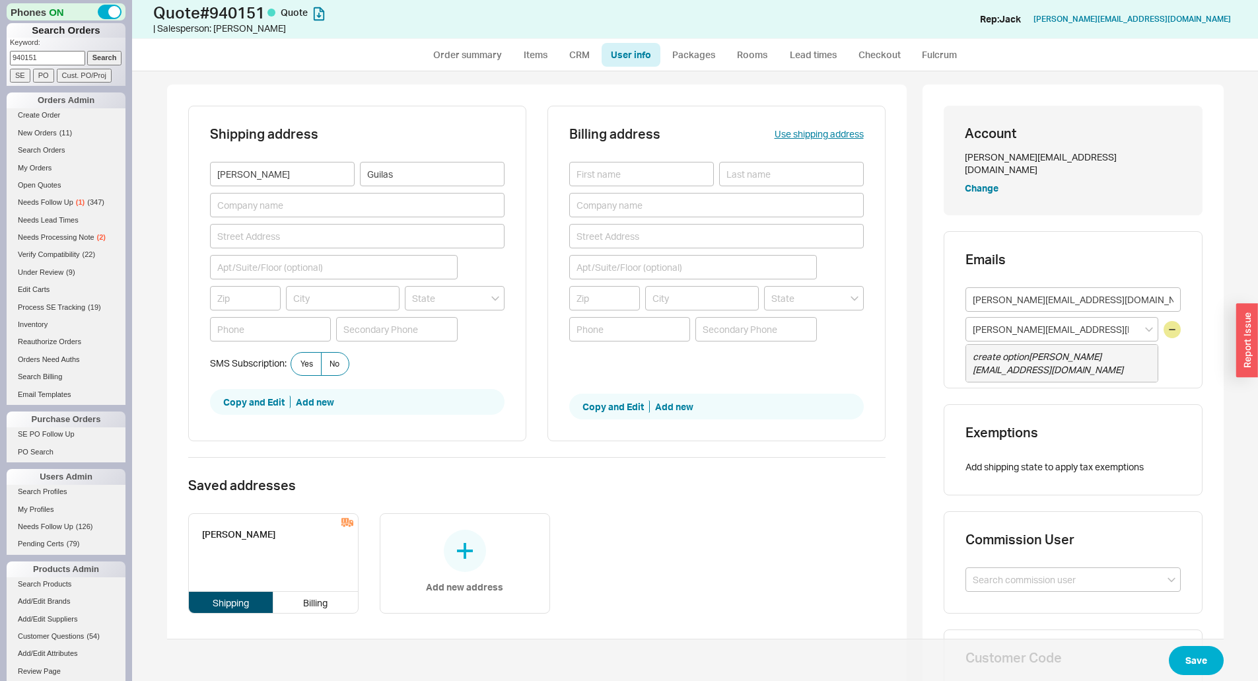
click at [1130, 253] on h3 "Emails" at bounding box center [1072, 259] width 215 height 13
click at [1185, 646] on button "Save" at bounding box center [1195, 660] width 55 height 29
select select "*"
select select "3"
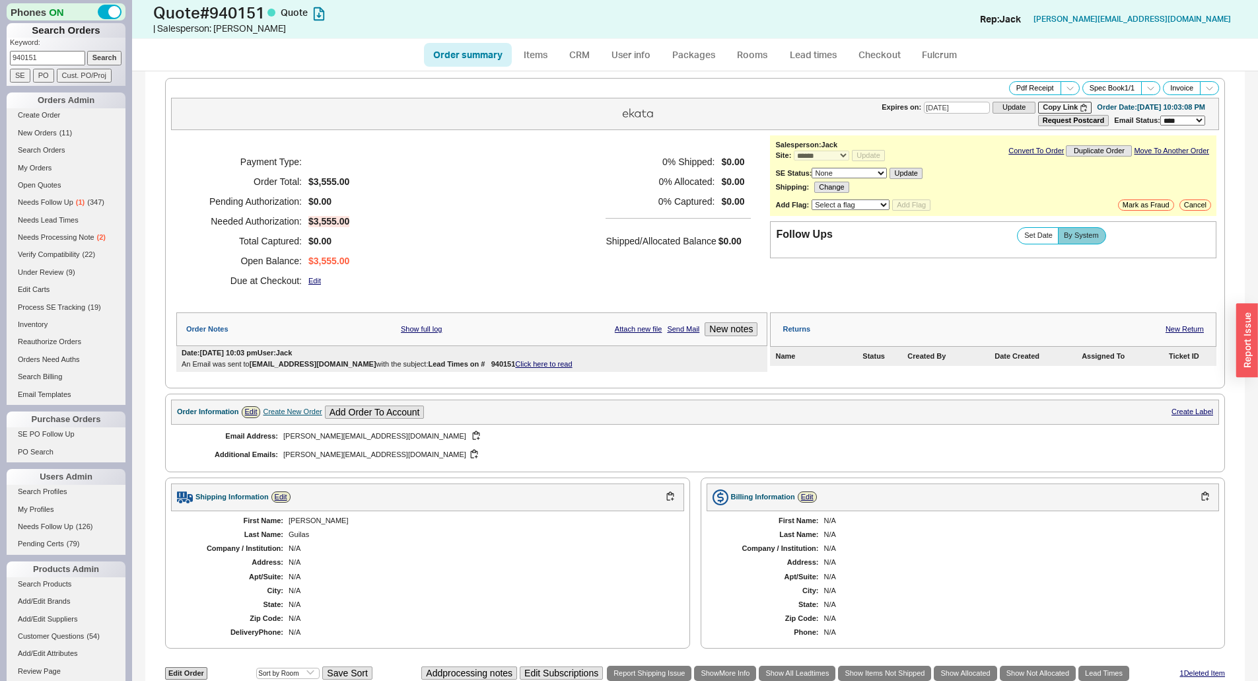
click at [702, 294] on div "Payment Type: Order Total: $3,555.00 Pending Authorization: $0.00 Needed Author…" at bounding box center [471, 221] width 591 height 172
click at [626, 284] on div "0 % Shipped: $0.00 0 % Allocated: $0.00 0 % Captured: $0.00 Shipped/Allocated B…" at bounding box center [677, 221] width 145 height 139
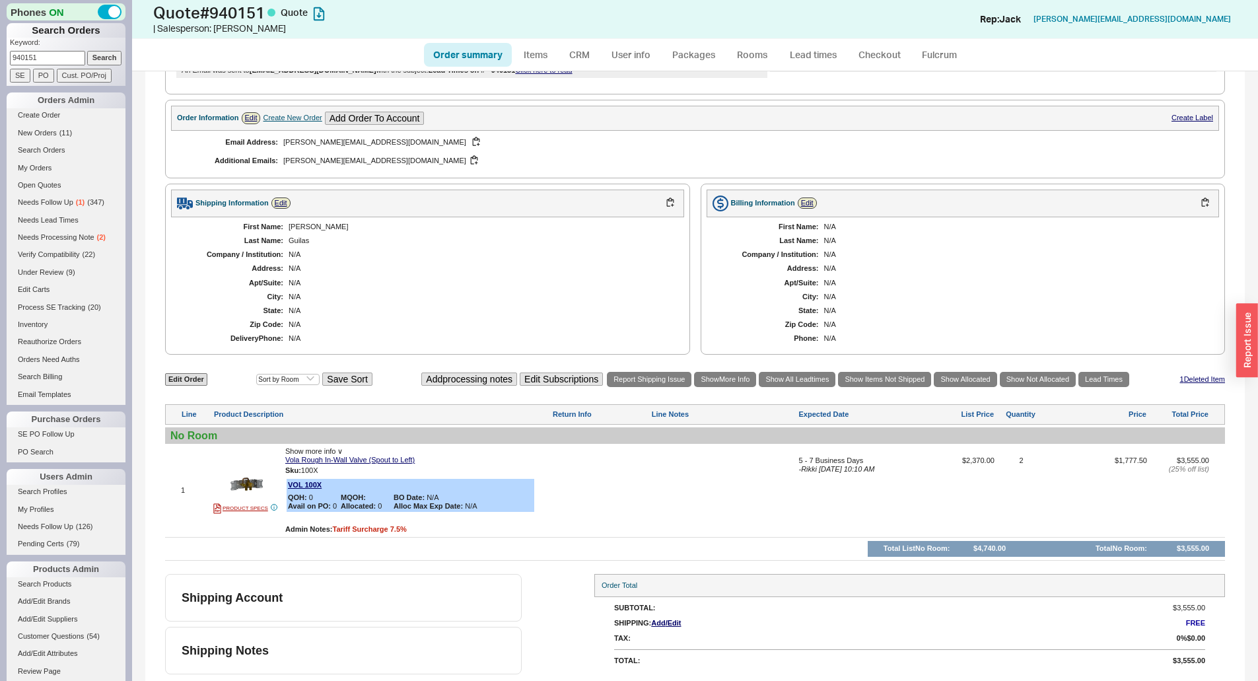
click at [626, 284] on div "N/A" at bounding box center [479, 283] width 382 height 9
drag, startPoint x: 242, startPoint y: 228, endPoint x: 408, endPoint y: 287, distance: 176.4
click at [406, 287] on div "First Name: [PERSON_NAME] Last Name: [PERSON_NAME] Company / Institution: N/A A…" at bounding box center [427, 282] width 513 height 131
click at [415, 288] on div "First Name: [PERSON_NAME] Last Name: [PERSON_NAME] Company / Institution: N/A A…" at bounding box center [427, 282] width 513 height 131
drag, startPoint x: 327, startPoint y: 331, endPoint x: 247, endPoint y: 249, distance: 114.8
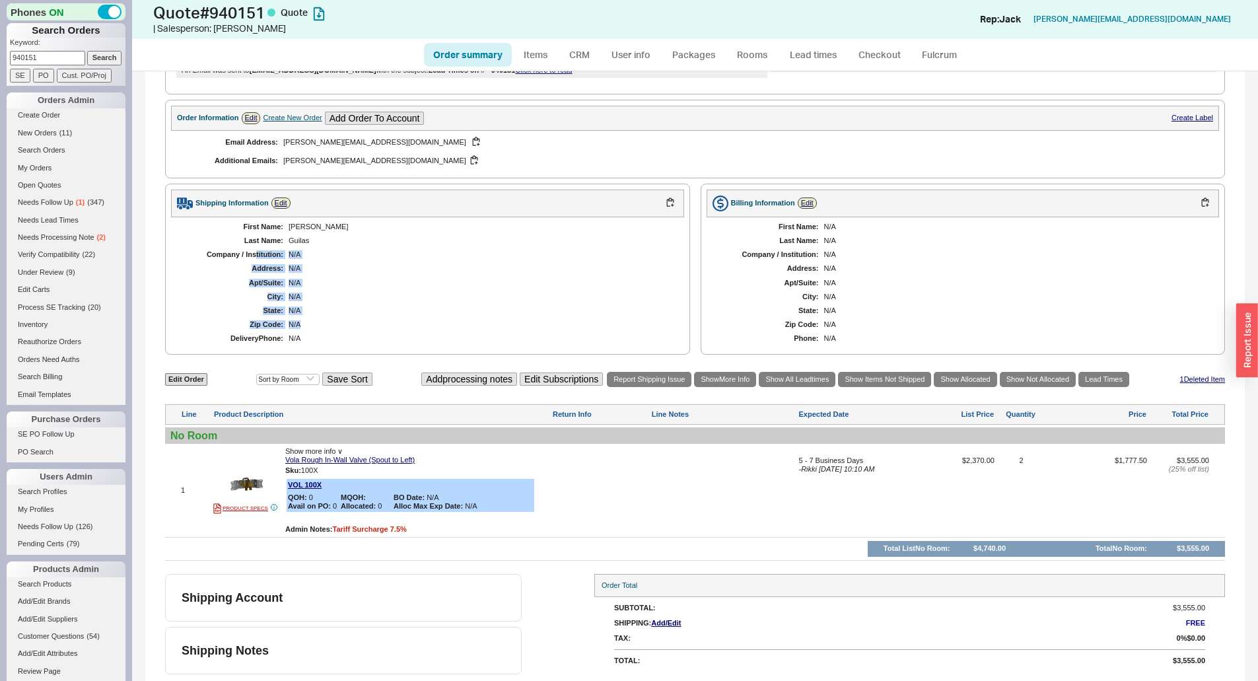
click at [252, 255] on div "First Name: [PERSON_NAME] Last Name: [PERSON_NAME] Company / Institution: N/A A…" at bounding box center [427, 282] width 513 height 131
drag, startPoint x: 241, startPoint y: 223, endPoint x: 428, endPoint y: 335, distance: 218.2
click at [428, 335] on div "First Name: [PERSON_NAME] Last Name: [PERSON_NAME] Company / Institution: N/A A…" at bounding box center [427, 282] width 513 height 131
click at [428, 335] on div "Delivery Phone: N/A" at bounding box center [427, 338] width 487 height 9
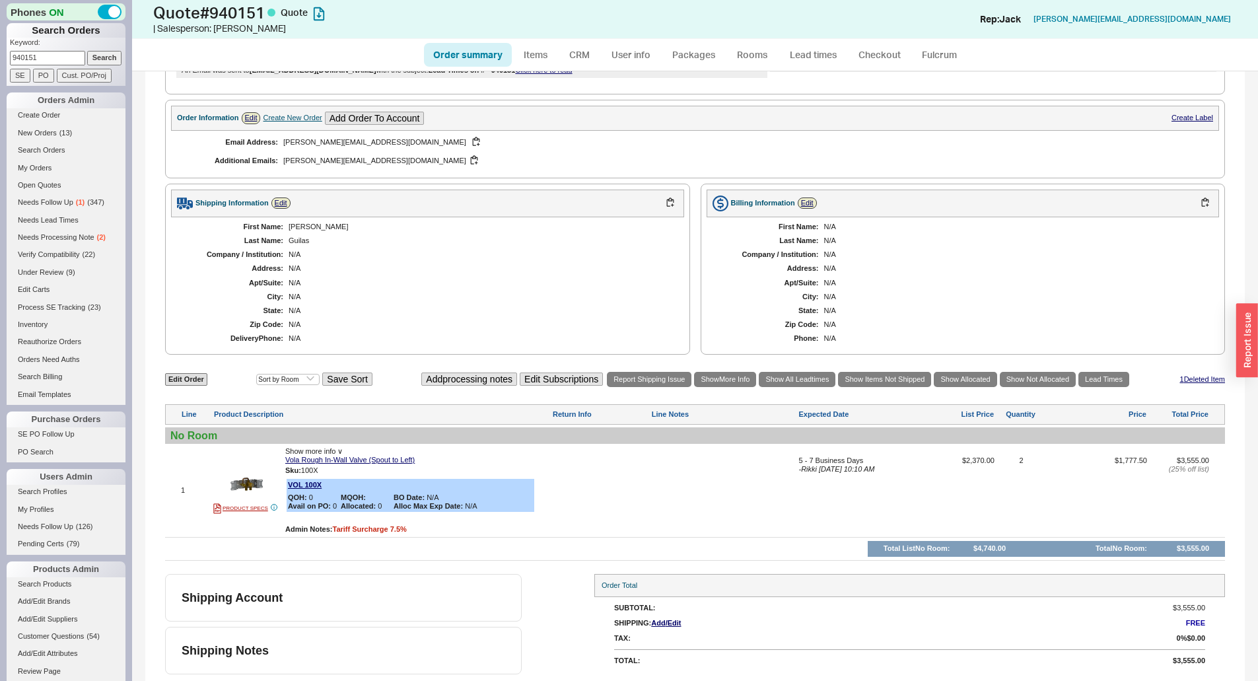
click at [562, 255] on div "N/A" at bounding box center [479, 254] width 382 height 9
click at [196, 379] on link "Edit Order" at bounding box center [186, 379] width 42 height 13
select select "3"
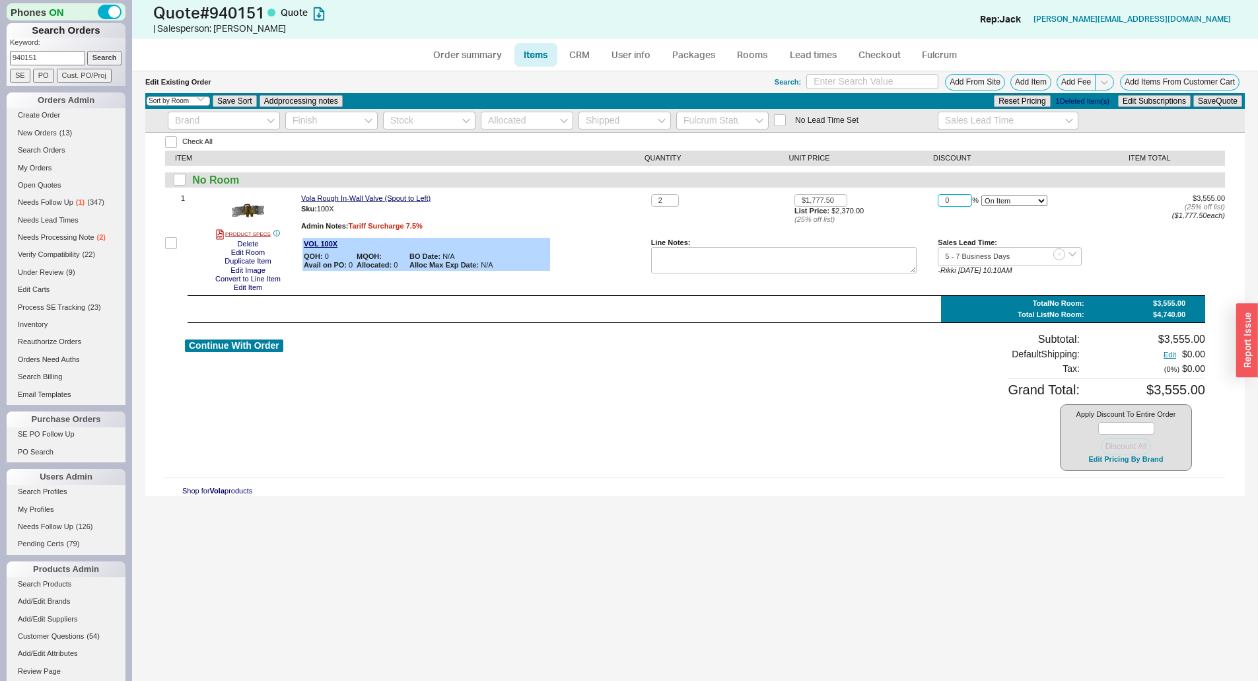
click at [970, 203] on input "0" at bounding box center [954, 200] width 34 height 13
click at [969, 202] on input "0" at bounding box center [954, 200] width 34 height 13
click at [1196, 98] on button "Save Quote" at bounding box center [1217, 101] width 49 height 12
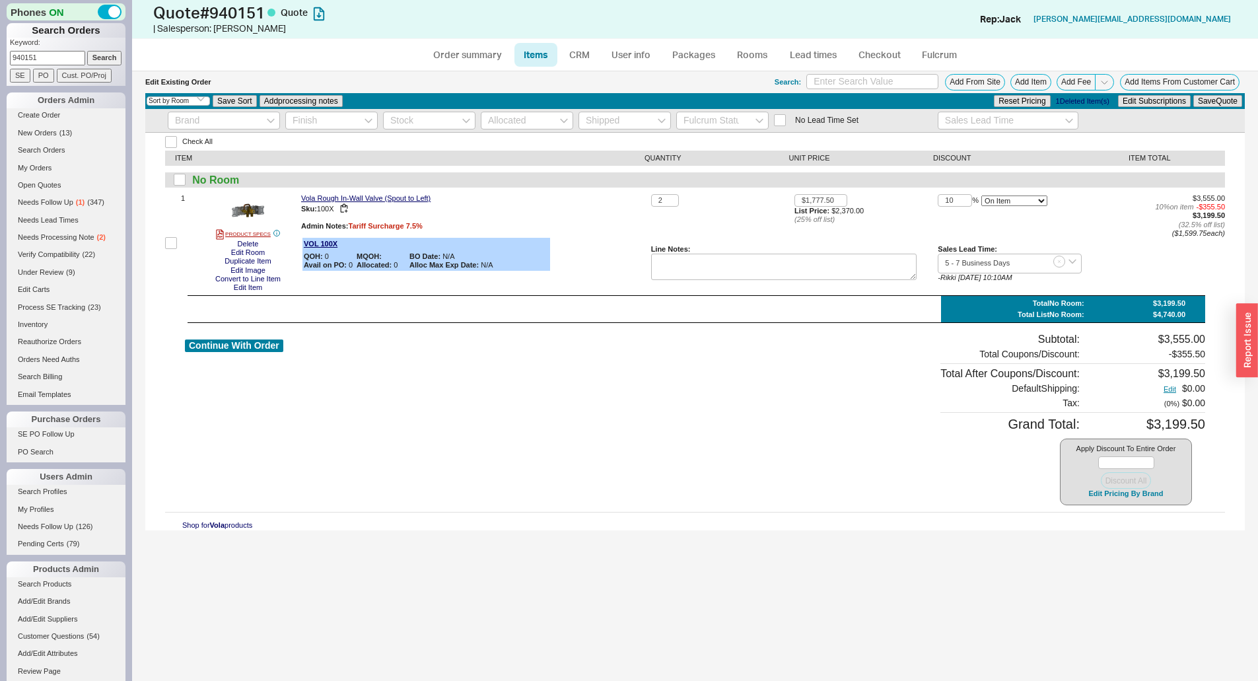
click at [608, 205] on div "Sku: 100X" at bounding box center [473, 209] width 345 height 13
click at [960, 199] on input "10" at bounding box center [954, 200] width 34 height 13
type input "0"
click at [1225, 106] on button "Save Quote" at bounding box center [1217, 101] width 49 height 12
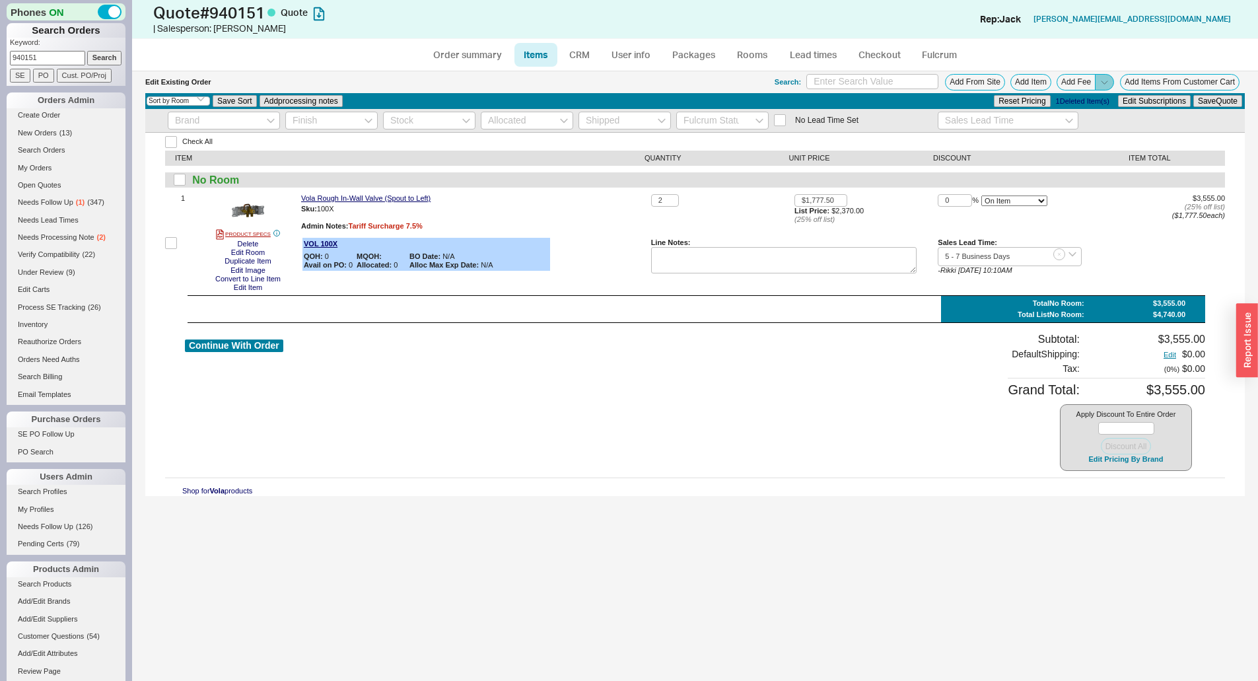
click at [1103, 81] on icon at bounding box center [1104, 82] width 10 height 10
click at [1044, 96] on button "Add Order Discount" at bounding box center [1068, 97] width 89 height 13
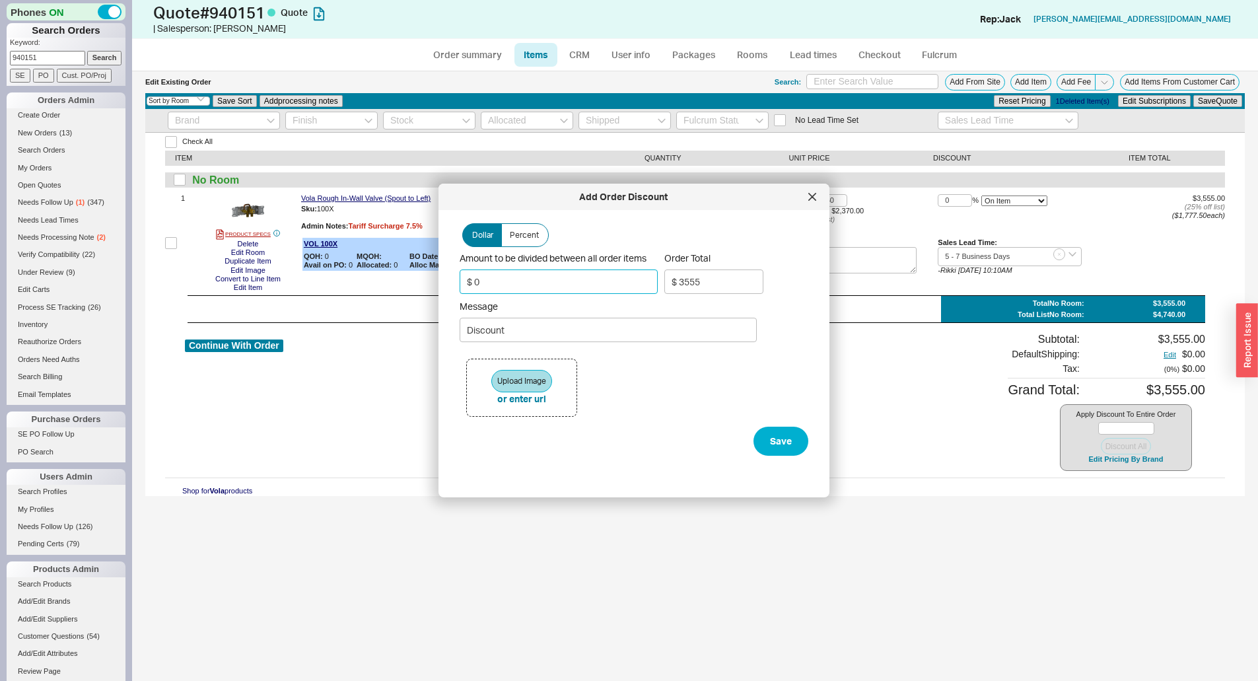
click at [617, 284] on input "$ 0" at bounding box center [558, 281] width 198 height 24
type input "$ 3"
type input "$ 3552"
type input "$ 35"
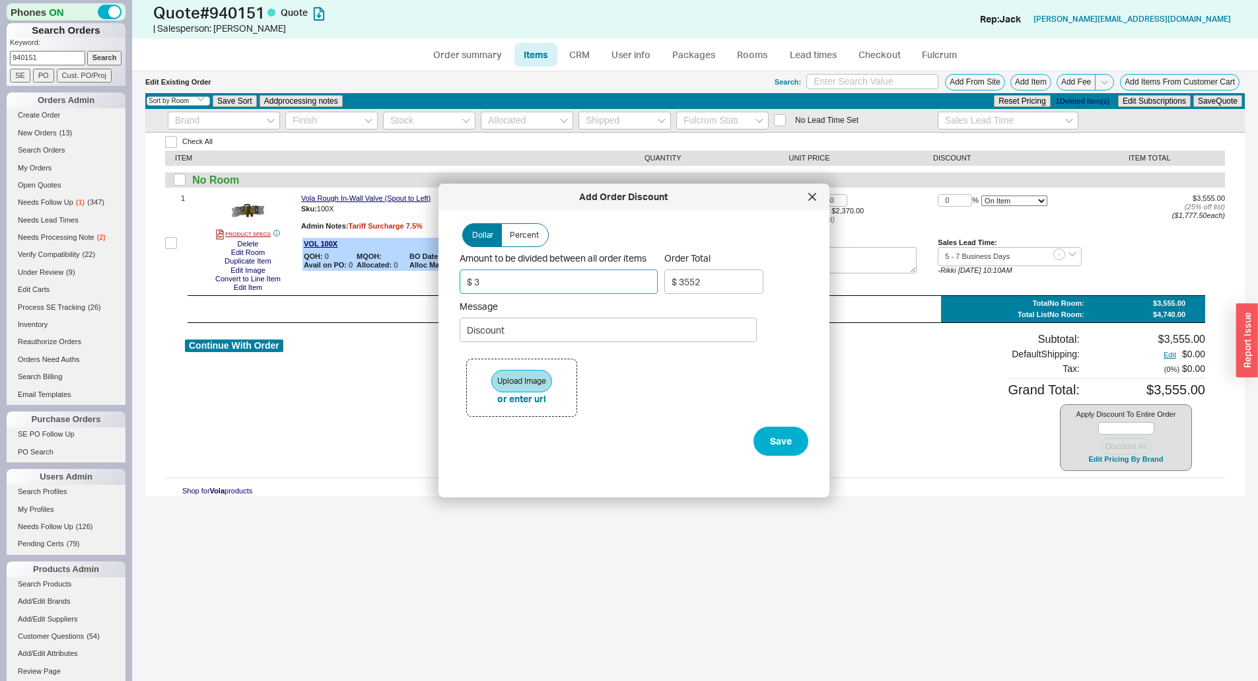
type input "$ 3520"
type input "$ 350"
type input "$ 3205"
type input "$ 350"
type input "TRADE COUPON!"
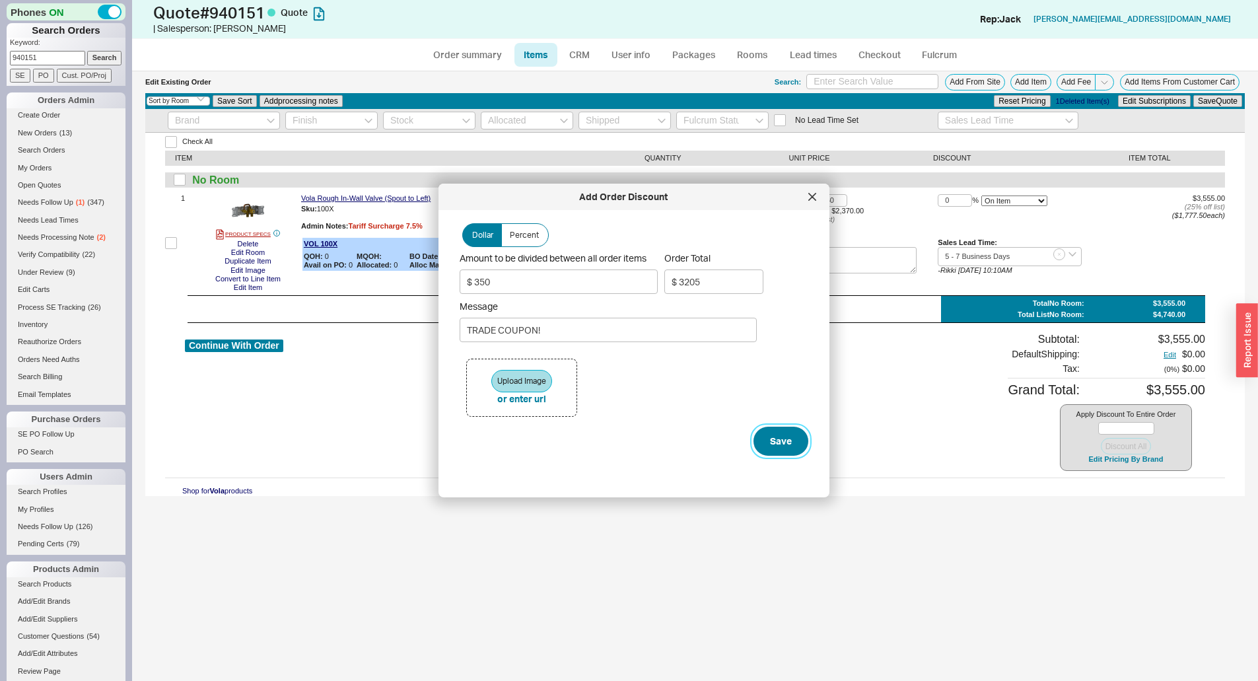
click at [753, 437] on button "Save" at bounding box center [780, 440] width 55 height 29
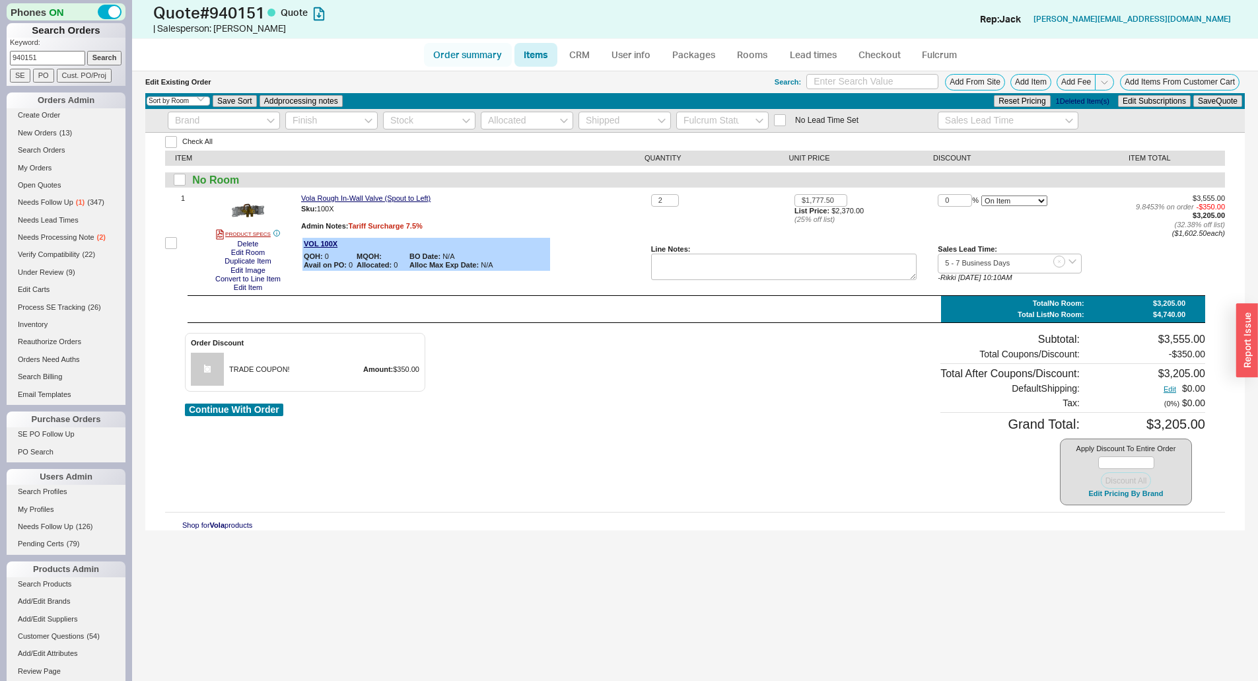
click at [456, 62] on link "Order summary" at bounding box center [468, 55] width 88 height 24
select select "*"
select select "3"
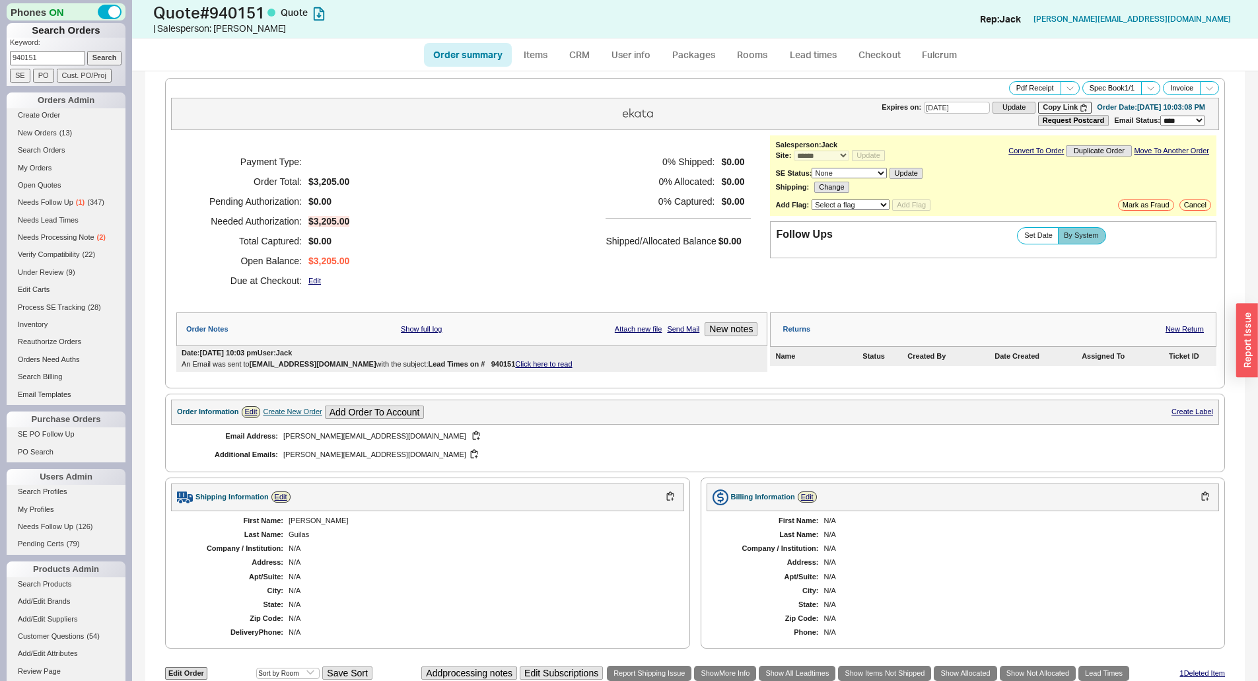
click at [533, 219] on div "Payment Type: Order Total: $3,205.00 Pending Authorization: $0.00 Needed Author…" at bounding box center [471, 221] width 591 height 172
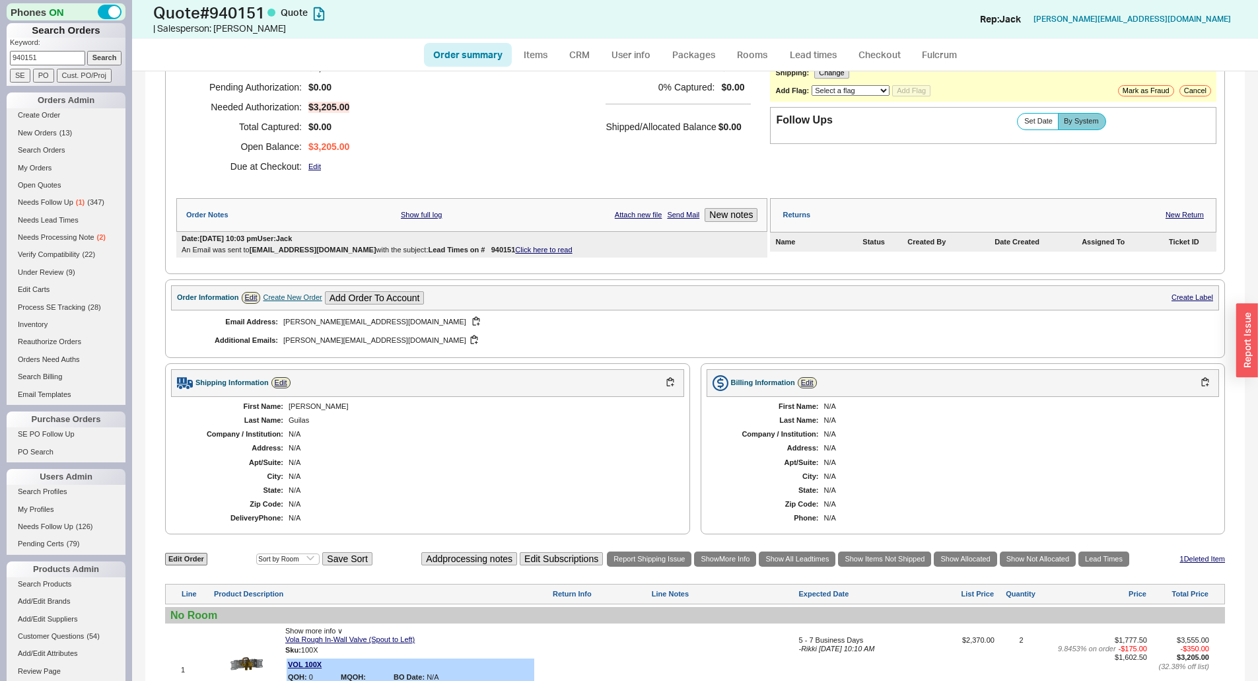
scroll to position [132, 0]
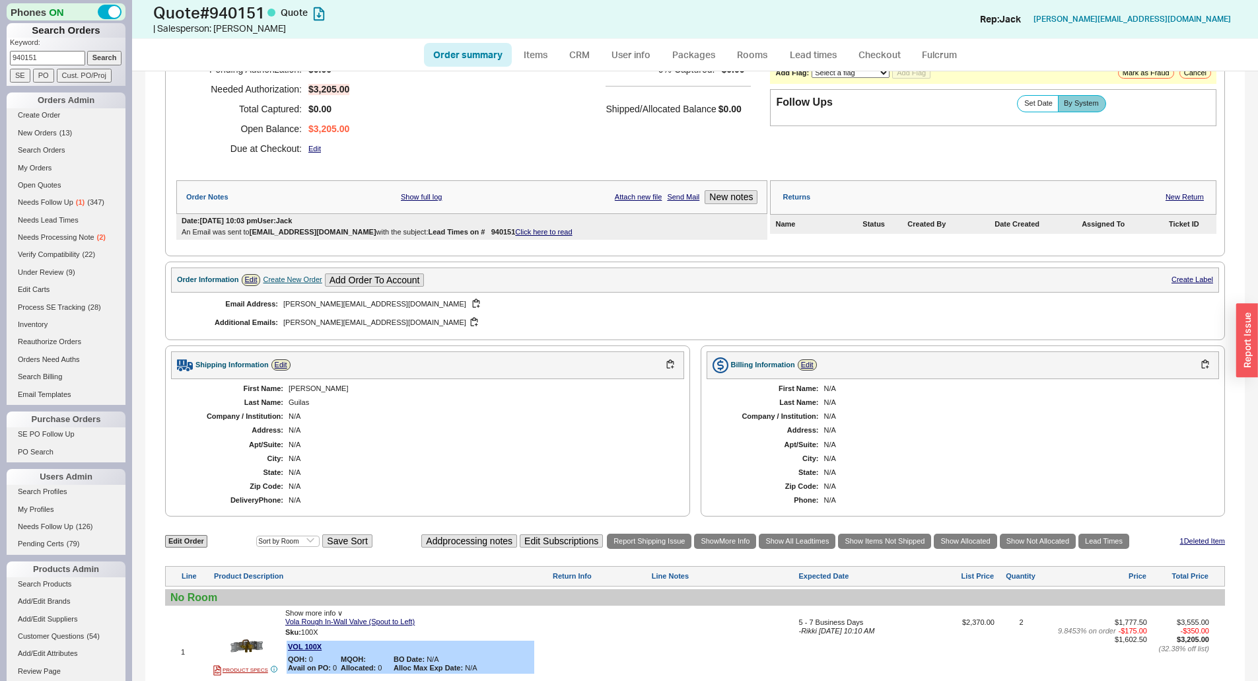
click at [543, 164] on div "Payment Type: Order Total: $3,205.00 Pending Authorization: $0.00 Needed Author…" at bounding box center [471, 89] width 591 height 172
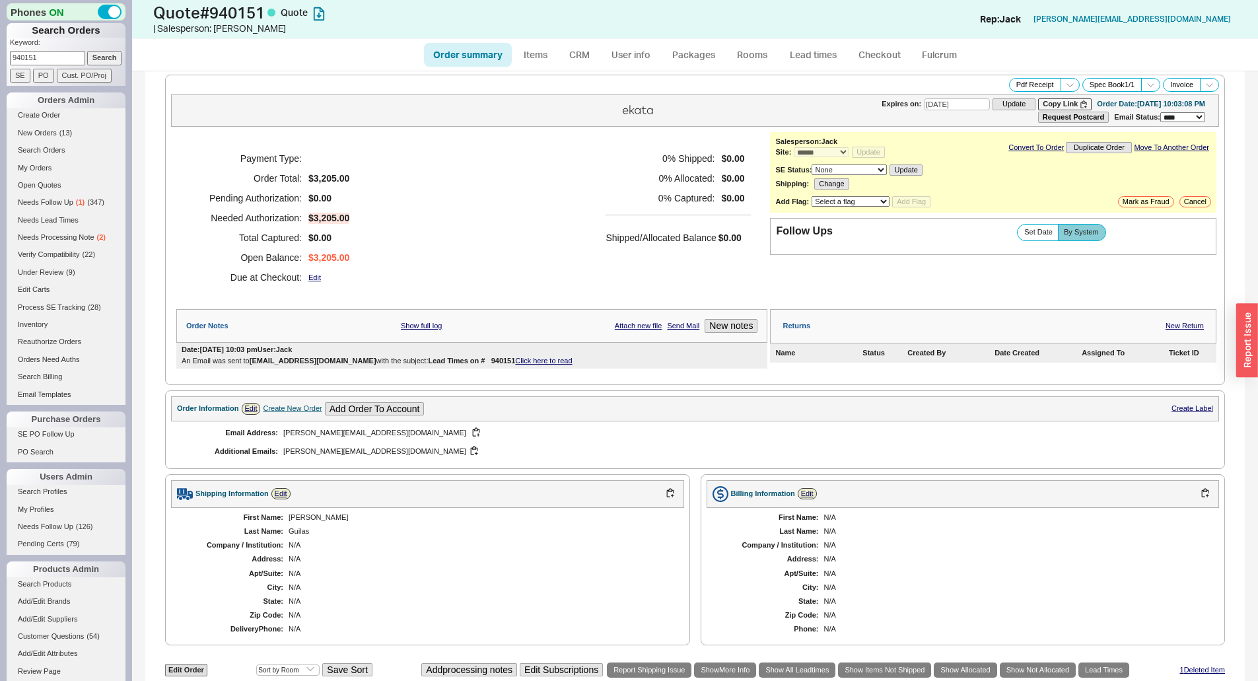
scroll to position [0, 0]
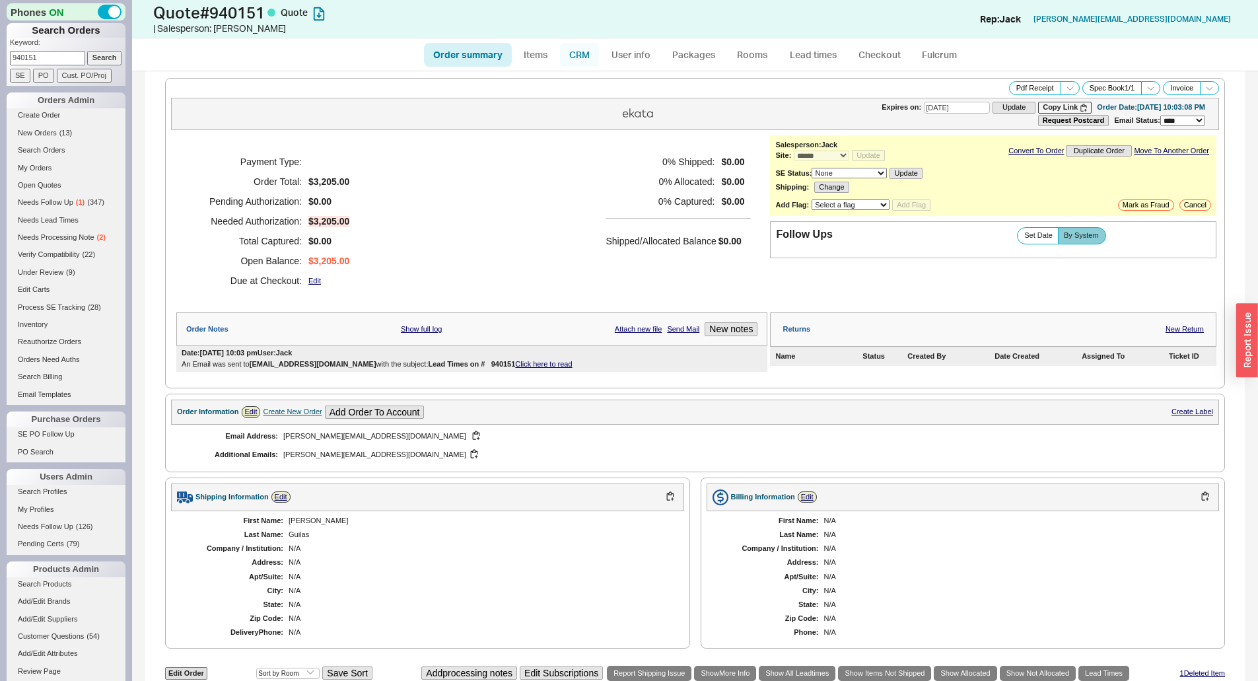
click at [582, 63] on link "CRM" at bounding box center [579, 55] width 39 height 24
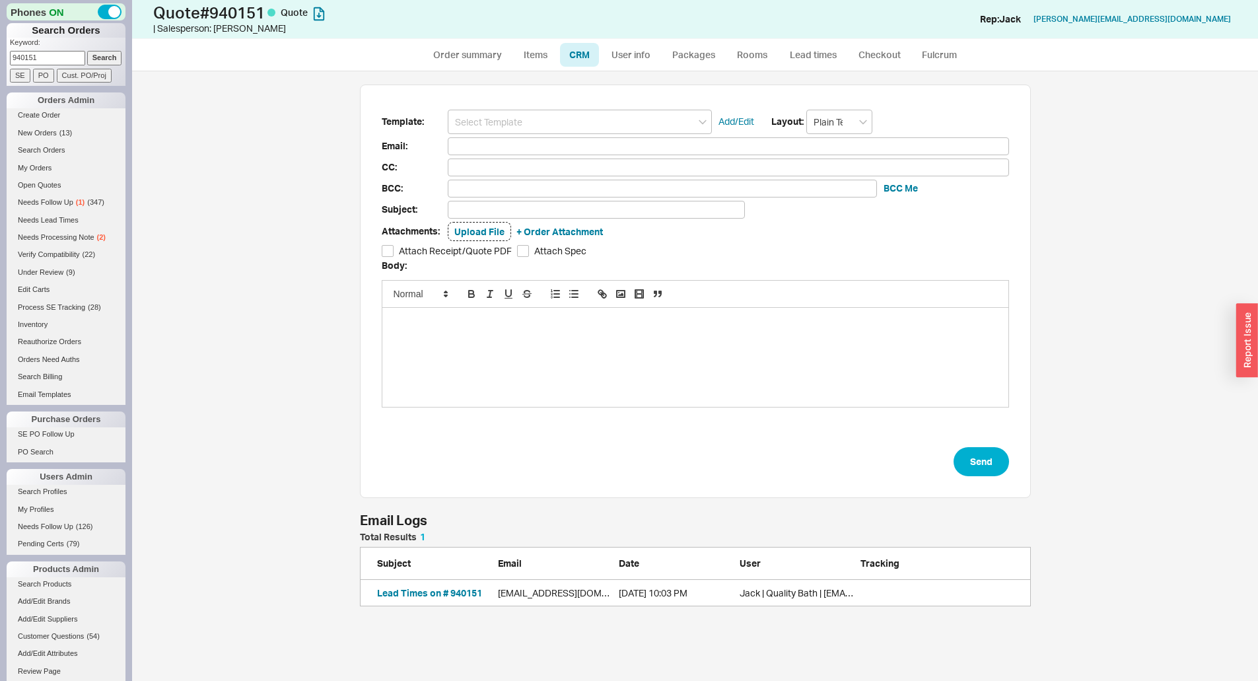
scroll to position [64, 661]
click at [492, 61] on link "Order summary" at bounding box center [468, 55] width 88 height 24
select select "*"
select select "3"
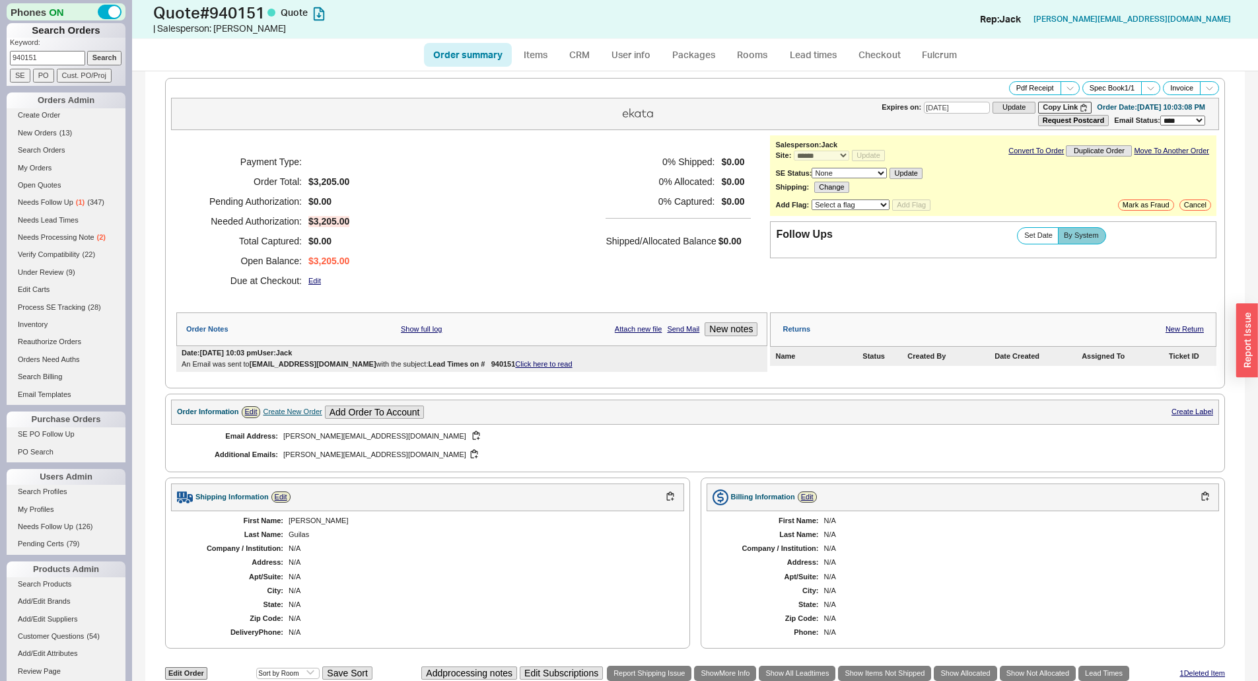
click at [596, 261] on div "Payment Type: Order Total: $3,205.00 Pending Authorization: $0.00 Needed Author…" at bounding box center [471, 221] width 591 height 172
click at [539, 52] on link "Items" at bounding box center [535, 55] width 43 height 24
select select "3"
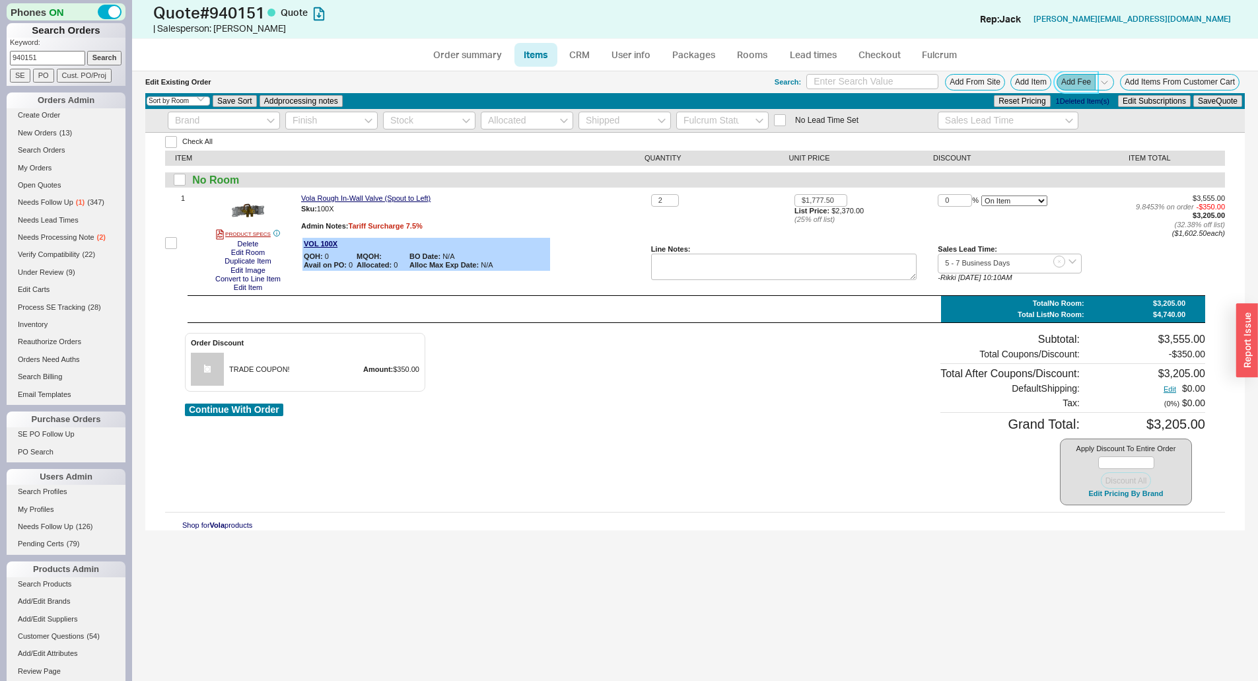
click at [1071, 75] on button "Add Fee" at bounding box center [1075, 82] width 39 height 17
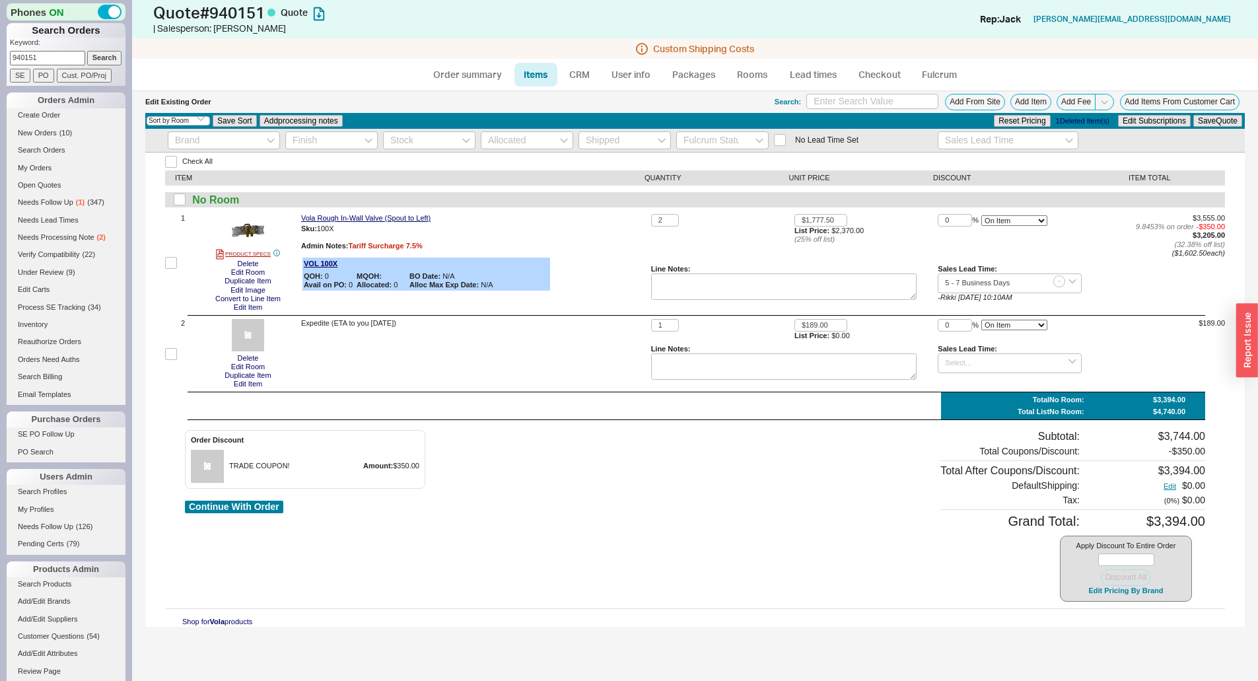
click at [533, 326] on div "Expedite (ETA to you within 1 week)" at bounding box center [473, 323] width 345 height 9
click at [574, 75] on link "CRM" at bounding box center [579, 75] width 39 height 24
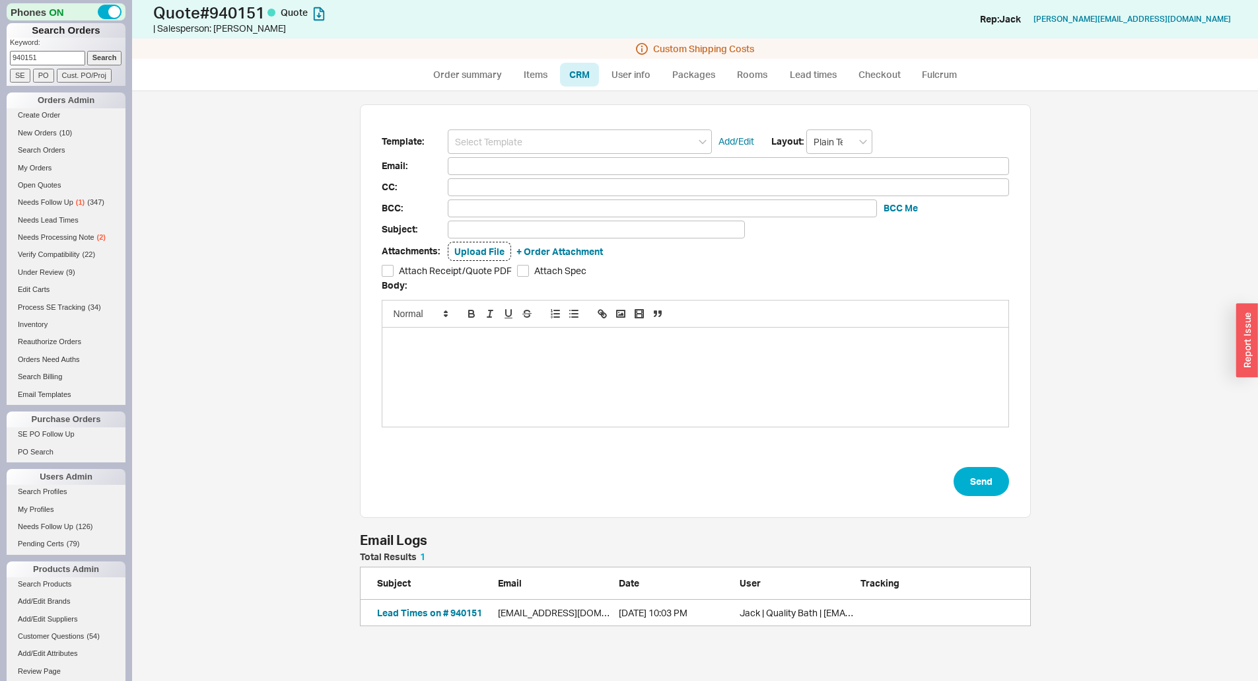
scroll to position [580, 1116]
click at [562, 143] on input at bounding box center [580, 141] width 264 height 24
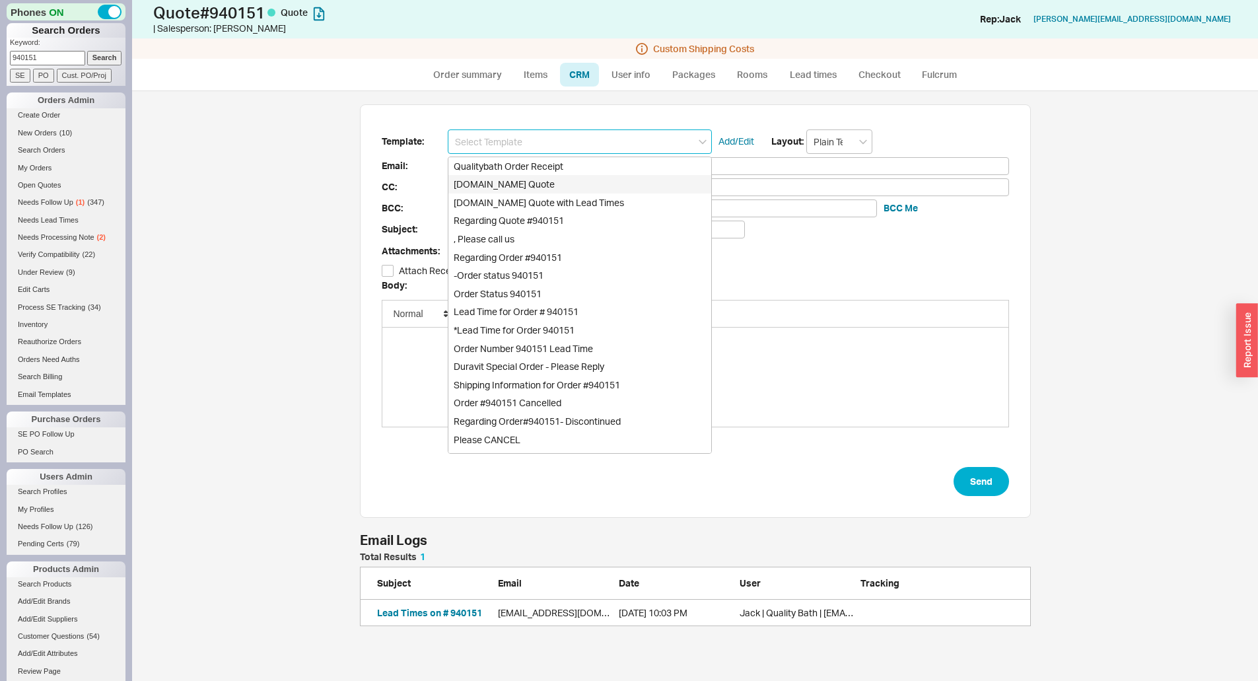
click at [538, 181] on div "Qualitybath.com Quote" at bounding box center [579, 184] width 263 height 18
type input "Qualitybath.com Quote"
type input "Receipt"
type input "joseph@jaysplumbing.com"
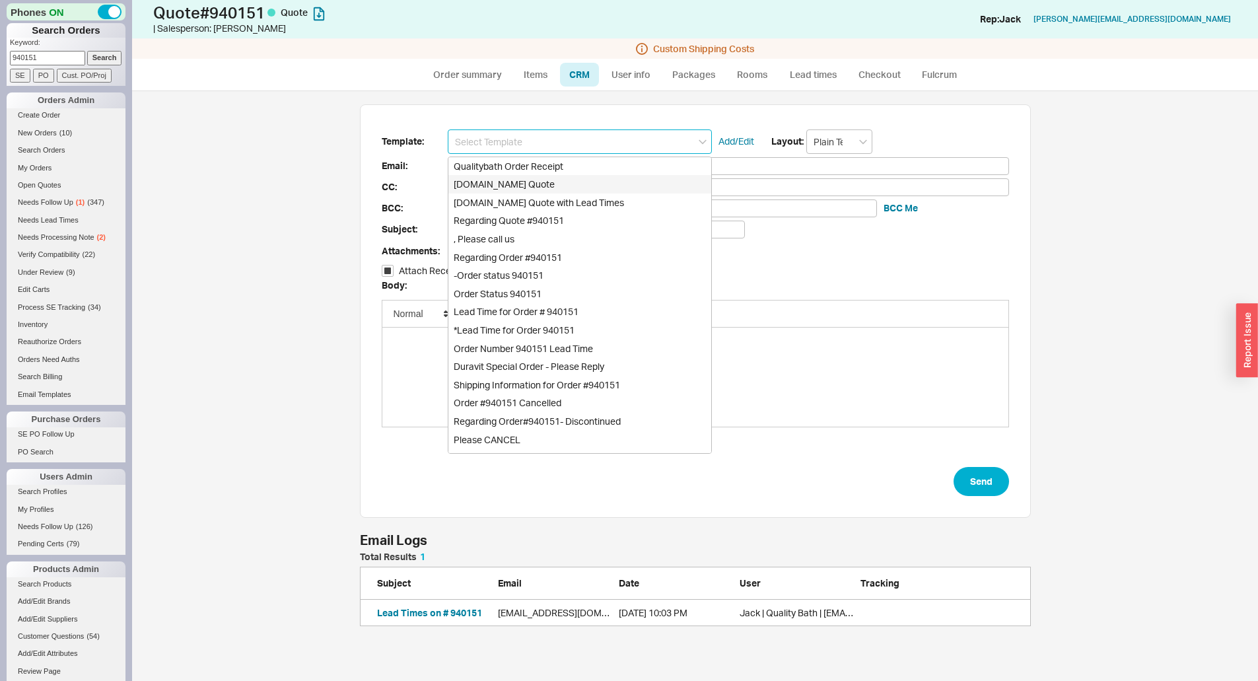
type input "krisha@jaysplumbing.com"
type input "Quality Bath Quote #940151"
checkbox input "true"
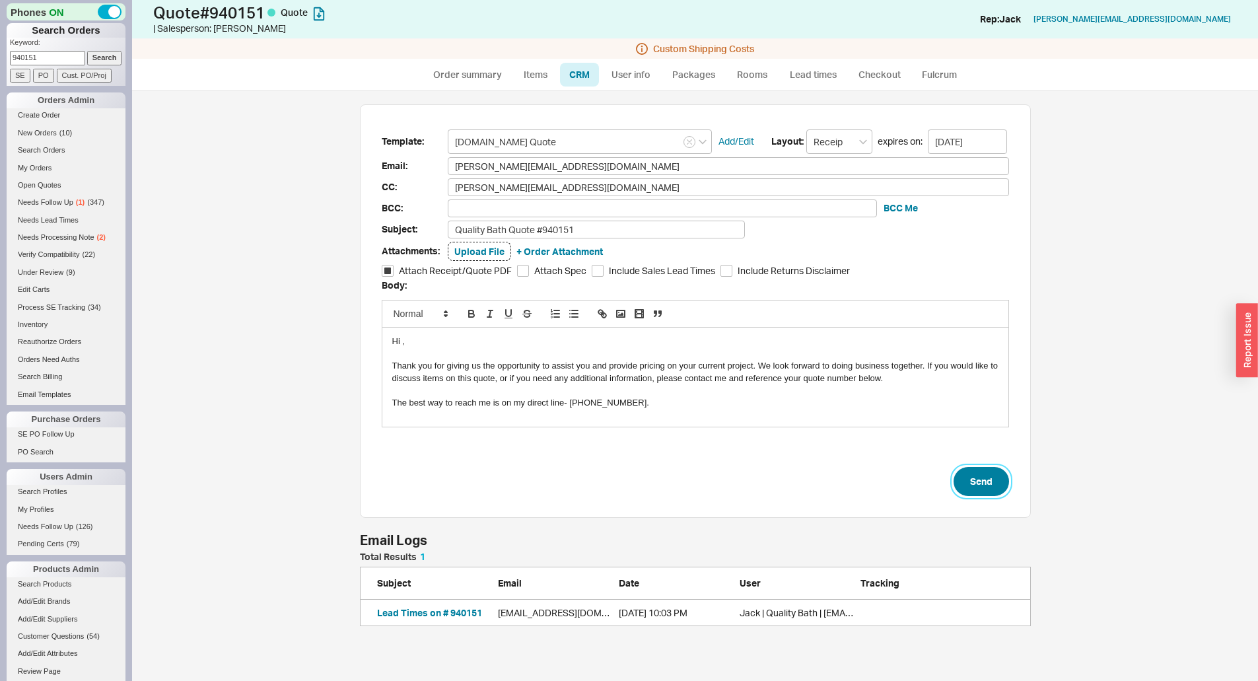
click at [975, 476] on button "Send" at bounding box center [980, 481] width 55 height 29
select select "*"
select select "3"
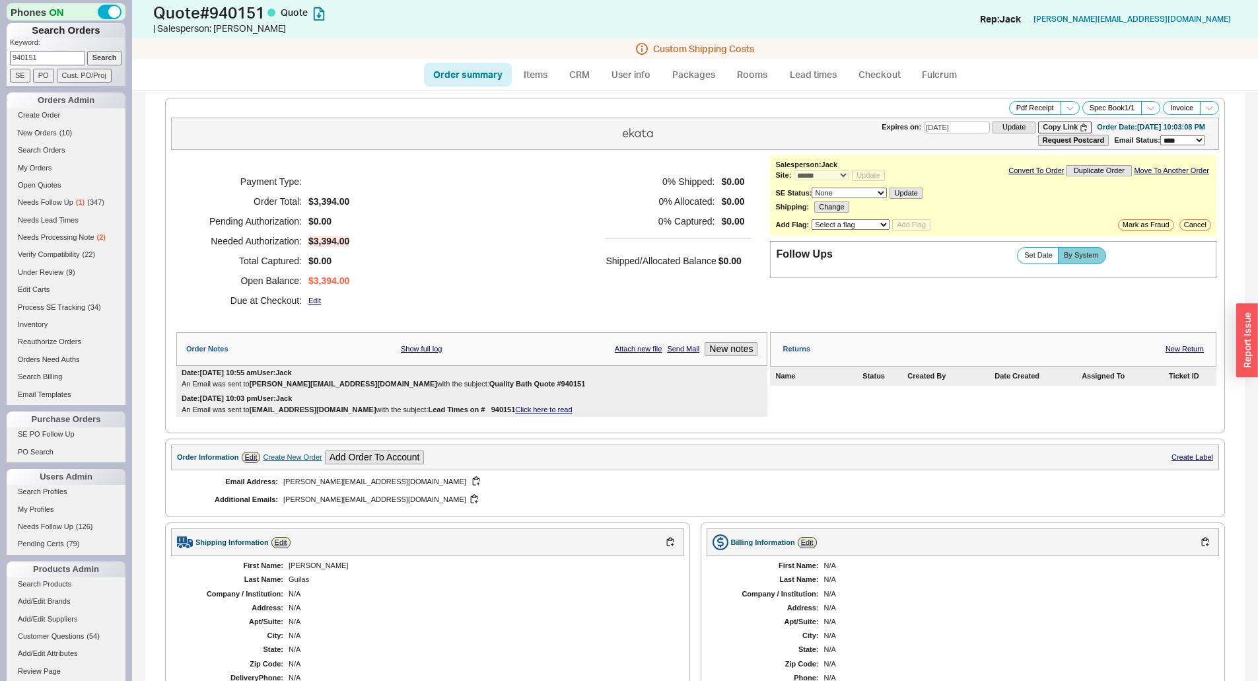
drag, startPoint x: 405, startPoint y: 170, endPoint x: 224, endPoint y: 119, distance: 188.5
click at [405, 170] on div "Payment Type: Order Total: $3,394.00 Pending Authorization: $0.00 Needed Author…" at bounding box center [471, 241] width 591 height 172
click at [67, 62] on input "940151" at bounding box center [47, 58] width 75 height 14
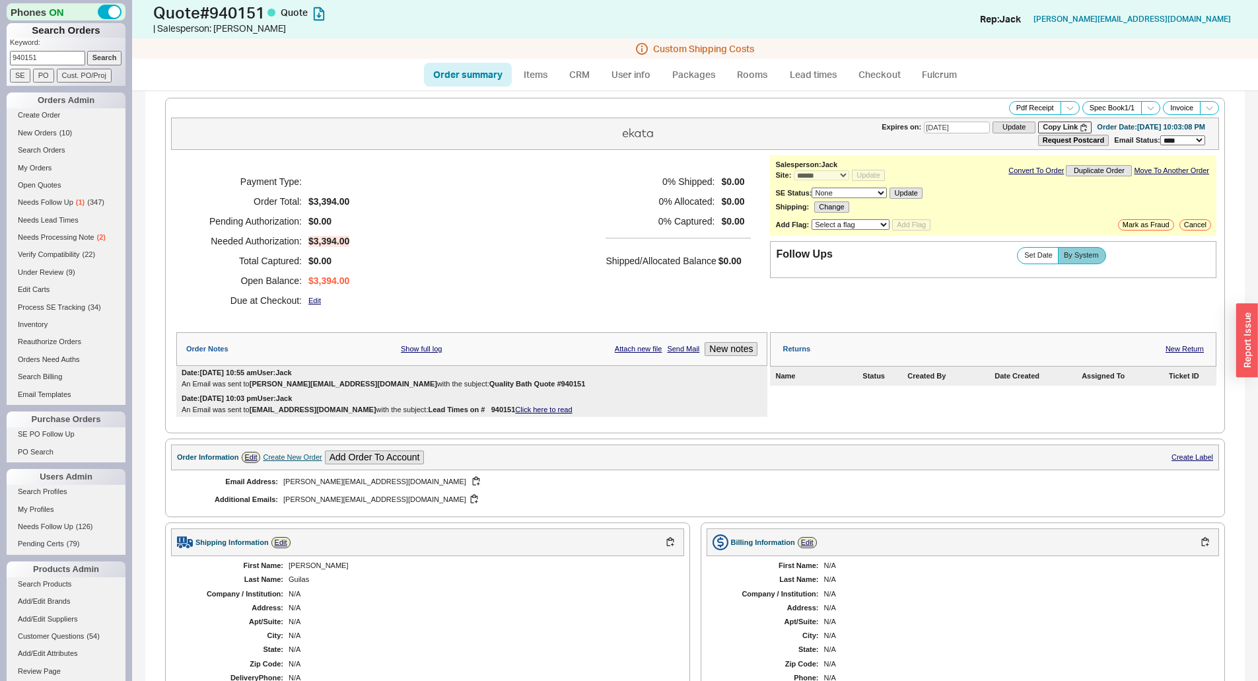
paste input "39875"
type input "939875"
click at [92, 55] on input "Search" at bounding box center [104, 58] width 35 height 14
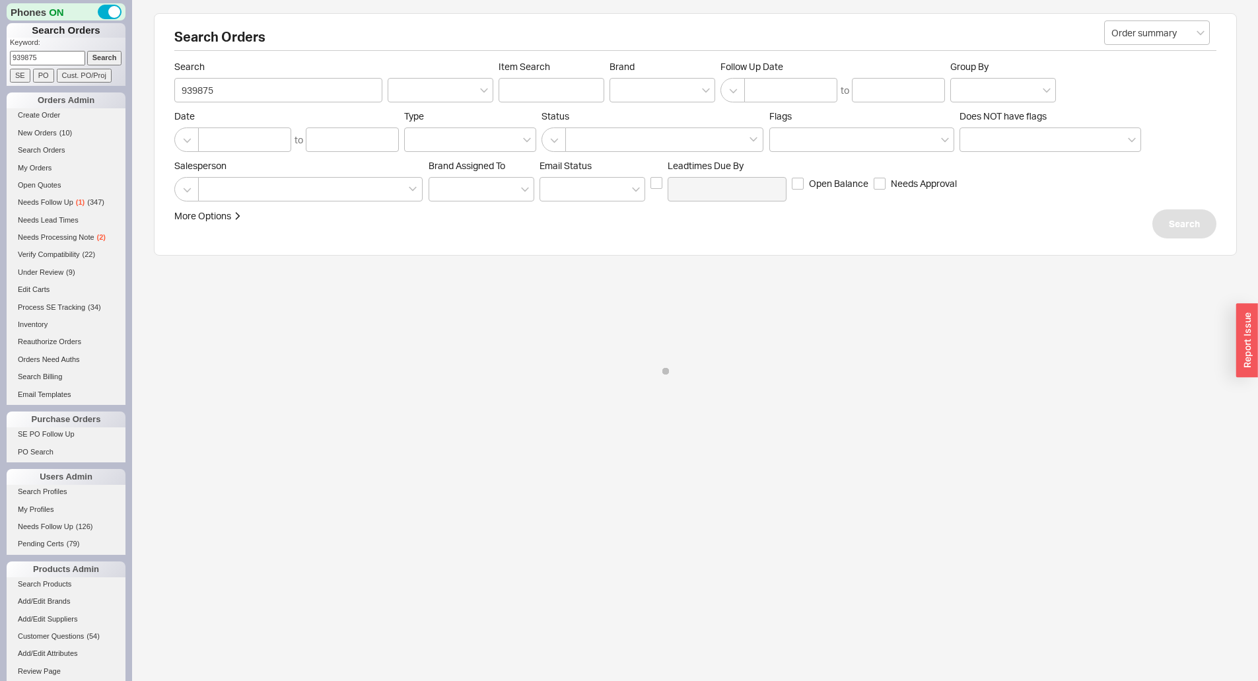
select select "*"
select select "LOW"
select select "3"
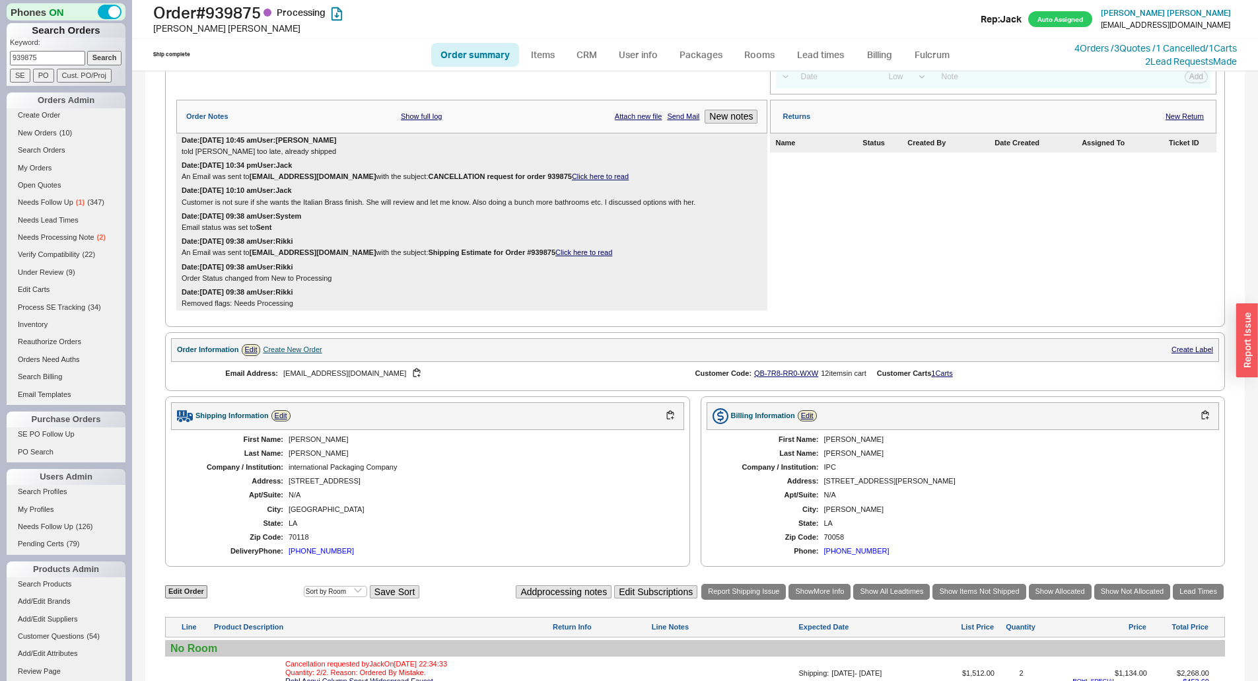
scroll to position [452, 0]
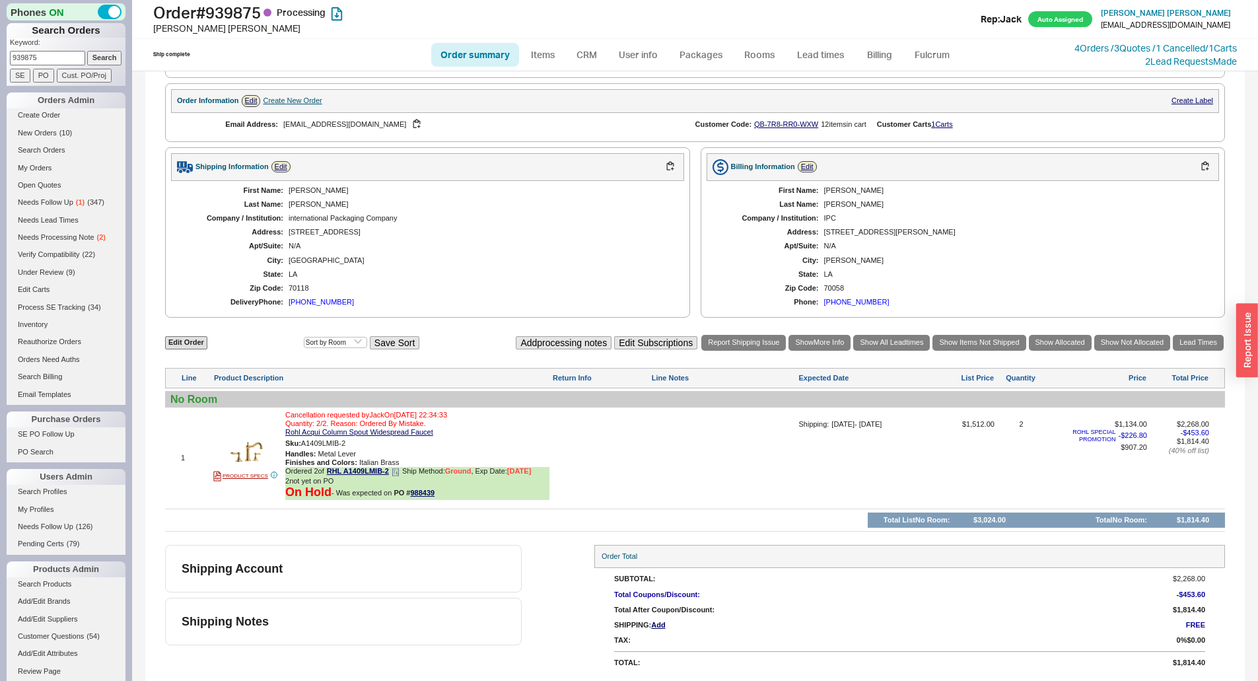
click at [393, 470] on icon at bounding box center [395, 472] width 8 height 8
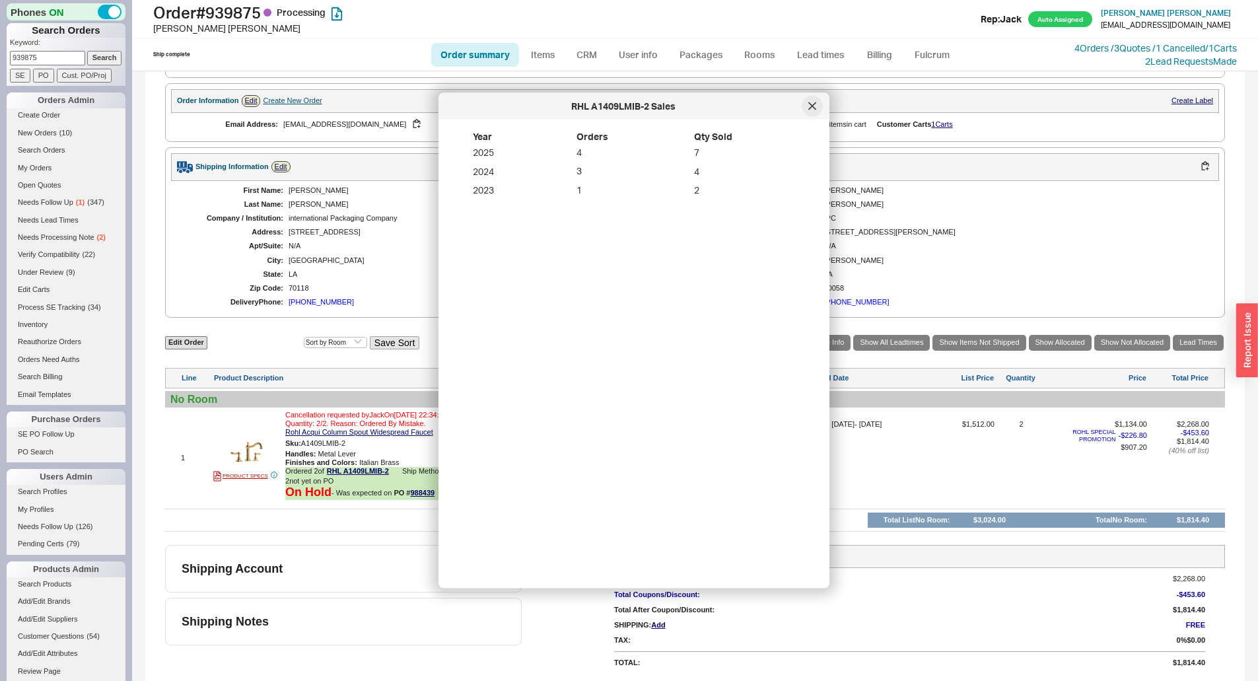
click at [812, 108] on icon at bounding box center [812, 106] width 8 height 8
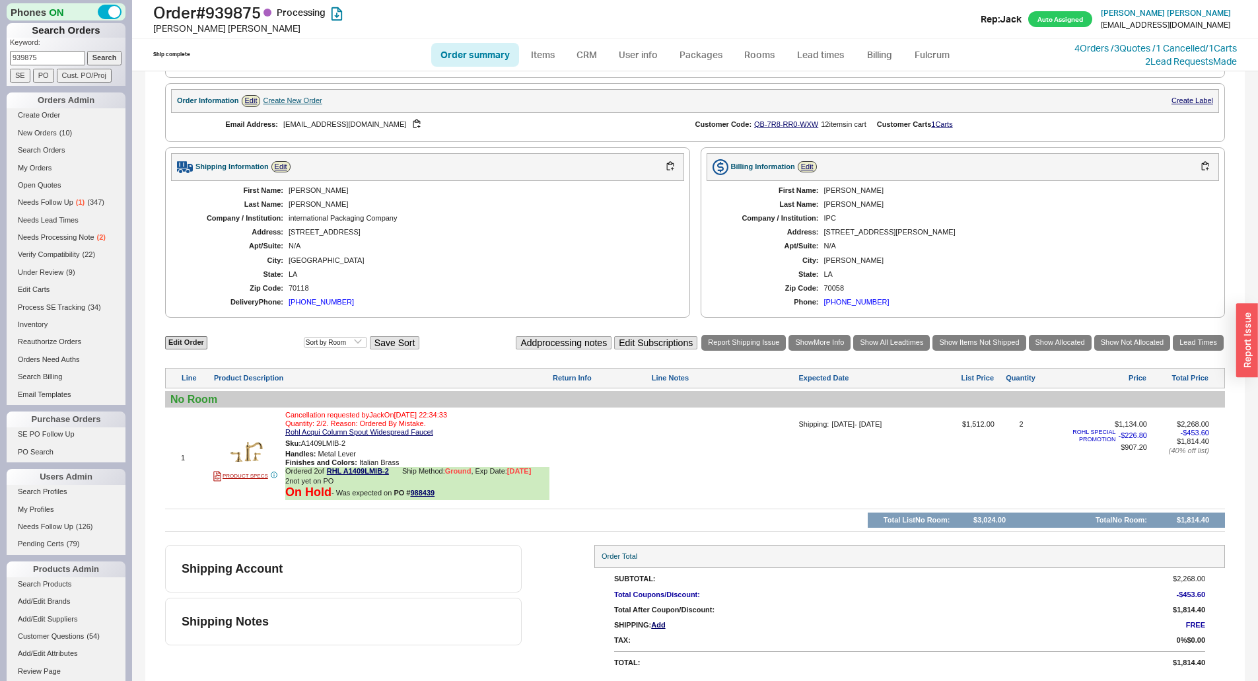
drag, startPoint x: 694, startPoint y: 242, endPoint x: 620, endPoint y: 238, distance: 74.0
click at [694, 242] on div "Shipping Information Edit First Name: Juliet Last Name: Schindler Company / Ins…" at bounding box center [695, 232] width 1060 height 171
click at [58, 67] on form "Keyword: 939875 Search SE PO Cust. PO/Proj" at bounding box center [68, 60] width 116 height 45
click at [58, 66] on form "Keyword: 939875 Search SE PO Cust. PO/Proj" at bounding box center [68, 60] width 116 height 45
click at [58, 64] on input "939875" at bounding box center [47, 58] width 75 height 14
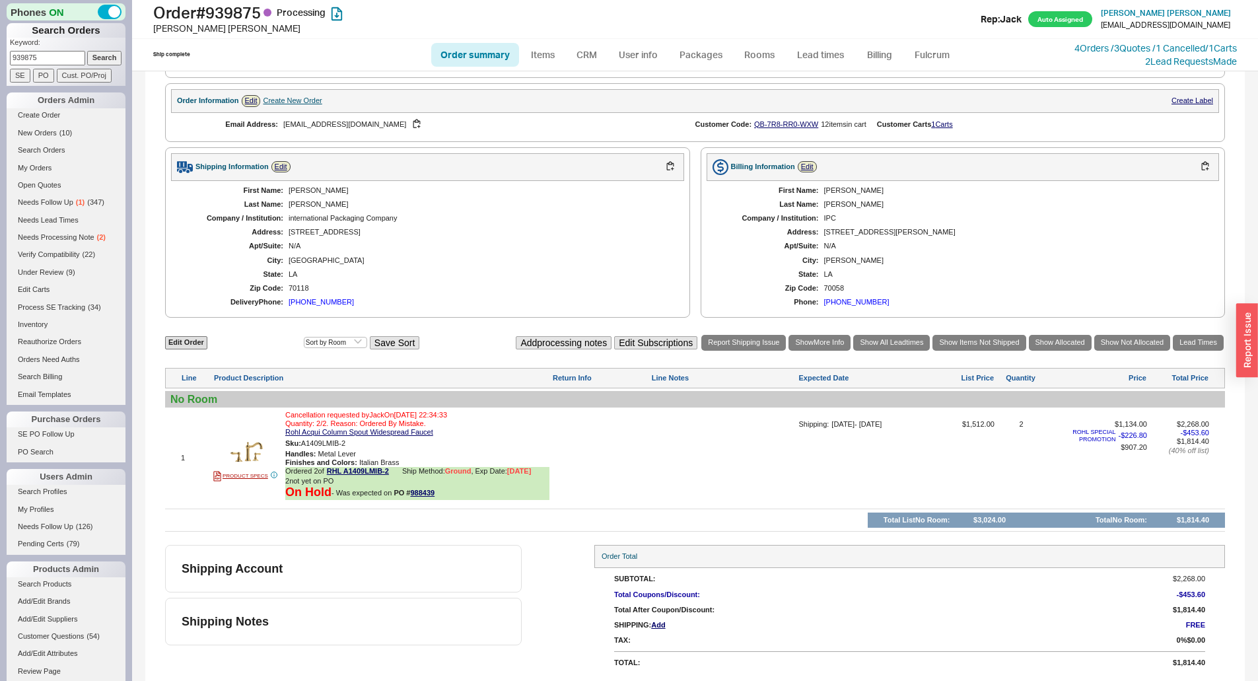
click at [58, 62] on input "939875" at bounding box center [47, 58] width 75 height 14
paste input "4069"
type input "940695"
click at [87, 59] on input "Search" at bounding box center [104, 58] width 35 height 14
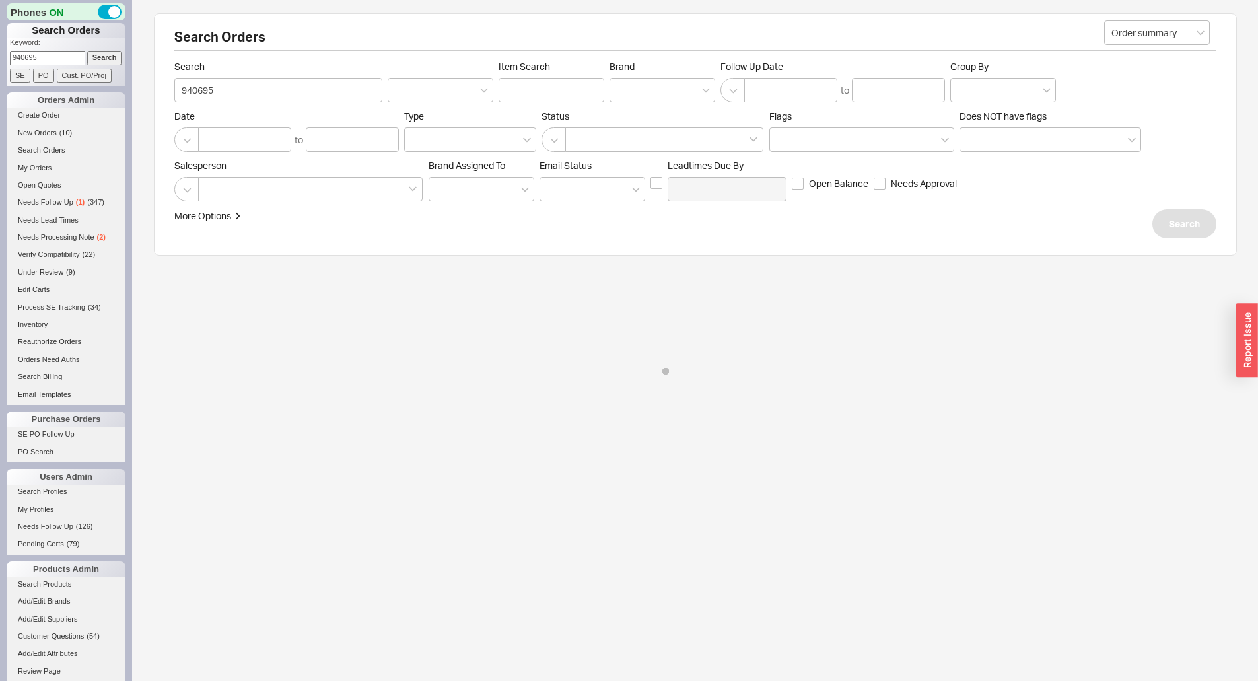
select select "*"
select select "LOW"
select select "3"
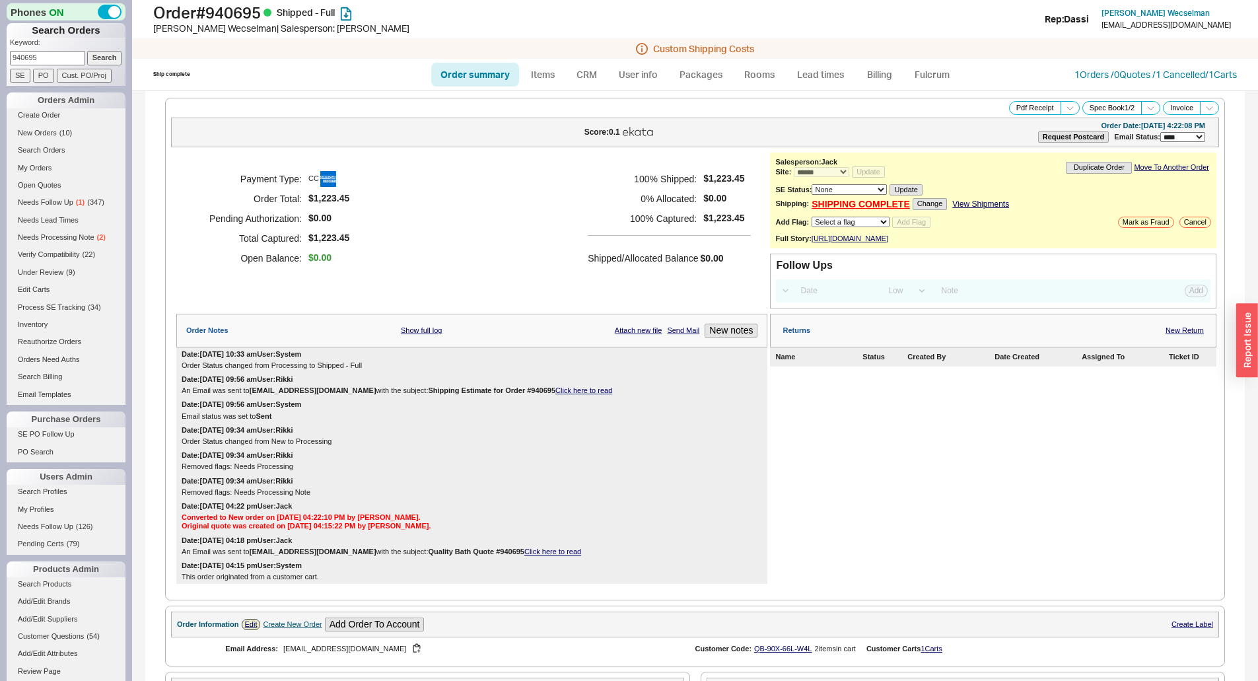
click at [495, 231] on div "Payment Type: CC Order Total: $1,223.45 Pending Authorization: $0.00 Total Capt…" at bounding box center [471, 218] width 591 height 132
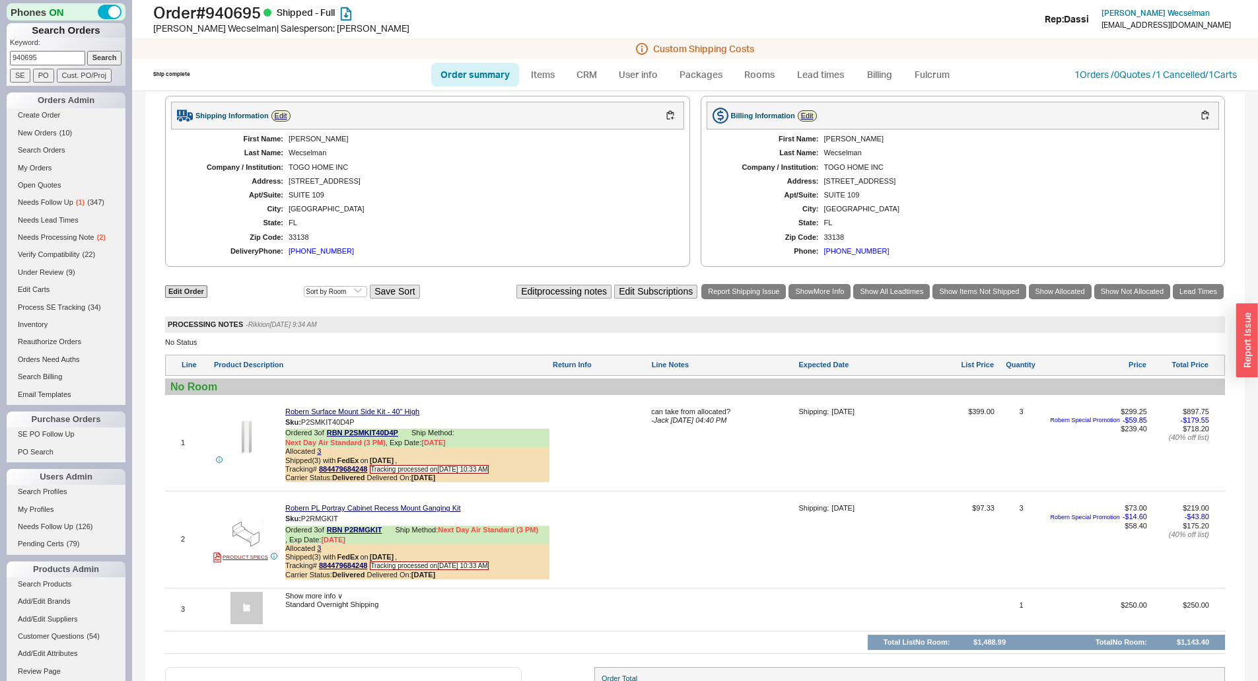
scroll to position [594, 0]
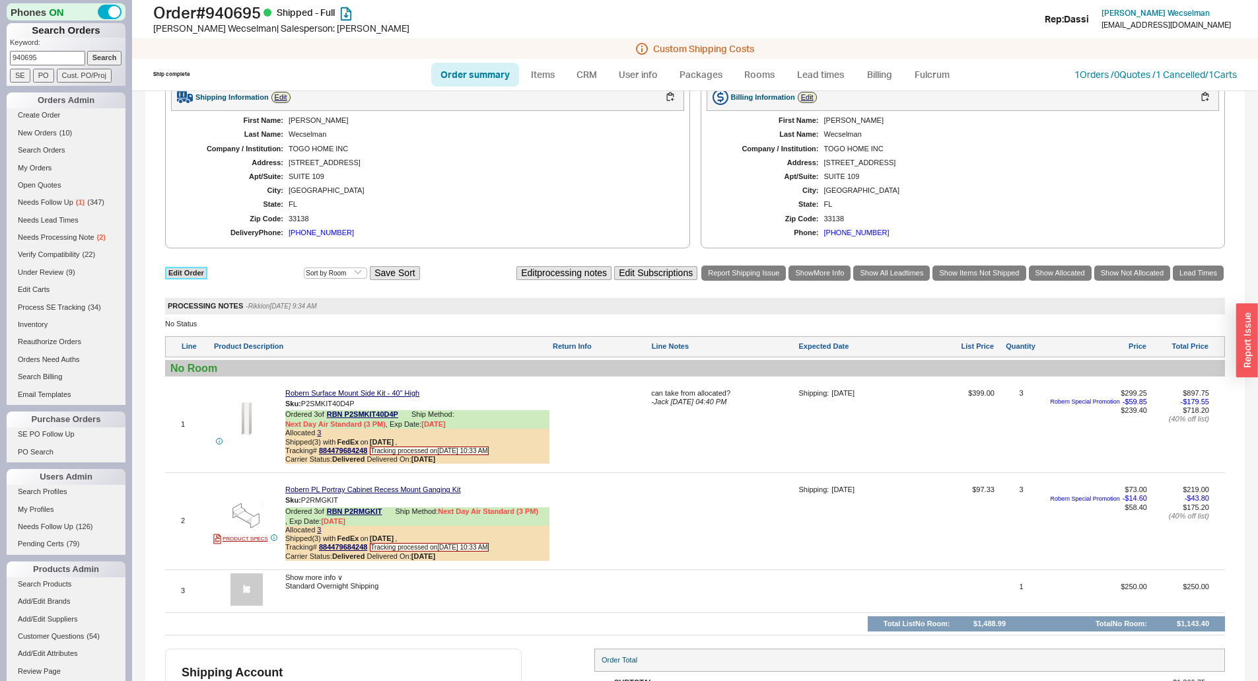
click at [185, 279] on link "Edit Order" at bounding box center [186, 273] width 42 height 13
select select "3"
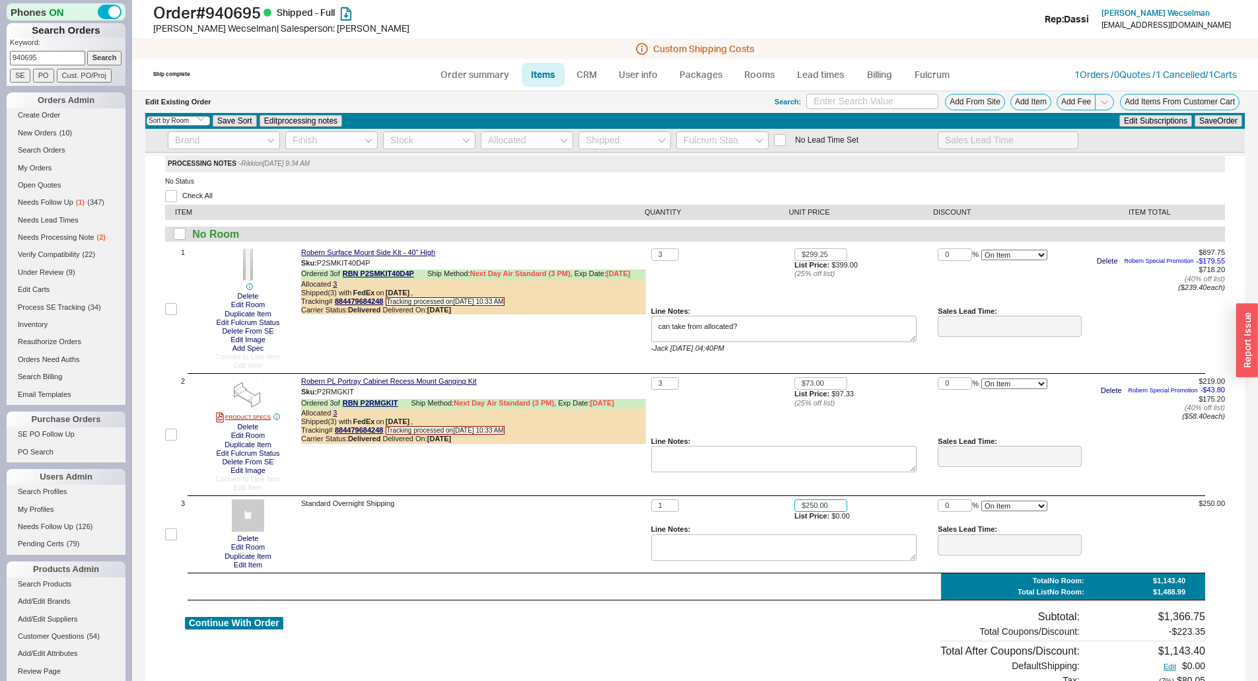
click at [820, 500] on input "$250.00" at bounding box center [820, 505] width 53 height 13
type input "$114.99"
click at [1196, 126] on button "Save Order" at bounding box center [1218, 121] width 48 height 12
type textarea "can take from allocated?"
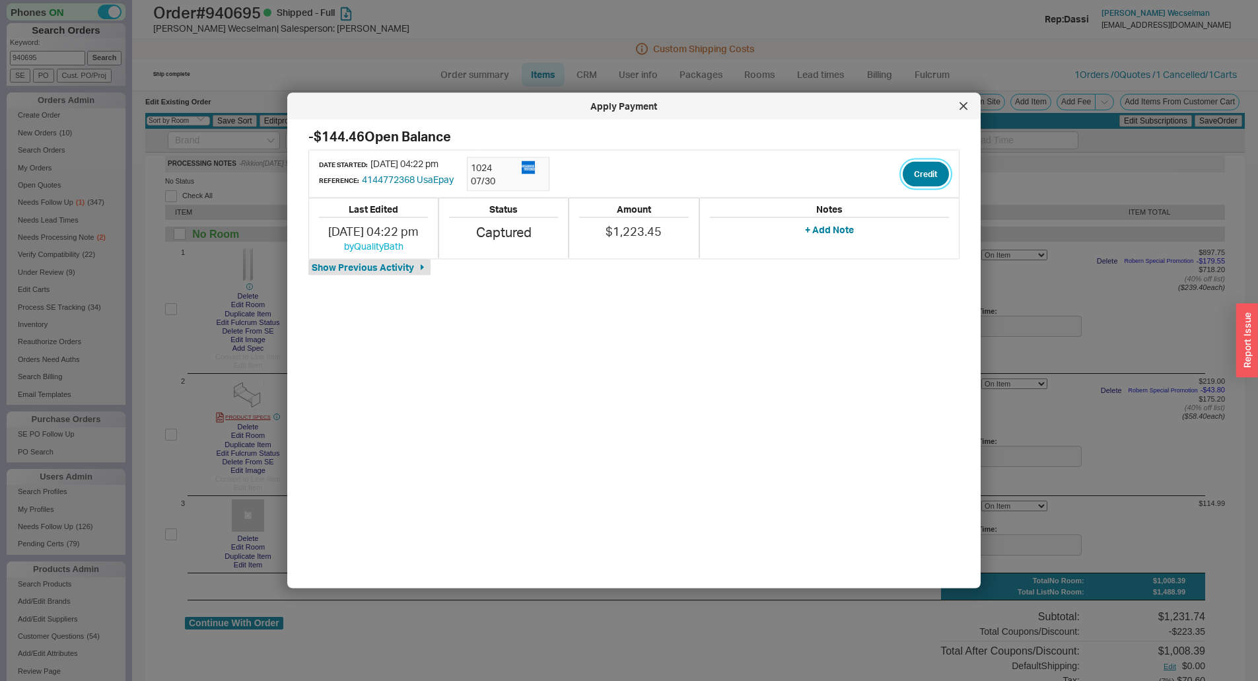
click at [915, 168] on button "Credit" at bounding box center [925, 173] width 46 height 25
click at [916, 234] on button "Credit" at bounding box center [914, 235] width 45 height 25
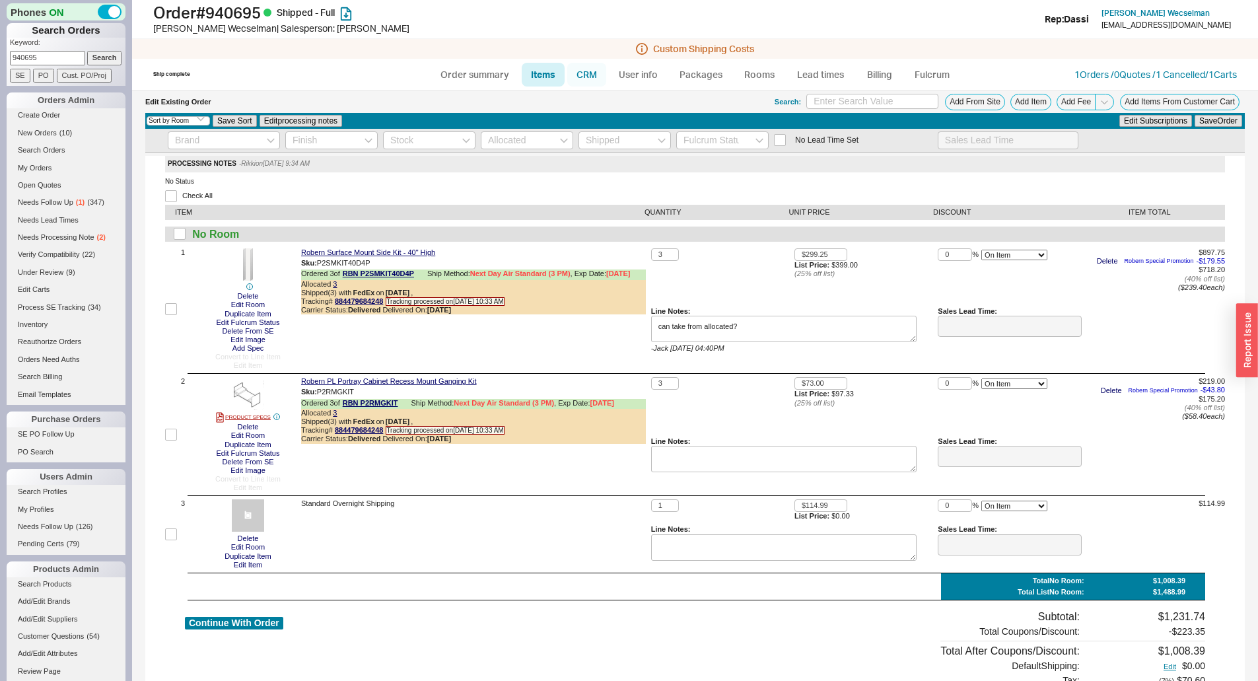
click at [582, 77] on link "CRM" at bounding box center [586, 75] width 39 height 24
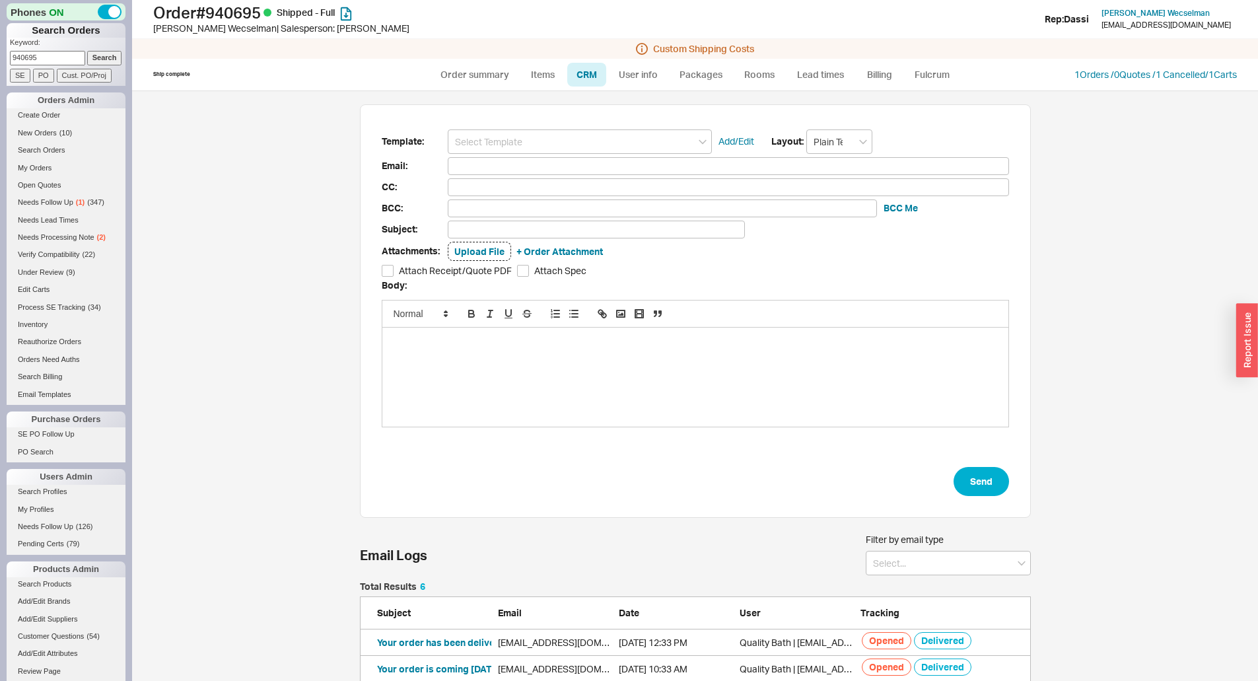
scroll to position [580, 1106]
click at [549, 143] on input at bounding box center [580, 141] width 264 height 24
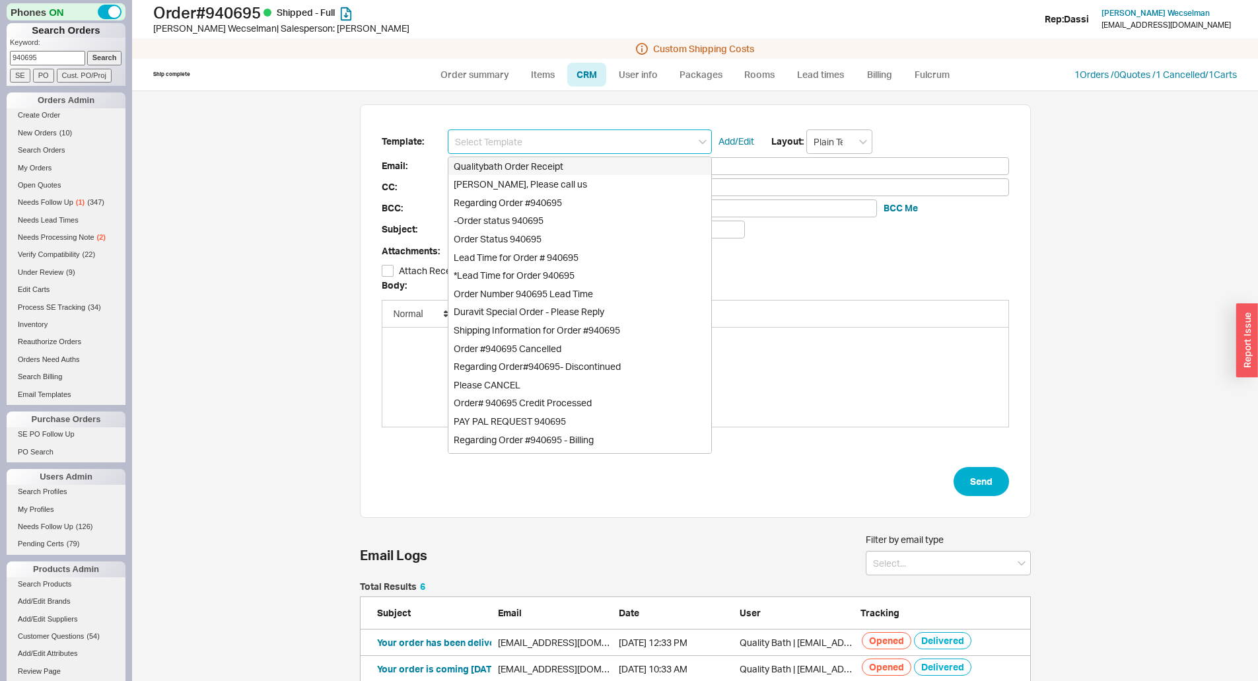
click at [530, 168] on div "Qualitybath Order Receipt" at bounding box center [579, 166] width 263 height 18
type input "Qualitybath Order Receipt"
type input "Receipt"
type input "info@dwdinc.com"
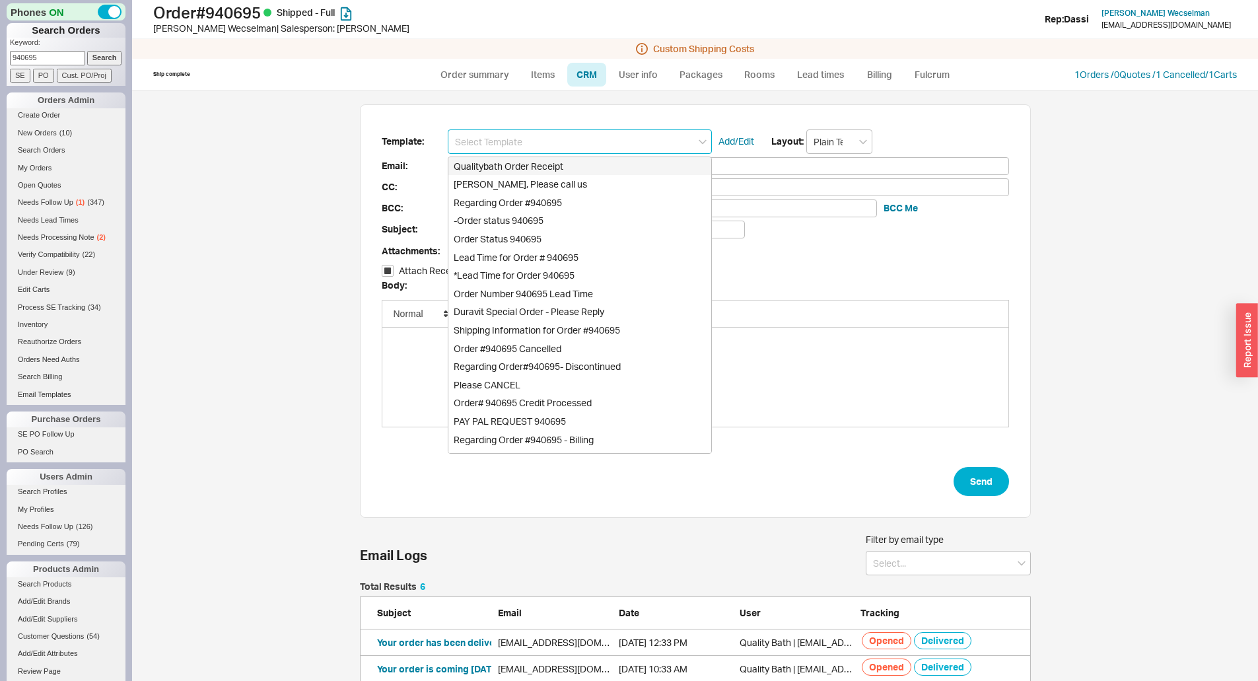
type input "Quality Bath Order # 940695 Receipt"
checkbox input "true"
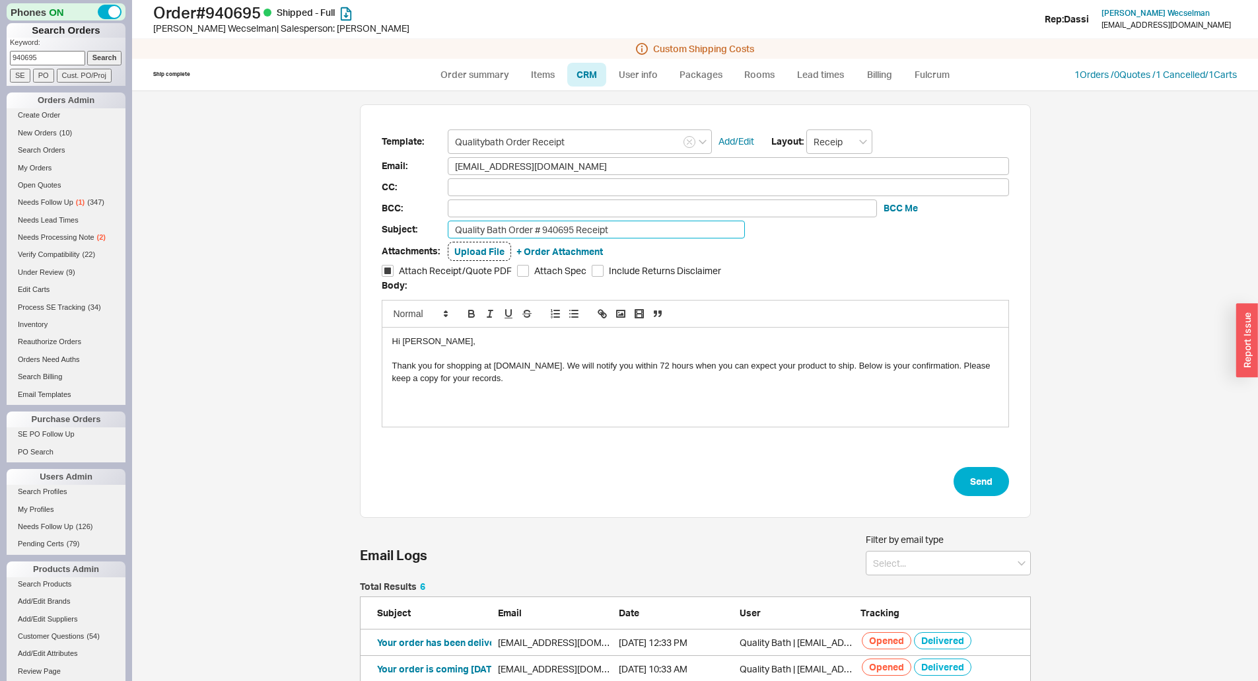
click at [611, 226] on input "Quality Bath Order # 940695 Receipt" at bounding box center [596, 229] width 297 height 18
type input "Quality Bath Order # 940695 Receipt Revised"
click at [970, 492] on button "Send" at bounding box center [980, 481] width 55 height 29
select select "*"
select select "LOW"
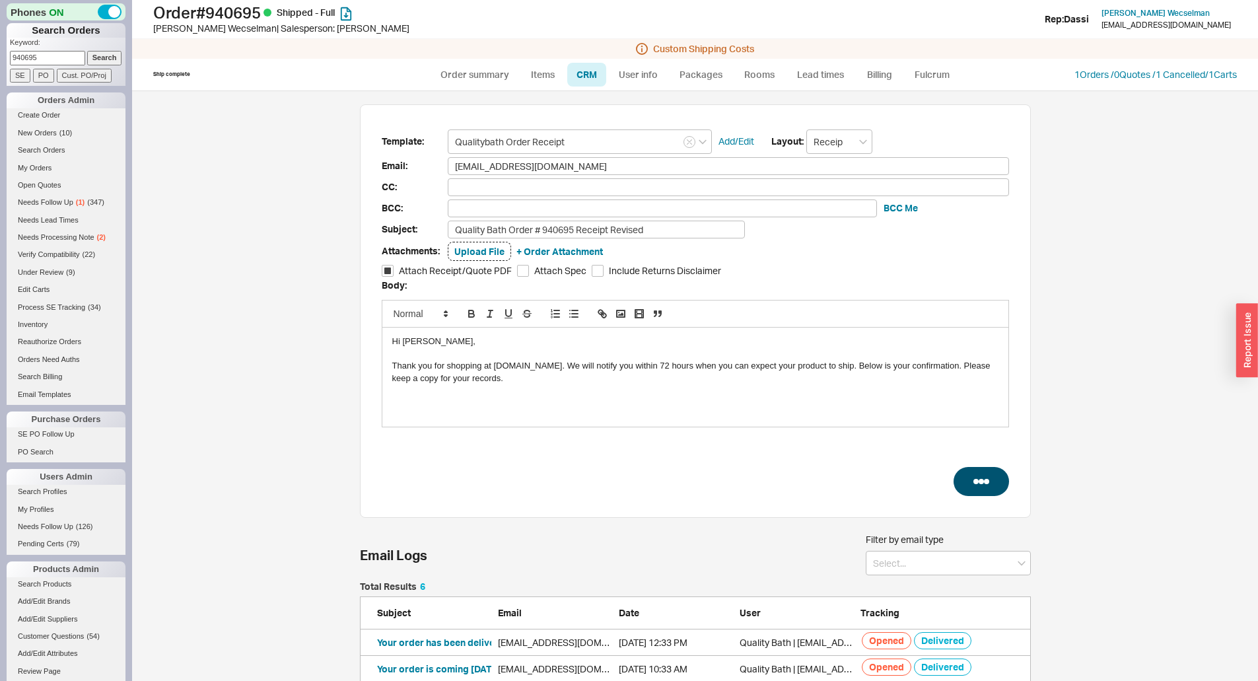
select select "3"
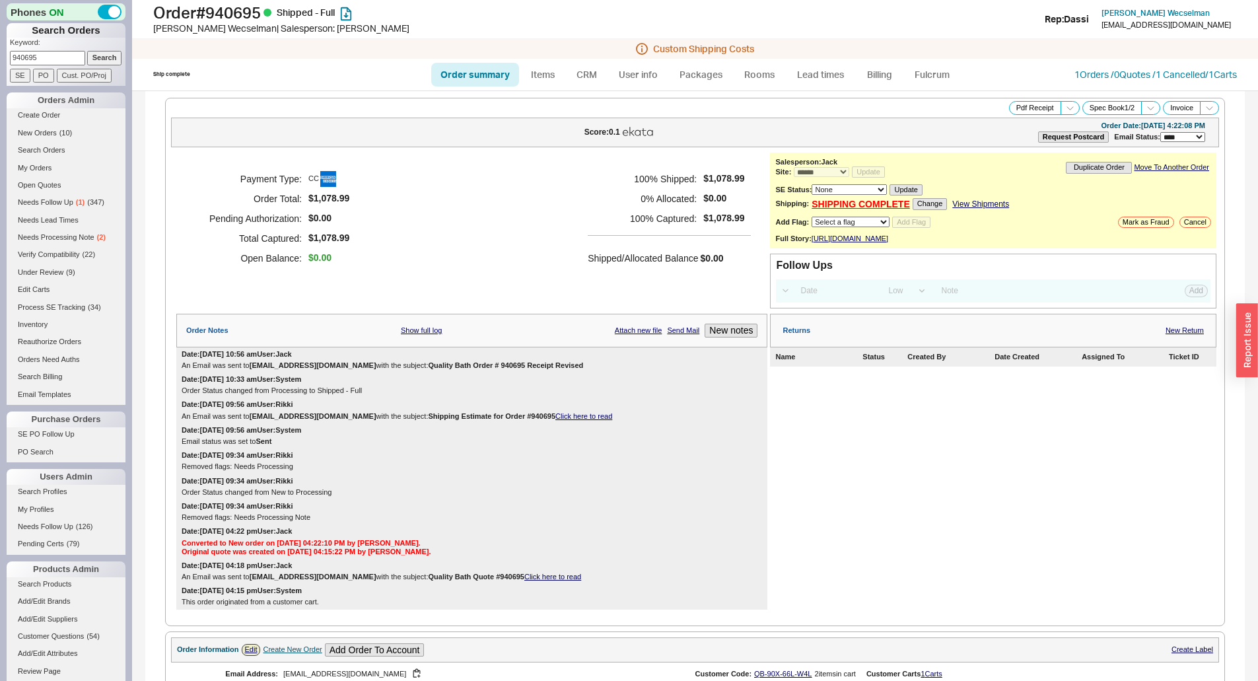
click at [521, 308] on div "Payment Type: CC Order Total: $1,078.99 Pending Authorization: $0.00 Total Capt…" at bounding box center [471, 230] width 591 height 156
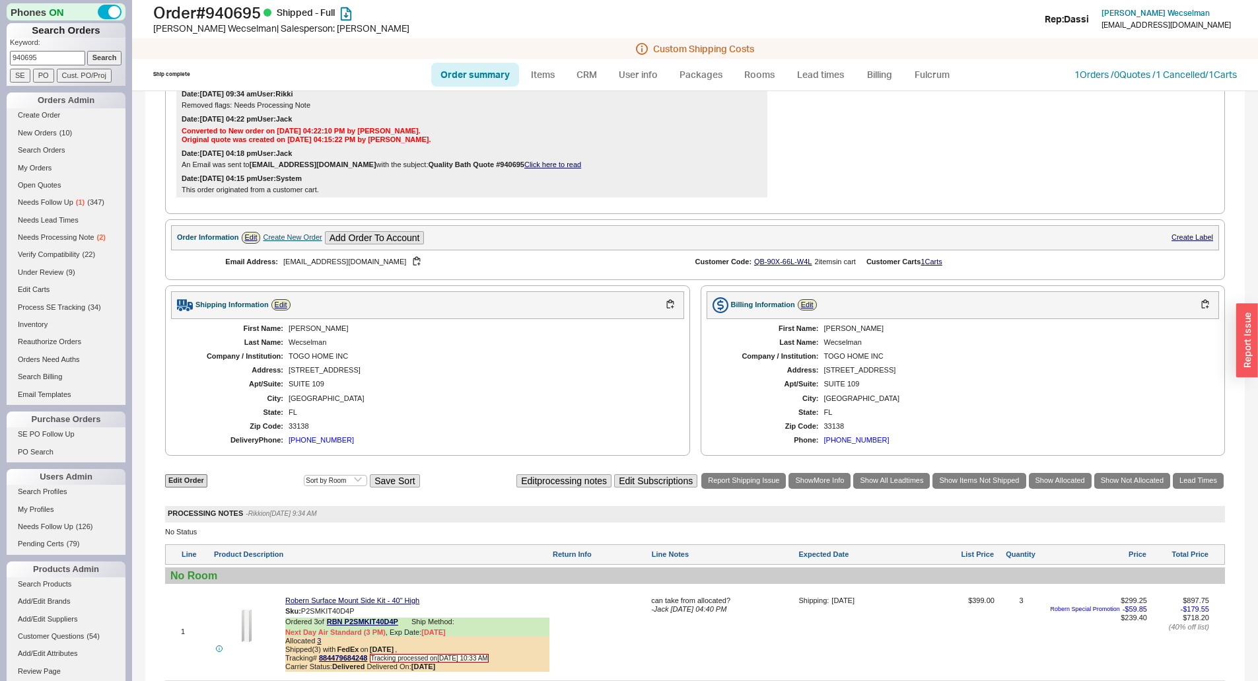
scroll to position [401, 0]
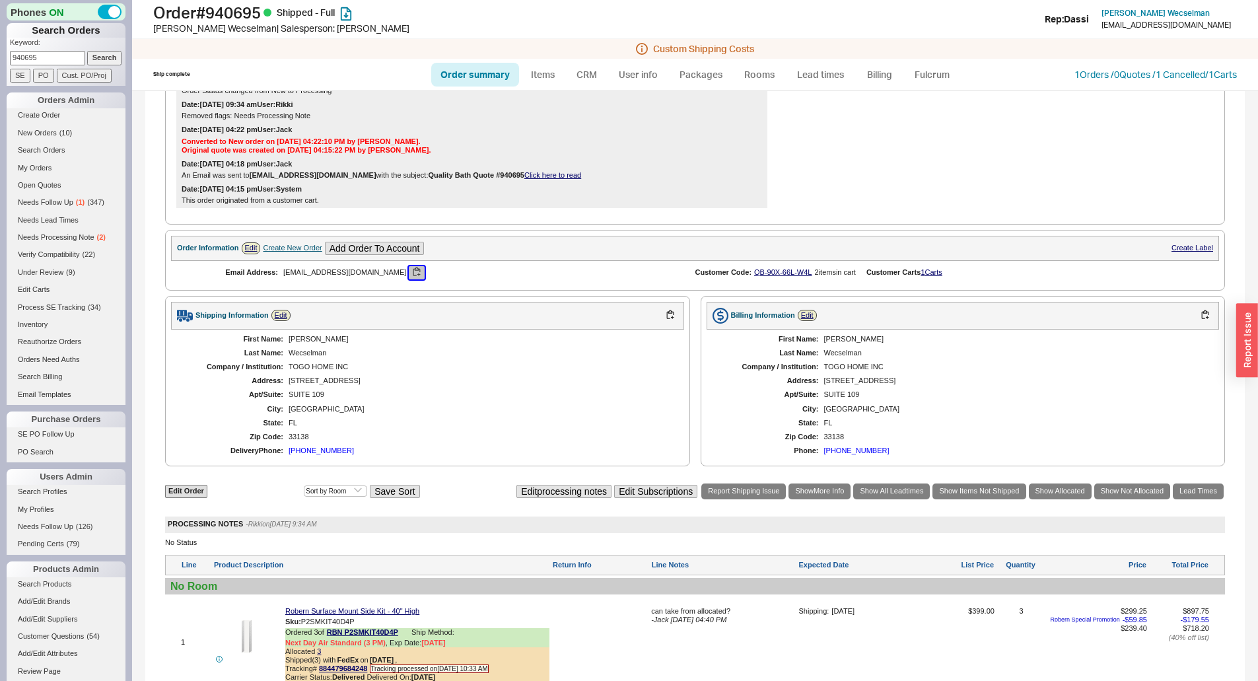
click at [409, 279] on button "button" at bounding box center [417, 272] width 16 height 13
click at [306, 353] on div "First Name: Deborah Last Name: Wecselman Company / Institution: TOGO HOME INC A…" at bounding box center [427, 394] width 513 height 131
copy div "Deborah"
click at [340, 366] on div "First Name: Deborah Last Name: Wecselman Company / Institution: TOGO HOME INC A…" at bounding box center [427, 394] width 513 height 131
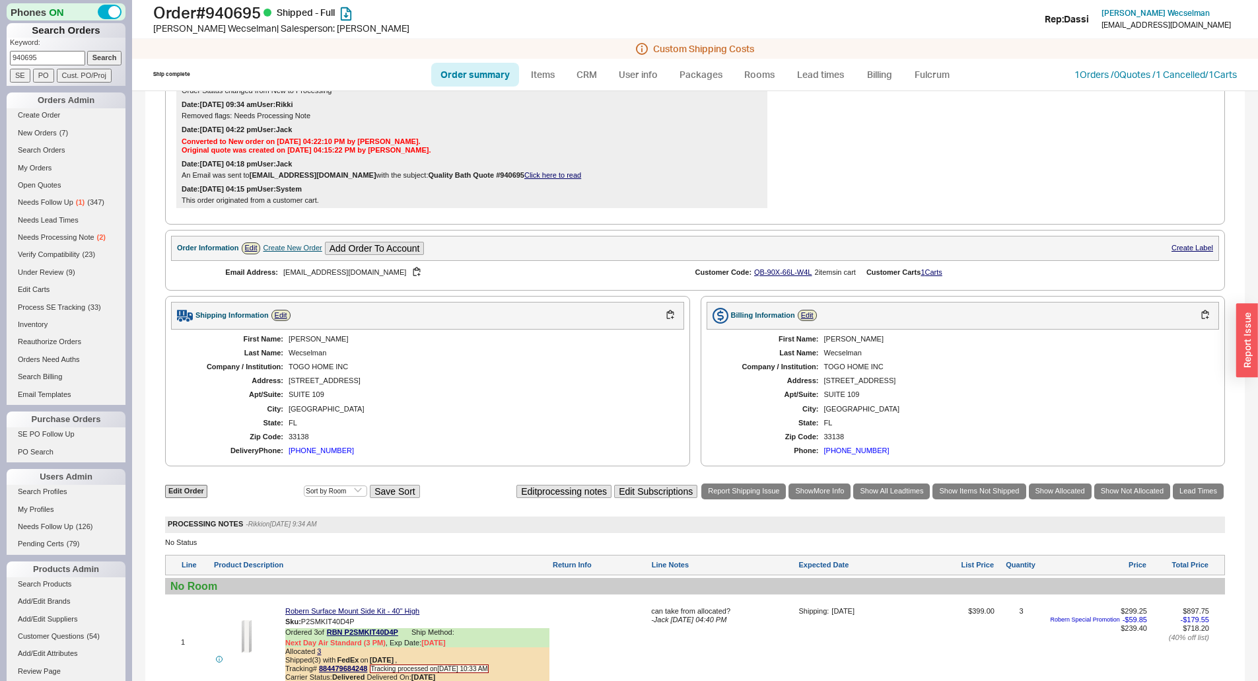
click at [1013, 157] on div "Returns New Return Name Status Created By Date Created Assigned To Ticket ID" at bounding box center [993, 60] width 446 height 296
click at [937, 371] on div "TOGO HOME INC" at bounding box center [1015, 366] width 382 height 9
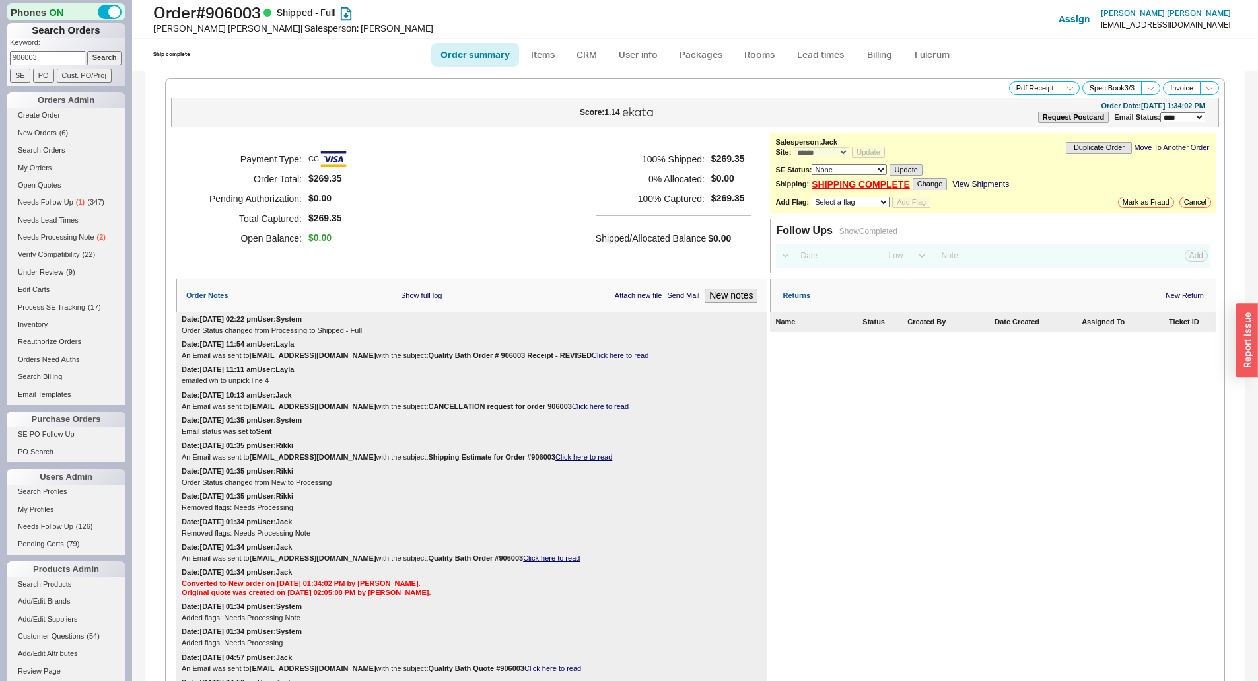
select select "*"
select select "LOW"
select select "3"
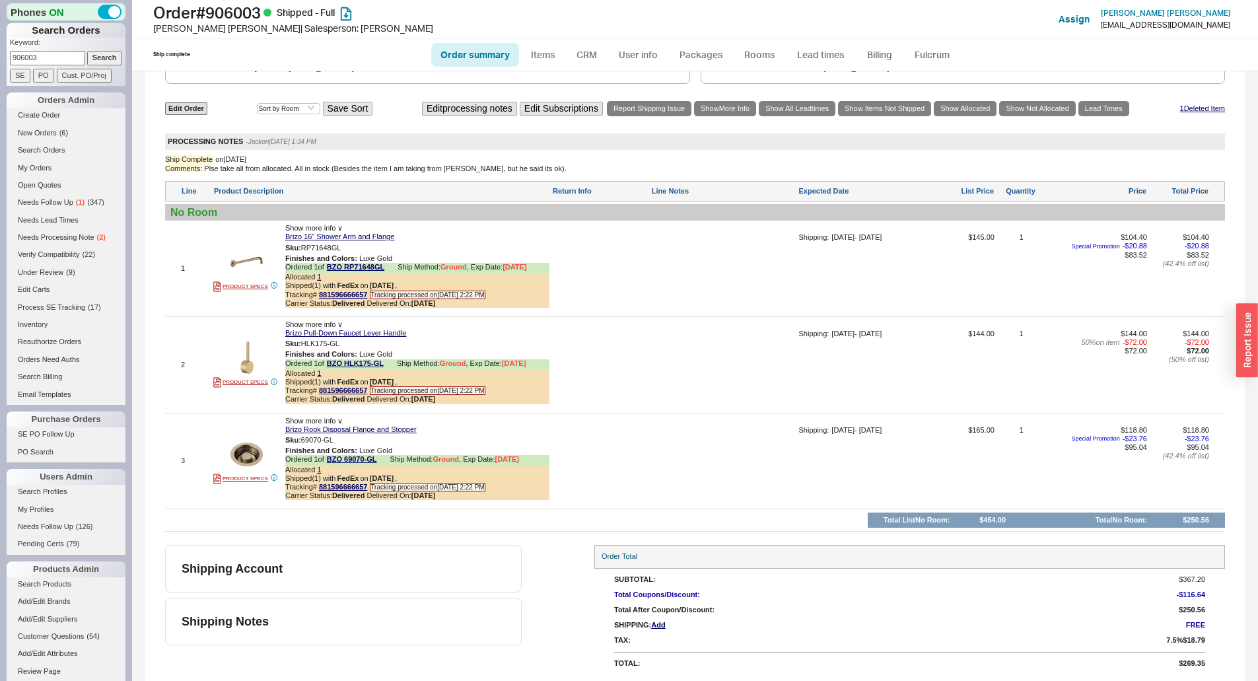
scroll to position [603, 0]
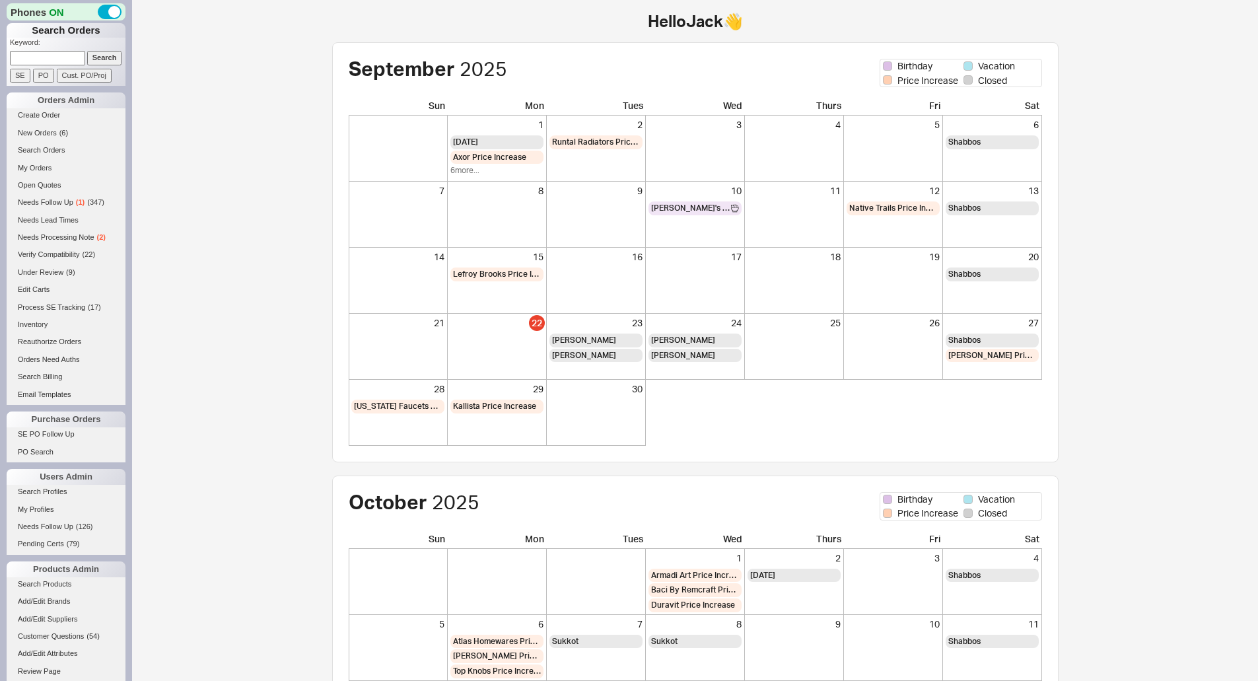
click at [41, 48] on p "Keyword:" at bounding box center [68, 44] width 116 height 13
click at [46, 51] on input at bounding box center [47, 58] width 75 height 14
paste input "941210"
type input "941210"
click at [116, 57] on div "Phones ON Search Orders Keyword: 941210 Search SE PO Cust. PO/Proj Orders Admin…" at bounding box center [66, 340] width 132 height 681
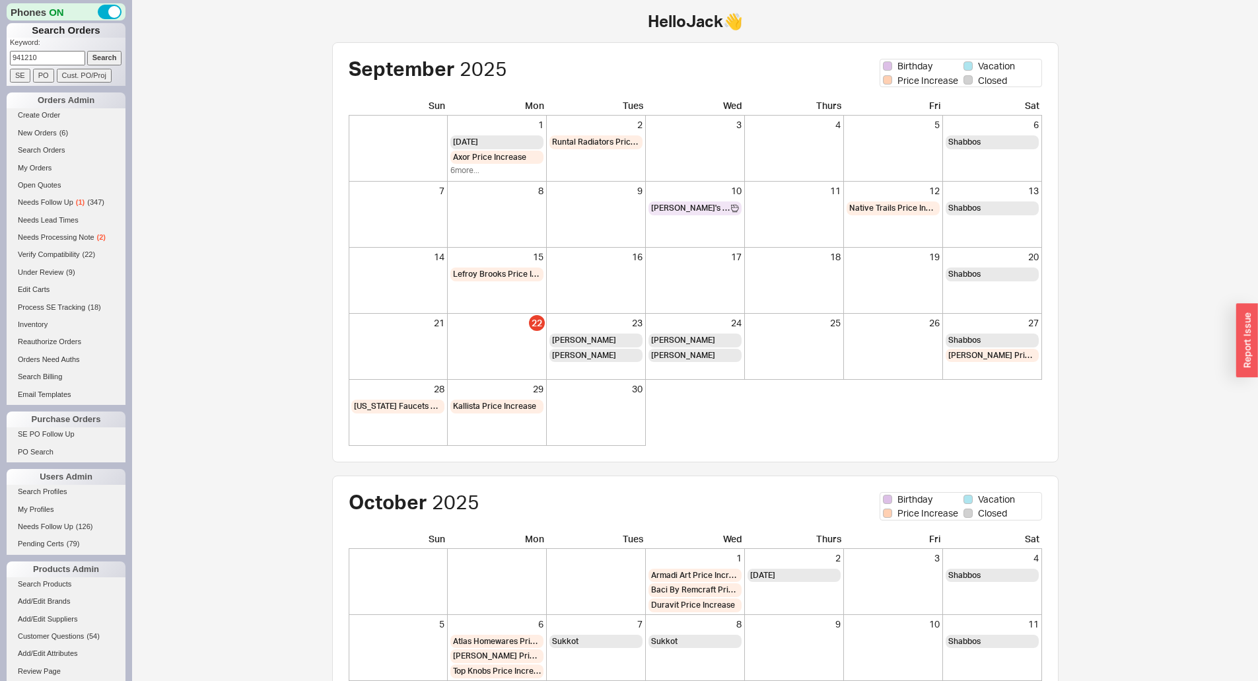
click at [110, 62] on input "Search" at bounding box center [104, 58] width 35 height 14
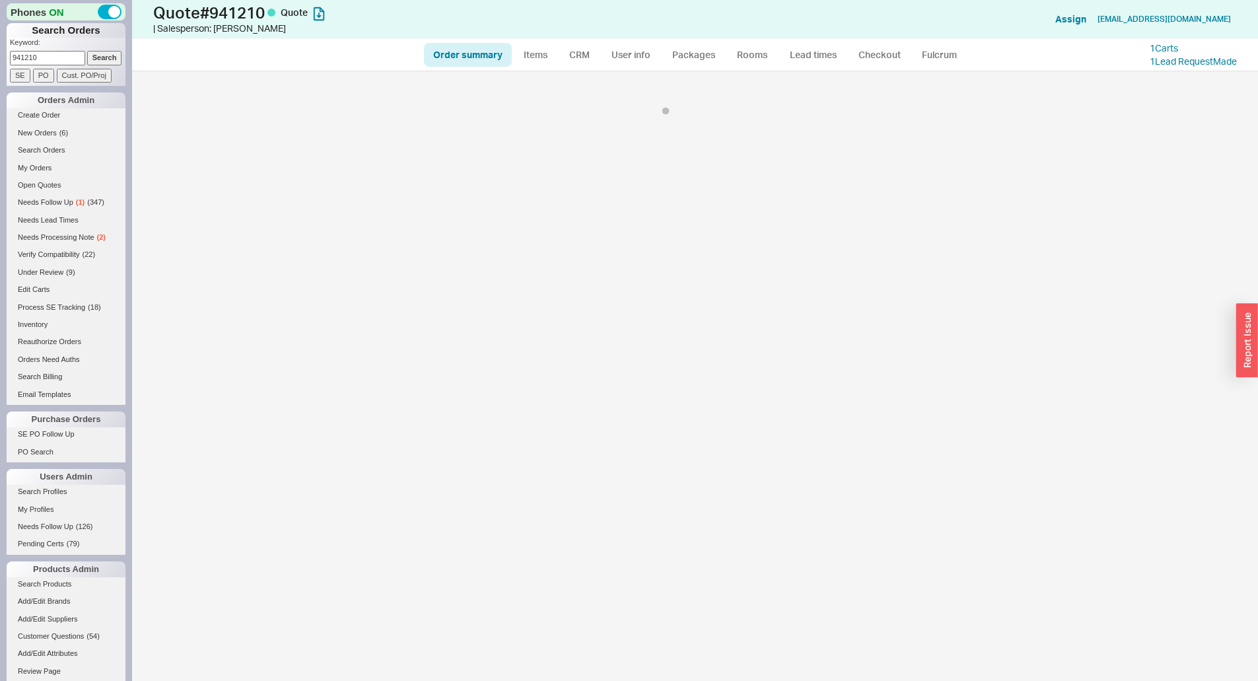
select select "*"
select select "LOW"
select select "3"
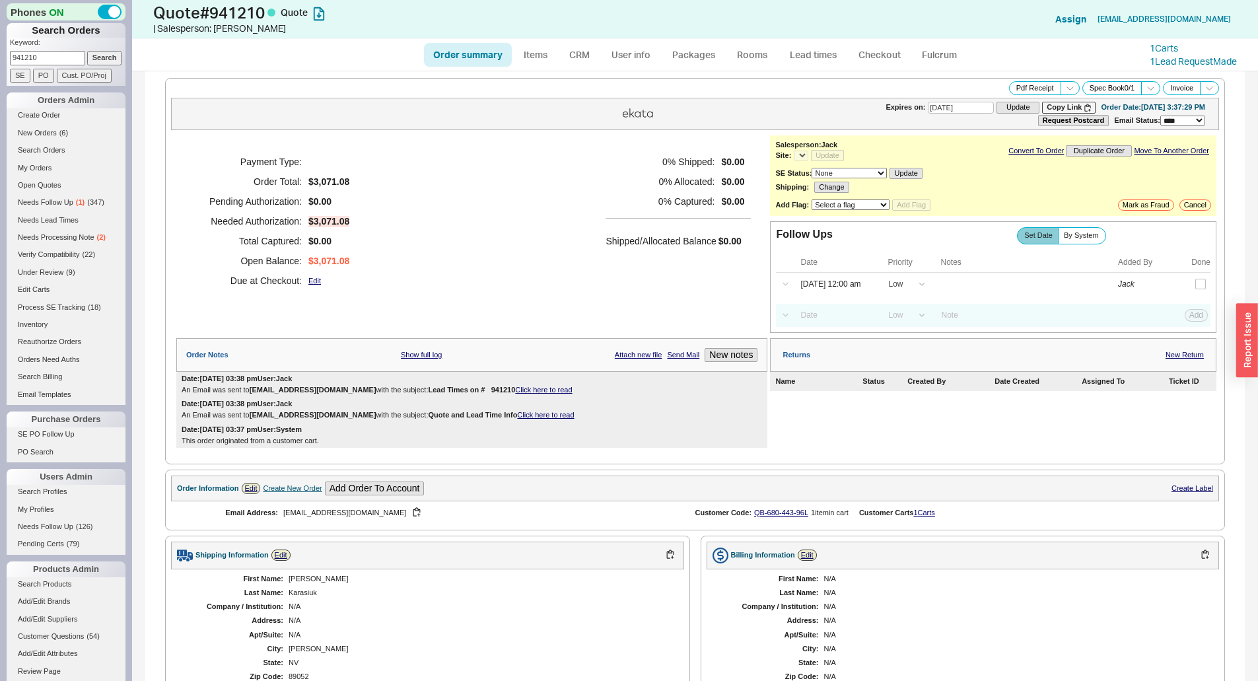
select select "*"
click at [661, 208] on h5 "0 % Captured:" at bounding box center [659, 201] width 109 height 20
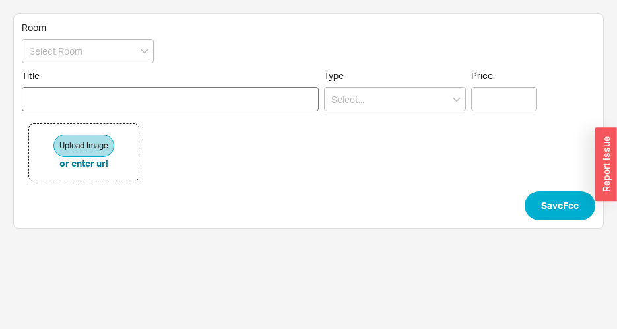
click at [156, 96] on input "Title" at bounding box center [170, 99] width 297 height 24
type input "e"
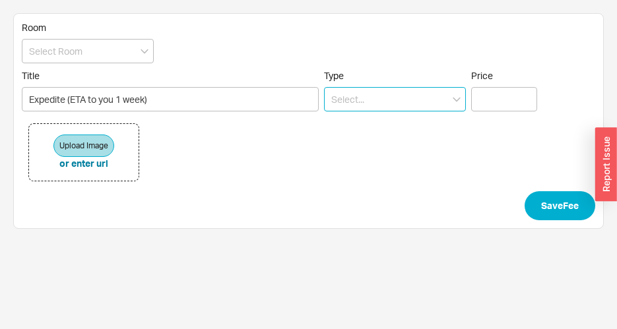
type input "Expedite (ETA to you 1 week)"
click at [370, 104] on input at bounding box center [395, 99] width 142 height 24
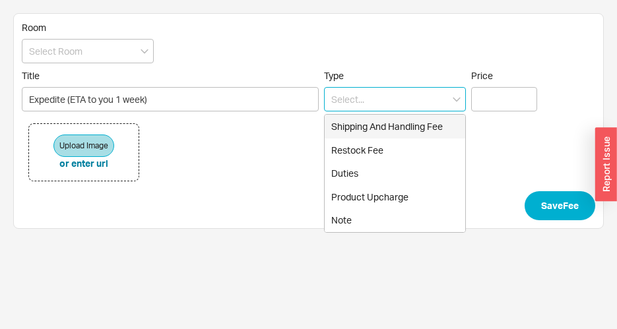
click at [367, 127] on div "Shipping And Handling Fee" at bounding box center [395, 127] width 141 height 24
type input "Shipping And Handling Fee"
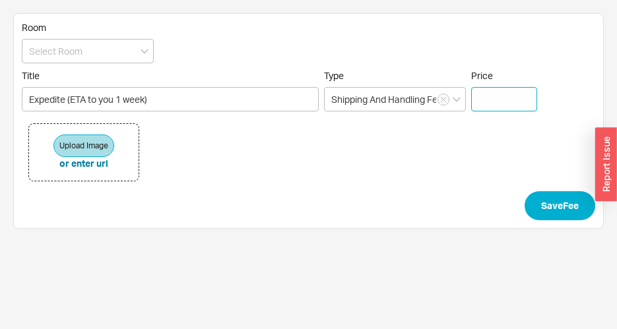
click at [494, 108] on input "Price" at bounding box center [504, 99] width 66 height 24
type input "$ 189.0"
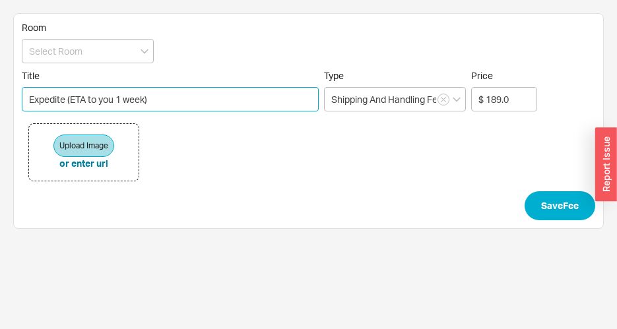
click at [116, 98] on input "Expedite (ETA to you 1 week)" at bounding box center [170, 99] width 297 height 24
type input "Expedite (ETA to you [DATE])"
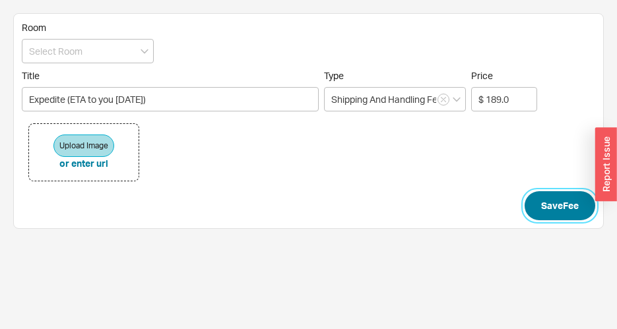
click at [545, 206] on button "Save Fee" at bounding box center [560, 205] width 71 height 29
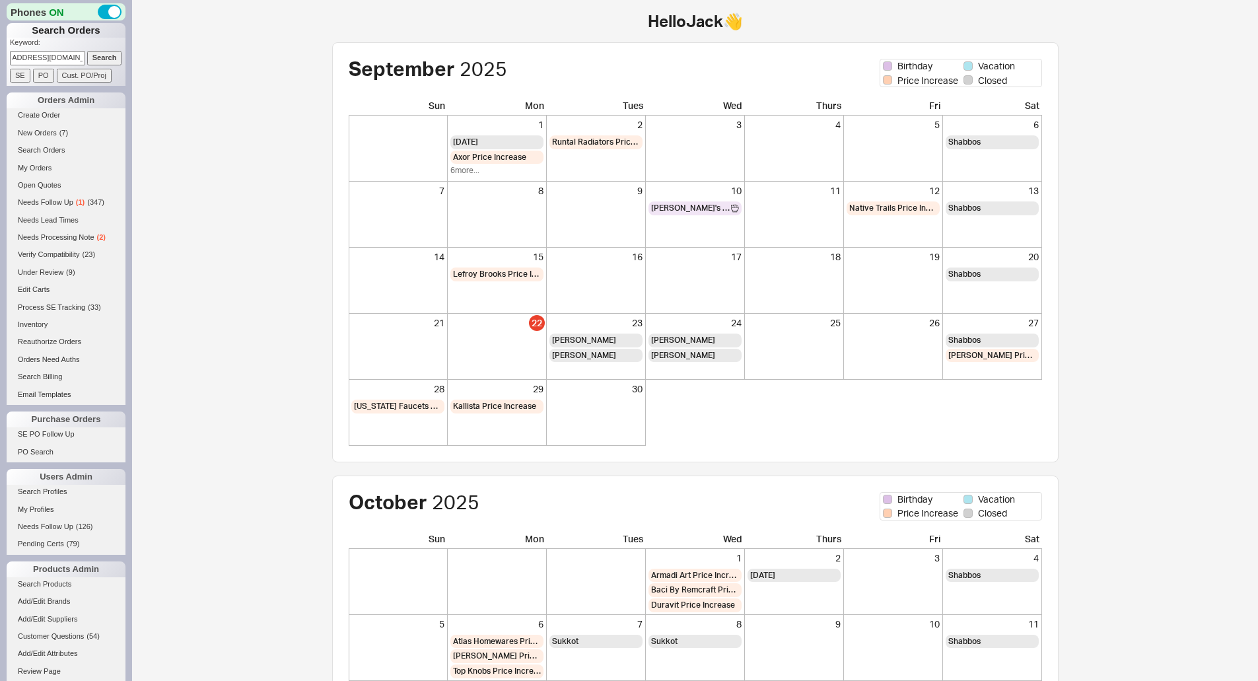
type input "[EMAIL_ADDRESS][DOMAIN_NAME]"
click at [109, 59] on input "Search" at bounding box center [104, 58] width 35 height 14
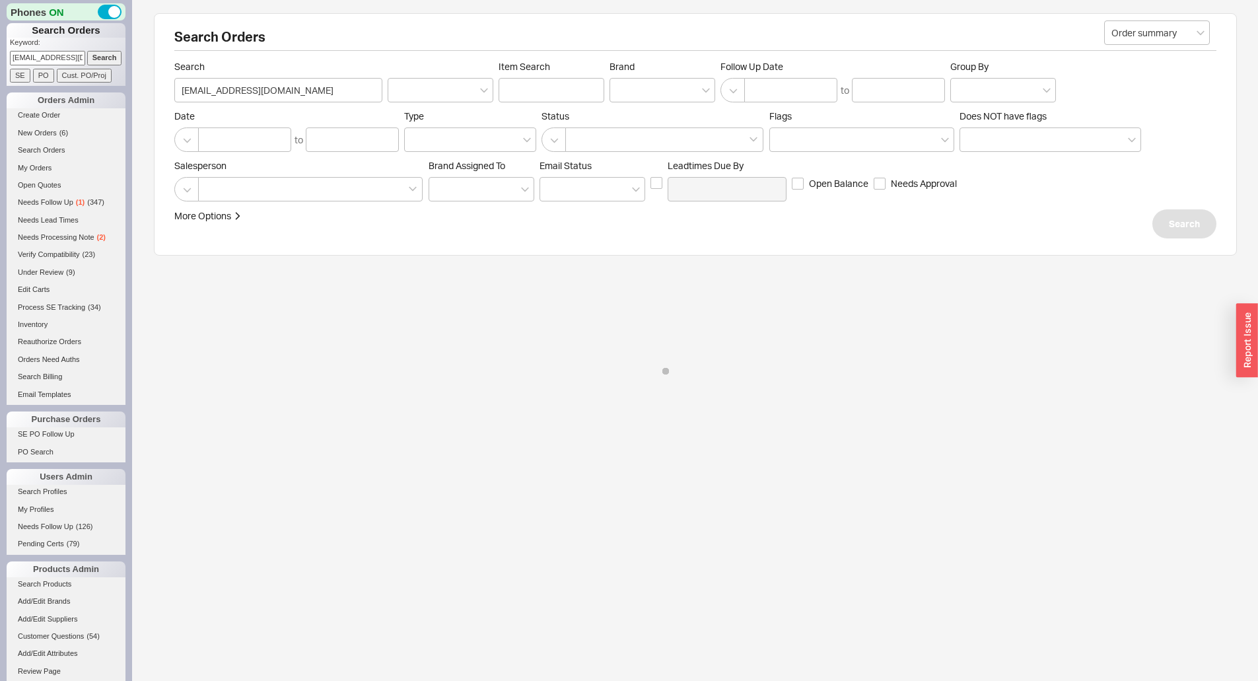
click at [969, 226] on div "More Options Sites Excluded From Reviews Converted By Amount Over Shipping or B…" at bounding box center [576, 223] width 805 height 29
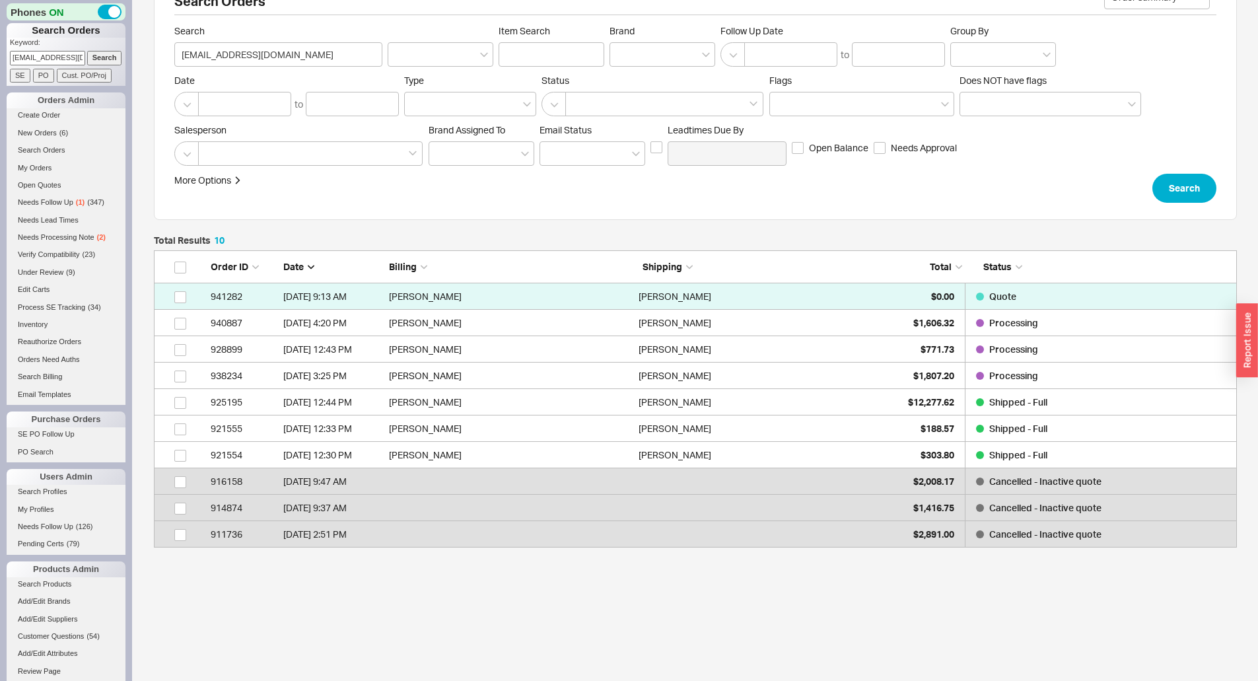
scroll to position [55, 0]
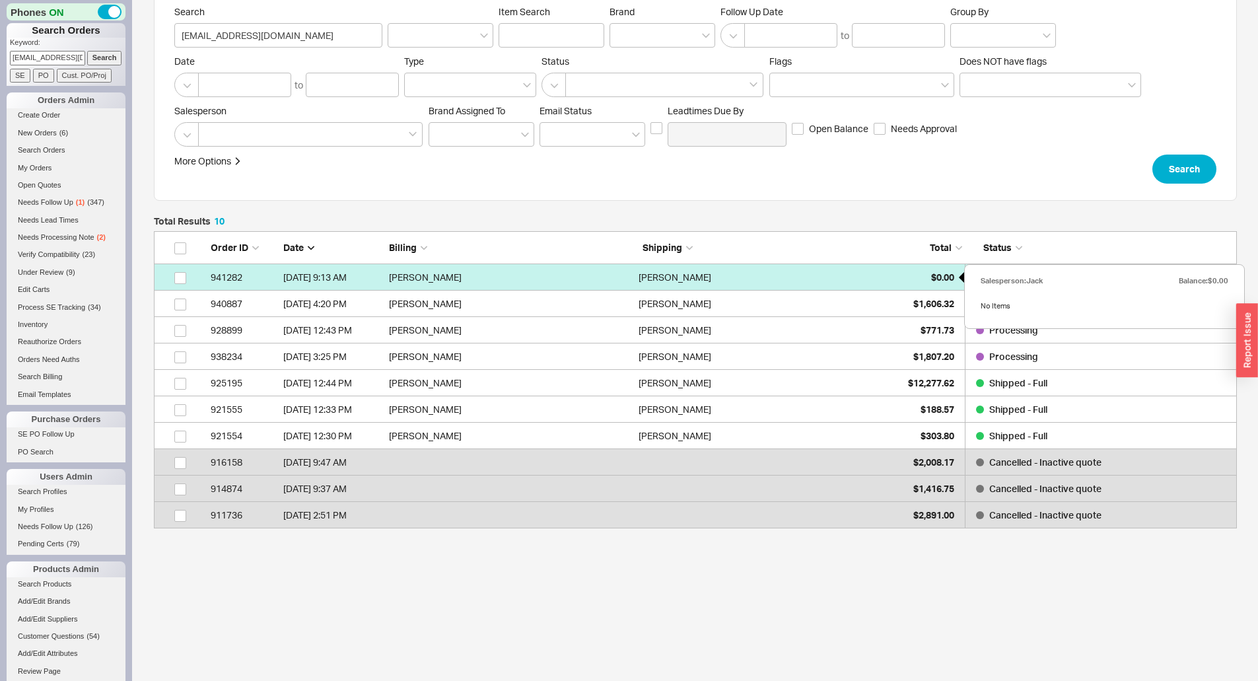
click at [918, 277] on div "$0.00" at bounding box center [921, 277] width 66 height 26
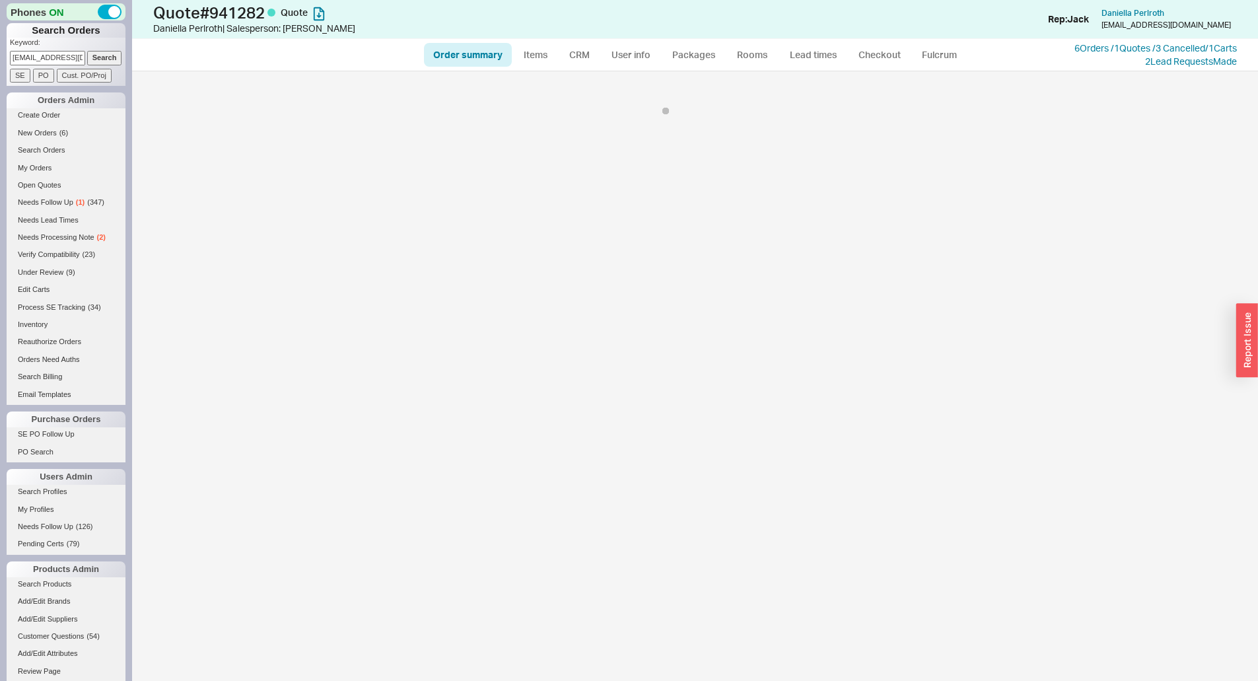
select select "*"
select select "LOW"
select select "3"
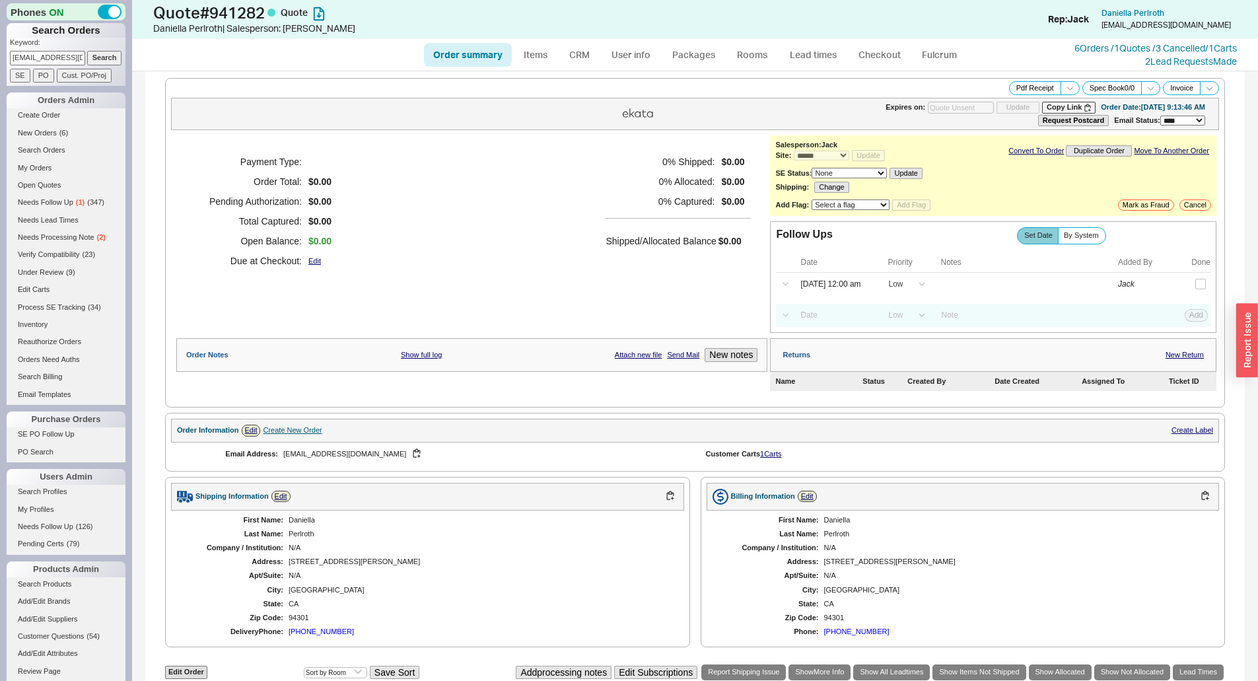
drag, startPoint x: 522, startPoint y: 310, endPoint x: 504, endPoint y: 253, distance: 59.9
click at [522, 310] on div "Payment Type: Order Total: $0.00 Pending Authorization: $0.00 Total Captured: $…" at bounding box center [471, 233] width 591 height 197
click at [590, 177] on div "Payment Type: Order Total: $0.00 Pending Authorization: $0.00 Total Captured: $…" at bounding box center [471, 211] width 591 height 152
drag, startPoint x: 596, startPoint y: 232, endPoint x: 471, endPoint y: 216, distance: 126.4
click at [596, 232] on div "Payment Type: Order Total: $0.00 Pending Authorization: $0.00 Total Captured: $…" at bounding box center [471, 211] width 591 height 152
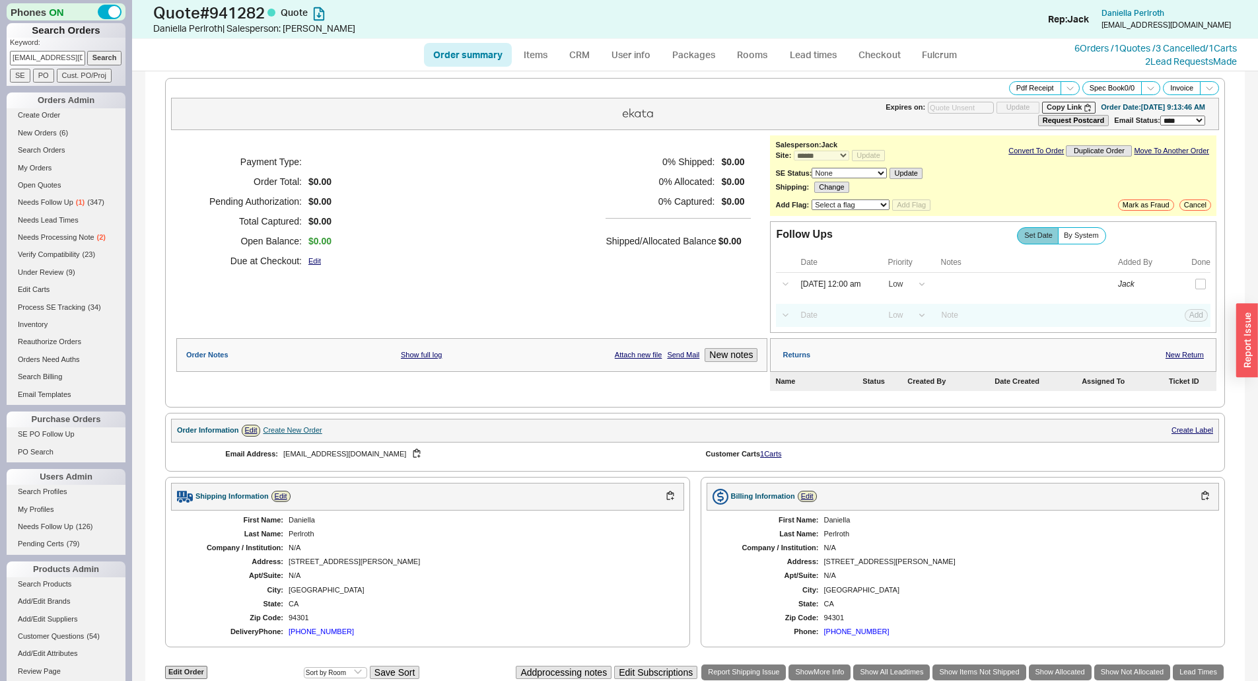
click at [32, 50] on p "Keyword:" at bounding box center [68, 44] width 116 height 13
click at [35, 56] on input "[EMAIL_ADDRESS][DOMAIN_NAME]" at bounding box center [47, 58] width 75 height 14
click at [35, 56] on input "daniellajhocking@gmail.com" at bounding box center [47, 58] width 75 height 14
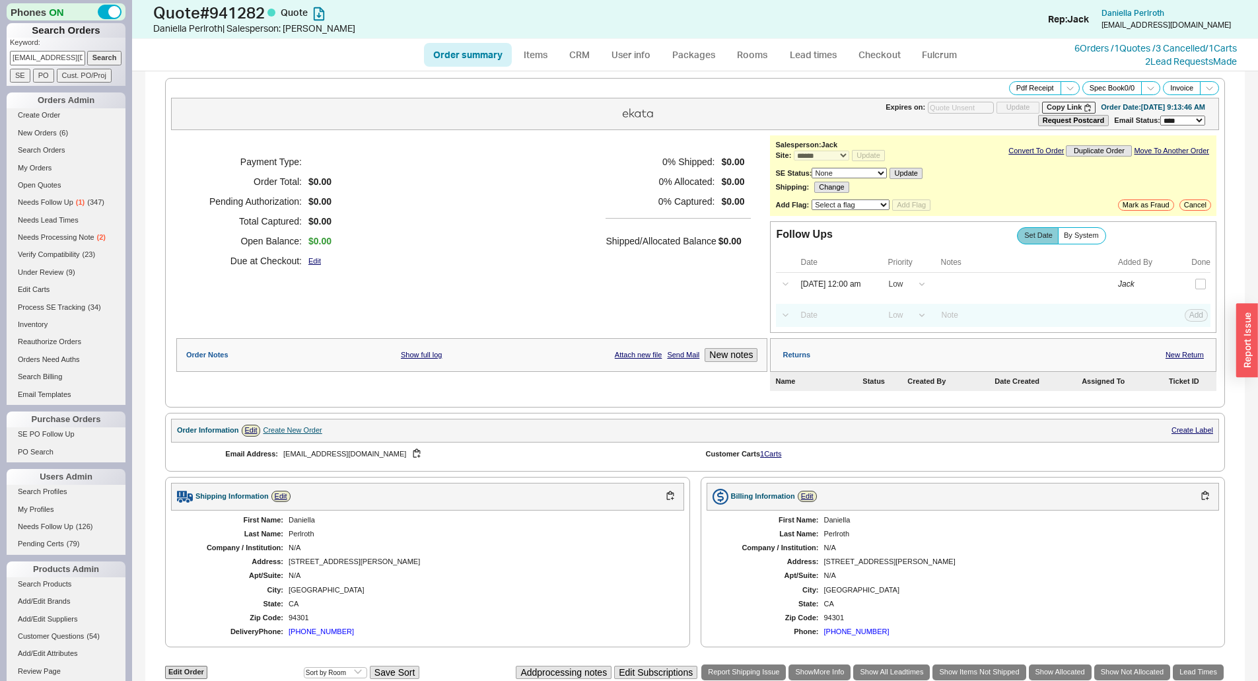
paste input "jschindler@internationalpack"
drag, startPoint x: 81, startPoint y: 62, endPoint x: 93, endPoint y: 61, distance: 11.9
click at [84, 61] on form "Keyword: [EMAIL_ADDRESS][DOMAIN_NAME] Search SE PO Cust. PO/Proj" at bounding box center [68, 60] width 116 height 45
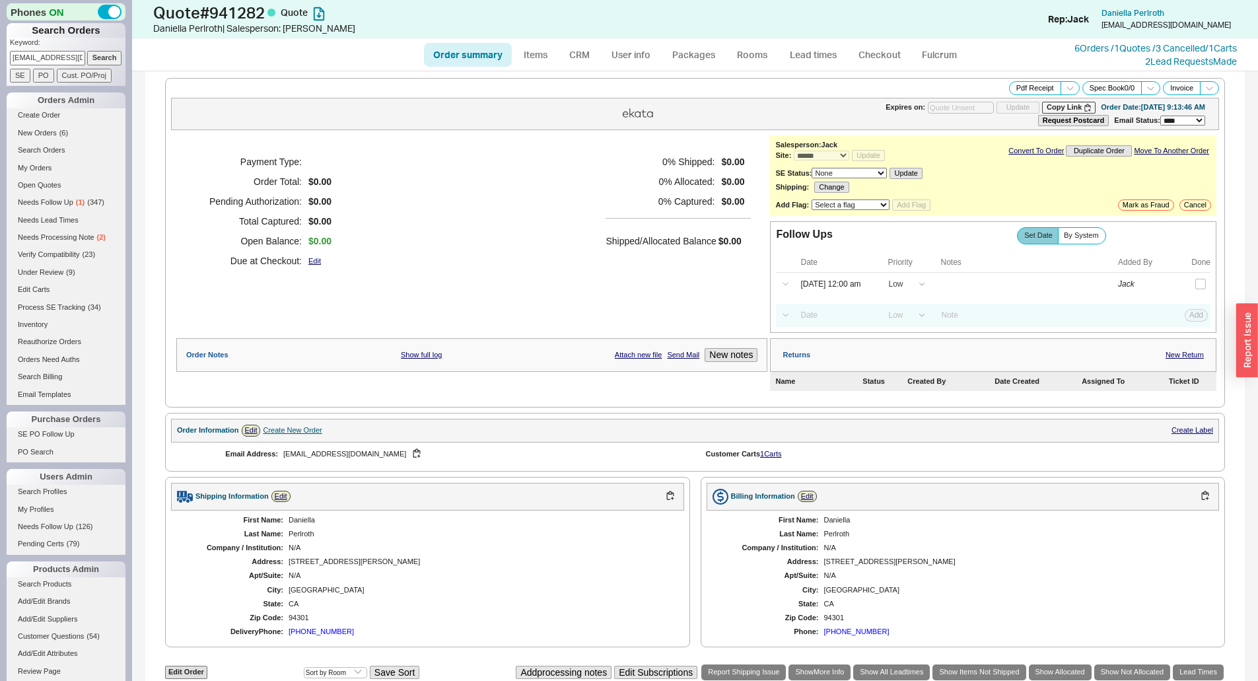
click at [93, 61] on input "Search" at bounding box center [104, 58] width 35 height 14
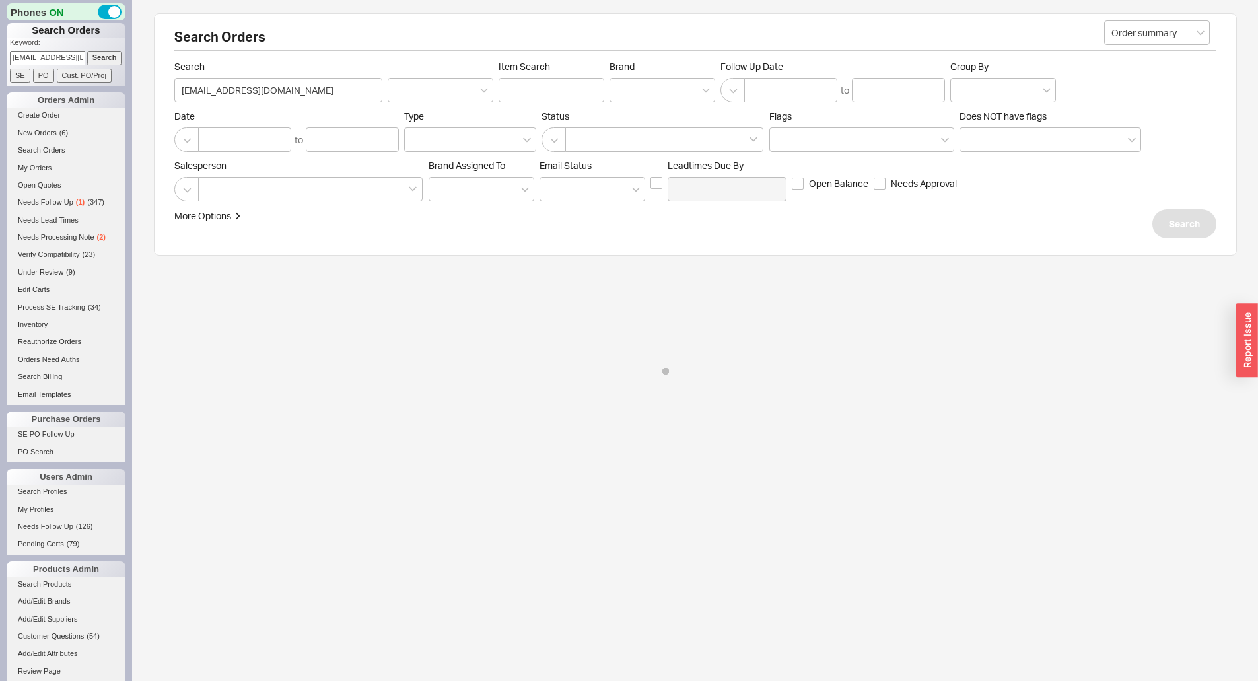
click at [729, 220] on div "More Options Sites Excluded From Reviews Converted By Amount Over Shipping or B…" at bounding box center [576, 223] width 805 height 29
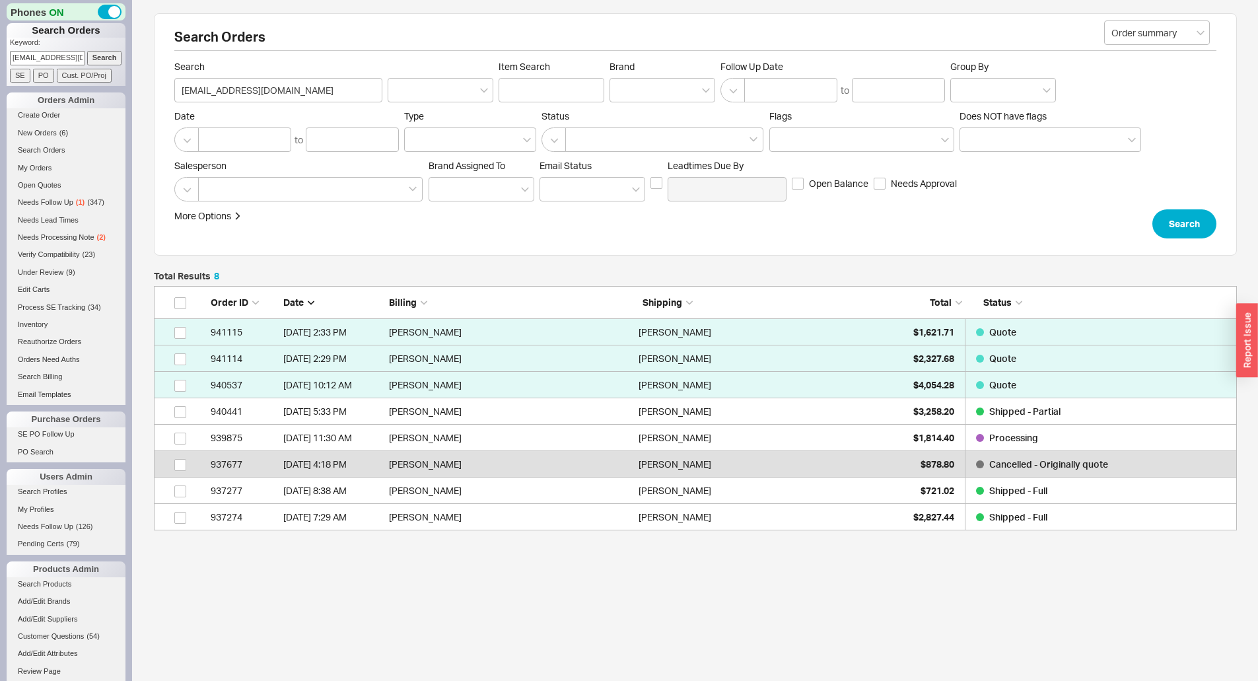
scroll to position [234, 1073]
click at [57, 51] on input "[EMAIL_ADDRESS][DOMAIN_NAME]" at bounding box center [47, 58] width 75 height 14
type input "terry"
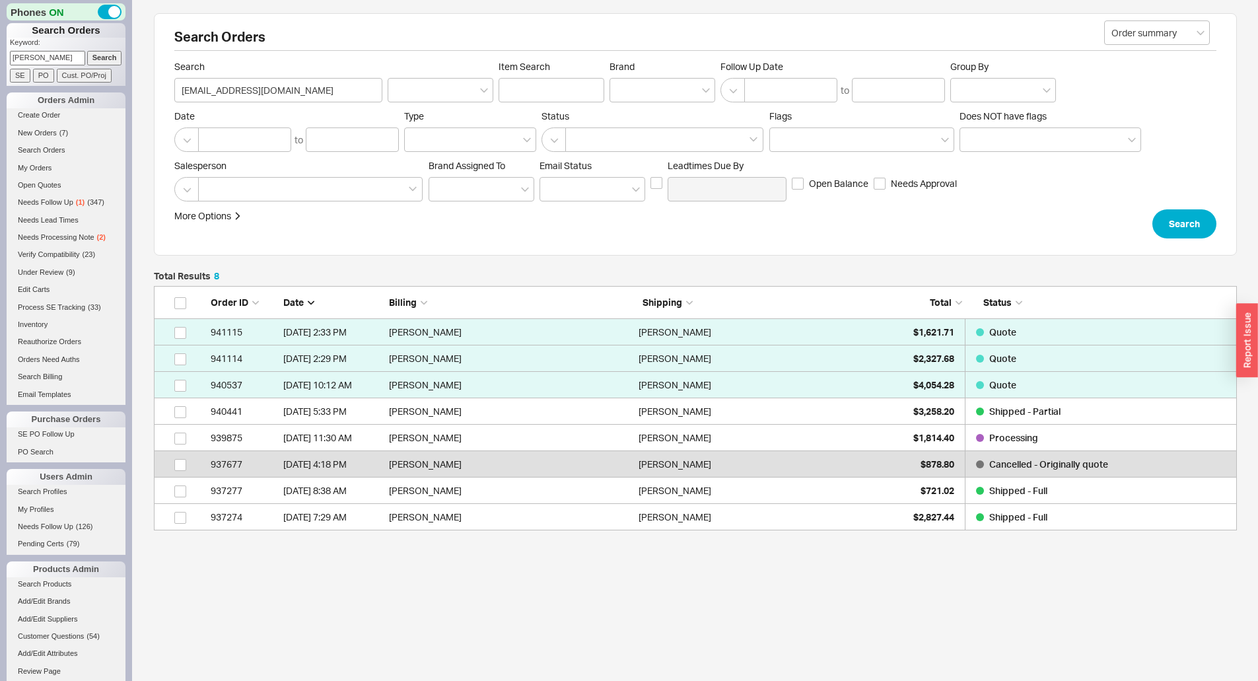
click at [87, 51] on input "Search" at bounding box center [104, 58] width 35 height 14
type input "terry"
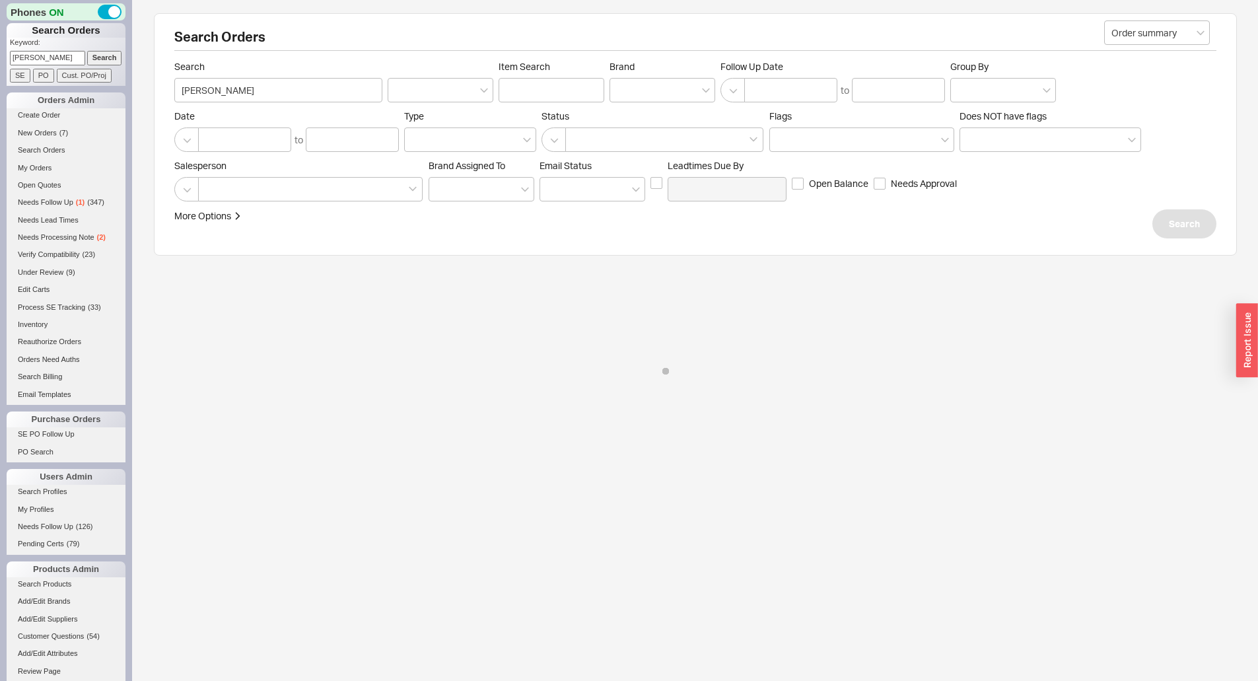
click at [609, 222] on div "More Options Sites Excluded From Reviews Converted By Amount Over Shipping or B…" at bounding box center [576, 223] width 805 height 29
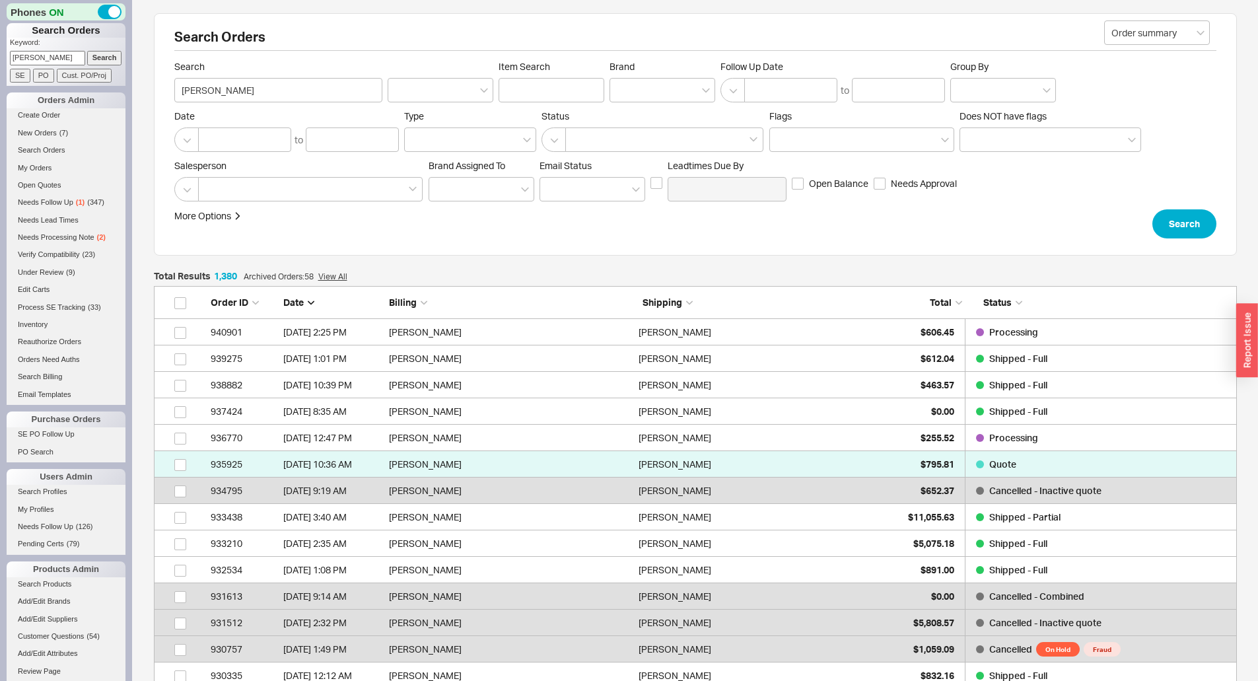
scroll to position [11, 11]
click at [316, 182] on div at bounding box center [310, 189] width 224 height 24
click at [215, 182] on input at bounding box center [209, 189] width 9 height 15
type input "jack"
click at [287, 222] on div "Jack" at bounding box center [310, 217] width 223 height 24
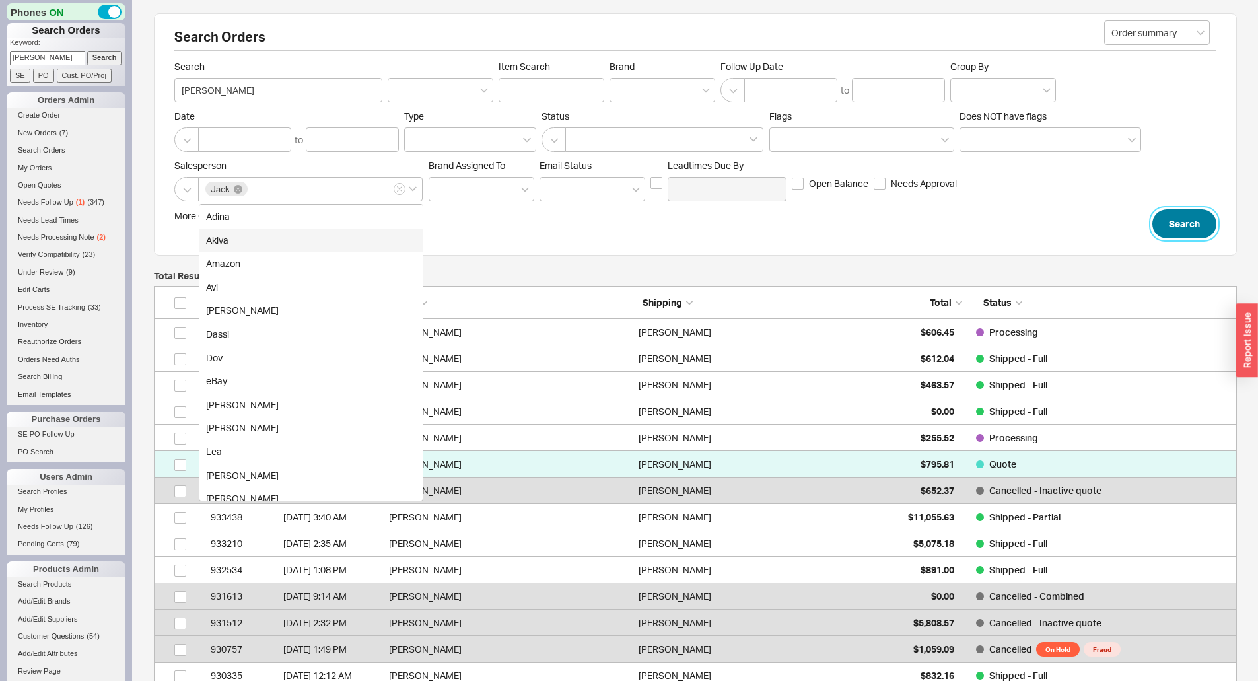
click at [1165, 235] on button "Search" at bounding box center [1184, 223] width 64 height 29
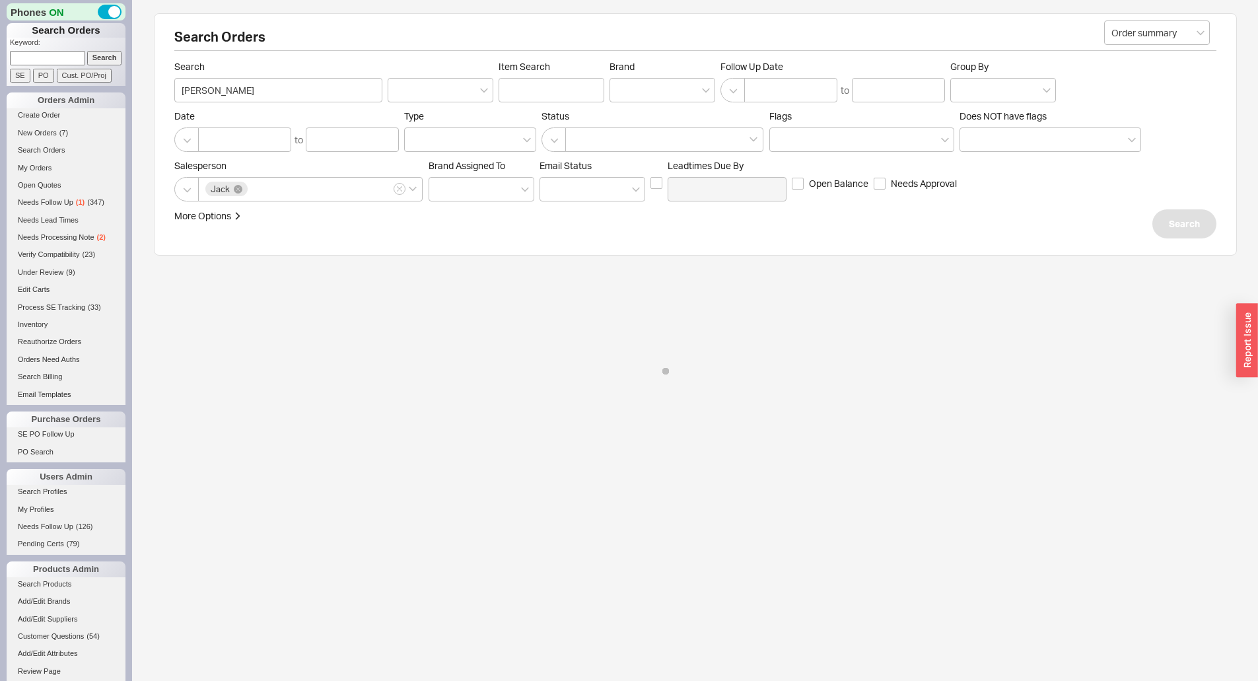
click at [1145, 197] on div "Salesperson Jack Brand Assigned To Em ​ ail Status Leadtimes Due By Open Balanc…" at bounding box center [695, 181] width 1042 height 42
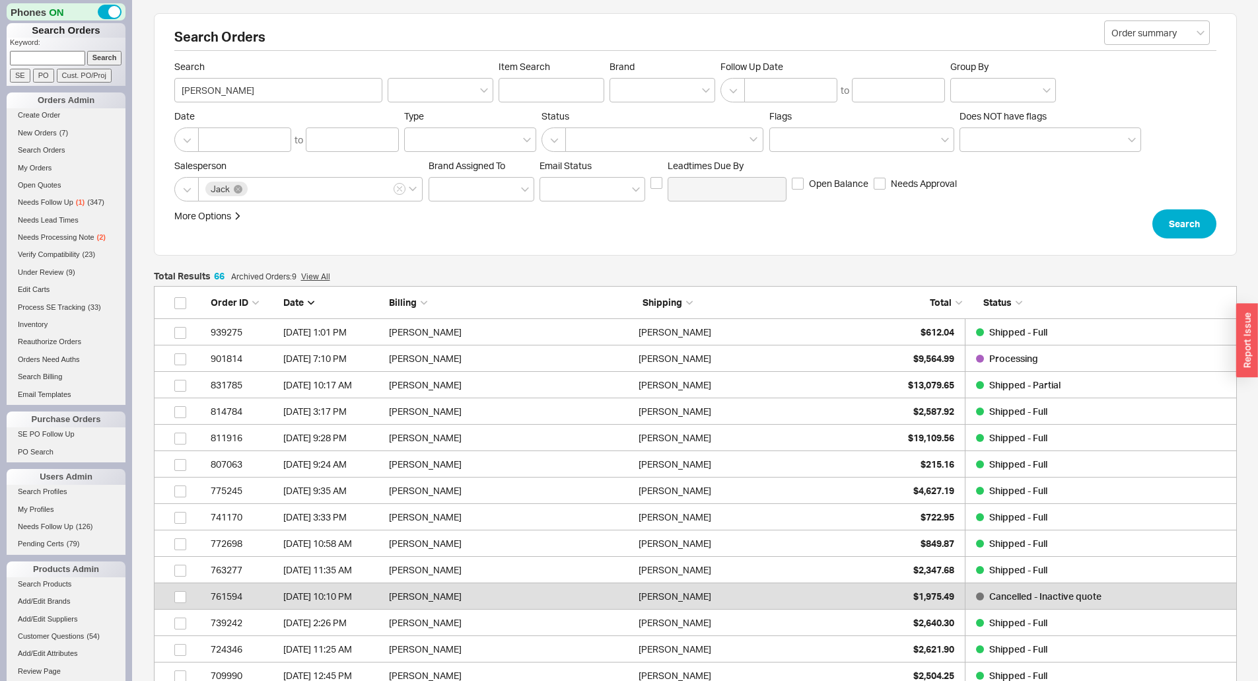
scroll to position [1766, 1073]
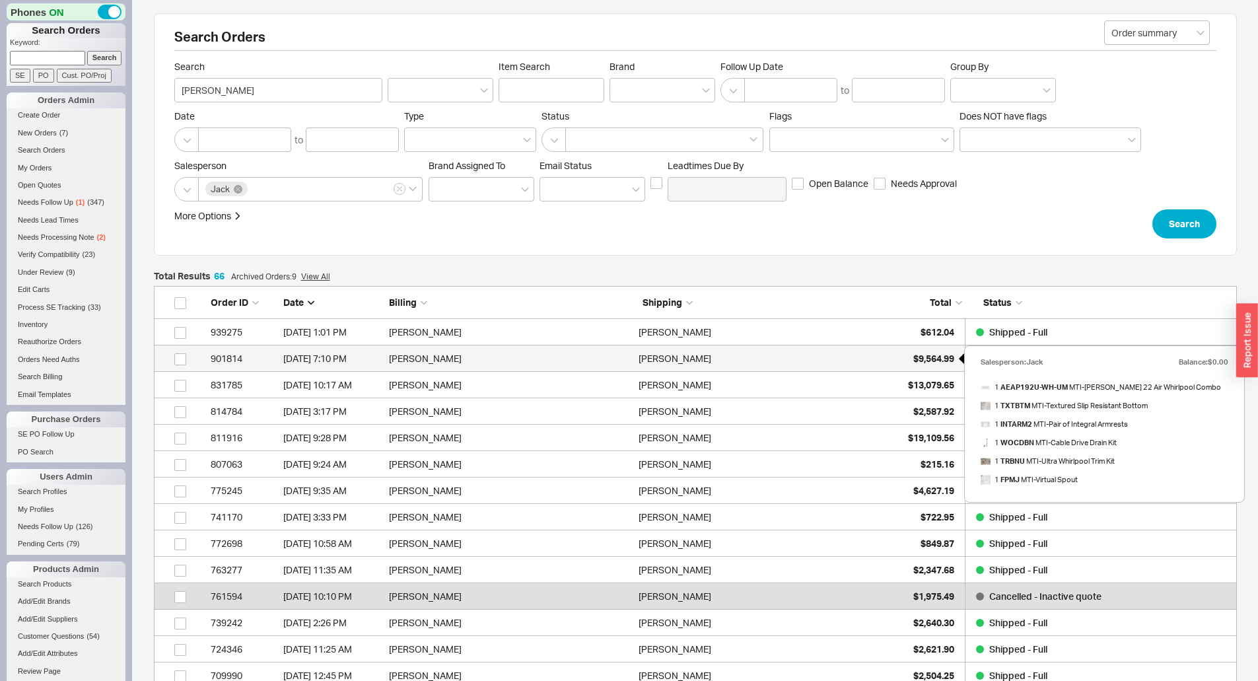
click at [903, 355] on div "$9,564.99" at bounding box center [921, 358] width 66 height 26
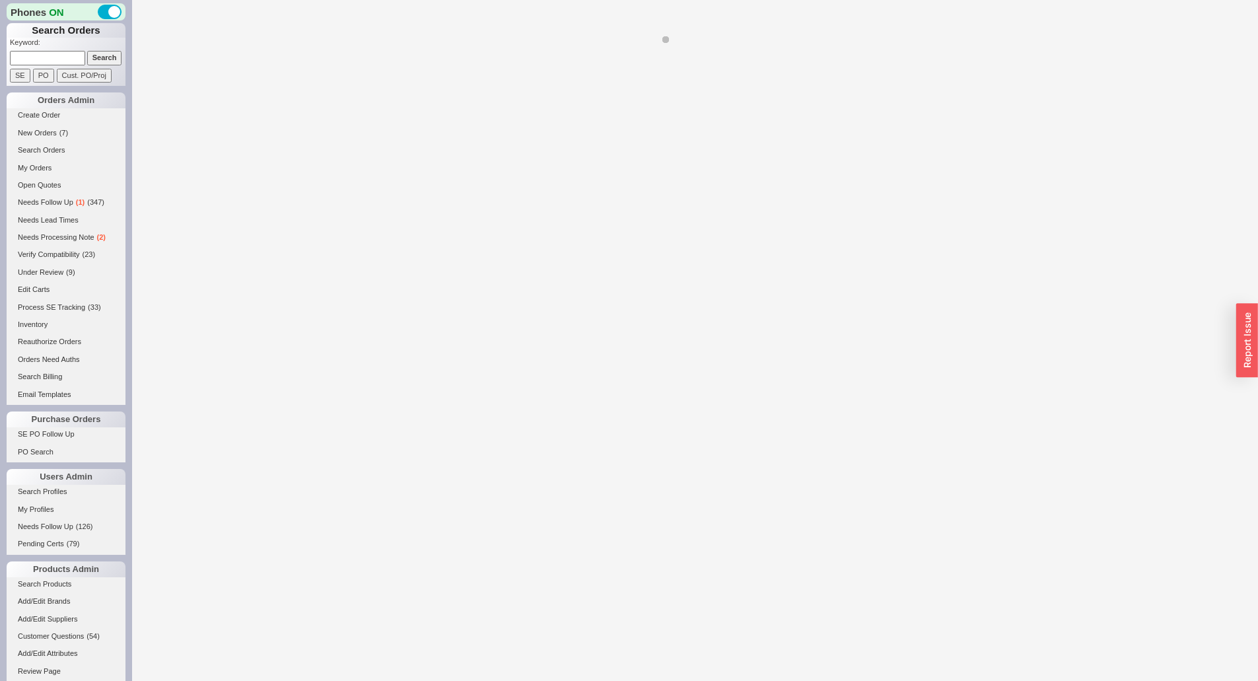
select select "*"
select select "LOW"
select select "3"
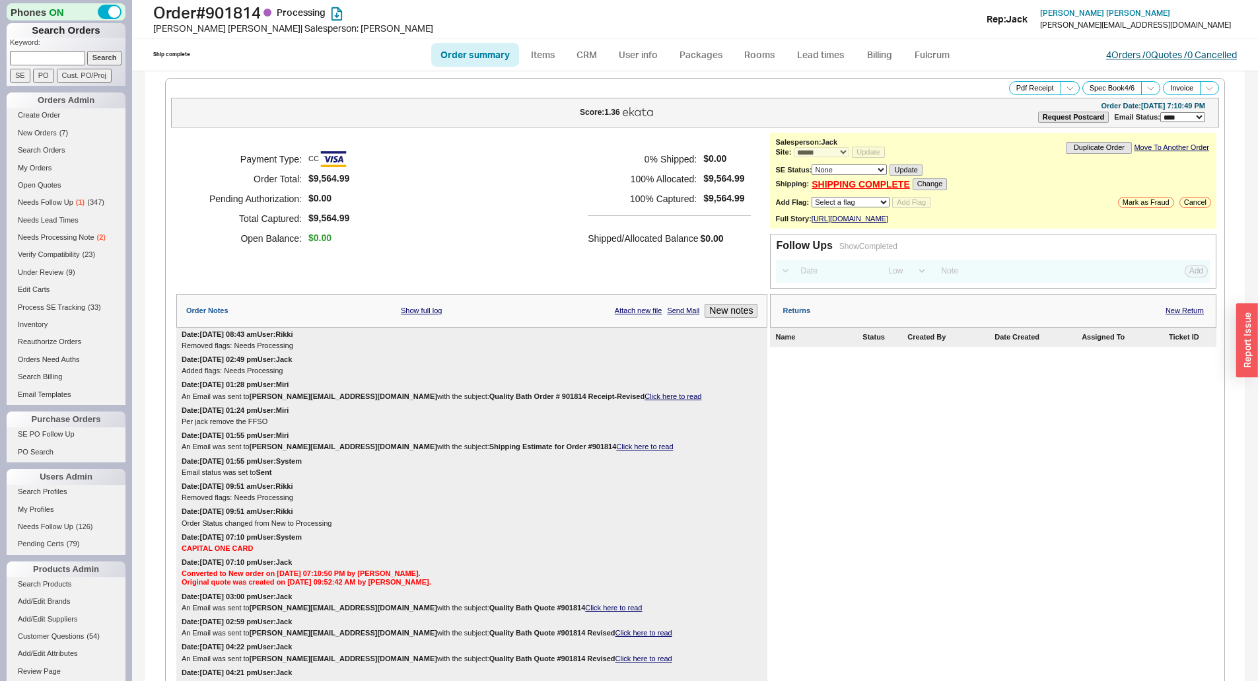
click at [1123, 55] on div "4 Orders / 0 Quotes / 0 Cancelled" at bounding box center [1171, 54] width 131 height 13
click at [1123, 55] on link "4 Orders / 0 Quotes / 0 Cancelled" at bounding box center [1171, 54] width 131 height 11
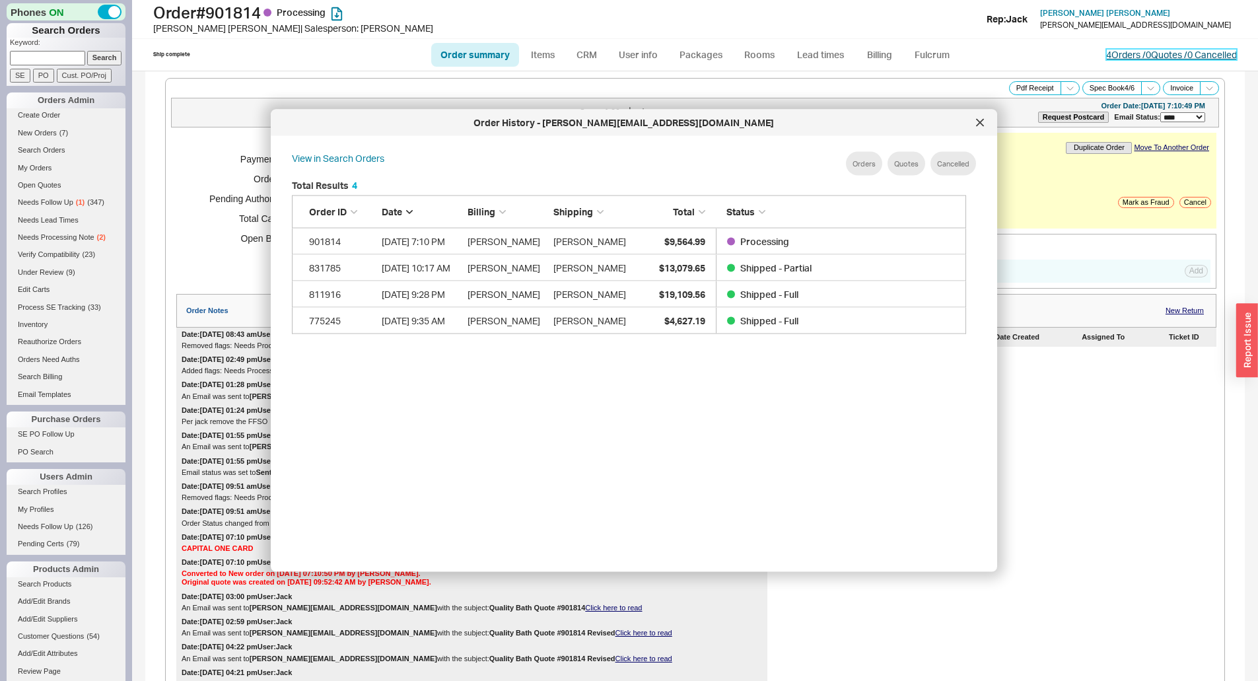
scroll to position [394, 685]
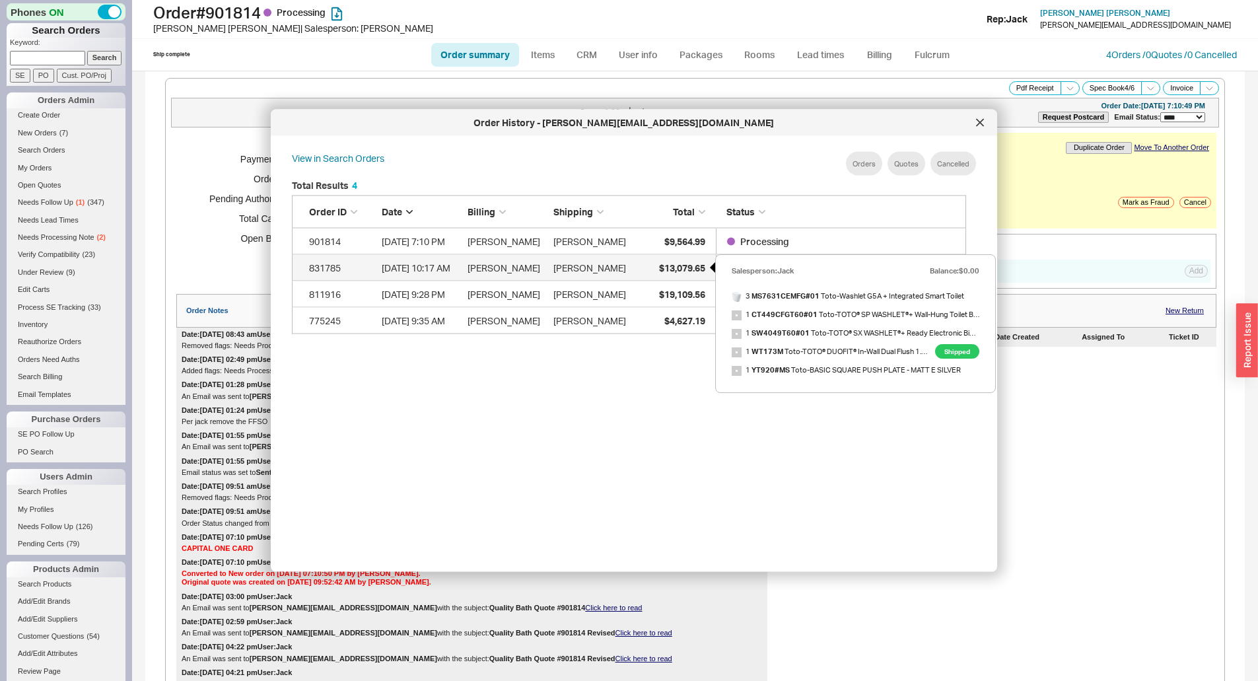
click at [674, 265] on span "$13,079.65" at bounding box center [682, 266] width 46 height 11
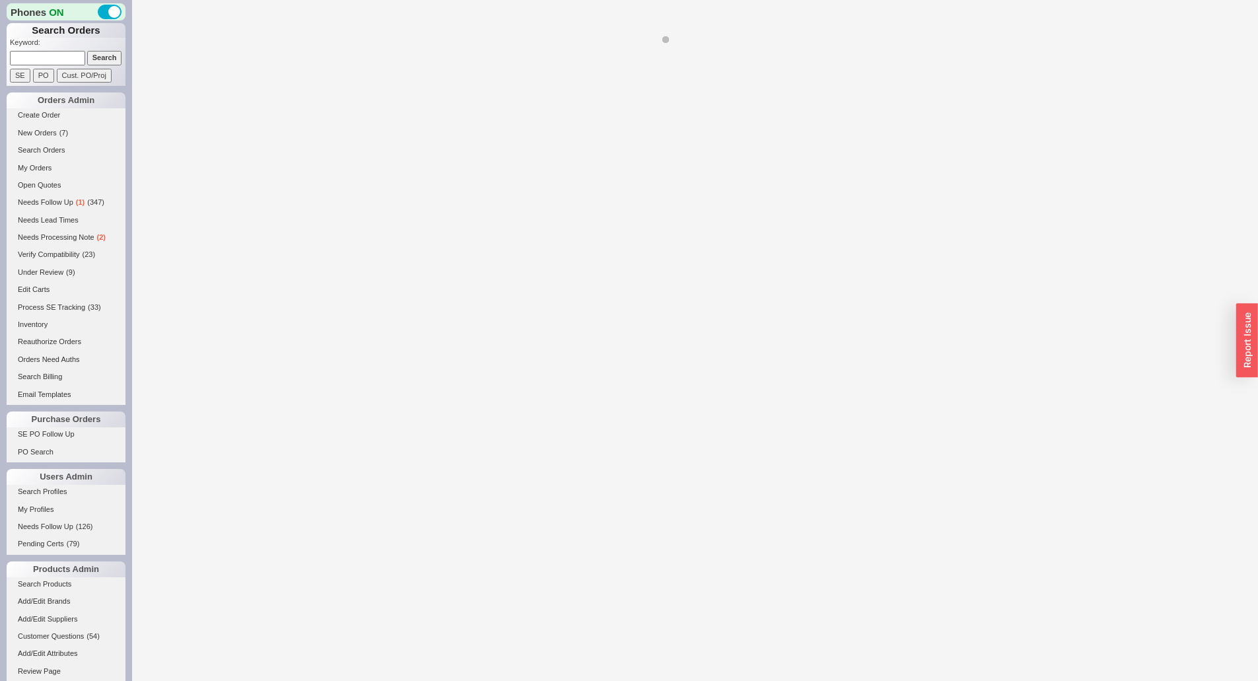
select select "*"
select select "LOW"
select select "3"
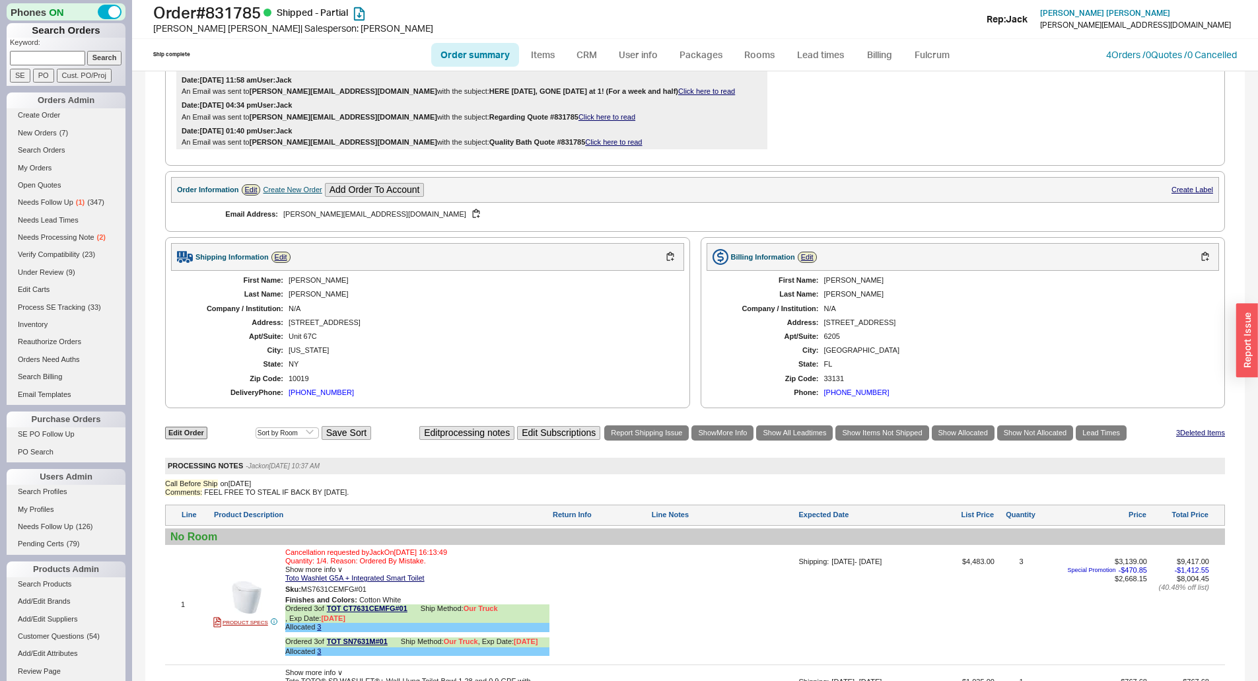
scroll to position [858, 0]
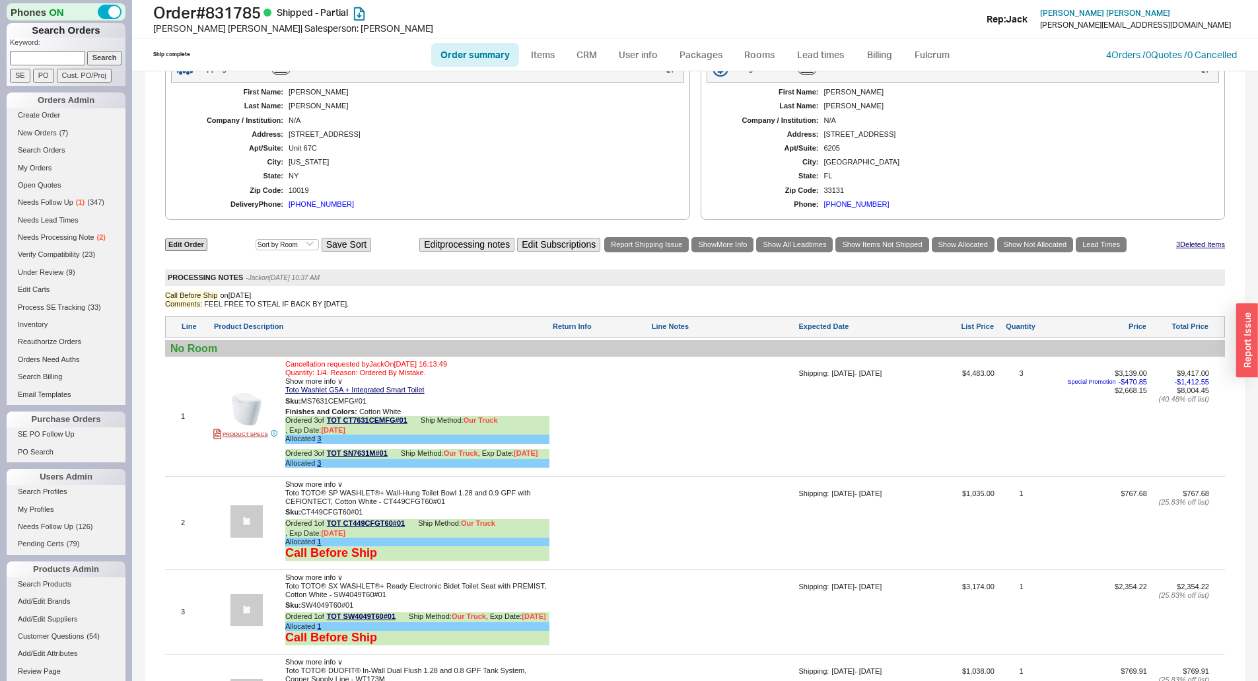
click at [441, 185] on div "First Name: Terry Last Name: Johnson Company / Institution: N/A Address: 25 Col…" at bounding box center [427, 148] width 513 height 131
click at [554, 195] on div "First Name: Terry Last Name: Johnson Company / Institution: N/A Address: 25 Col…" at bounding box center [427, 148] width 513 height 131
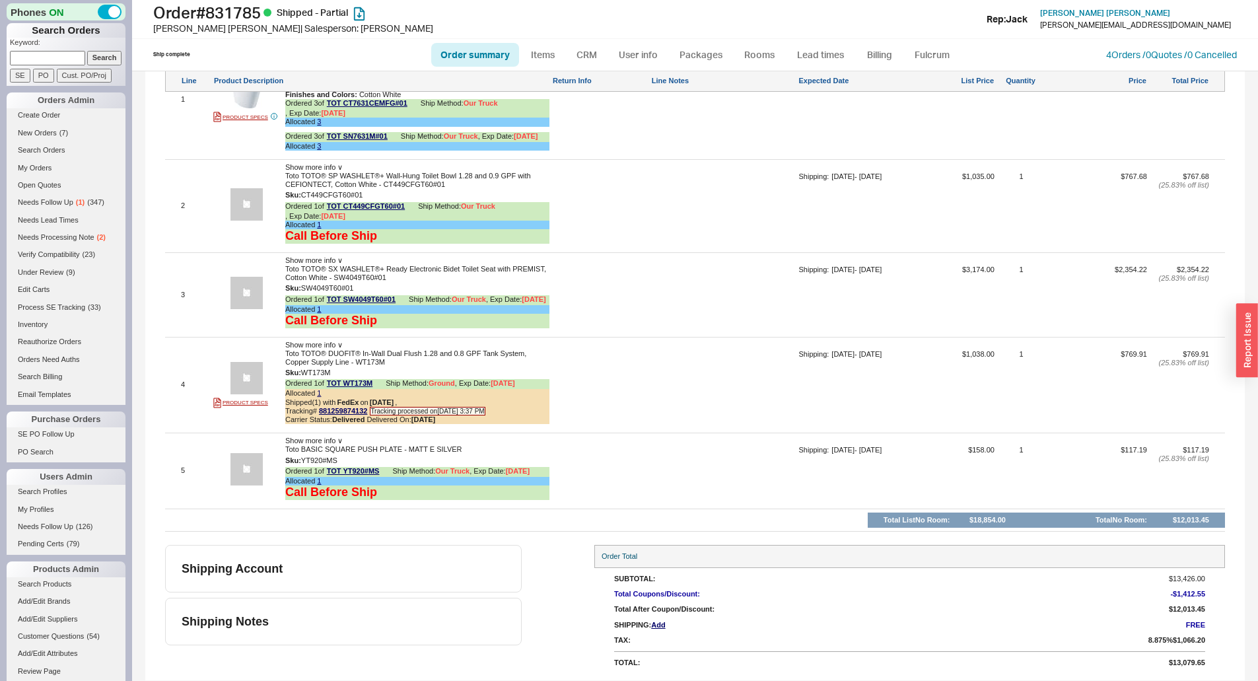
click at [49, 65] on form "Keyword: Search SE PO Cust. PO/Proj" at bounding box center [68, 60] width 116 height 45
click at [53, 60] on input at bounding box center [47, 58] width 75 height 14
paste input "[EMAIL_ADDRESS][DOMAIN_NAME]"
type input "[EMAIL_ADDRESS][DOMAIN_NAME]"
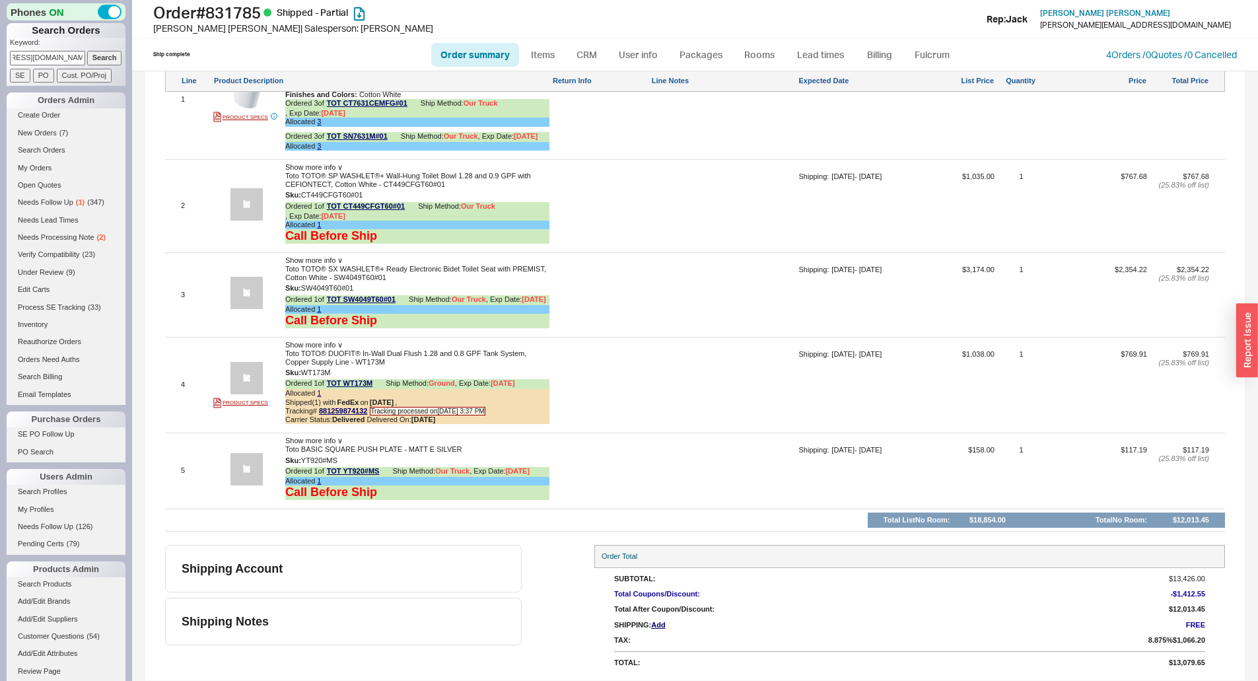
click at [97, 54] on input "Search" at bounding box center [104, 58] width 35 height 14
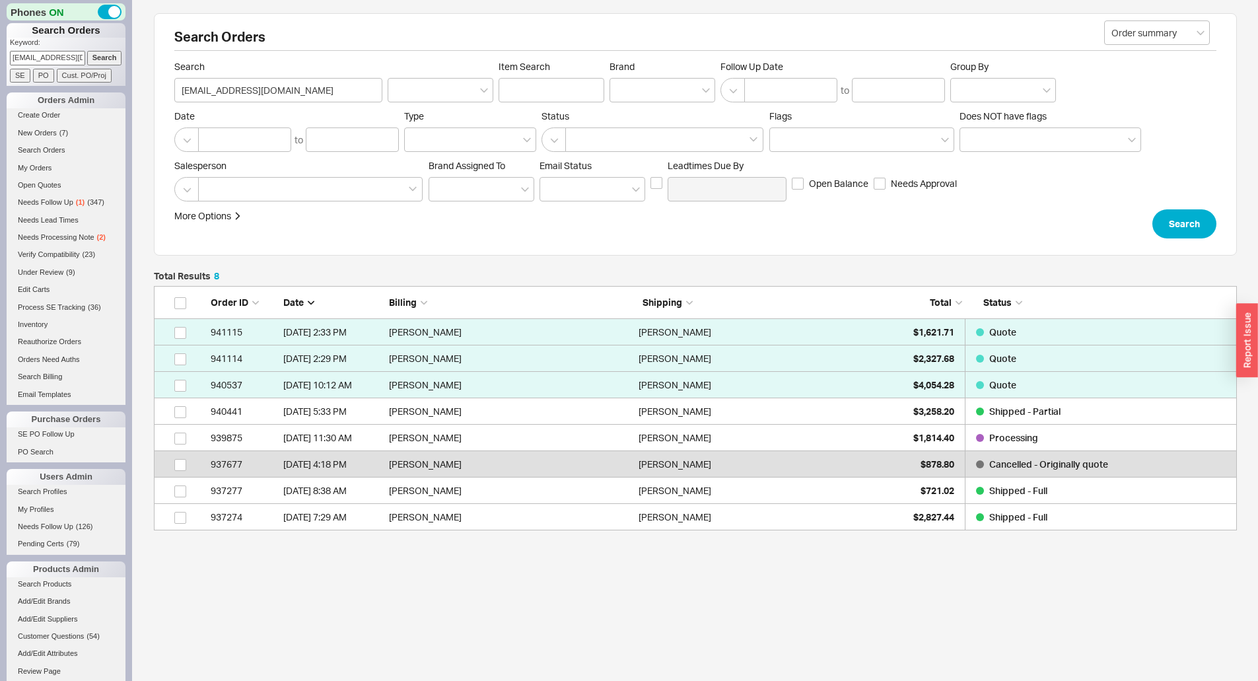
scroll to position [234, 1073]
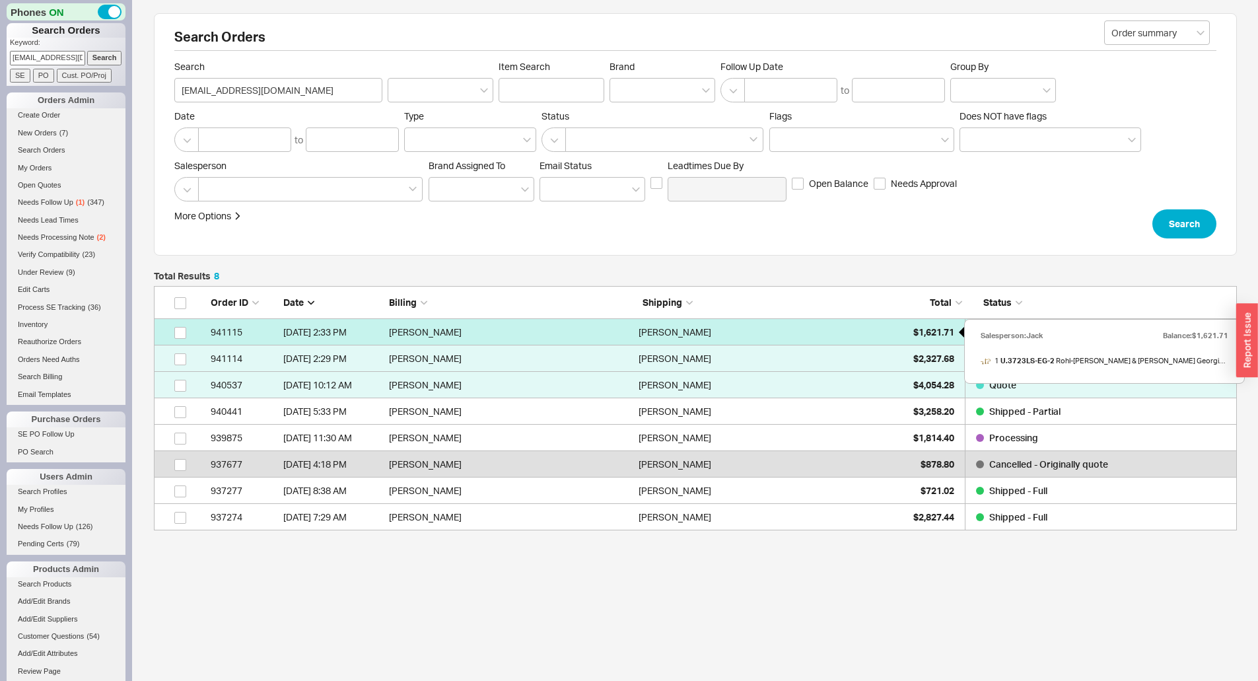
click at [914, 329] on span "$1,621.71" at bounding box center [933, 331] width 41 height 11
select select "*"
select select "LOW"
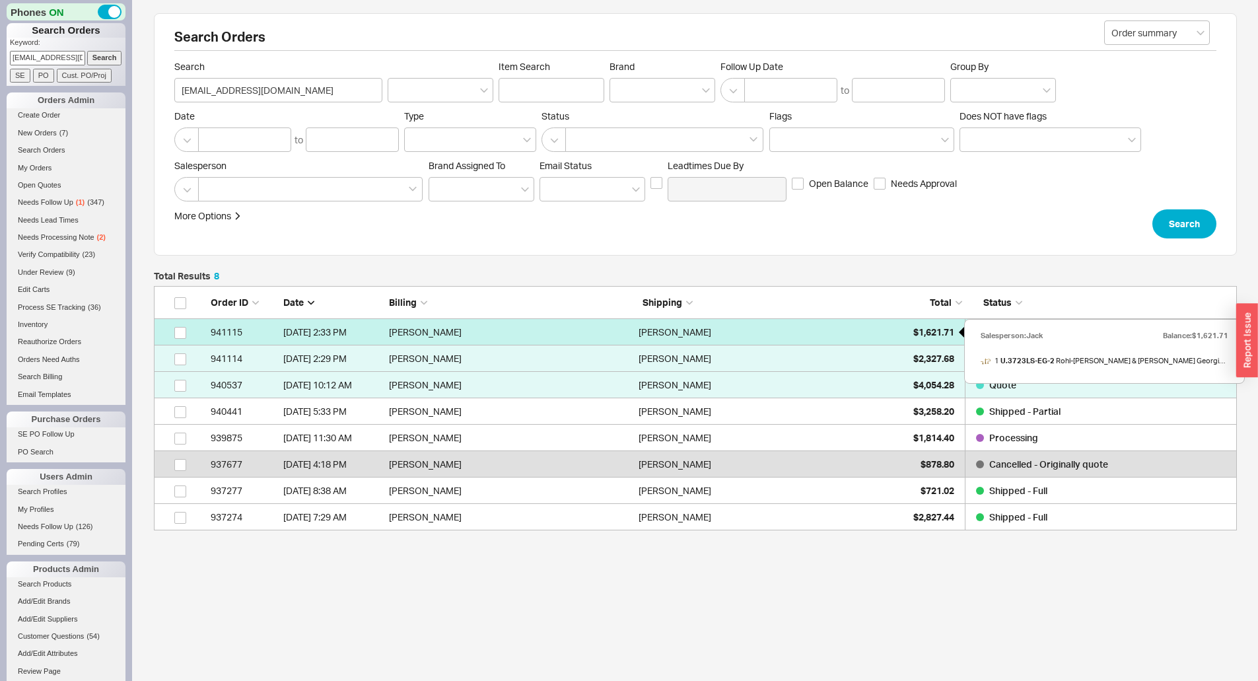
select select "3"
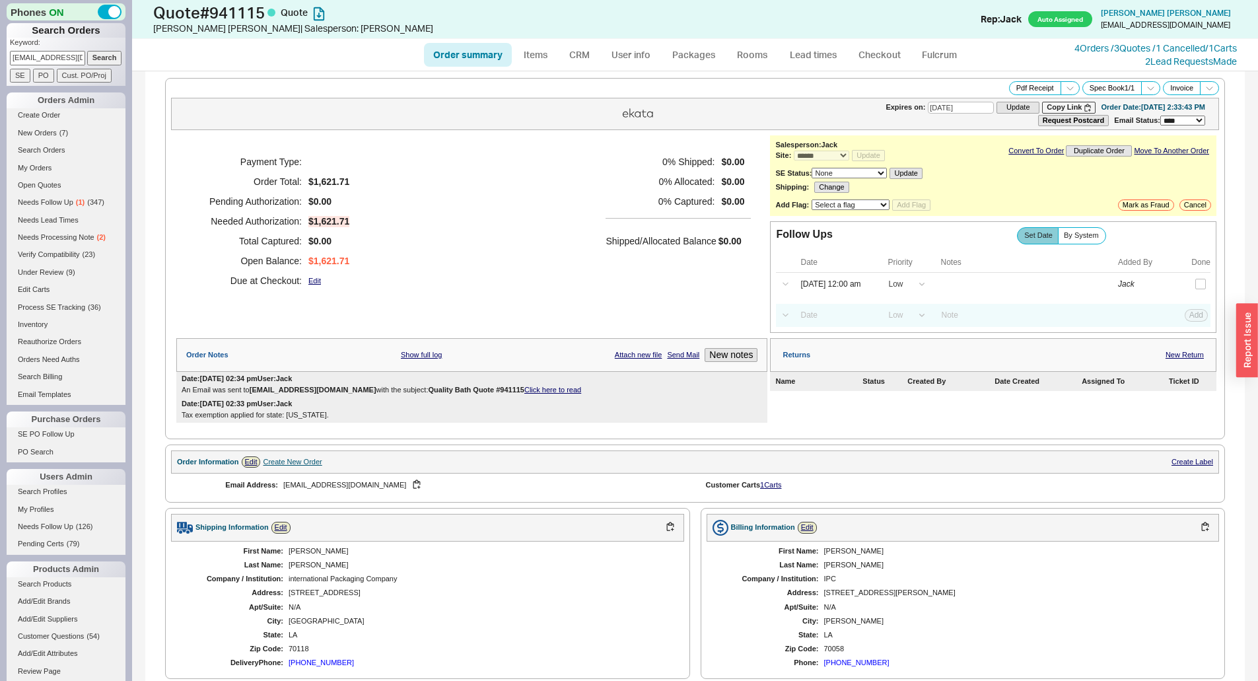
scroll to position [349, 0]
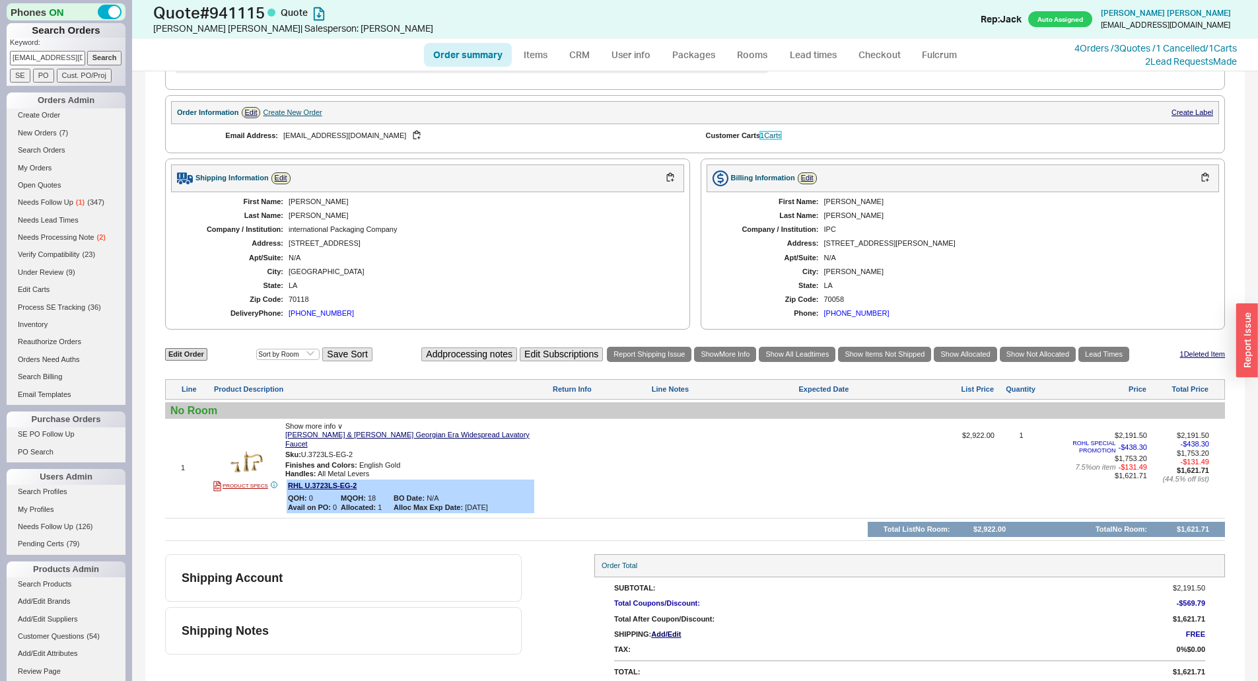
click at [772, 136] on link "1 Carts" at bounding box center [770, 135] width 21 height 8
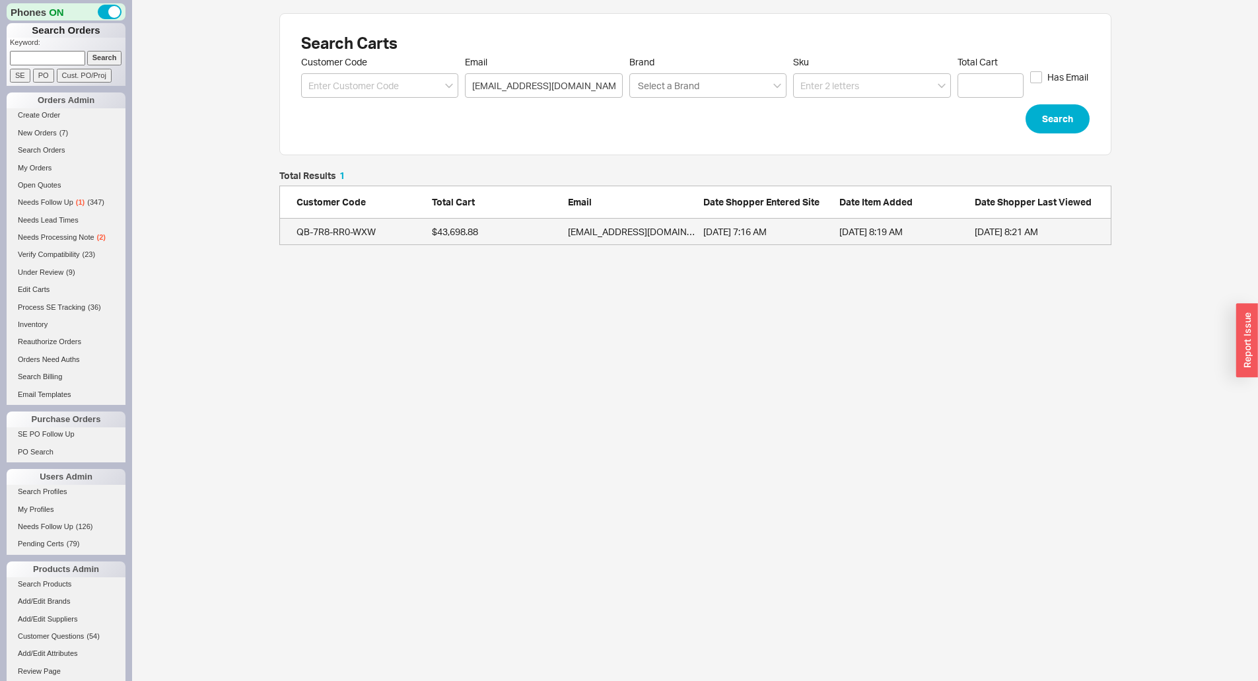
click at [559, 238] on link "QB-7R8-RR0-WXW $43,698.88 [EMAIL_ADDRESS][DOMAIN_NAME] [DATE] 7:16 AM [DATE] 8:…" at bounding box center [695, 232] width 832 height 26
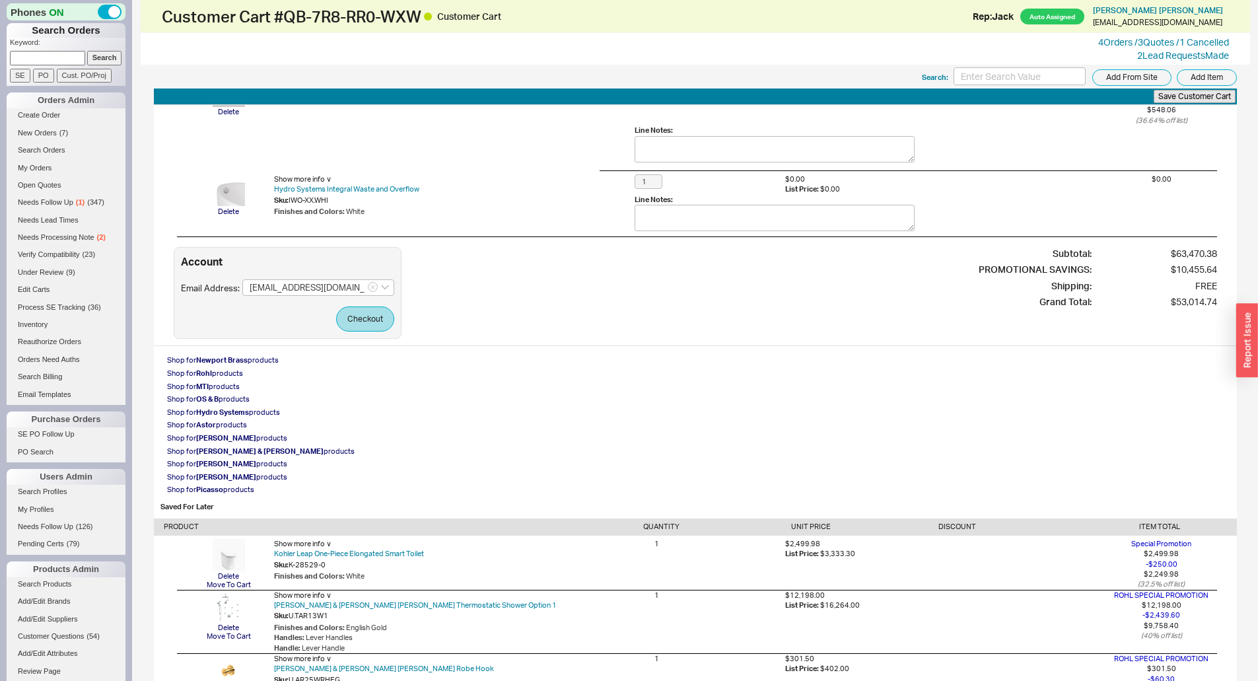
scroll to position [1716, 0]
click at [371, 316] on button "Checkout" at bounding box center [365, 316] width 58 height 25
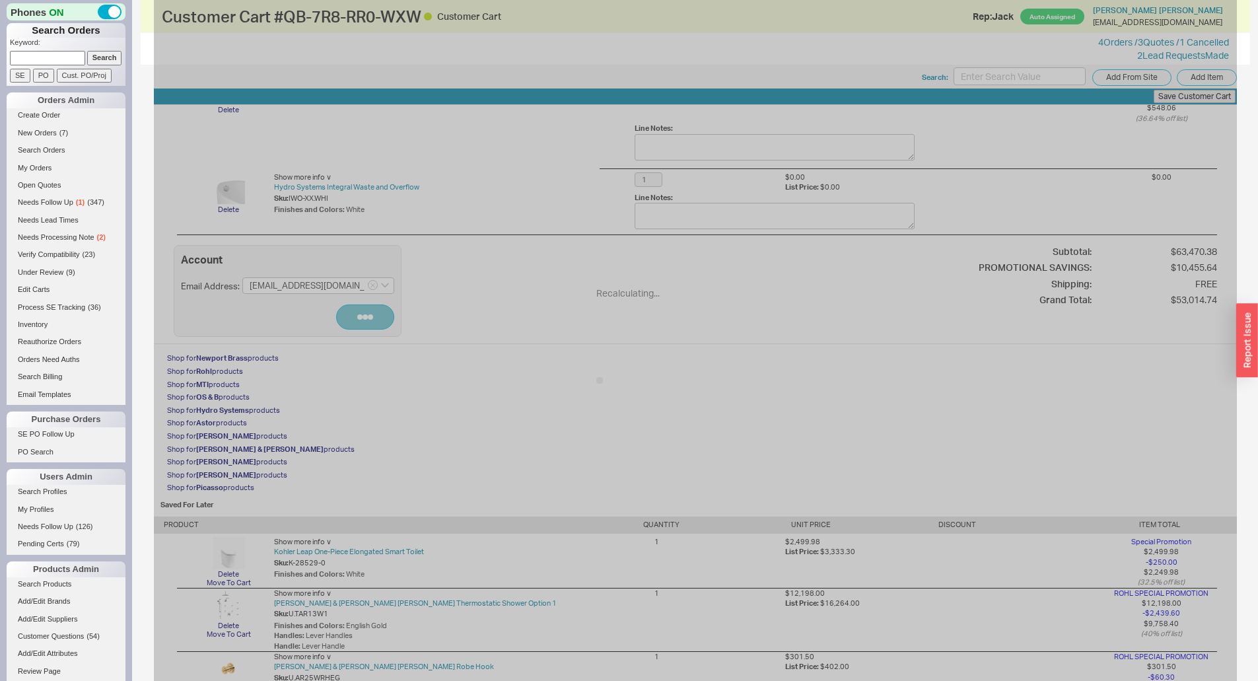
scroll to position [1795, 0]
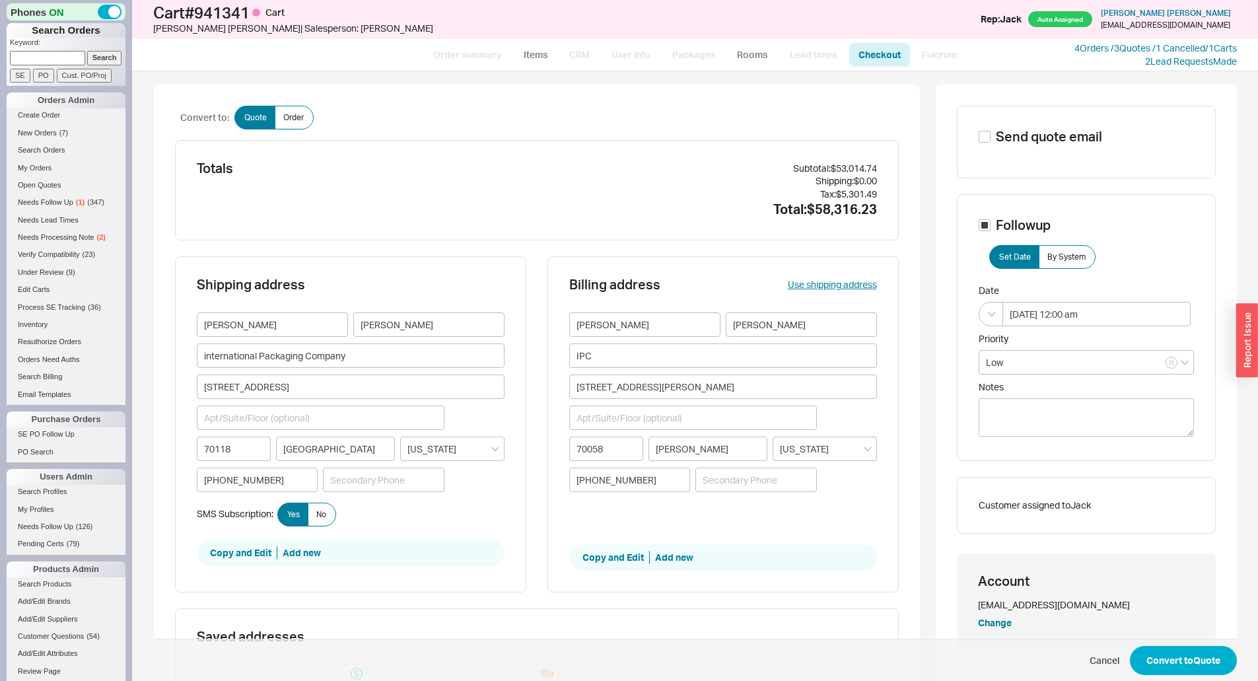
click at [1163, 644] on span "Cancel Convert to Quote" at bounding box center [695, 659] width 1083 height 43
click at [1176, 654] on button "Convert to Quote" at bounding box center [1183, 660] width 107 height 29
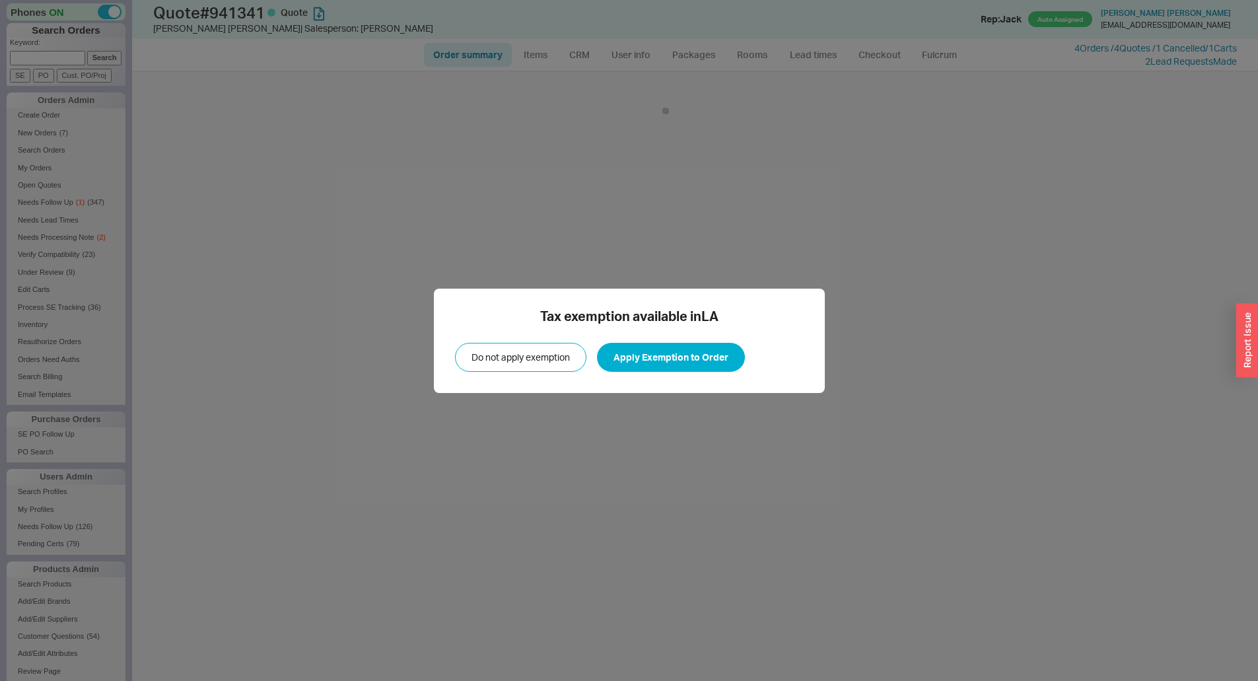
select select "*"
select select "LOW"
select select "3"
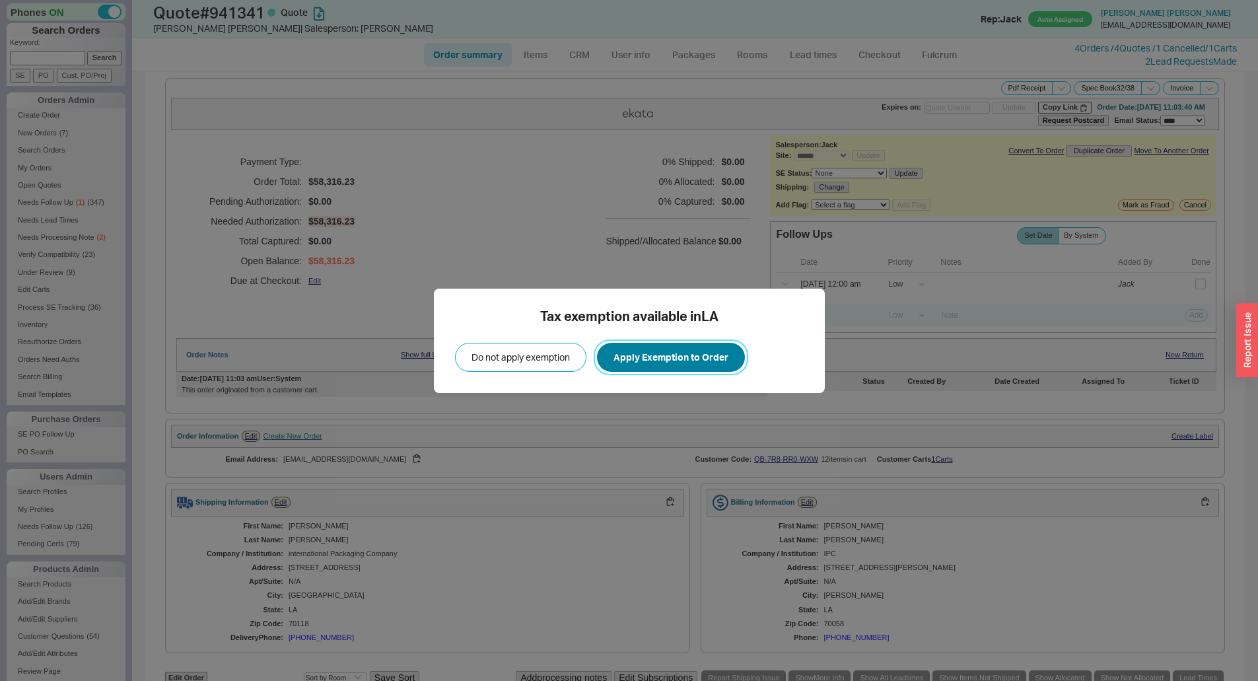
click at [672, 354] on button "Apply Exemption to Order" at bounding box center [671, 357] width 148 height 29
click at [641, 257] on div "Tax exemption available in LA Do not apply exemption Apply Exemption to Order" at bounding box center [629, 340] width 1258 height 681
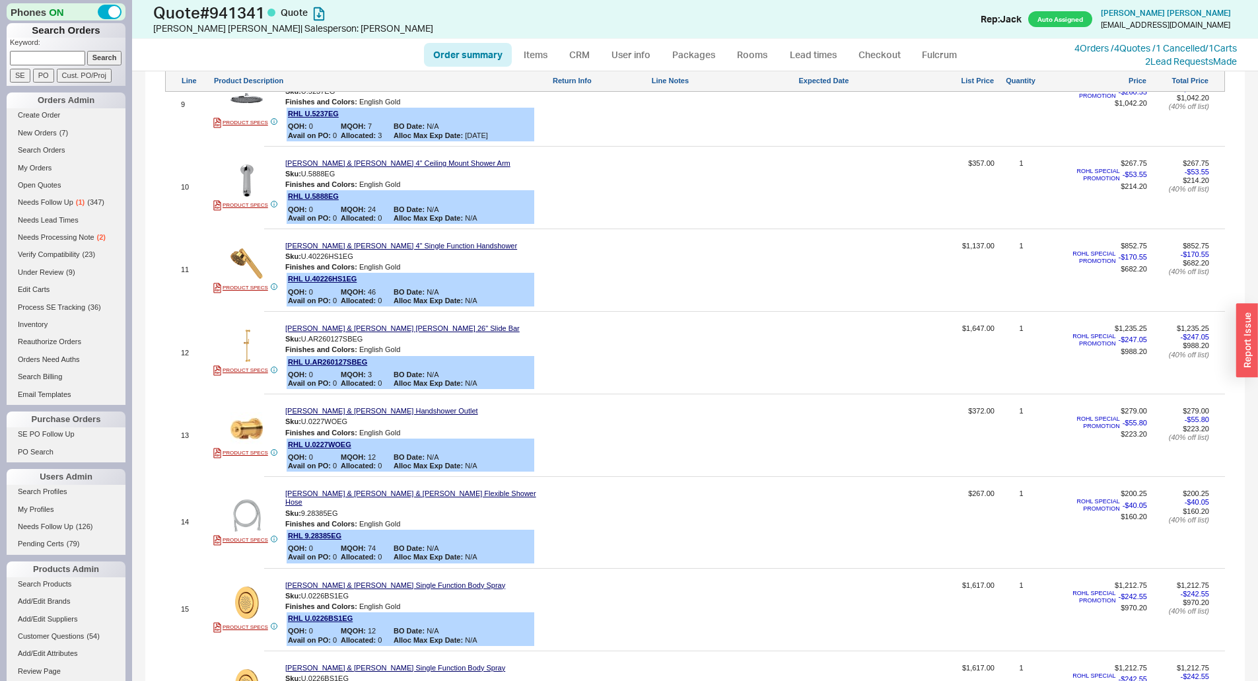
scroll to position [1980, 0]
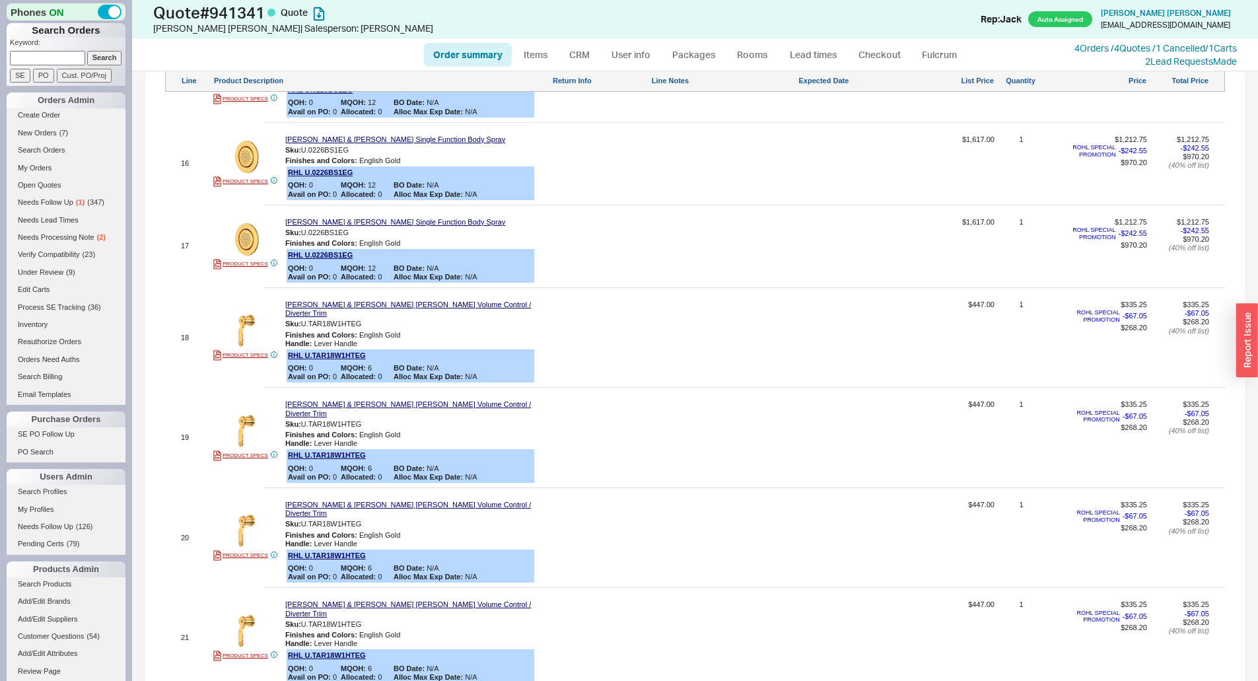
click at [624, 323] on div at bounding box center [600, 342] width 96 height 84
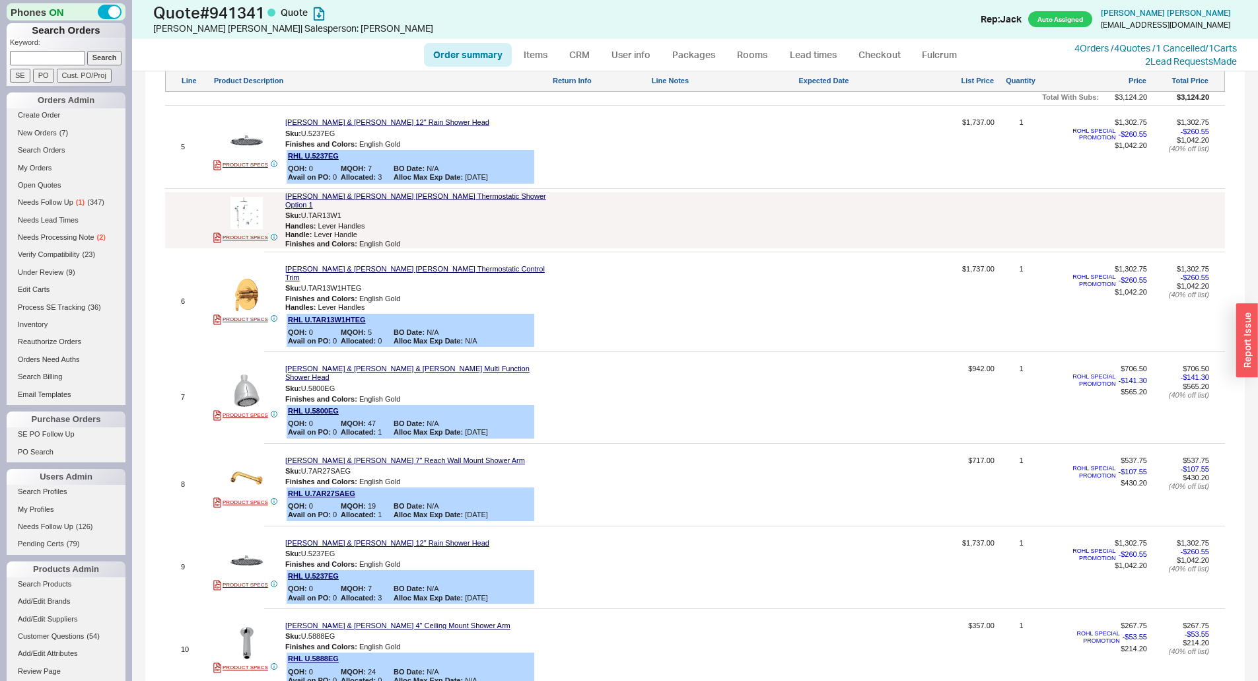
scroll to position [528, 0]
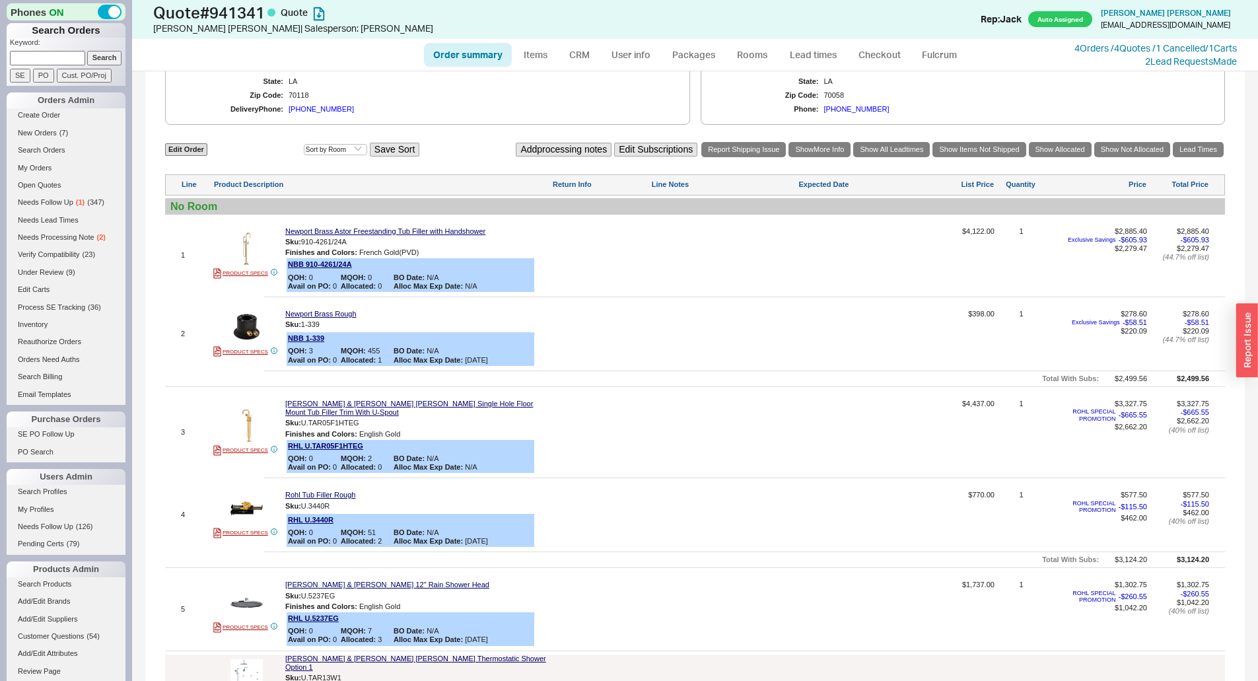
click at [59, 64] on input at bounding box center [47, 58] width 75 height 14
type input "9"
type input "831785"
click at [87, 51] on input "Search" at bounding box center [104, 58] width 35 height 14
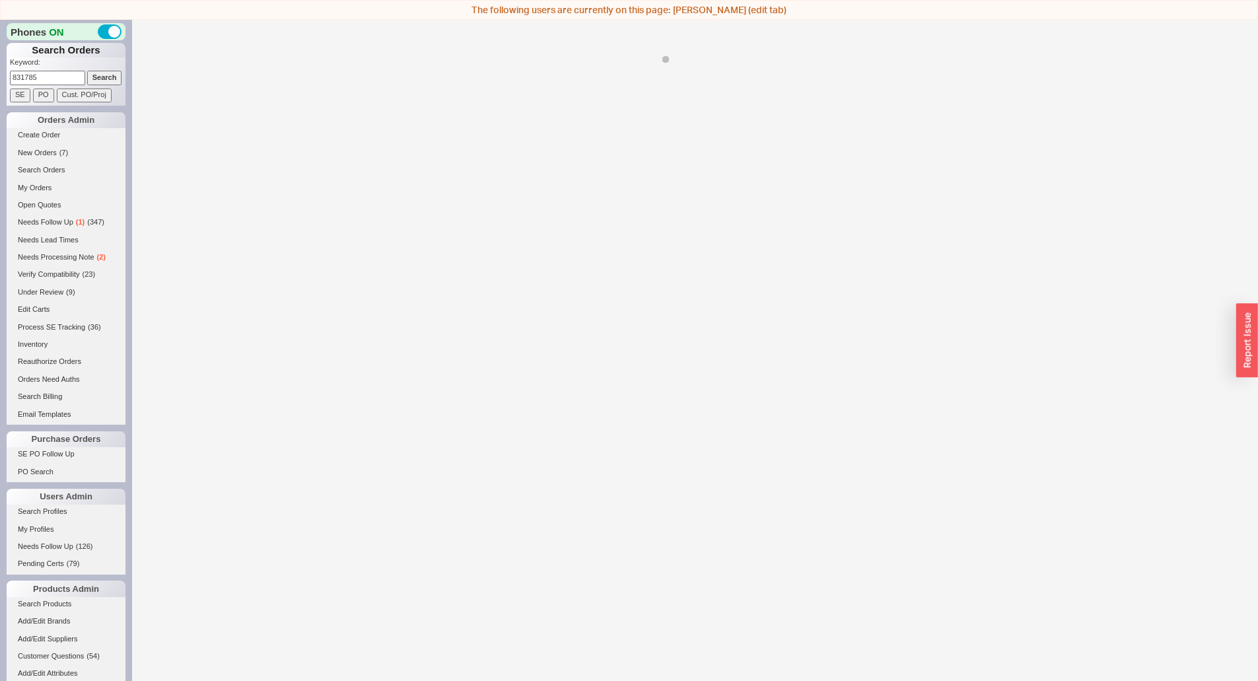
select select "*"
select select "LOW"
select select "3"
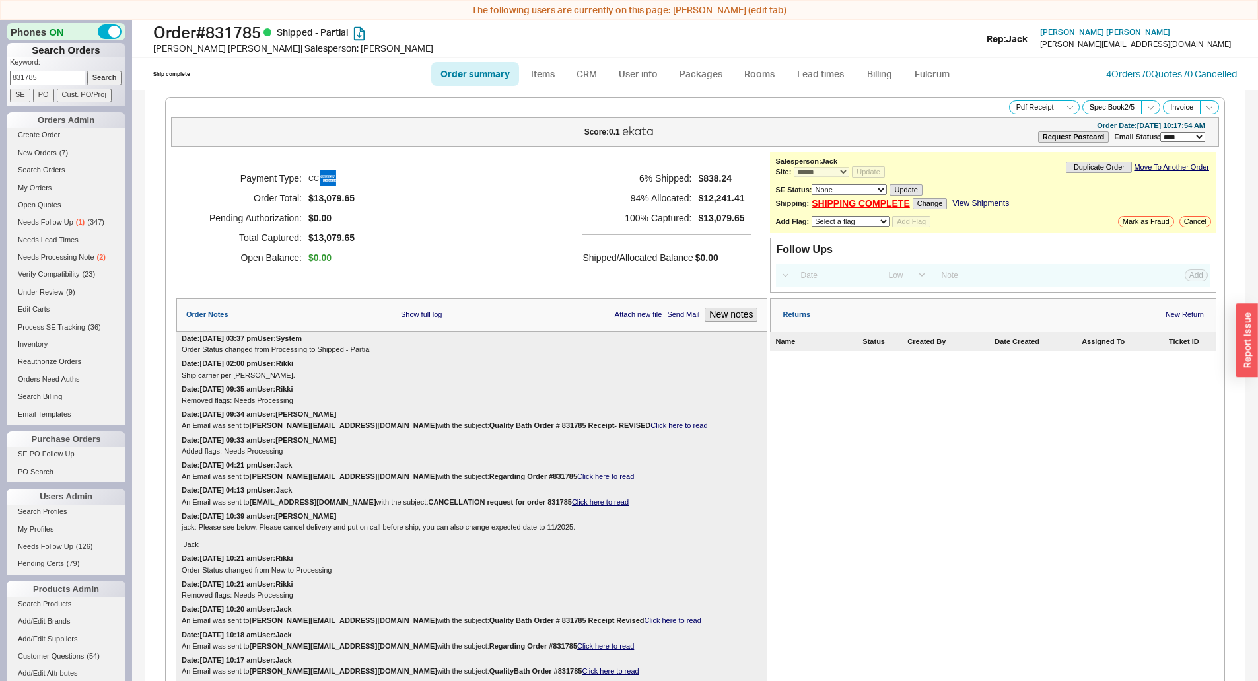
click at [516, 209] on div "Payment Type: CC Order Total: $13,079.65 Pending Authorization: $0.00 Total Cap…" at bounding box center [471, 218] width 591 height 132
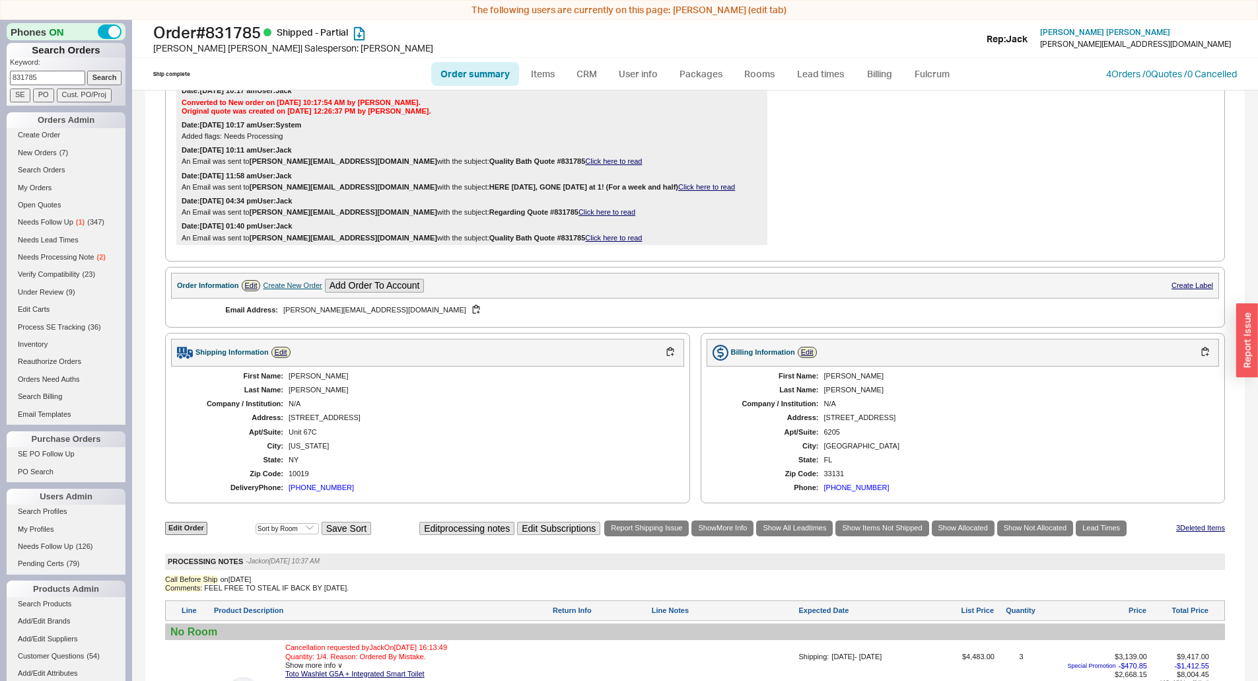
scroll to position [858, 0]
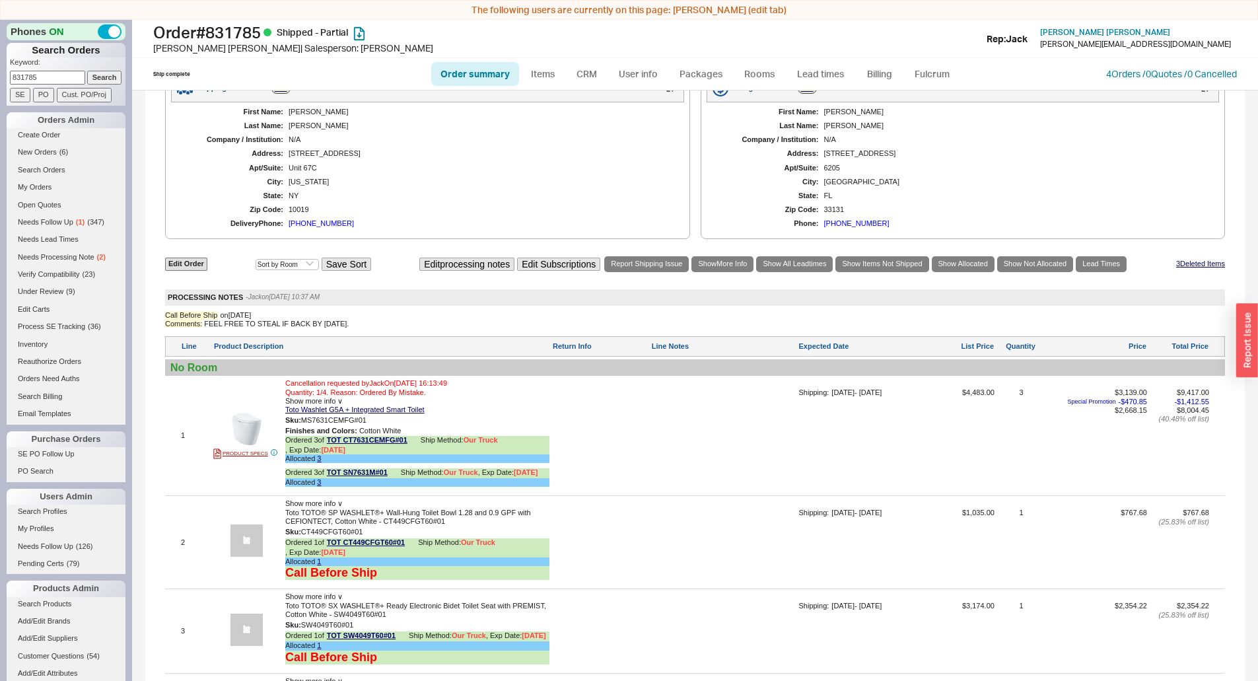
click at [708, 497] on div "Edit Order Select an option Sort by Brand Sort by Room Save Sort Edit processin…" at bounding box center [695, 561] width 1060 height 613
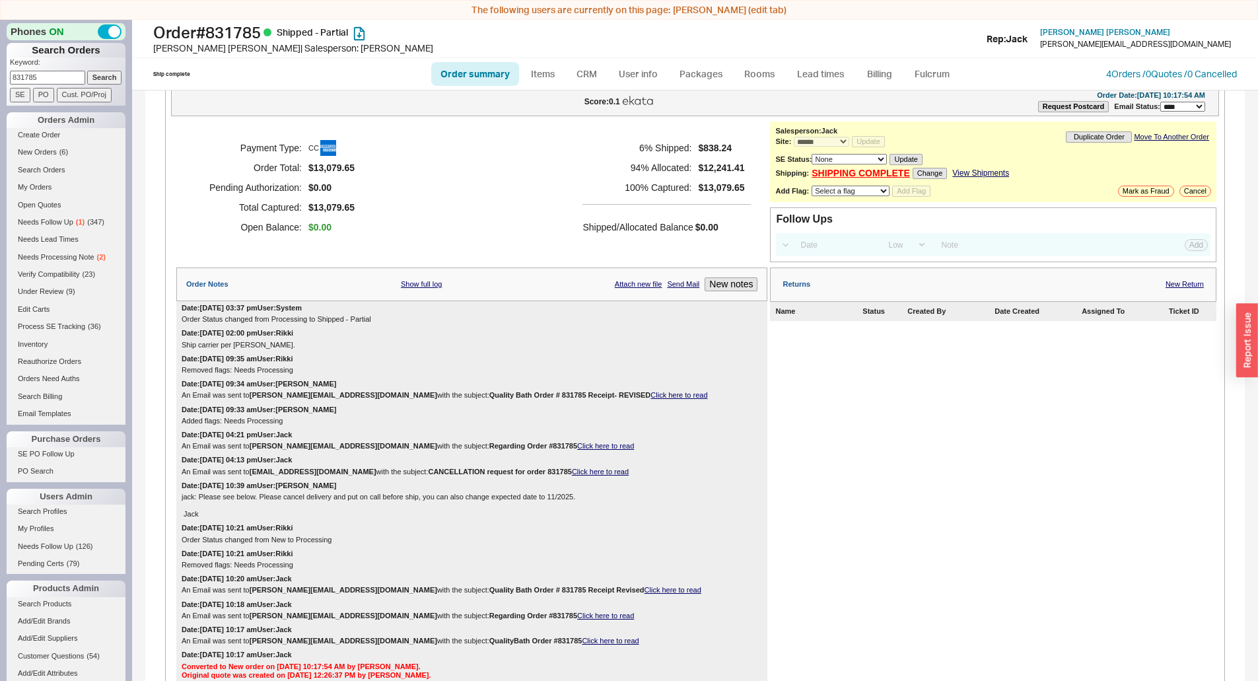
scroll to position [0, 0]
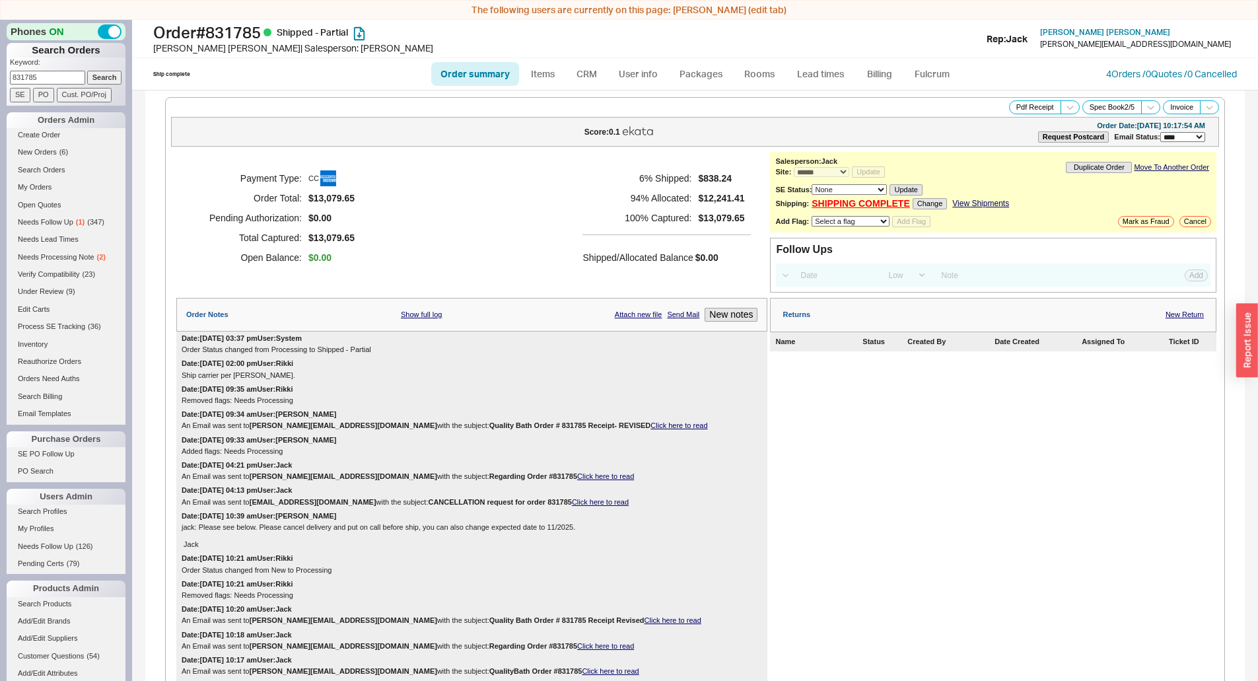
drag, startPoint x: 465, startPoint y: 497, endPoint x: 438, endPoint y: 495, distance: 27.1
click at [465, 498] on b "CANCELLATION request for order 831785" at bounding box center [499, 502] width 143 height 8
click at [660, 250] on h5 "Shipped/Allocated Balance" at bounding box center [637, 257] width 110 height 18
click at [418, 209] on div "Payment Type: CC Order Total: $13,079.65 Pending Authorization: $0.00 Total Cap…" at bounding box center [471, 218] width 591 height 132
click at [625, 247] on div "Shipped/Allocated Balance $0.00" at bounding box center [666, 250] width 168 height 32
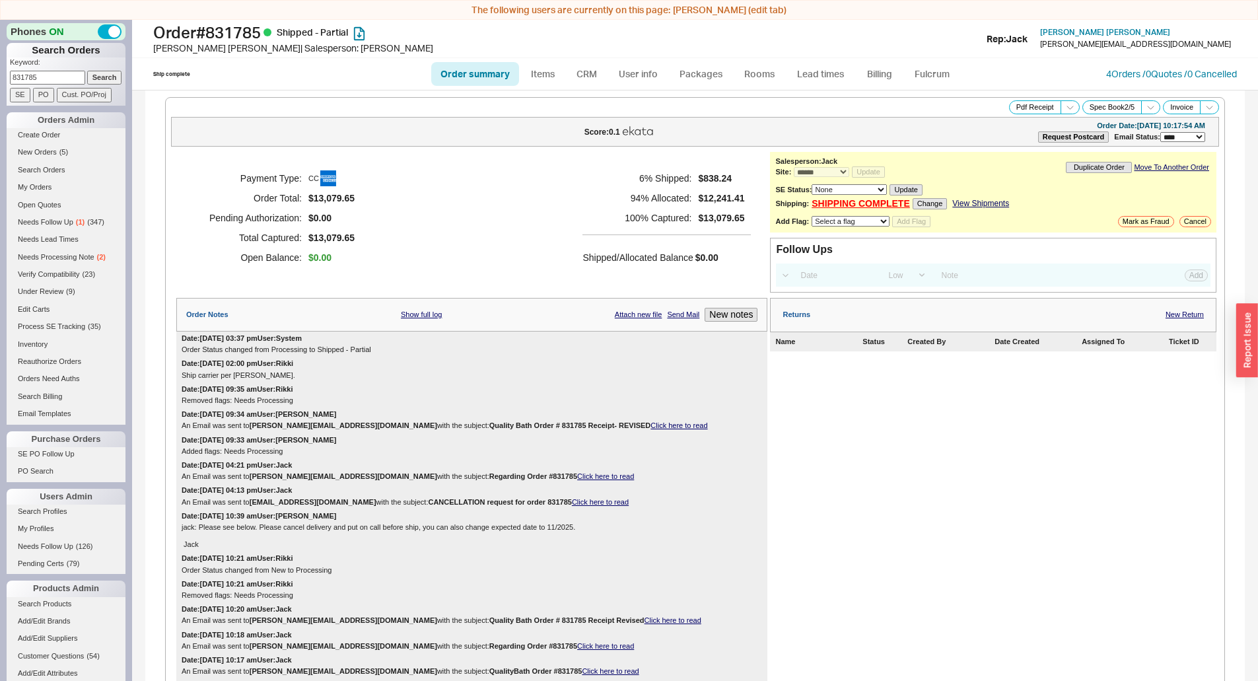
click at [57, 74] on input "831785" at bounding box center [47, 78] width 75 height 14
paste input "[EMAIL_ADDRESS][DOMAIN_NAME]"
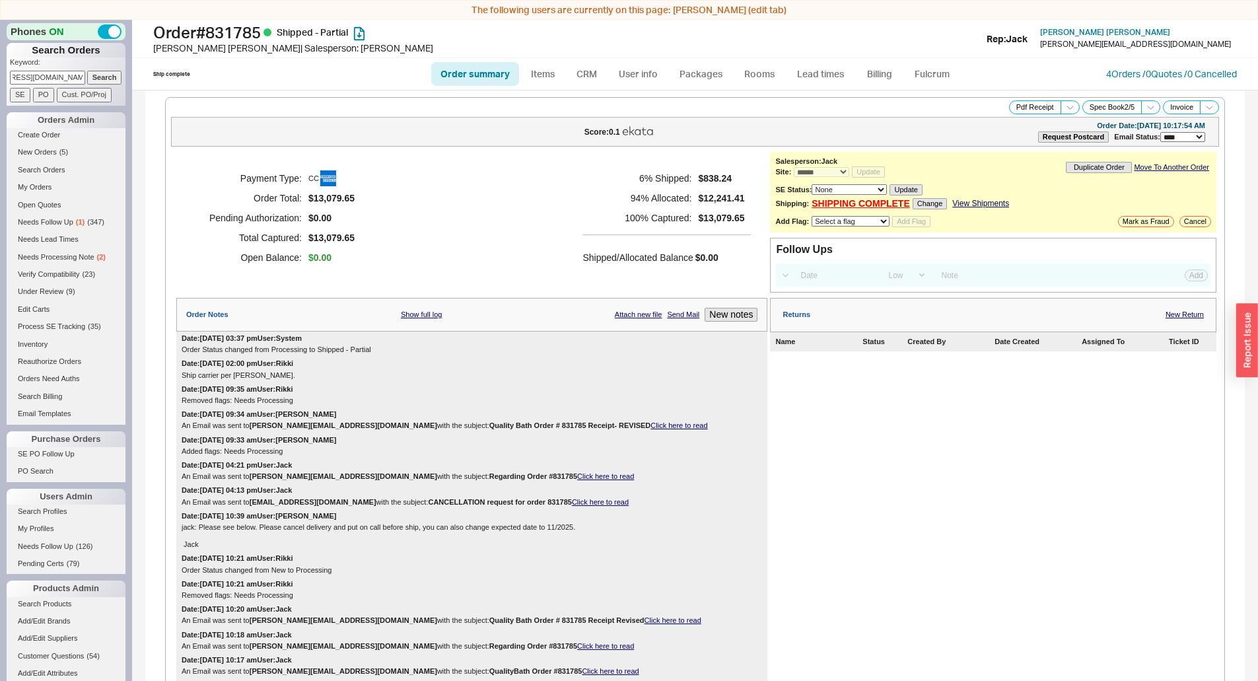
click at [78, 77] on input "[EMAIL_ADDRESS][DOMAIN_NAME]" at bounding box center [47, 78] width 75 height 14
type input "[EMAIL_ADDRESS][DOMAIN_NAME]"
click at [80, 81] on form "Keyword: [EMAIL_ADDRESS][DOMAIN_NAME] Search SE PO Cust. PO/Proj" at bounding box center [68, 79] width 116 height 45
click at [87, 79] on input "Search" at bounding box center [104, 78] width 35 height 14
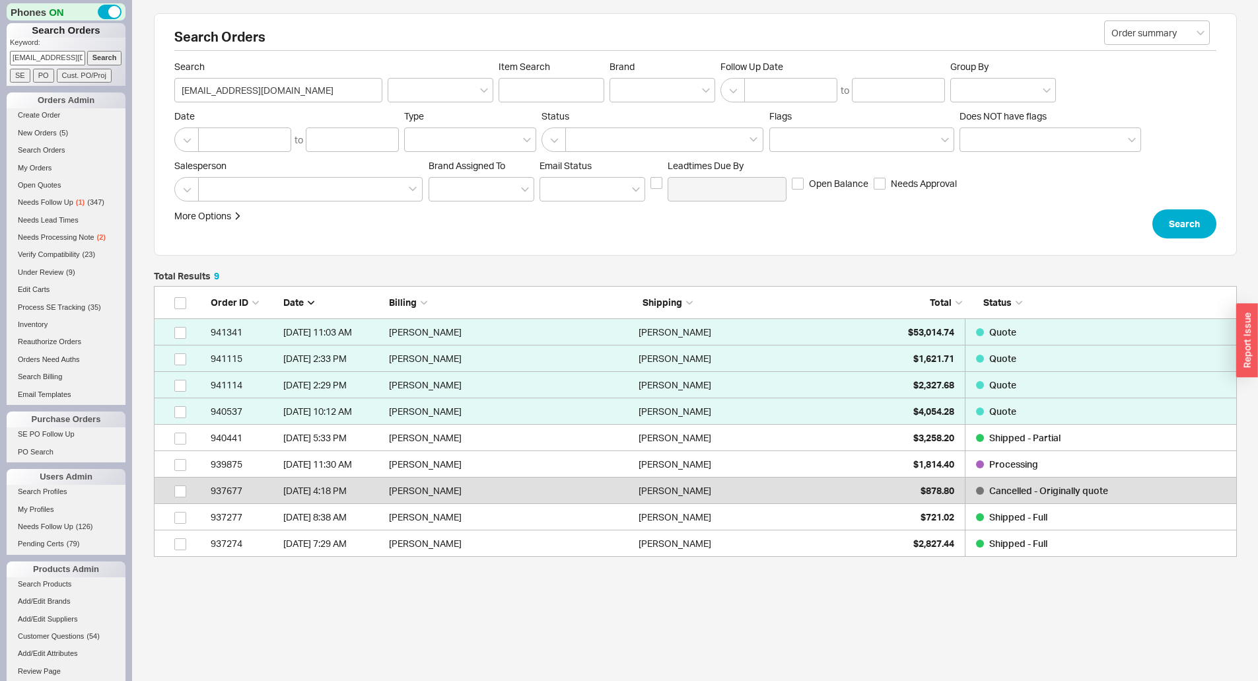
scroll to position [261, 1073]
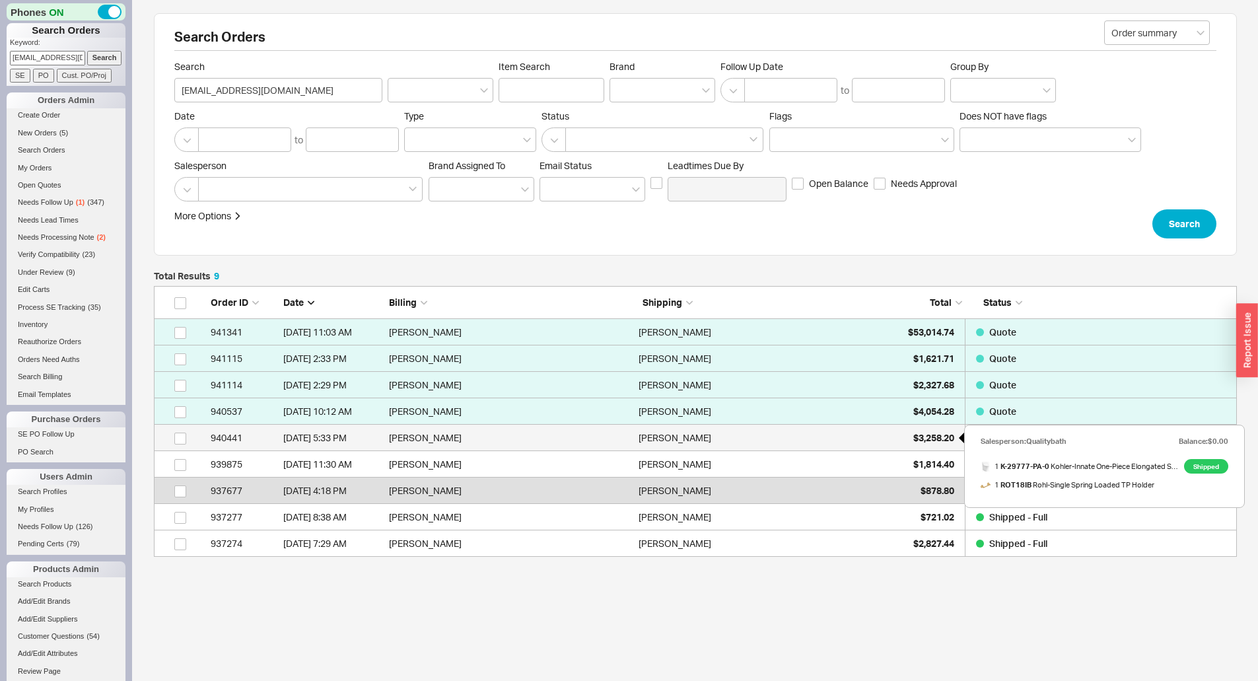
click at [914, 435] on span "$3,258.20" at bounding box center [933, 437] width 41 height 11
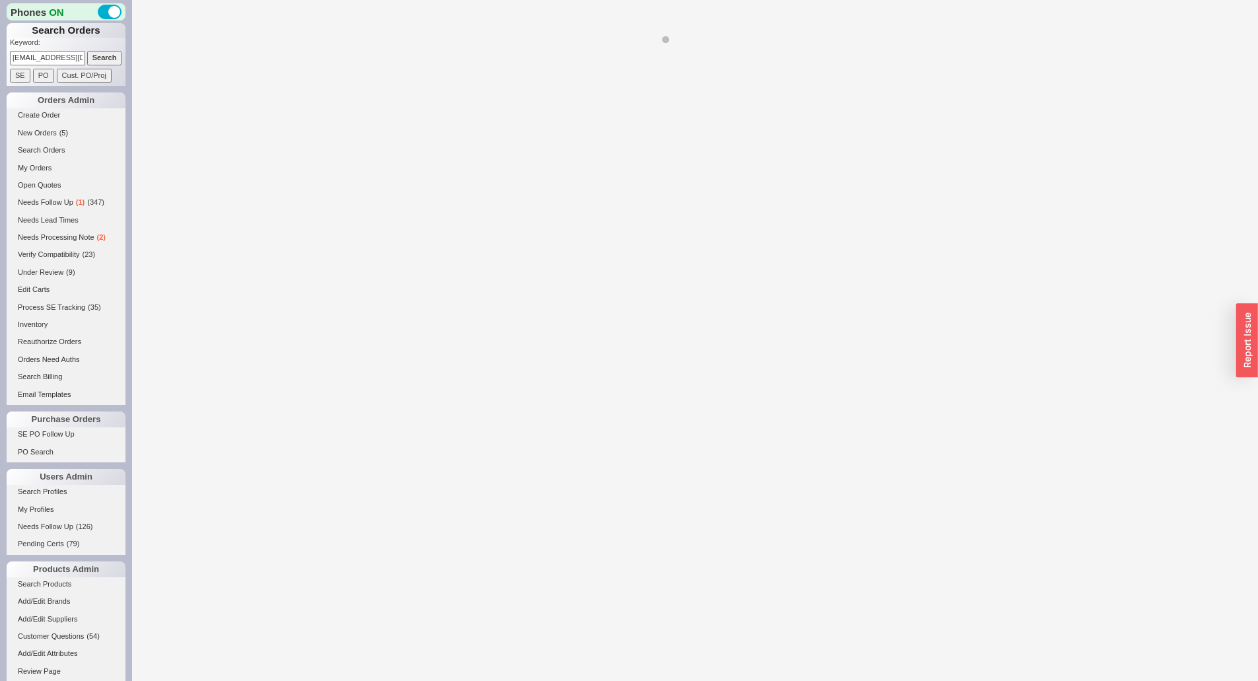
select select "*"
select select "LOW"
select select "3"
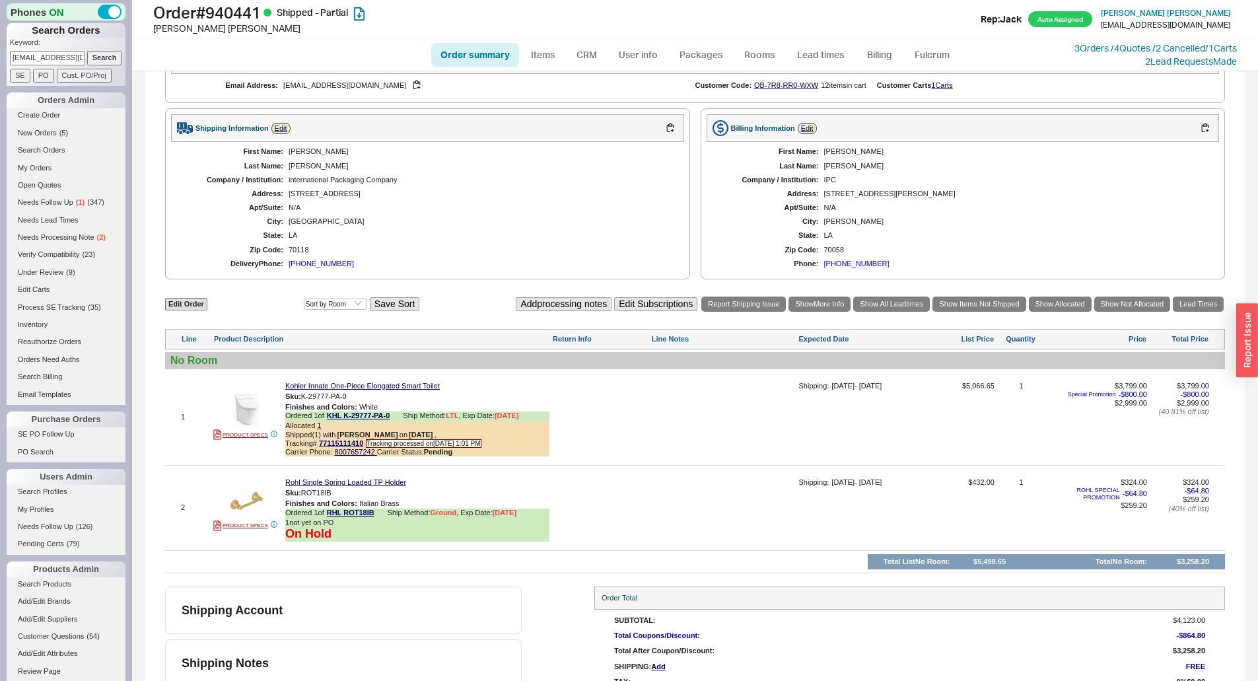
scroll to position [462, 0]
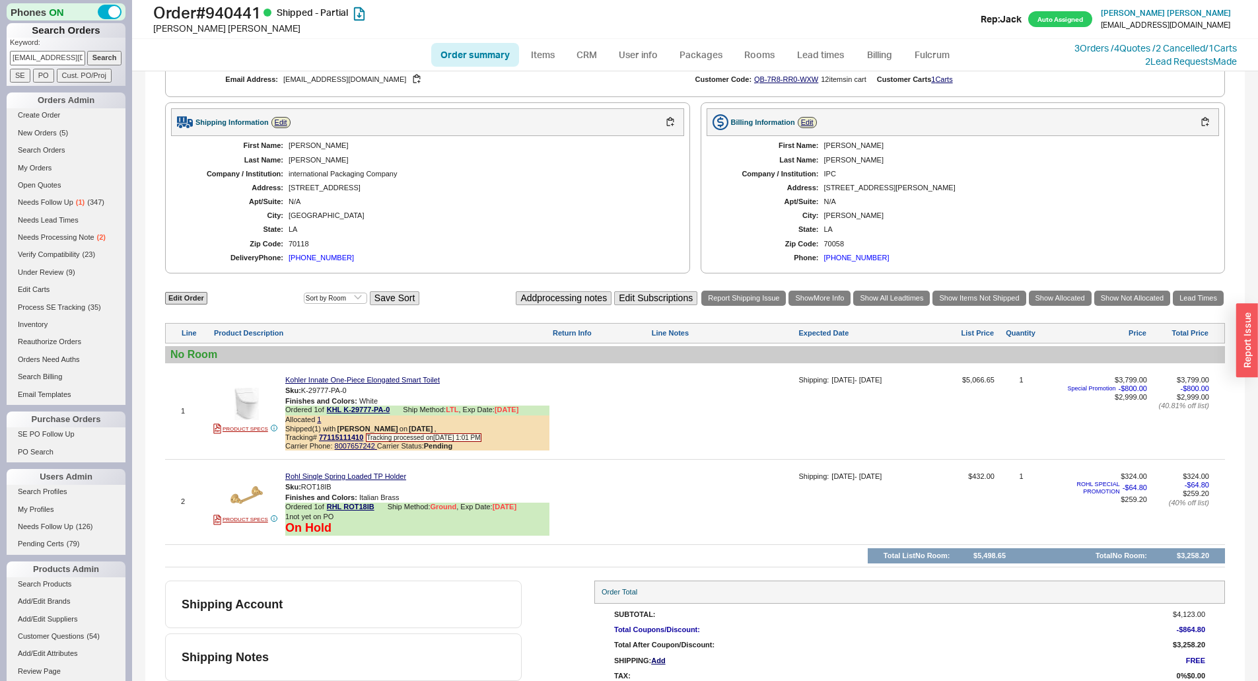
click at [315, 262] on div "[PHONE_NUMBER]" at bounding box center [320, 257] width 65 height 9
click at [1113, 48] on link "3 Orders / 4 Quotes / 2 Cancelled" at bounding box center [1139, 47] width 131 height 11
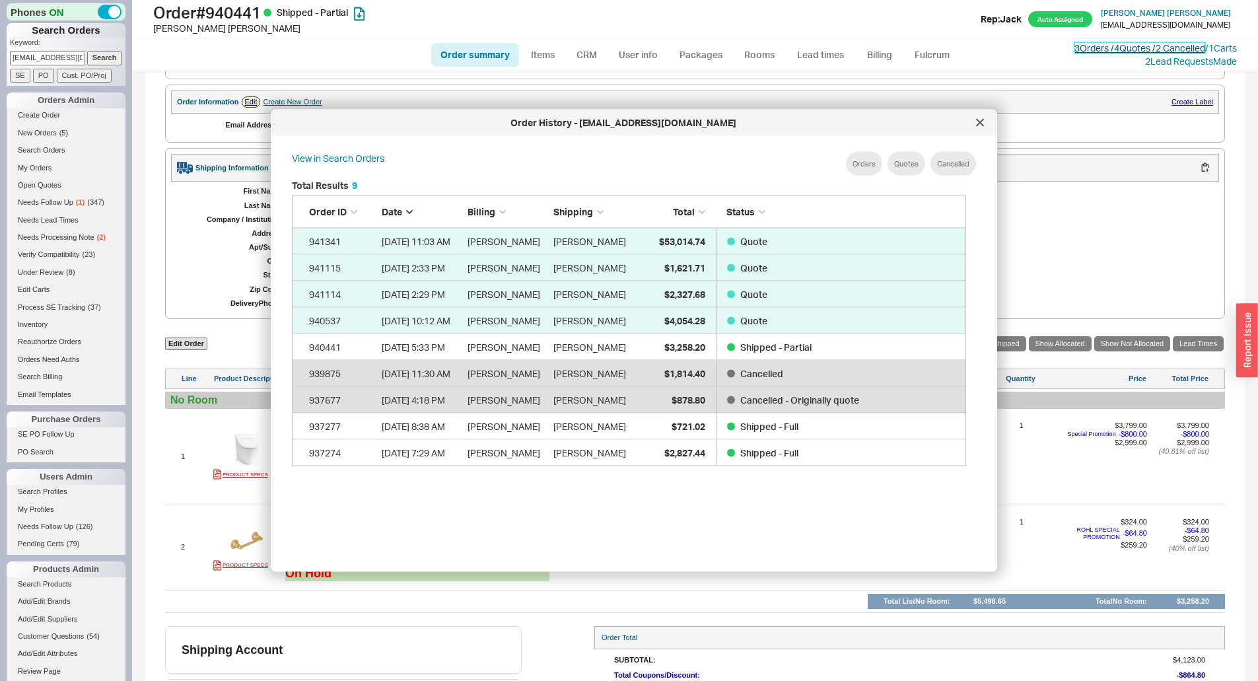
scroll to position [396, 0]
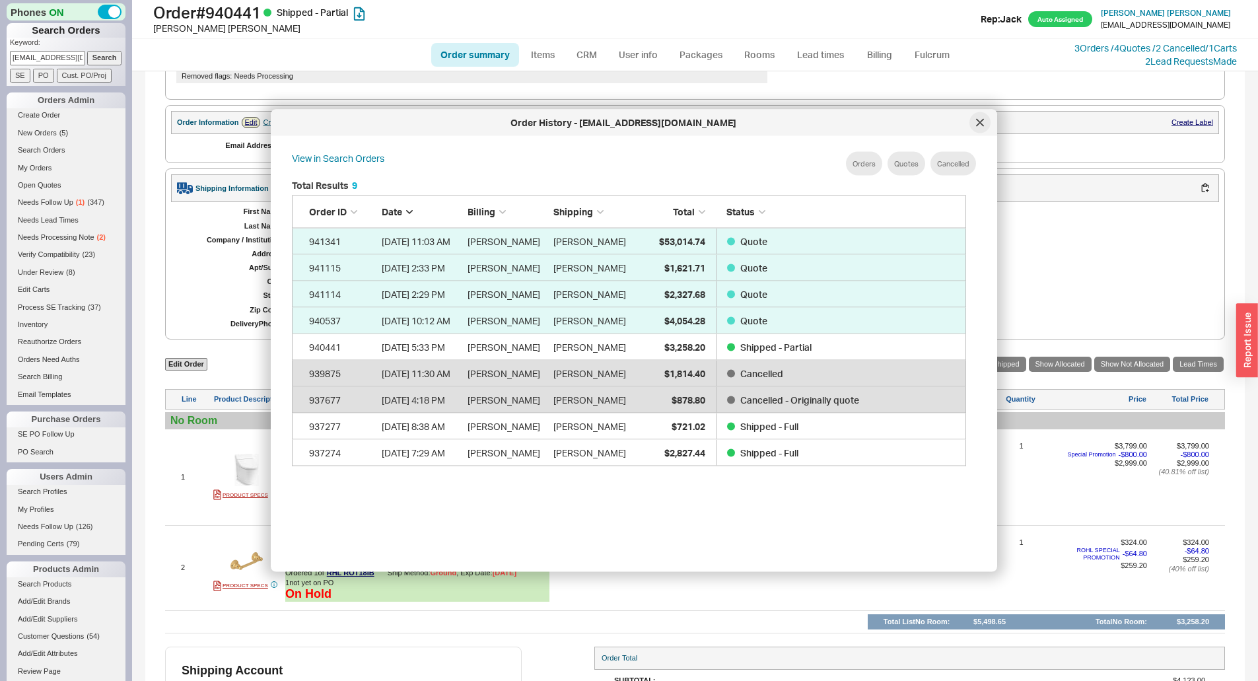
click at [981, 123] on icon at bounding box center [979, 122] width 7 height 7
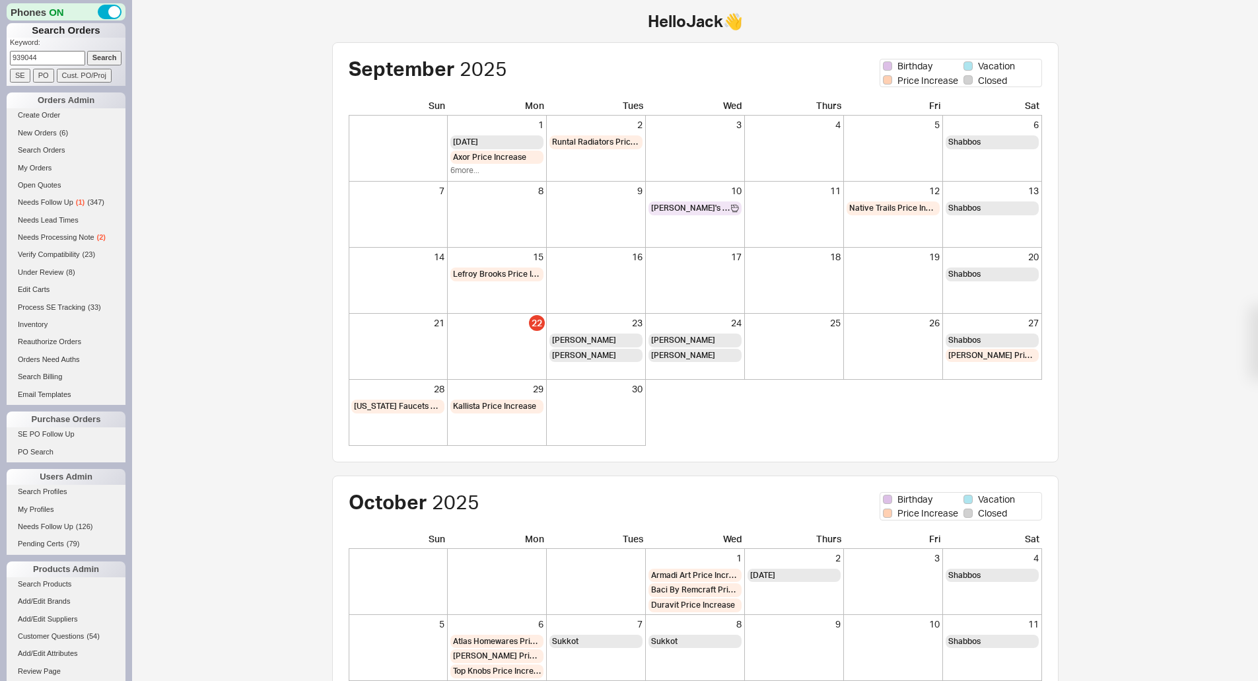
type input "939044"
drag, startPoint x: 0, startPoint y: 0, endPoint x: 95, endPoint y: 57, distance: 111.1
click at [95, 56] on input "Search" at bounding box center [104, 58] width 35 height 14
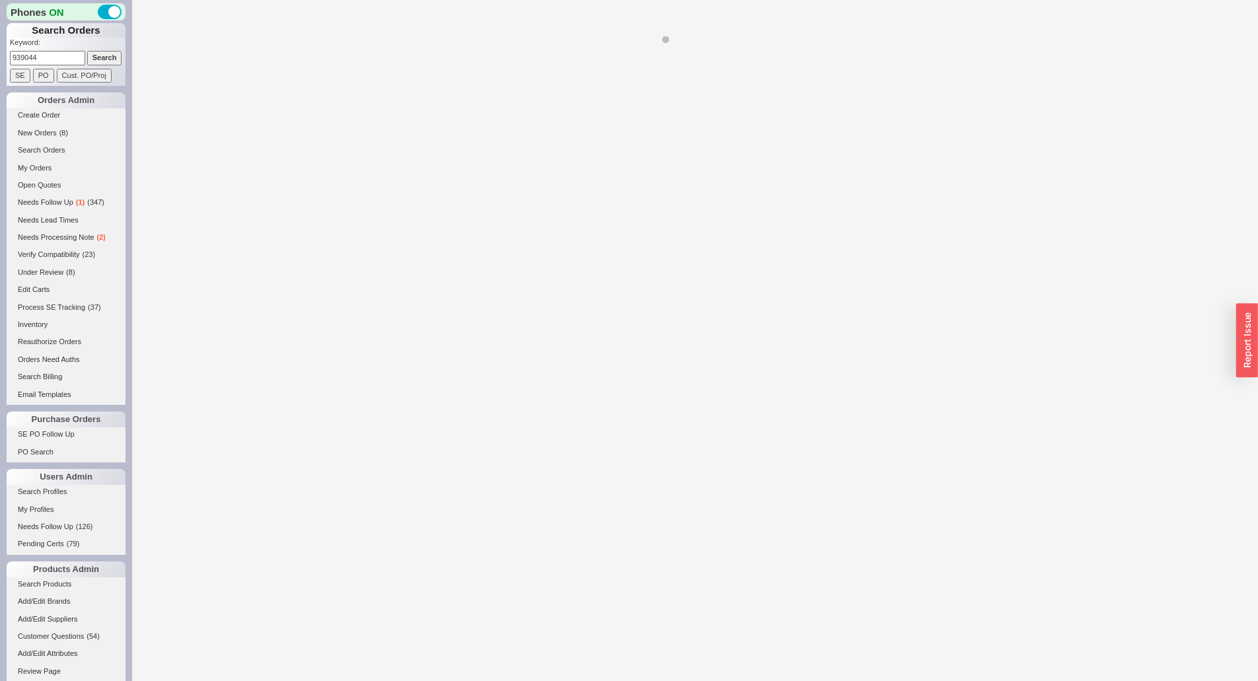
select select "LOW"
select select "3"
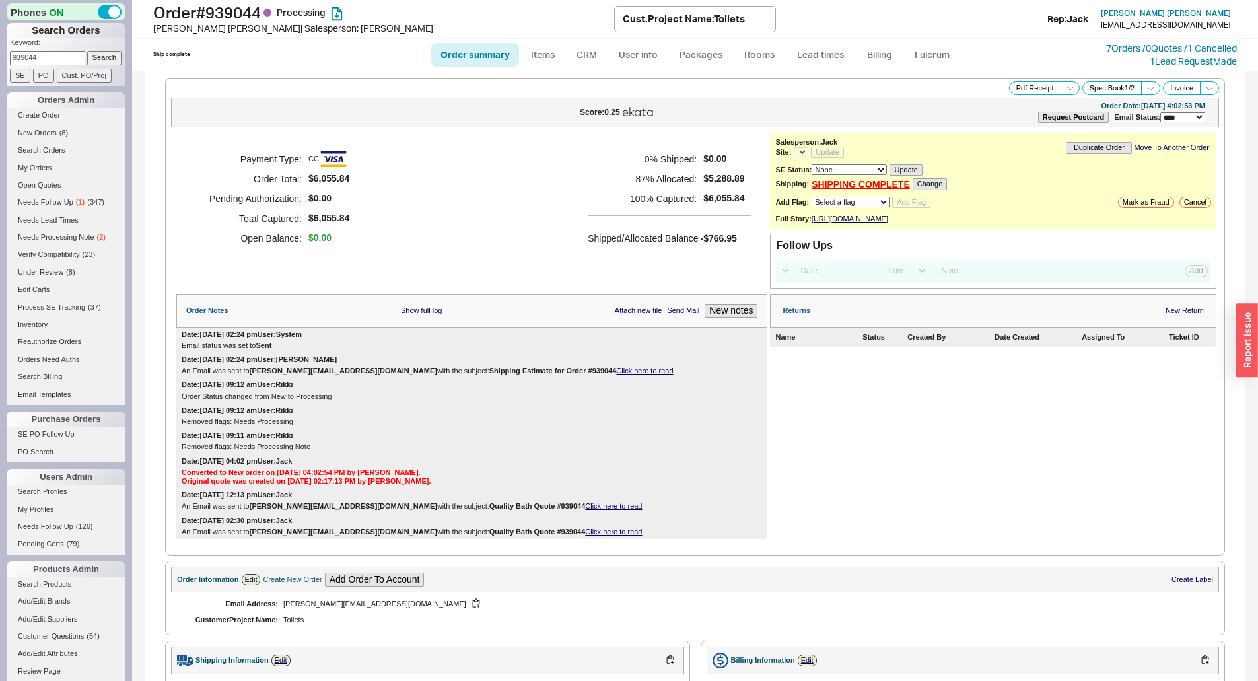
select select "*"
click at [504, 172] on div "Payment Type: CC Order Total: $6,055.84 Pending Authorization: $0.00 Total Capt…" at bounding box center [471, 199] width 591 height 132
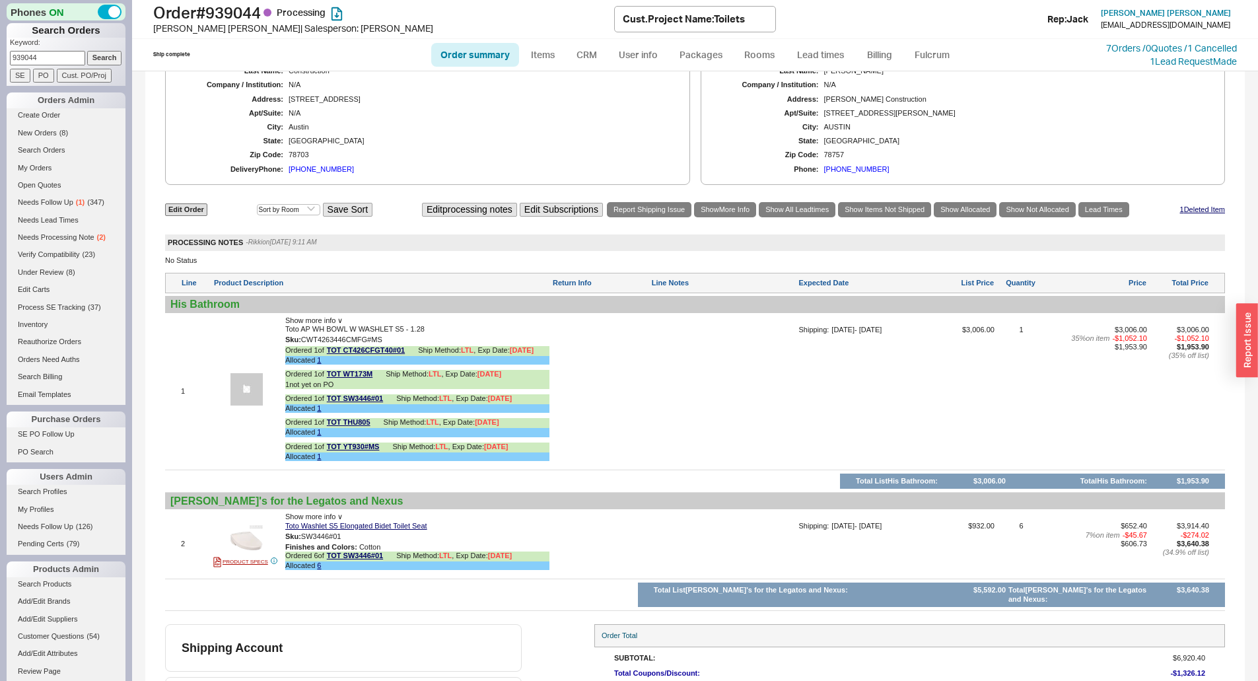
scroll to position [660, 0]
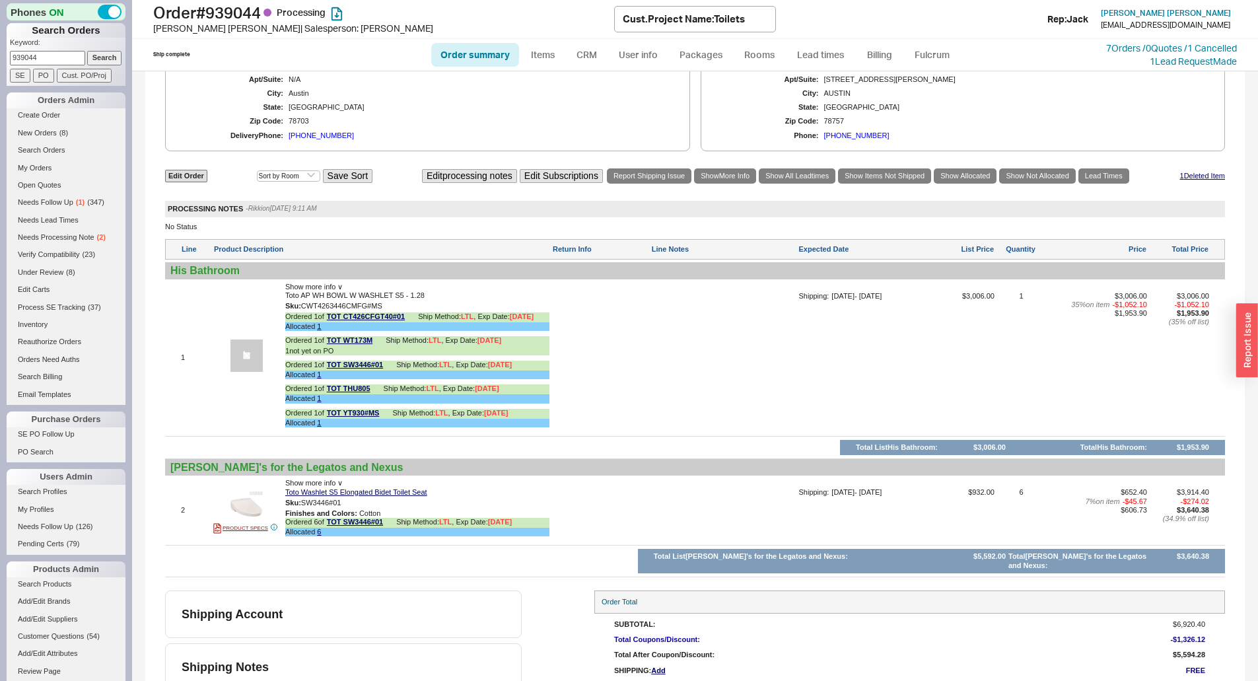
click at [654, 368] on div at bounding box center [723, 362] width 145 height 141
drag, startPoint x: 708, startPoint y: 288, endPoint x: 698, endPoint y: 294, distance: 11.9
click at [708, 288] on div "Edit Order Select an option Sort by Brand Sort by Room Save Sort Edit processin…" at bounding box center [695, 372] width 1060 height 410
click at [358, 346] on link "TOT WT173M" at bounding box center [350, 341] width 46 height 10
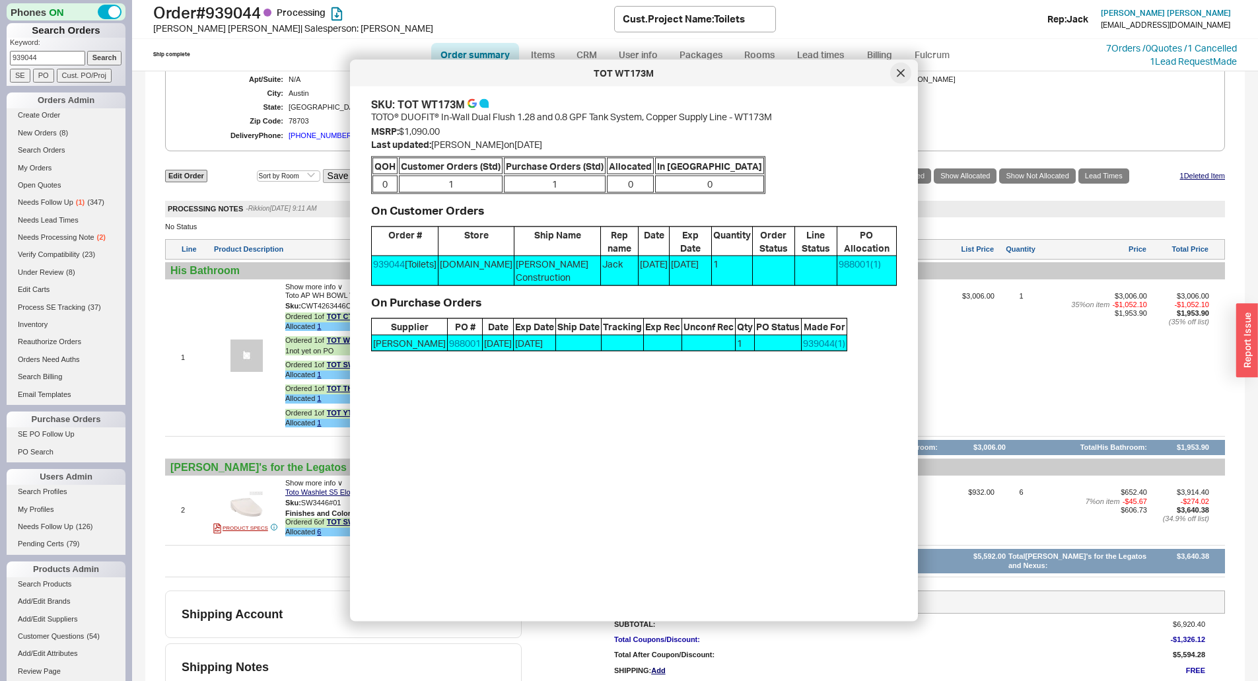
click at [902, 73] on icon at bounding box center [900, 73] width 8 height 8
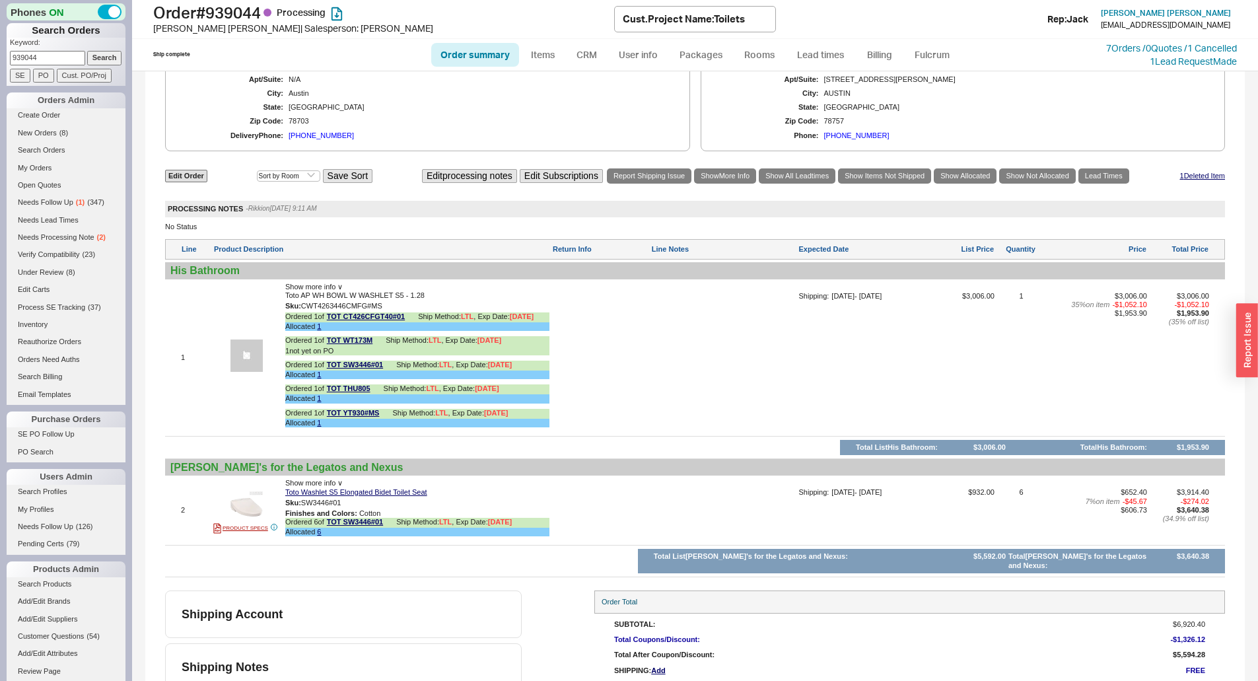
click at [642, 125] on div "78703" at bounding box center [479, 121] width 382 height 9
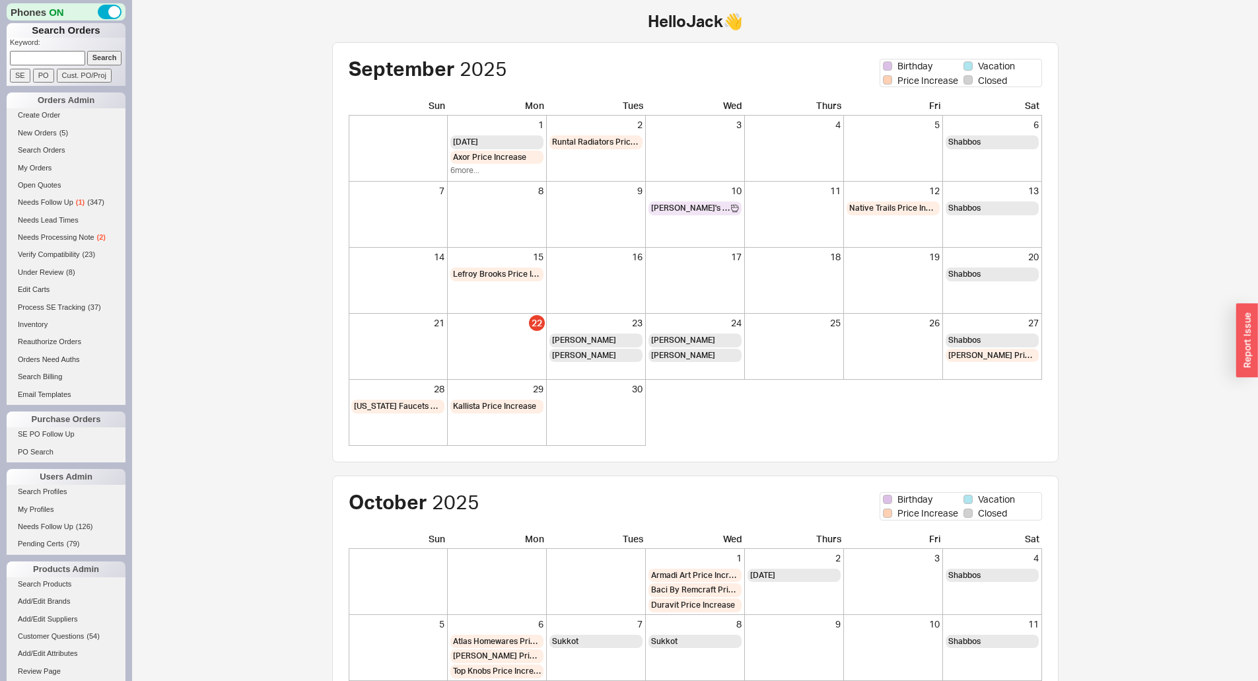
click at [73, 62] on input at bounding box center [47, 58] width 75 height 14
type input "[PERSON_NAME]"
click at [87, 51] on input "Search" at bounding box center [104, 58] width 35 height 14
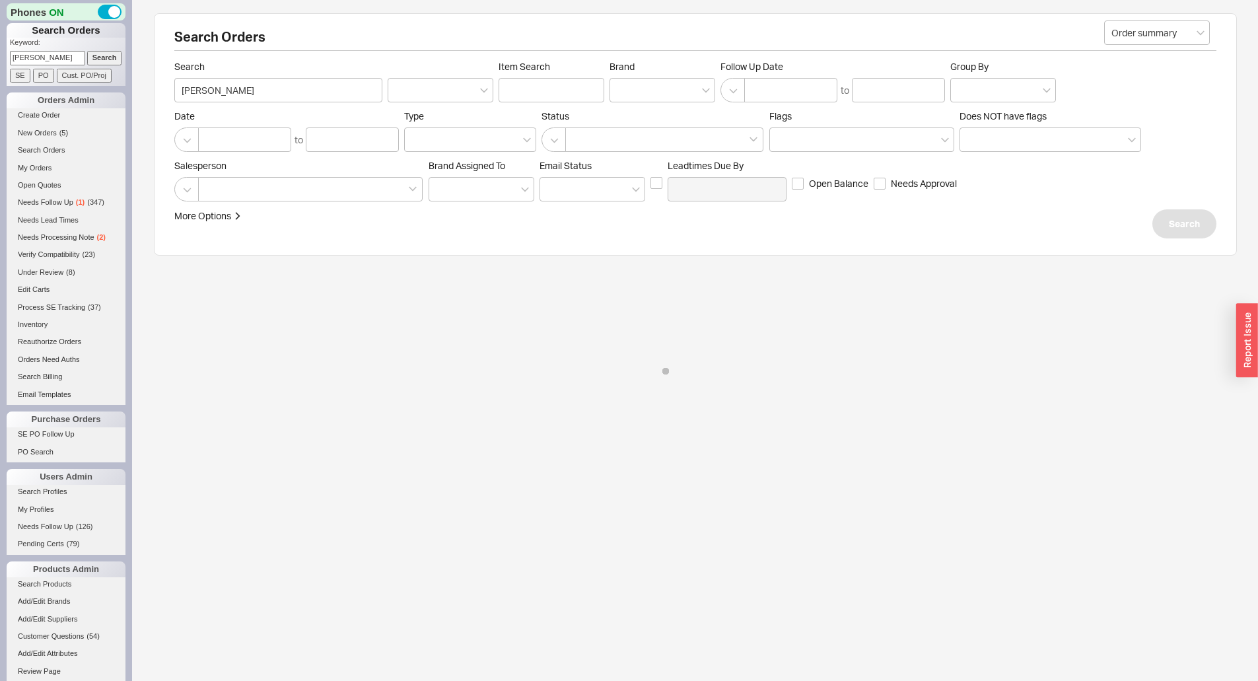
click at [290, 52] on div "Search Orders Order summary Search [PERSON_NAME] Item Search Brand Follow Up Da…" at bounding box center [695, 134] width 1083 height 242
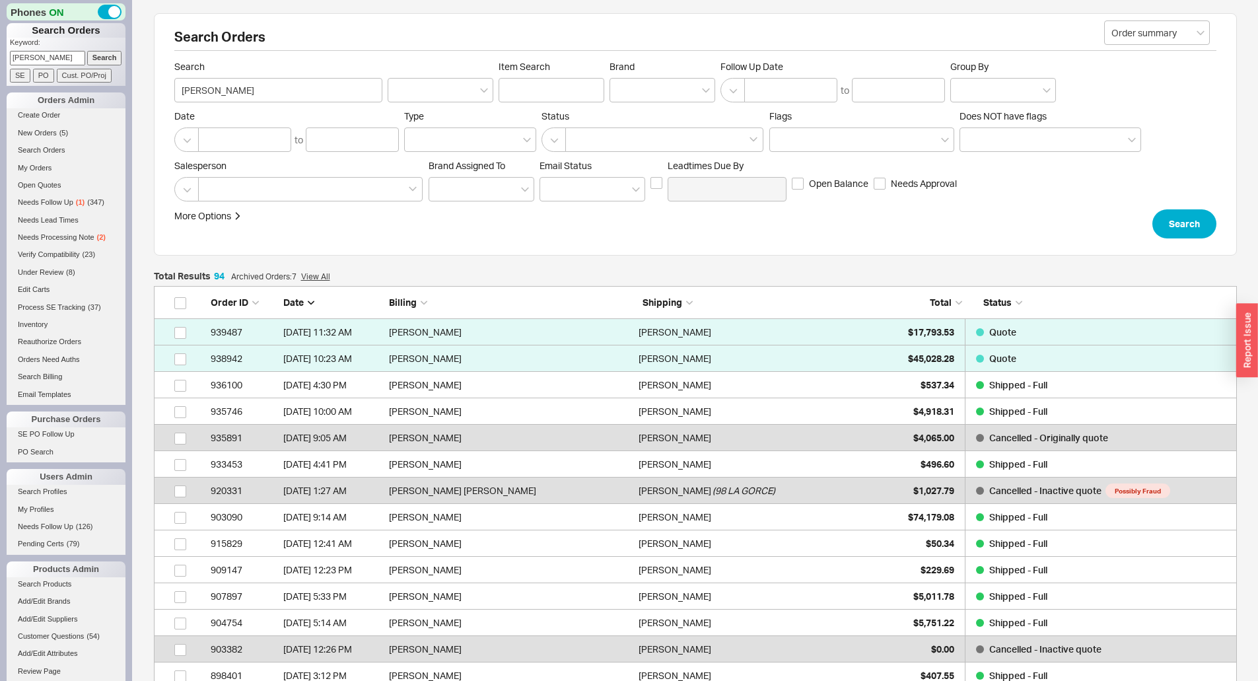
scroll to position [2505, 1073]
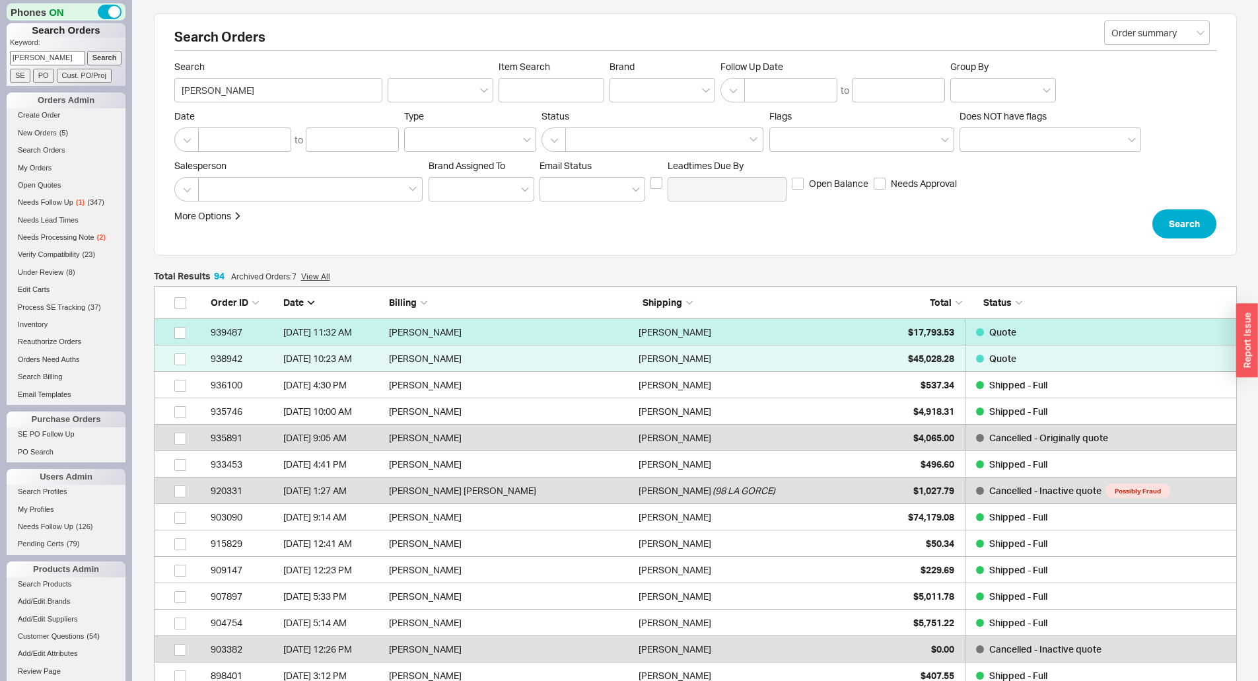
click at [830, 329] on div "[PERSON_NAME]" at bounding box center [759, 332] width 243 height 26
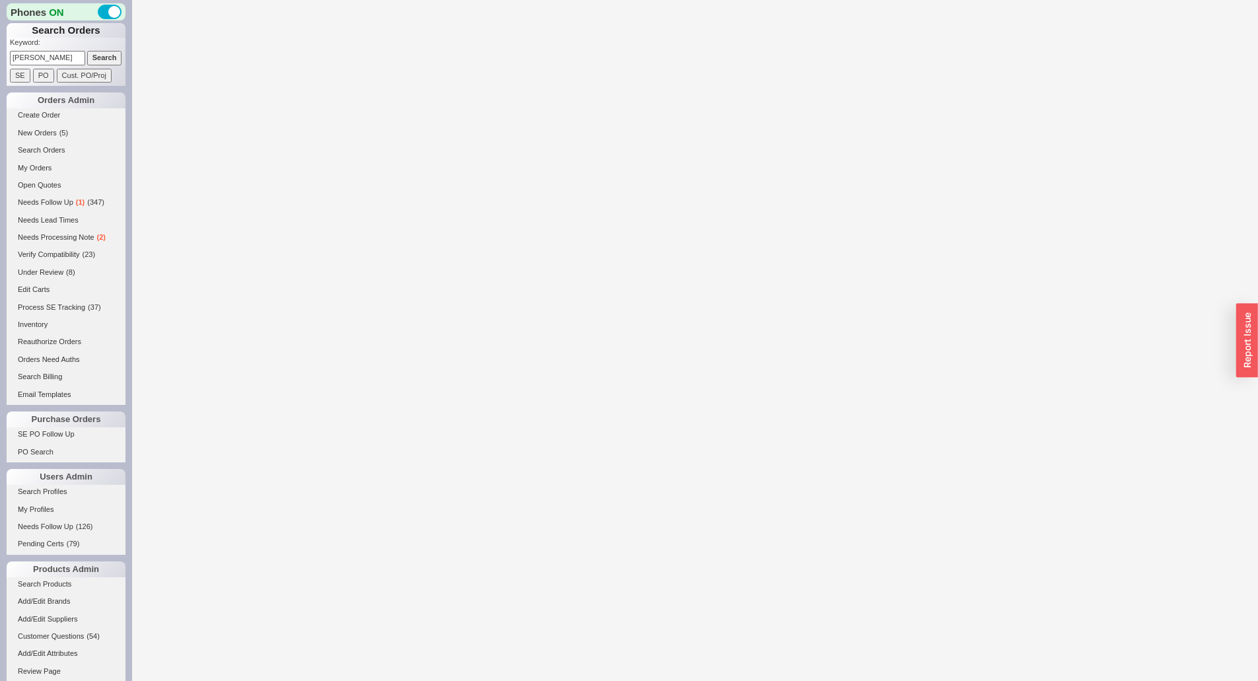
select select "*"
select select "LOW"
select select "3"
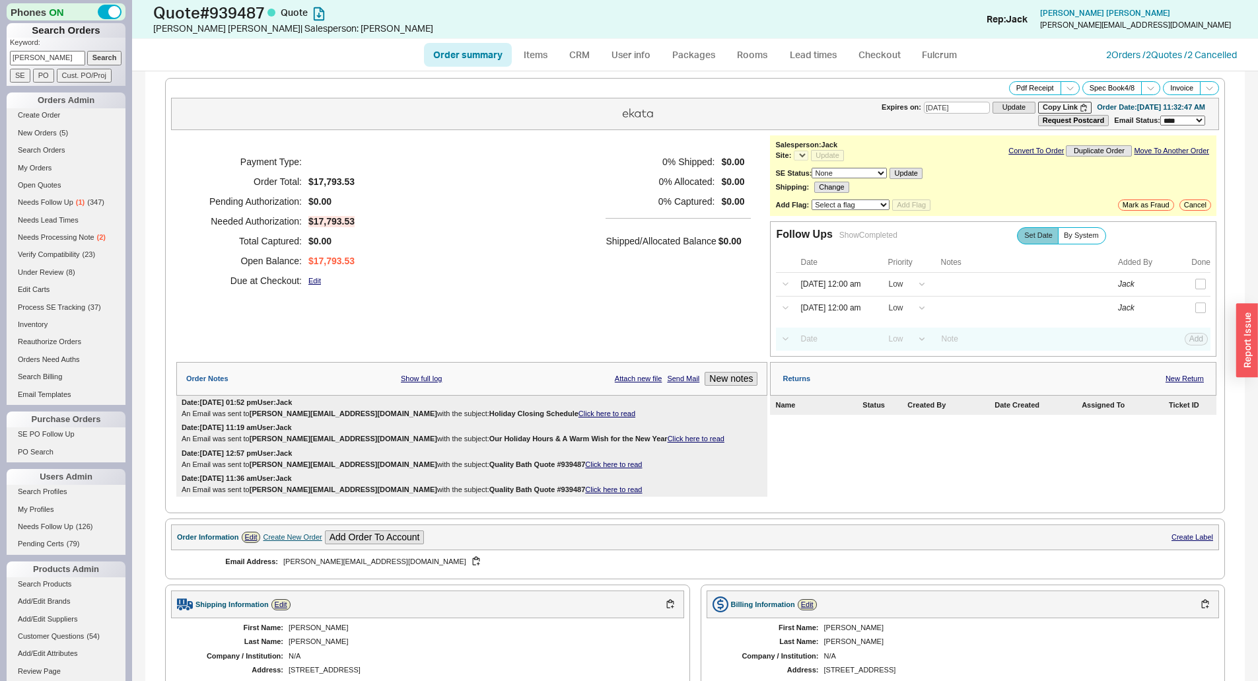
select select "*"
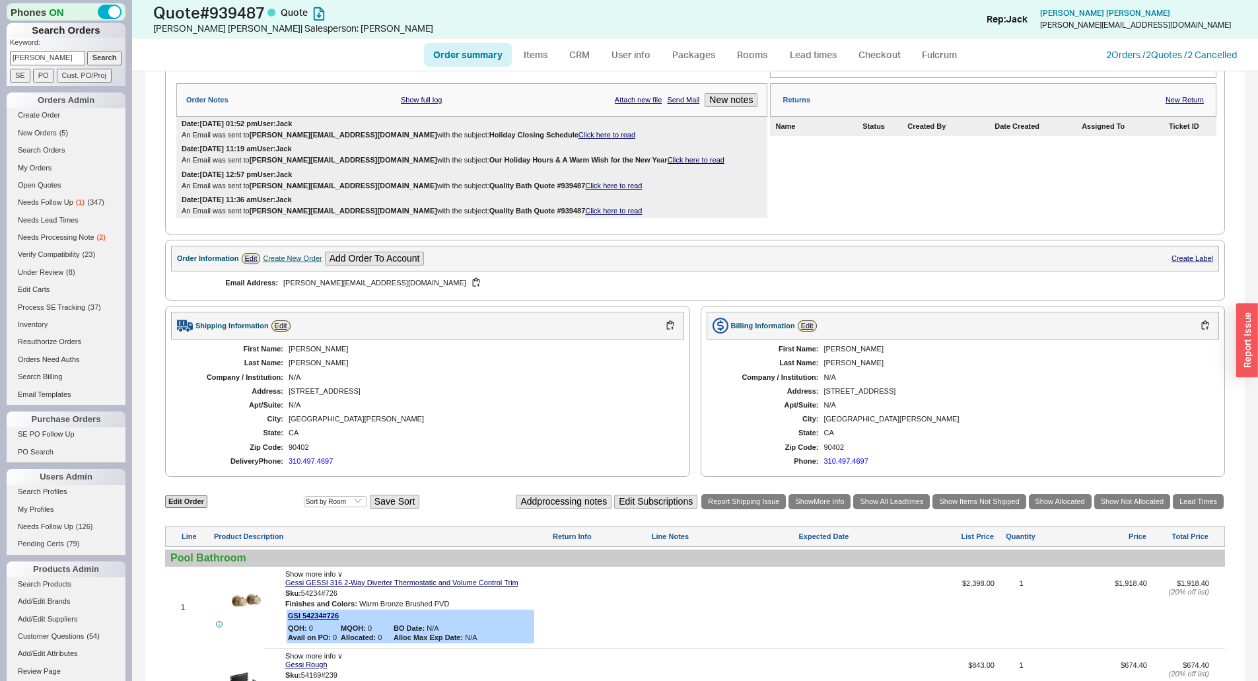
scroll to position [396, 0]
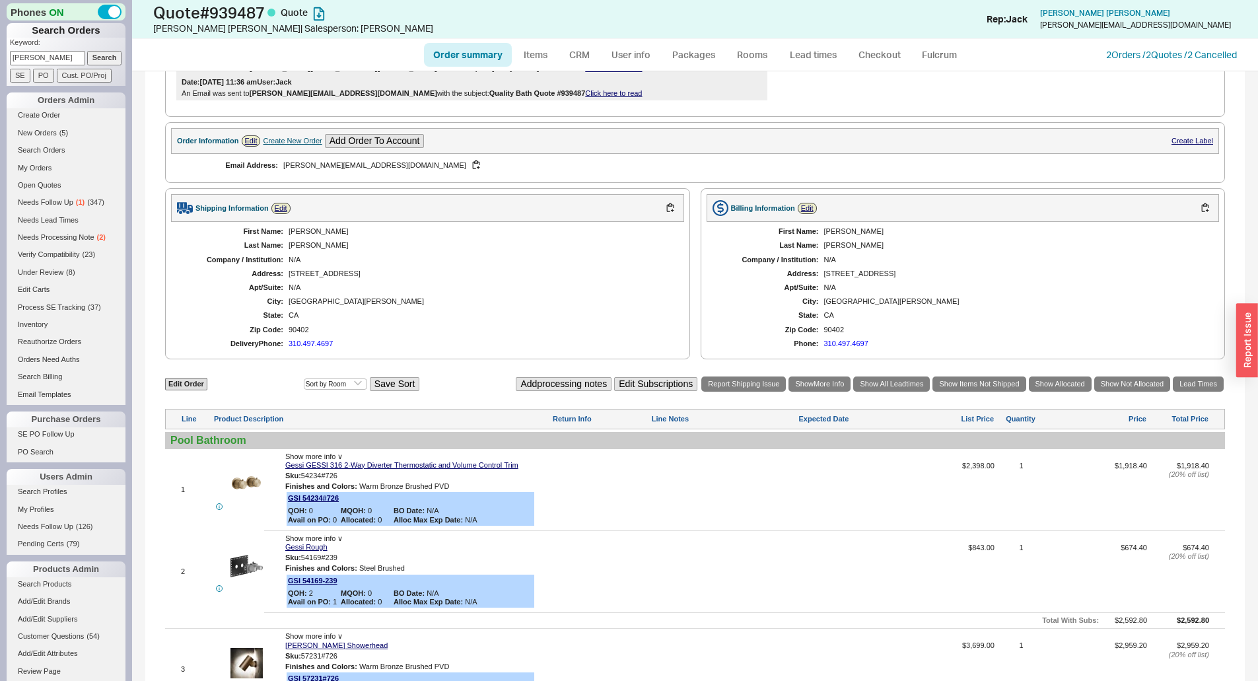
click at [310, 343] on div "310.497.4697" at bounding box center [310, 343] width 44 height 9
click at [414, 269] on div "[STREET_ADDRESS]" at bounding box center [479, 273] width 382 height 9
click at [457, 351] on div "First Name: [PERSON_NAME] Last Name: [PERSON_NAME] Company / Institution: N/A A…" at bounding box center [427, 287] width 513 height 131
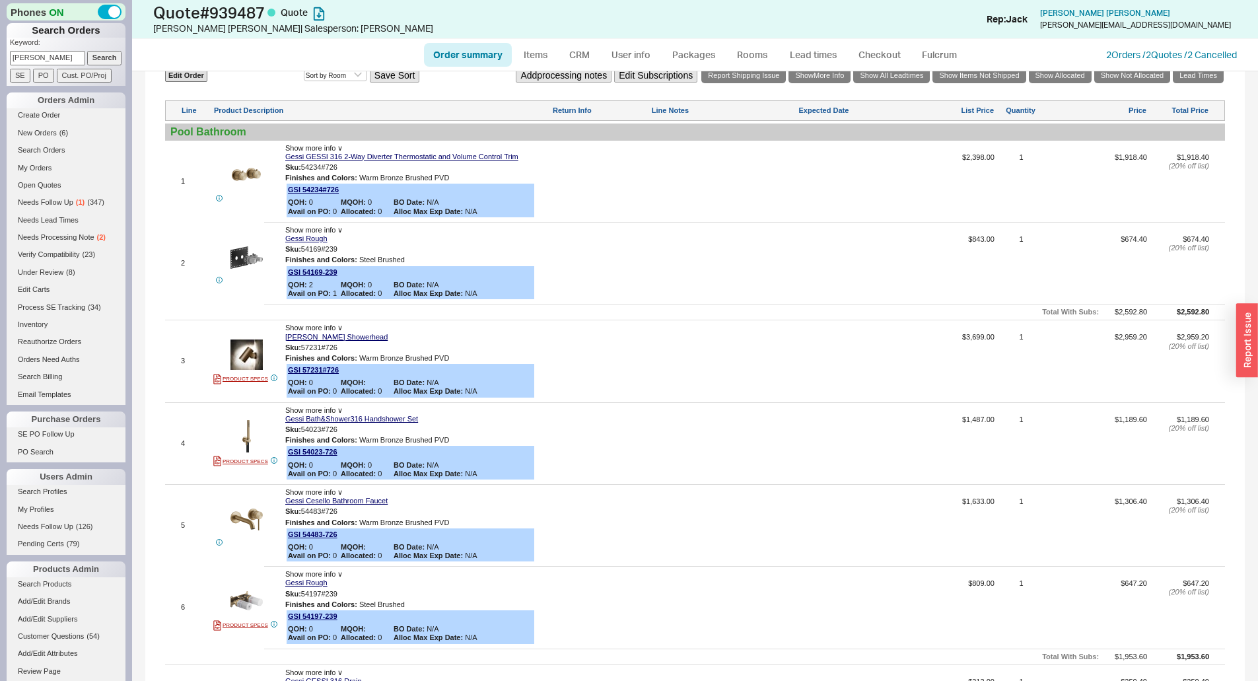
scroll to position [924, 0]
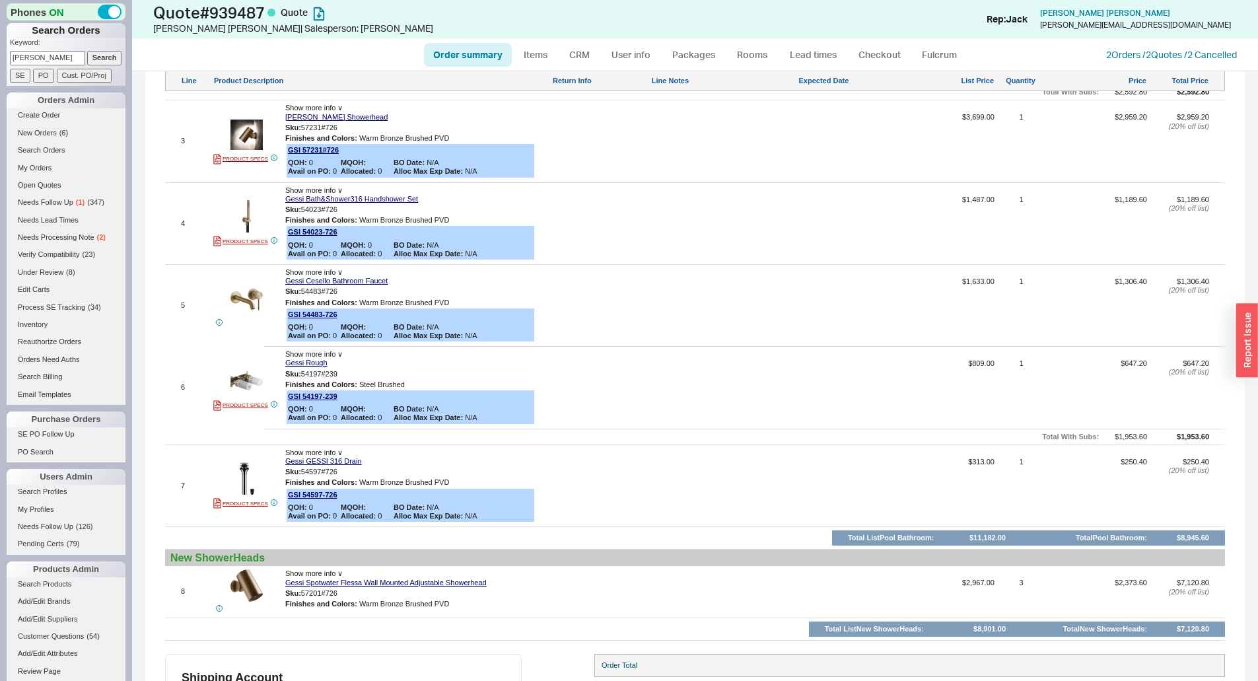
click at [49, 57] on input "[PERSON_NAME]" at bounding box center [47, 58] width 75 height 14
click at [60, 56] on input "[PERSON_NAME]" at bounding box center [47, 58] width 75 height 14
type input "2623774262"
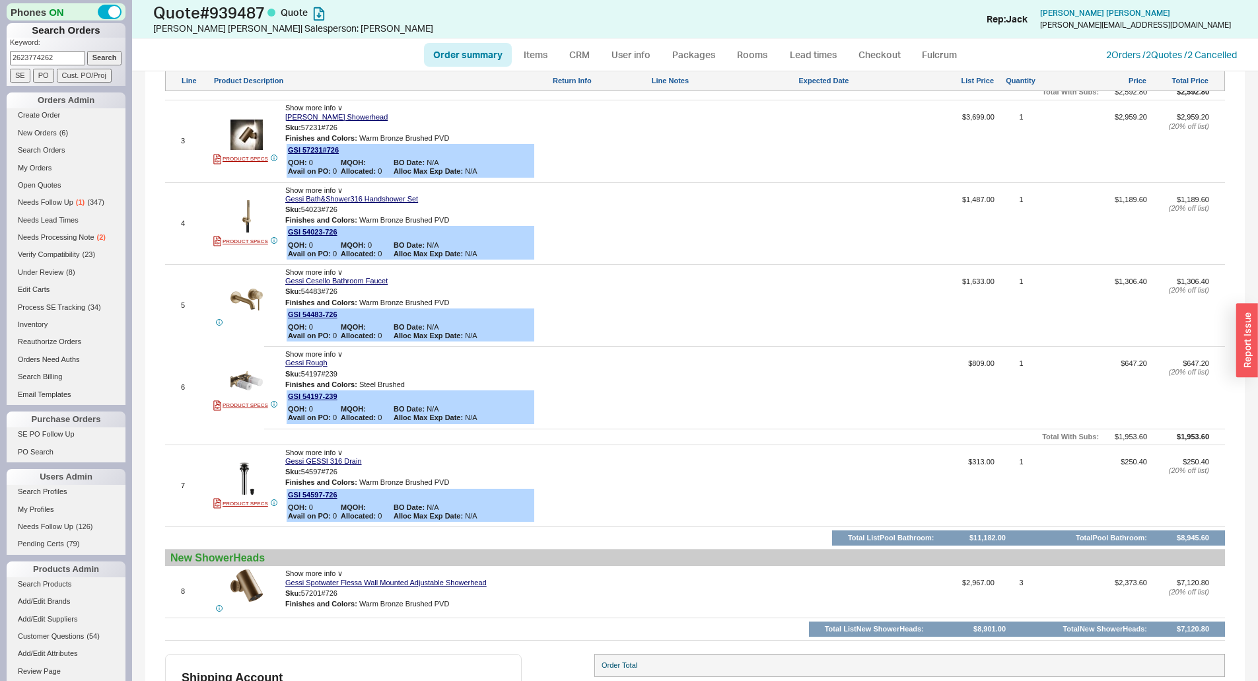
click at [87, 51] on input "Search" at bounding box center [104, 58] width 35 height 14
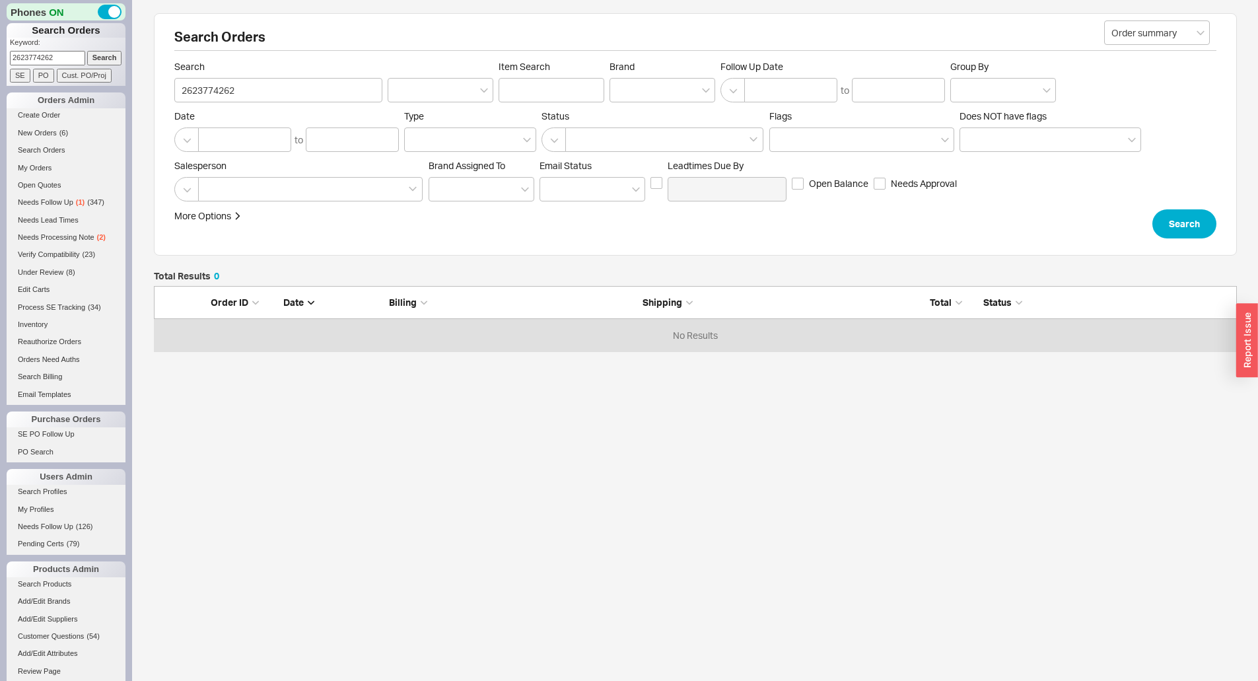
scroll to position [55, 1073]
click at [91, 53] on input "Search" at bounding box center [104, 58] width 35 height 14
click at [60, 58] on input "2623774262" at bounding box center [47, 58] width 75 height 14
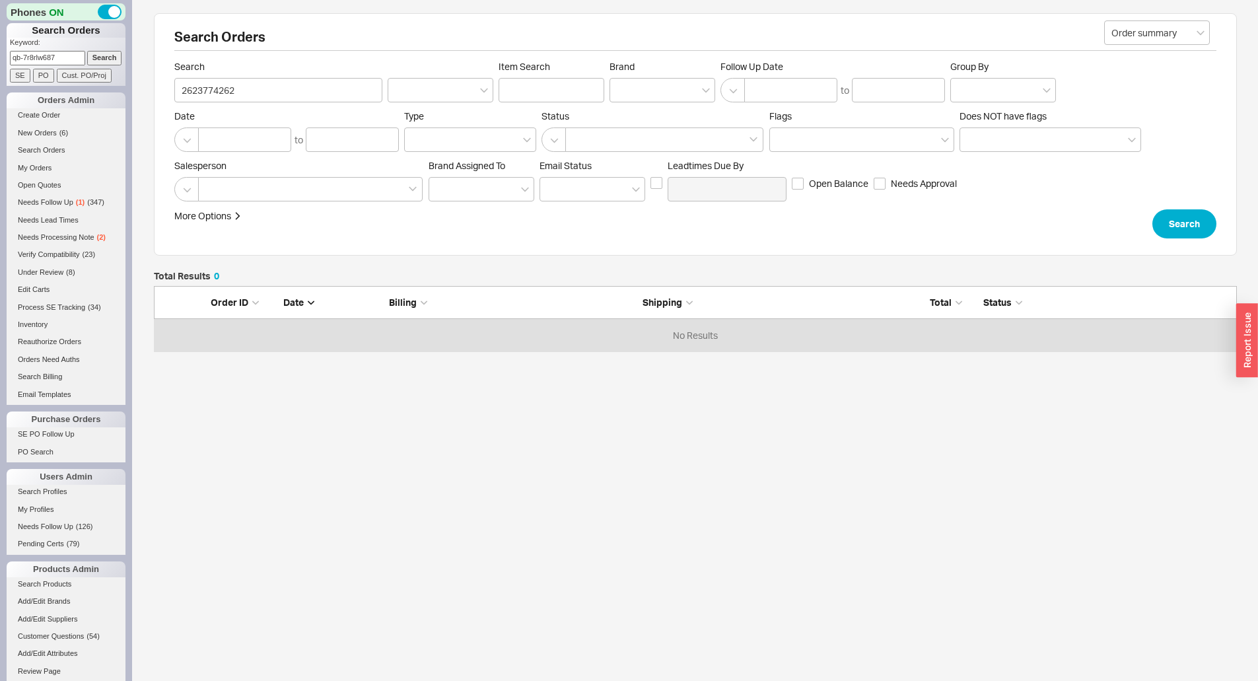
type input "qb-7r8rlw687"
click at [87, 51] on input "Search" at bounding box center [104, 58] width 35 height 14
type input "qb-7r8rlw687"
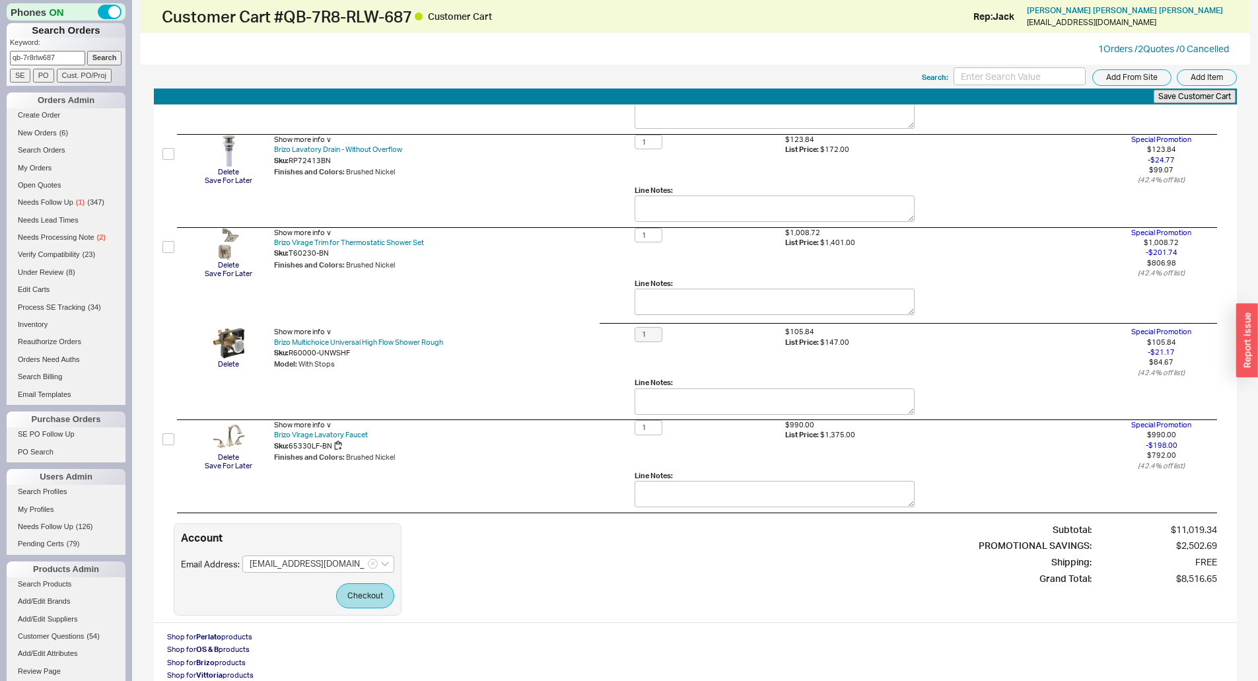
scroll to position [570, 0]
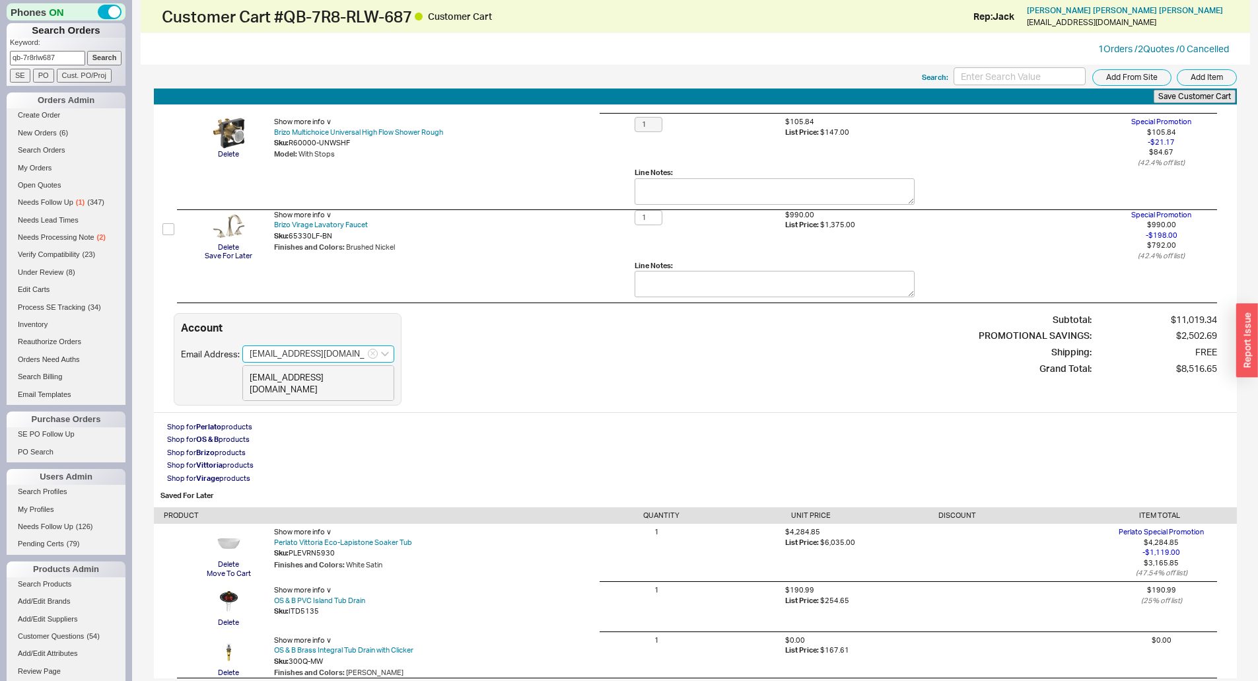
click at [358, 353] on input "gracetheday@sbcglobal.net" at bounding box center [318, 353] width 152 height 17
click at [584, 318] on div "Account Email Address: gracetheday@sbcglobal.net gracetheday@sbcglobal.net Anna…" at bounding box center [695, 359] width 1043 height 92
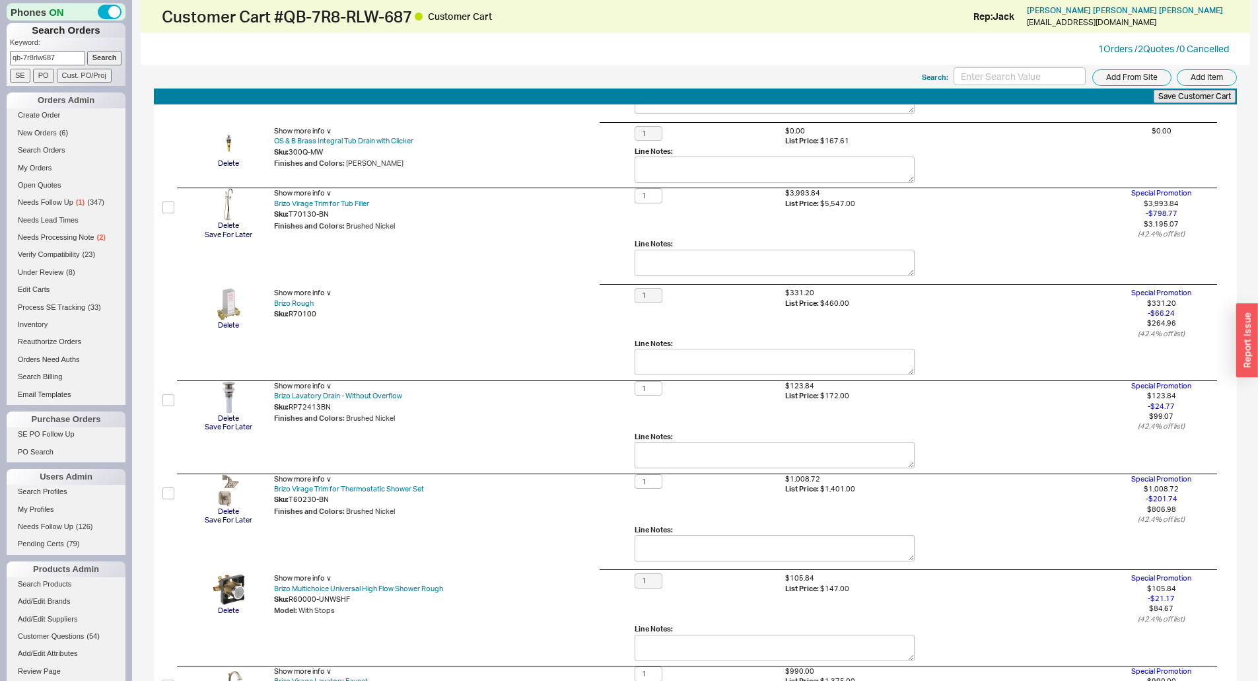
scroll to position [0, 0]
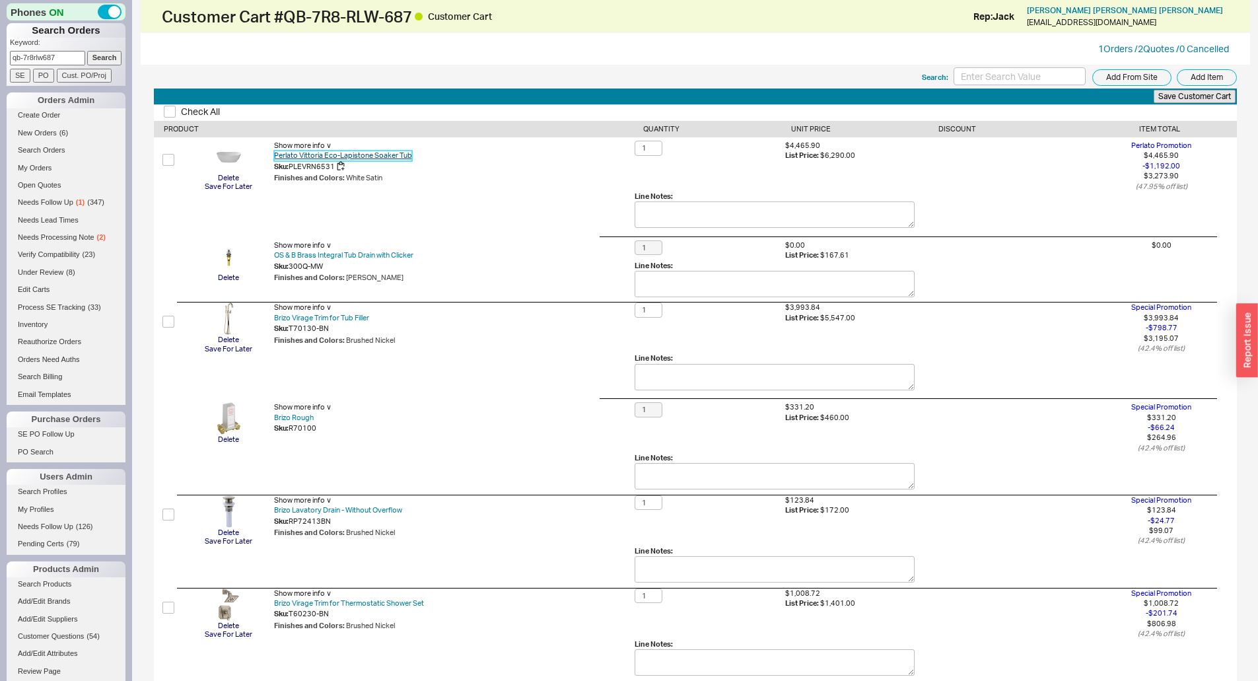
click at [305, 153] on link "Perlato Vittoria Eco-Lapistone Soaker Tub" at bounding box center [343, 156] width 138 height 10
click at [67, 69] on input "Cust. PO/Proj" at bounding box center [84, 76] width 55 height 14
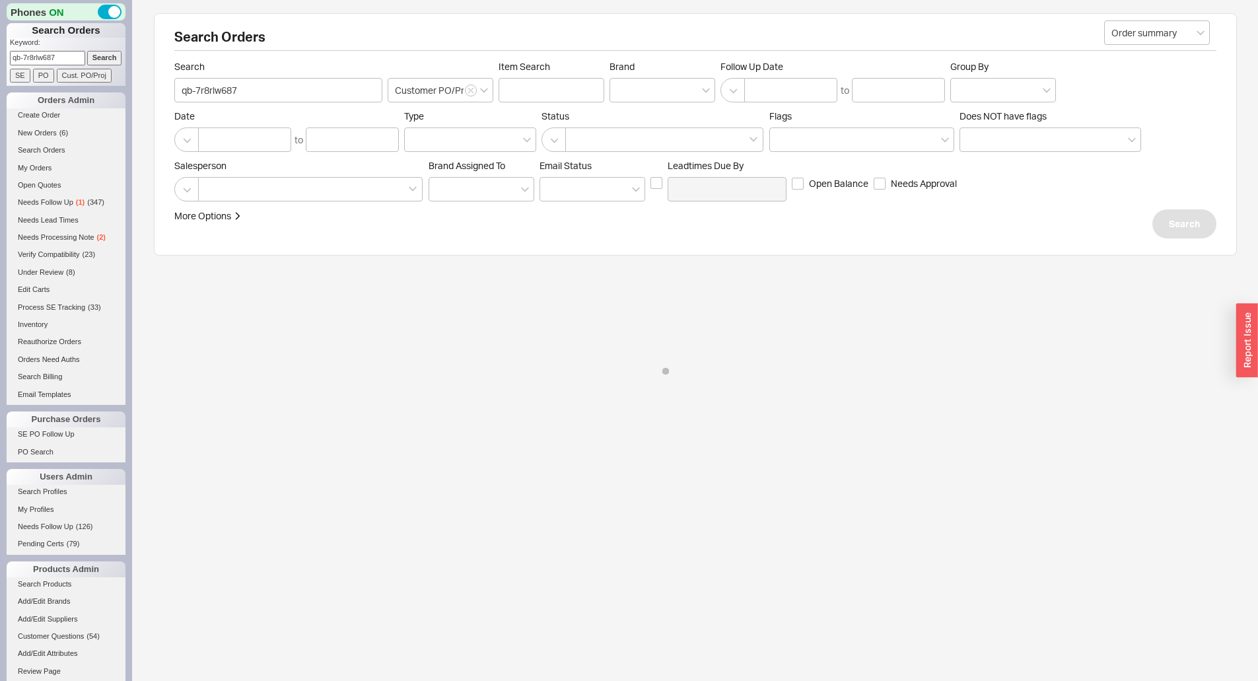
click at [63, 56] on input "qb-7r8rlw687" at bounding box center [47, 58] width 75 height 14
paste input "gracetheday@sbcglobal.net"
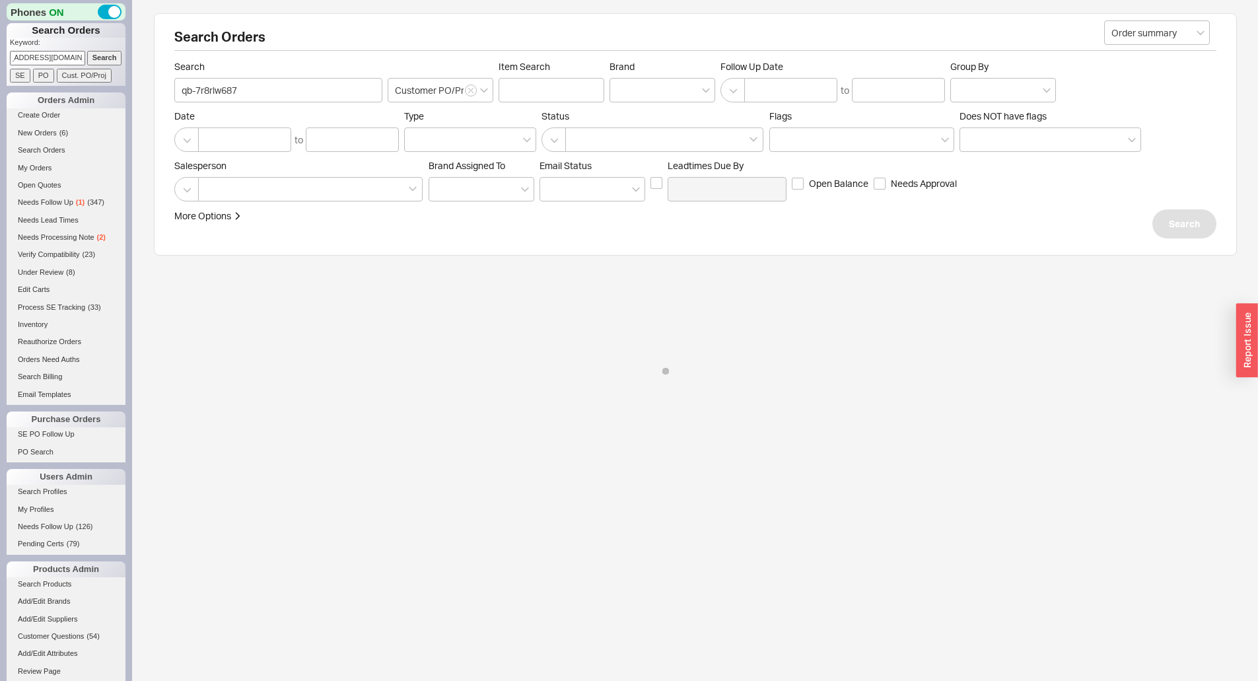
type input "gracetheday@sbcglobal.net"
click at [95, 55] on input "Search" at bounding box center [104, 58] width 35 height 14
type input "gracetheday@sbcglobal.net"
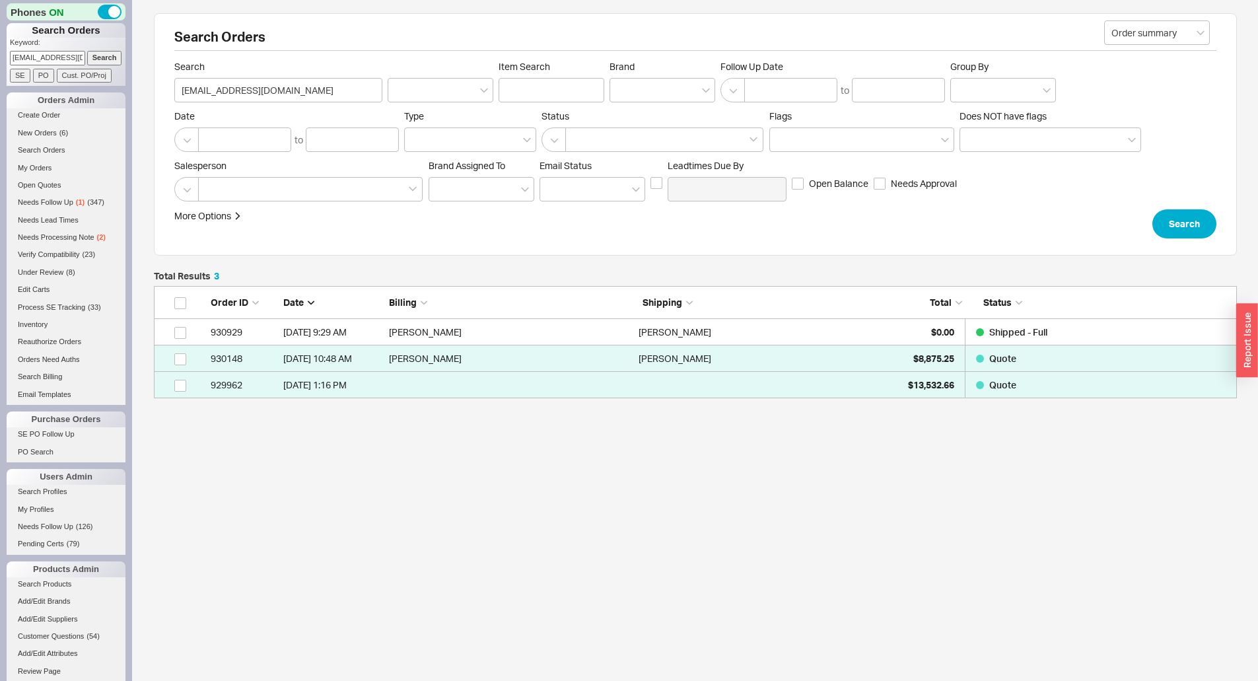
scroll to position [102, 1073]
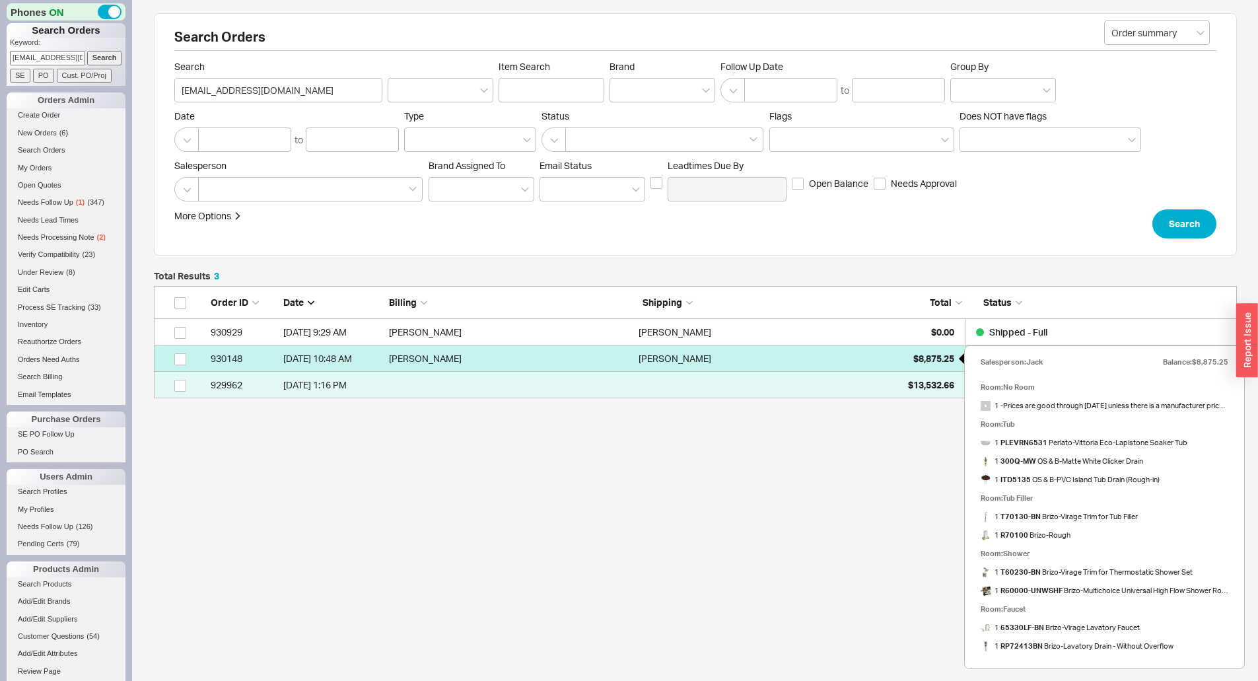
click at [918, 366] on div "$8,875.25" at bounding box center [921, 358] width 66 height 26
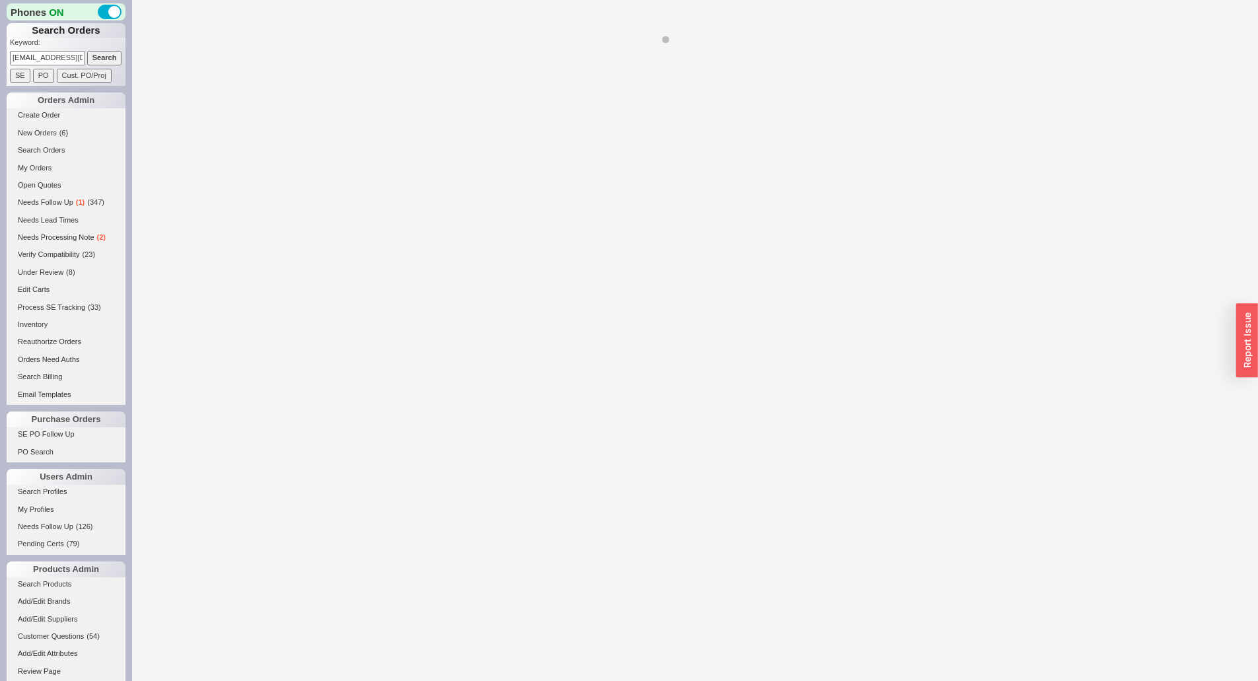
select select "*"
select select "LOW"
select select "3"
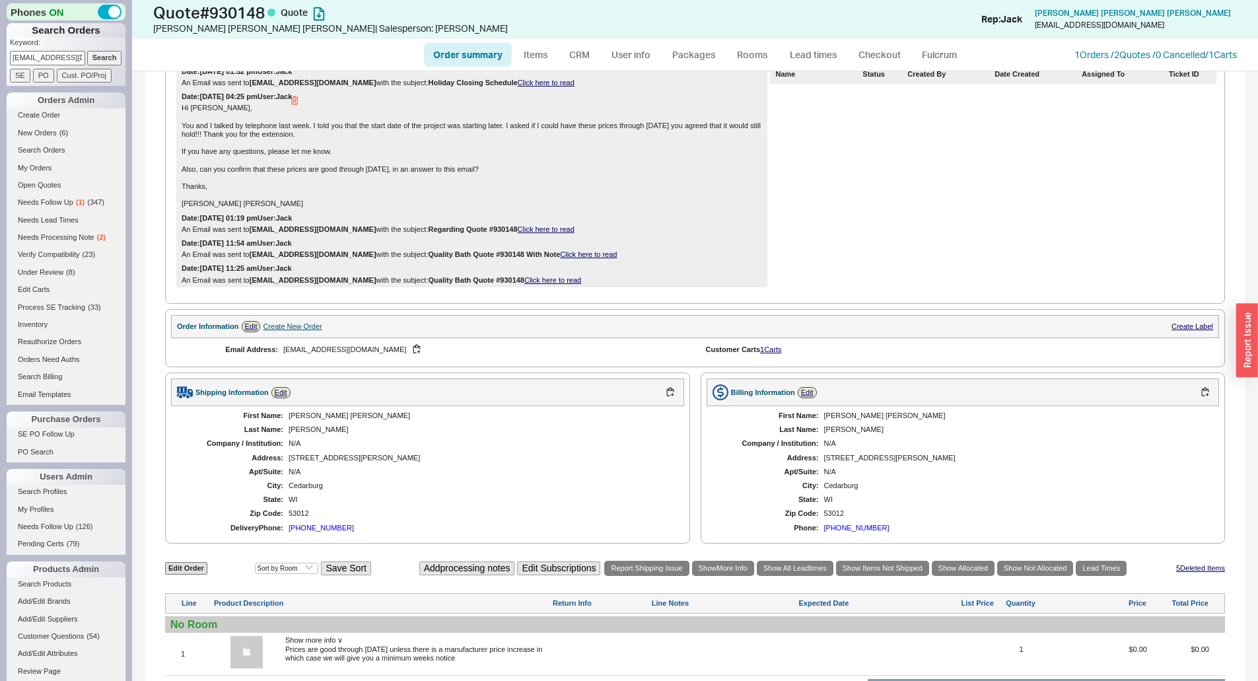
scroll to position [264, 0]
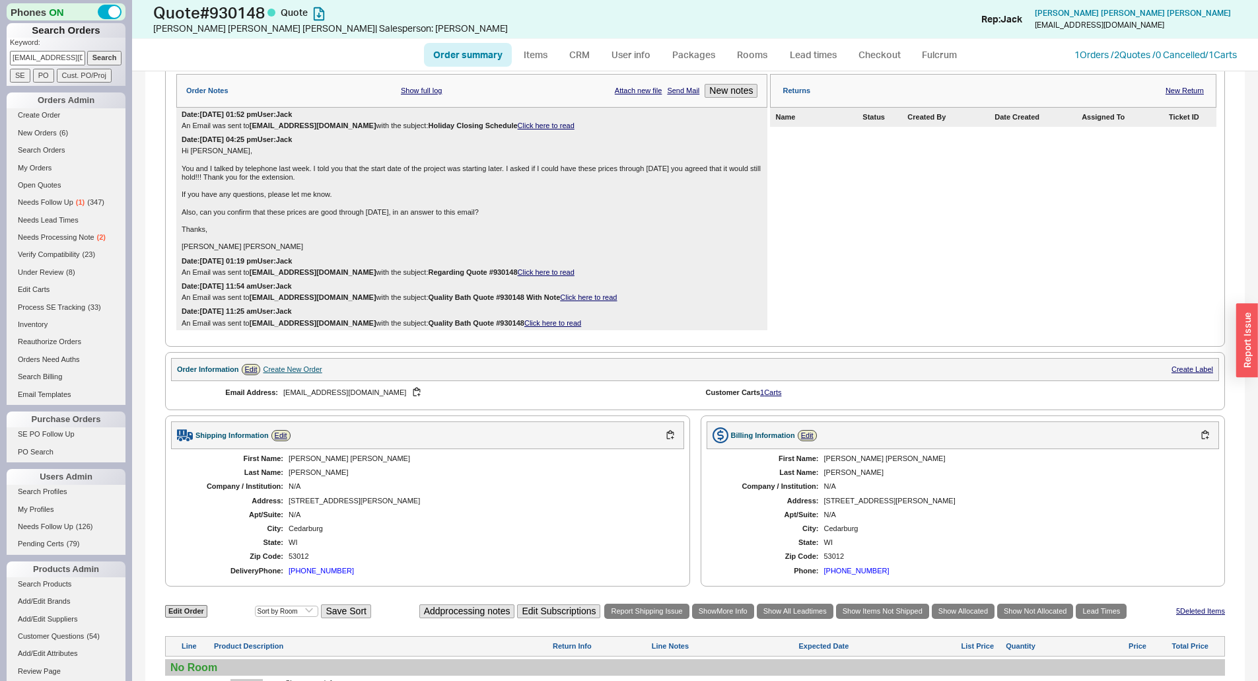
click at [765, 387] on div "Email Address: gracetheday@sbcglobal.net Customer Carts 1 Carts" at bounding box center [695, 392] width 1048 height 23
click at [765, 391] on link "1 Carts" at bounding box center [770, 392] width 21 height 8
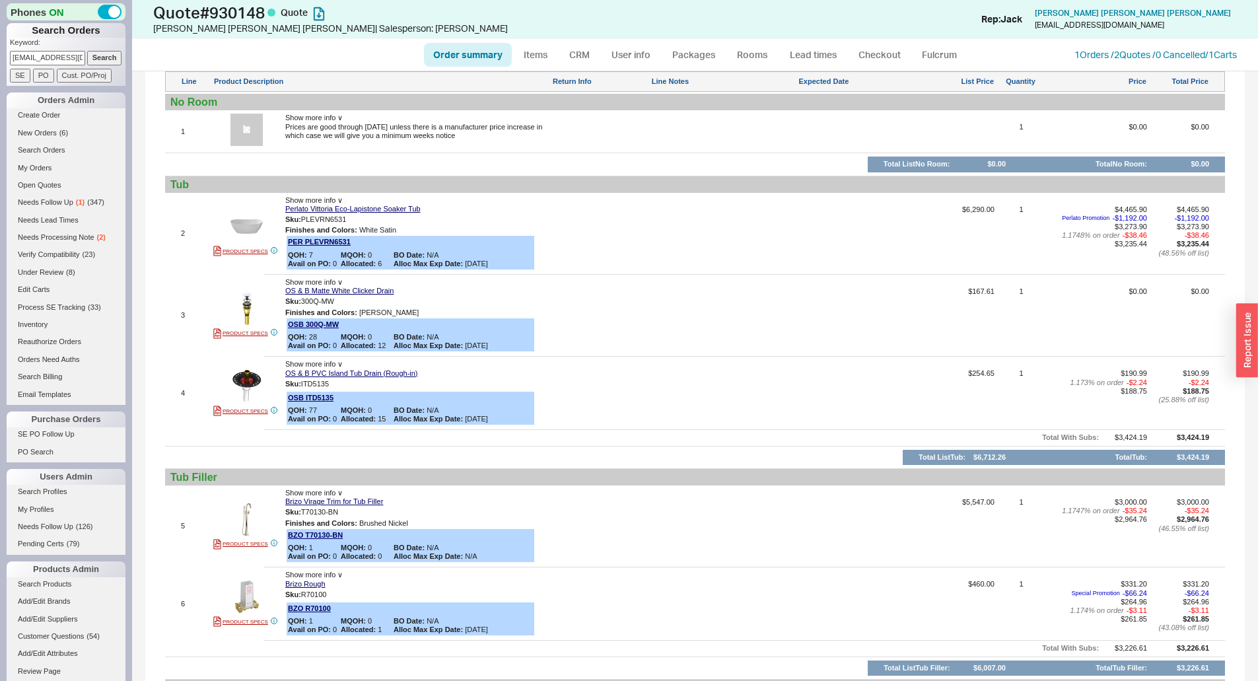
scroll to position [763, 0]
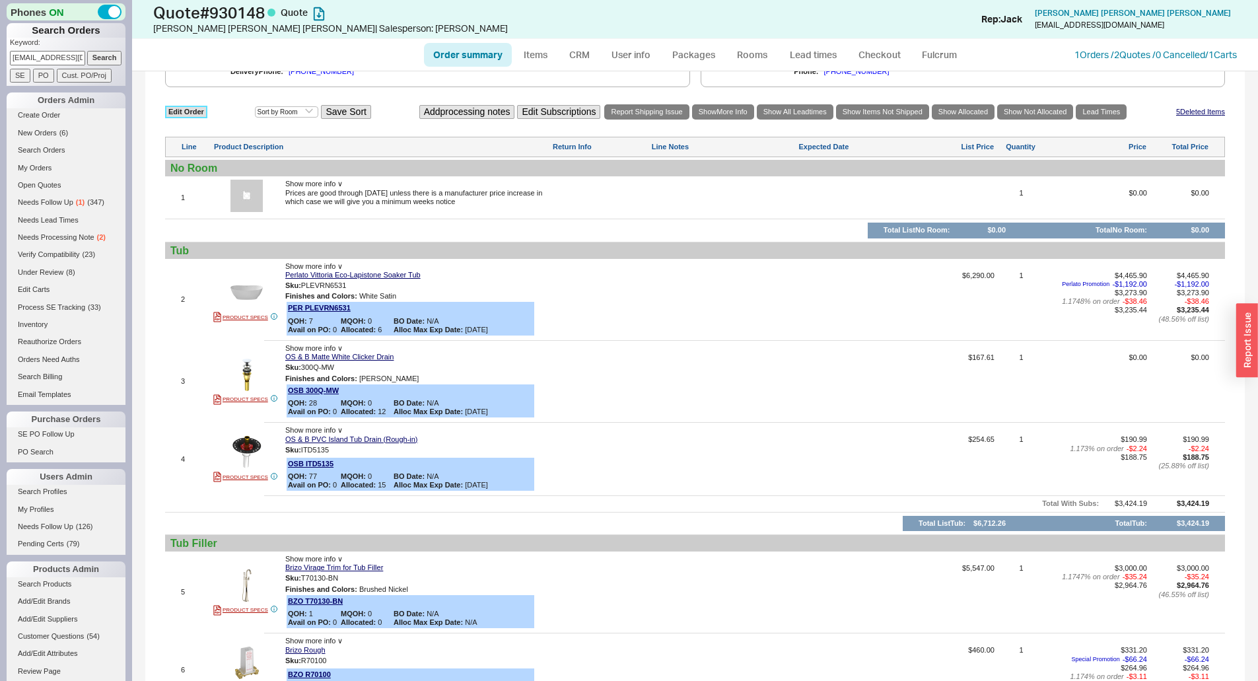
click at [195, 107] on link "Edit Order" at bounding box center [186, 112] width 42 height 13
select select "3"
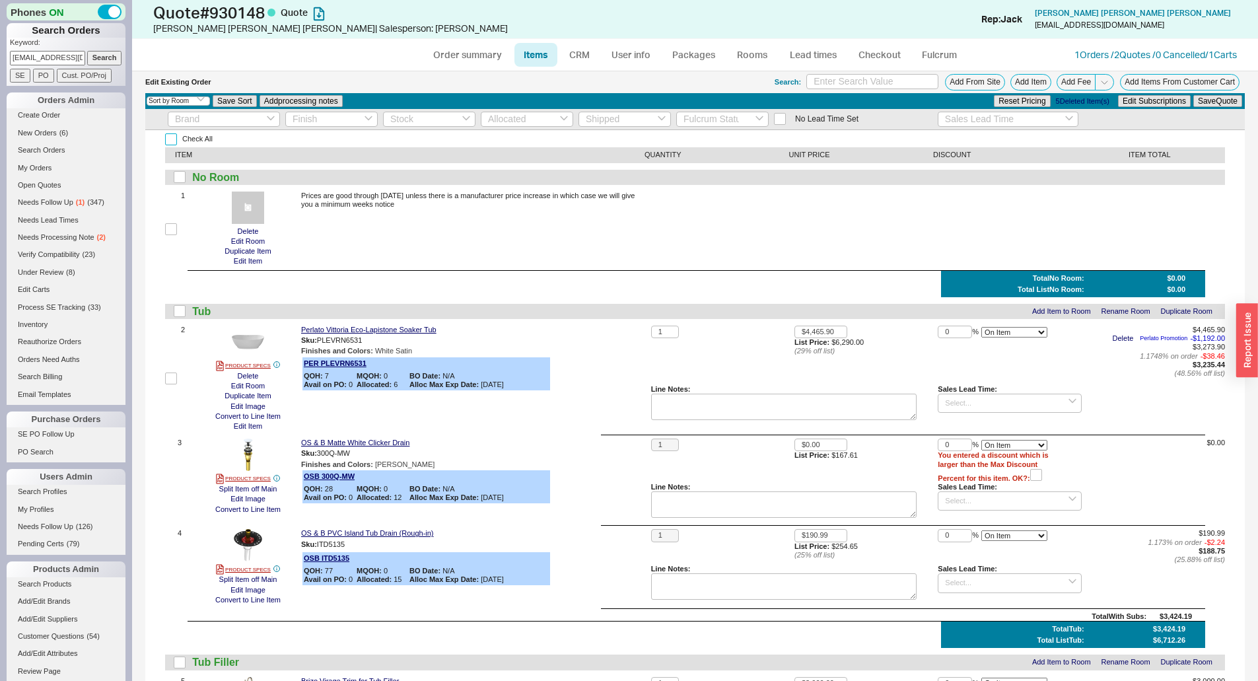
click at [173, 142] on input "Check All" at bounding box center [171, 139] width 12 height 12
checkbox input "true"
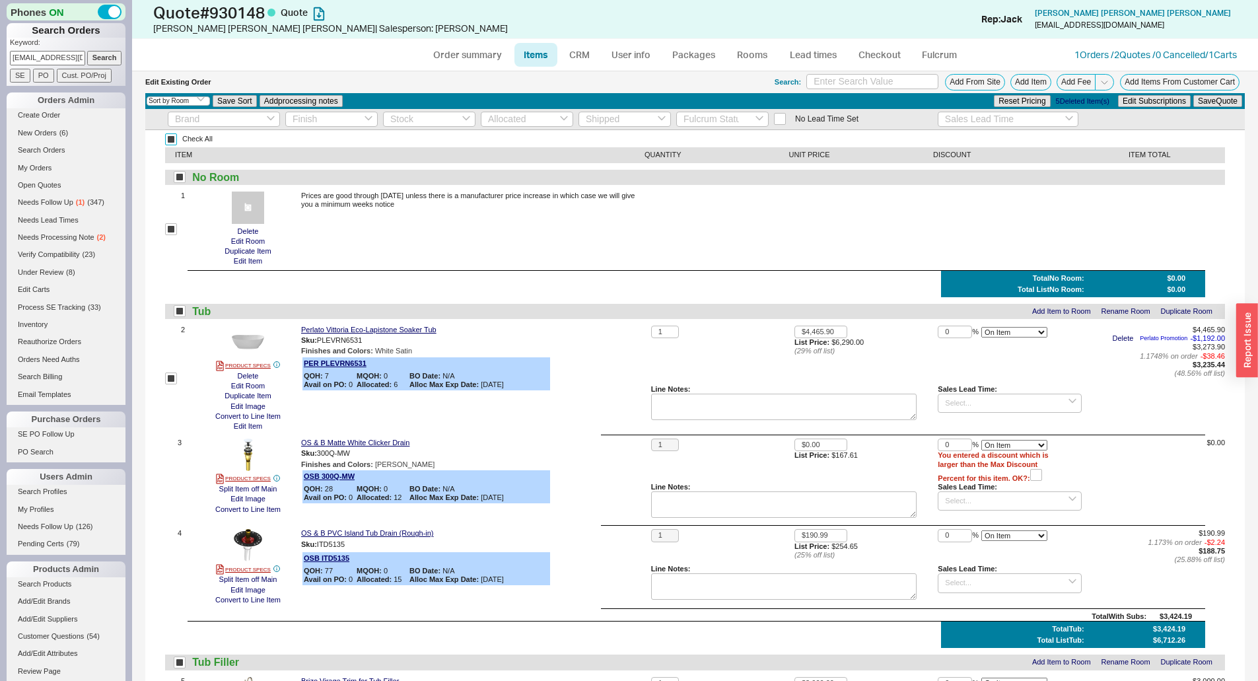
checkbox input "true"
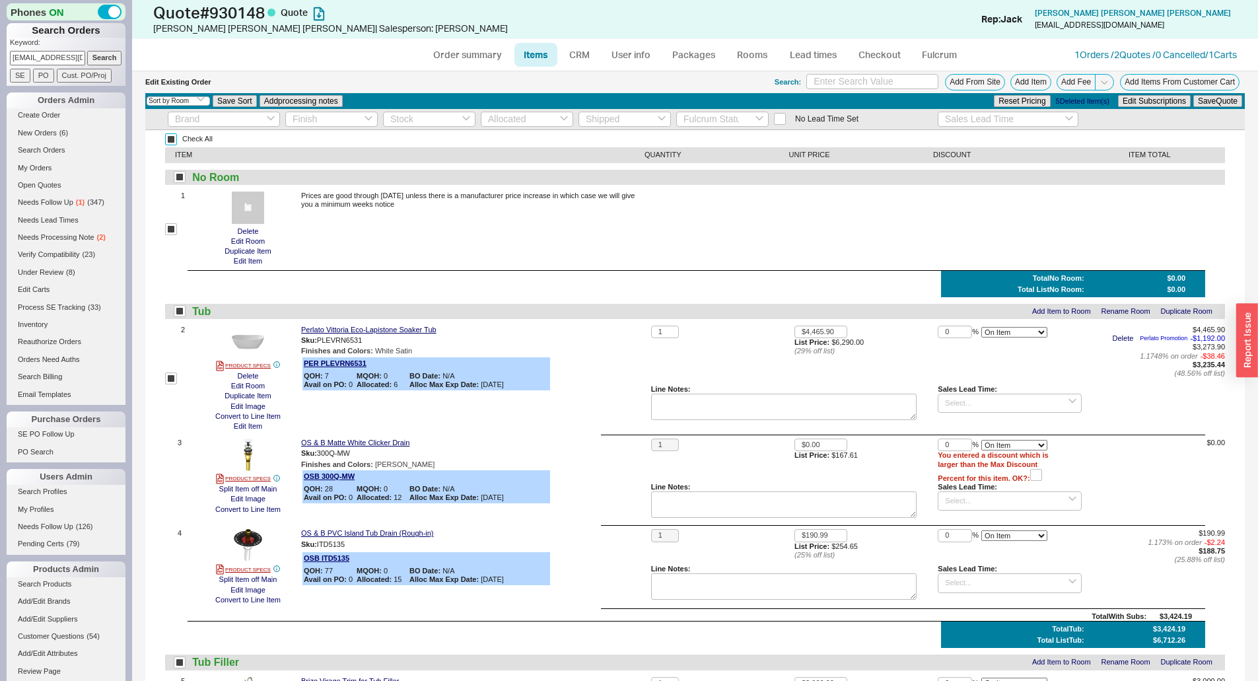
checkbox input "true"
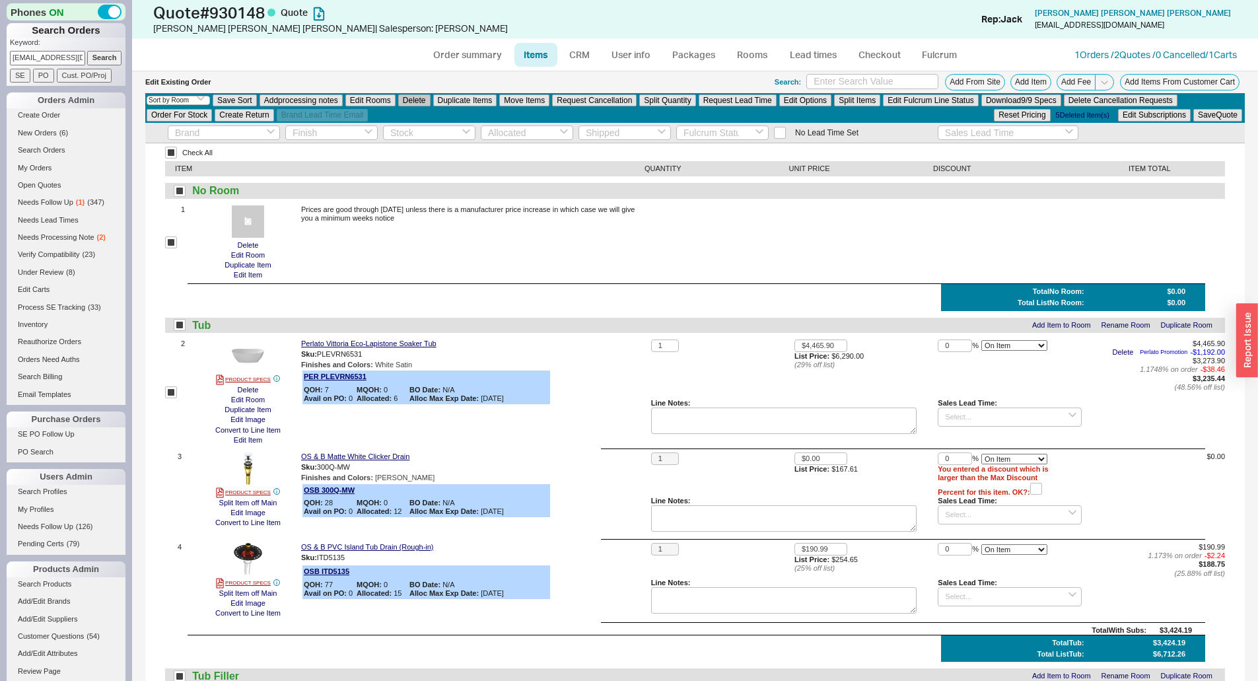
click at [425, 98] on button "Delete" at bounding box center [414, 100] width 32 height 12
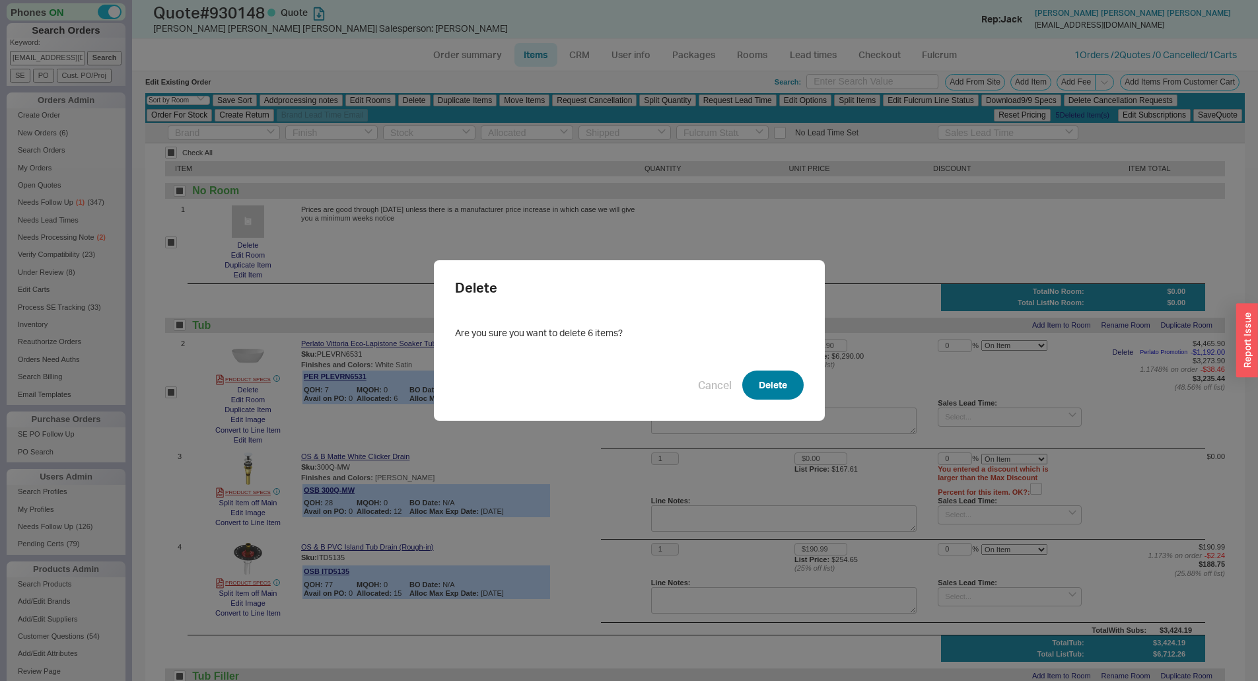
click at [757, 372] on button "Delete" at bounding box center [772, 384] width 61 height 29
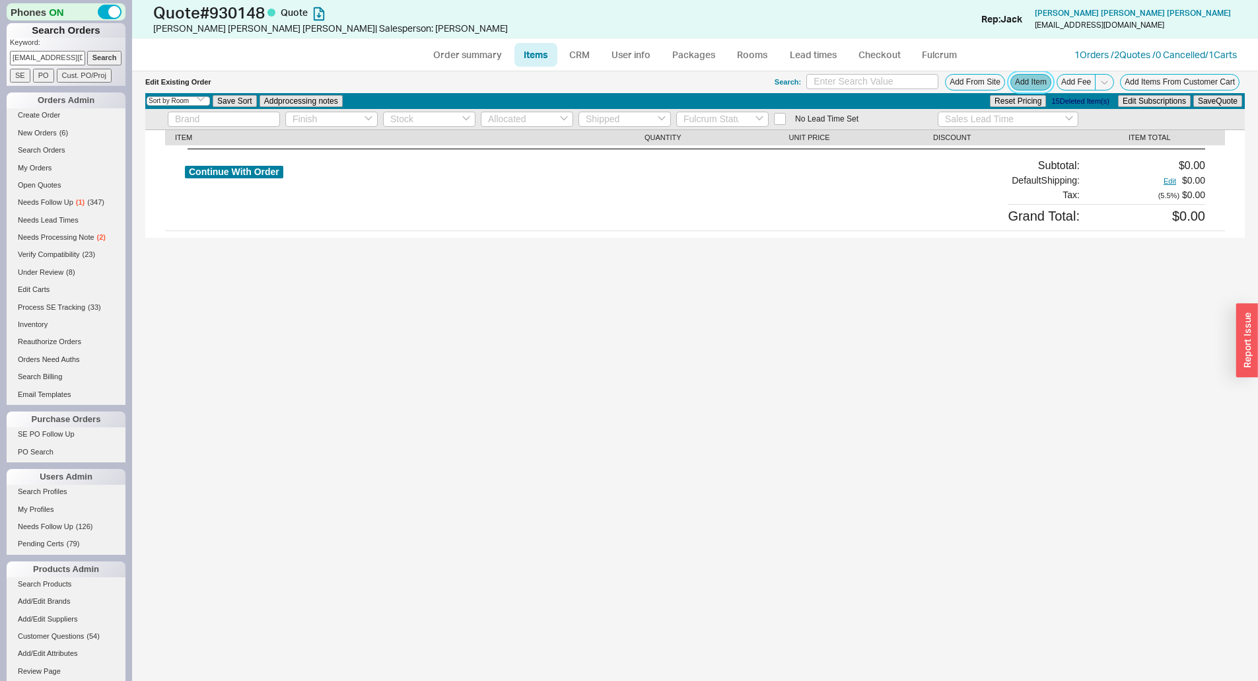
click at [1025, 84] on button "Add Item" at bounding box center [1030, 82] width 41 height 17
click at [1183, 79] on button "Add Items From Customer Cart" at bounding box center [1179, 82] width 119 height 17
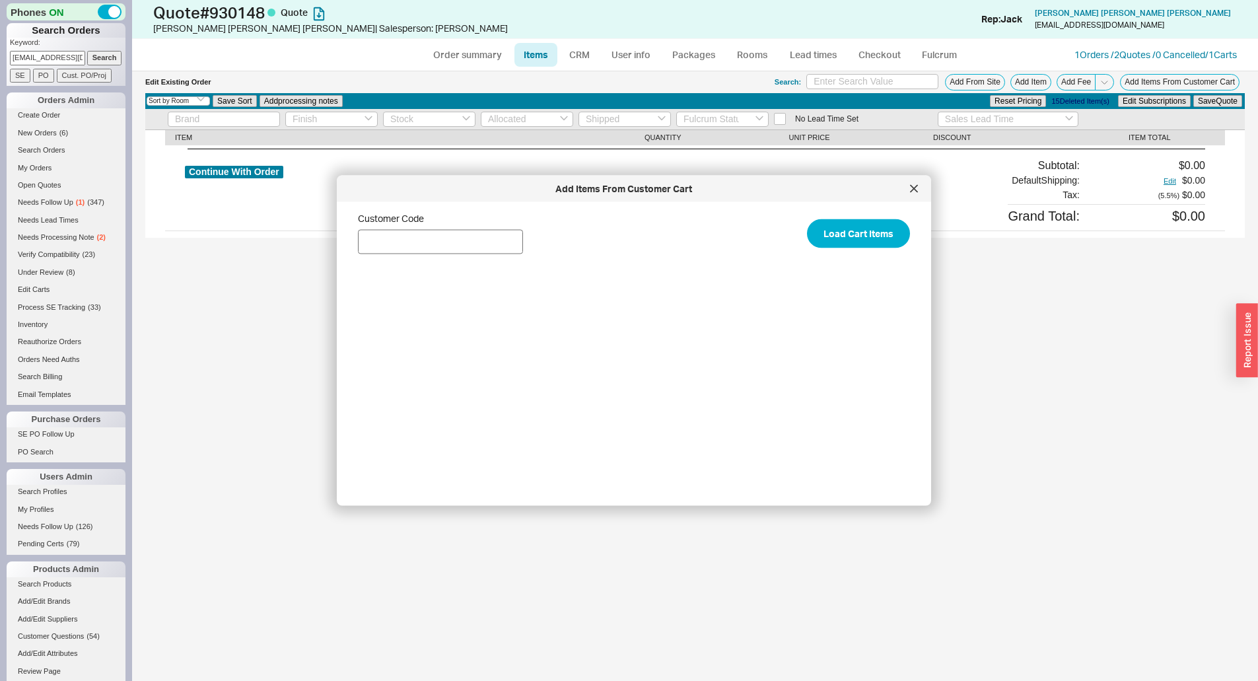
click at [415, 254] on div "Customer Code Load Cart Items" at bounding box center [644, 349] width 573 height 272
drag, startPoint x: 419, startPoint y: 248, endPoint x: 426, endPoint y: 249, distance: 7.4
click at [419, 248] on input "Customer Code" at bounding box center [440, 242] width 165 height 24
paste input "QB-7R8-RLW-687"
type input "QB-7R8-RLW-687"
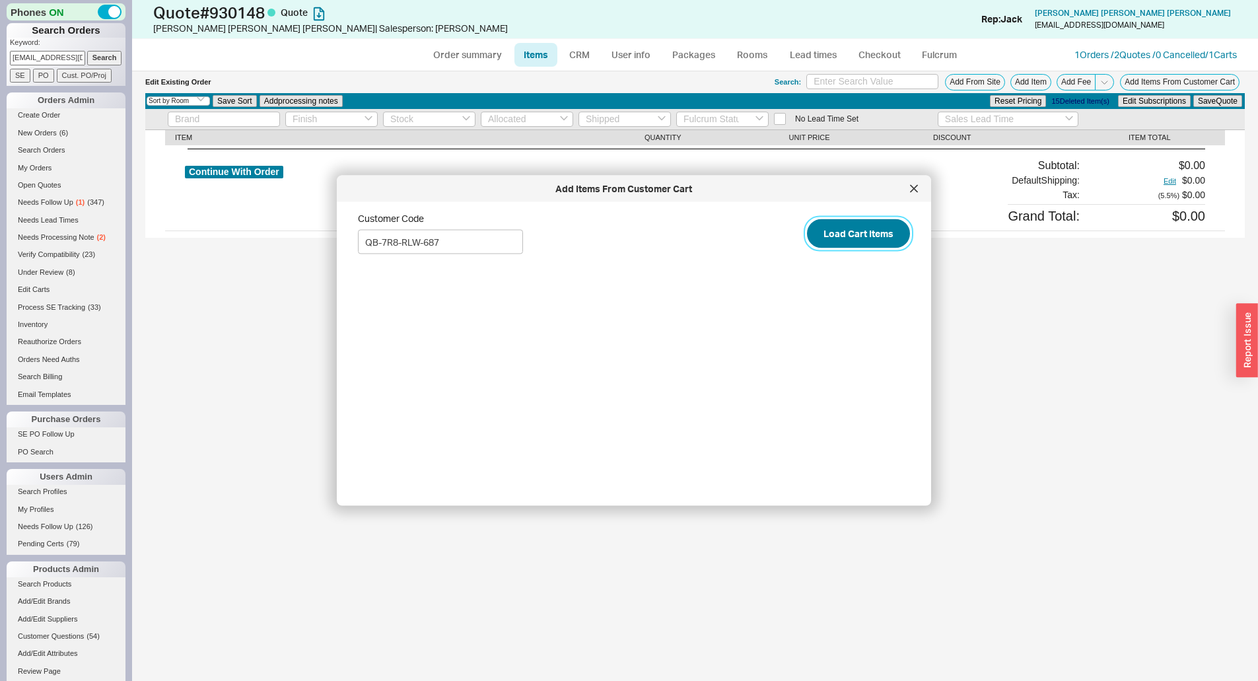
click at [812, 232] on button "Load Cart Items" at bounding box center [858, 233] width 103 height 29
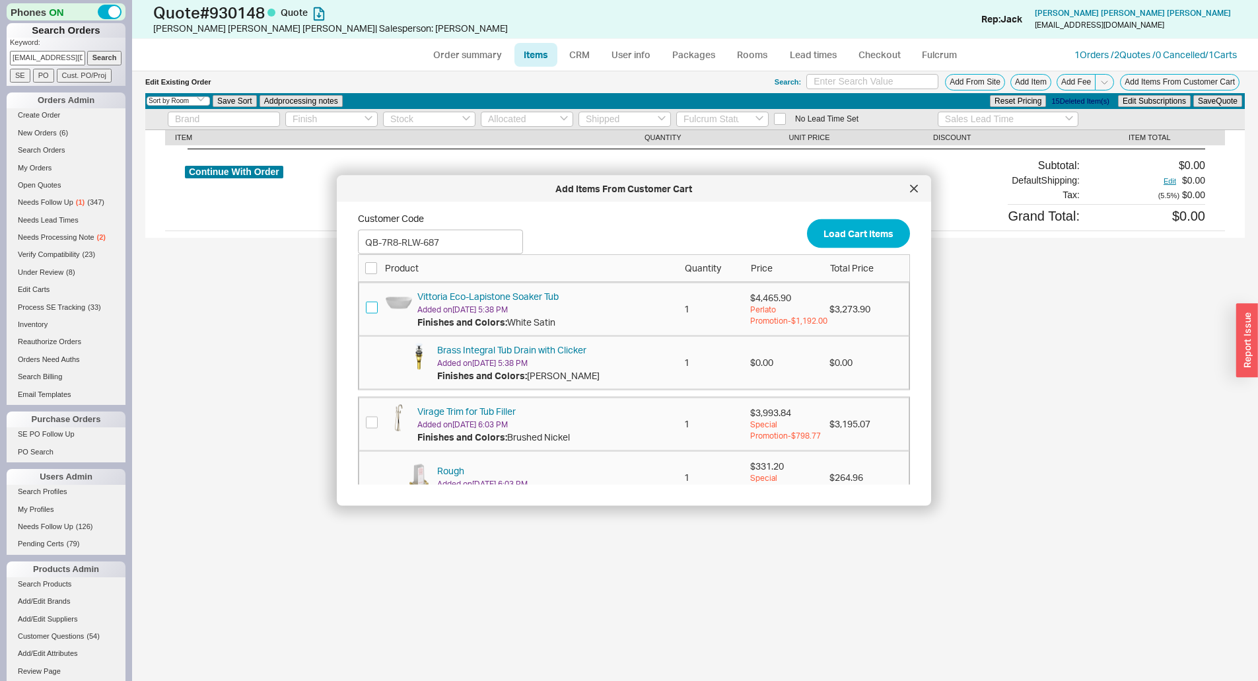
click at [370, 306] on input "checkbox" at bounding box center [372, 307] width 12 height 12
checkbox input "false"
click at [376, 262] on input "checkbox" at bounding box center [371, 267] width 12 height 12
checkbox input "true"
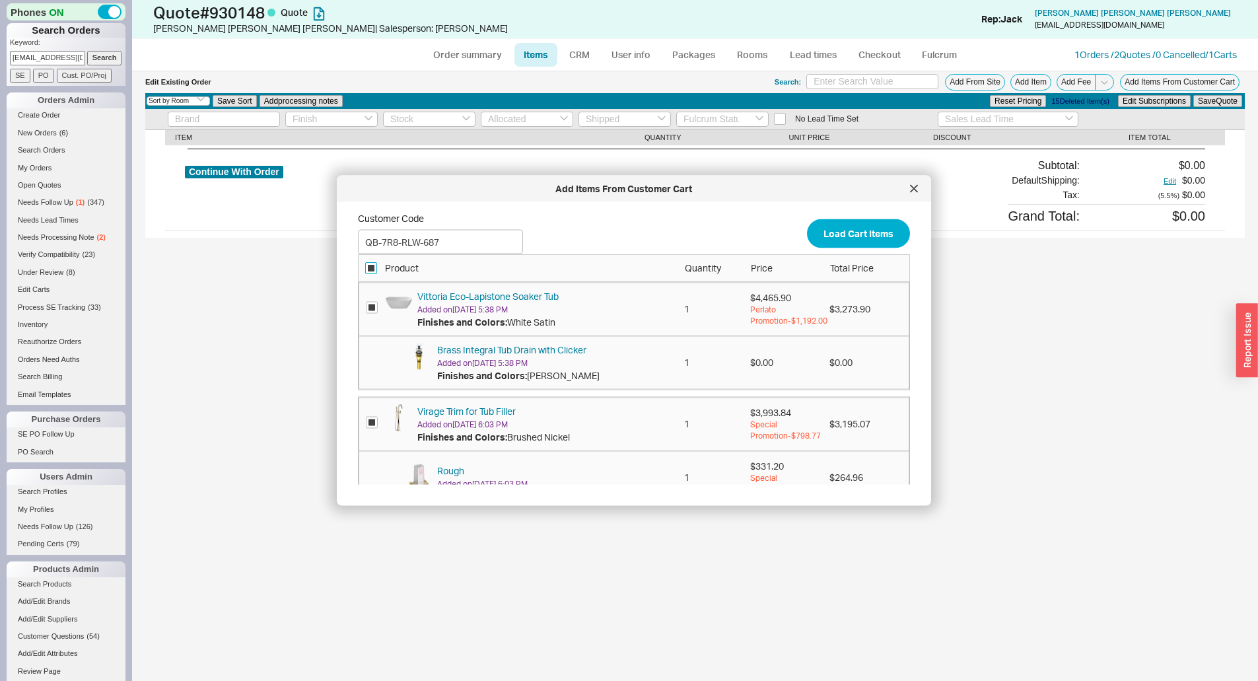
checkbox input "true"
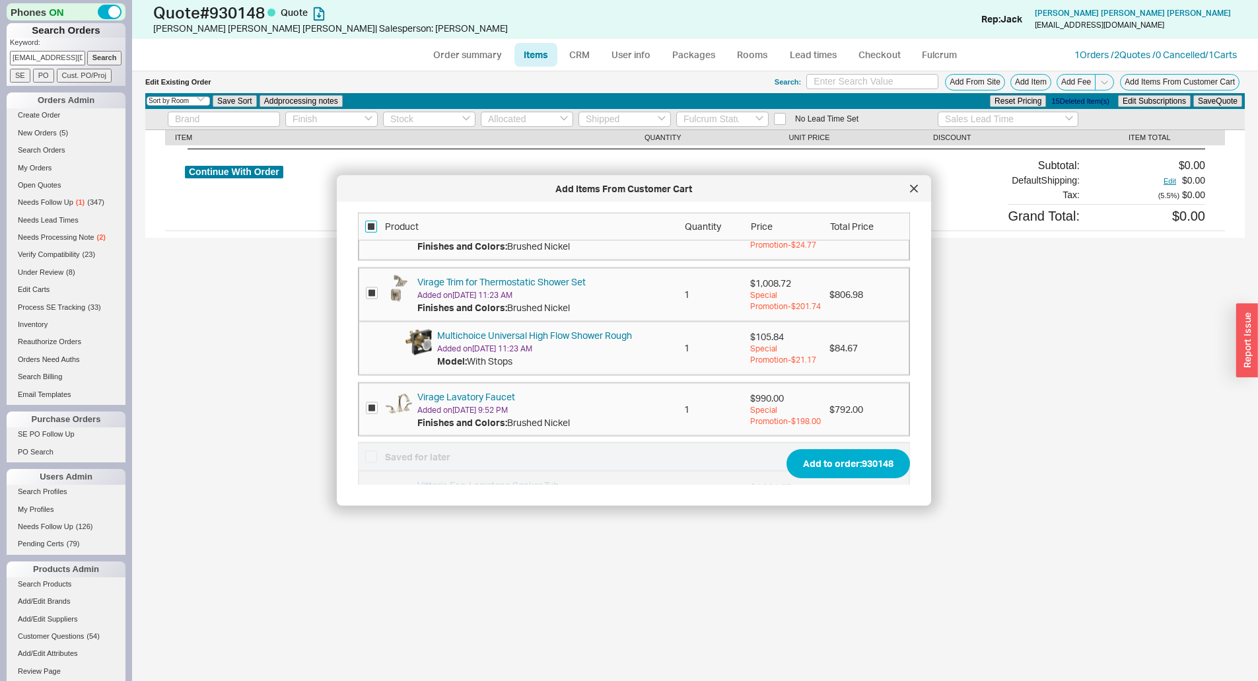
scroll to position [245, 0]
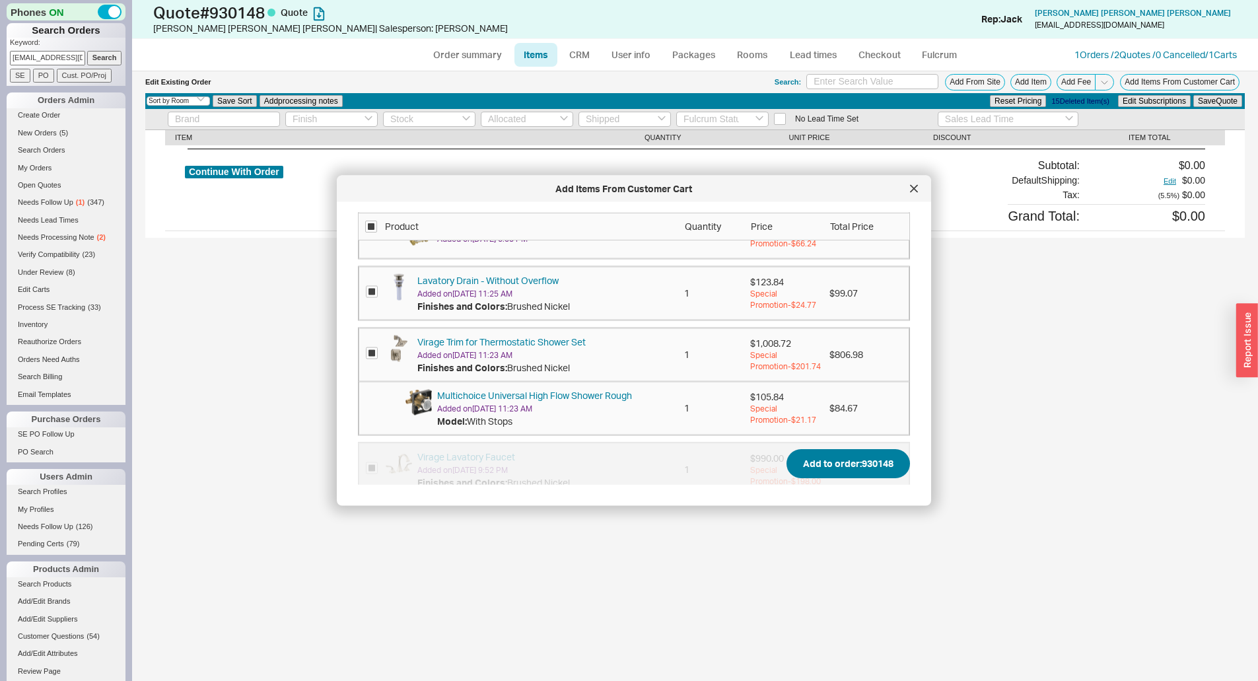
drag, startPoint x: 843, startPoint y: 446, endPoint x: 842, endPoint y: 457, distance: 12.0
click at [843, 454] on span "Add to order: 930148" at bounding box center [634, 463] width 552 height 43
click at [842, 457] on button "Add to order: 930148" at bounding box center [847, 464] width 123 height 29
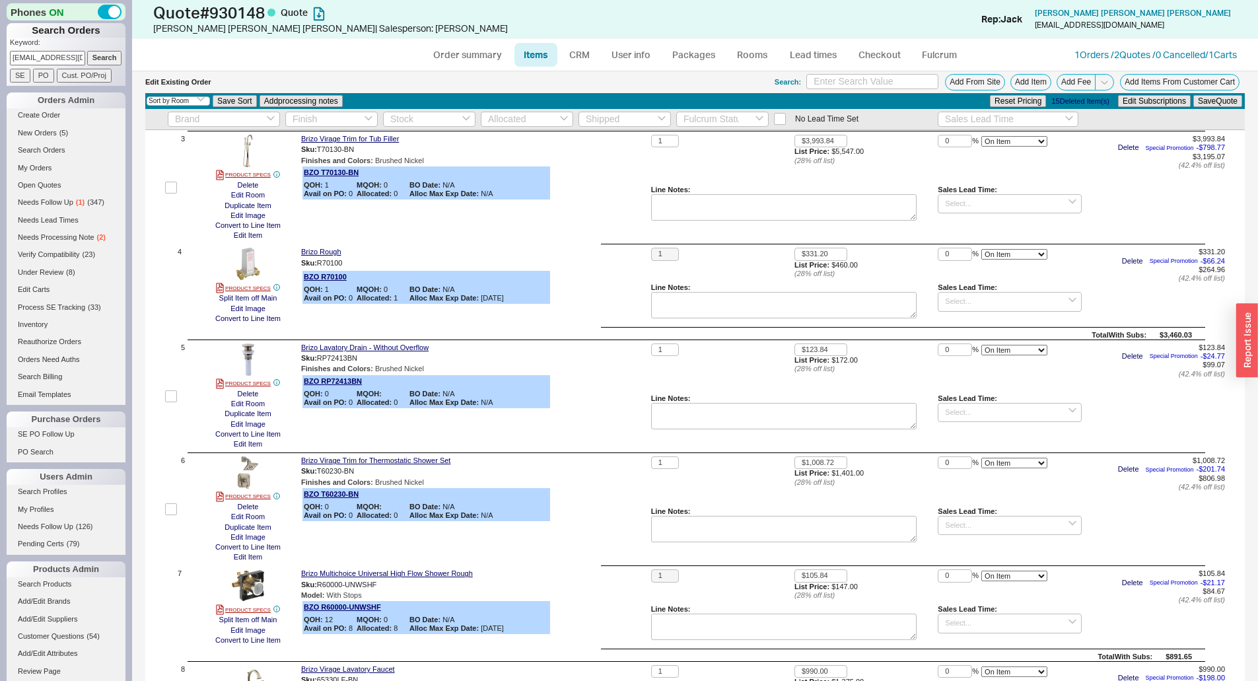
scroll to position [250, 0]
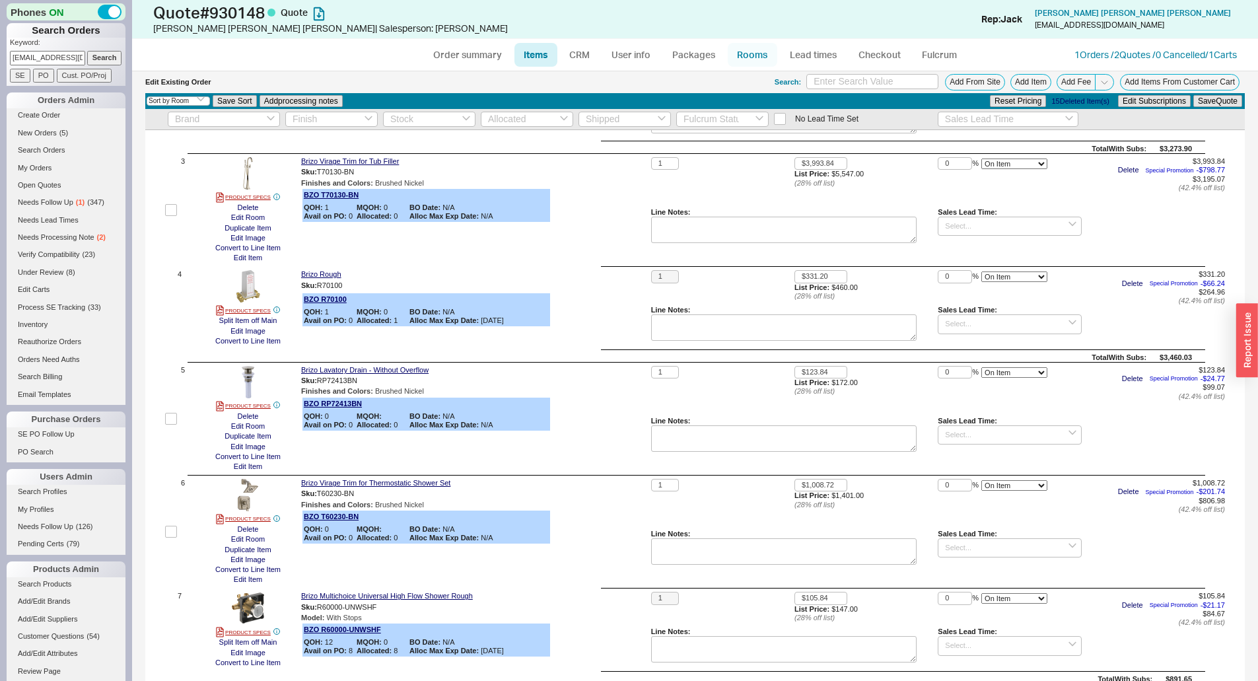
click at [764, 54] on link "Rooms" at bounding box center [752, 55] width 50 height 24
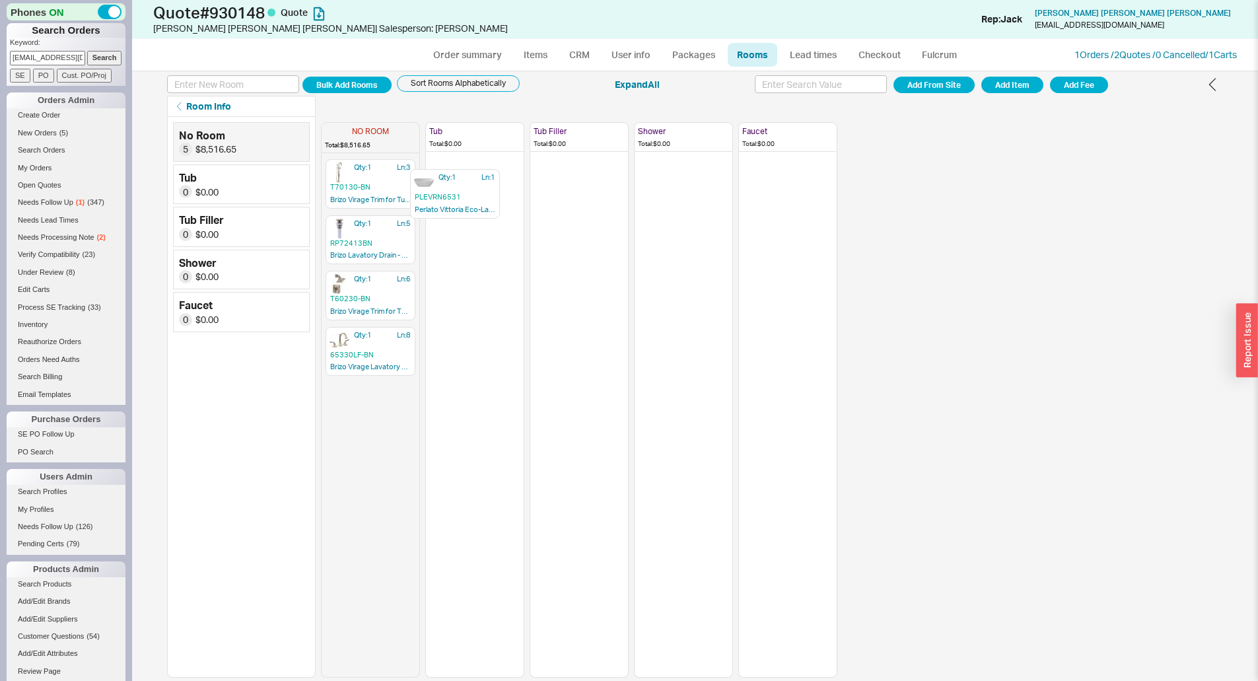
drag, startPoint x: 385, startPoint y: 182, endPoint x: 477, endPoint y: 197, distance: 93.6
click at [477, 197] on div "NO ROOM Total: $8,516.65 Qty: 1 Ln: 1 PLEVRN6531 Perlato Vittoria Eco-Lapistone…" at bounding box center [579, 397] width 516 height 560
drag, startPoint x: 395, startPoint y: 187, endPoint x: 615, endPoint y: 209, distance: 221.0
click at [615, 209] on div "NO ROOM Total: $5,242.75 Qty: 1 Ln: 3 T70130-BN Brizo Virage Trim for Tub Fille…" at bounding box center [579, 397] width 516 height 560
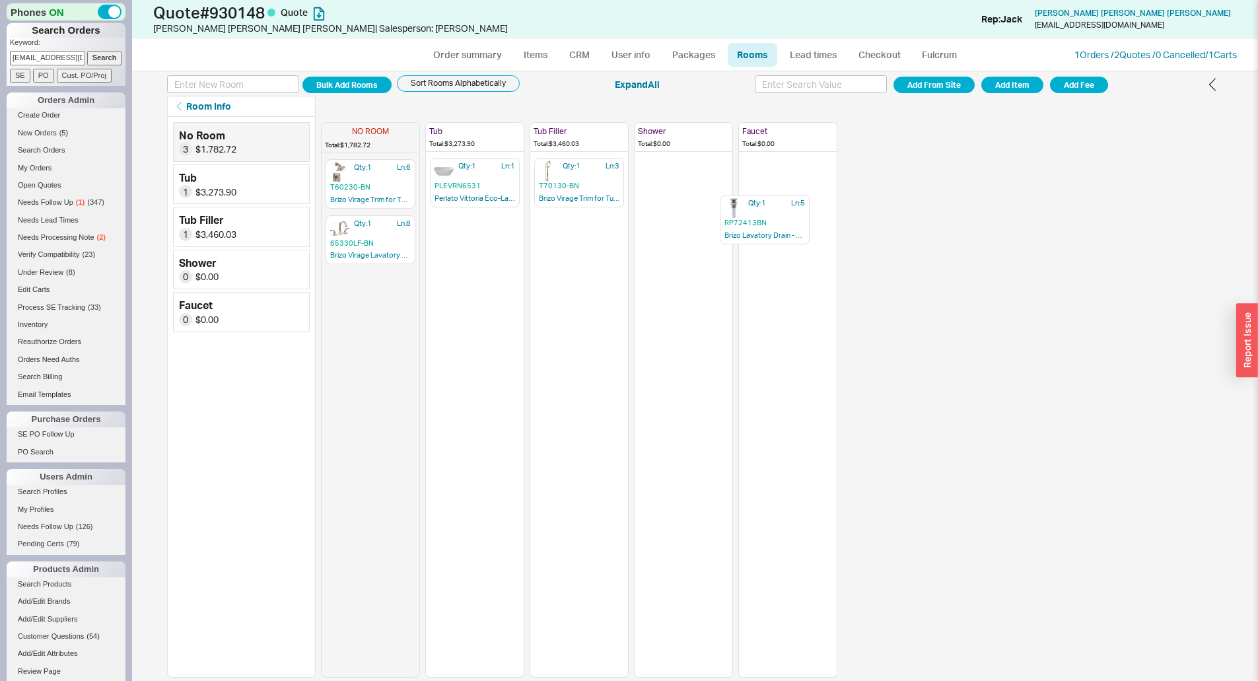
drag, startPoint x: 388, startPoint y: 178, endPoint x: 786, endPoint y: 207, distance: 399.1
click at [786, 207] on div "NO ROOM Total: $1,782.72 Qty: 1 Ln: 5 RP72413BN Brizo Lavatory Drain - Without …" at bounding box center [579, 397] width 516 height 560
drag, startPoint x: 360, startPoint y: 244, endPoint x: 761, endPoint y: 194, distance: 404.4
click at [761, 194] on div "NO ROOM Total: $1,683.65 Qty: 1 Ln: 6 T60230-BN Brizo Virage Trim for Thermosta…" at bounding box center [579, 397] width 516 height 560
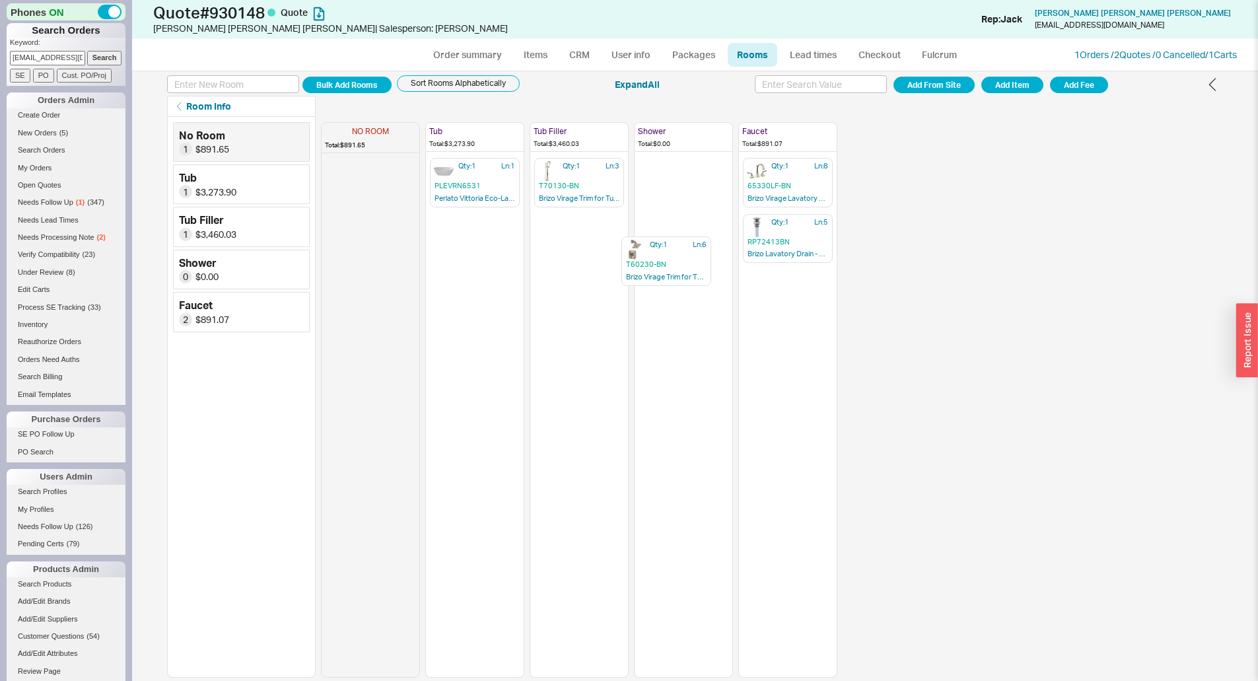
drag, startPoint x: 358, startPoint y: 187, endPoint x: 658, endPoint y: 226, distance: 302.2
click at [658, 226] on div "NO ROOM Total: $891.65 Qty: 1 Ln: 6 T60230-BN Brizo Virage Trim for Thermostati…" at bounding box center [579, 397] width 516 height 560
click at [536, 59] on link "Items" at bounding box center [535, 55] width 43 height 24
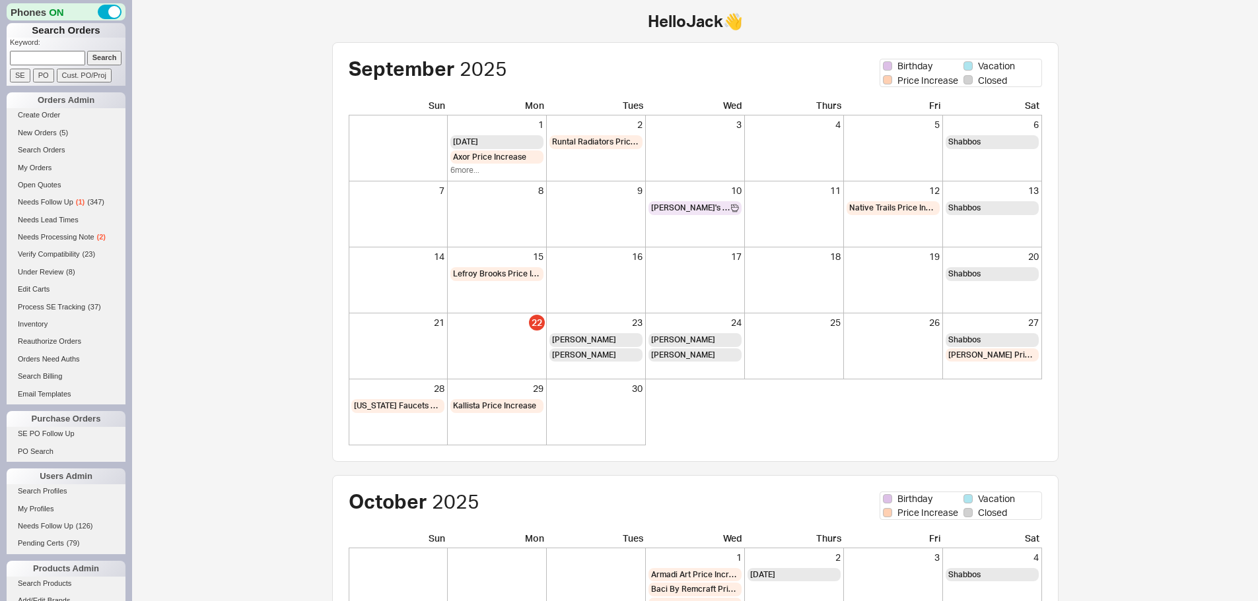
click at [56, 57] on input at bounding box center [47, 58] width 75 height 14
type input "[PERSON_NAME]"
click at [87, 51] on input "Search" at bounding box center [104, 58] width 35 height 14
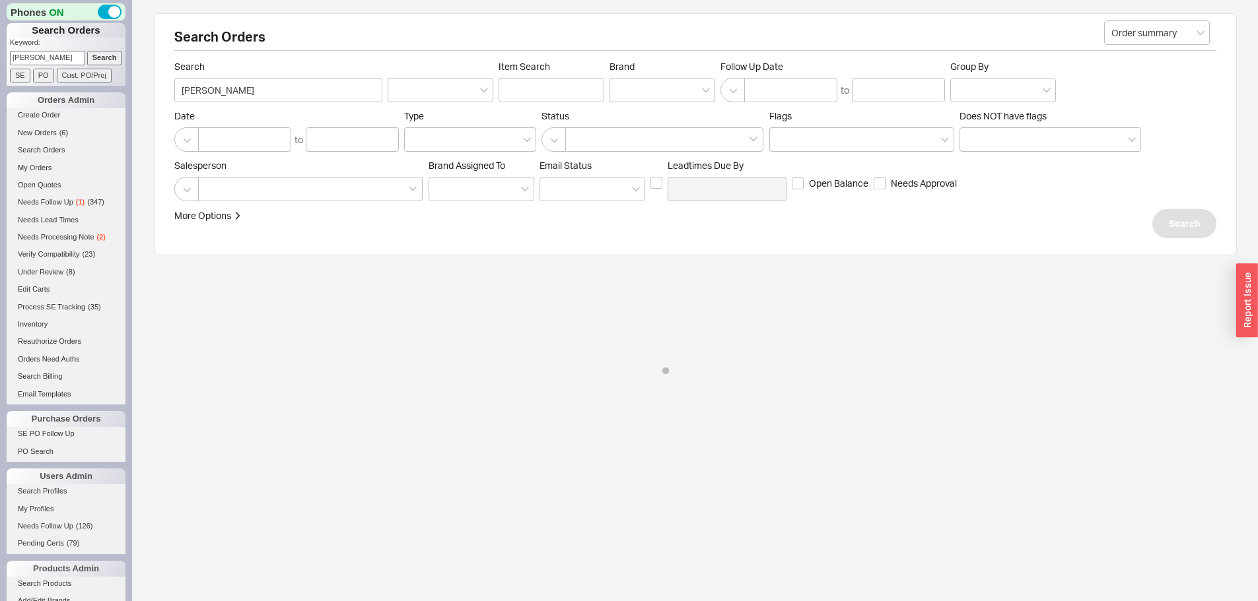
click at [147, 68] on div "Search Orders Order summary Search [PERSON_NAME] Item Search Brand Follow Up Da…" at bounding box center [695, 204] width 1126 height 408
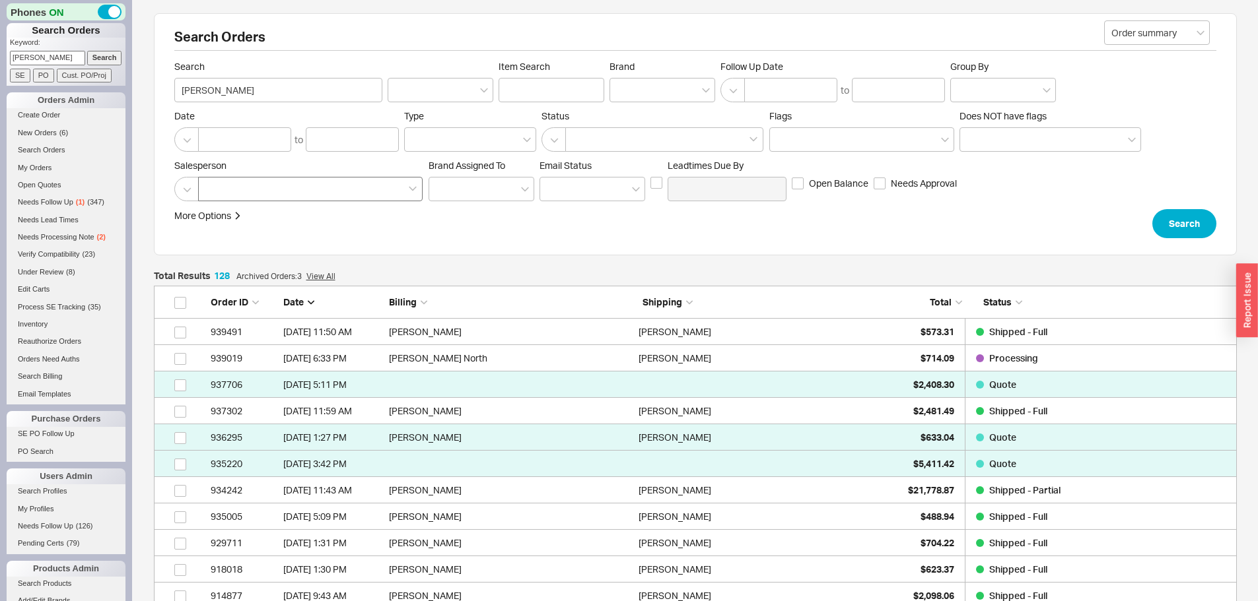
click at [304, 178] on div at bounding box center [310, 189] width 224 height 24
click at [215, 182] on input at bounding box center [209, 189] width 9 height 15
type input "jack"
click at [304, 224] on div "Jack" at bounding box center [310, 217] width 223 height 24
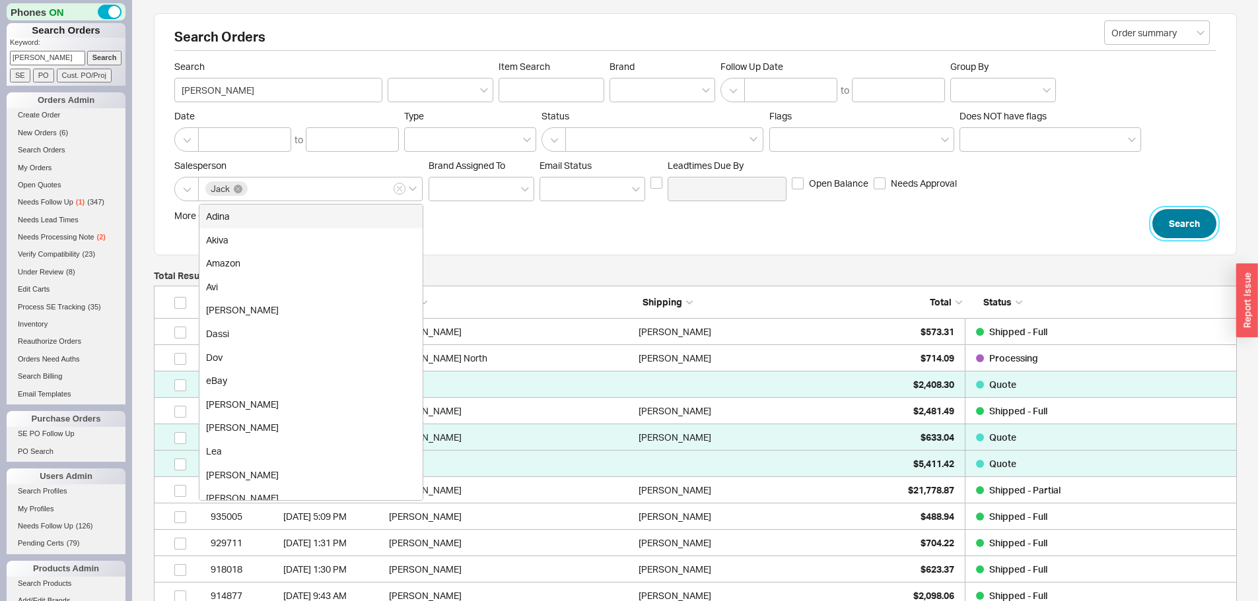
click at [1180, 230] on button "Search" at bounding box center [1184, 223] width 64 height 29
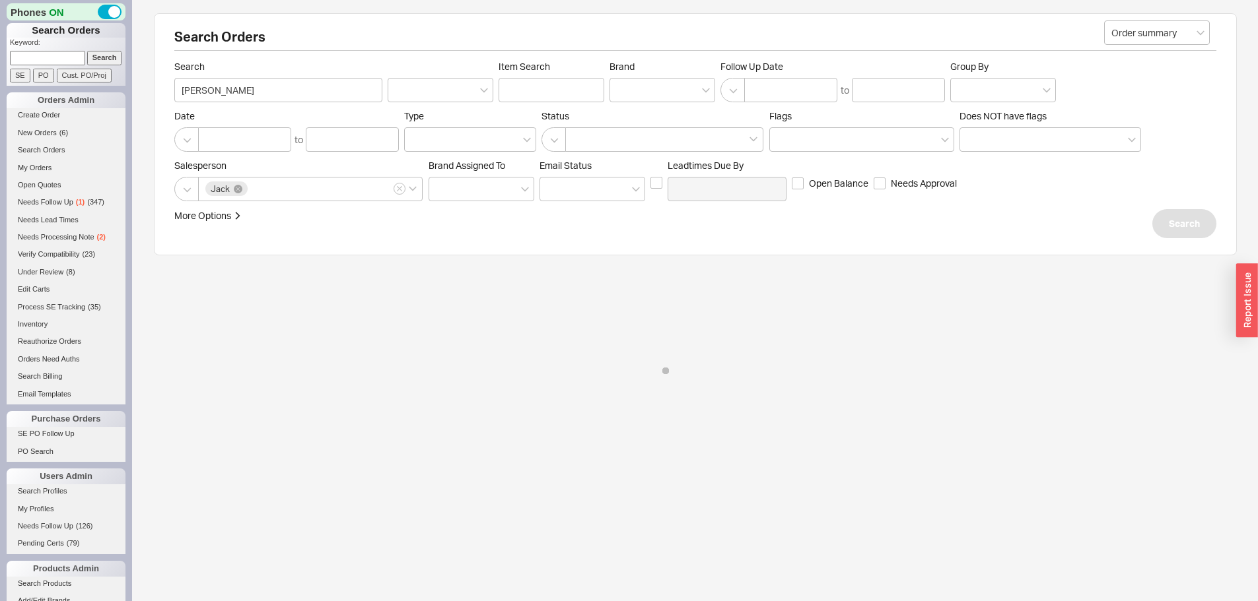
click at [1147, 187] on div "Salesperson [PERSON_NAME] Assigned To Em ​ ail Status Leadtimes Due By Open Bal…" at bounding box center [695, 181] width 1042 height 42
click at [889, 223] on div "More Options Sites Excluded From Reviews Converted By Amount Over Shipping or B…" at bounding box center [576, 223] width 805 height 29
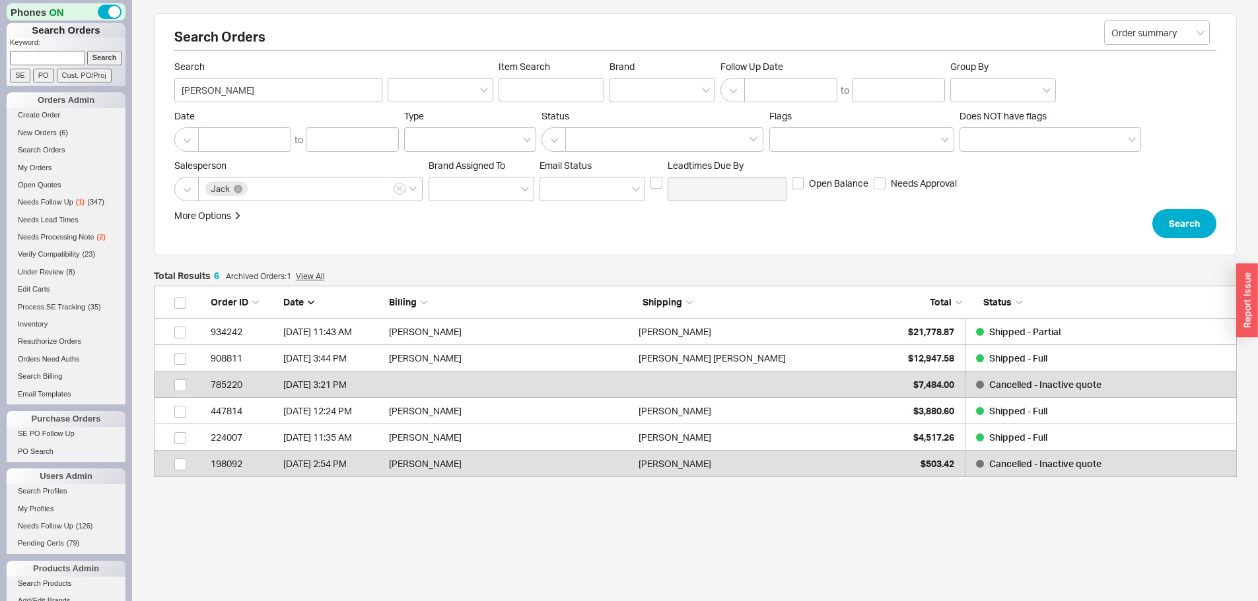
scroll to position [182, 1073]
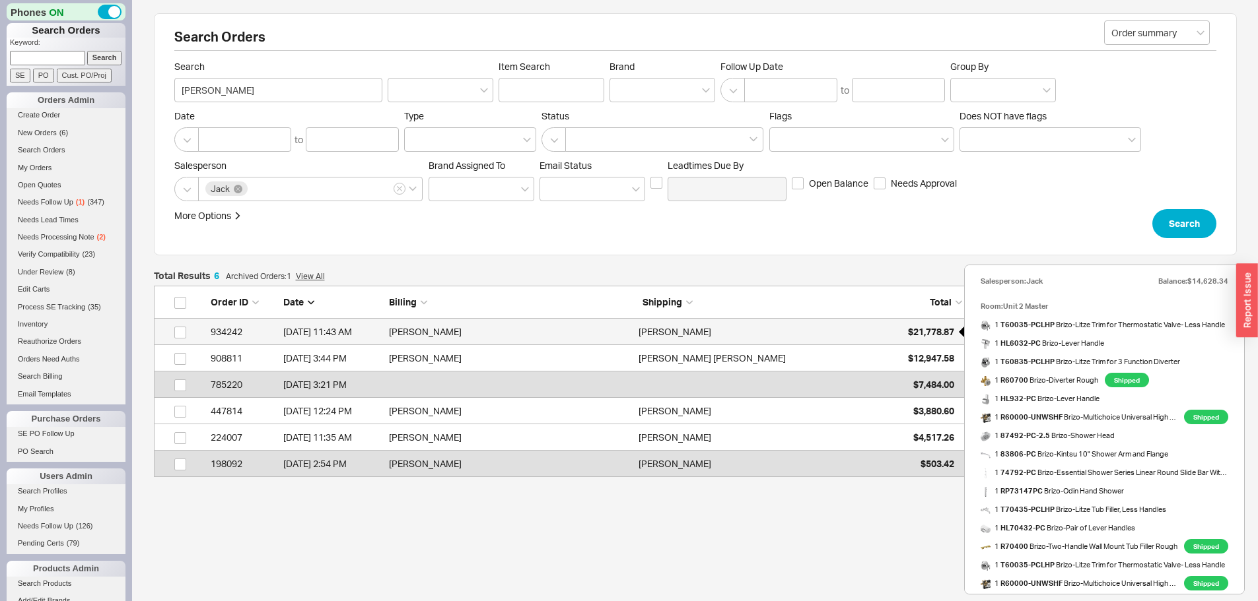
click at [922, 331] on span "$21,778.87" at bounding box center [931, 331] width 46 height 11
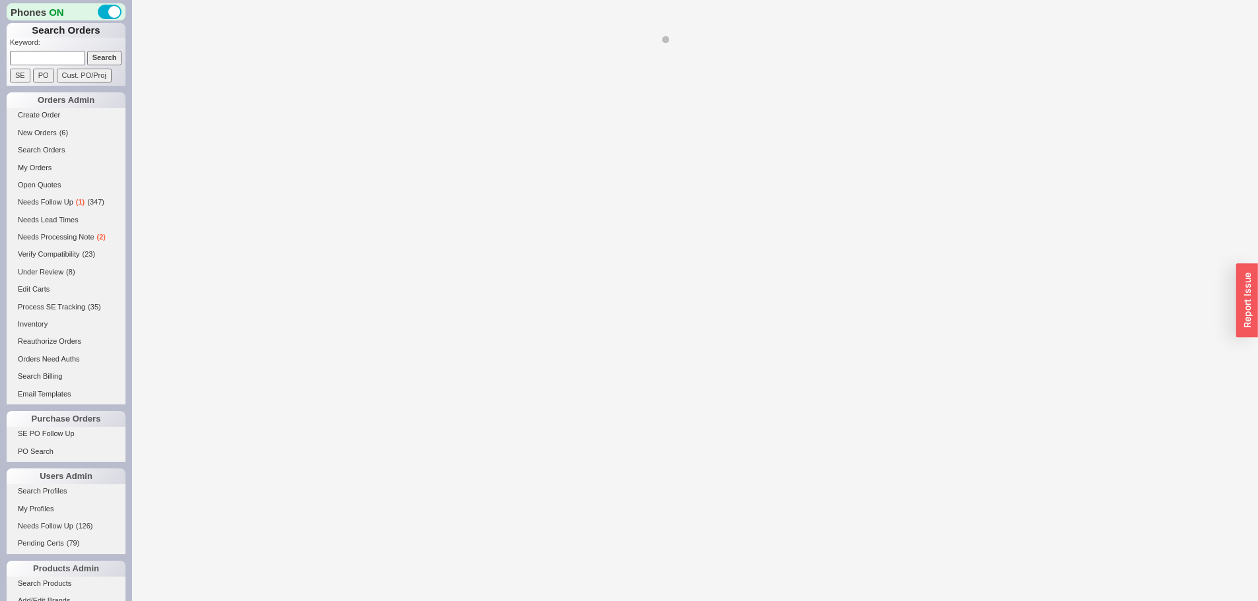
select select "*"
select select "LOW"
select select "3"
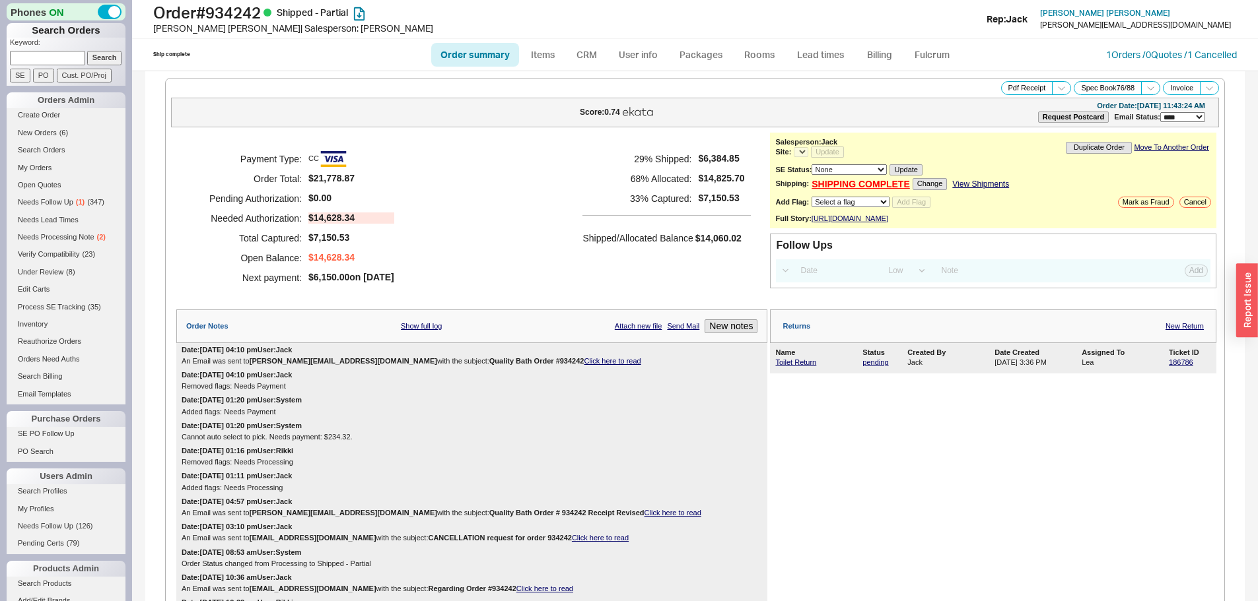
select select "*"
click at [705, 145] on div "Payment Type: CC Order Total: $21,778.87 Pending Authorization: $0.00 Needed Au…" at bounding box center [471, 219] width 591 height 172
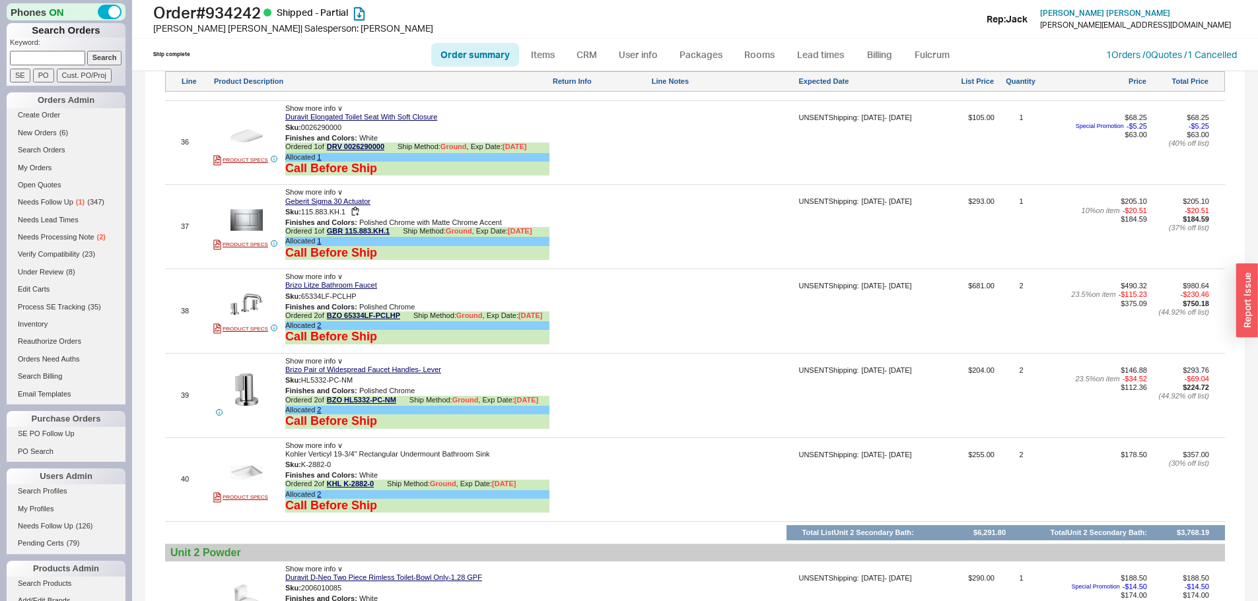
scroll to position [4291, 0]
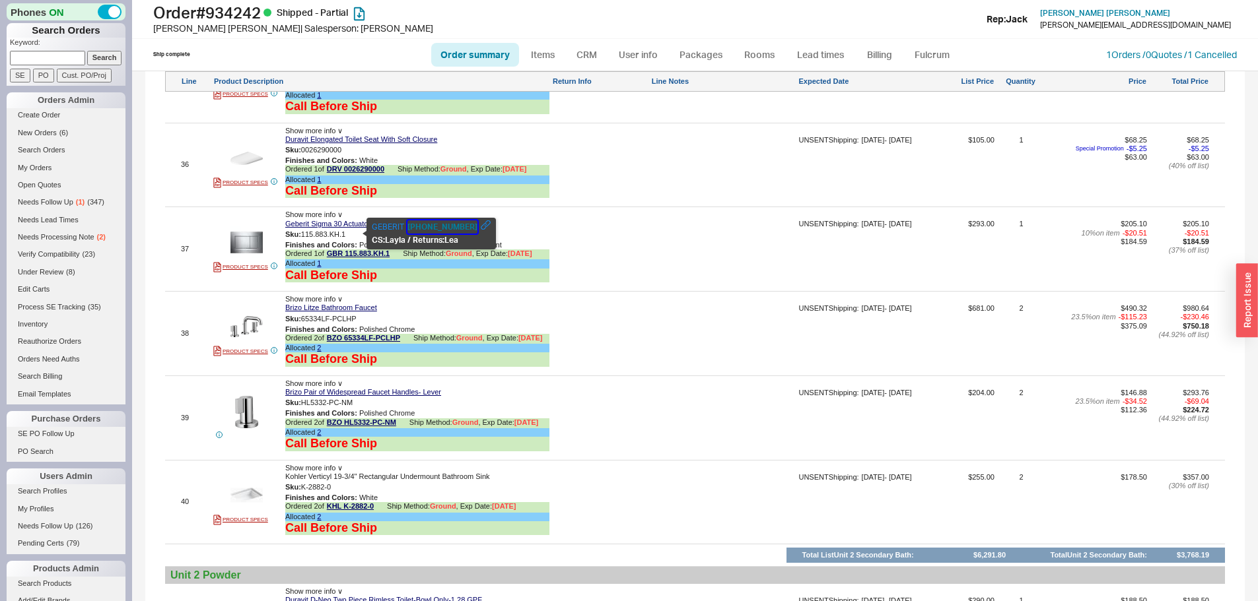
drag, startPoint x: 407, startPoint y: 227, endPoint x: 465, endPoint y: 229, distance: 58.1
click at [422, 237] on div "GEBERIT 800-566-2100 CS: Layla / Returns: Lea" at bounding box center [431, 233] width 119 height 26
drag, startPoint x: 367, startPoint y: 220, endPoint x: 468, endPoint y: 228, distance: 101.3
click at [467, 228] on div "GEBERIT 800-566-2100 CS: Layla / Returns: Lea" at bounding box center [430, 234] width 129 height 32
copy div "GEBERIT 800-566-2100"
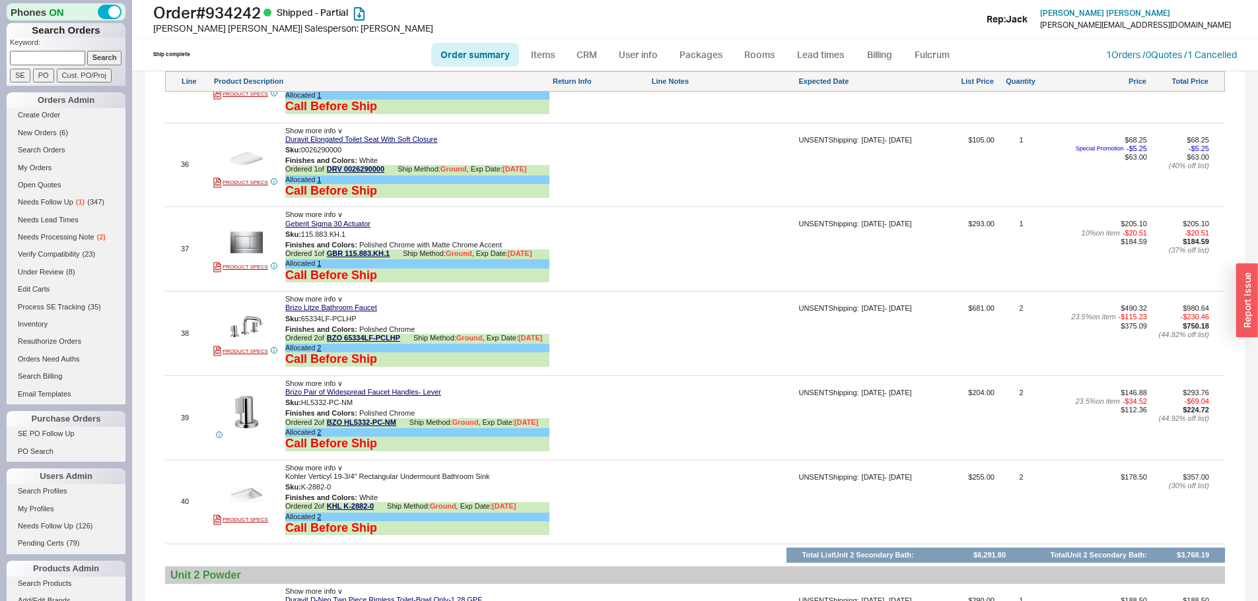
click at [568, 259] on div at bounding box center [600, 254] width 96 height 68
click at [574, 255] on div at bounding box center [600, 254] width 96 height 68
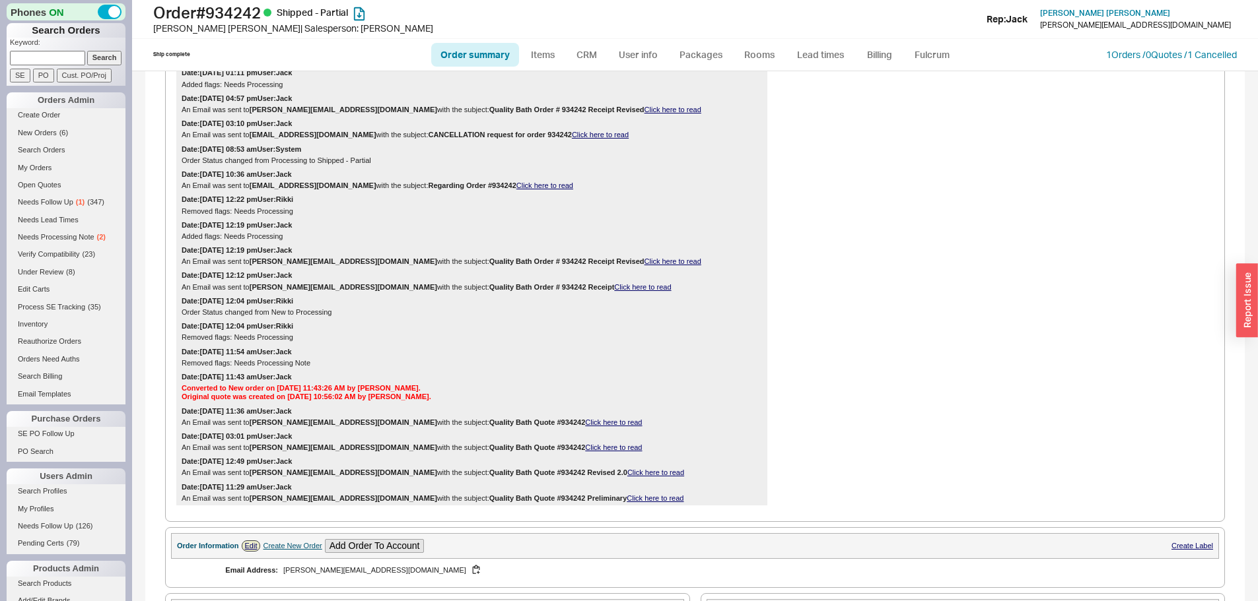
scroll to position [858, 0]
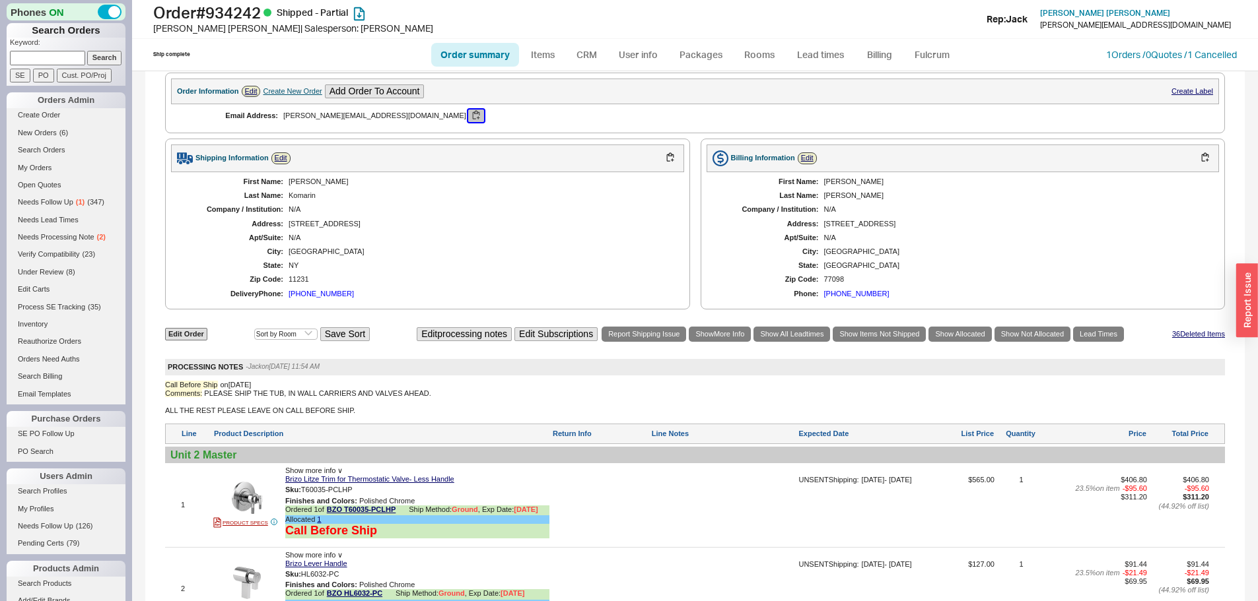
click at [468, 115] on button "button" at bounding box center [476, 116] width 16 height 13
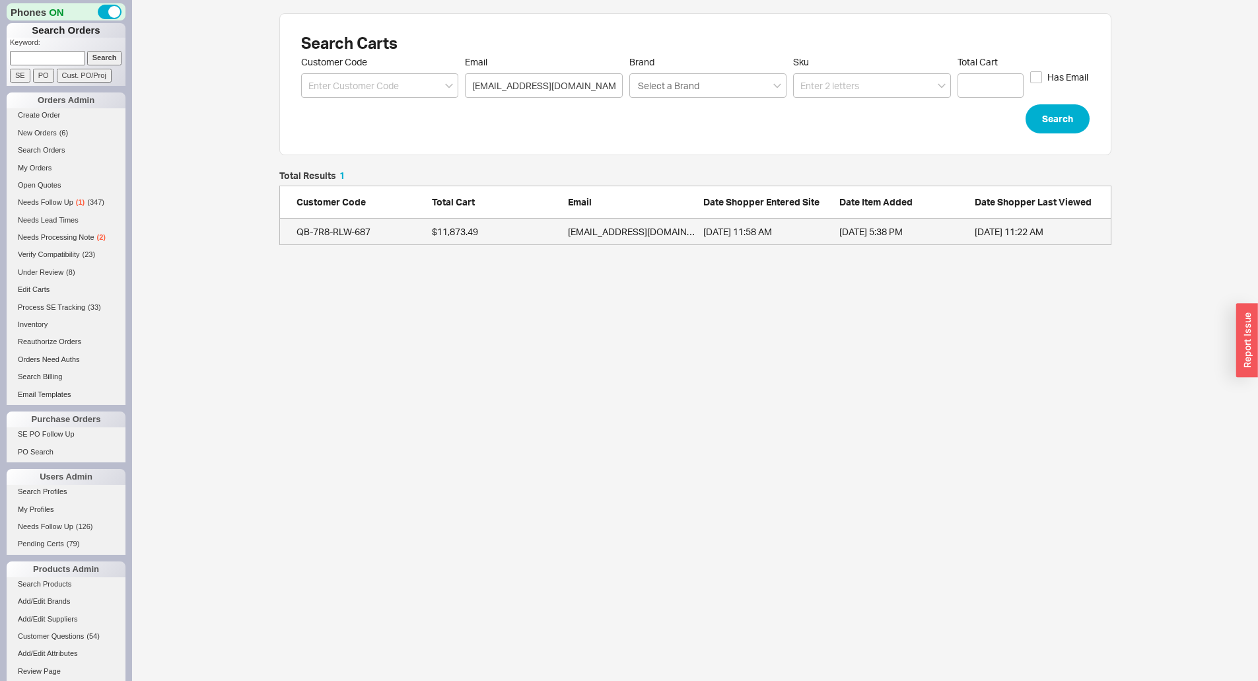
click at [584, 229] on div "[EMAIL_ADDRESS][DOMAIN_NAME]" at bounding box center [632, 231] width 129 height 13
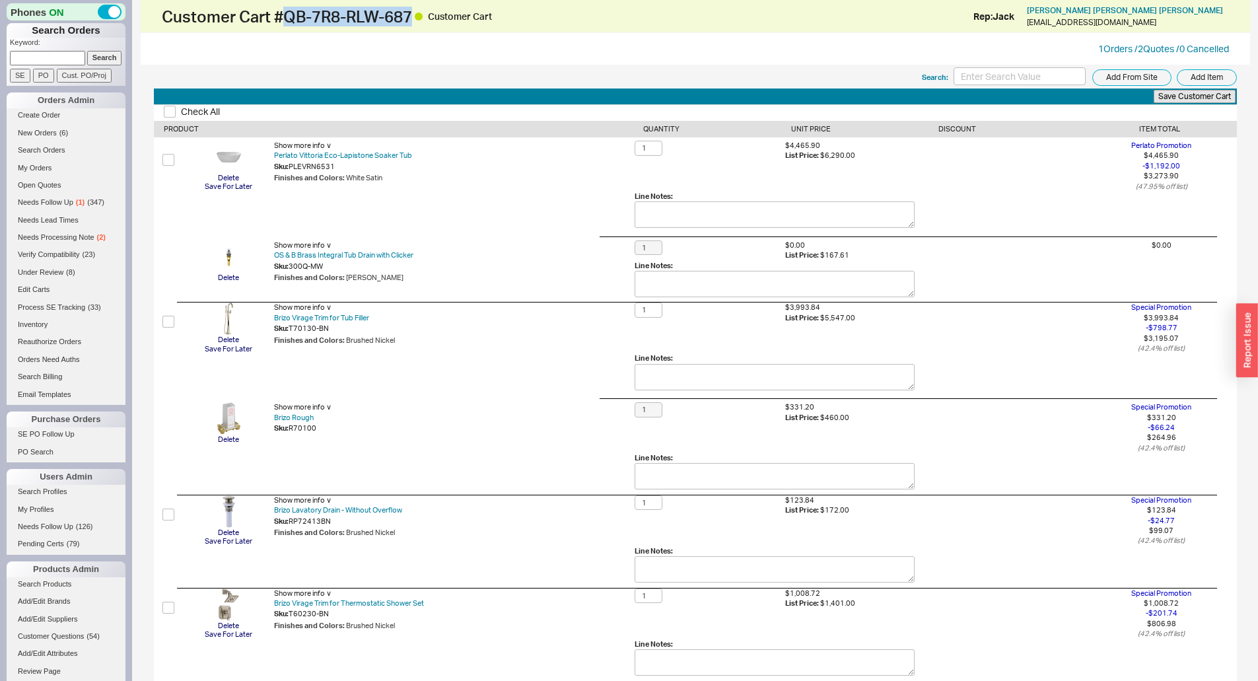
drag, startPoint x: 415, startPoint y: 10, endPoint x: 303, endPoint y: 17, distance: 112.5
click at [292, 13] on h1 "Customer Cart # QB-7R8-RLW-687 Customer Cart" at bounding box center [428, 16] width 533 height 18
copy h1 "QB-7R8-RLW-687"
click at [347, 32] on div "Customer Cart # QB-7R8-RLW-687 Customer Cart Rep: Jack Anna Maria D'Amico grace…" at bounding box center [695, 16] width 1109 height 33
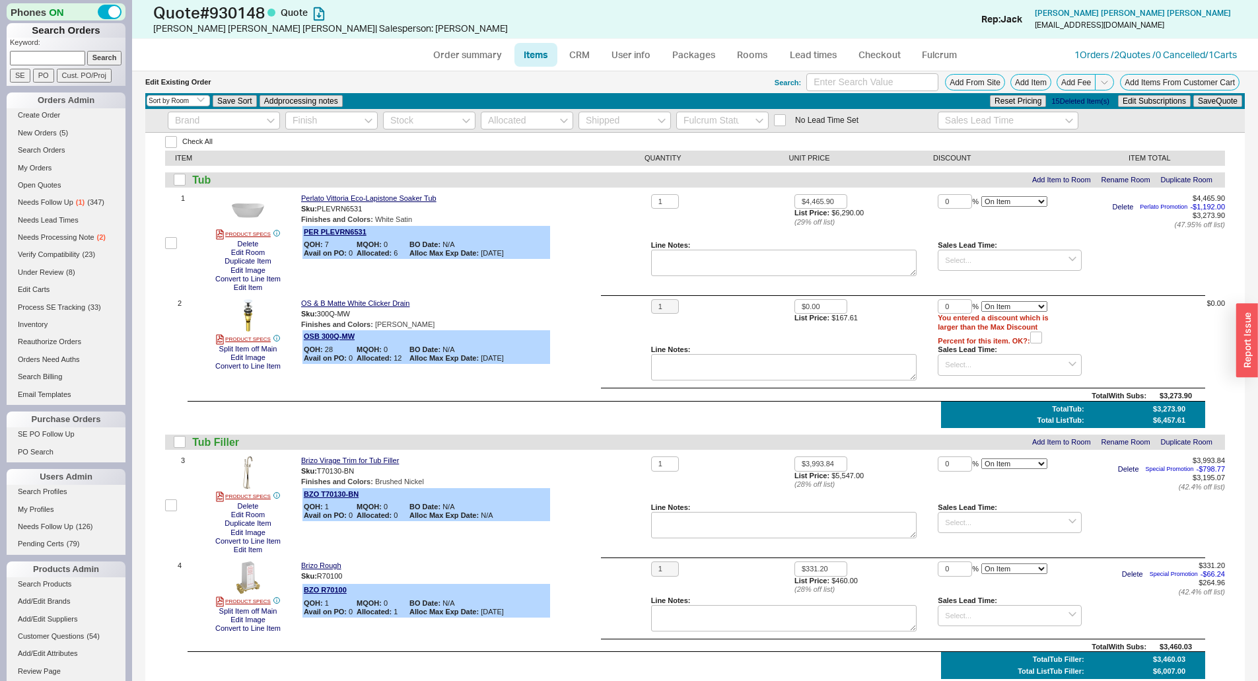
select select "3"
click at [605, 240] on div "Perlato Vittoria Eco-Lapistone Soaker Tub Sku: PLEVRN6531 Finishes and Colors :…" at bounding box center [473, 243] width 345 height 98
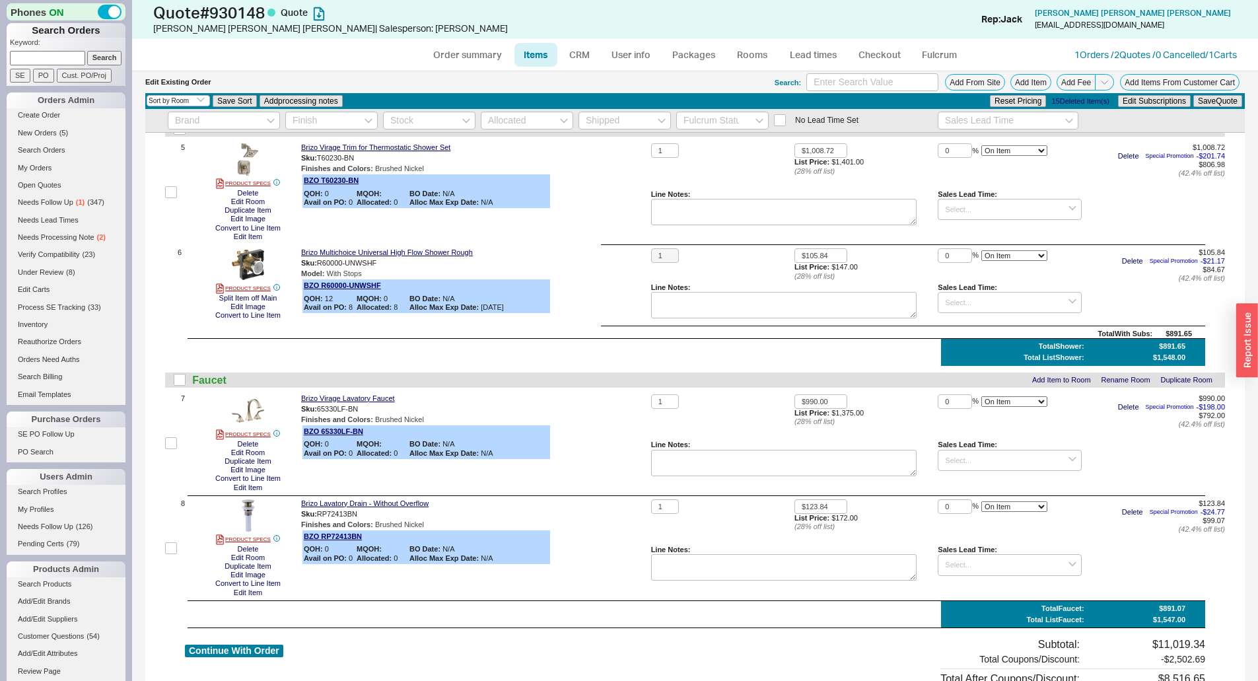
scroll to position [766, 0]
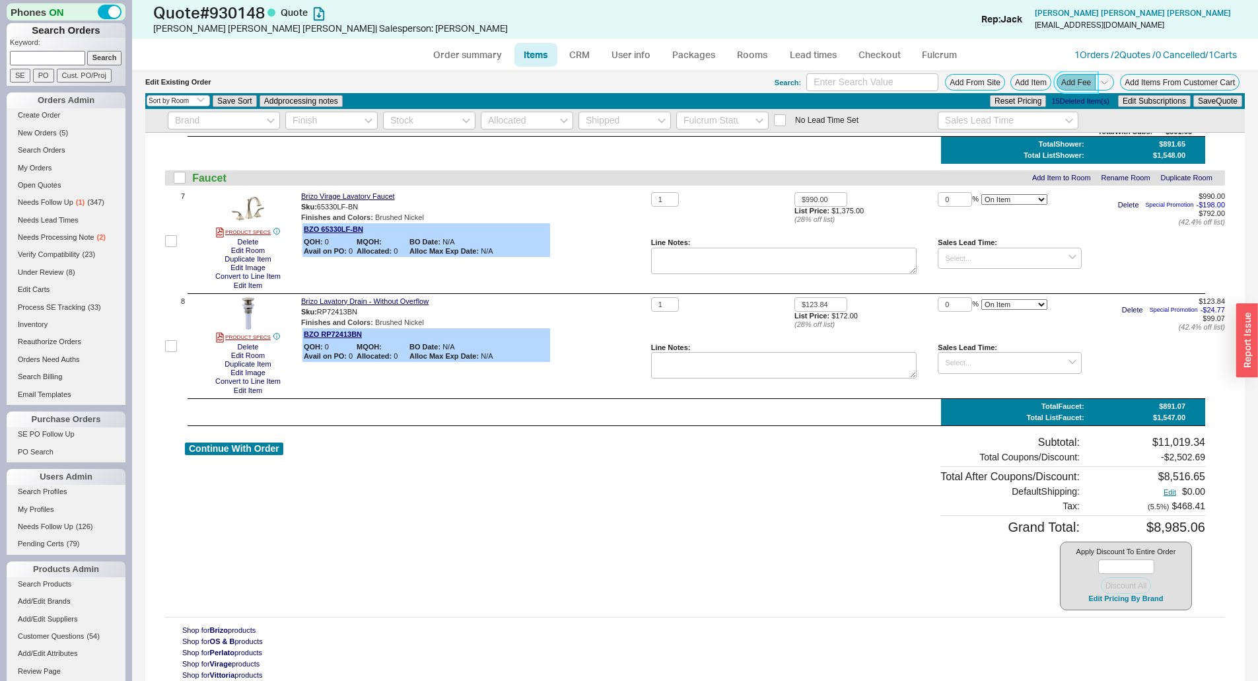
click at [1070, 81] on button "Add Fee" at bounding box center [1075, 82] width 39 height 17
click at [1109, 78] on span "Add Fee" at bounding box center [1087, 82] width 63 height 17
click at [1100, 83] on span at bounding box center [1104, 82] width 19 height 17
click at [1059, 98] on button "Add Order Discount" at bounding box center [1058, 98] width 89 height 13
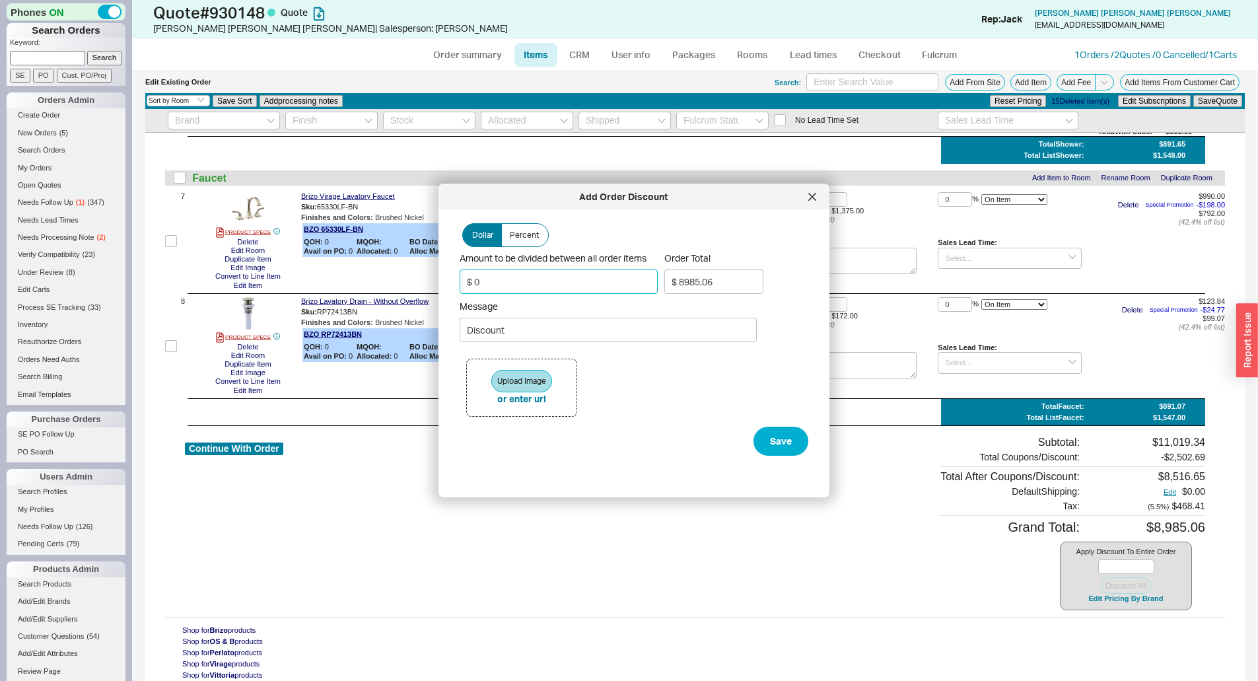
click at [529, 275] on input "$ 0" at bounding box center [558, 281] width 198 height 24
type input "$ 1"
type input "$ 8984.01"
type input "$ 10"
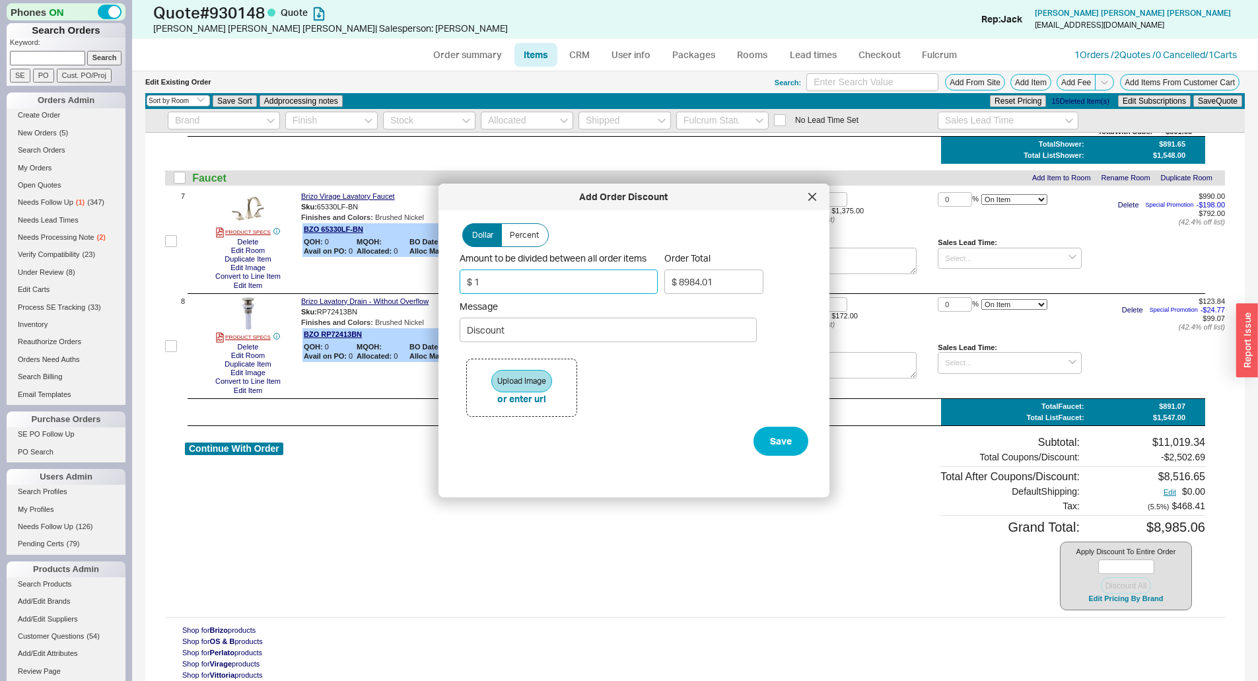
type input "$ 8974.52"
type input "$ 100"
type input "$ 8879.57"
type input "$ 100"
type input "BONUS PACKAGE COUPON!"
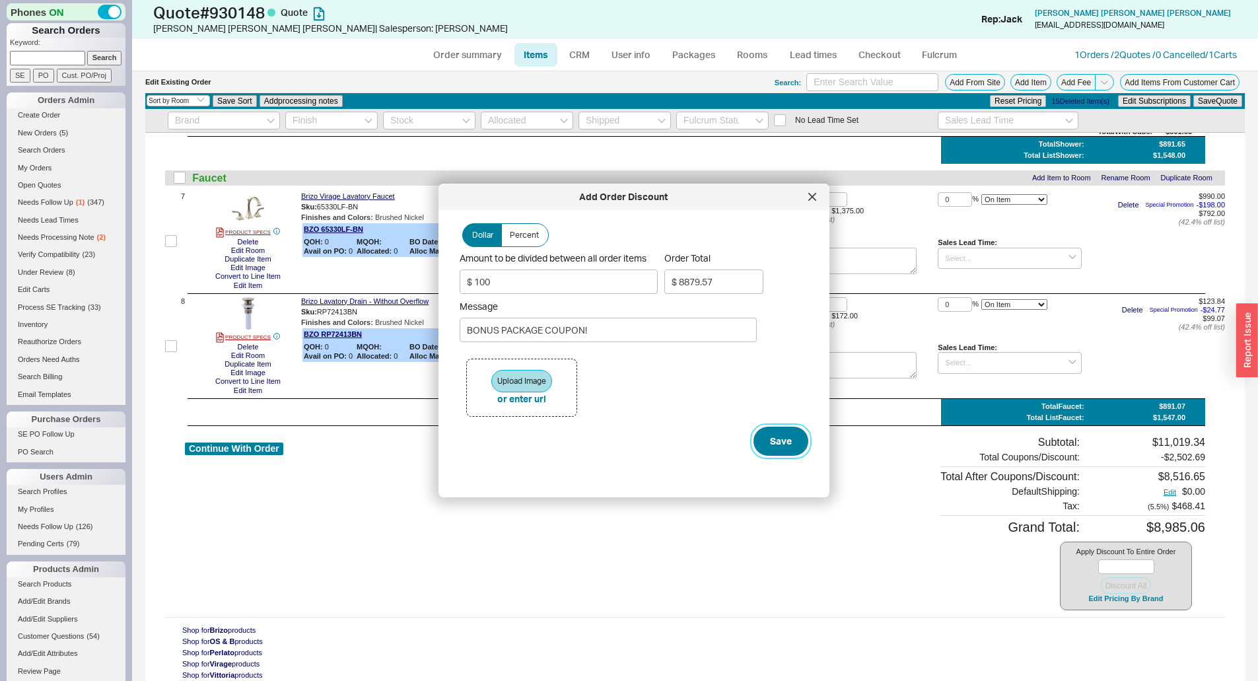
click at [758, 434] on button "Save" at bounding box center [780, 440] width 55 height 29
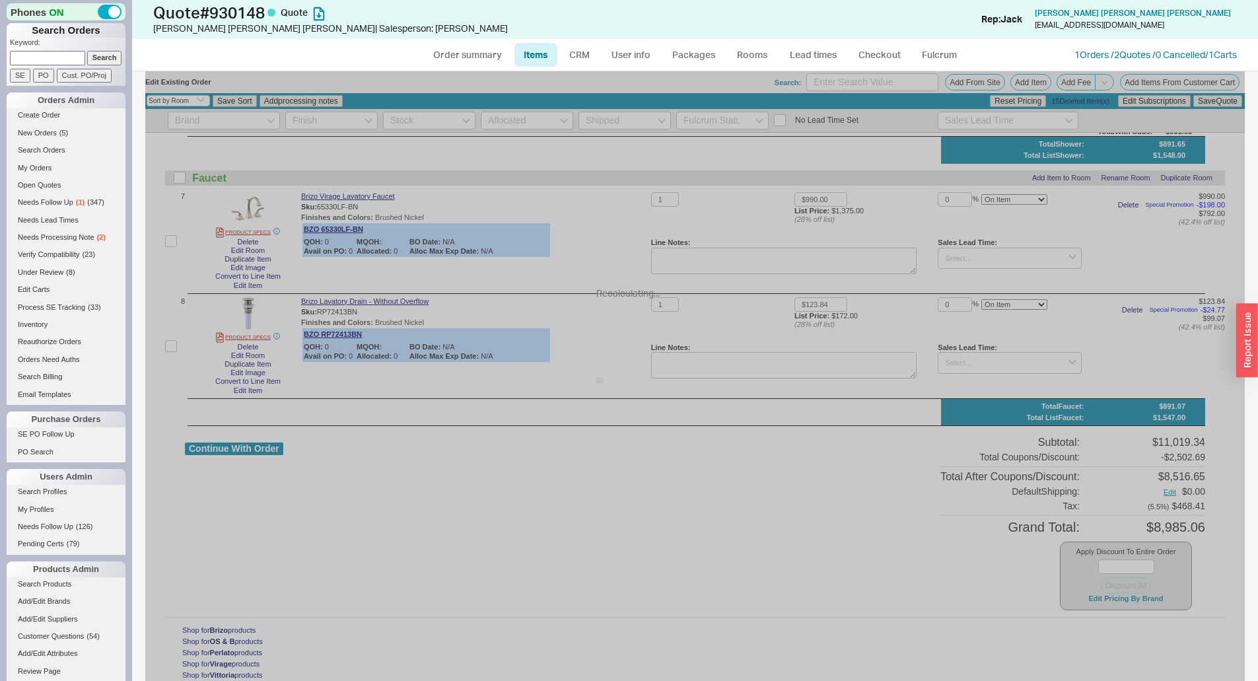
scroll to position [784, 0]
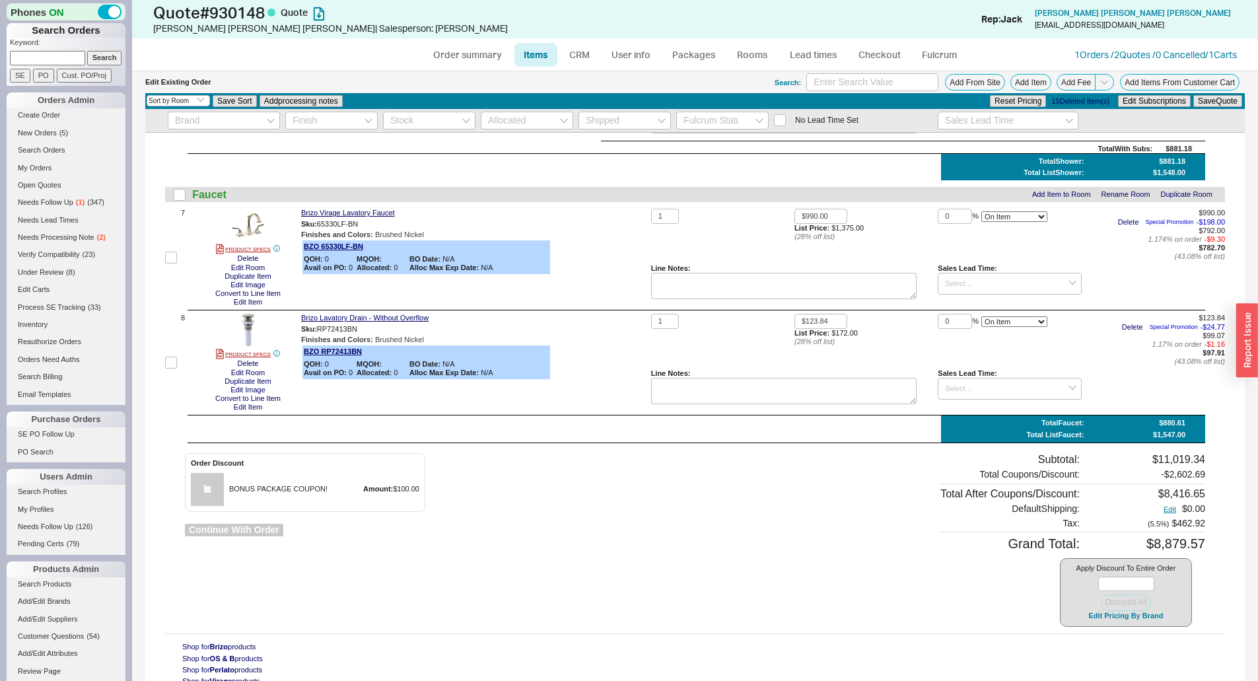
click at [275, 523] on button "Continue With Order" at bounding box center [234, 529] width 98 height 13
select select "*"
select select "LOW"
select select "3"
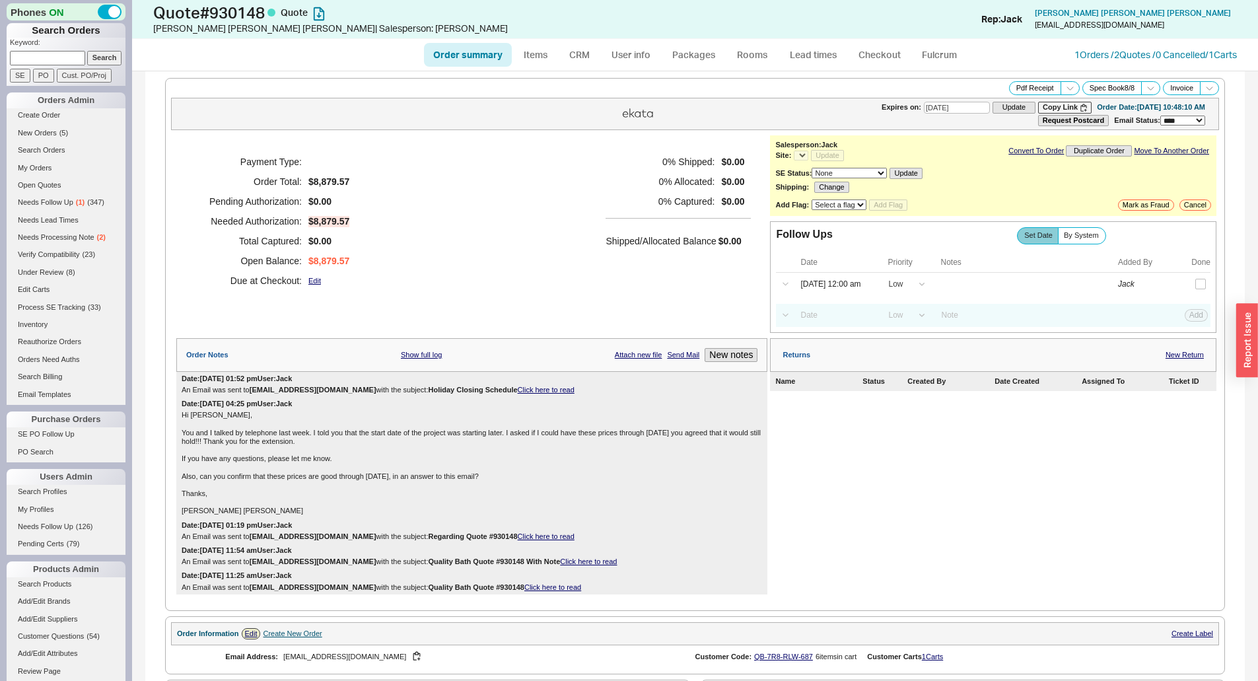
select select "*"
click at [579, 275] on div "Payment Type: Order Total: $8,879.57 Pending Authorization: $0.00 Needed Author…" at bounding box center [471, 221] width 591 height 172
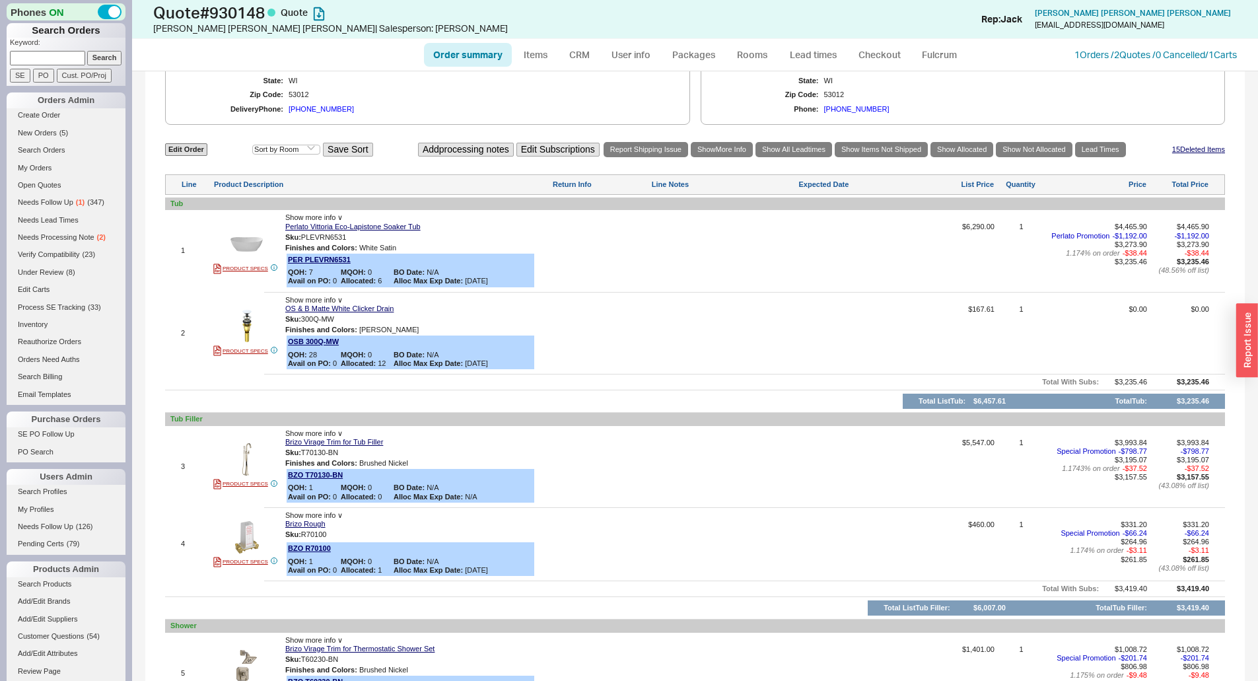
scroll to position [726, 0]
click at [363, 230] on button "button" at bounding box center [356, 236] width 16 height 13
click at [413, 226] on link "Perlato Vittoria Eco-Lapistone Soaker Tub" at bounding box center [352, 226] width 135 height 9
click at [704, 281] on div at bounding box center [723, 254] width 145 height 65
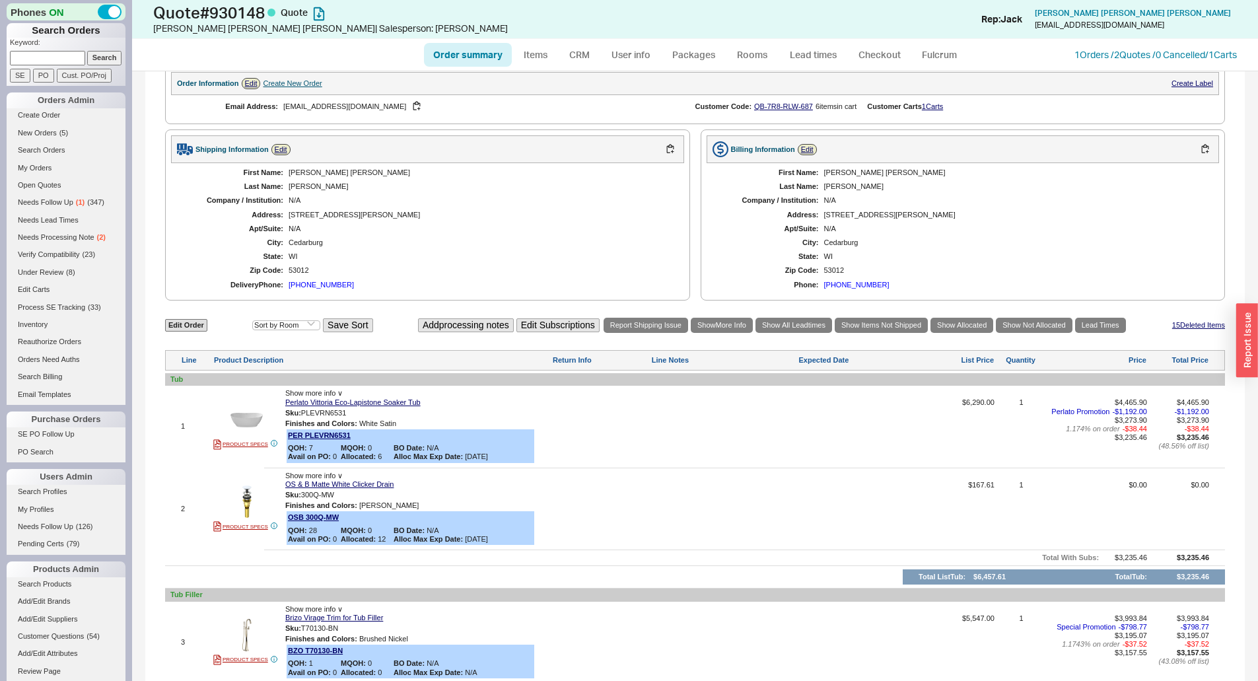
scroll to position [591, 0]
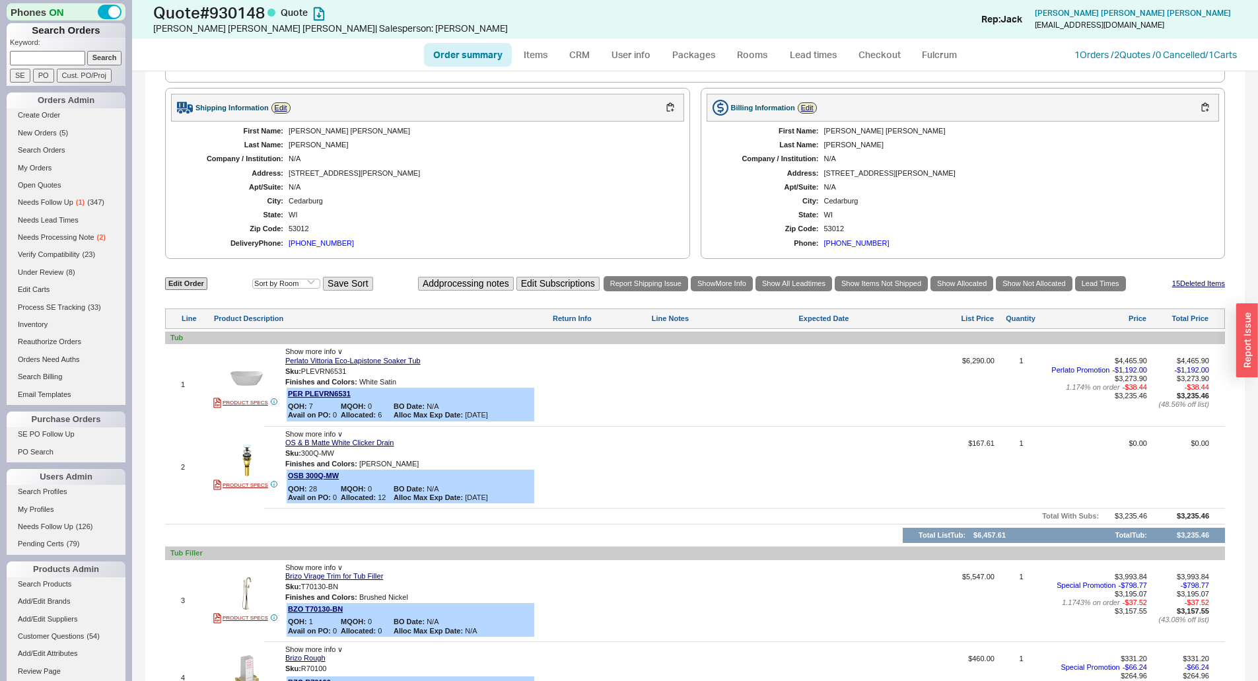
click at [692, 411] on div at bounding box center [723, 388] width 145 height 65
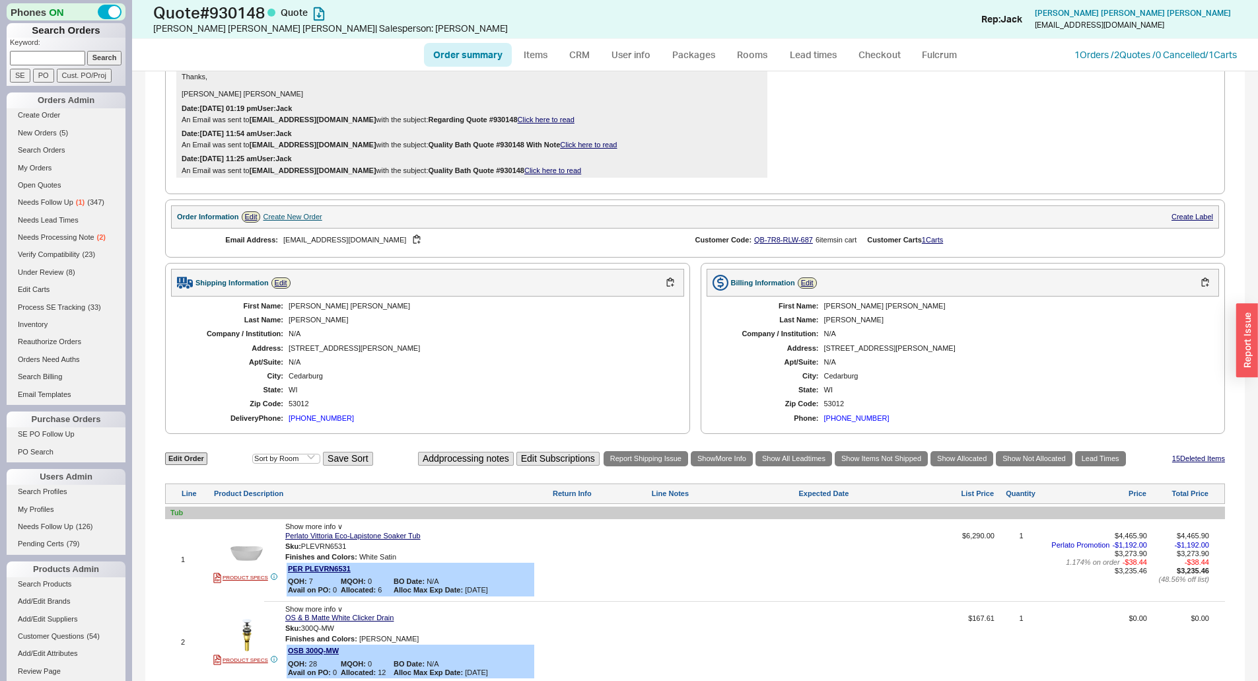
scroll to position [393, 0]
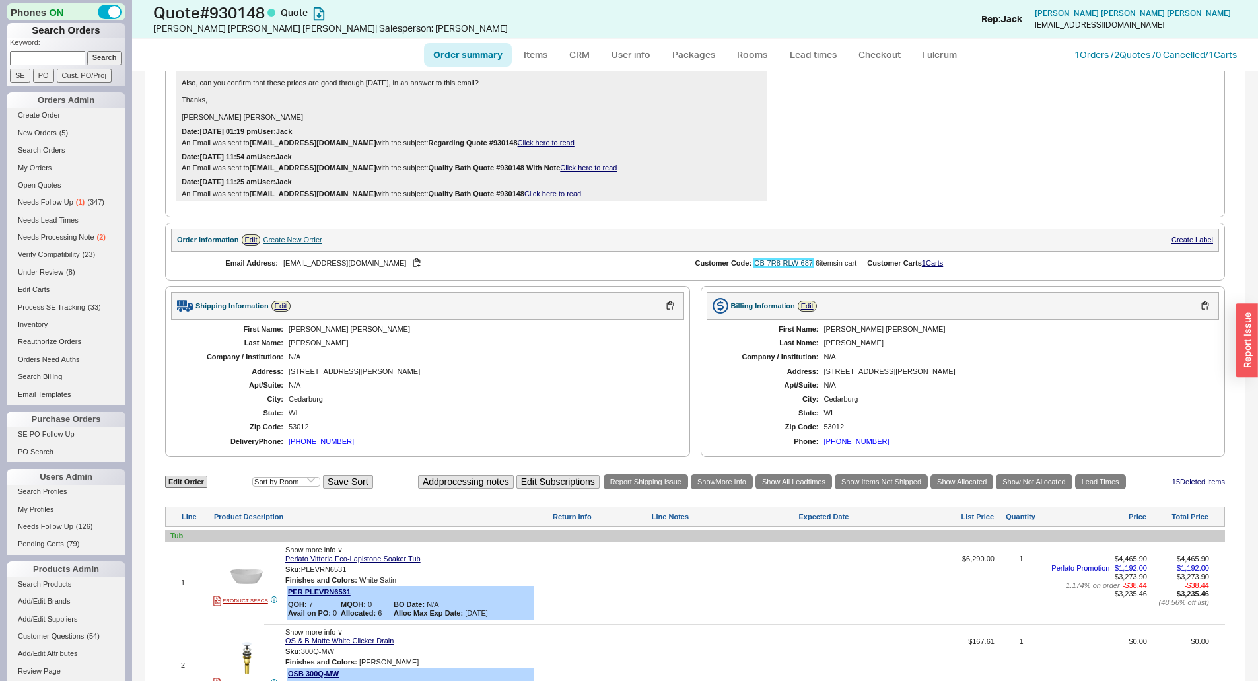
click at [768, 266] on link "QB-7R8-RLW-687" at bounding box center [783, 263] width 59 height 8
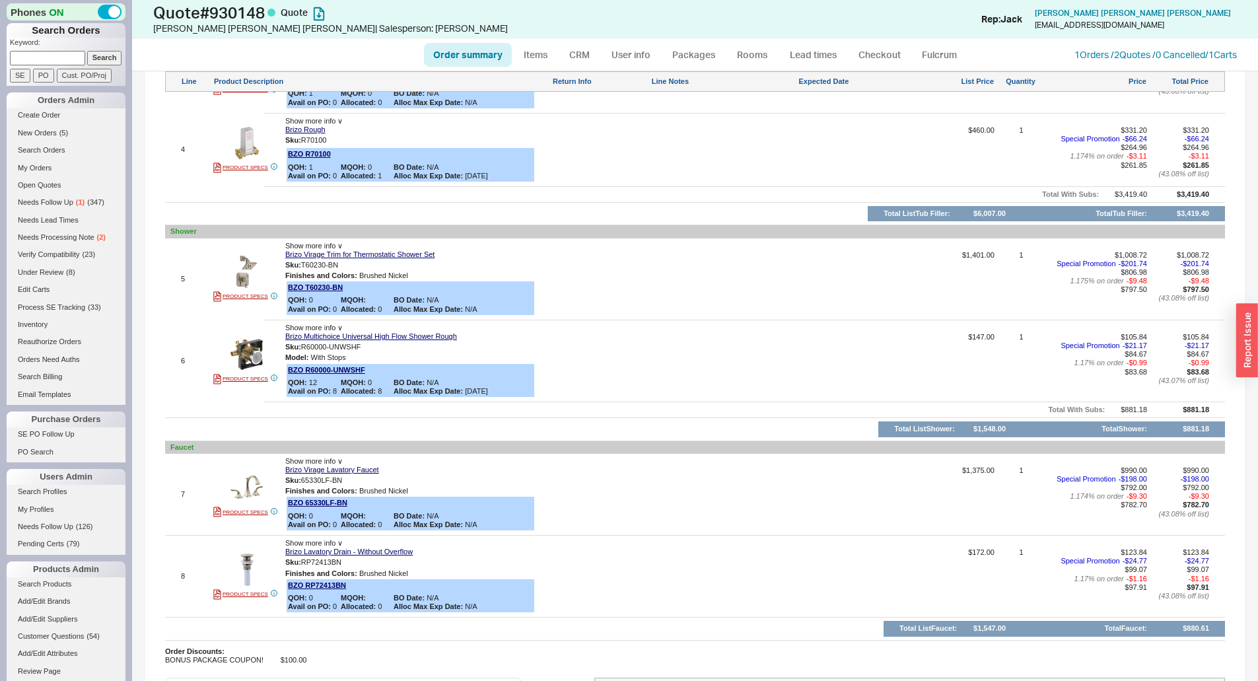
scroll to position [988, 0]
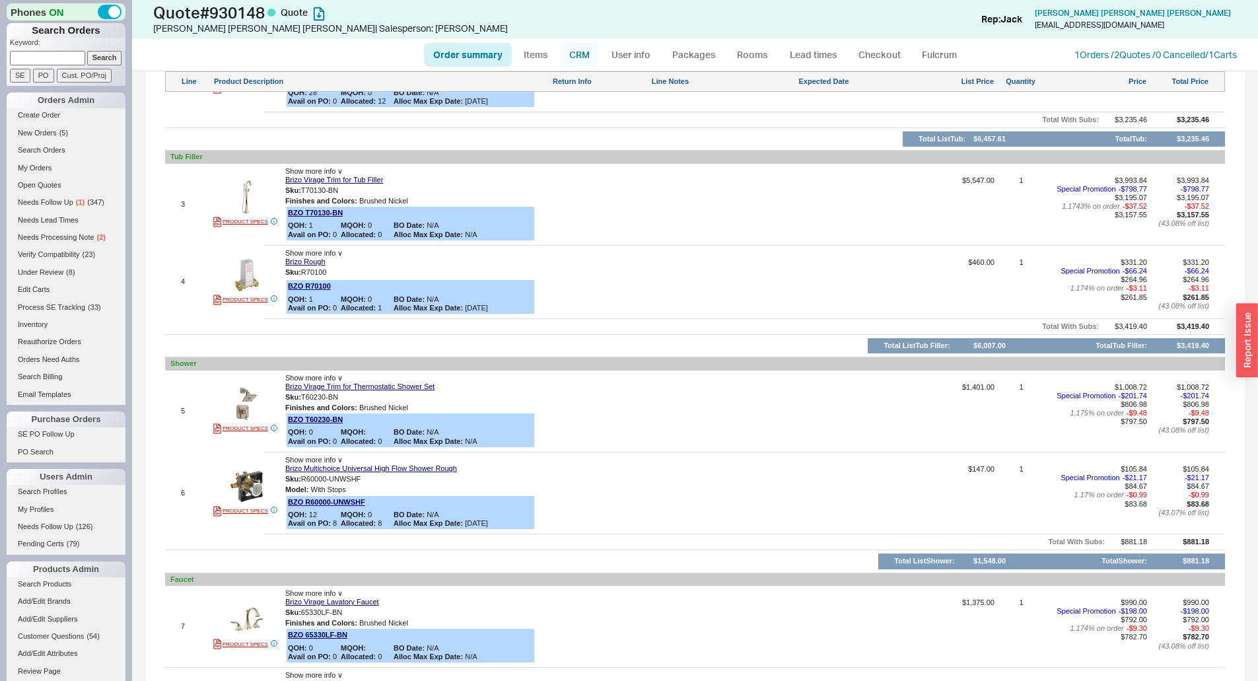
click at [584, 55] on link "CRM" at bounding box center [579, 55] width 39 height 24
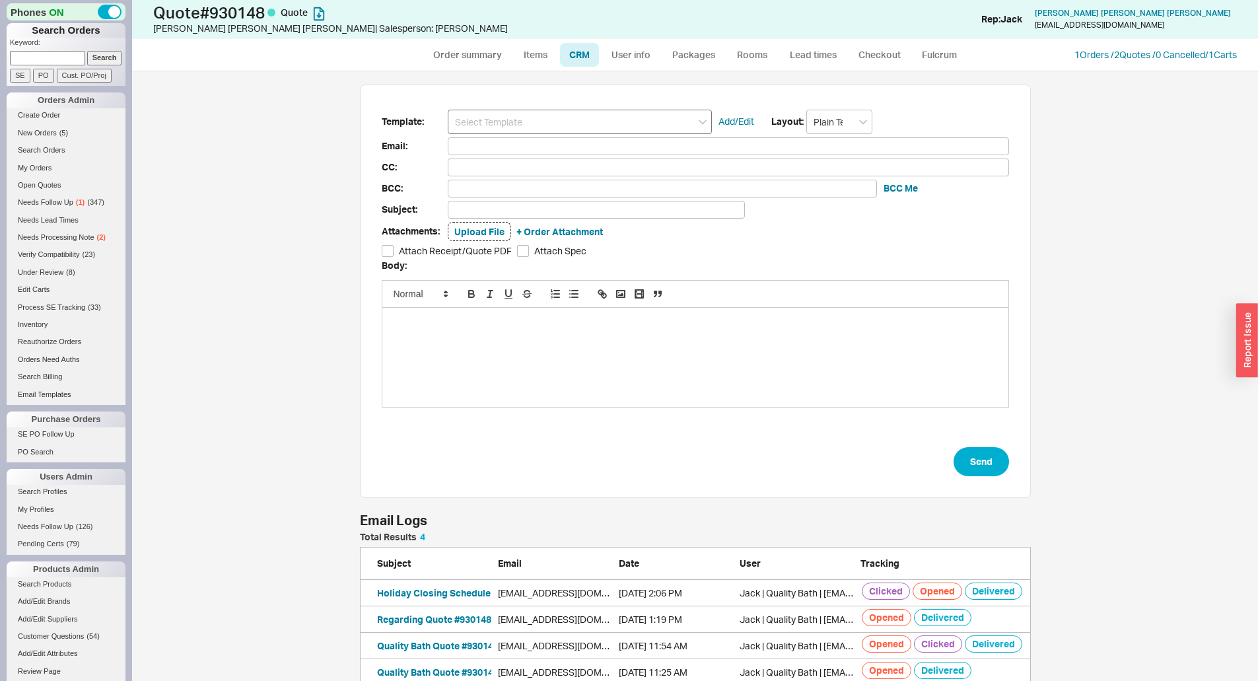
scroll to position [143, 661]
click at [574, 111] on input at bounding box center [580, 122] width 264 height 24
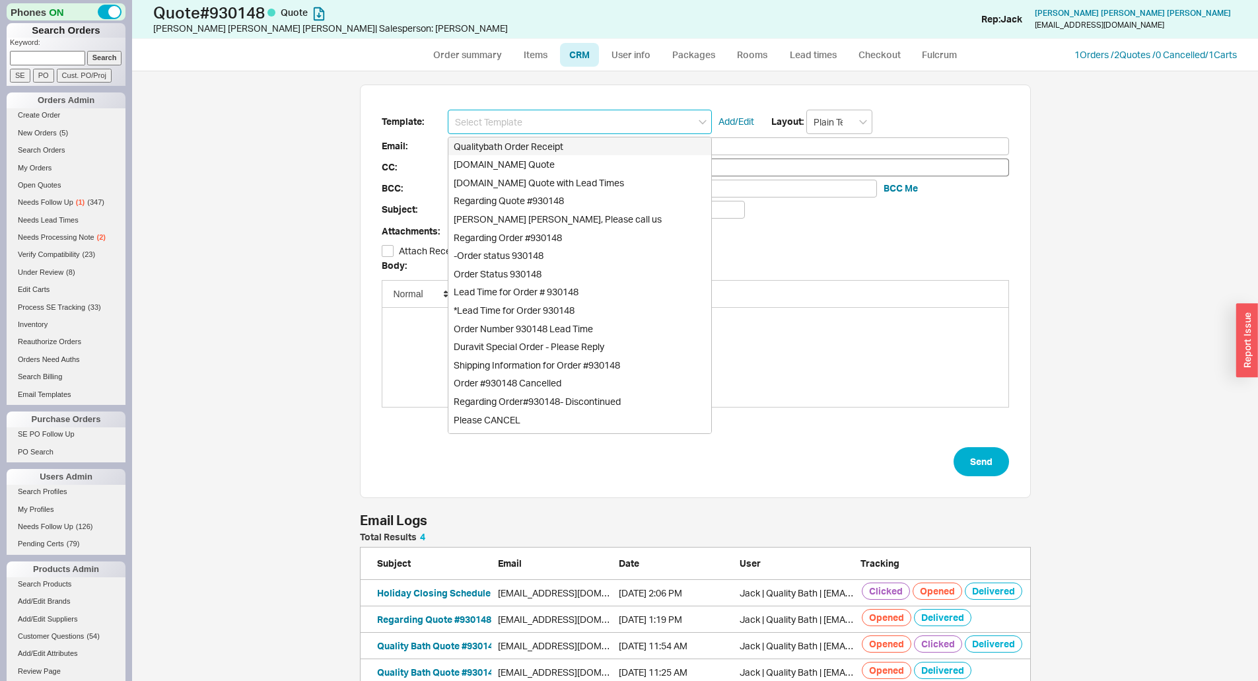
click at [562, 161] on div "Qualitybath.com Quote" at bounding box center [579, 164] width 263 height 18
type input "Receipt"
type input "gracetheday@sbcglobal.net"
type input "Quality Bath Quote #930148"
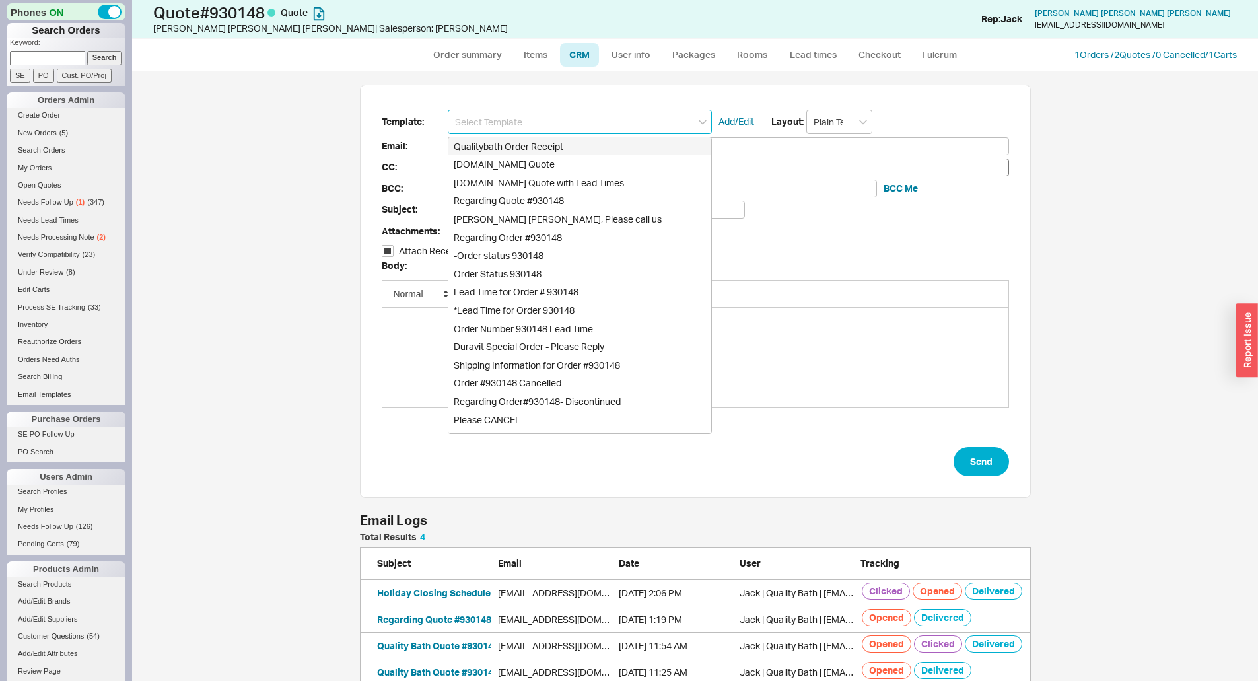
checkbox input "true"
type input "Qualitybath.com Quote"
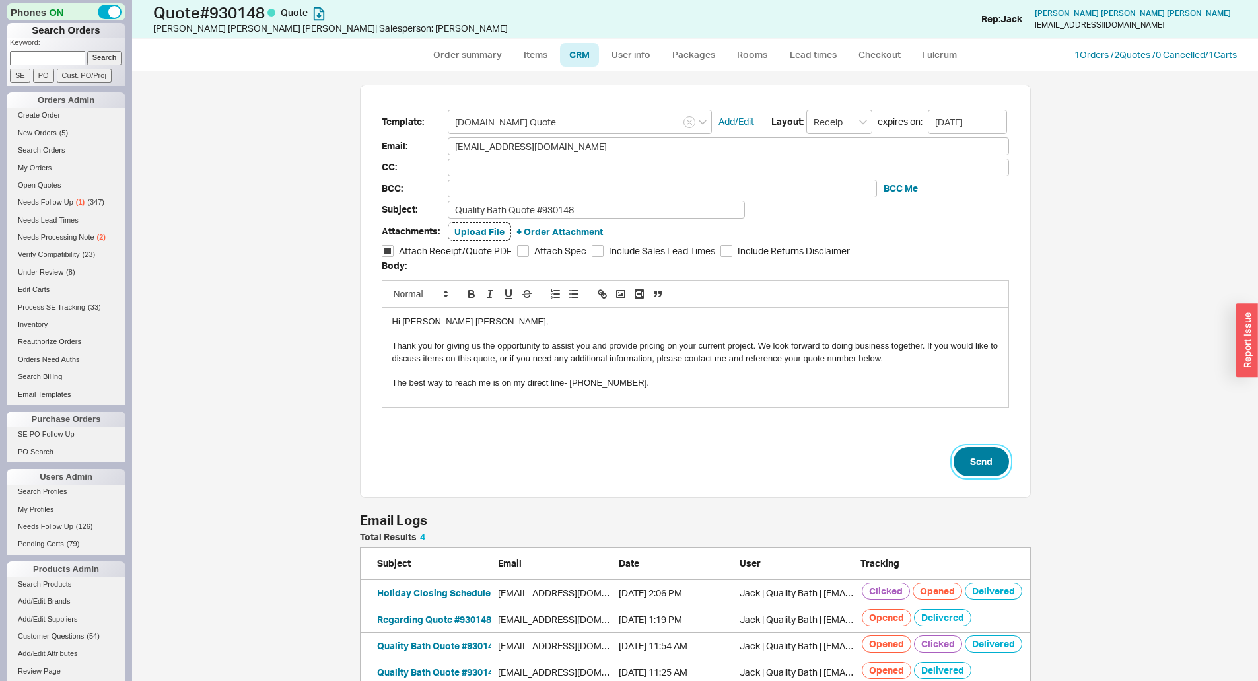
click at [974, 468] on button "Send" at bounding box center [980, 461] width 55 height 29
select select "*"
select select "LOW"
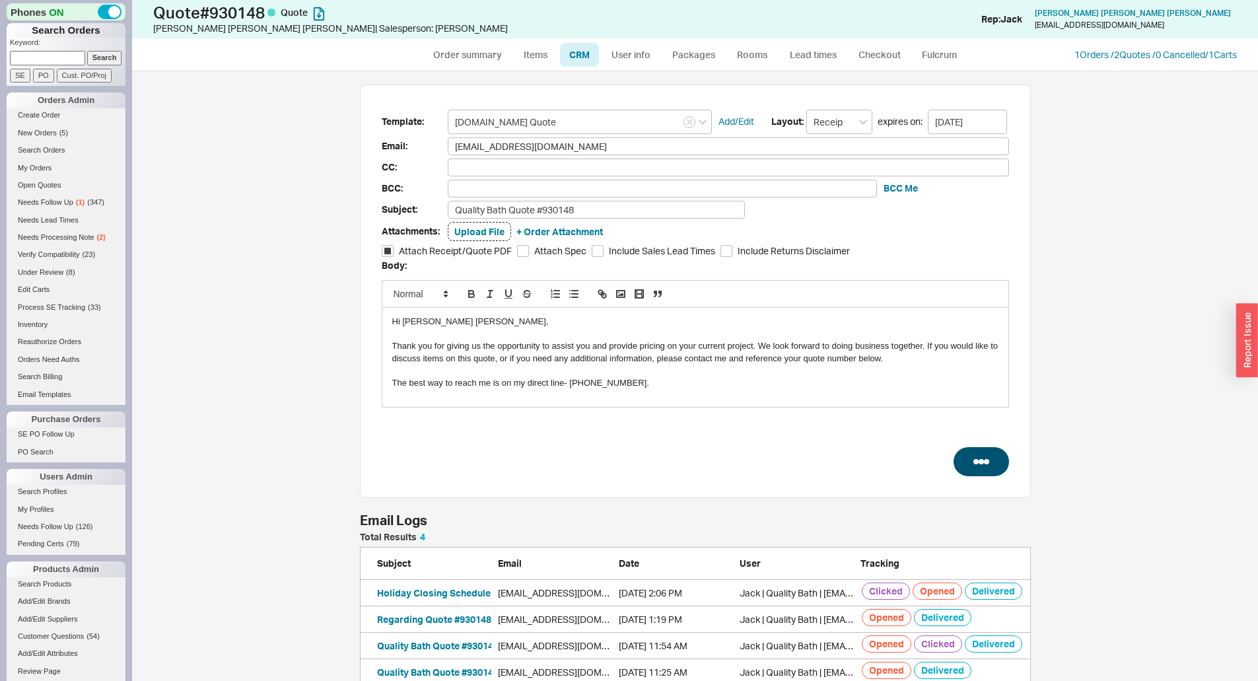
select select "3"
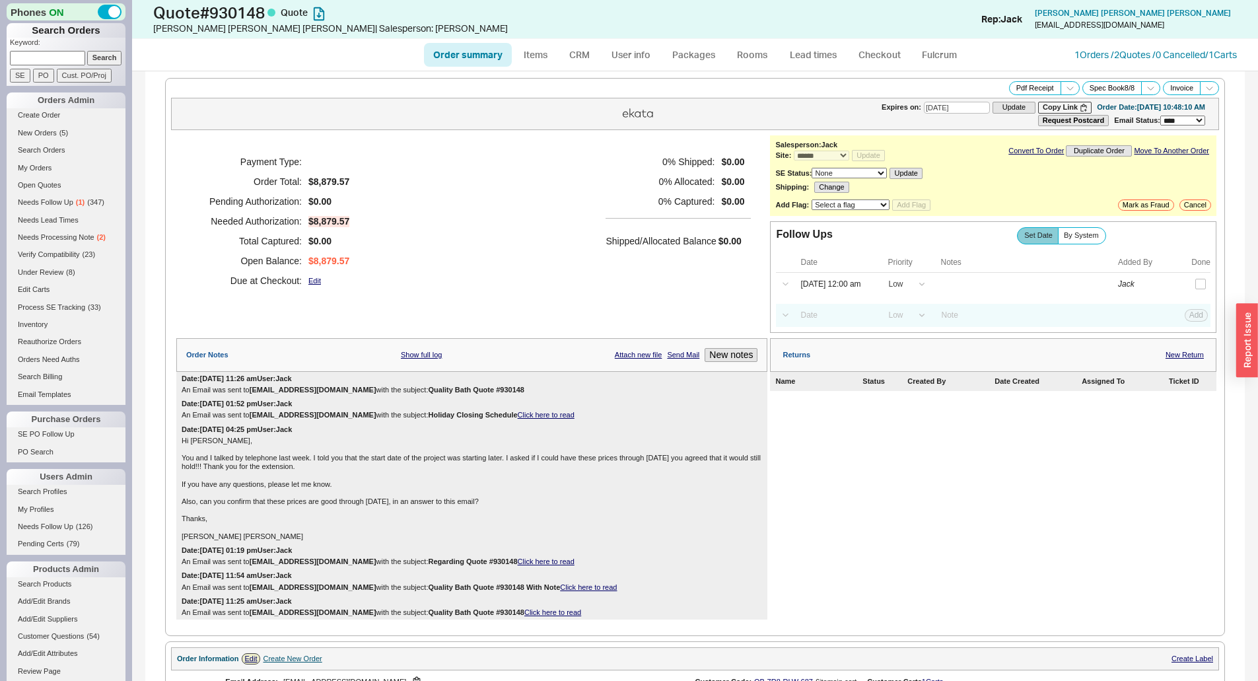
type input "10/06/2025"
click at [638, 253] on div "0 % Shipped: $0.00 0 % Allocated: $0.00 0 % Captured: $0.00 Shipped/Allocated B…" at bounding box center [677, 221] width 145 height 139
drag, startPoint x: 652, startPoint y: 156, endPoint x: 734, endPoint y: 244, distance: 120.5
click at [728, 238] on div "0 % Shipped: $0.00 0 % Allocated: $0.00 0 % Captured: $0.00 Shipped/Allocated B…" at bounding box center [677, 221] width 145 height 139
click at [736, 244] on div "Shipped/Allocated Balance $0.00" at bounding box center [677, 234] width 145 height 32
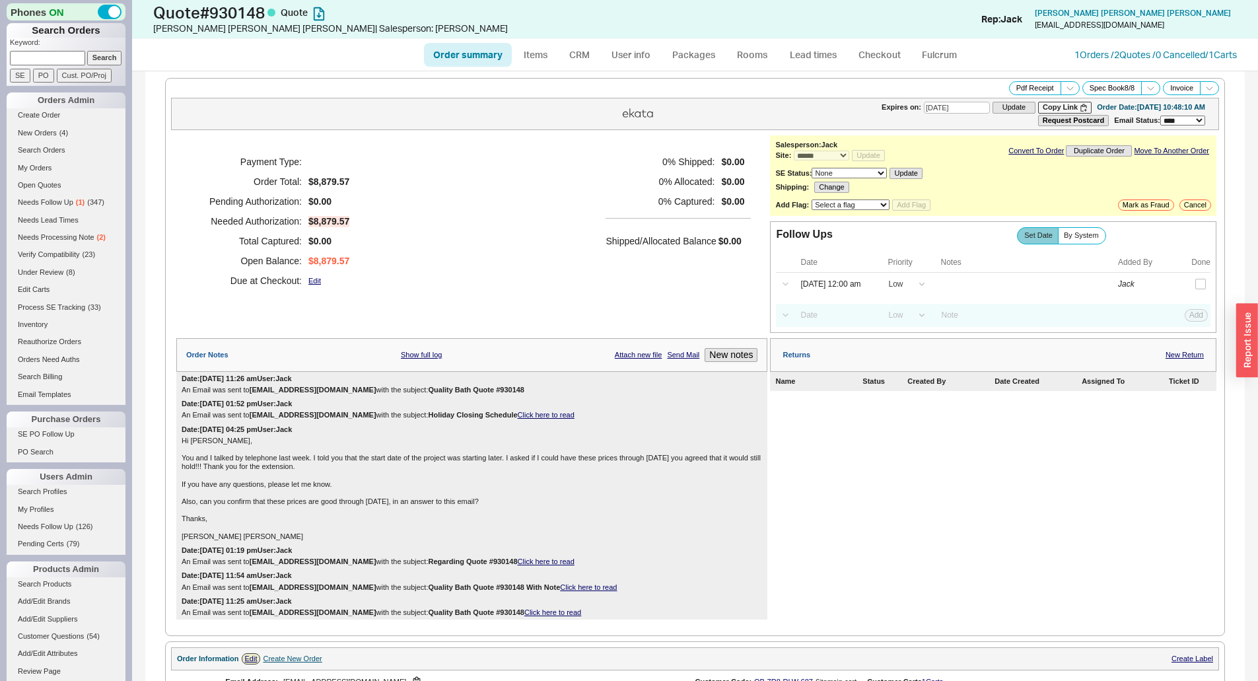
click at [449, 46] on link "Order summary" at bounding box center [468, 55] width 88 height 24
select select "*"
select select "LOW"
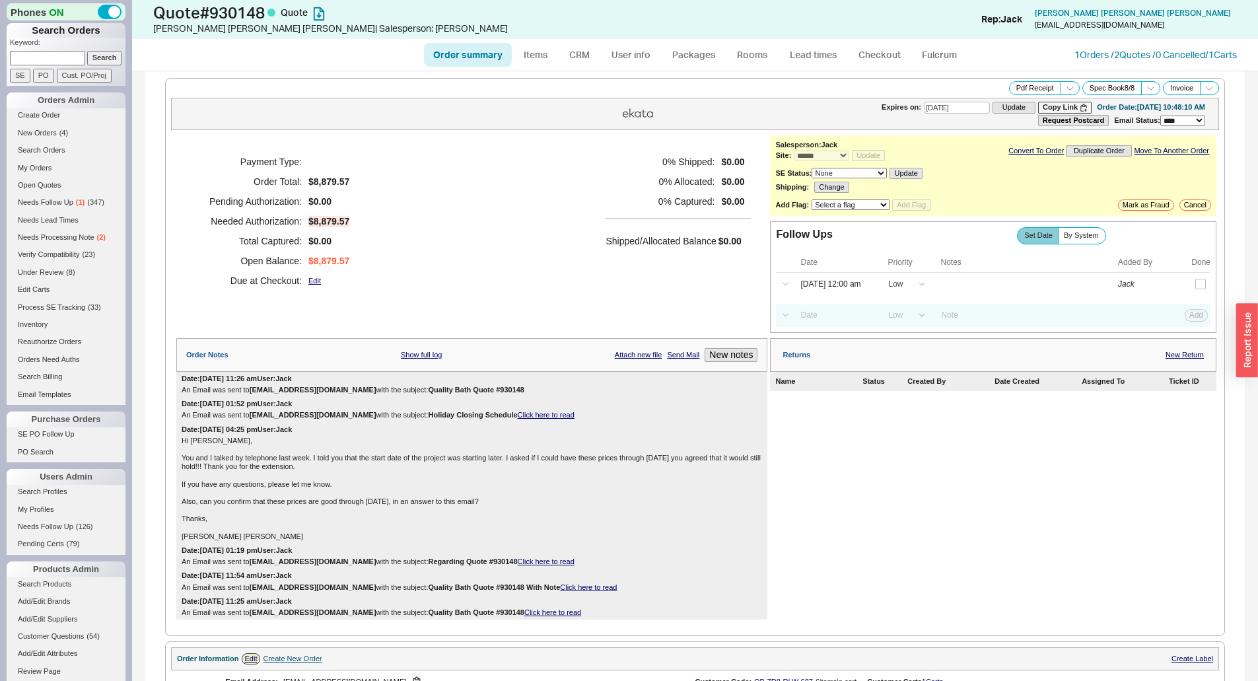
select select "3"
click at [451, 49] on link "Order summary" at bounding box center [468, 55] width 88 height 24
select select "*"
select select "LOW"
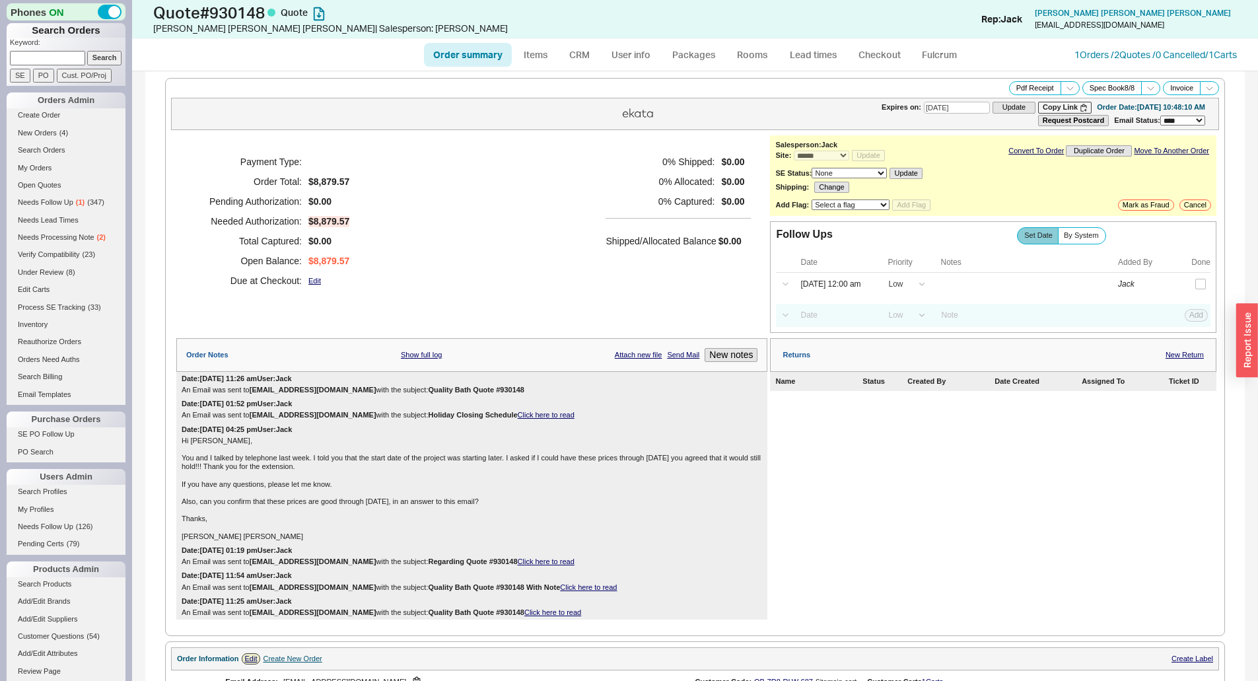
select select "LOW"
select select "3"
click at [506, 162] on div "Payment Type: Order Total: $8,879.57 Pending Authorization: $0.00 Needed Author…" at bounding box center [471, 221] width 591 height 172
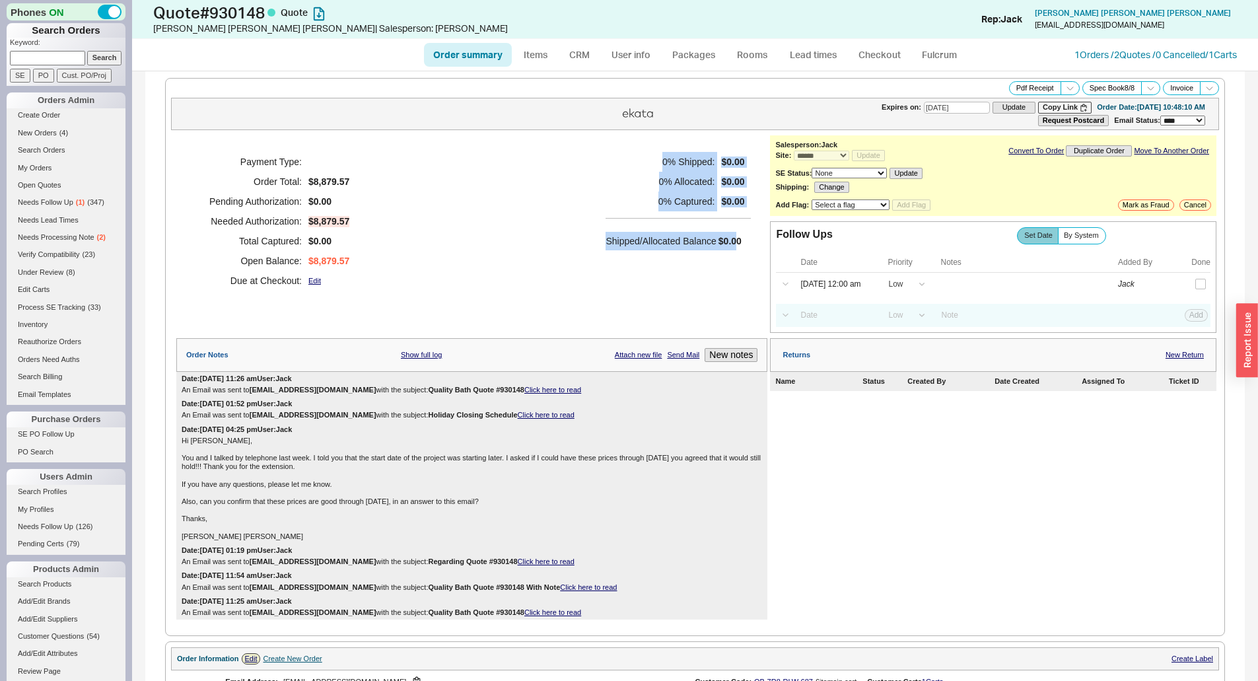
drag, startPoint x: 654, startPoint y: 170, endPoint x: 729, endPoint y: 224, distance: 92.2
click at [729, 224] on div "0 % Shipped: $0.00 0 % Allocated: $0.00 0 % Captured: $0.00 Shipped/Allocated B…" at bounding box center [677, 221] width 145 height 139
click at [746, 243] on div "Payment Type: Order Total: $8,879.57 Pending Authorization: $0.00 Needed Author…" at bounding box center [471, 221] width 591 height 172
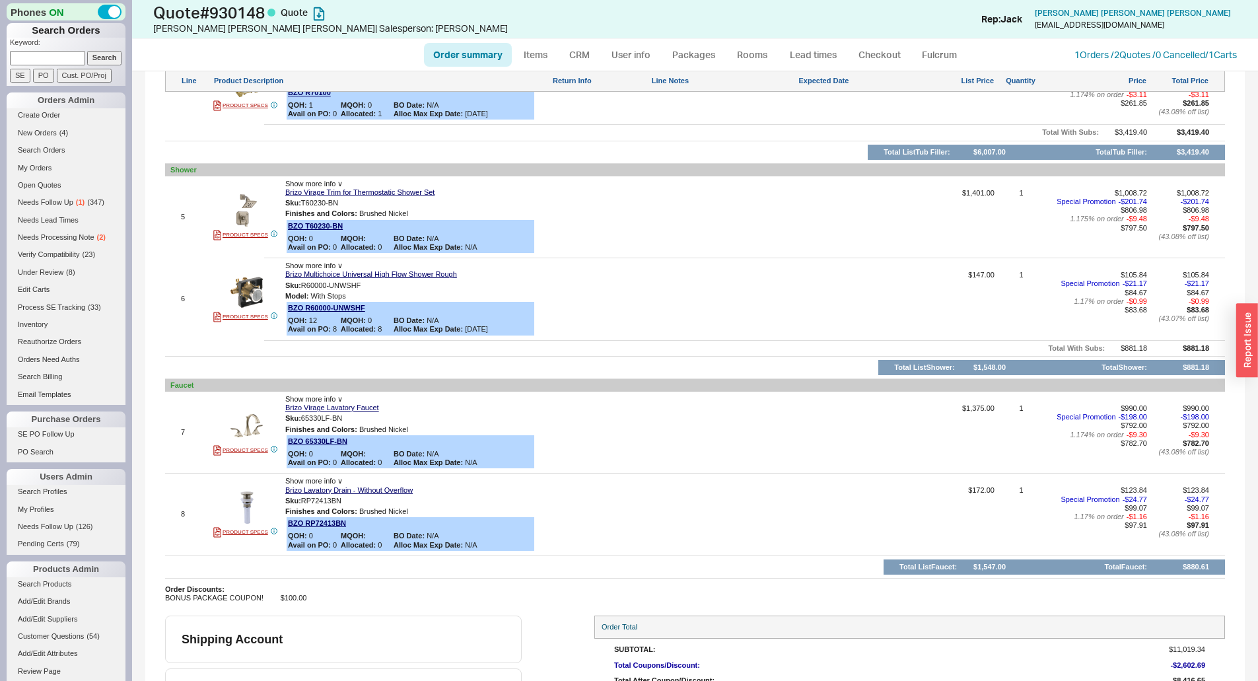
scroll to position [1254, 0]
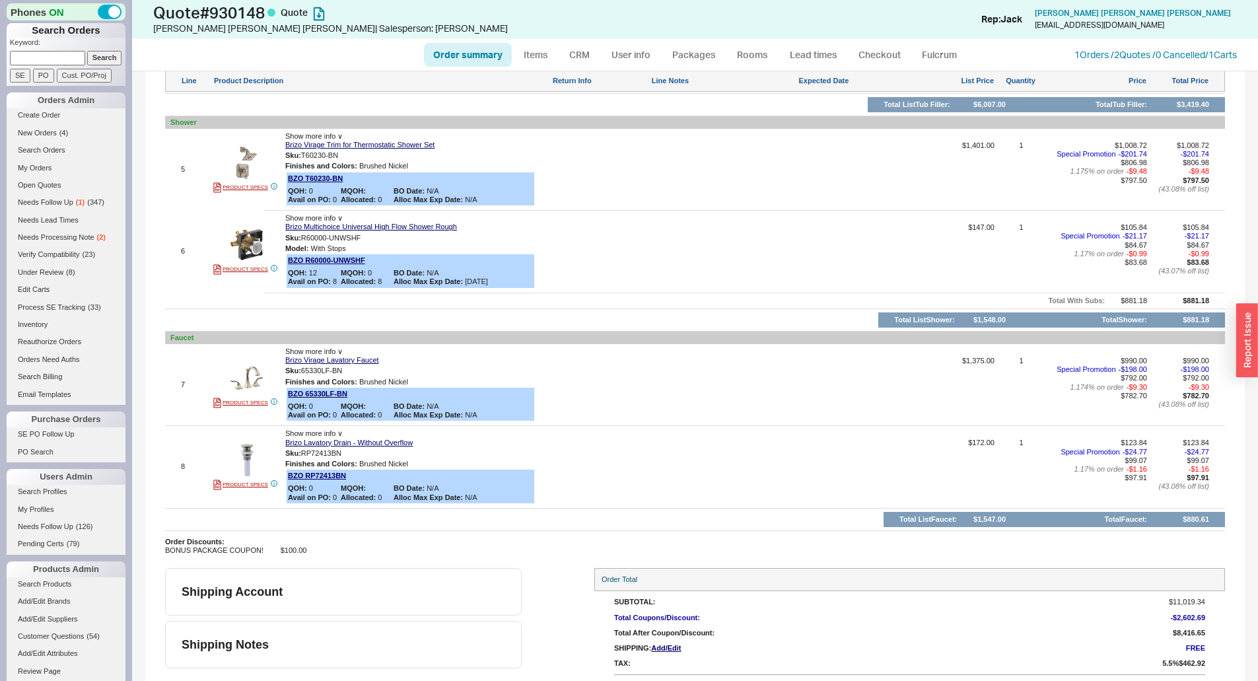
click at [705, 366] on div at bounding box center [723, 388] width 145 height 65
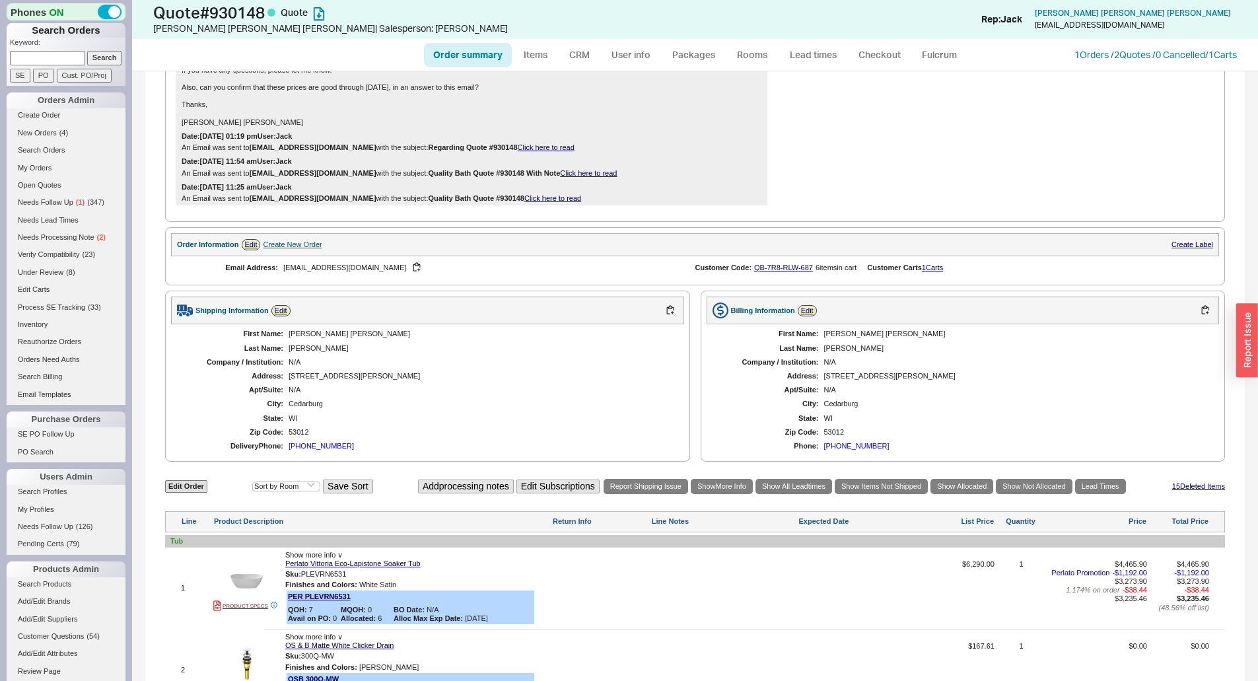
scroll to position [396, 0]
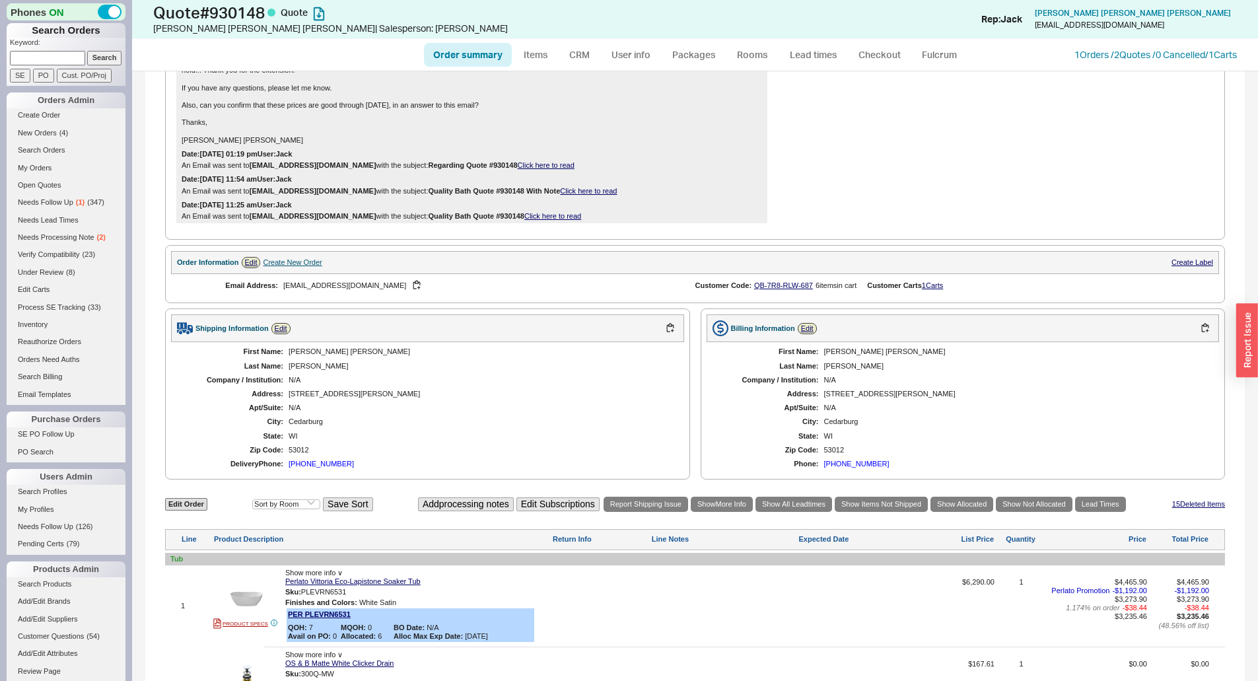
click at [760, 172] on div "Date: 07/29/2025 11:54 am User: Jack An Email was sent to gracetheday@sbcglobal…" at bounding box center [471, 184] width 591 height 25
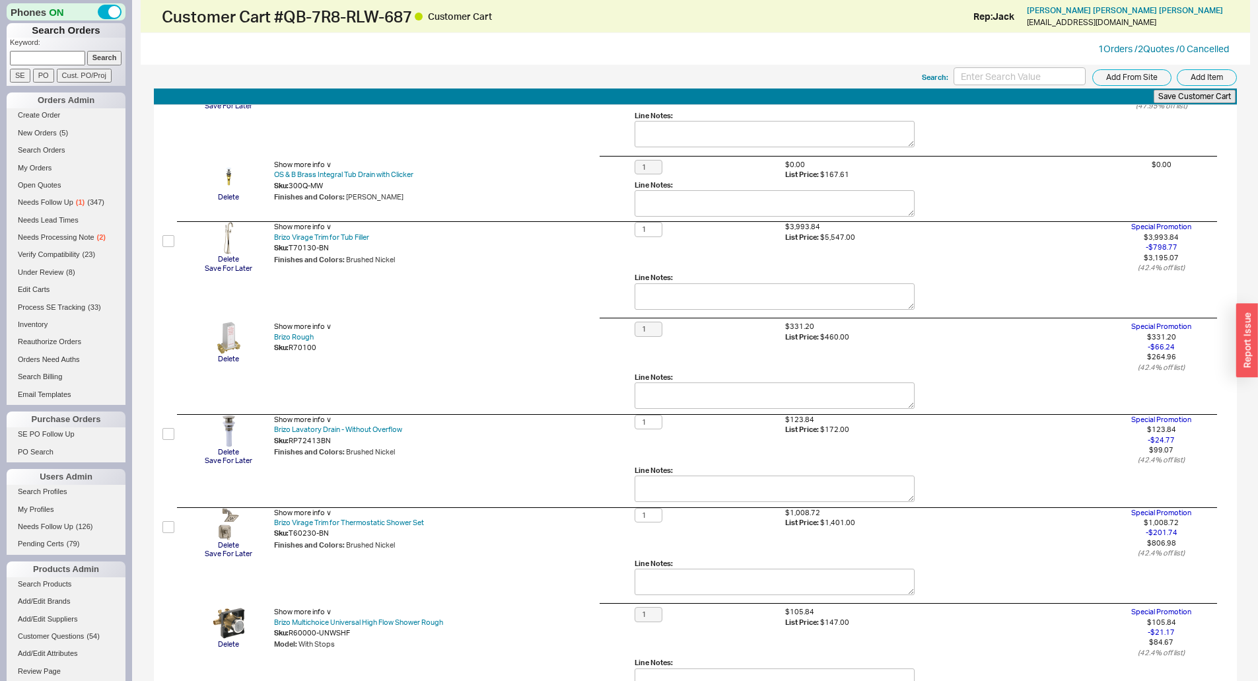
scroll to position [132, 0]
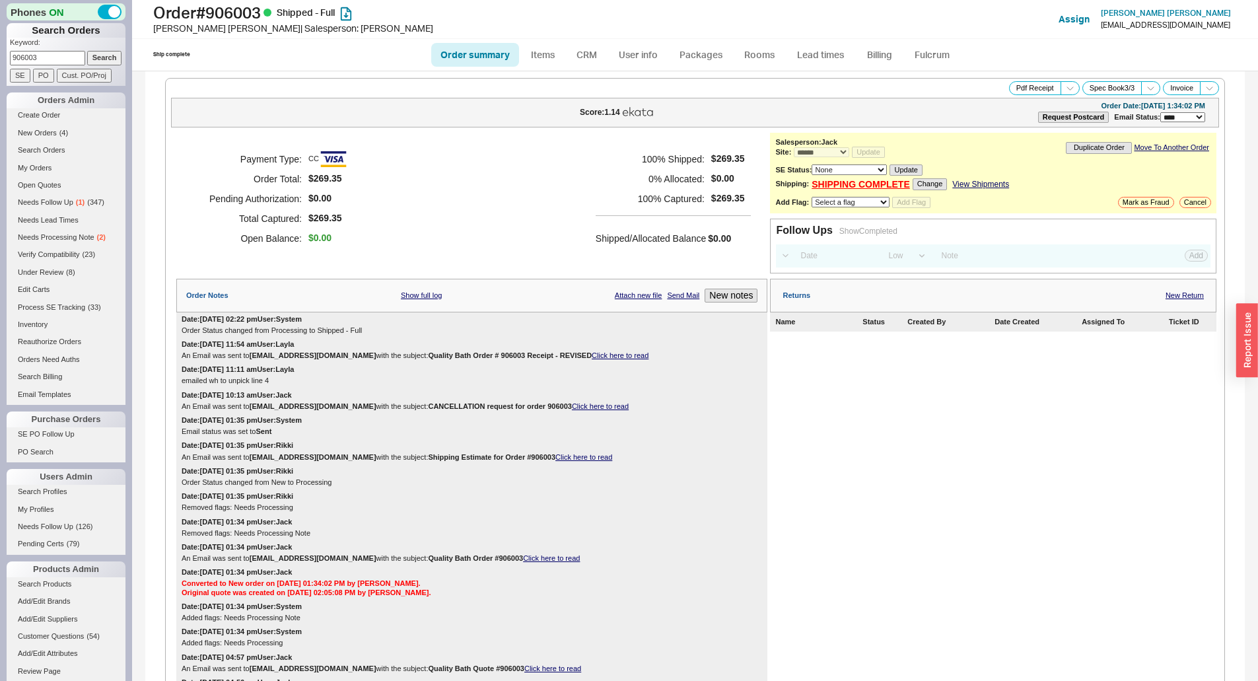
select select "*"
select select "LOW"
select select "3"
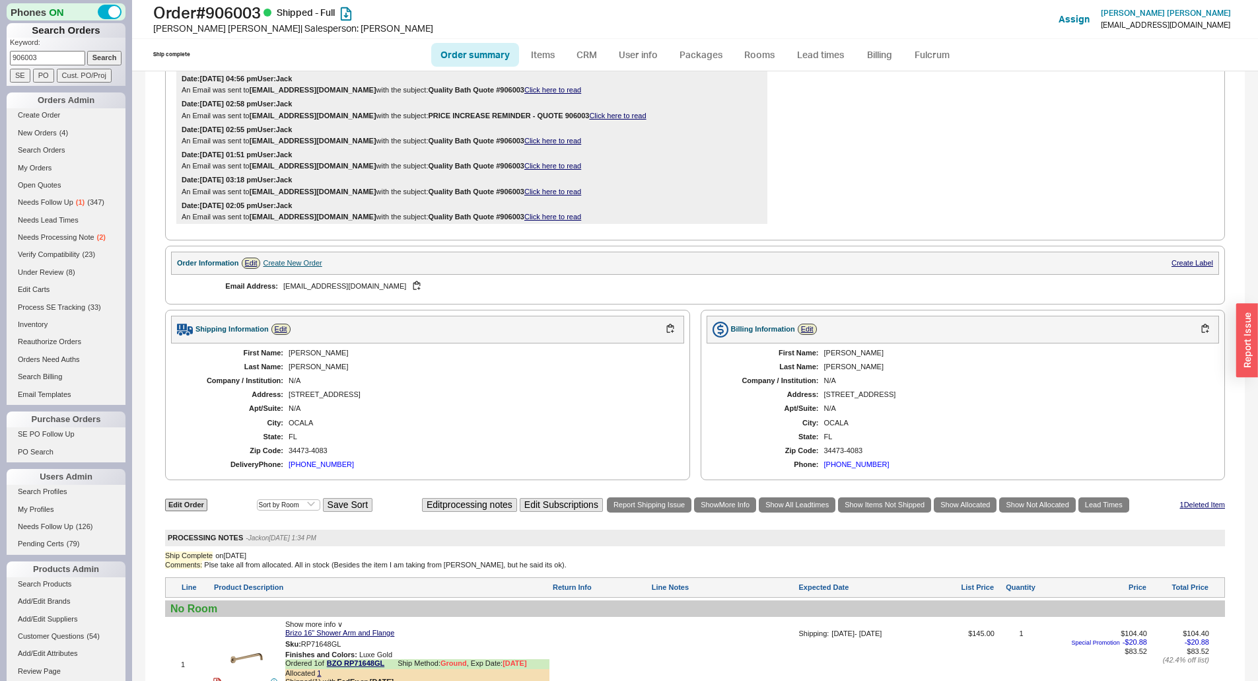
click at [408, 357] on div "First Name: [PERSON_NAME] Last Name: [PERSON_NAME] Company / Institution: N/A A…" at bounding box center [427, 408] width 513 height 131
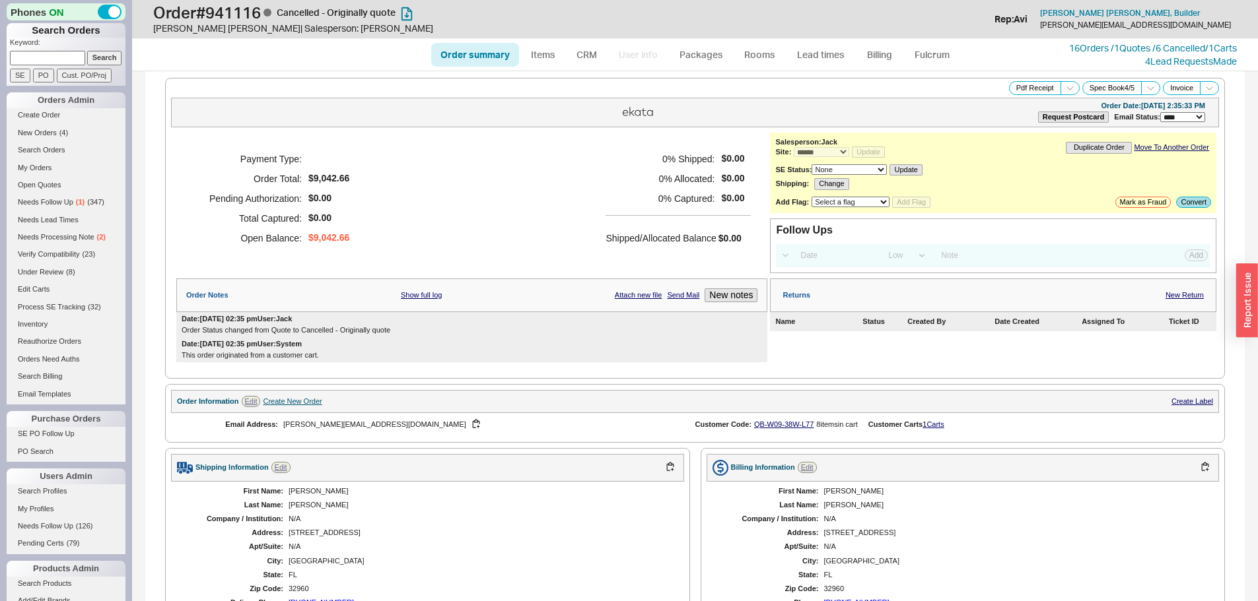
select select "*"
select select "LOW"
select select "3"
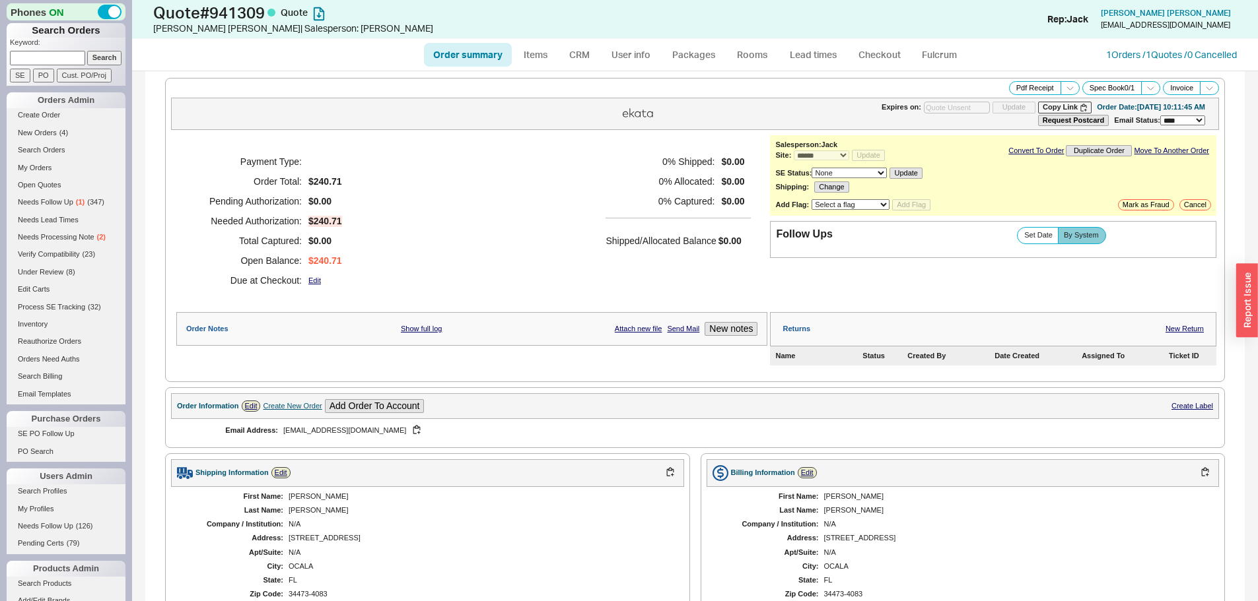
select select "*"
select select "3"
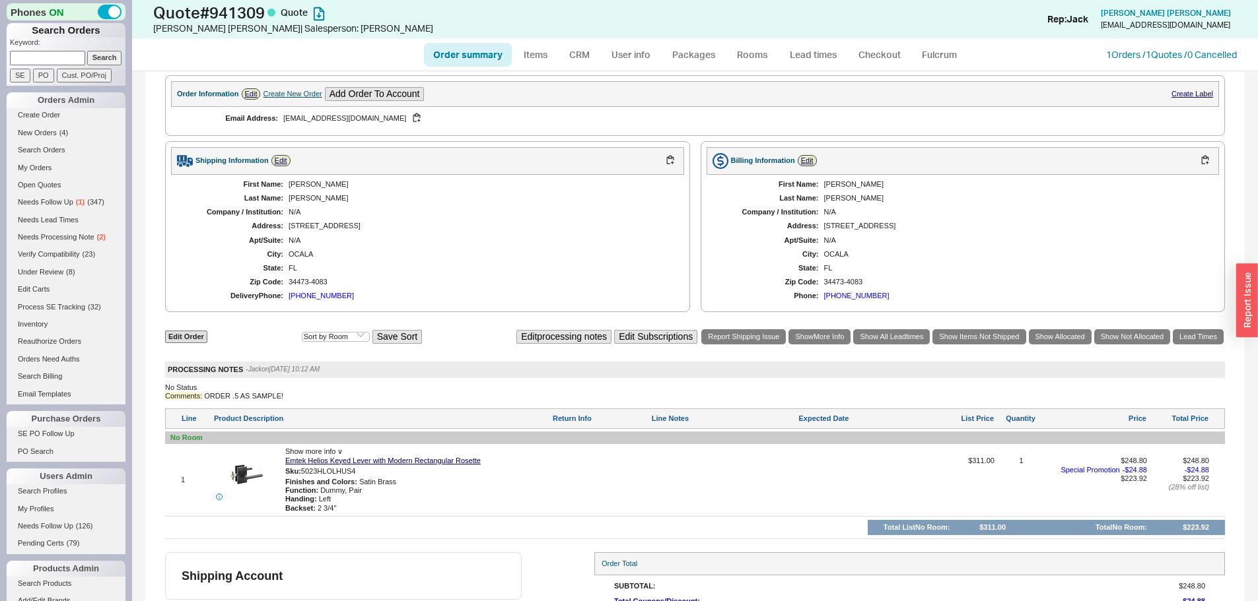
scroll to position [399, 0]
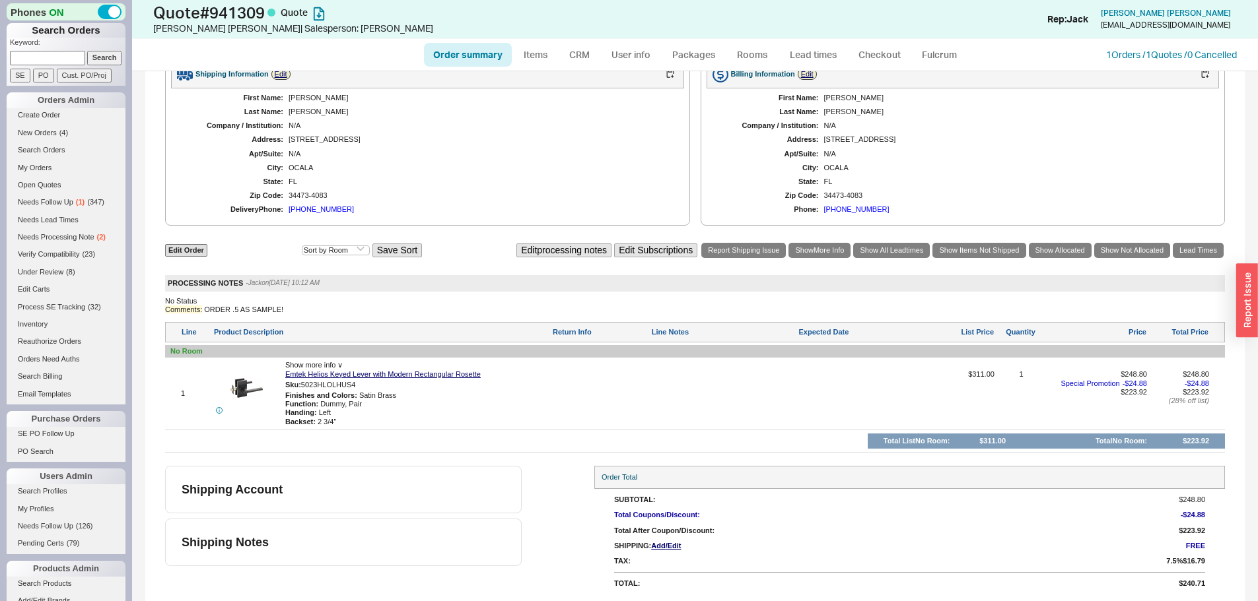
click at [586, 127] on div "N/A" at bounding box center [479, 125] width 382 height 9
